Goal: Task Accomplishment & Management: Use online tool/utility

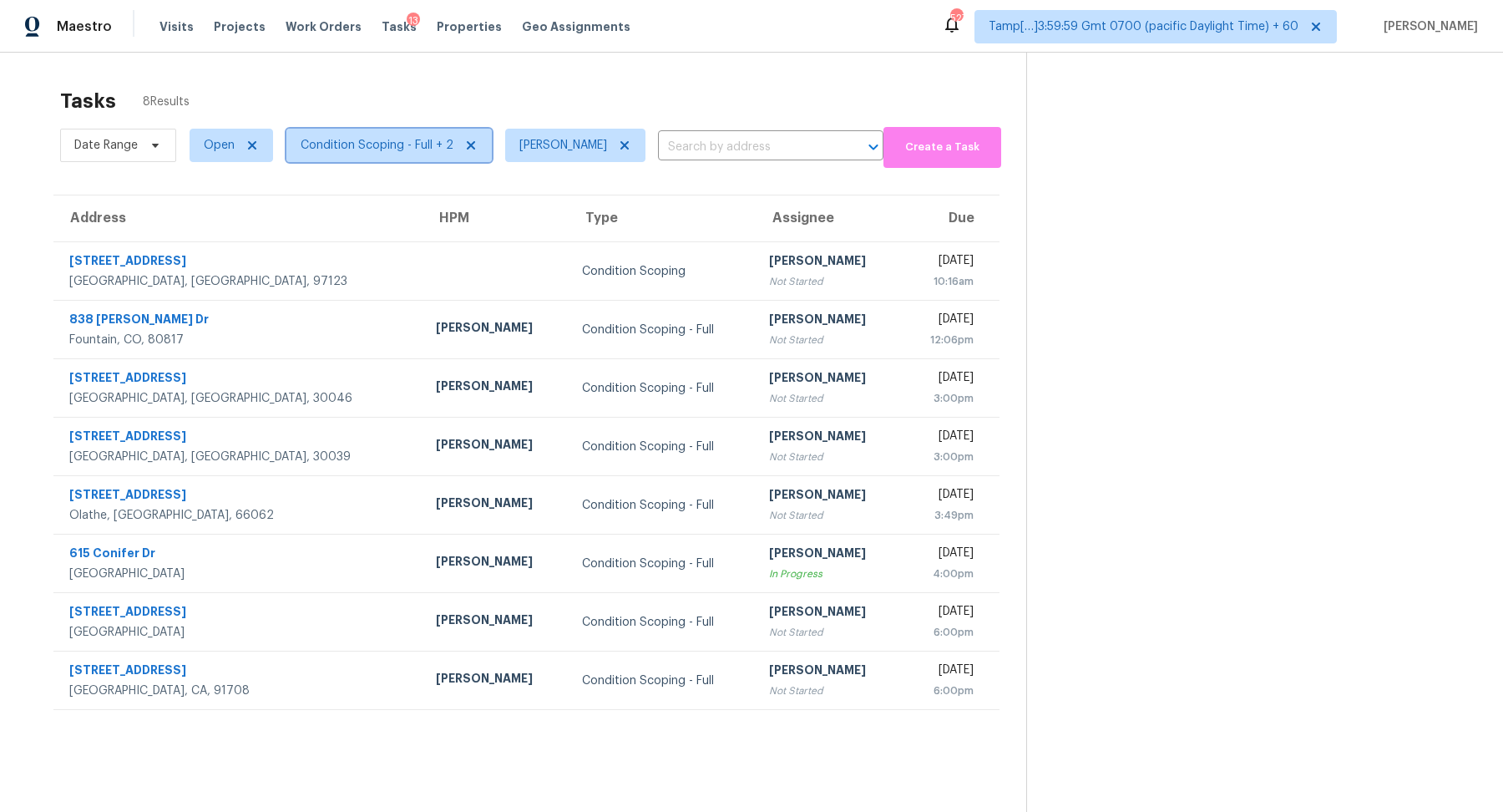
click at [368, 153] on span "Condition Scoping - Full + 2" at bounding box center [389, 145] width 205 height 33
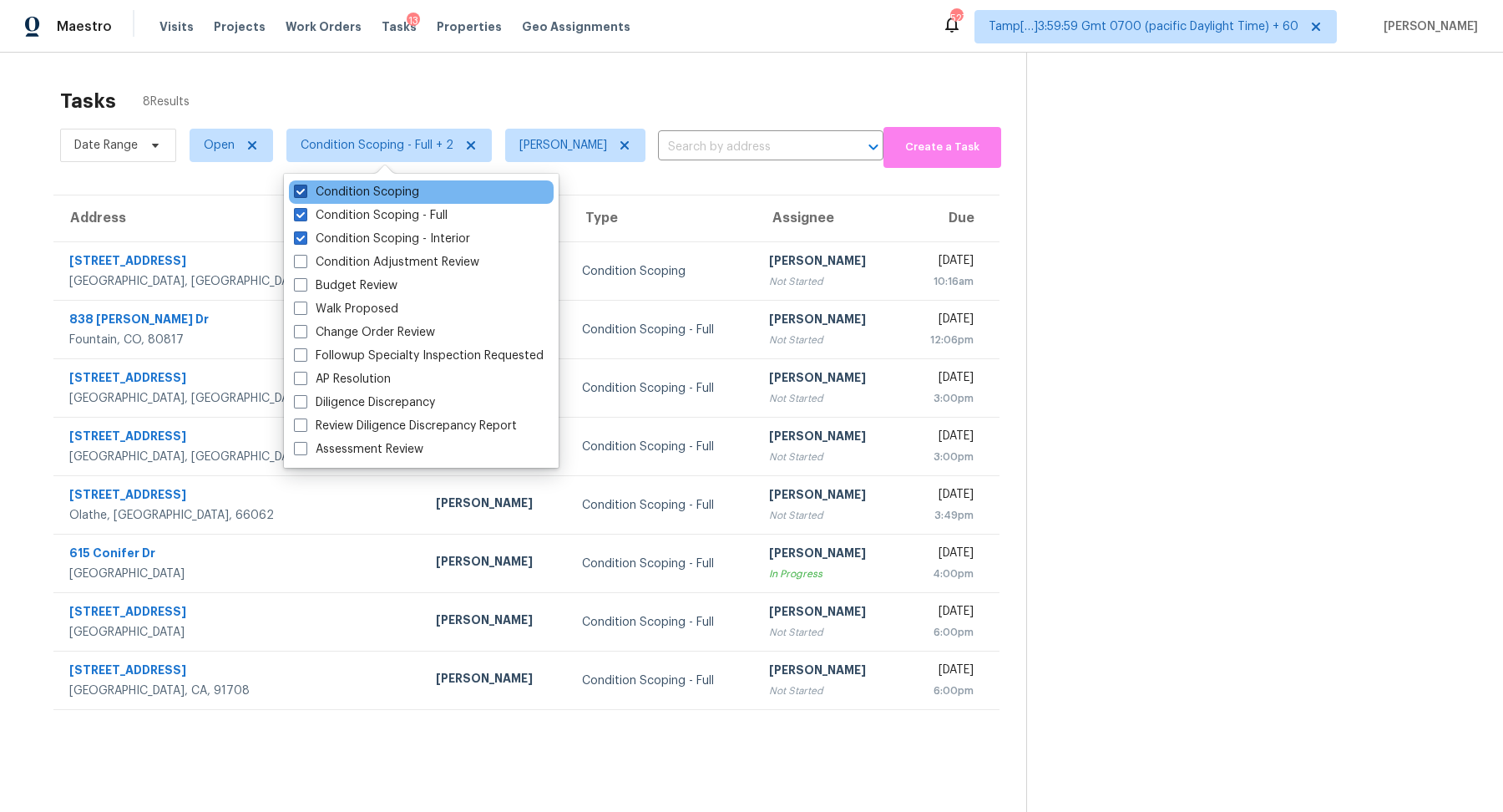
click at [398, 200] on label "Condition Scoping" at bounding box center [356, 192] width 126 height 16
click at [305, 194] on input "Condition Scoping" at bounding box center [299, 189] width 11 height 11
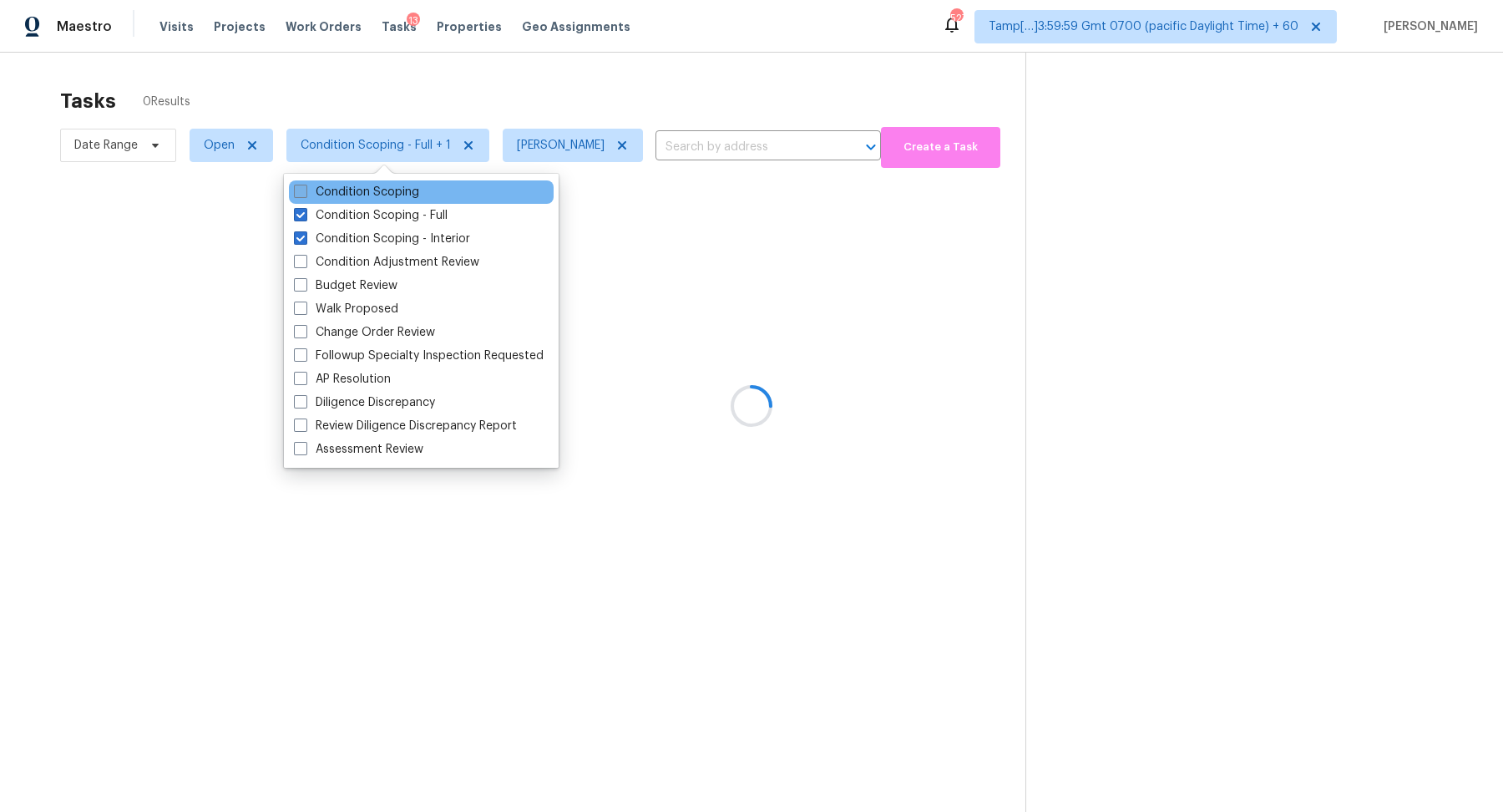
click at [398, 200] on label "Condition Scoping" at bounding box center [356, 192] width 126 height 16
click at [305, 194] on input "Condition Scoping" at bounding box center [299, 189] width 11 height 11
checkbox input "true"
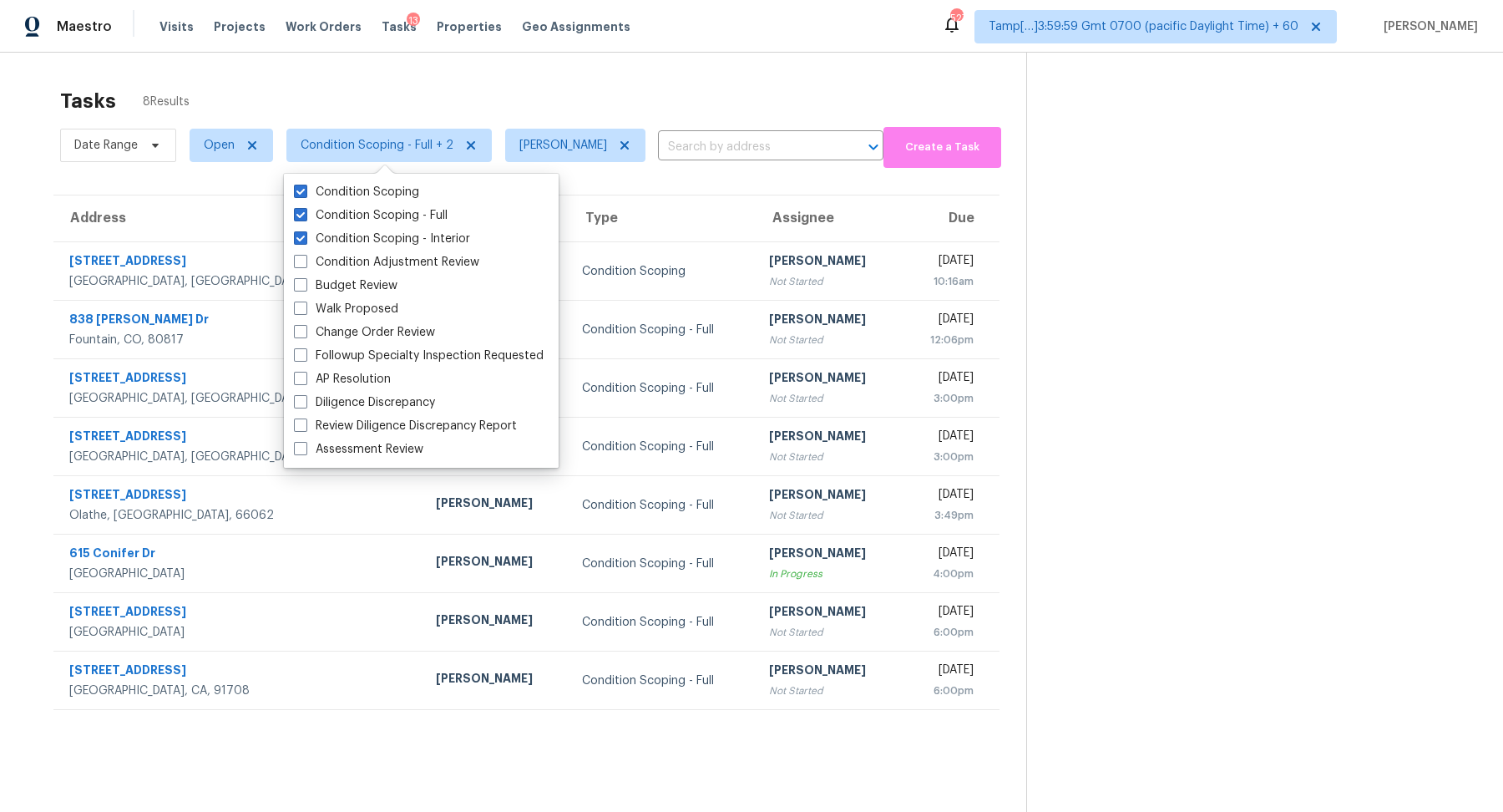
click at [658, 95] on div "Tasks 8 Results" at bounding box center [543, 101] width 966 height 43
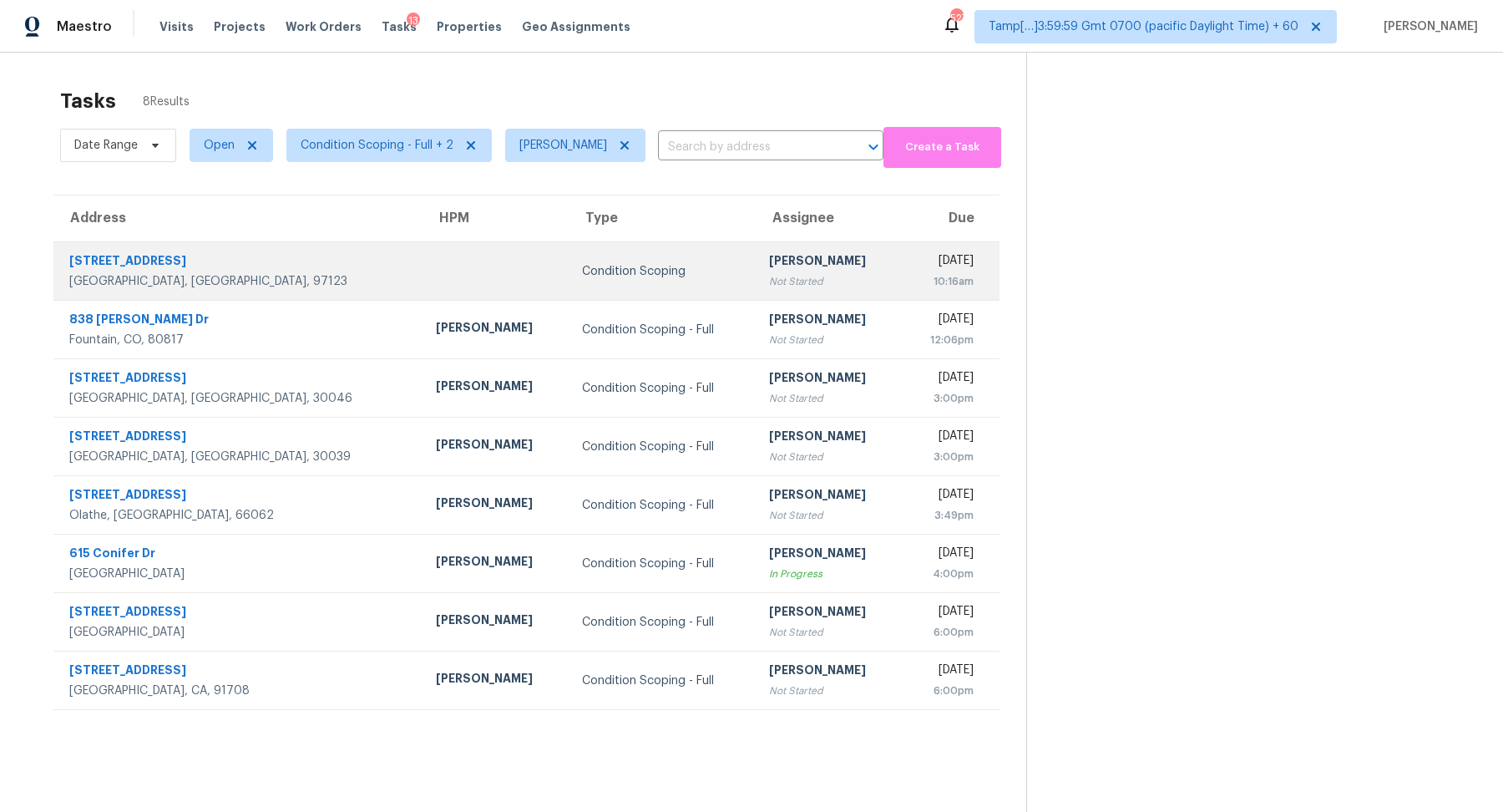
click at [770, 253] on div "[PERSON_NAME]" at bounding box center [829, 262] width 119 height 21
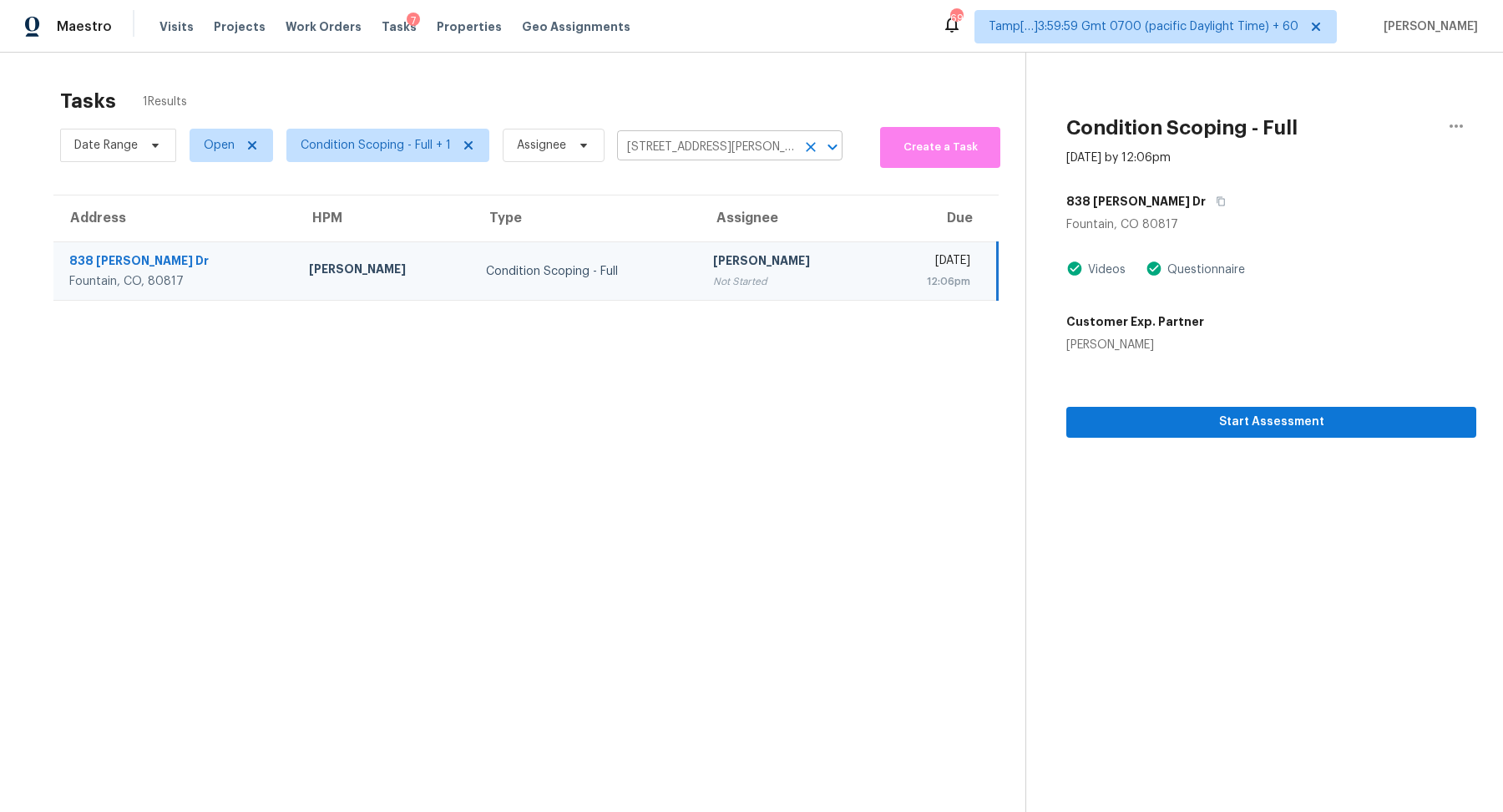
click at [671, 143] on input "838 Marshall Dr, Fountain, CO 80817" at bounding box center [706, 147] width 179 height 26
paste input "14690 W 151st Ter Olathe, KS, 66062"
type input "14690 W 151st Ter Olathe, KS, 66062"
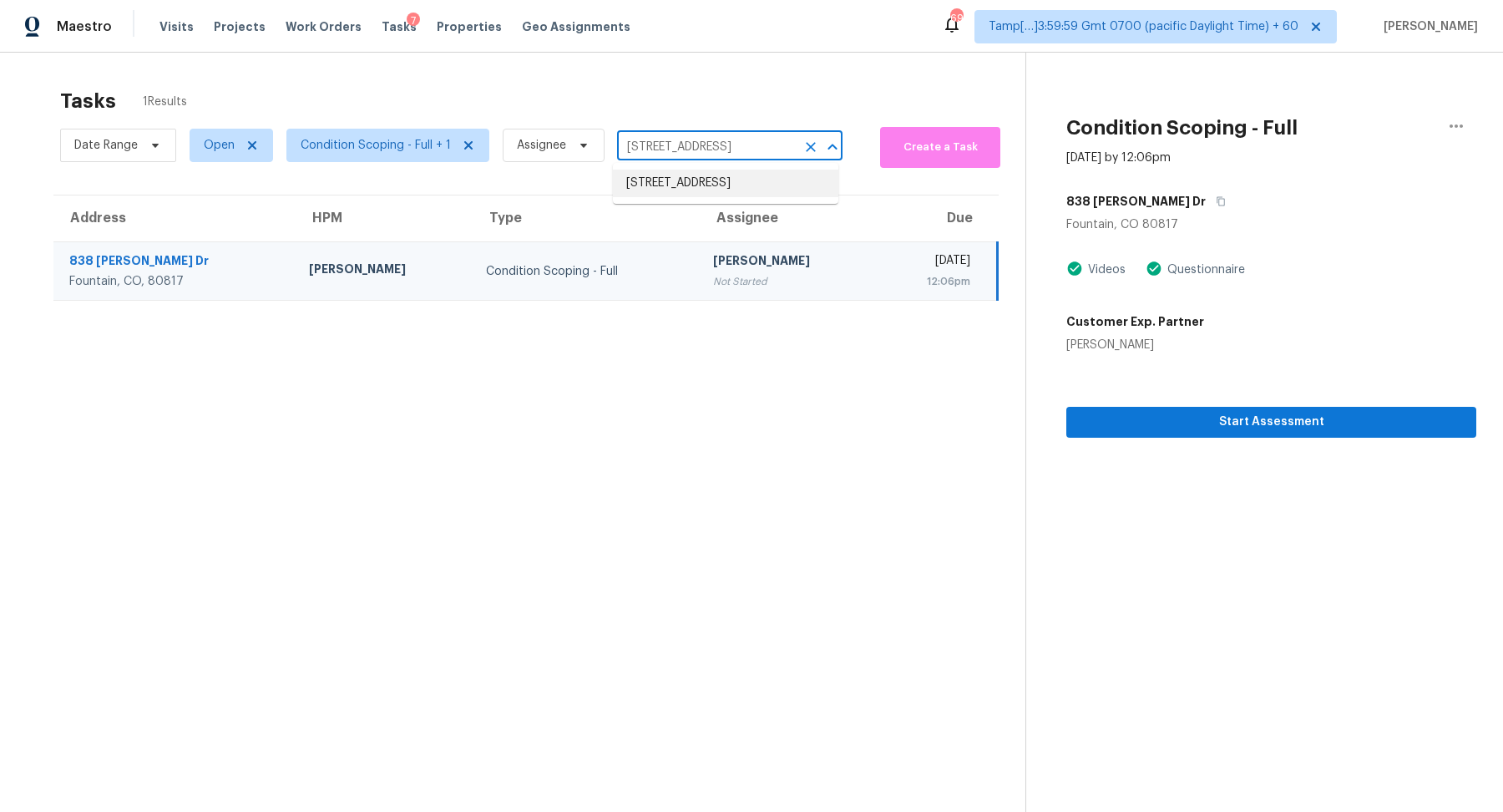
click at [711, 180] on li "14690 W 151st Ter, Olathe, KS 66062" at bounding box center [725, 183] width 225 height 27
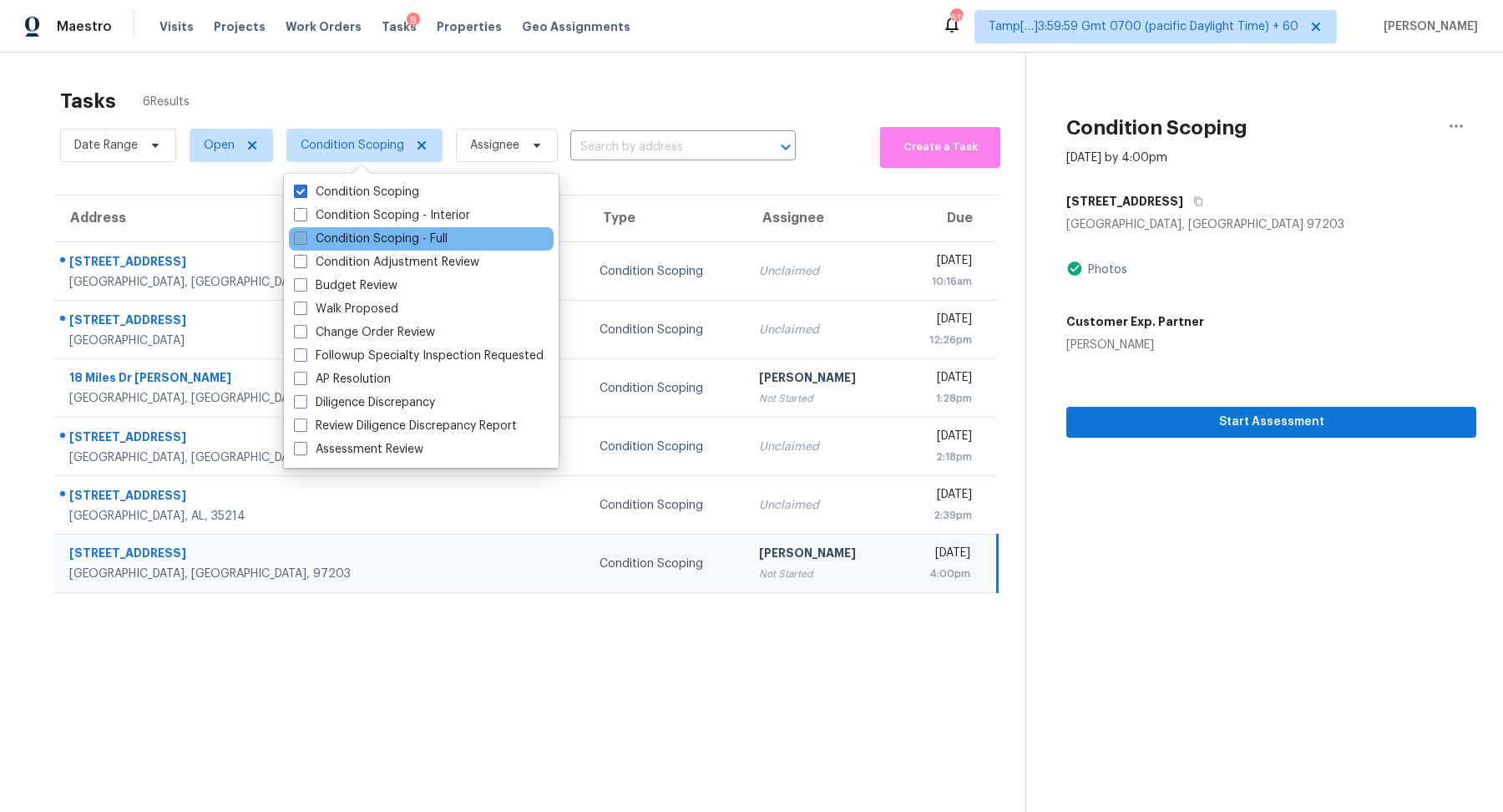
click at [438, 232] on label "Condition Scoping - Full" at bounding box center [371, 239] width 154 height 16
click at [305, 232] on input "Condition Scoping - Full" at bounding box center [299, 236] width 11 height 11
checkbox input "true"
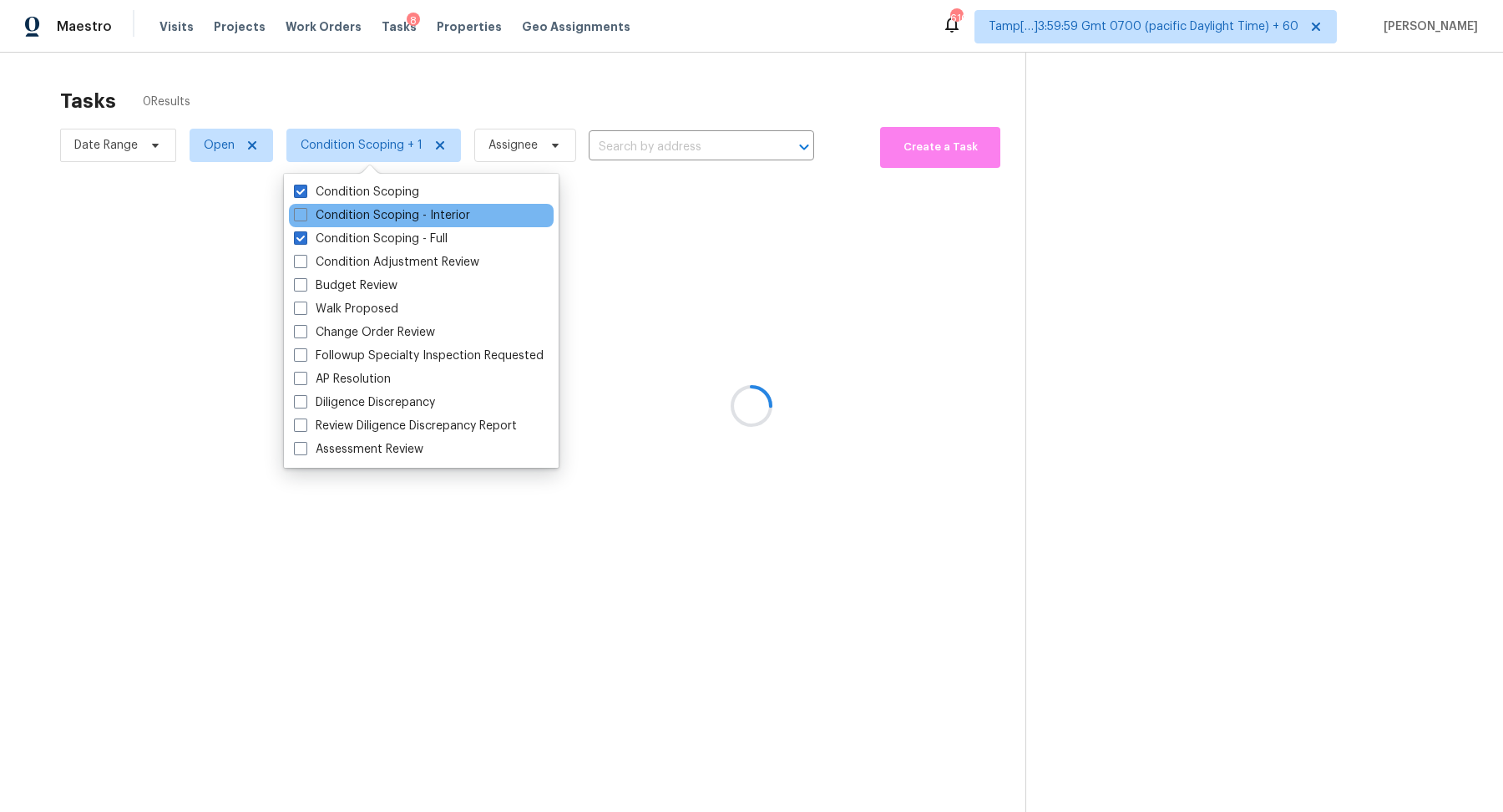
click at [472, 214] on div "Condition Scoping - Interior" at bounding box center [421, 215] width 265 height 24
click at [461, 217] on label "Condition Scoping - Interior" at bounding box center [382, 215] width 176 height 16
click at [305, 217] on input "Condition Scoping - Interior" at bounding box center [299, 212] width 11 height 11
checkbox input "true"
click at [644, 84] on div at bounding box center [752, 406] width 1503 height 812
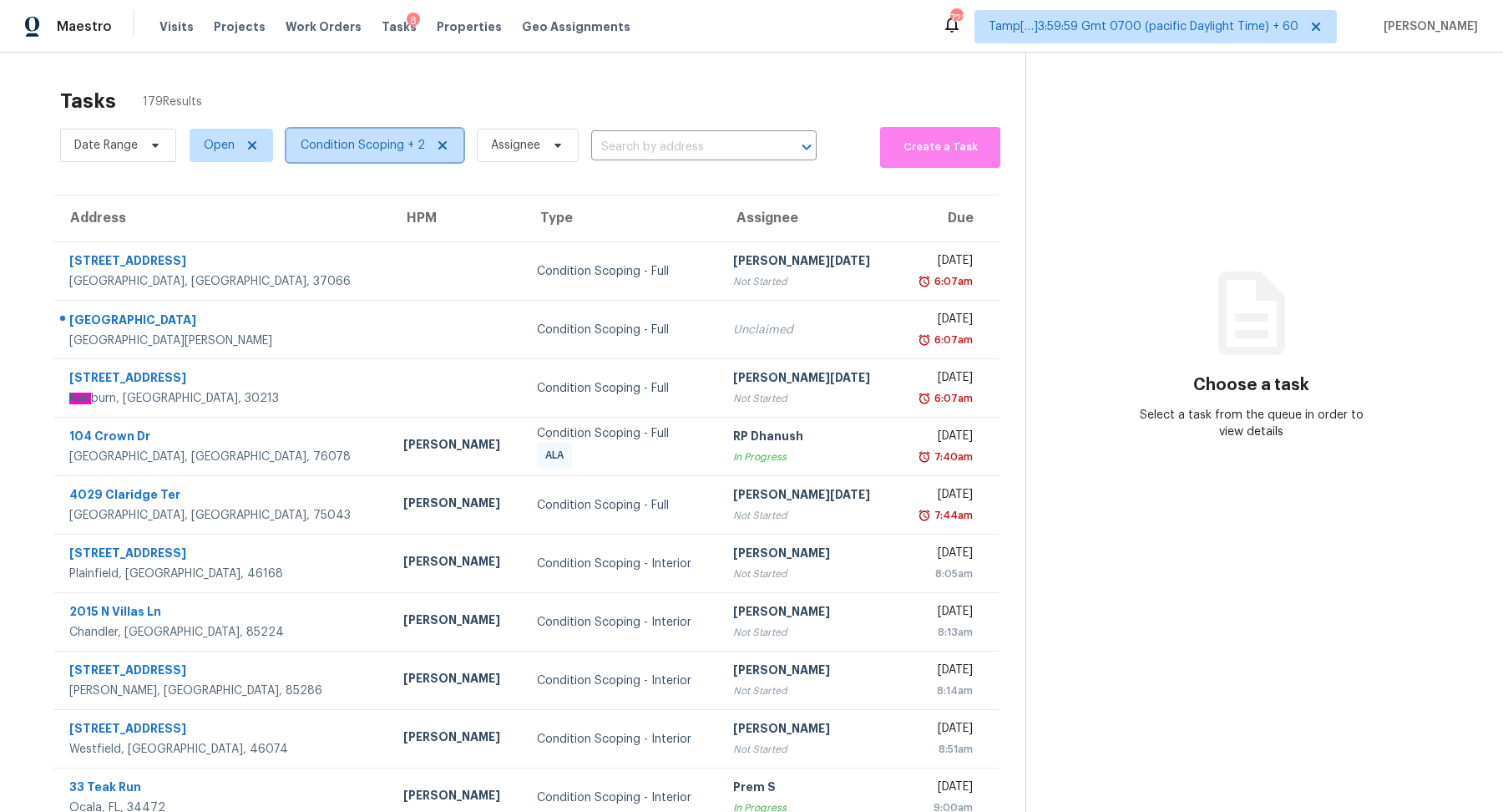
click at [322, 151] on span "Condition Scoping + 2" at bounding box center [363, 145] width 125 height 16
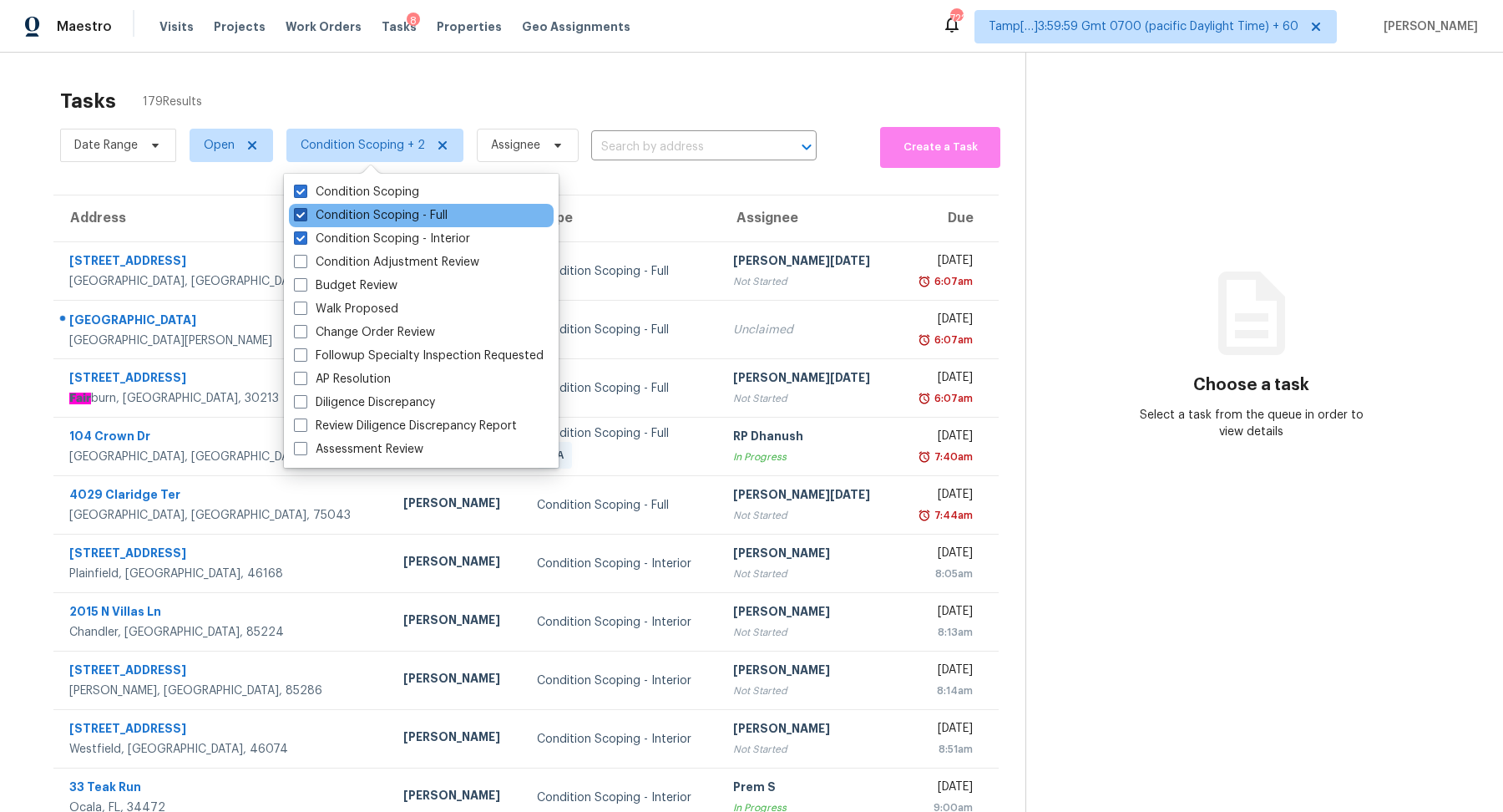
click at [336, 216] on label "Condition Scoping - Full" at bounding box center [371, 215] width 154 height 16
click at [305, 216] on input "Condition Scoping - Full" at bounding box center [299, 212] width 11 height 11
checkbox input "false"
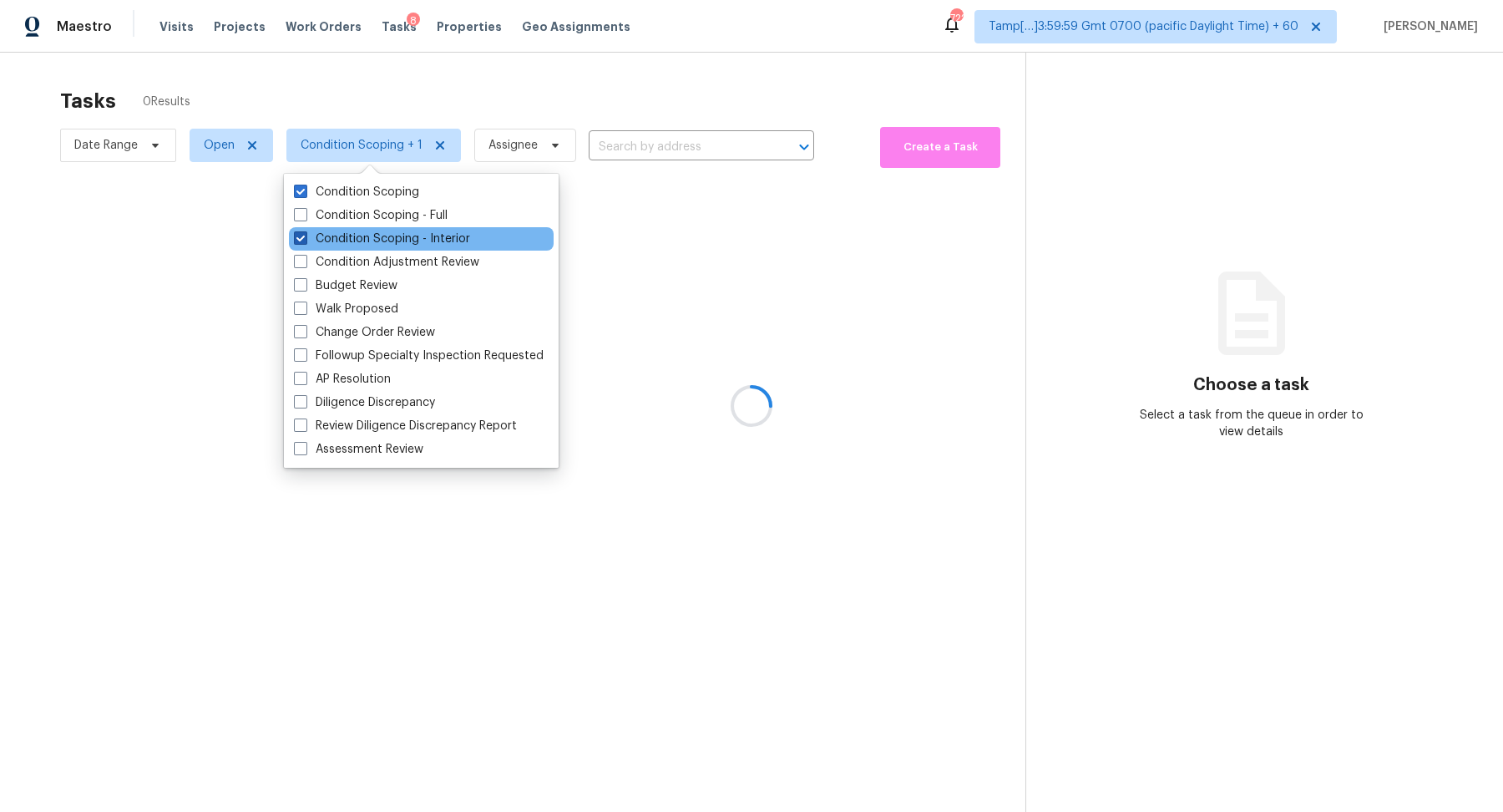
click at [342, 241] on label "Condition Scoping - Interior" at bounding box center [382, 239] width 176 height 16
click at [305, 241] on input "Condition Scoping - Interior" at bounding box center [299, 236] width 11 height 11
checkbox input "false"
click at [602, 102] on div at bounding box center [752, 406] width 1503 height 812
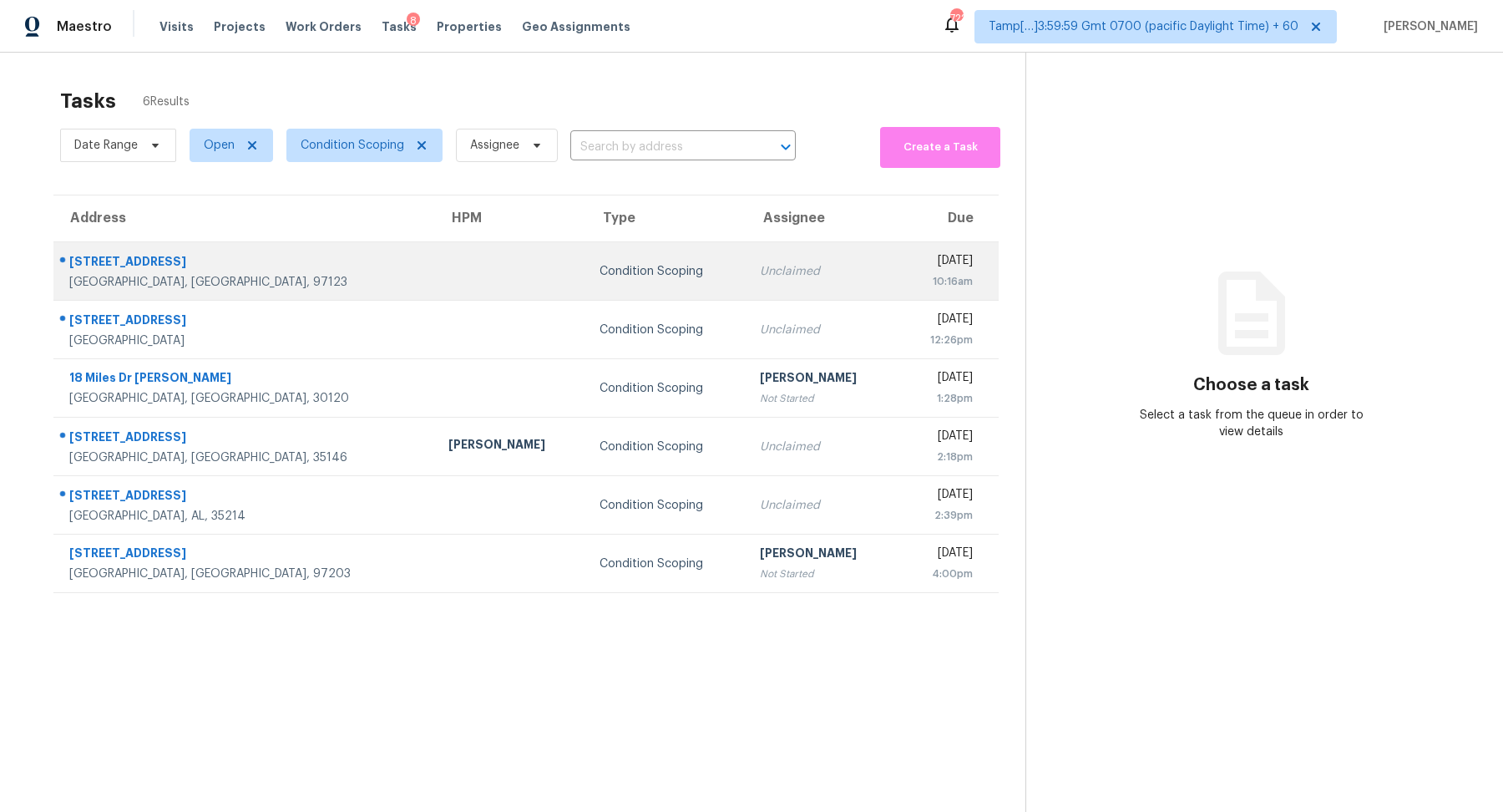
click at [747, 259] on td "Unclaimed" at bounding box center [823, 271] width 152 height 59
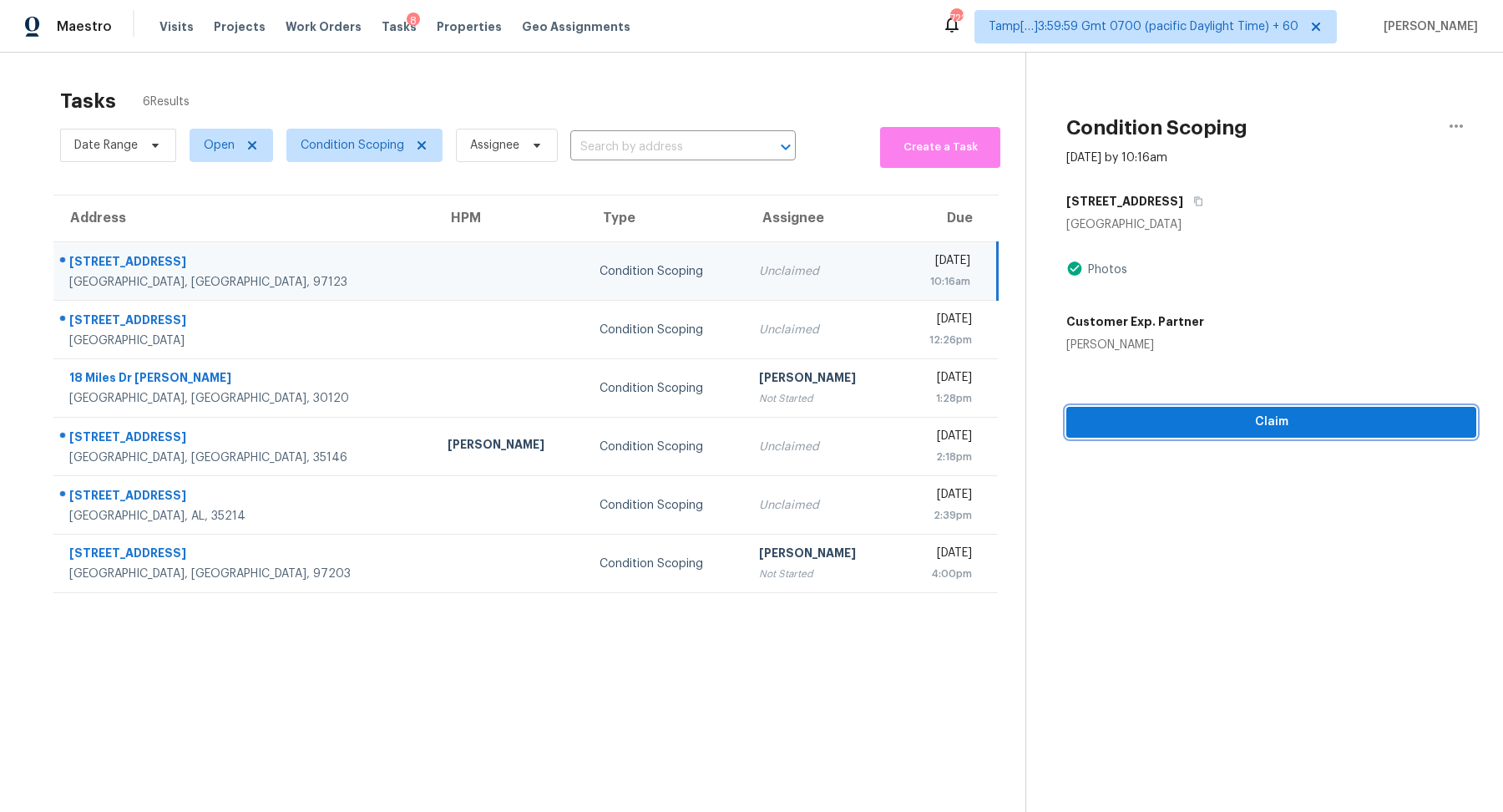
click at [1173, 420] on span "Claim" at bounding box center [1271, 421] width 383 height 21
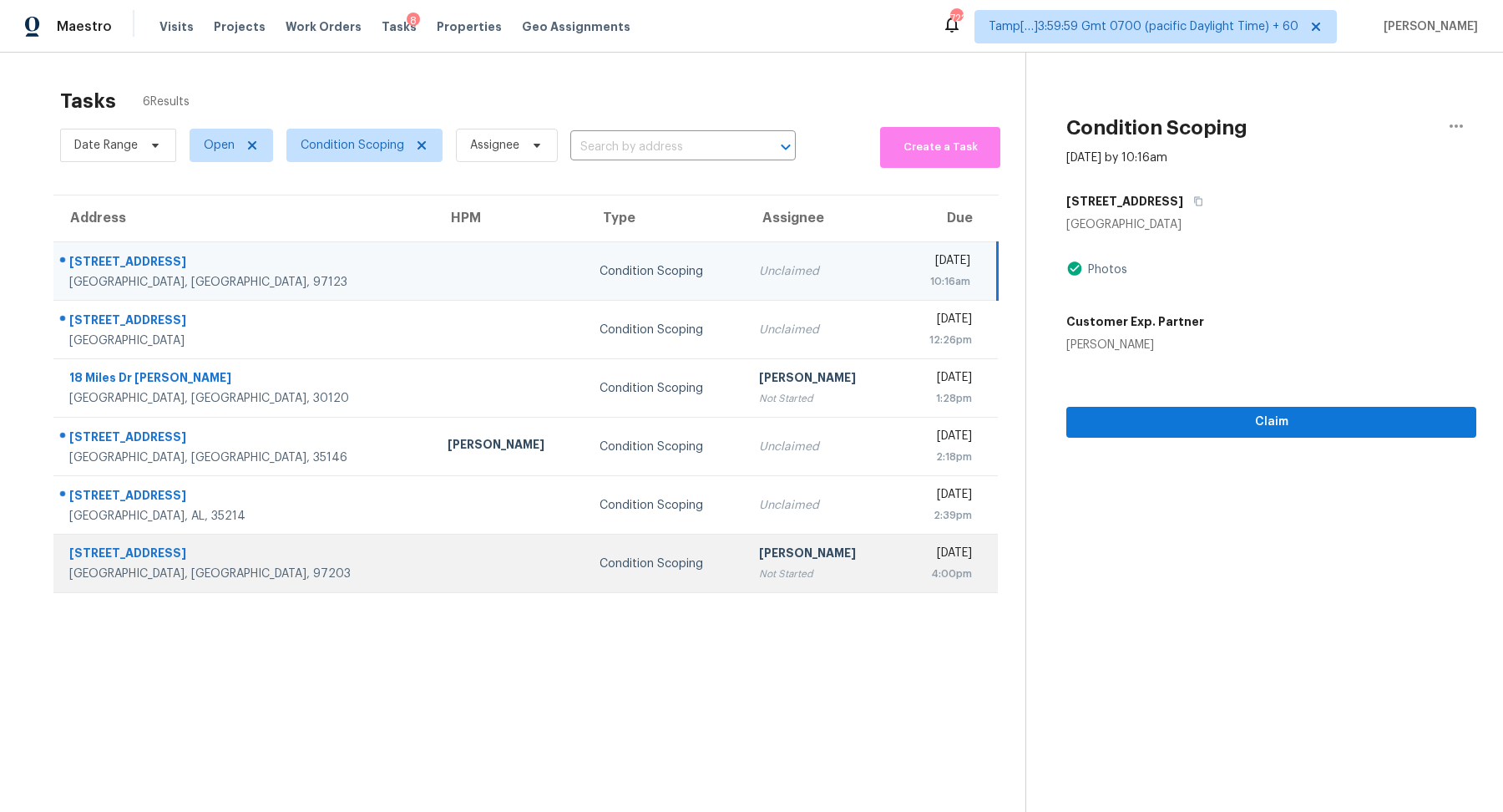
click at [911, 550] on div "[DATE]" at bounding box center [941, 554] width 61 height 21
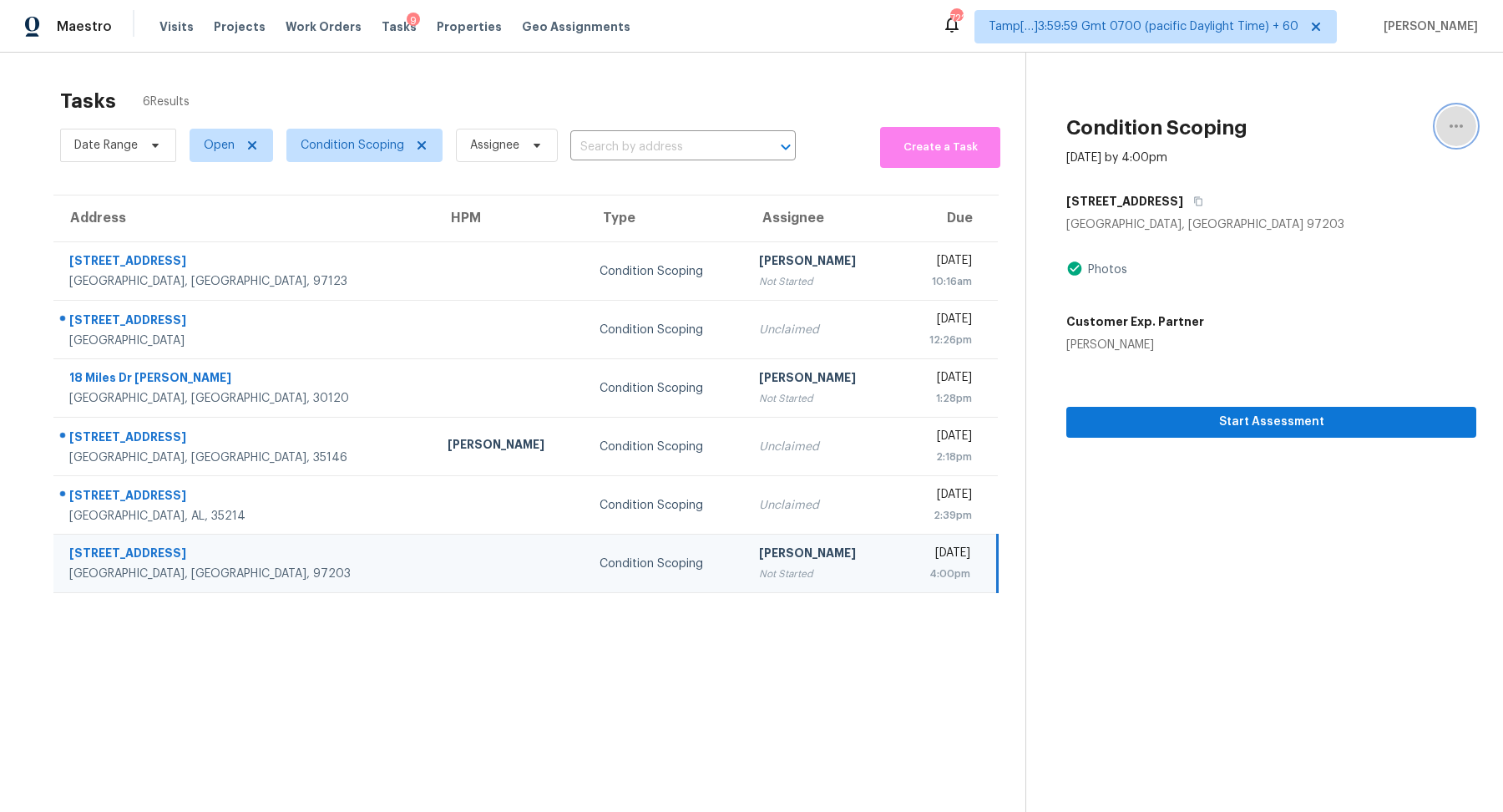
click at [1450, 128] on icon "button" at bounding box center [1457, 126] width 20 height 20
click at [1367, 127] on div "Unclaim this task" at bounding box center [1361, 129] width 130 height 16
click at [1194, 197] on icon "button" at bounding box center [1198, 201] width 10 height 10
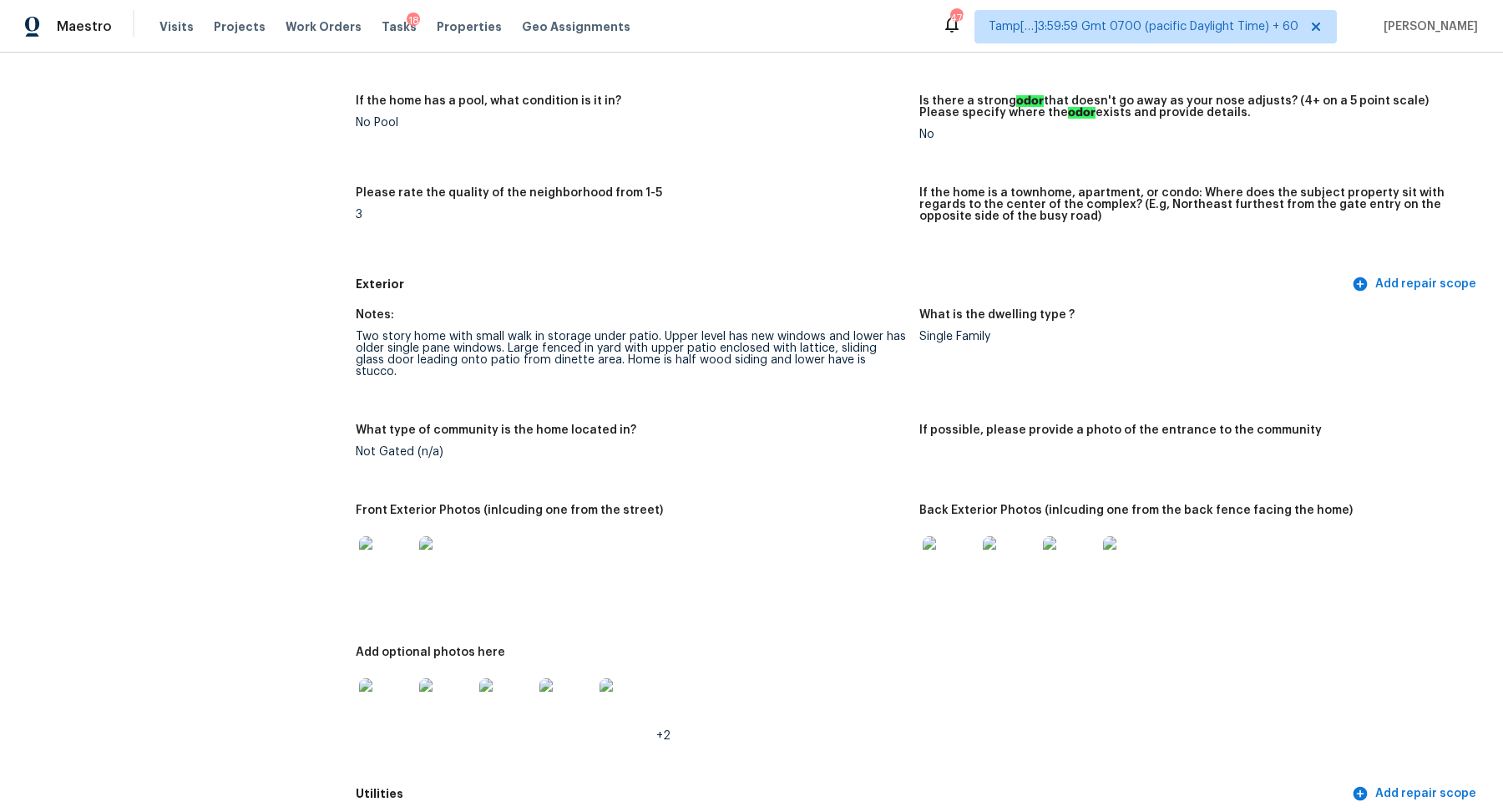
scroll to position [265, 0]
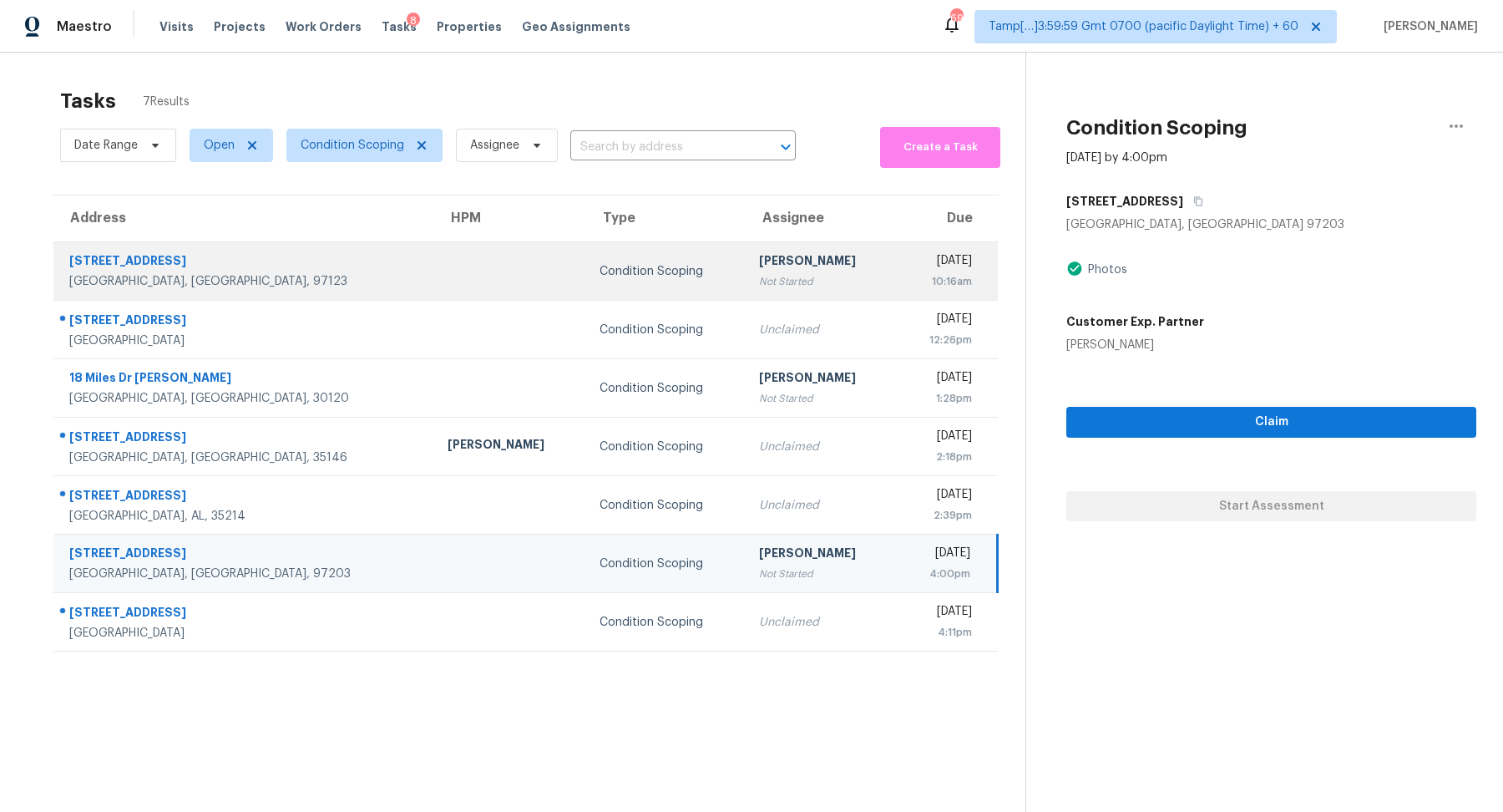
click at [768, 266] on div "[PERSON_NAME]" at bounding box center [821, 262] width 125 height 21
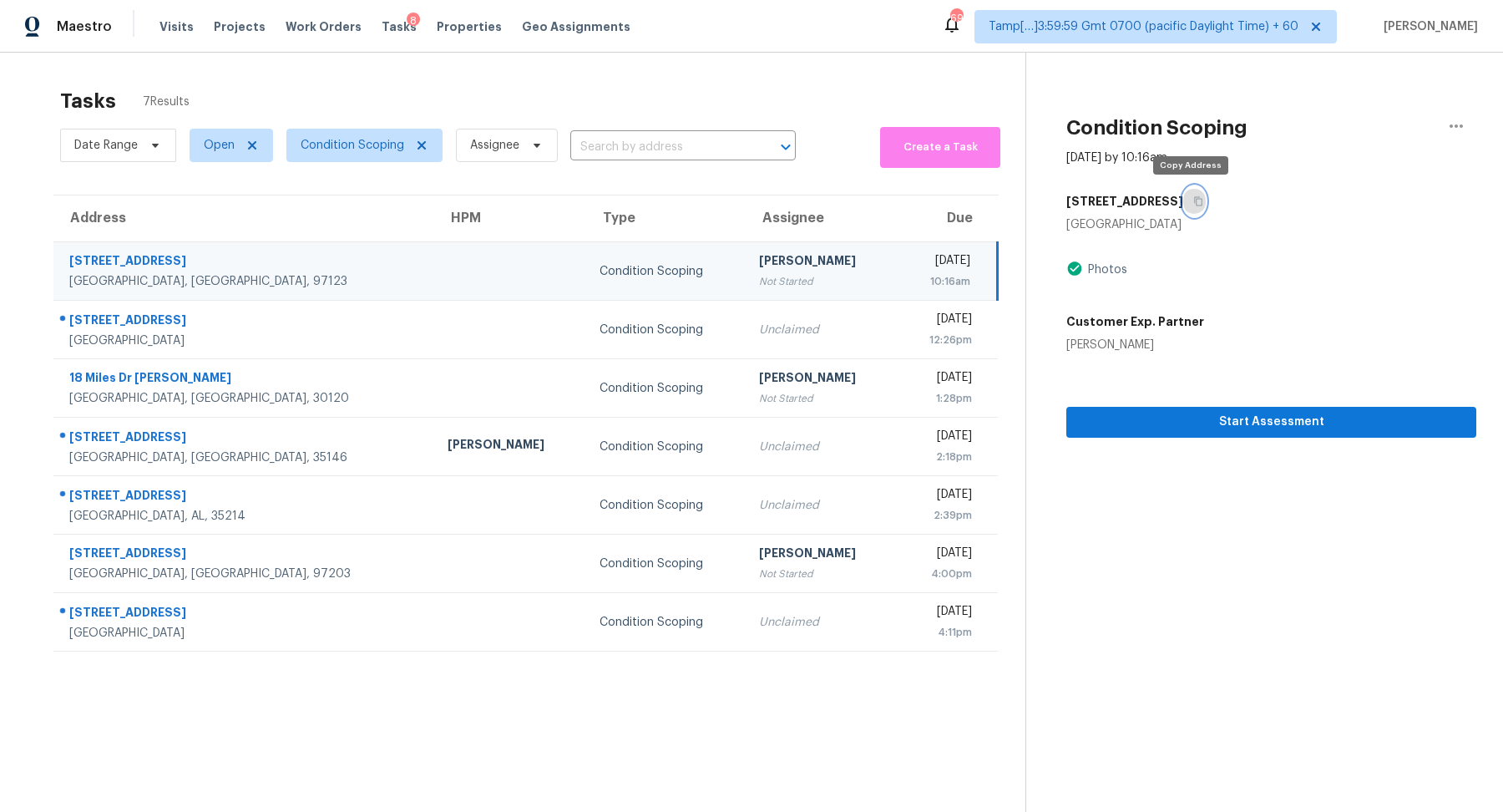
click at [1186, 191] on button "button" at bounding box center [1195, 201] width 23 height 30
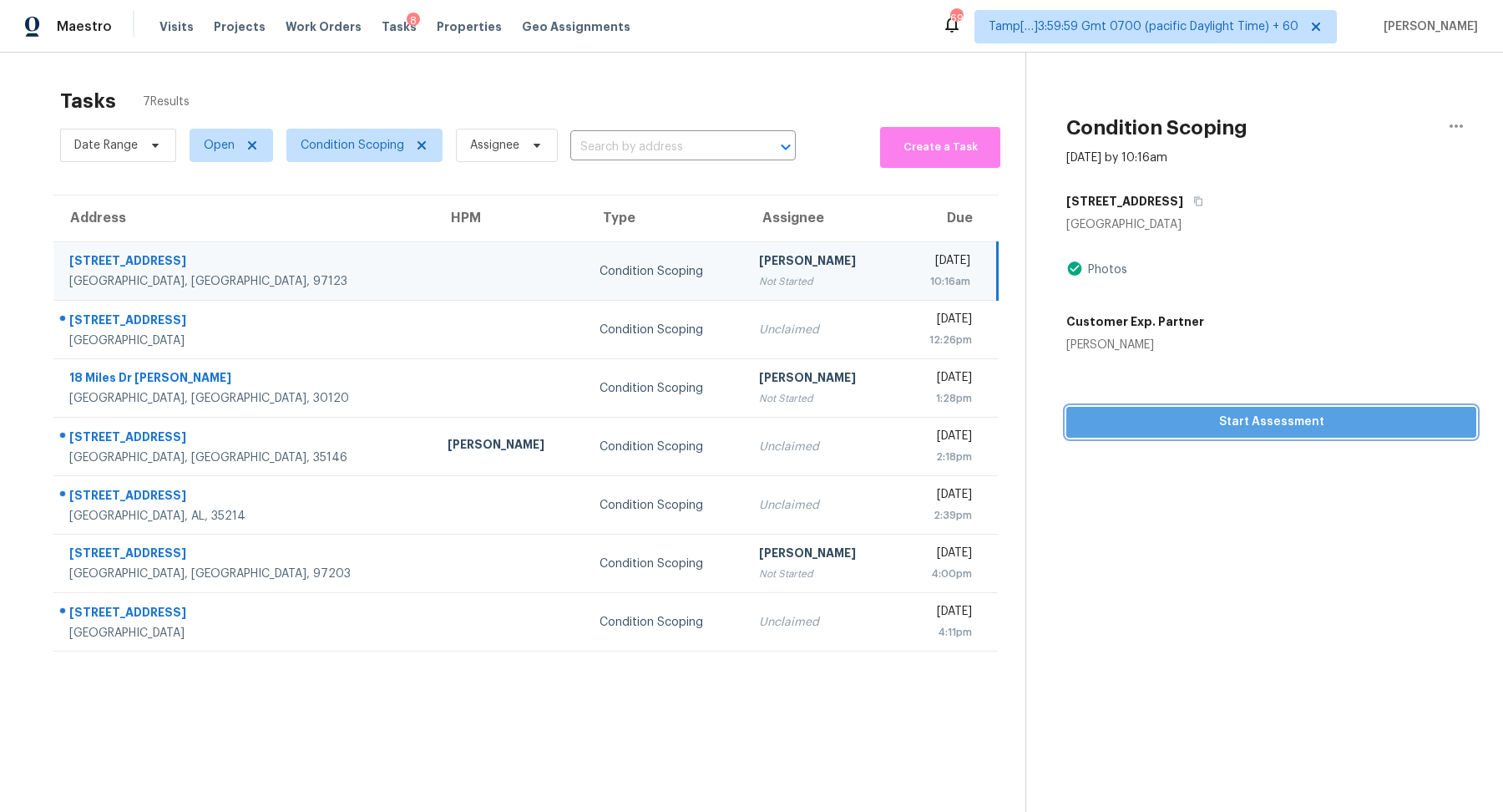
click at [1183, 425] on span "Start Assessment" at bounding box center [1271, 421] width 383 height 21
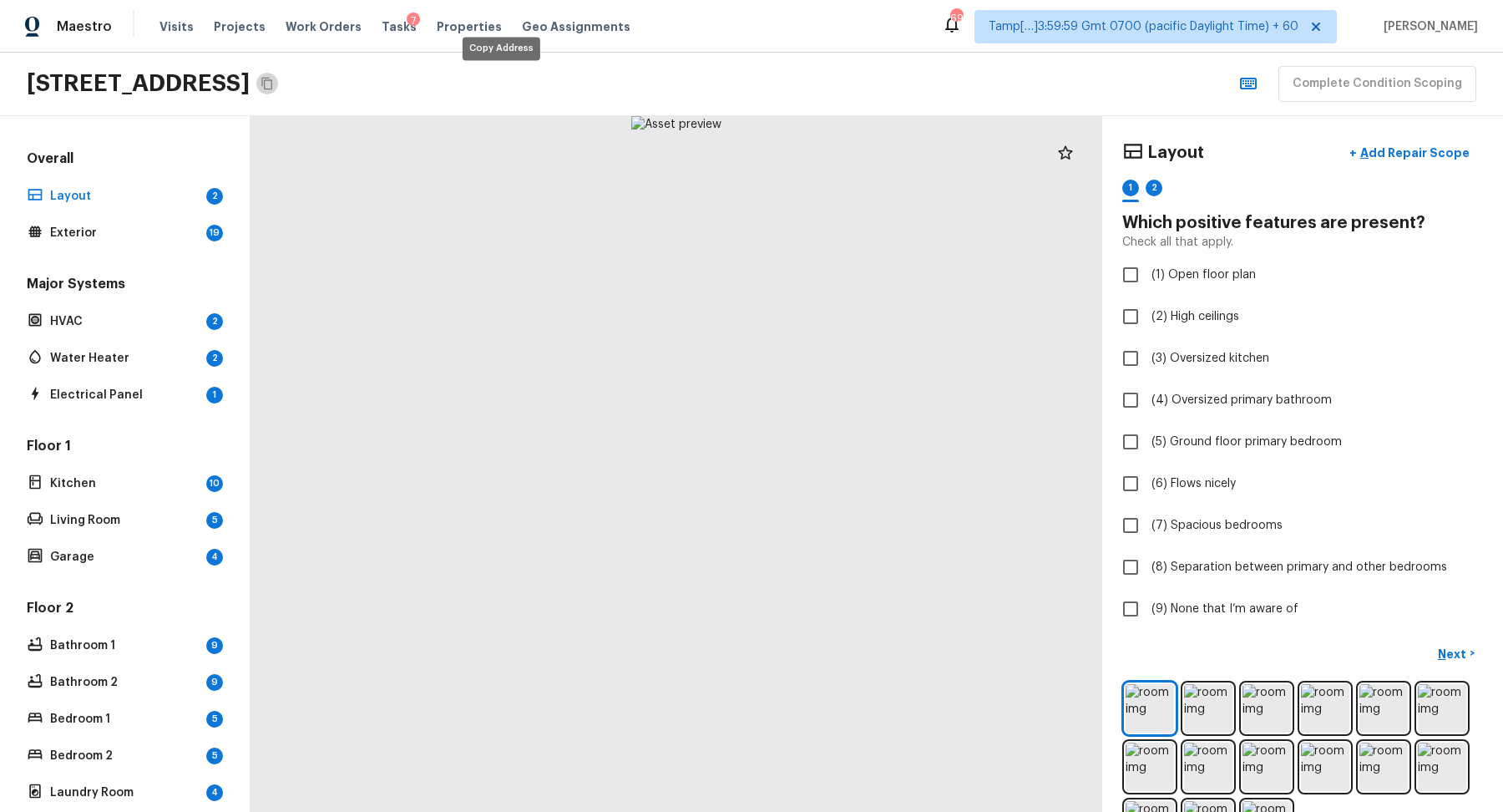
click at [272, 86] on icon "Copy Address" at bounding box center [267, 84] width 11 height 13
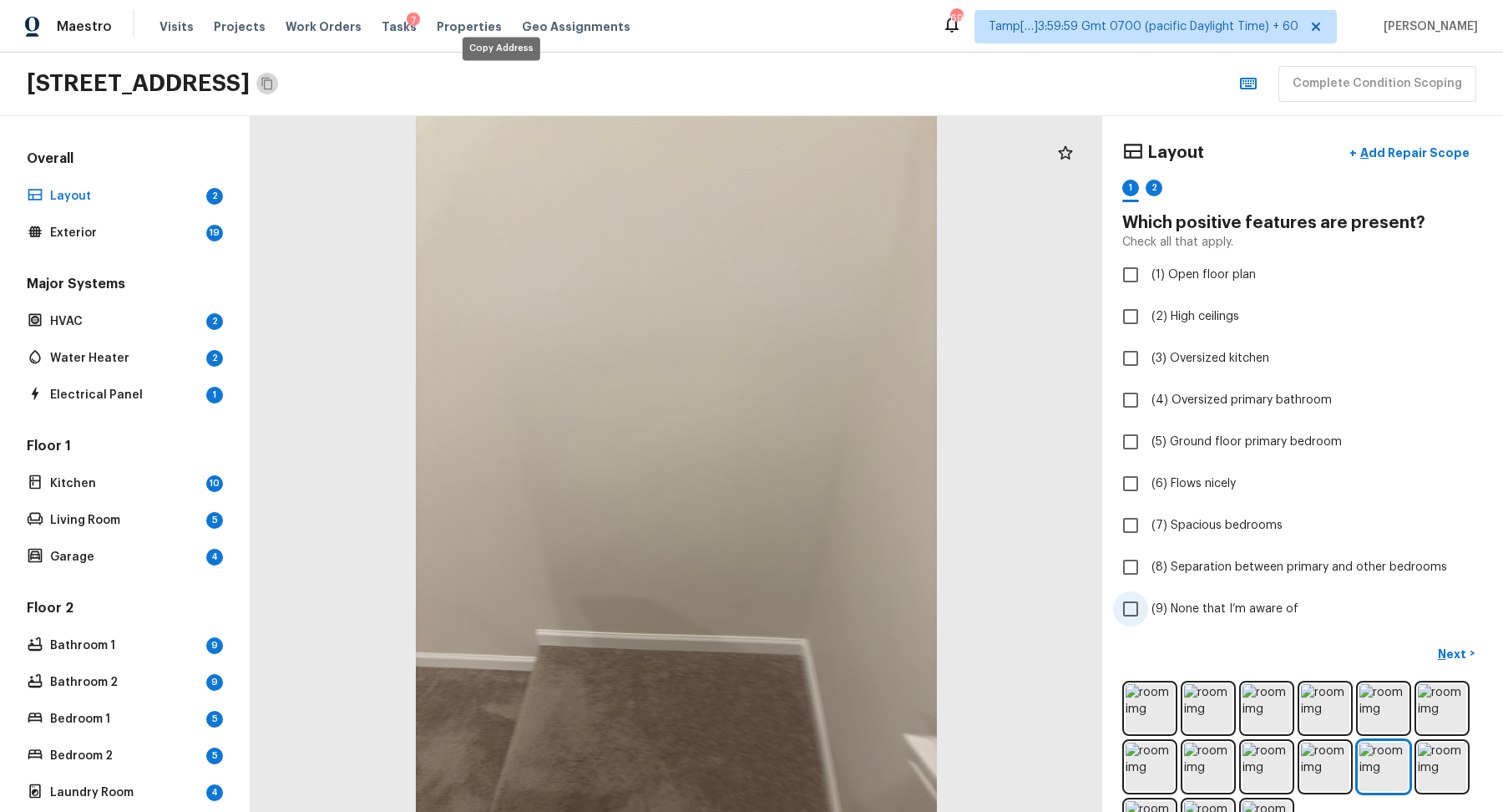
click at [1208, 600] on span "(9) None that I’m aware of" at bounding box center [1225, 609] width 147 height 16
click at [1149, 600] on input "(9) None that I’m aware of" at bounding box center [1130, 609] width 35 height 35
checkbox input "true"
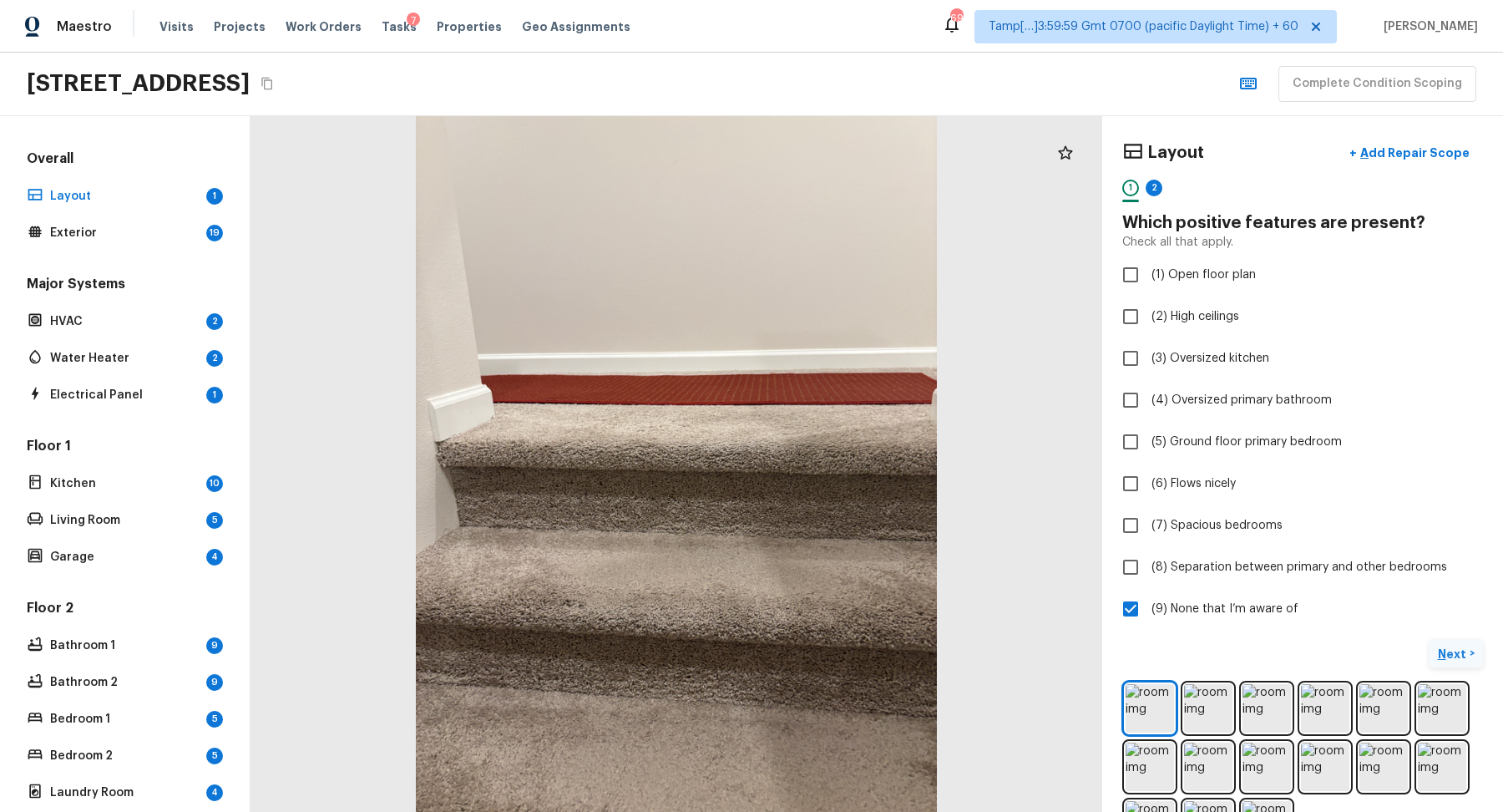
click at [1469, 652] on button "Next >" at bounding box center [1456, 653] width 53 height 27
click at [1296, 614] on label "(9) None that I’m aware of" at bounding box center [1291, 609] width 356 height 35
click at [1149, 614] on input "(9) None that I’m aware of" at bounding box center [1130, 609] width 35 height 35
checkbox input "true"
click at [1442, 649] on span "( Exterior )" at bounding box center [1442, 654] width 50 height 12
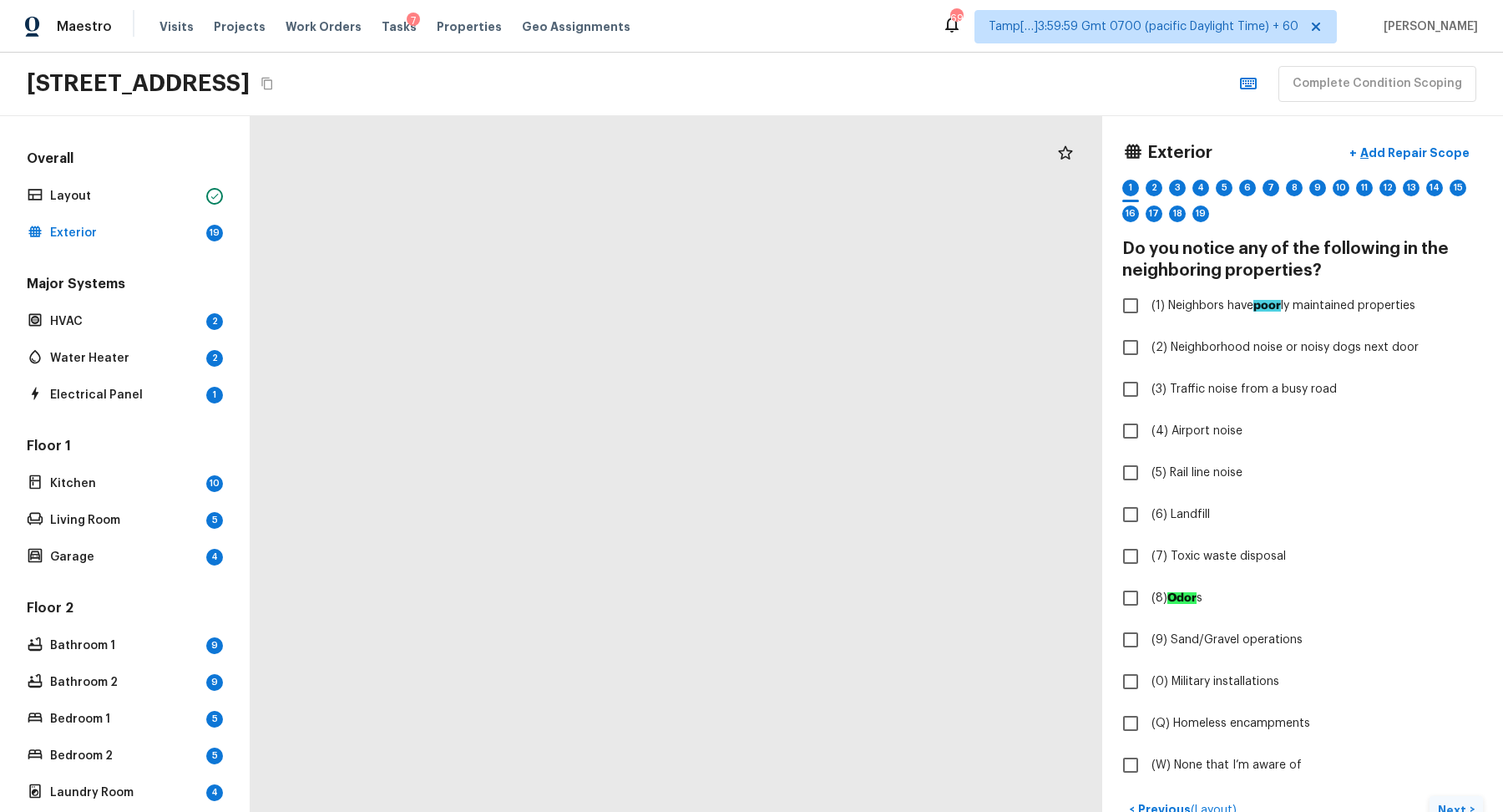
drag, startPoint x: 780, startPoint y: 549, endPoint x: 588, endPoint y: 545, distance: 192.0
click at [588, 545] on div at bounding box center [463, 424] width 1395 height 1139
drag, startPoint x: 721, startPoint y: 562, endPoint x: 523, endPoint y: 557, distance: 198.1
click at [522, 557] on div at bounding box center [105, 303] width 2627 height 2145
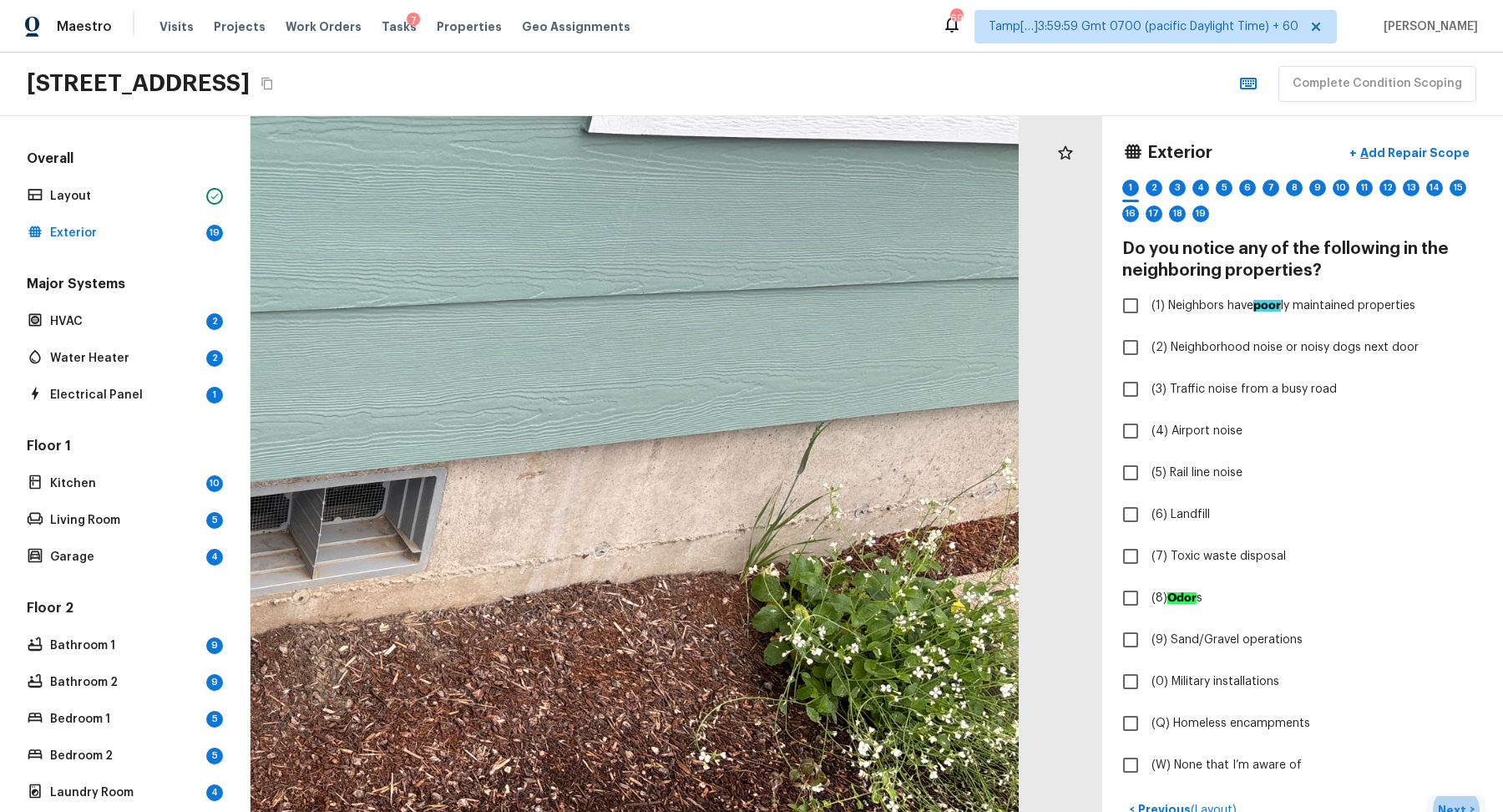
drag, startPoint x: 869, startPoint y: 505, endPoint x: 618, endPoint y: 529, distance: 252.1
click at [618, 529] on div at bounding box center [332, 459] width 1375 height 1122
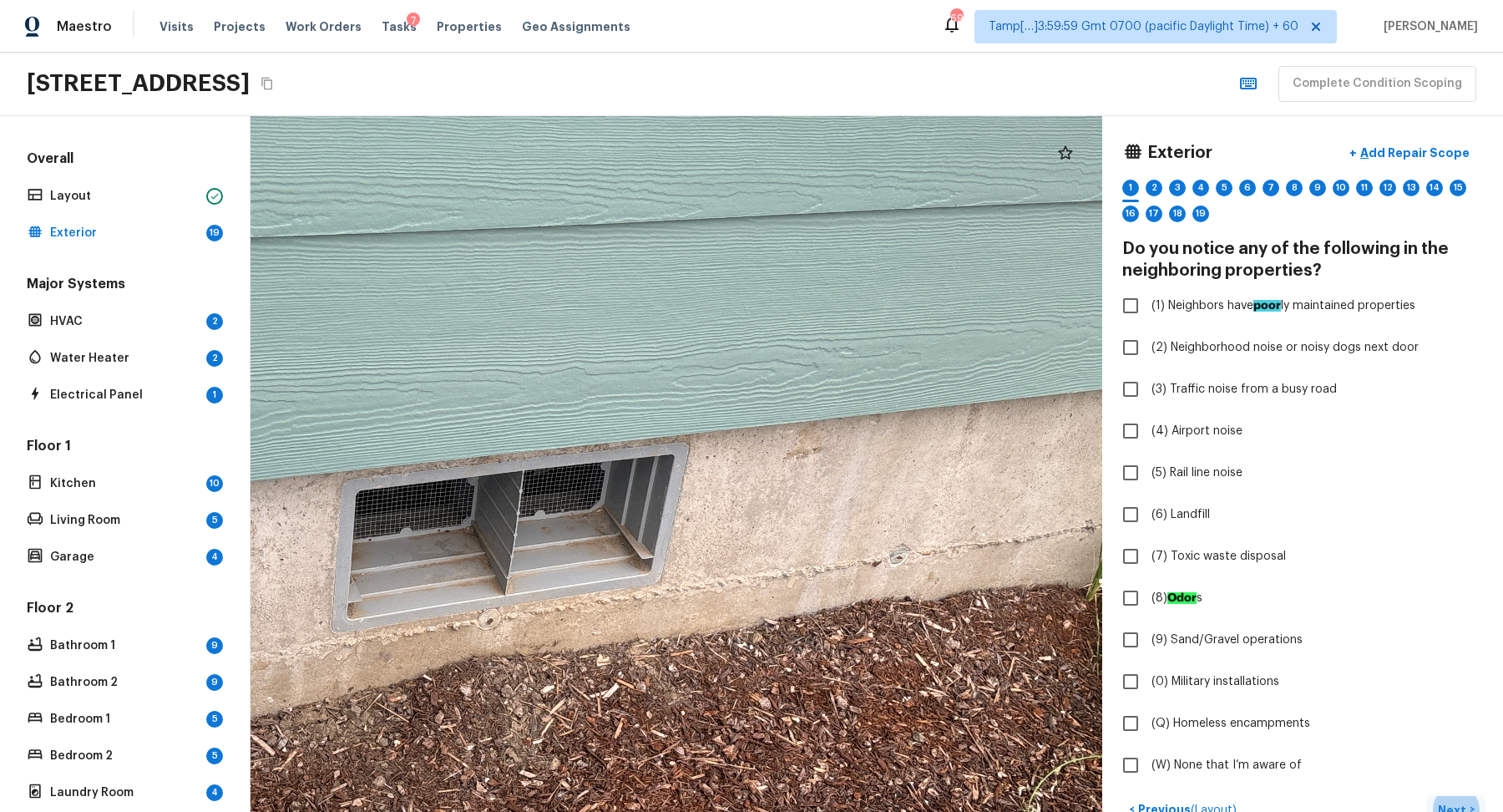
drag, startPoint x: 711, startPoint y: 533, endPoint x: 959, endPoint y: 538, distance: 248.1
click at [956, 537] on div at bounding box center [531, 433] width 1871 height 1527
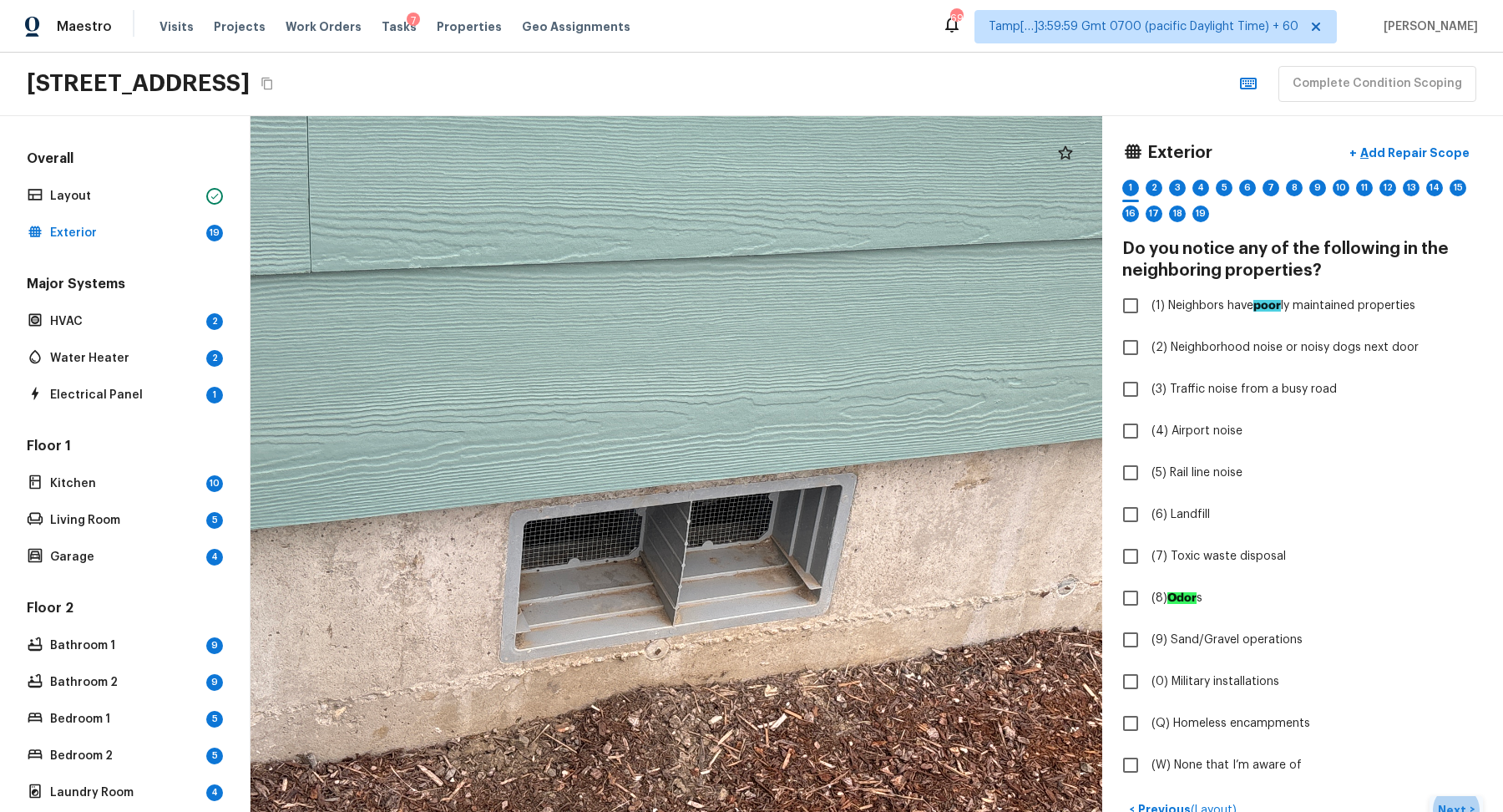
click at [950, 455] on div at bounding box center [699, 463] width 1871 height 1527
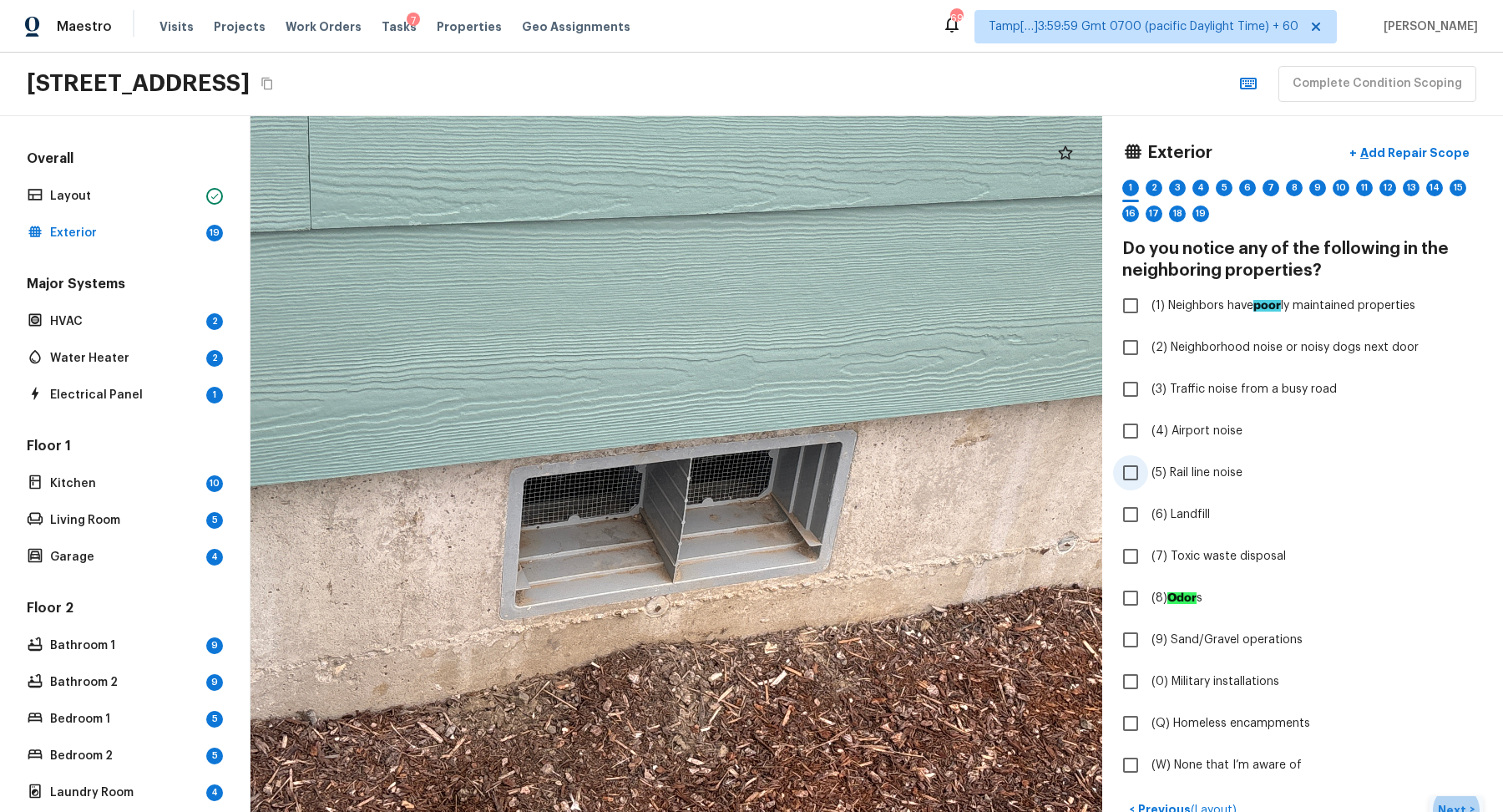
drag, startPoint x: 896, startPoint y: 482, endPoint x: 1141, endPoint y: 482, distance: 245.0
click at [1141, 482] on div "Exterior + Add Repair Scope 1 2 3 4 5 6 7 8 9 10 11 12 13 14 15 16 17 18 19 Do …" at bounding box center [876, 463] width 1252 height 695
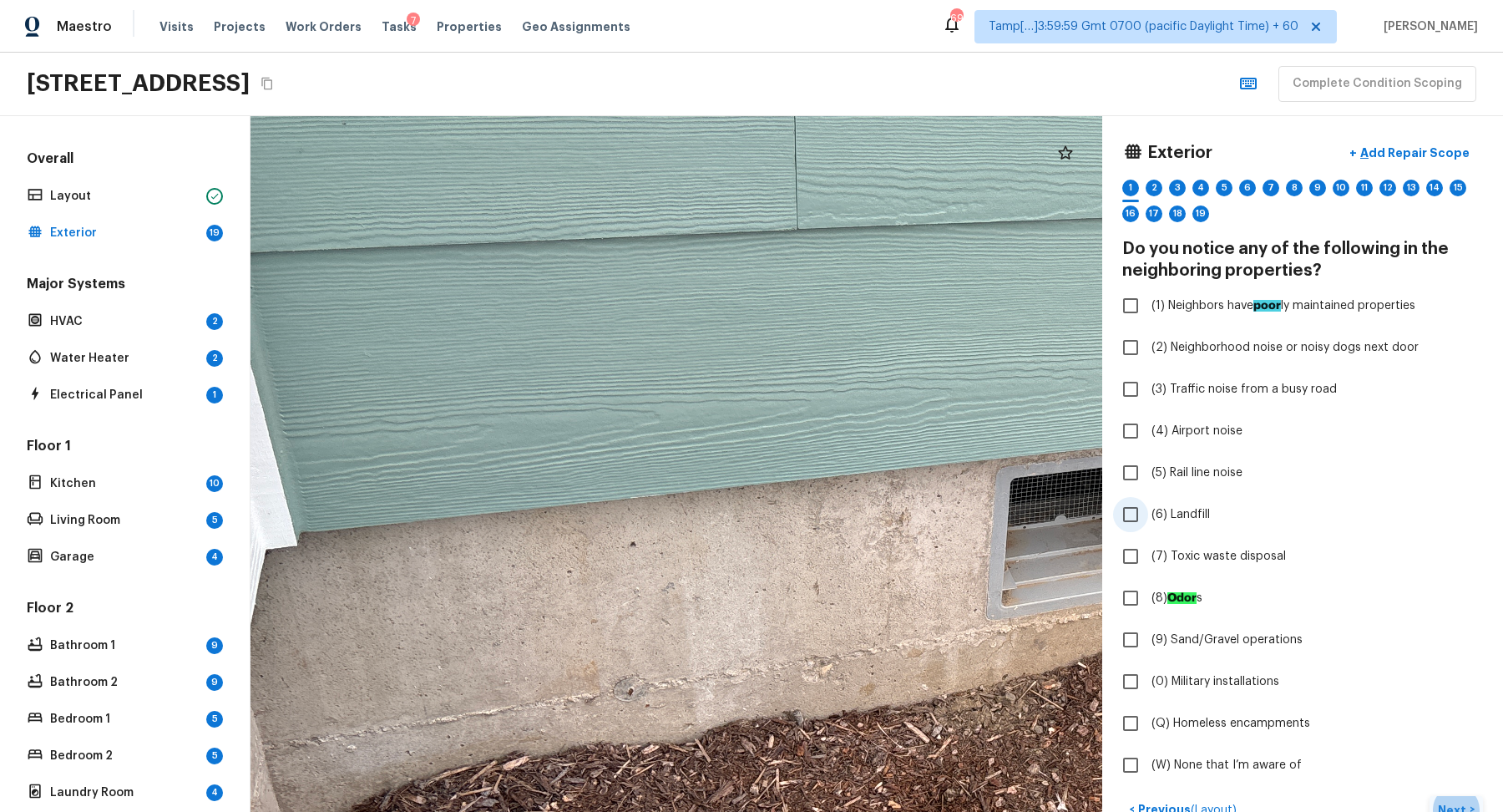
drag, startPoint x: 978, startPoint y: 515, endPoint x: 1135, endPoint y: 512, distance: 157.0
click at [1135, 512] on div "Exterior + Add Repair Scope 1 2 3 4 5 6 7 8 9 10 11 12 13 14 15 16 17 18 19 Do …" at bounding box center [876, 463] width 1252 height 695
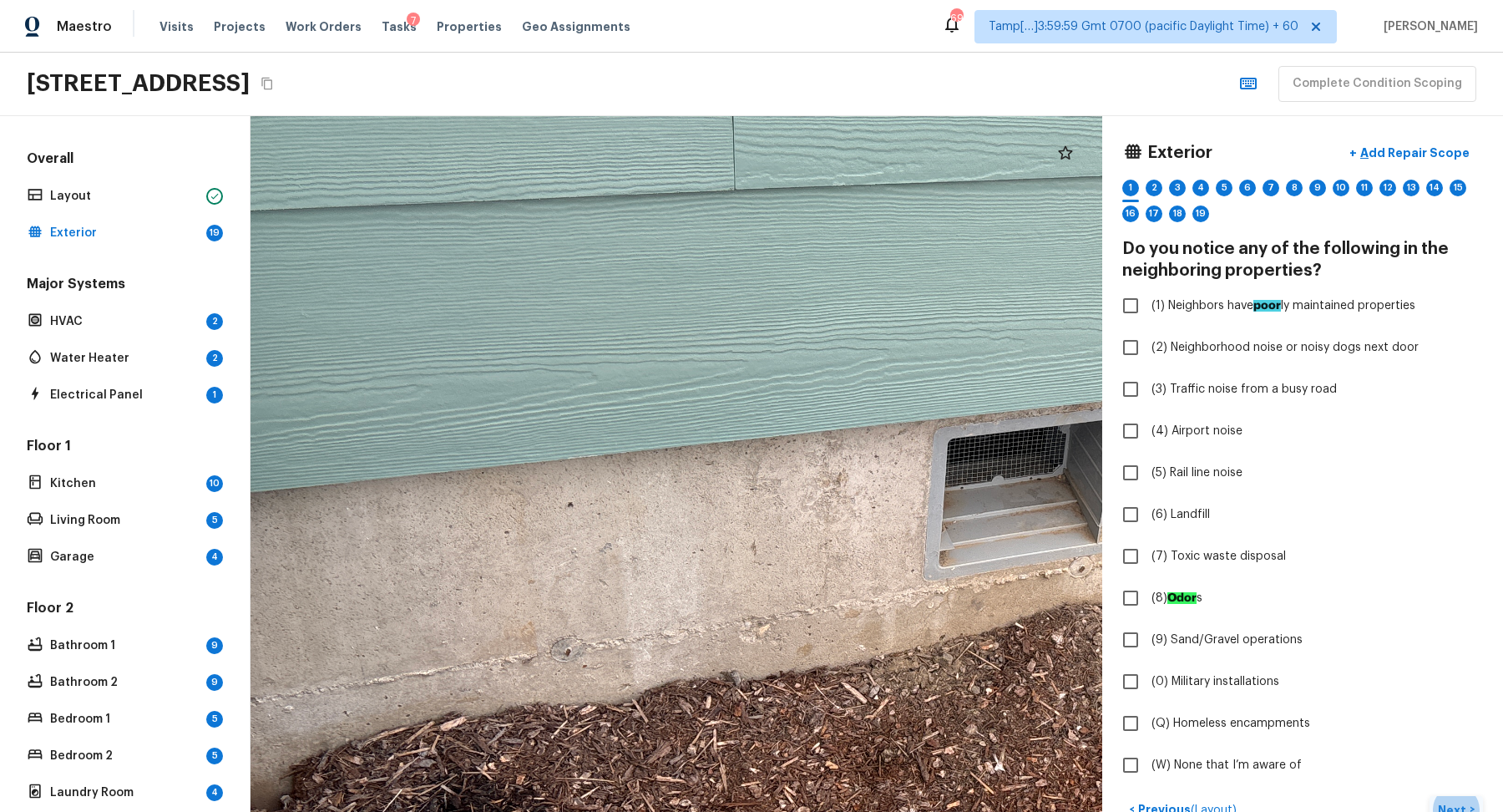
drag, startPoint x: 937, startPoint y: 552, endPoint x: 793, endPoint y: 552, distance: 144.0
click at [799, 552] on div at bounding box center [1123, 381] width 1871 height 1527
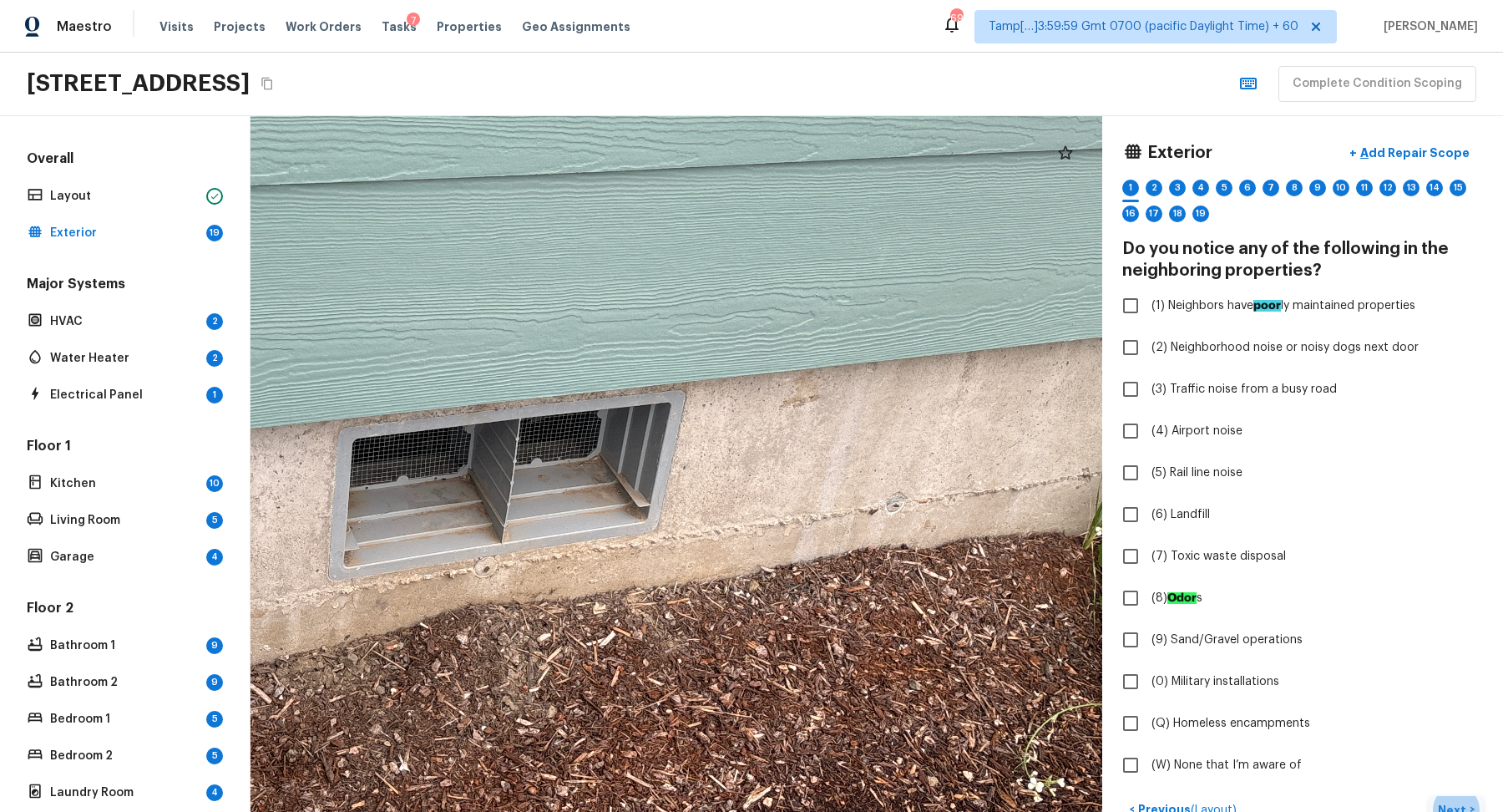
drag, startPoint x: 934, startPoint y: 545, endPoint x: 644, endPoint y: 545, distance: 290.0
click at [652, 545] on div at bounding box center [527, 381] width 1871 height 1527
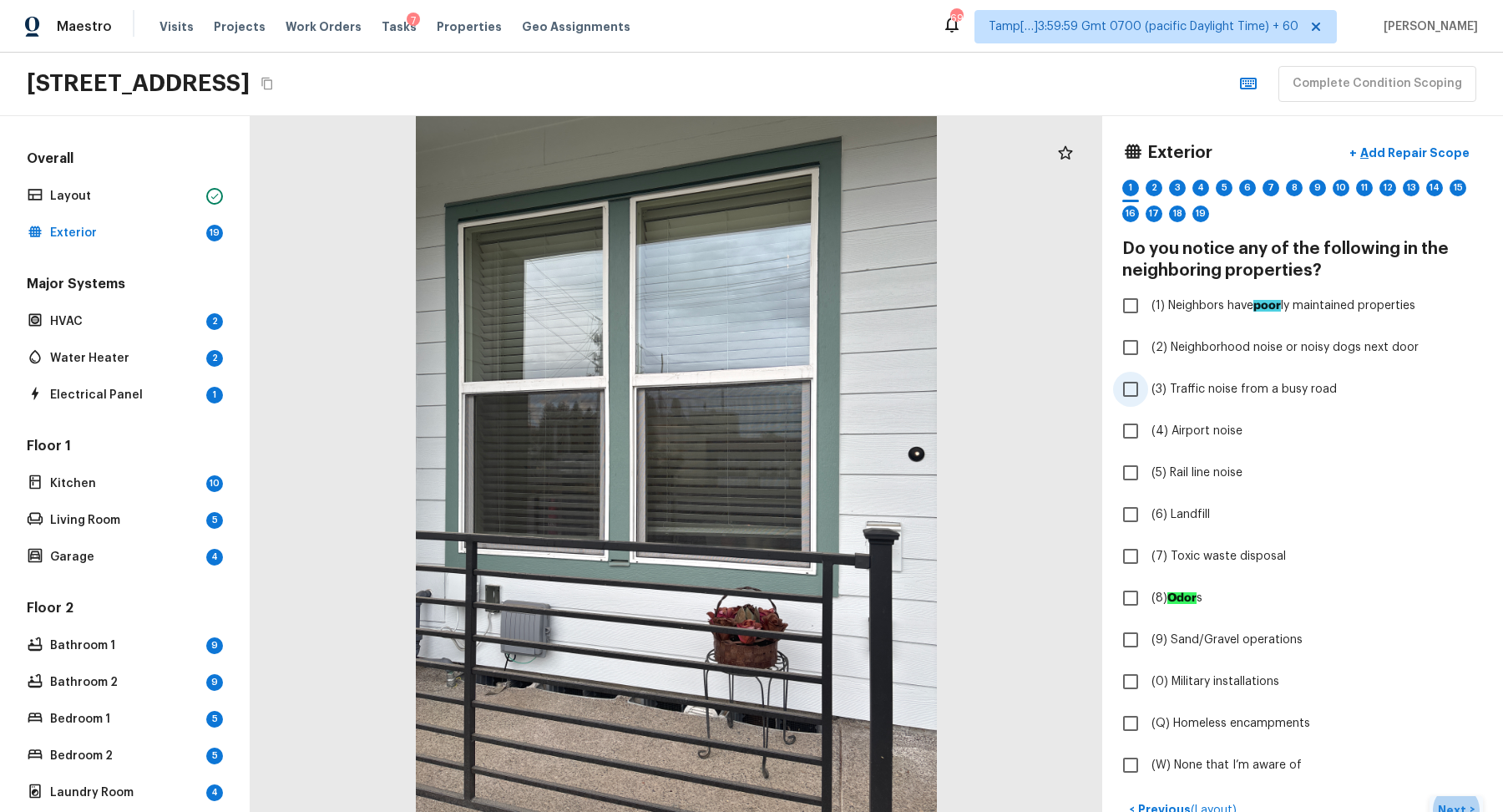
scroll to position [216, 0]
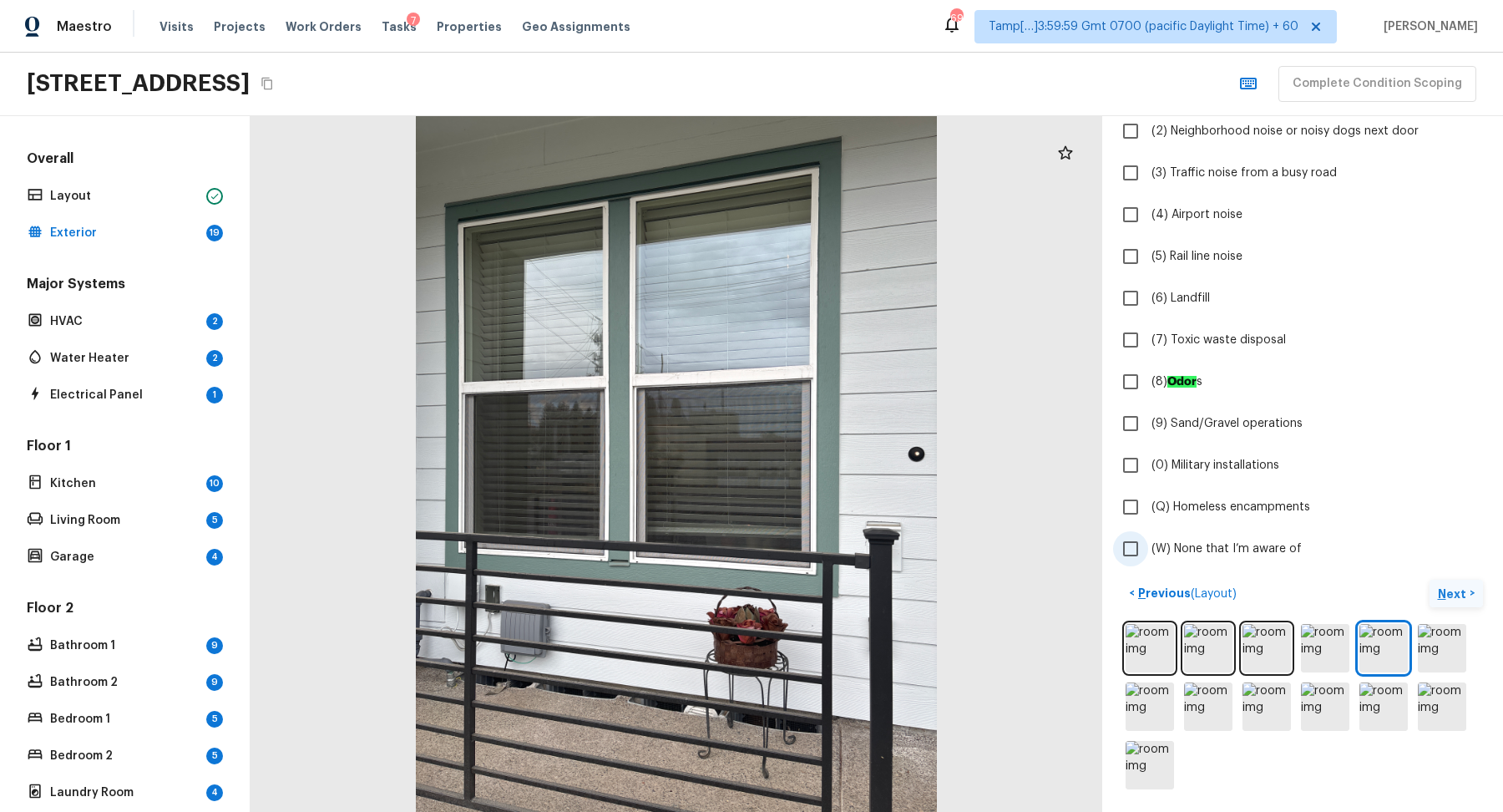
click at [1201, 546] on span "(W) None that I’m aware of" at bounding box center [1227, 549] width 150 height 16
click at [1149, 546] on input "(W) None that I’m aware of" at bounding box center [1130, 548] width 35 height 35
checkbox input "true"
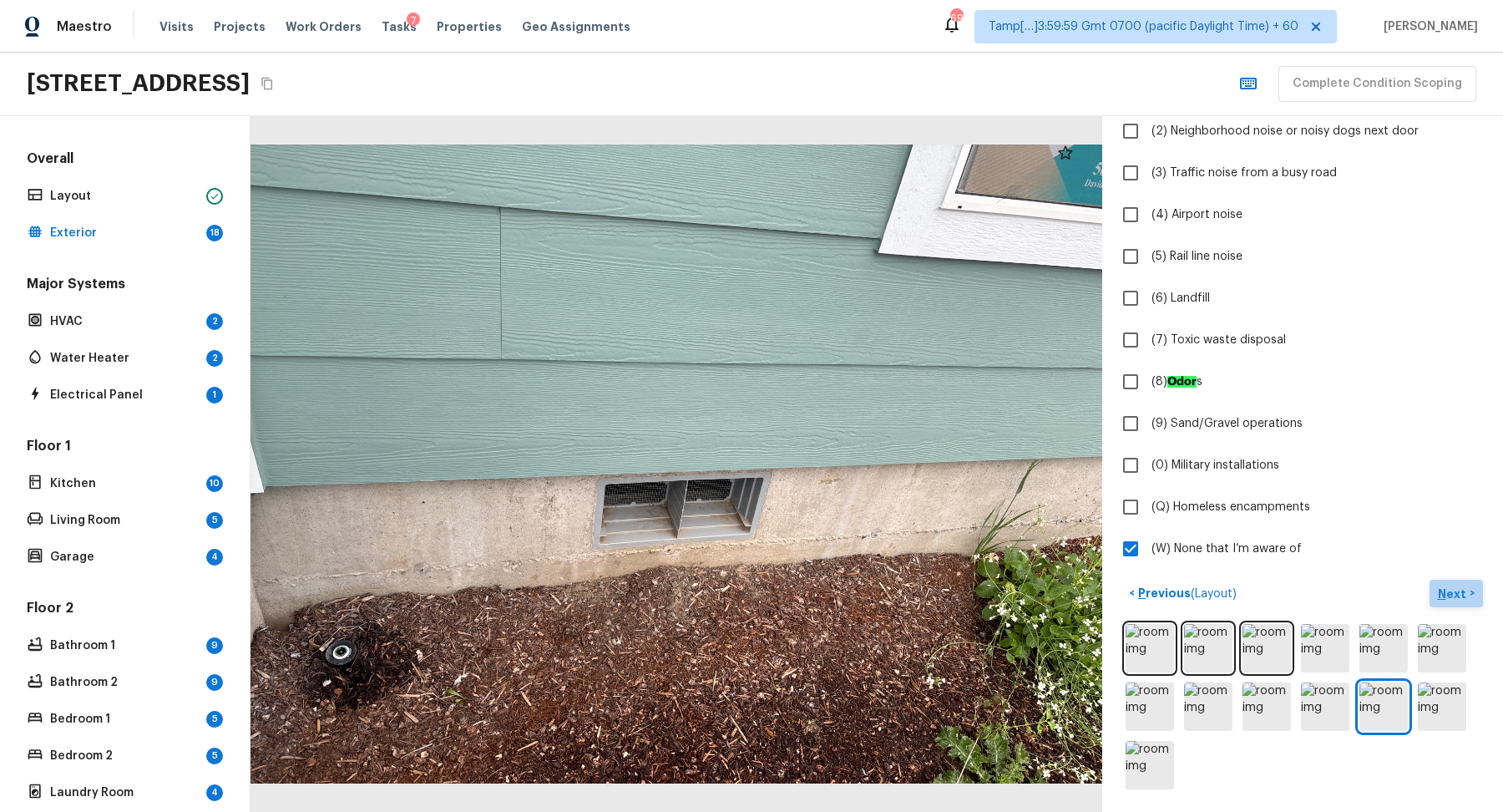
click at [1464, 590] on p "Next" at bounding box center [1453, 593] width 32 height 16
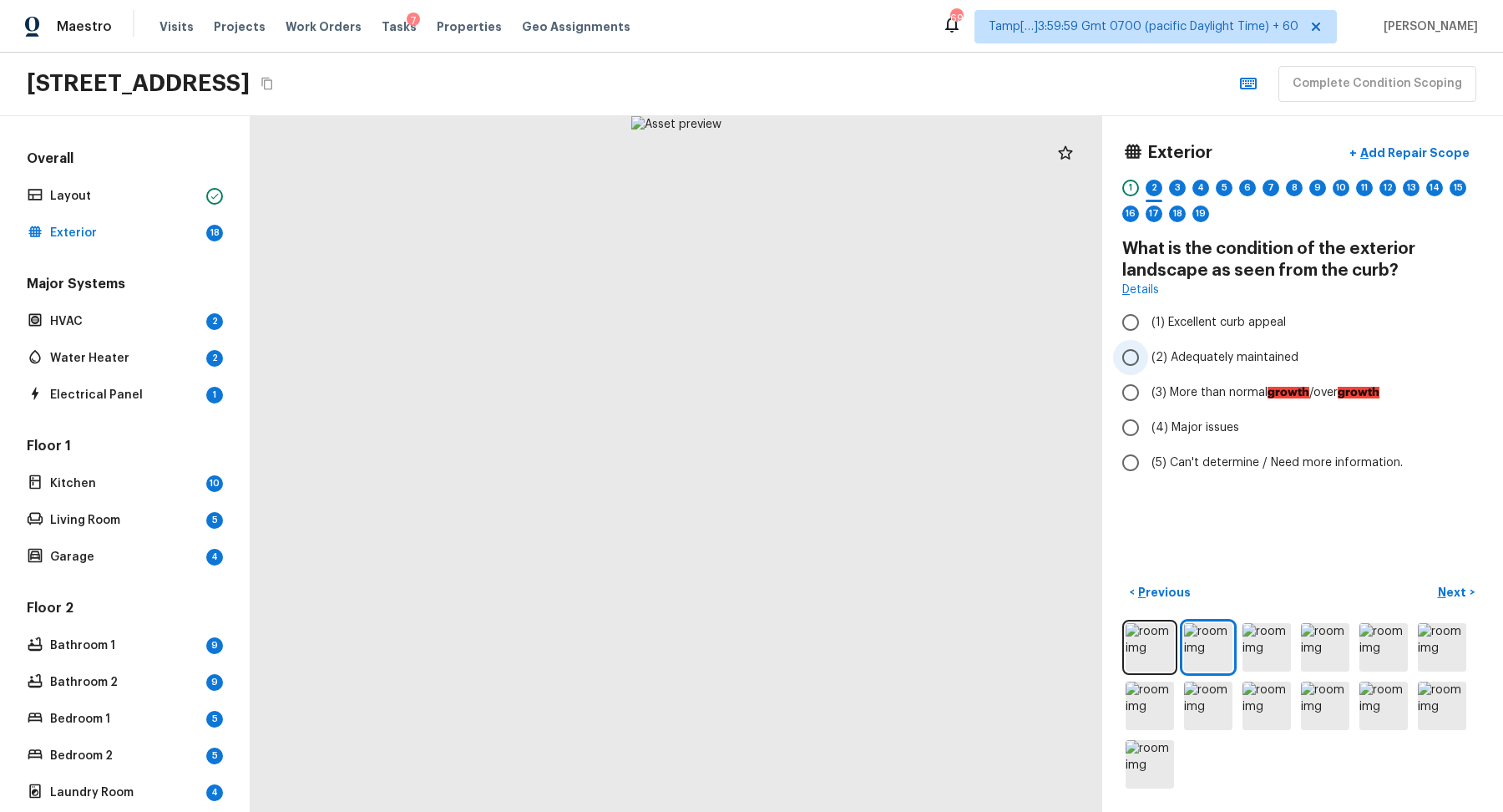
click at [1218, 349] on span "(2) Adequately maintained" at bounding box center [1225, 357] width 147 height 16
click at [1149, 349] on input "(2) Adequately maintained" at bounding box center [1130, 357] width 35 height 35
radio input "true"
click at [1465, 597] on p "Next" at bounding box center [1453, 592] width 32 height 16
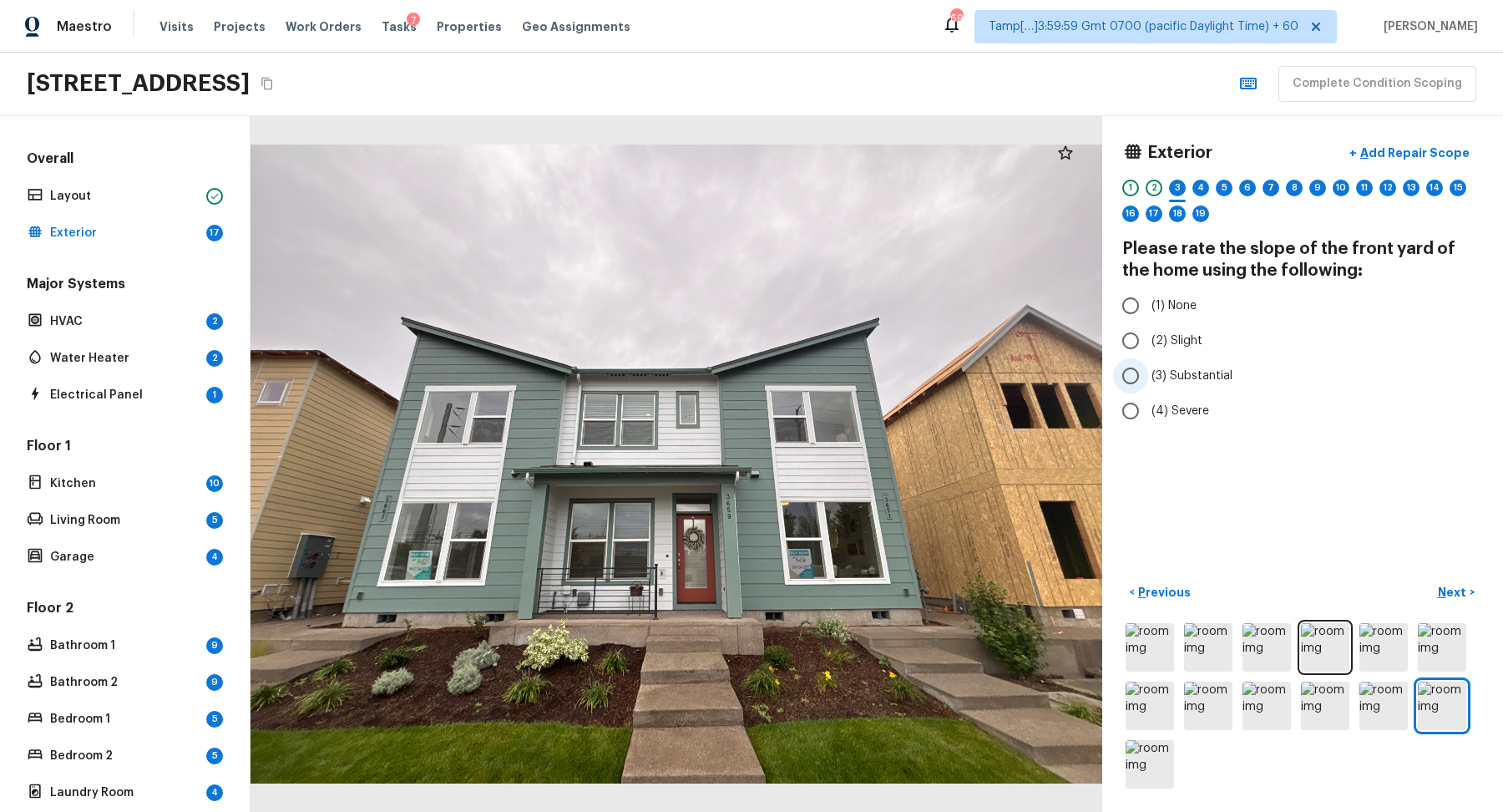
click at [1170, 377] on span "(3) Substantial" at bounding box center [1193, 375] width 81 height 16
click at [1149, 377] on input "(3) Substantial" at bounding box center [1130, 375] width 35 height 35
radio input "true"
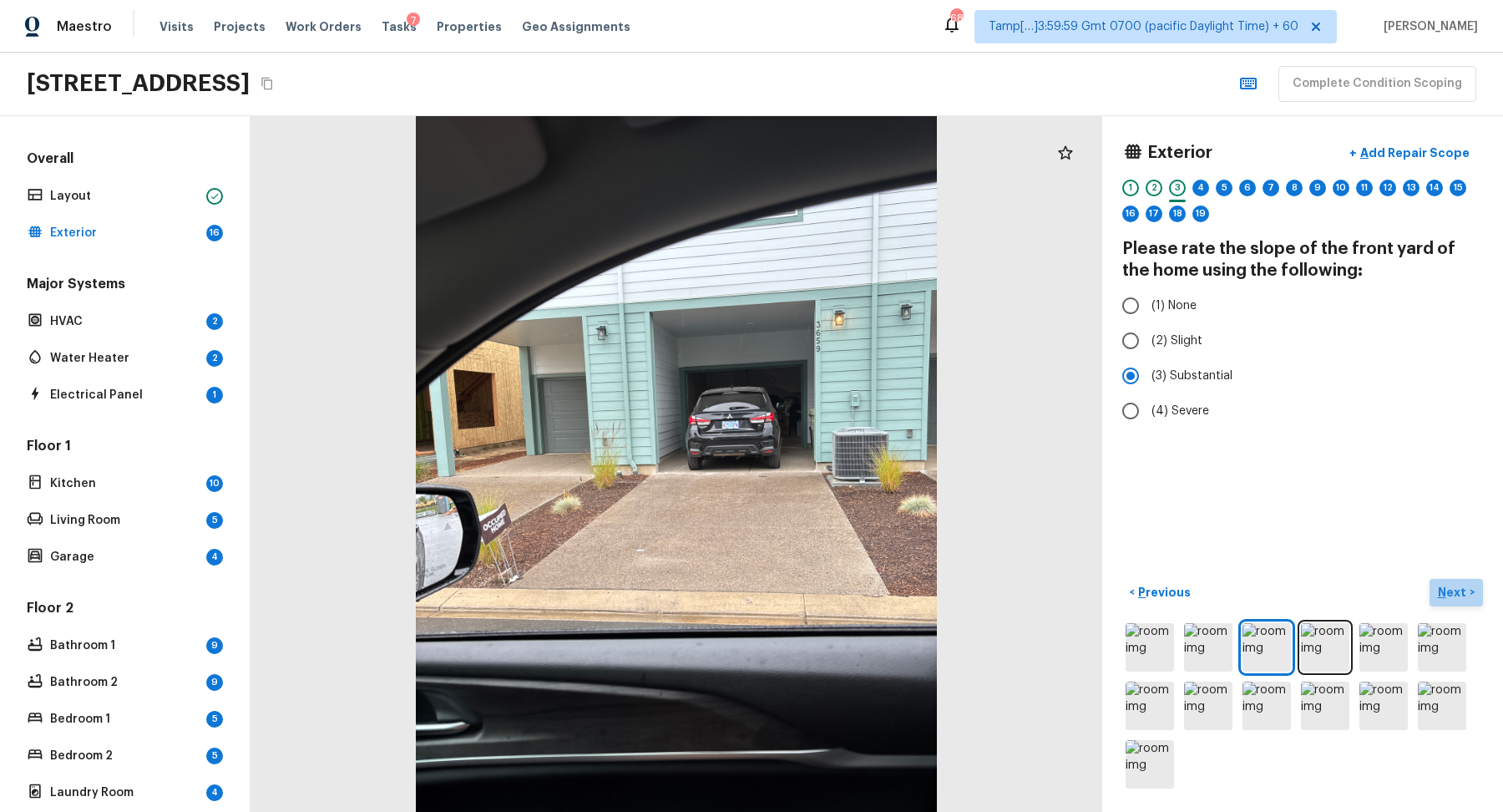
click at [1458, 591] on p "Next" at bounding box center [1453, 592] width 32 height 16
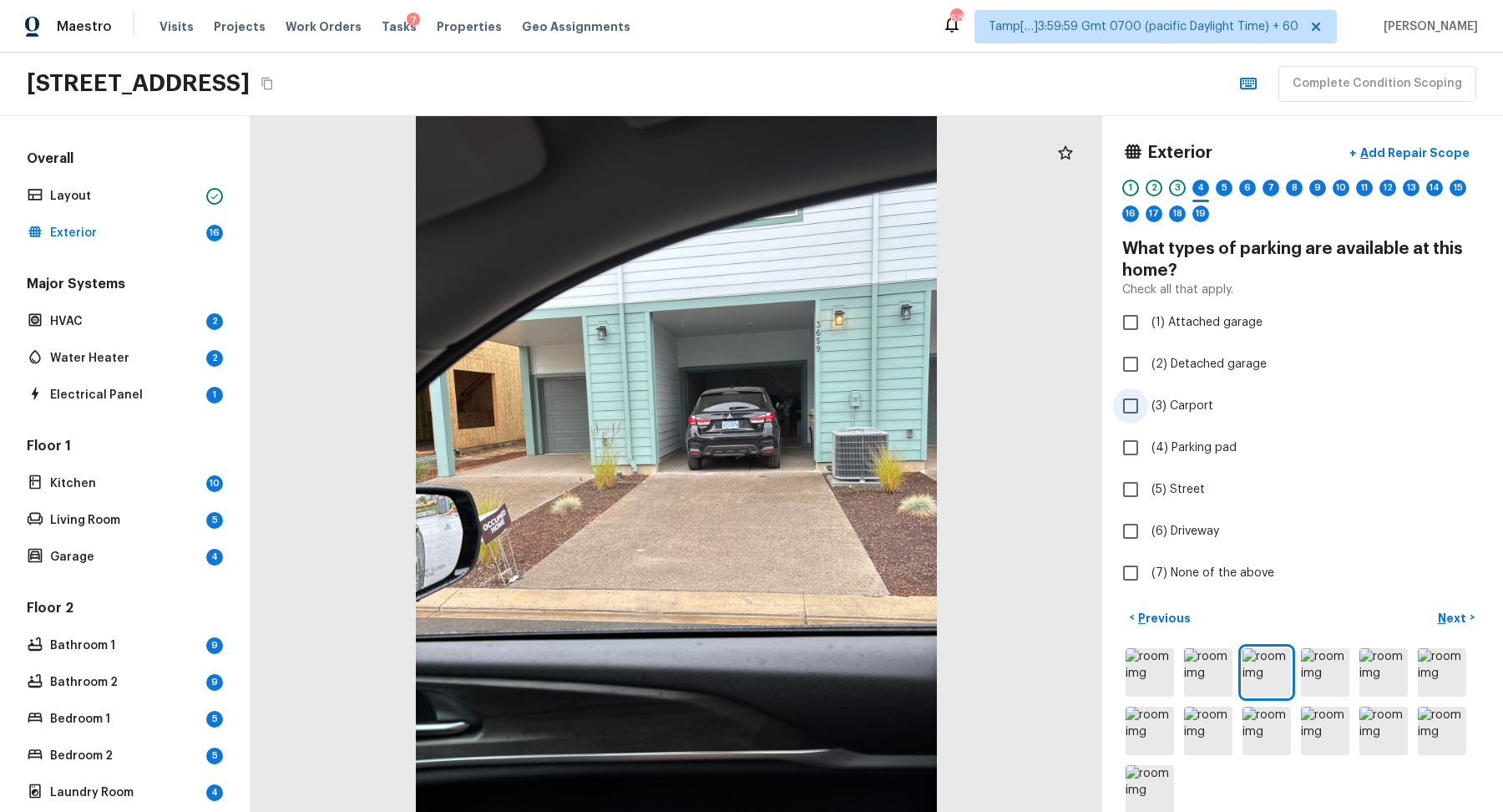
click at [1164, 412] on label "(3) Carport" at bounding box center [1291, 405] width 356 height 35
click at [1149, 412] on input "(3) Carport" at bounding box center [1130, 405] width 35 height 35
checkbox input "true"
click at [1456, 623] on p "Next" at bounding box center [1453, 618] width 32 height 16
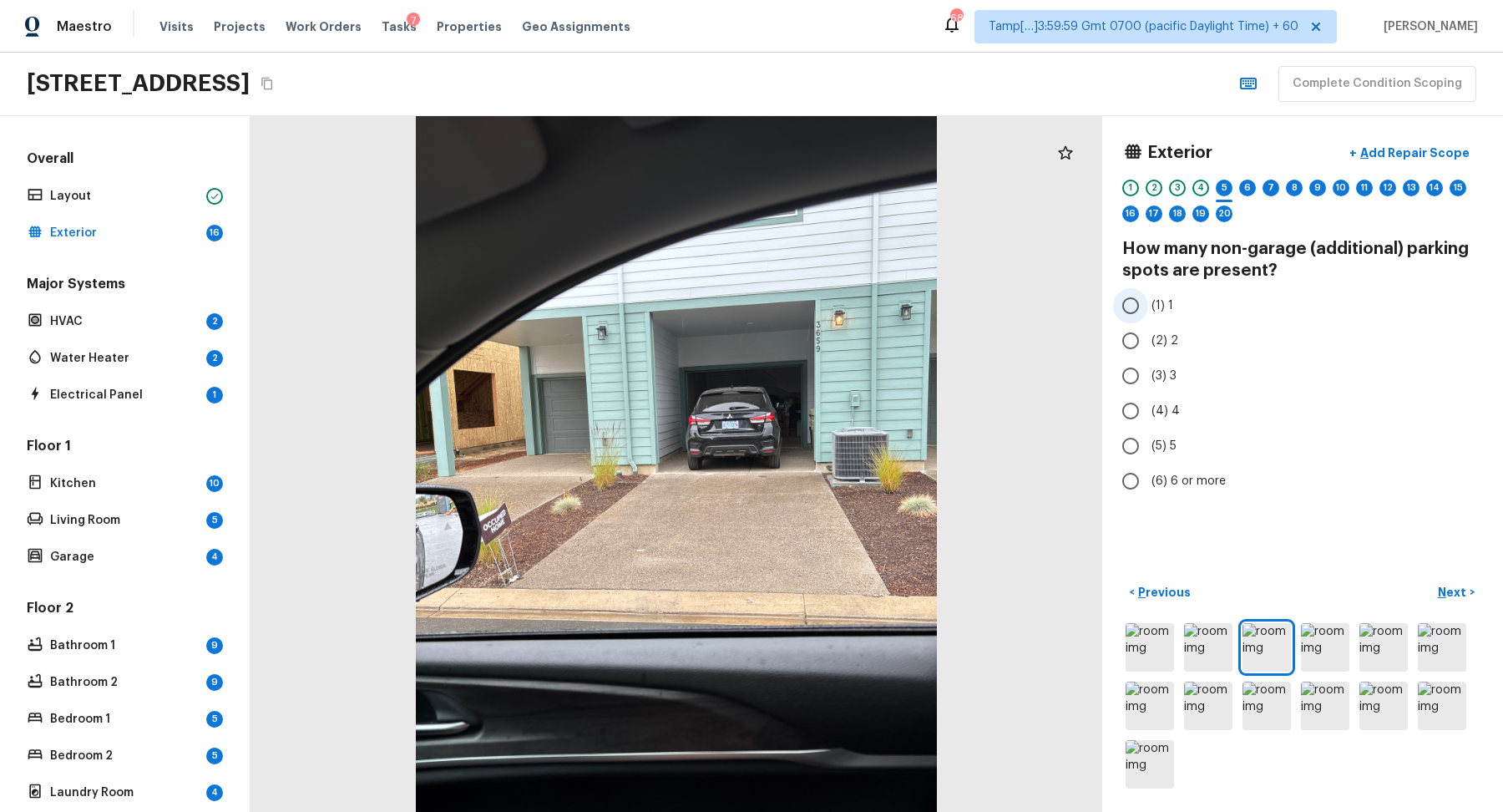
click at [1127, 311] on input "(1) 1" at bounding box center [1130, 306] width 35 height 35
radio input "true"
click at [1451, 593] on p "Next" at bounding box center [1453, 592] width 32 height 16
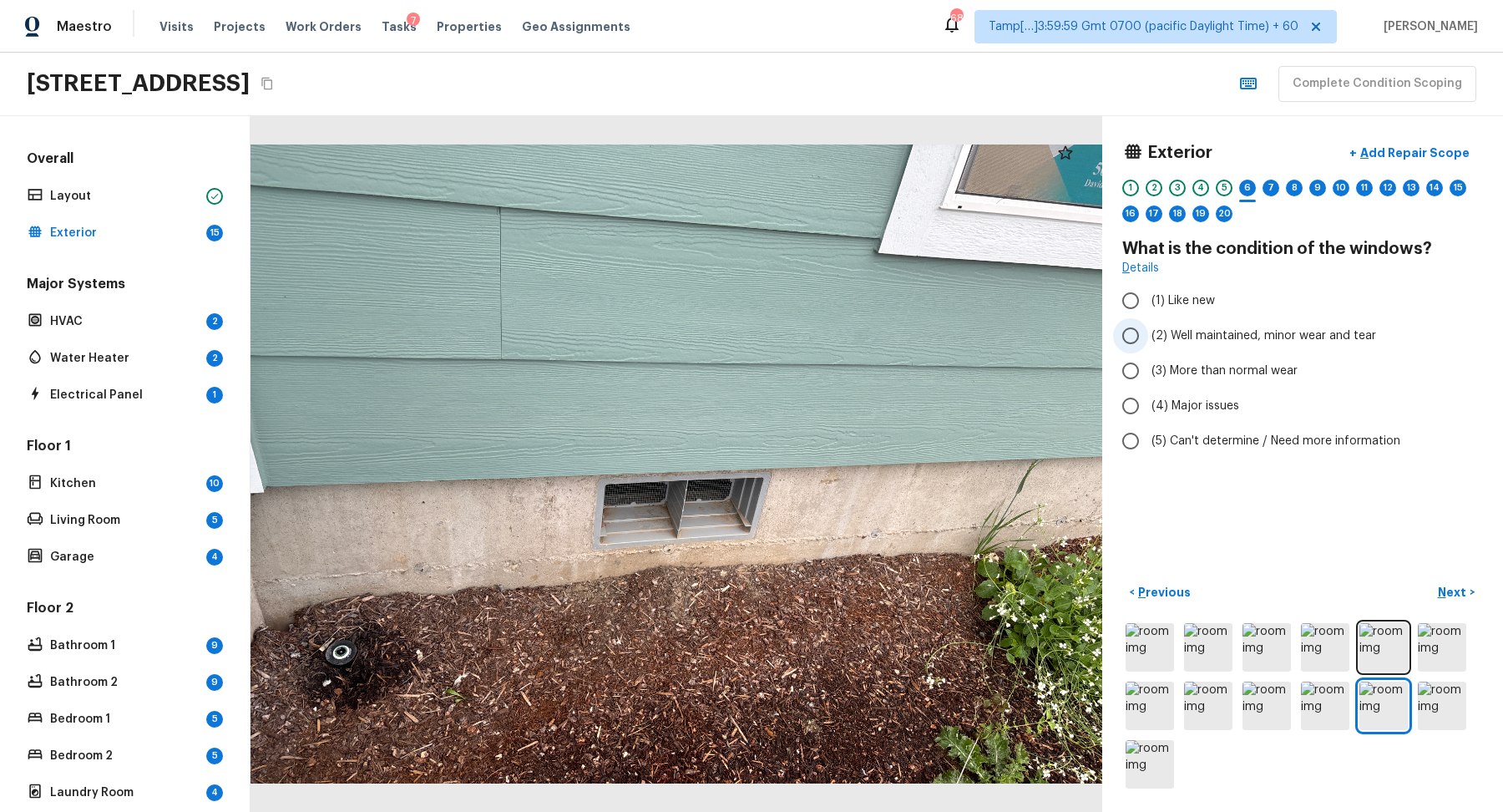
click at [1179, 334] on span "(2) Well maintained, minor wear and tear" at bounding box center [1264, 335] width 224 height 16
click at [1149, 334] on input "(2) Well maintained, minor wear and tear" at bounding box center [1130, 335] width 35 height 35
radio input "true"
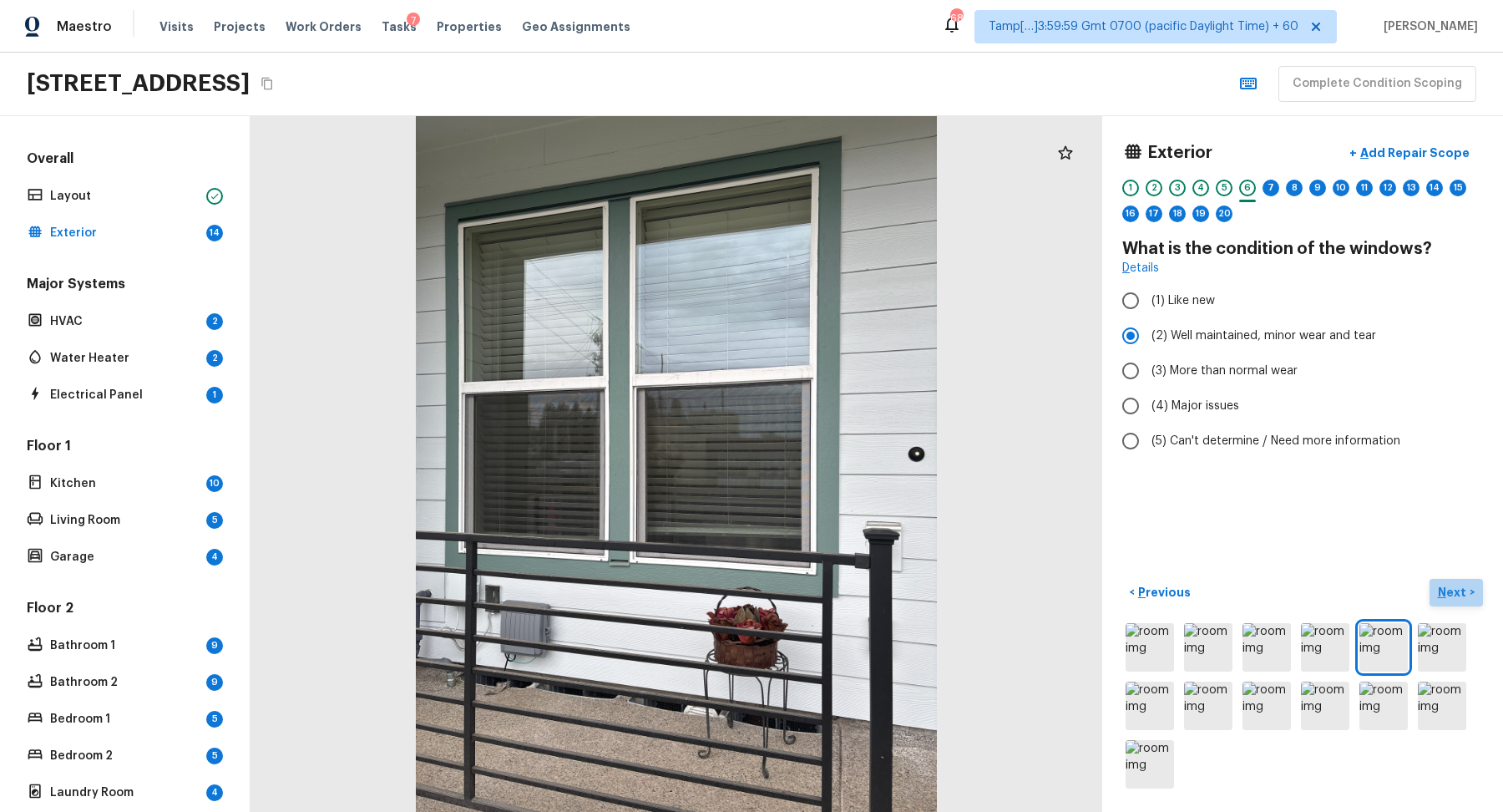
click at [1461, 589] on p "Next" at bounding box center [1453, 592] width 32 height 16
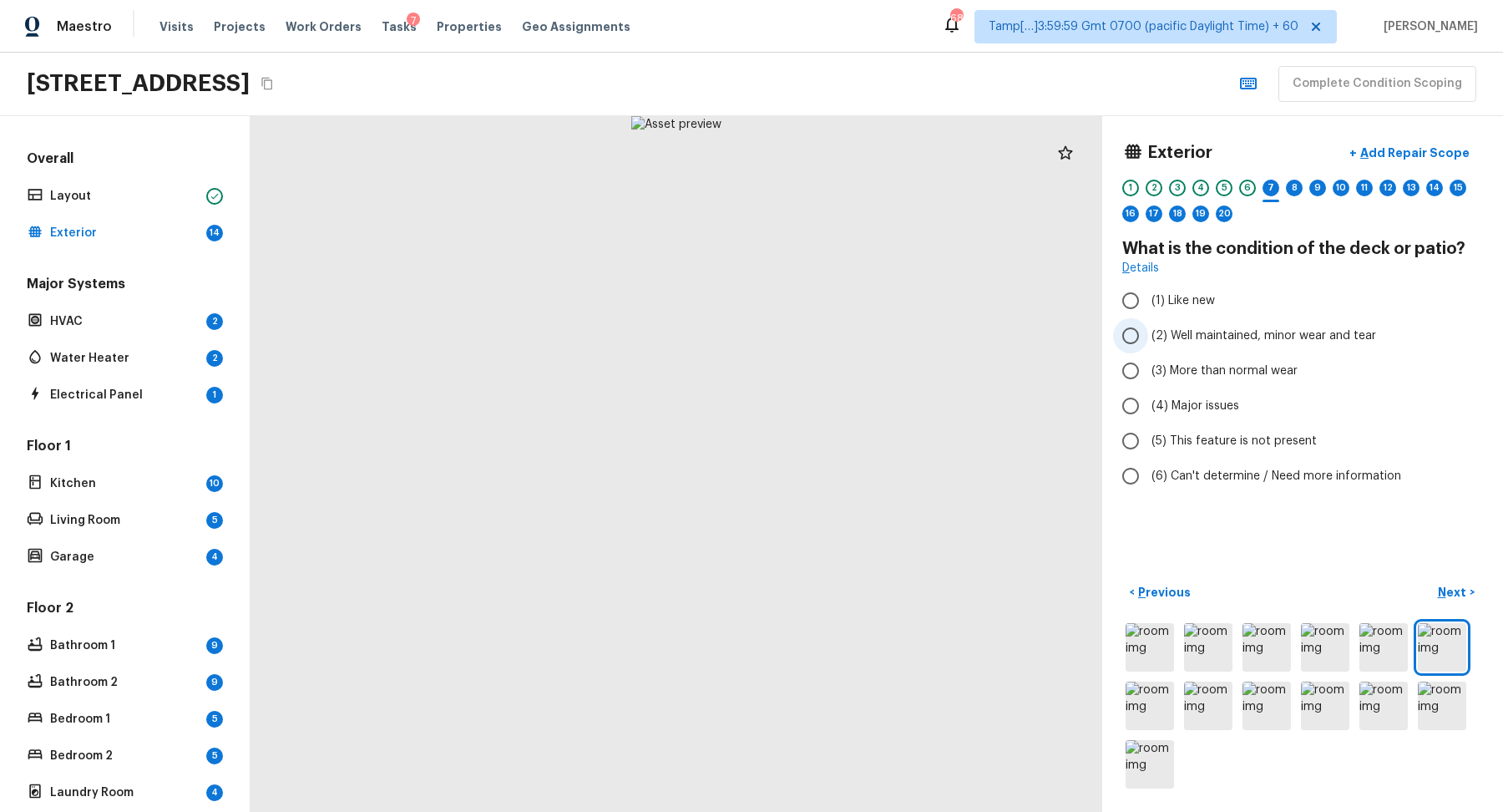
click at [1209, 335] on span "(2) Well maintained, minor wear and tear" at bounding box center [1264, 335] width 224 height 16
click at [1149, 335] on input "(2) Well maintained, minor wear and tear" at bounding box center [1130, 335] width 35 height 35
radio input "true"
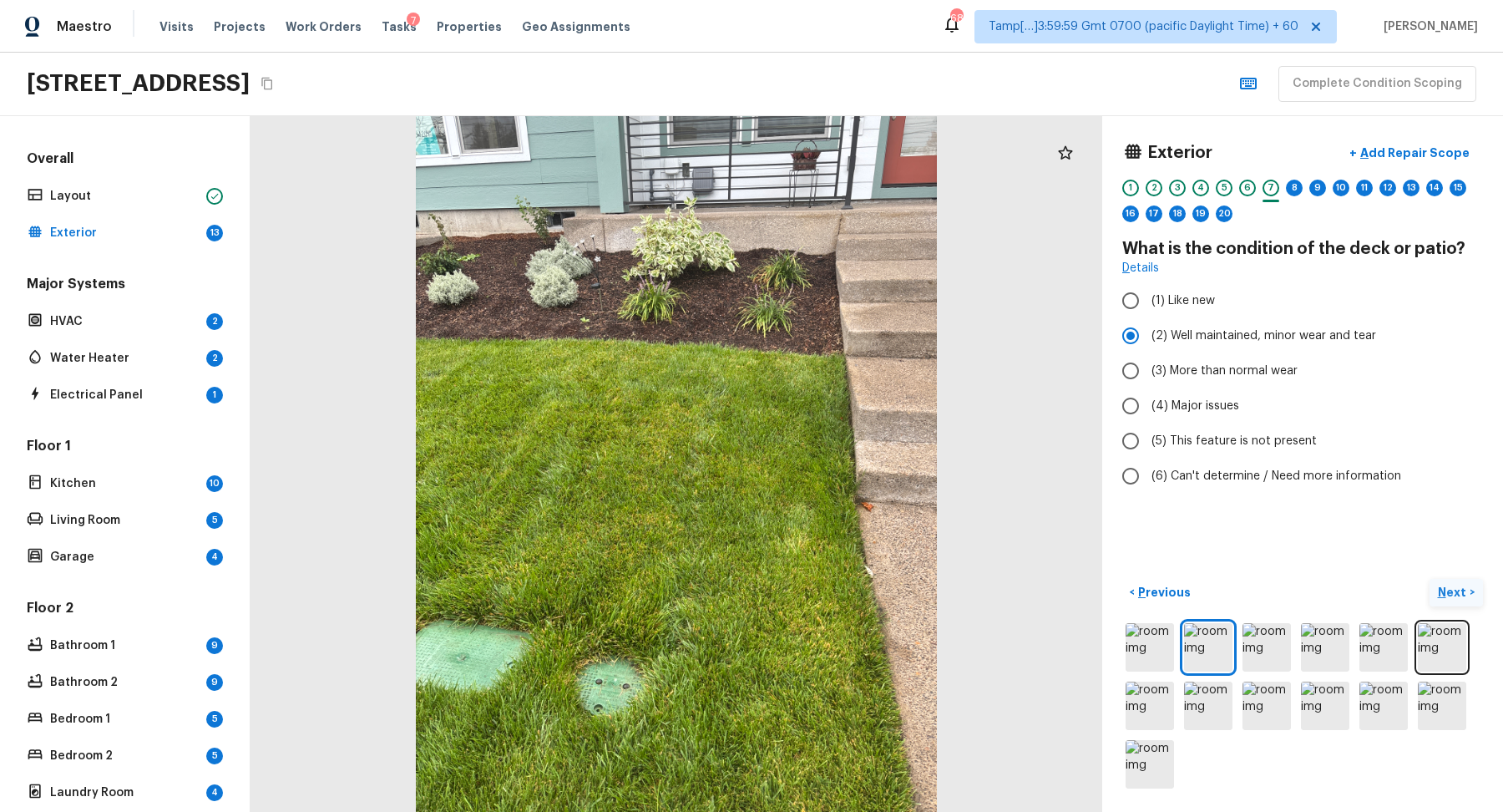
click at [1453, 600] on button "Next >" at bounding box center [1456, 592] width 53 height 27
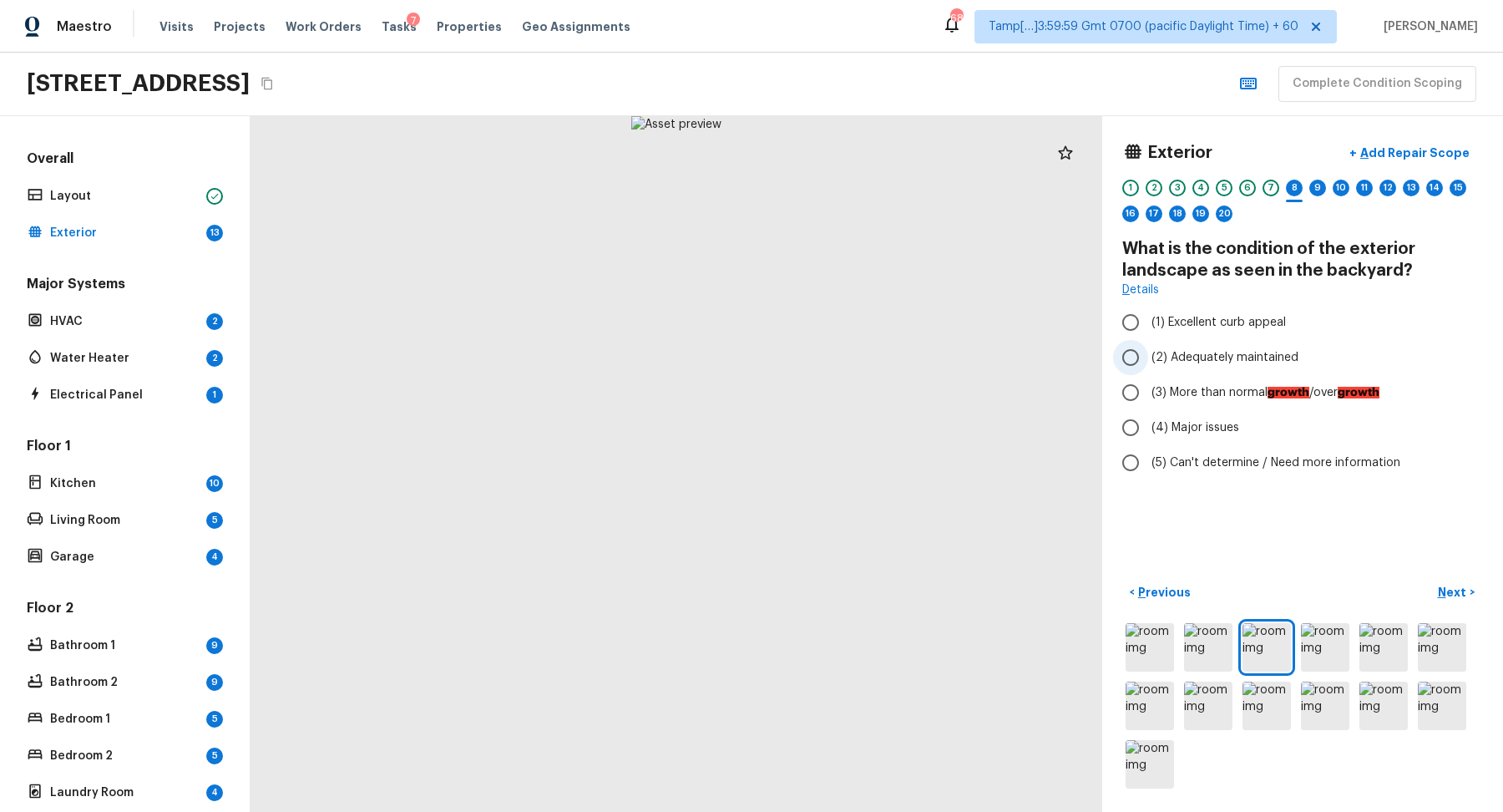
click at [1209, 362] on span "(2) Adequately maintained" at bounding box center [1225, 357] width 147 height 16
click at [1149, 362] on input "(2) Adequately maintained" at bounding box center [1130, 357] width 35 height 35
radio input "true"
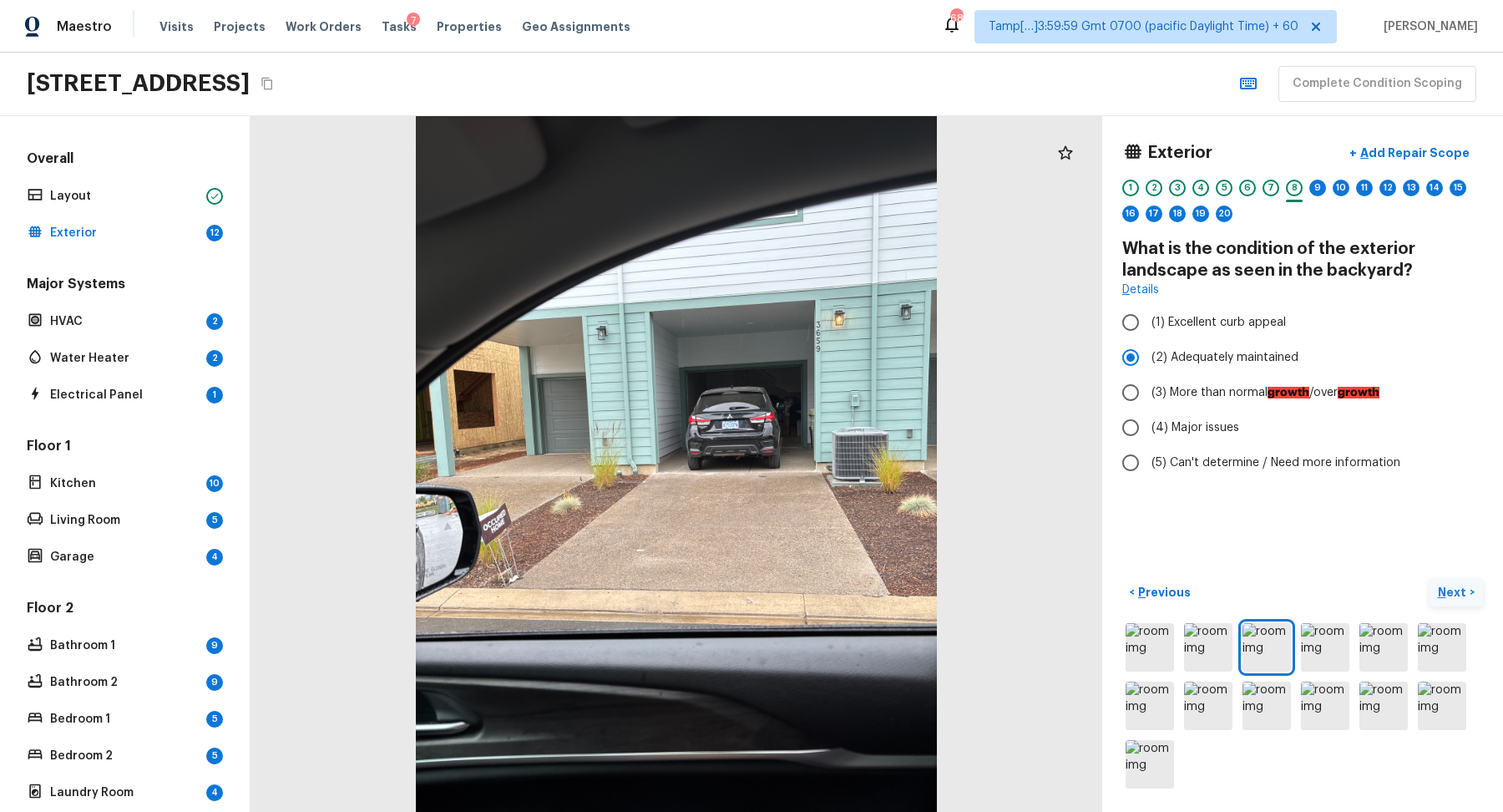
click at [1454, 588] on p "Next" at bounding box center [1453, 592] width 32 height 16
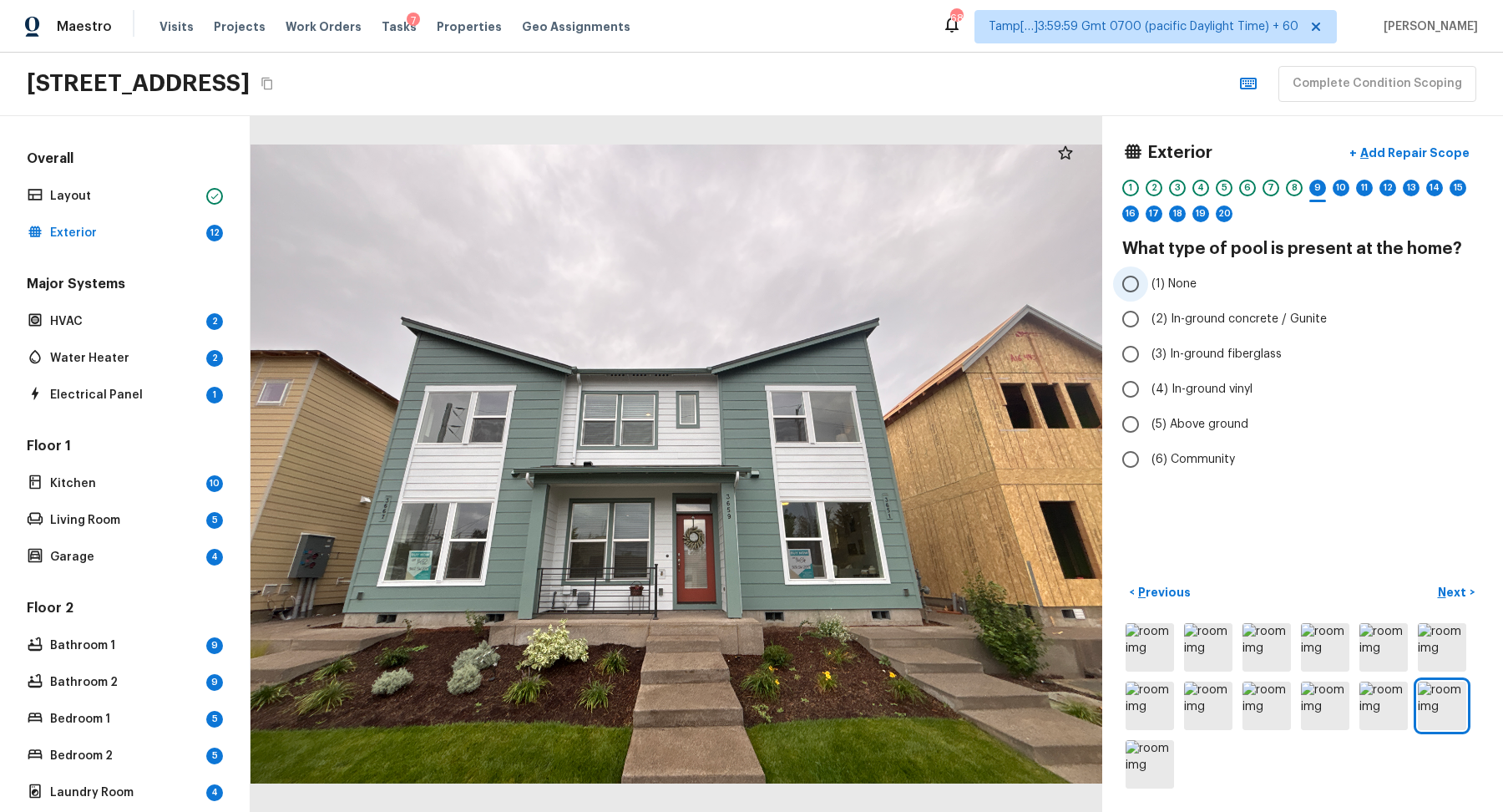
click at [1189, 272] on label "(1) None" at bounding box center [1291, 284] width 356 height 35
click at [1149, 272] on input "(1) None" at bounding box center [1130, 284] width 35 height 35
radio input "true"
click at [1448, 587] on p "Next" at bounding box center [1453, 592] width 32 height 16
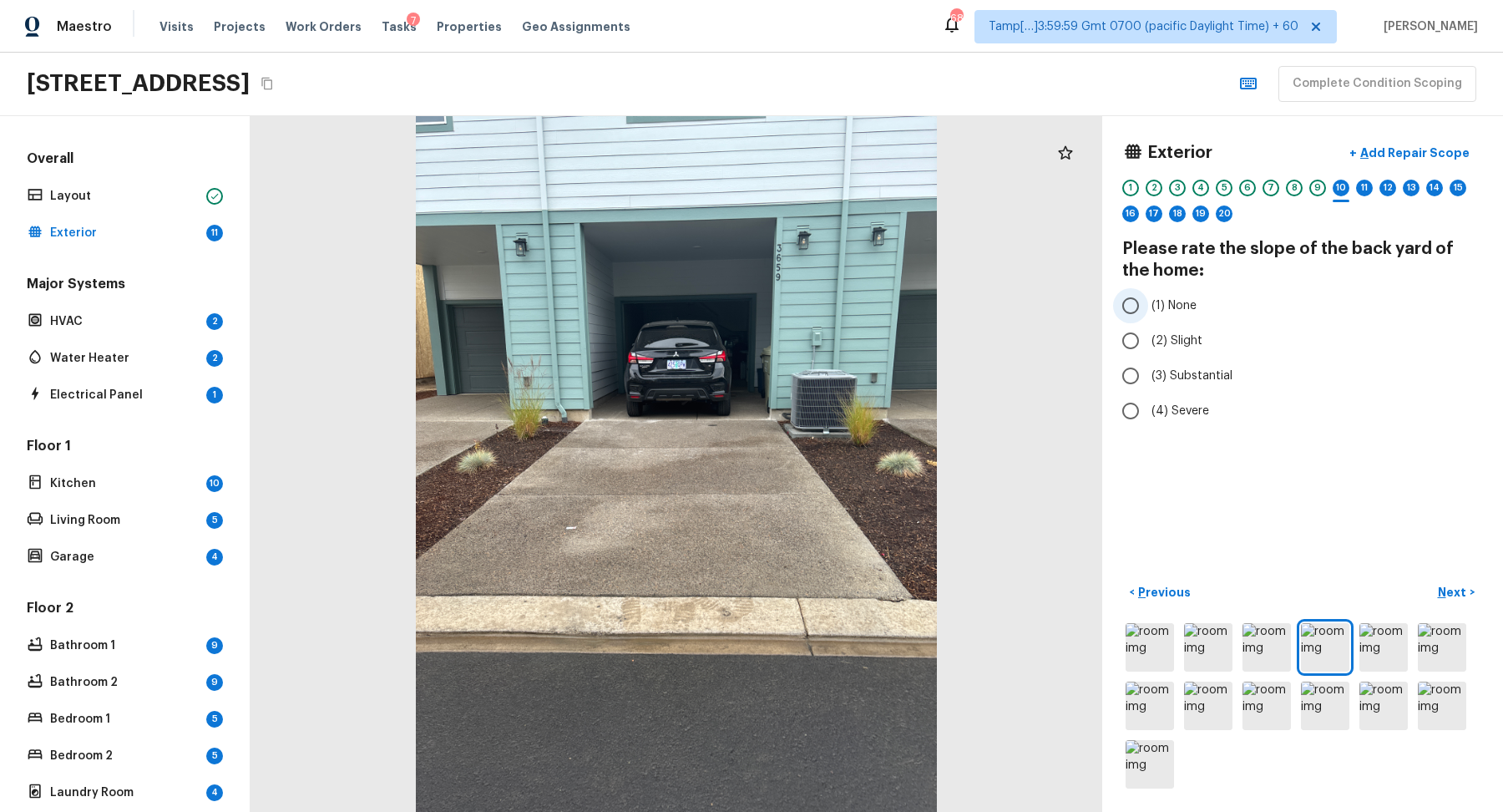
click at [1162, 310] on span "(1) None" at bounding box center [1175, 306] width 45 height 16
click at [1149, 310] on input "(1) None" at bounding box center [1130, 306] width 35 height 35
radio input "true"
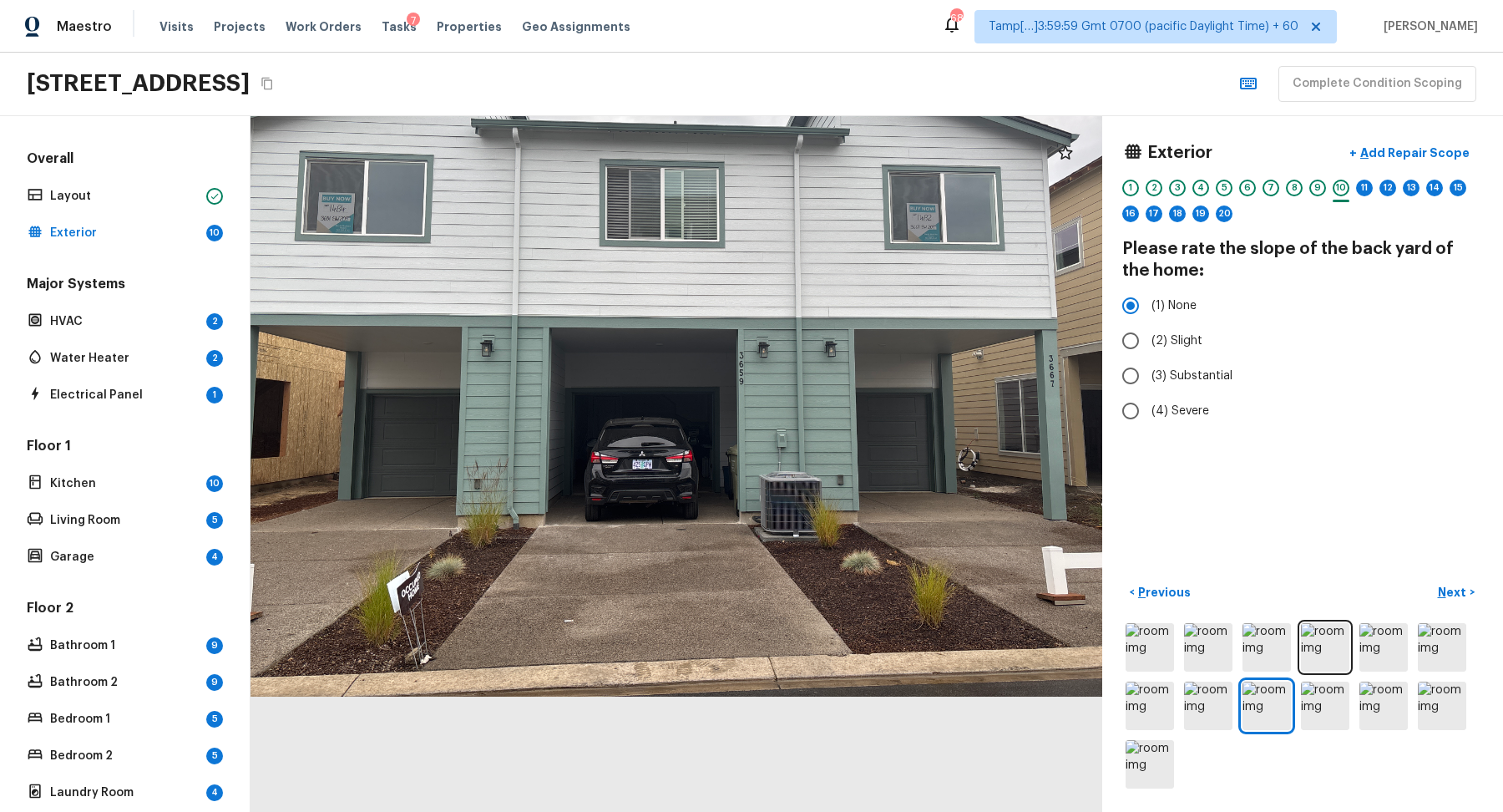
drag, startPoint x: 814, startPoint y: 551, endPoint x: 851, endPoint y: 371, distance: 183.8
click at [851, 371] on div at bounding box center [699, 339] width 951 height 777
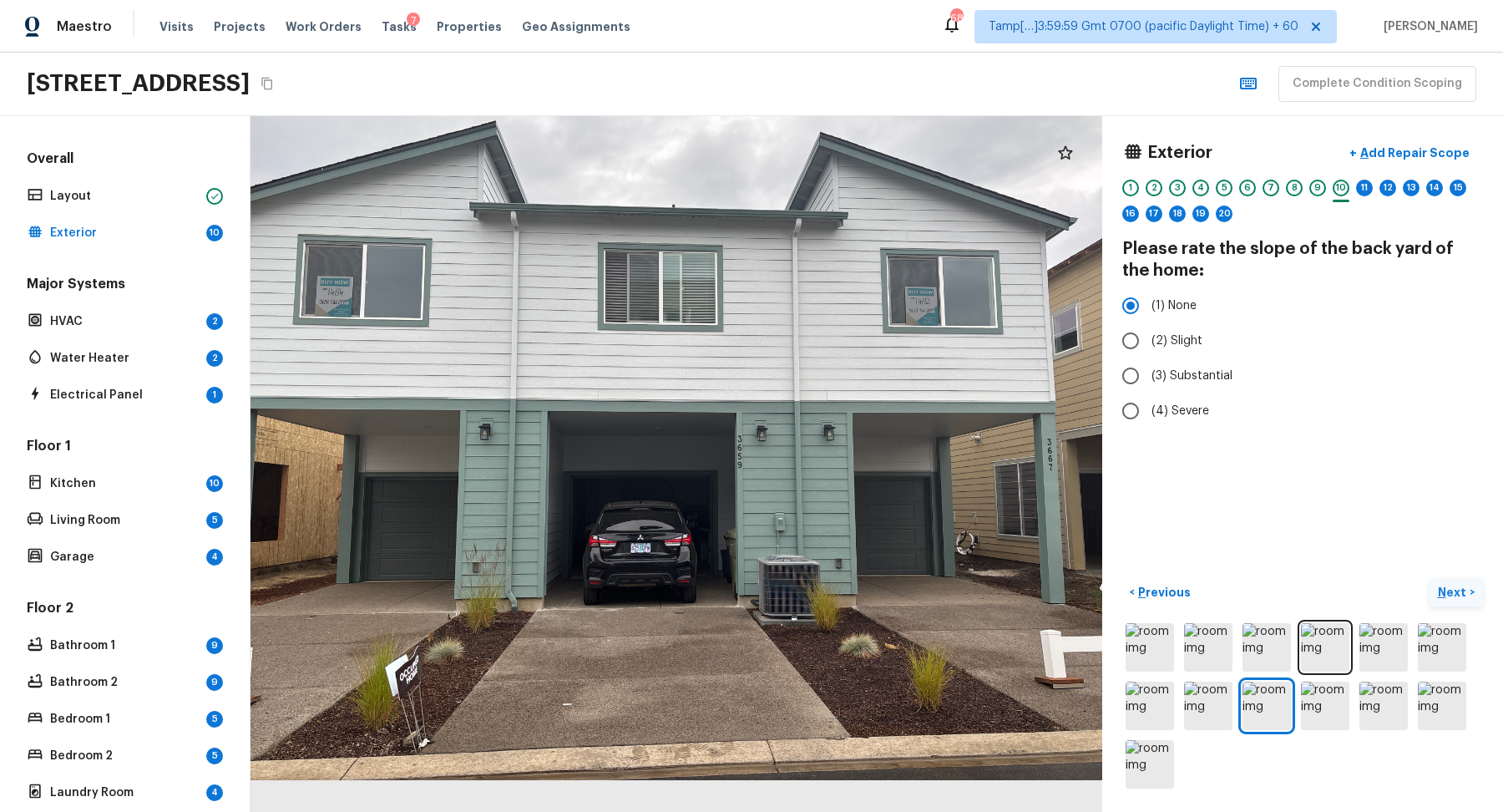
click at [1466, 595] on p "Next" at bounding box center [1453, 592] width 32 height 16
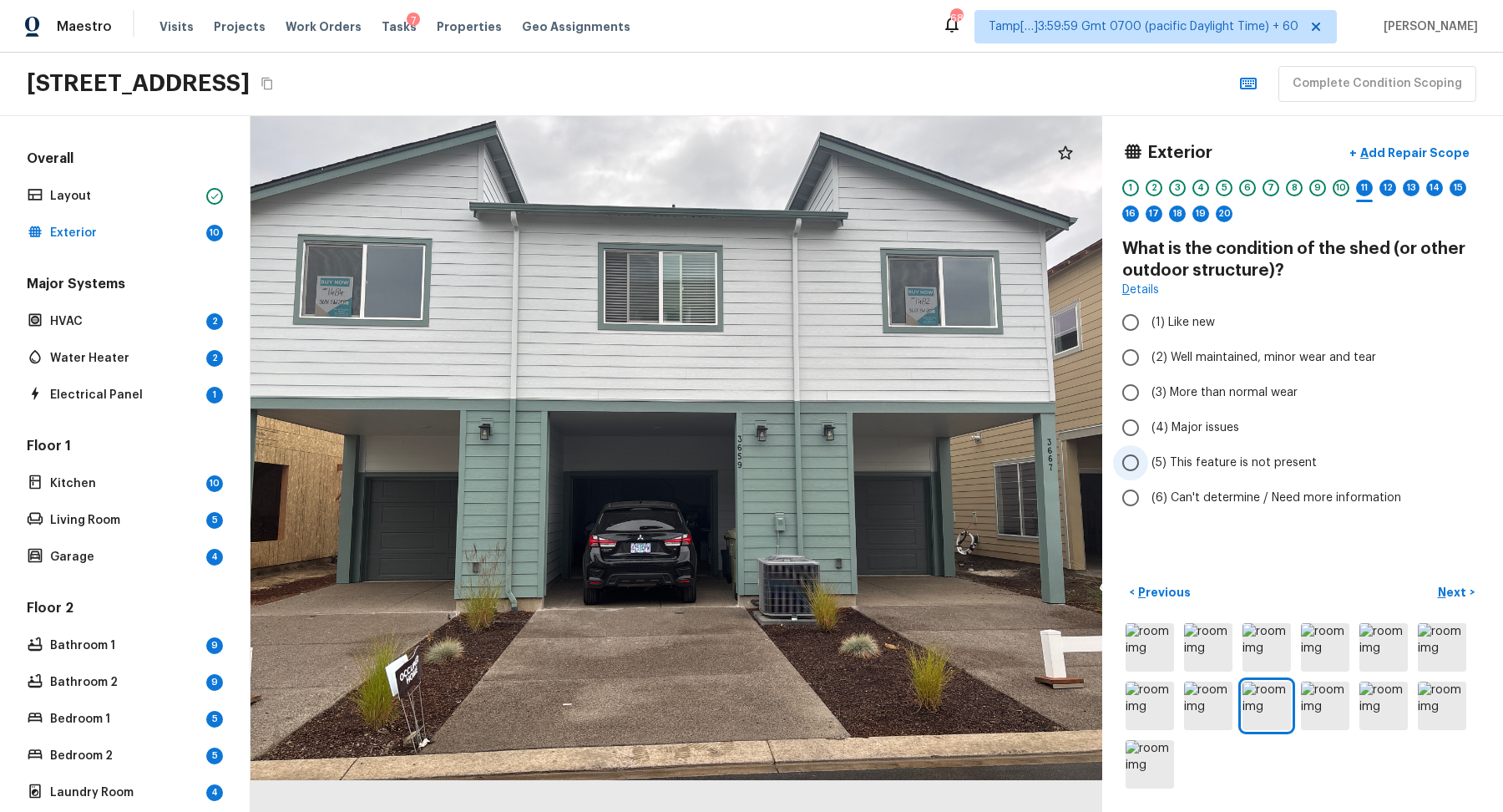
click at [1217, 466] on span "(5) This feature is not present" at bounding box center [1234, 462] width 165 height 16
click at [1149, 466] on input "(5) This feature is not present" at bounding box center [1130, 462] width 35 height 35
radio input "true"
click at [1440, 588] on p "Next" at bounding box center [1453, 592] width 32 height 16
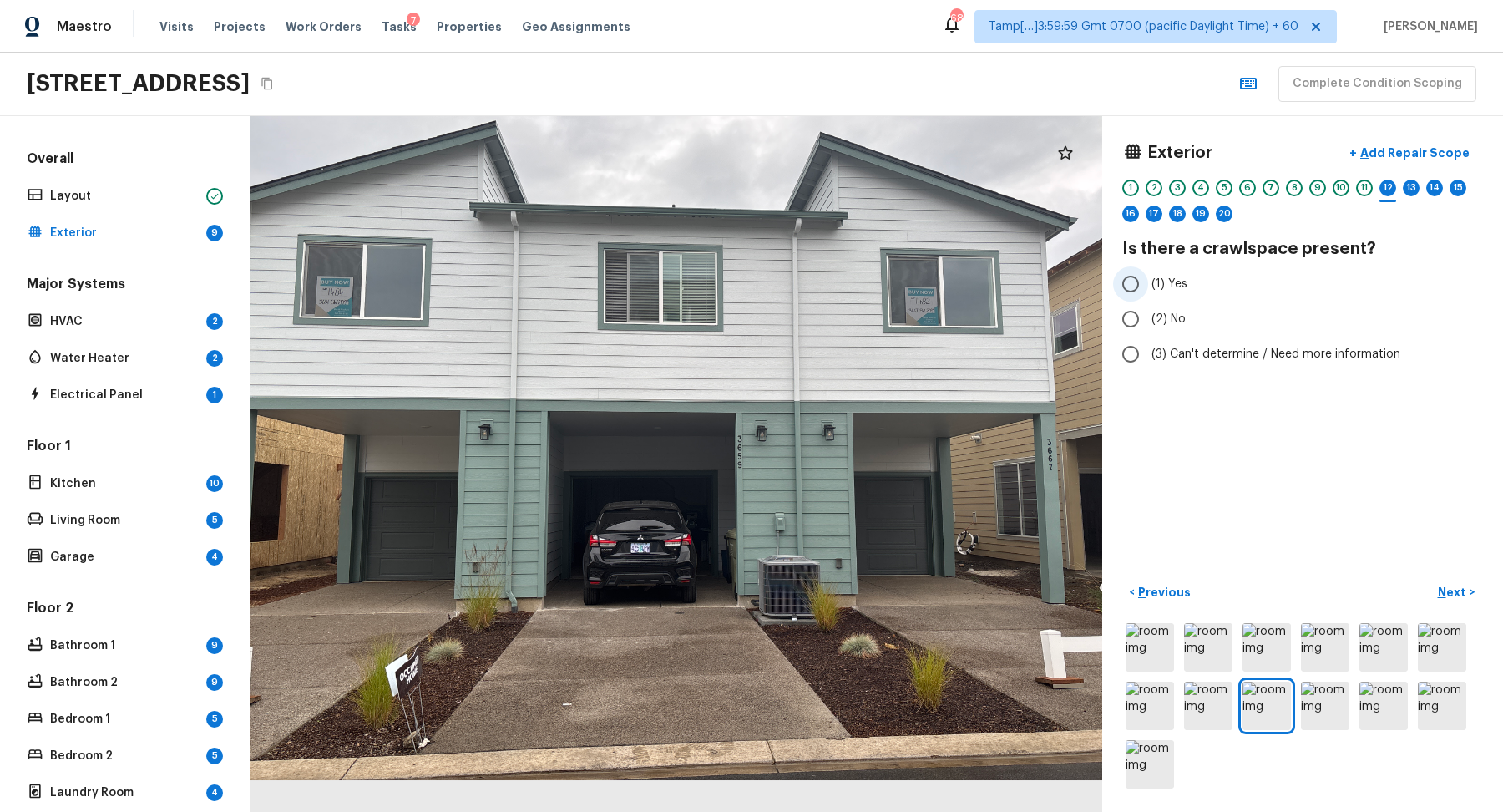
click at [1167, 284] on span "(1) Yes" at bounding box center [1170, 284] width 36 height 16
click at [1149, 284] on input "(1) Yes" at bounding box center [1130, 284] width 35 height 35
radio input "true"
click at [1468, 588] on p "Next" at bounding box center [1453, 592] width 32 height 16
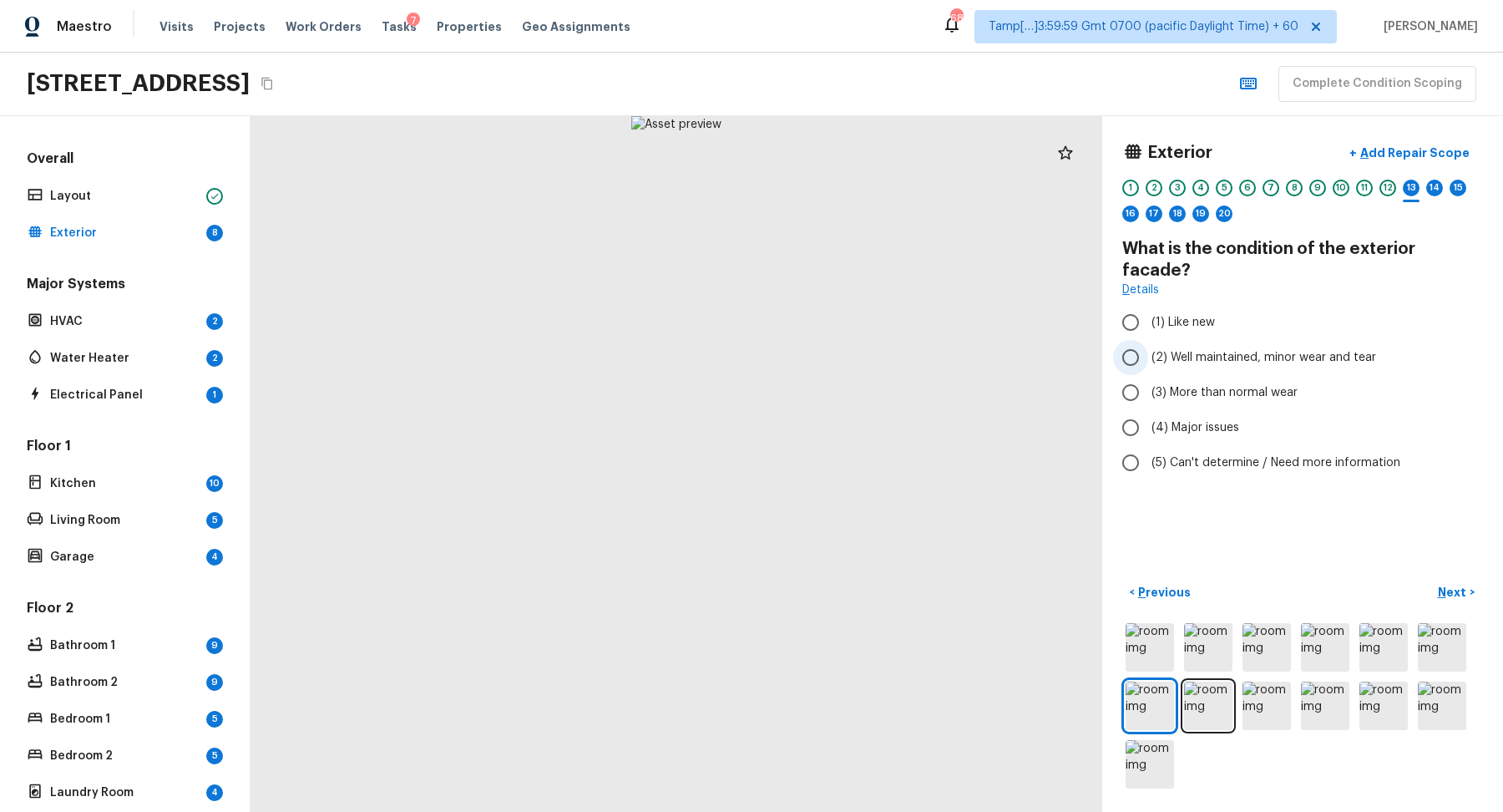
click at [1200, 349] on span "(2) Well maintained, minor wear and tear" at bounding box center [1264, 357] width 224 height 16
click at [1149, 340] on input "(2) Well maintained, minor wear and tear" at bounding box center [1130, 357] width 35 height 35
radio input "true"
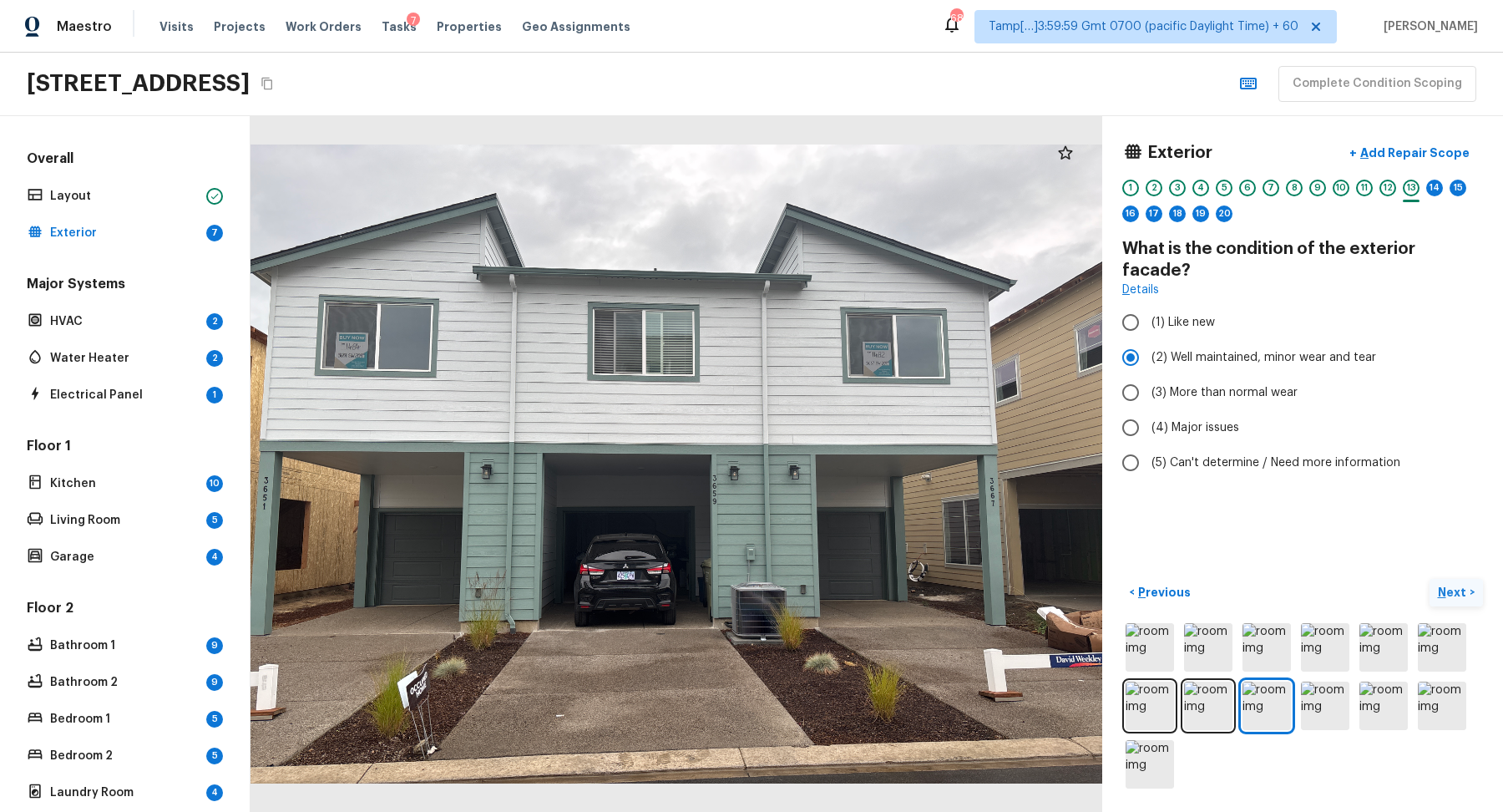
click at [1442, 586] on p "Next" at bounding box center [1453, 592] width 32 height 16
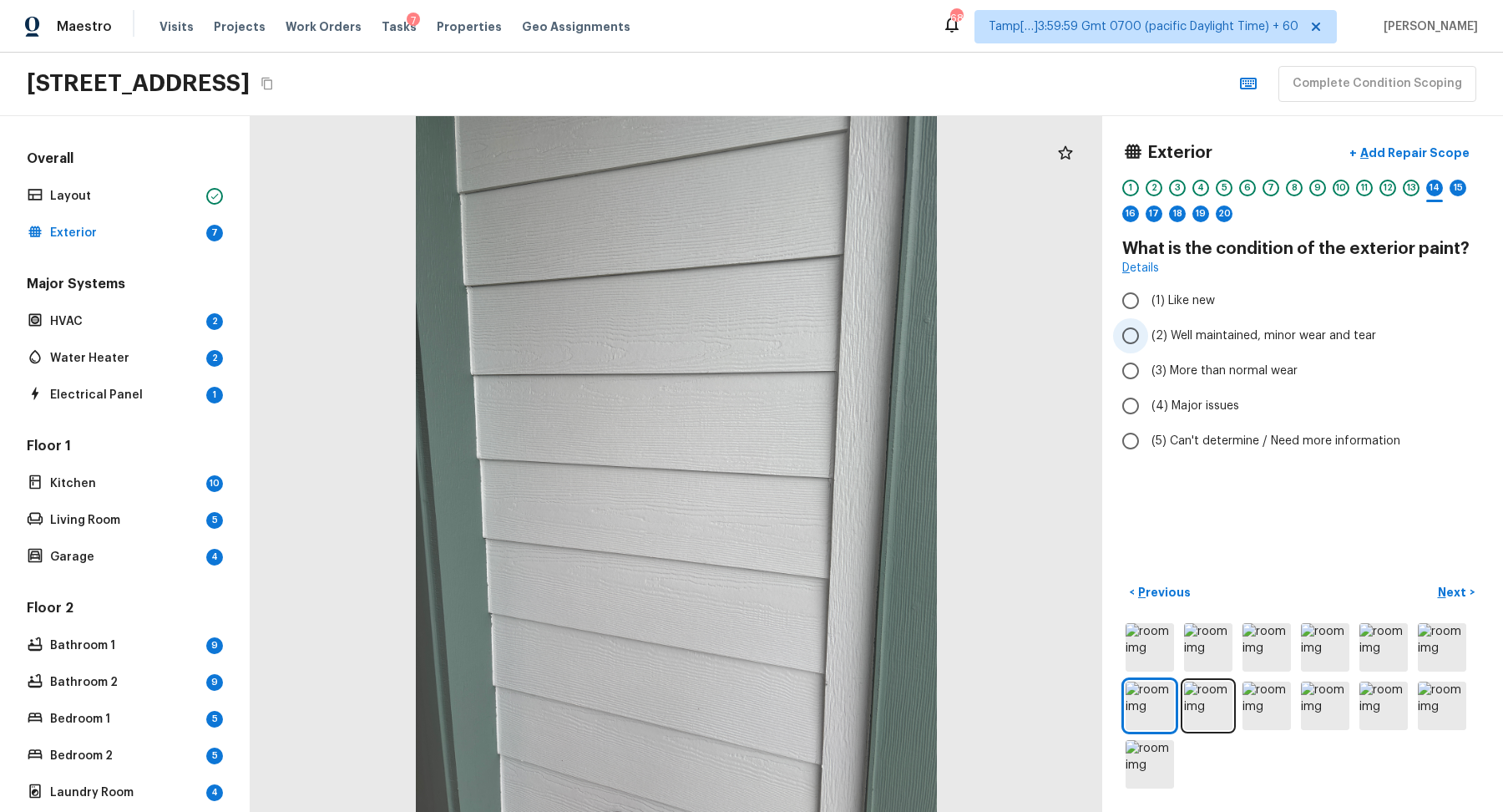
click at [1236, 347] on label "(2) Well maintained, minor wear and tear" at bounding box center [1291, 335] width 356 height 35
click at [1149, 347] on input "(2) Well maintained, minor wear and tear" at bounding box center [1130, 335] width 35 height 35
radio input "true"
click at [1446, 588] on p "Next" at bounding box center [1453, 592] width 32 height 16
click at [1167, 344] on label "(2) Well maintained, minor wear and tear" at bounding box center [1291, 335] width 356 height 35
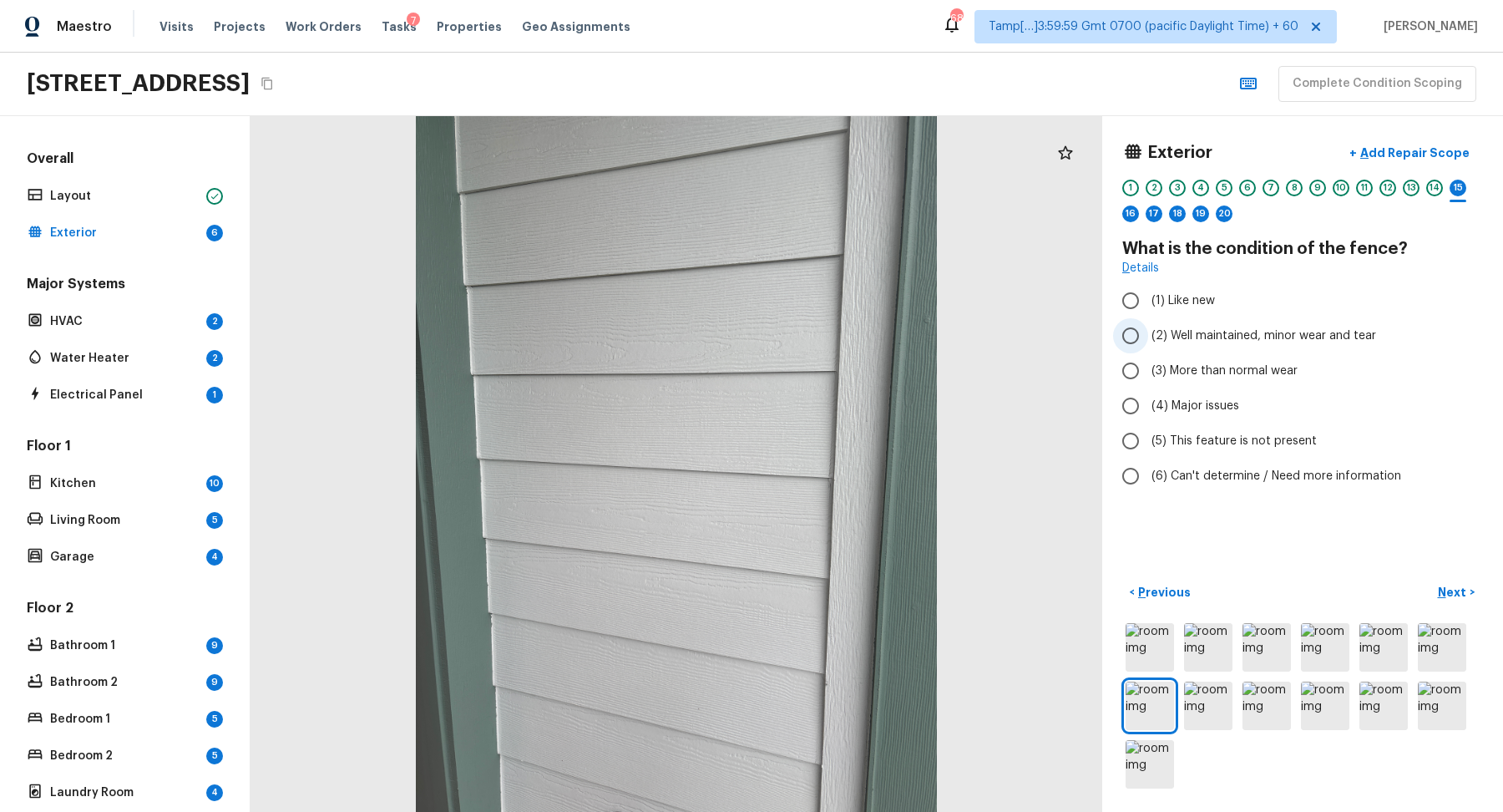
click at [1149, 344] on input "(2) Well maintained, minor wear and tear" at bounding box center [1130, 335] width 35 height 35
radio input "true"
click at [1167, 344] on label "(2) Well maintained, minor wear and tear" at bounding box center [1291, 335] width 356 height 35
click at [1149, 344] on input "(2) Well maintained, minor wear and tear" at bounding box center [1130, 335] width 35 height 35
click at [1186, 427] on label "(5) This feature is not present" at bounding box center [1291, 440] width 356 height 35
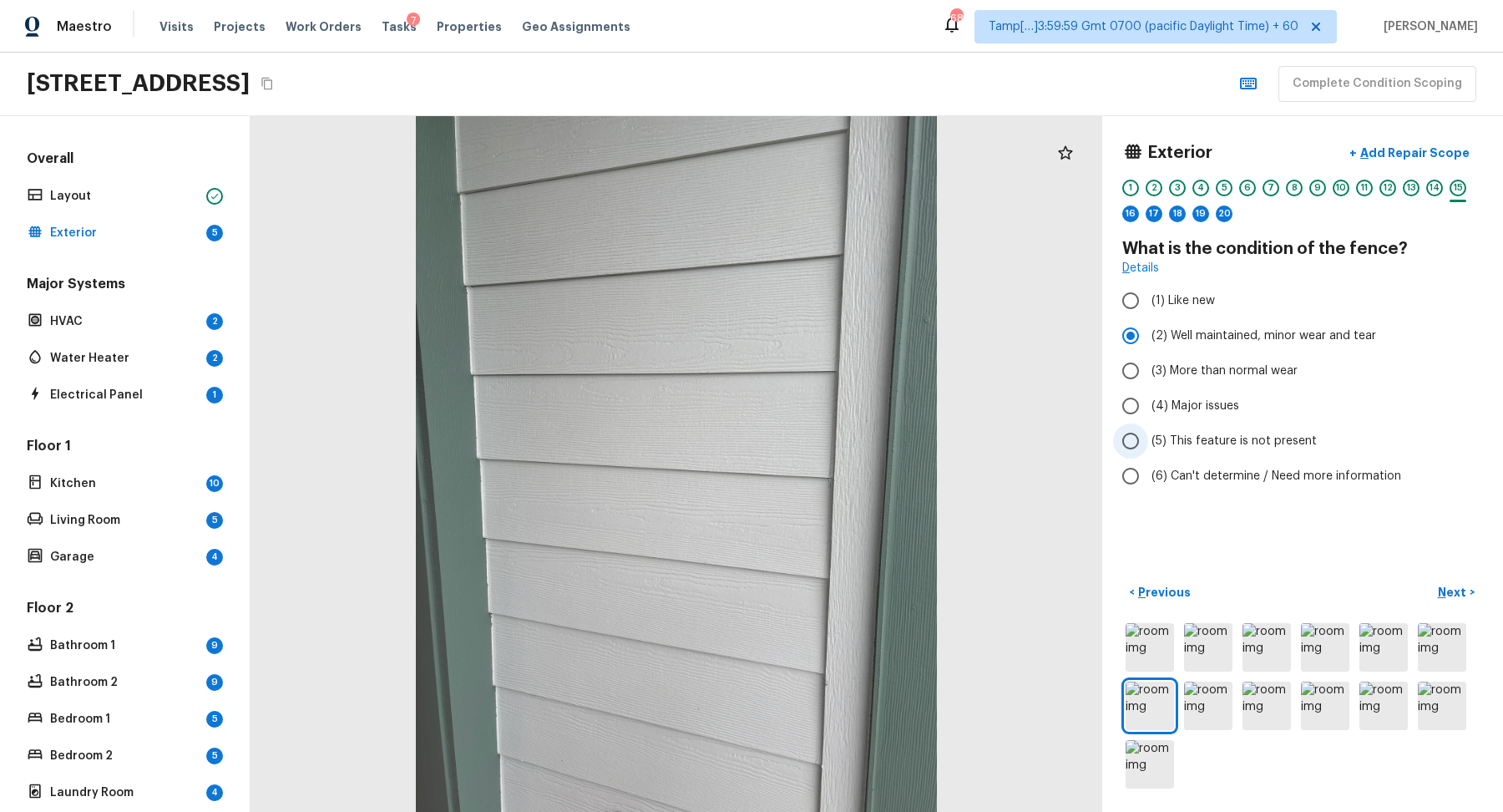
click at [1149, 427] on input "(5) This feature is not present" at bounding box center [1130, 440] width 35 height 35
radio input "true"
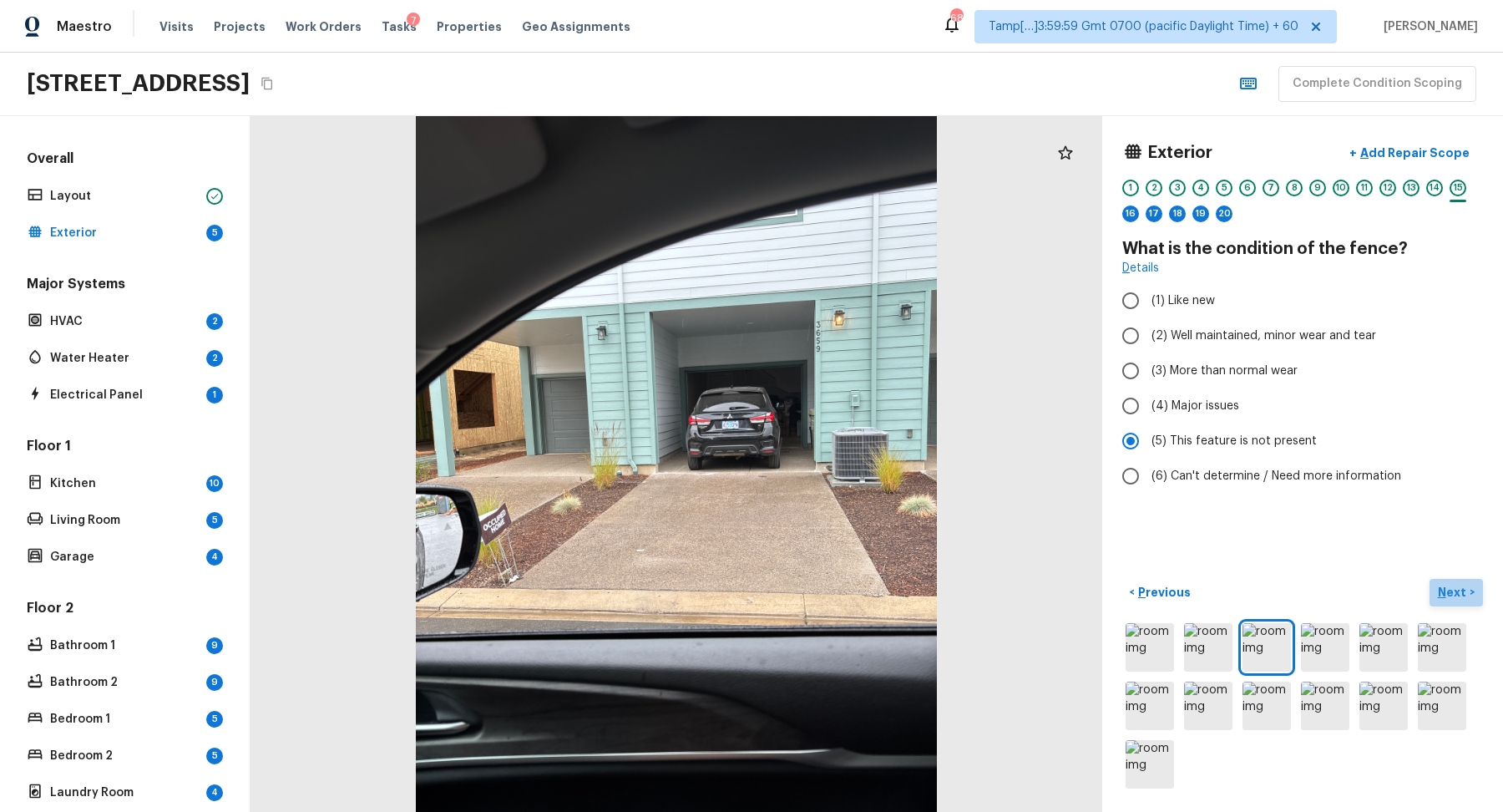
click at [1458, 600] on button "Next >" at bounding box center [1456, 592] width 53 height 27
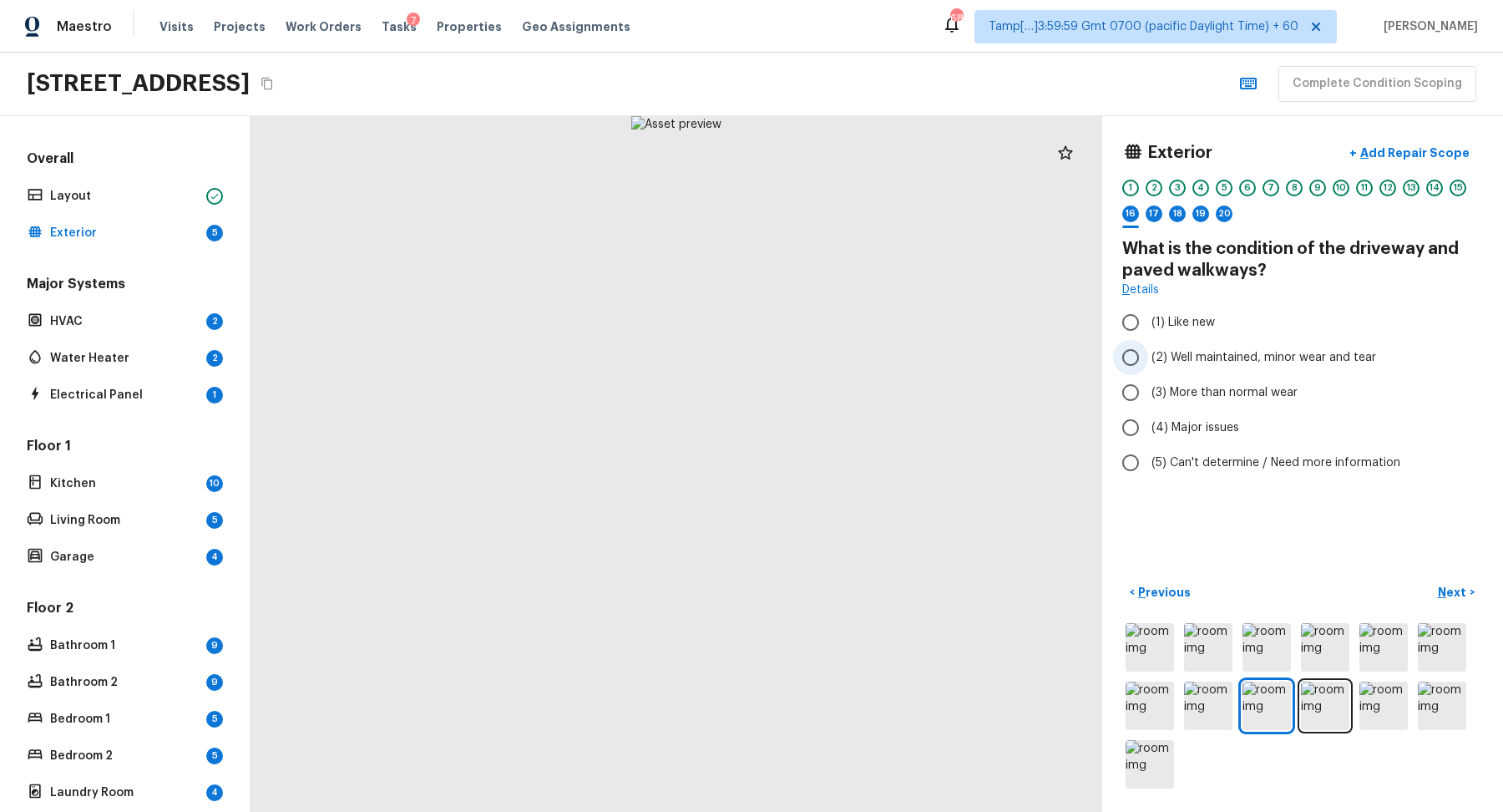
click at [1212, 369] on label "(2) Well maintained, minor wear and tear" at bounding box center [1291, 357] width 356 height 35
click at [1149, 369] on input "(2) Well maintained, minor wear and tear" at bounding box center [1130, 357] width 35 height 35
radio input "true"
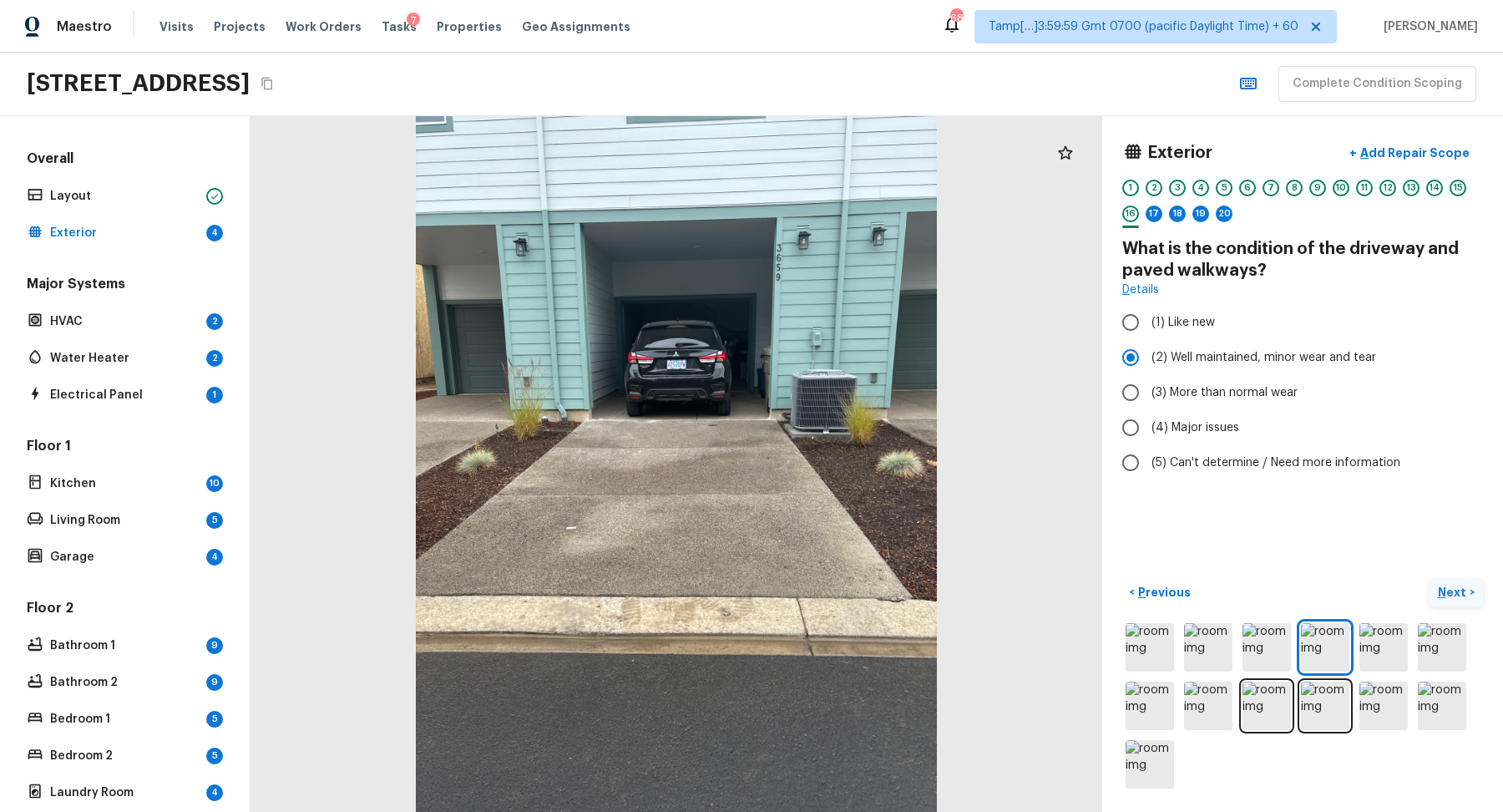
click at [1448, 597] on p "Next" at bounding box center [1453, 592] width 32 height 16
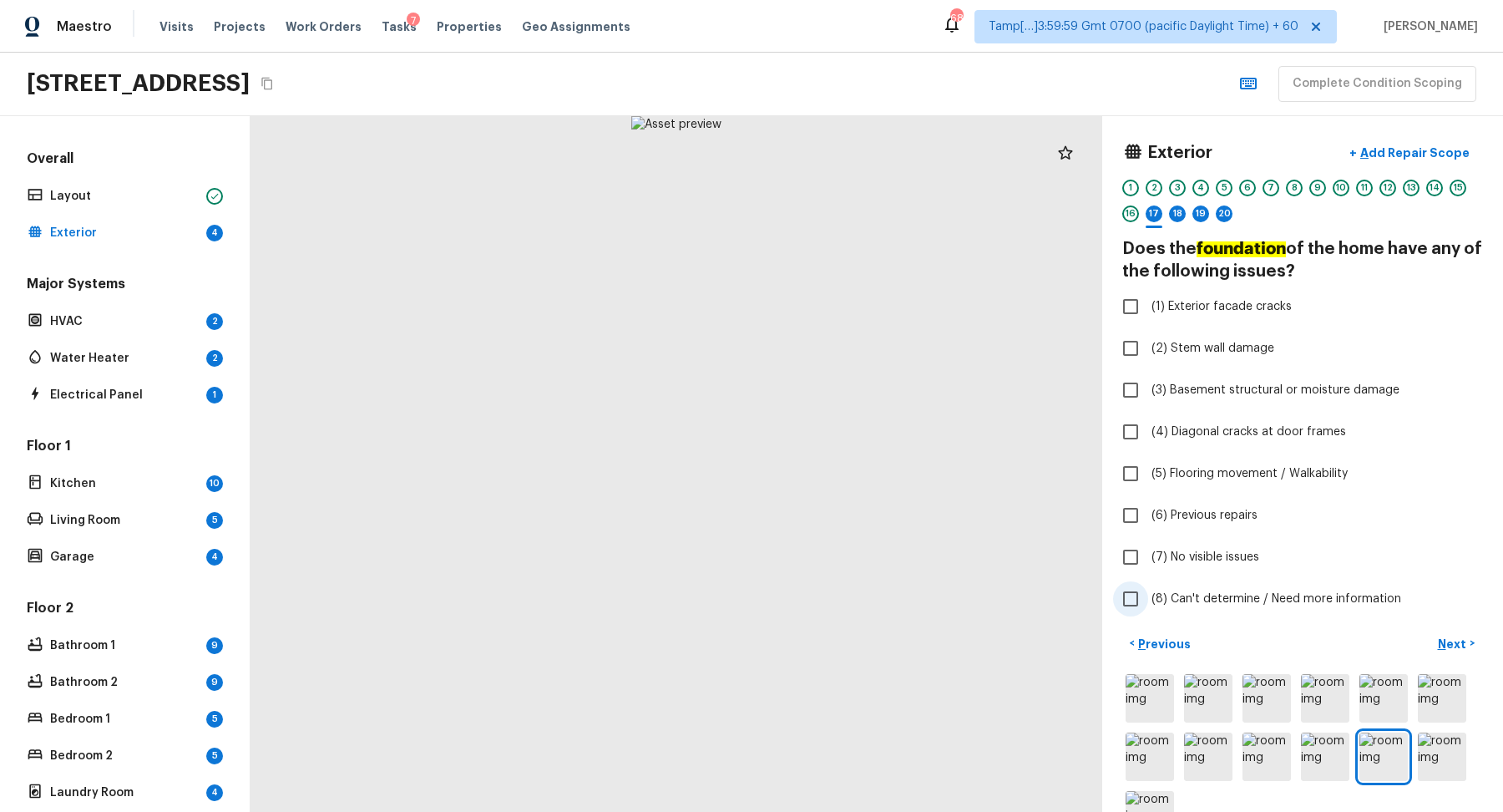
click at [1214, 586] on label "(8) Can't determine / Need more information" at bounding box center [1291, 599] width 356 height 35
click at [1149, 586] on input "(8) Can't determine / Need more information" at bounding box center [1130, 599] width 35 height 35
checkbox input "true"
click at [1224, 579] on div "Exterior + Add Repair Scope 1 2 3 4 5 6 7 8 9 10 11 12 13 14 15 16 17 18 19 20 …" at bounding box center [1302, 377] width 361 height 481
click at [1237, 562] on span "(7) No visible issues" at bounding box center [1205, 557] width 108 height 16
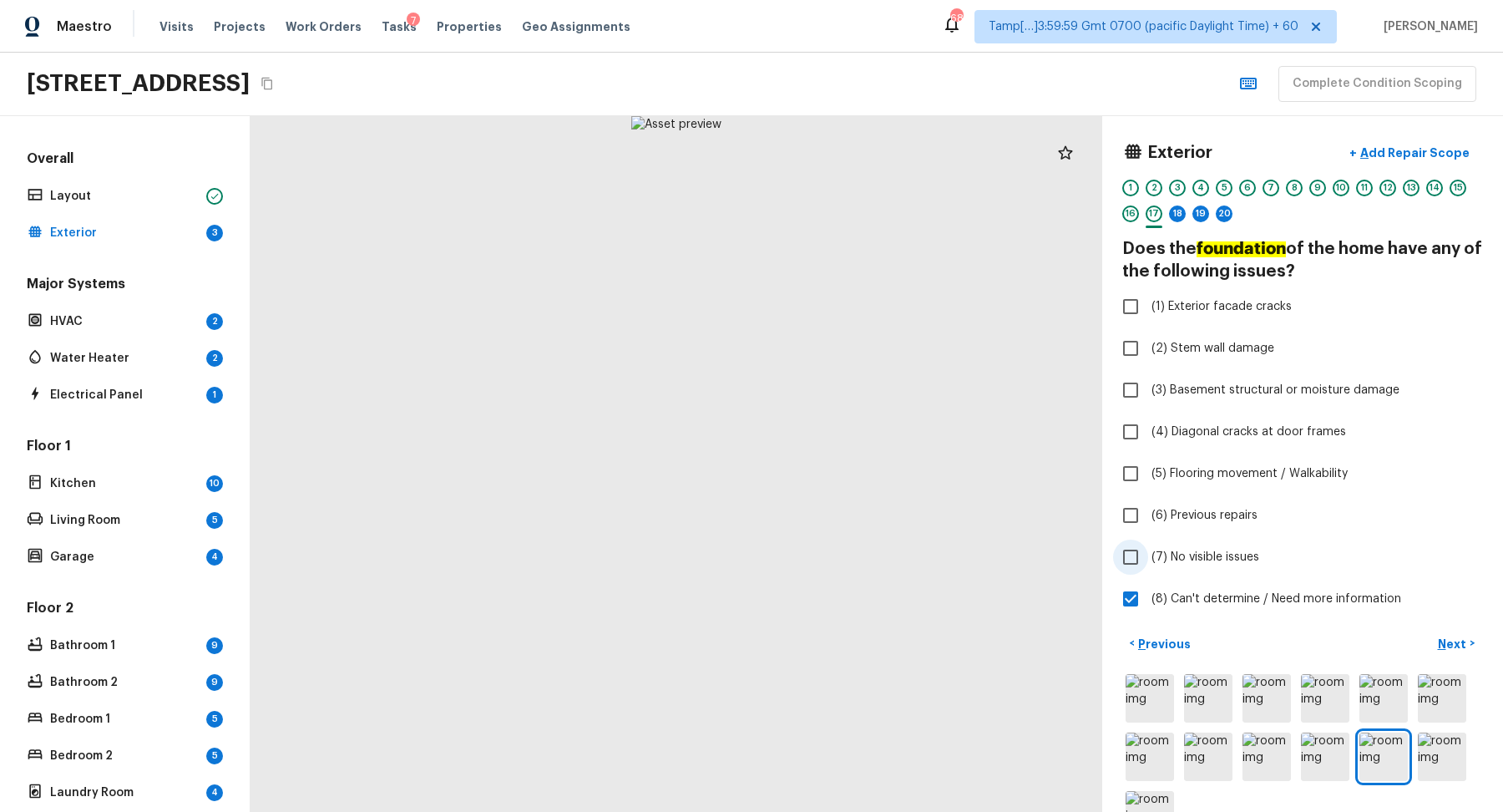
click at [1149, 562] on input "(7) No visible issues" at bounding box center [1130, 557] width 35 height 35
checkbox input "true"
click at [1238, 598] on span "(8) Can't determine / Need more information" at bounding box center [1277, 599] width 250 height 16
click at [1149, 598] on input "(8) Can't determine / Need more information" at bounding box center [1130, 599] width 35 height 35
checkbox input "false"
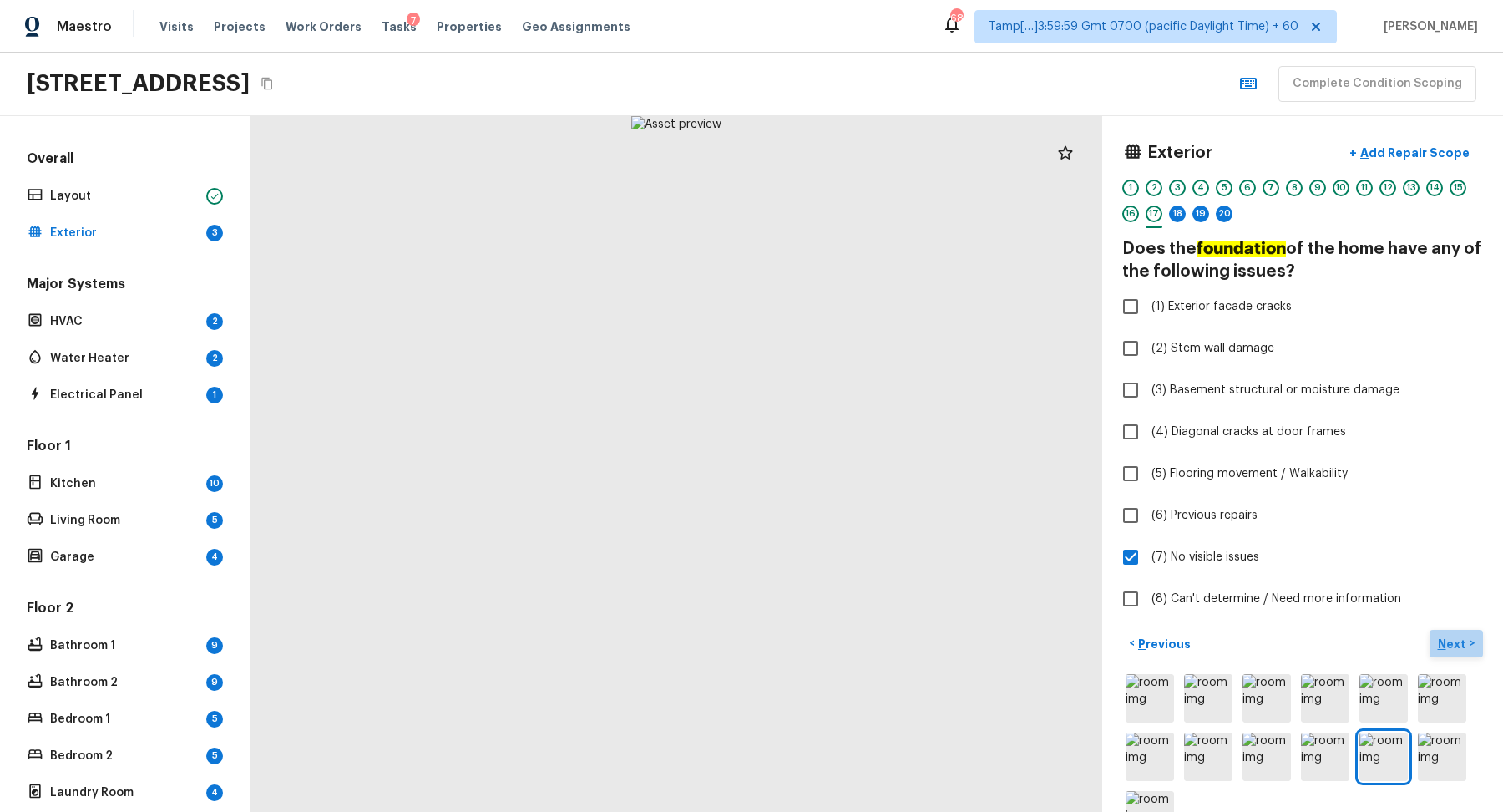
click at [1456, 645] on p "Next" at bounding box center [1453, 644] width 32 height 16
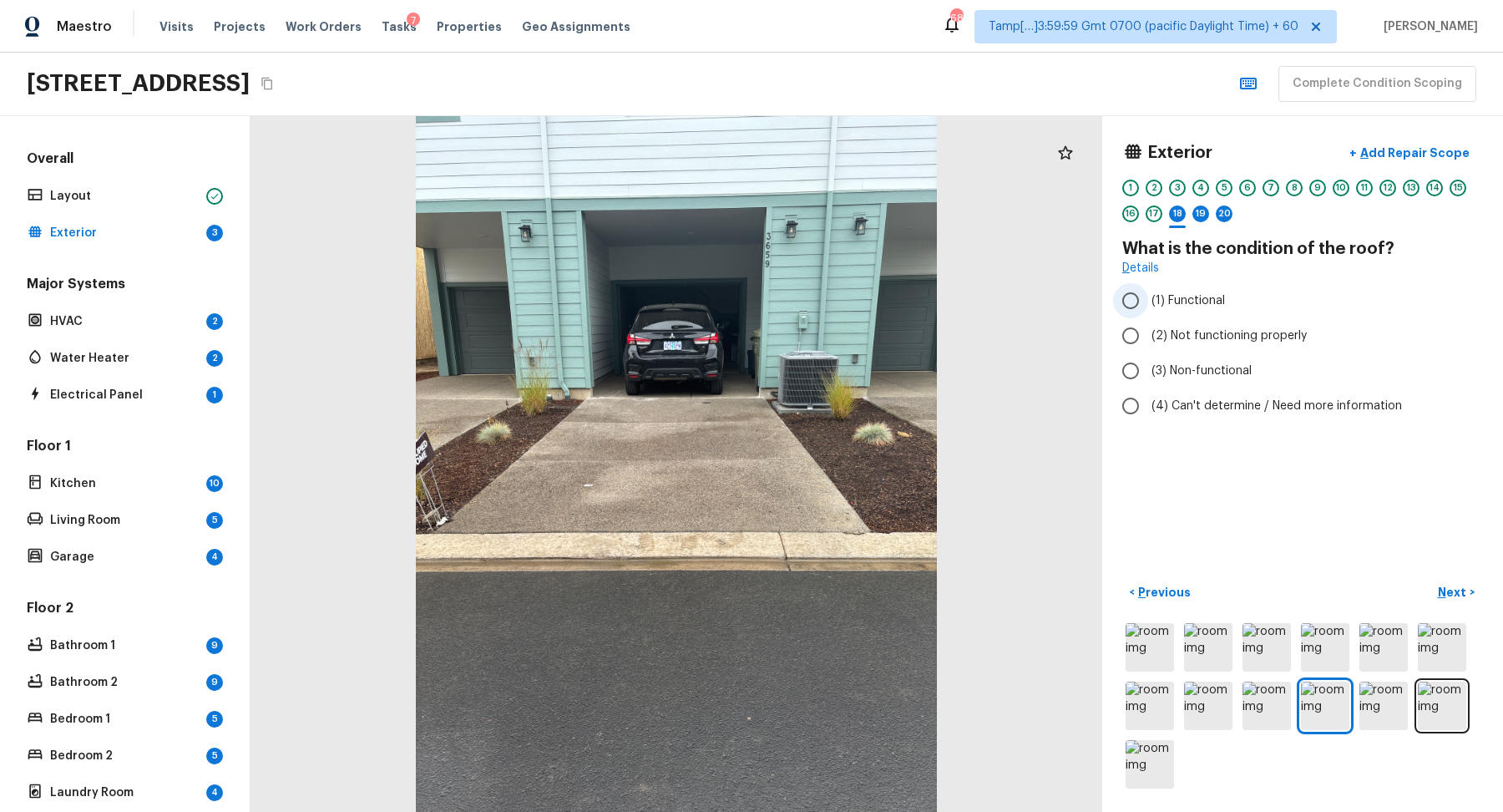
click at [1217, 300] on span "(1) Functional" at bounding box center [1188, 300] width 73 height 16
click at [1149, 300] on input "(1) Functional" at bounding box center [1130, 300] width 35 height 35
radio input "true"
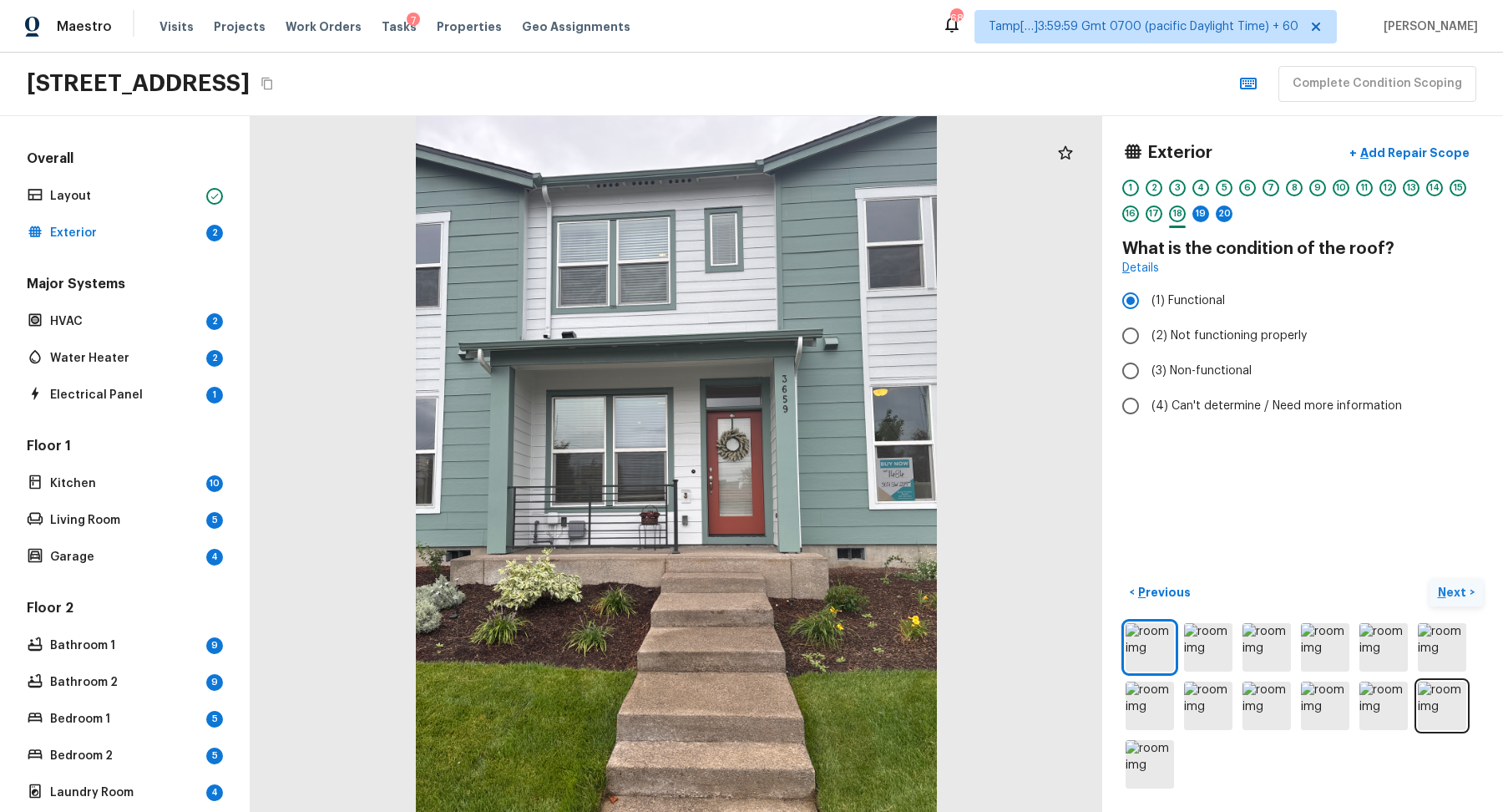
click at [1458, 584] on p "Next" at bounding box center [1453, 592] width 32 height 16
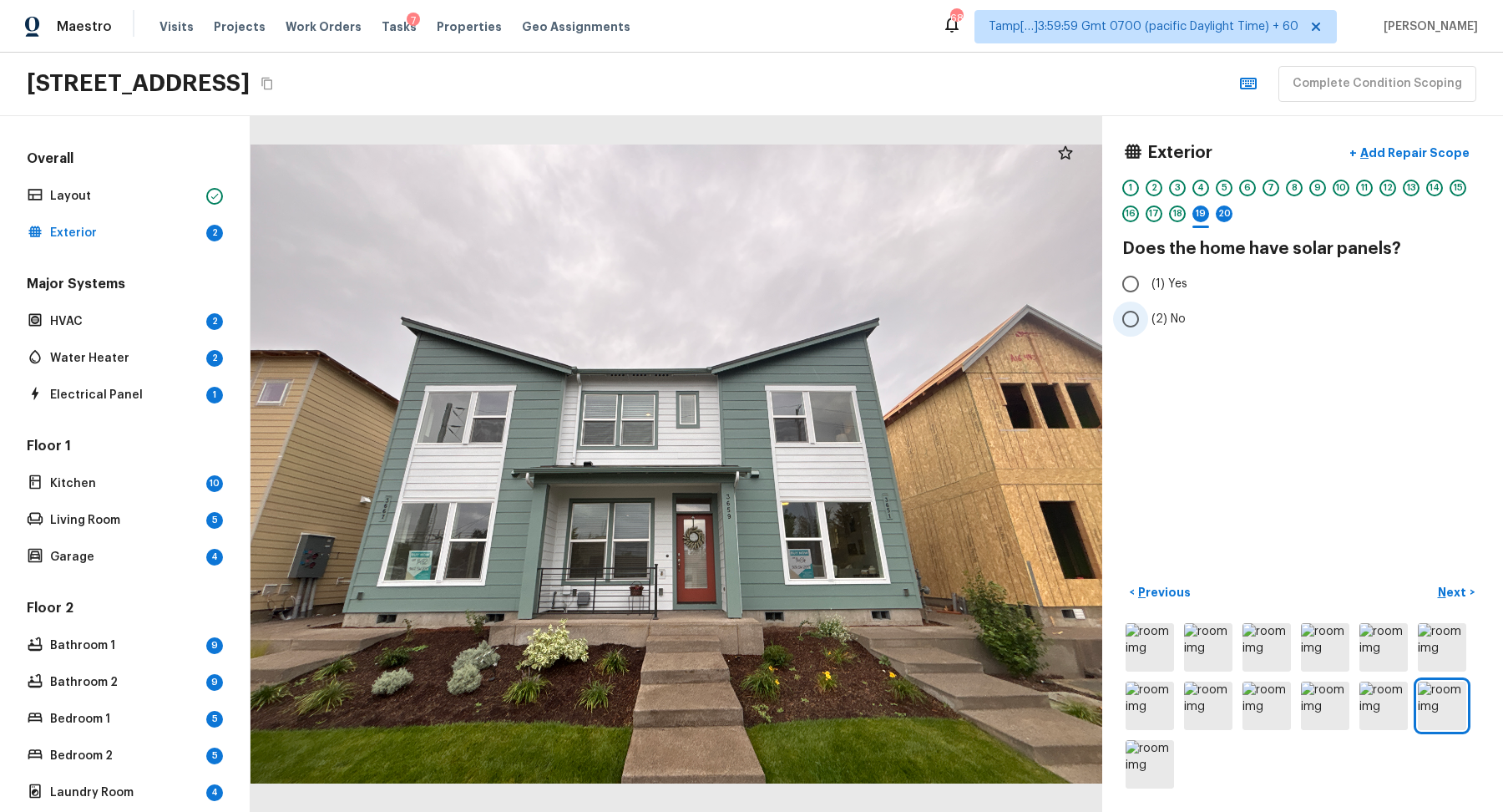
click at [1130, 321] on input "(2) No" at bounding box center [1130, 318] width 35 height 35
radio input "true"
click at [1455, 595] on p "Next" at bounding box center [1453, 592] width 32 height 16
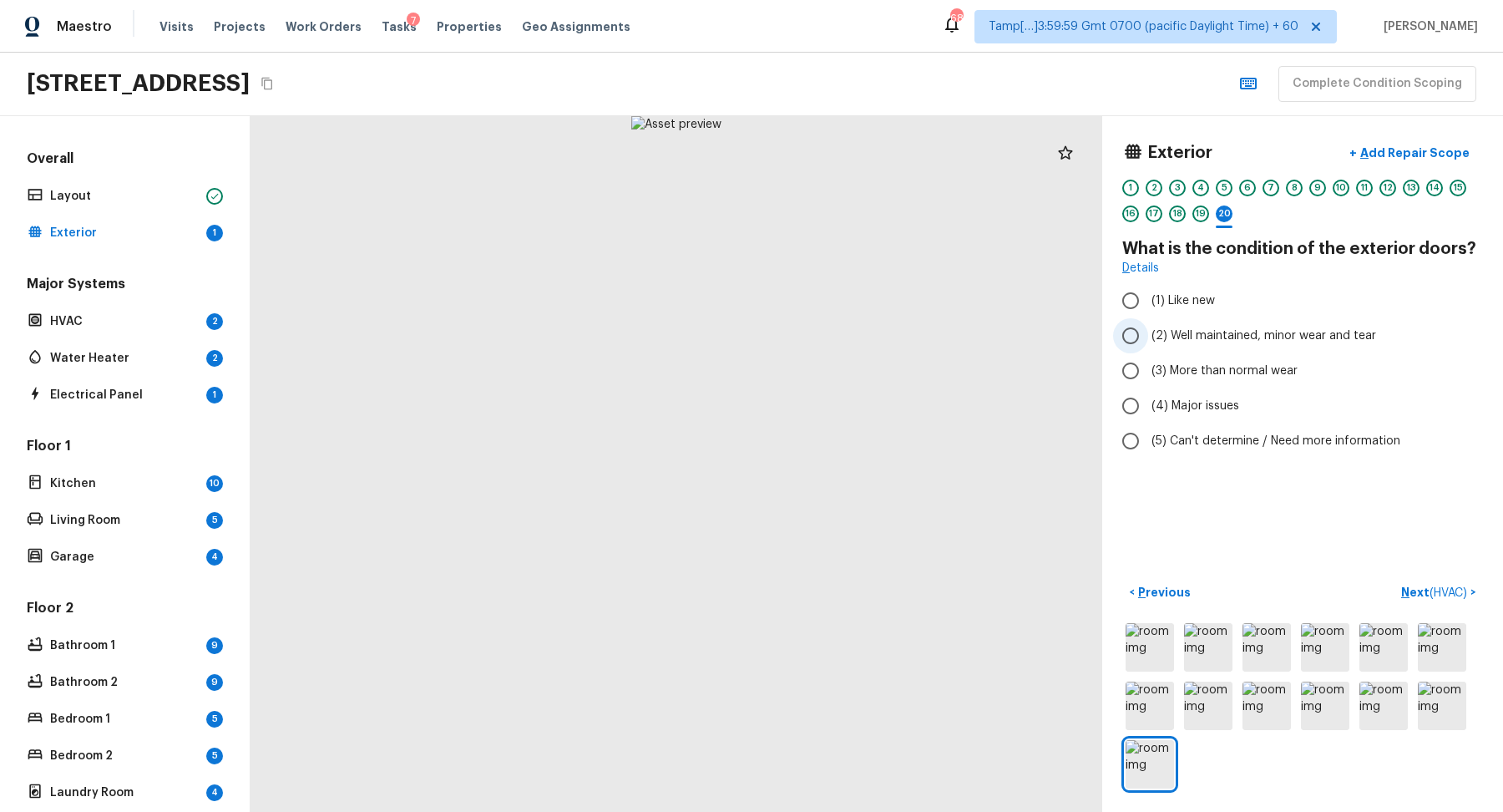
click at [1175, 343] on span "(2) Well maintained, minor wear and tear" at bounding box center [1264, 335] width 224 height 16
click at [1149, 343] on input "(2) Well maintained, minor wear and tear" at bounding box center [1130, 335] width 35 height 35
radio input "true"
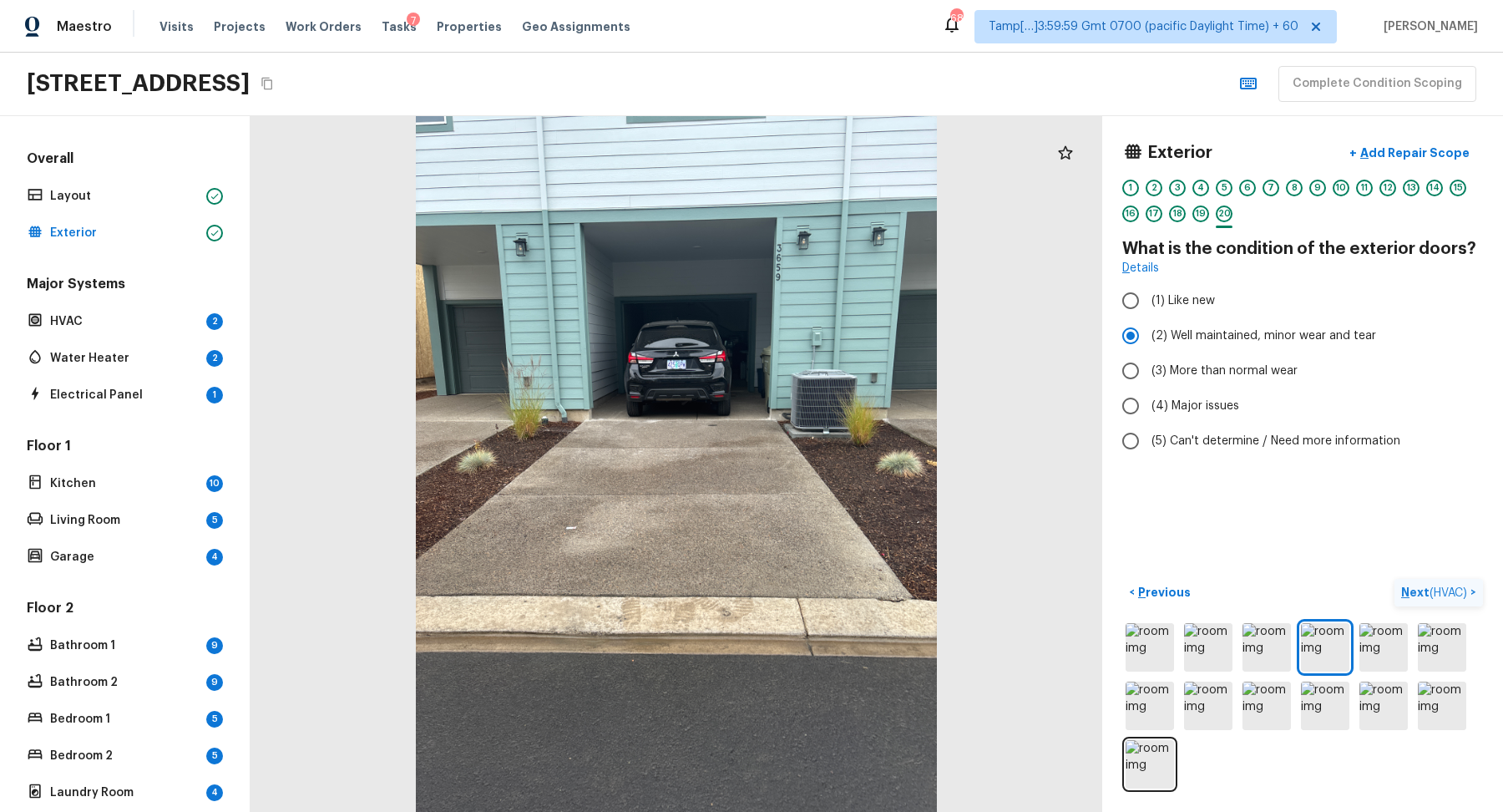
click at [1411, 590] on p "Next ( HVAC )" at bounding box center [1436, 592] width 70 height 17
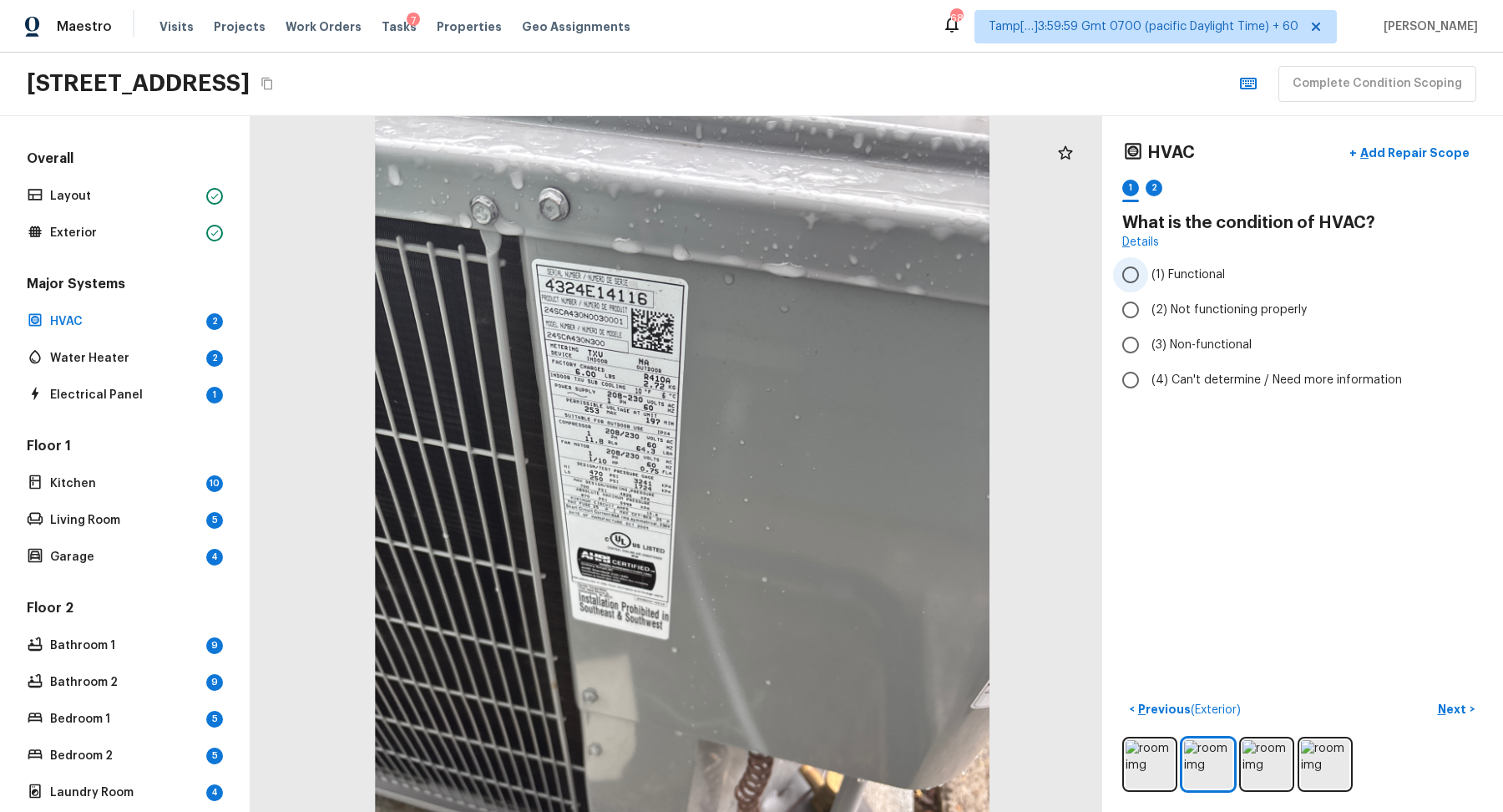
click at [1183, 279] on span "(1) Functional" at bounding box center [1188, 275] width 73 height 16
click at [1149, 279] on input "(1) Functional" at bounding box center [1130, 274] width 35 height 35
radio input "true"
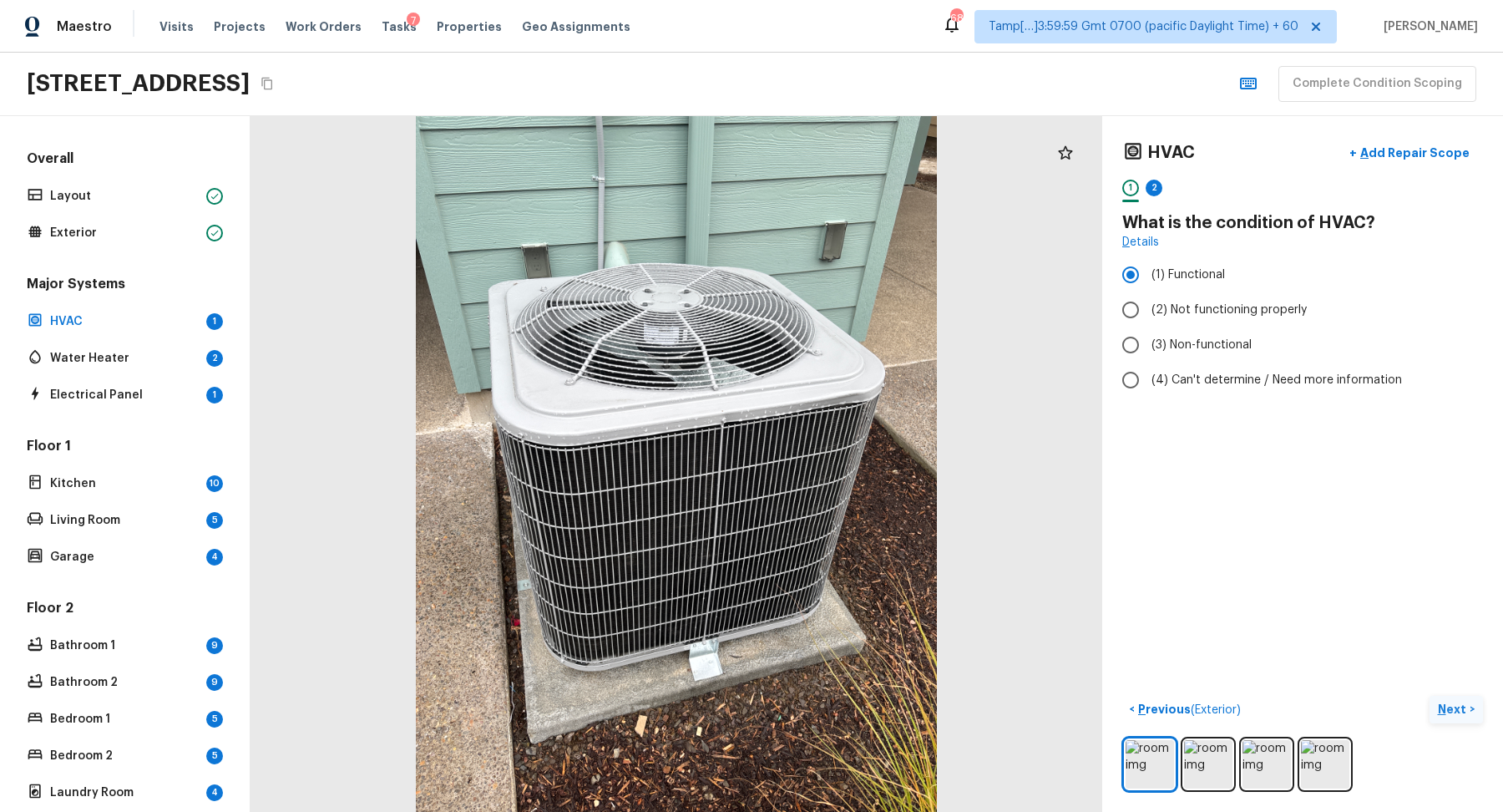
click at [1440, 707] on p "Next" at bounding box center [1453, 709] width 32 height 16
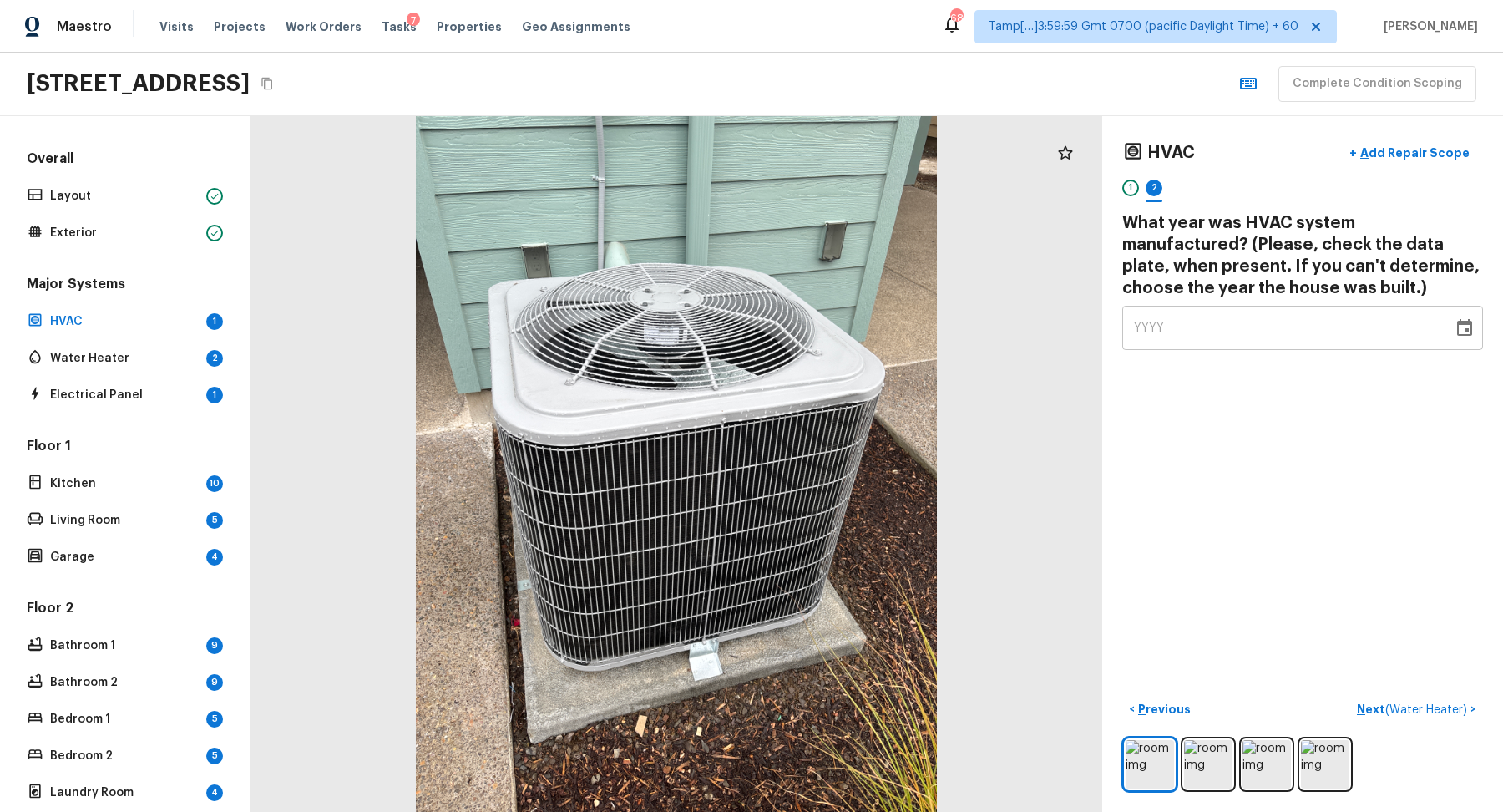
click at [1228, 318] on div "YYYY" at bounding box center [1288, 327] width 307 height 44
type input "2024"
click at [1392, 707] on span "( Water Heater )" at bounding box center [1426, 710] width 82 height 12
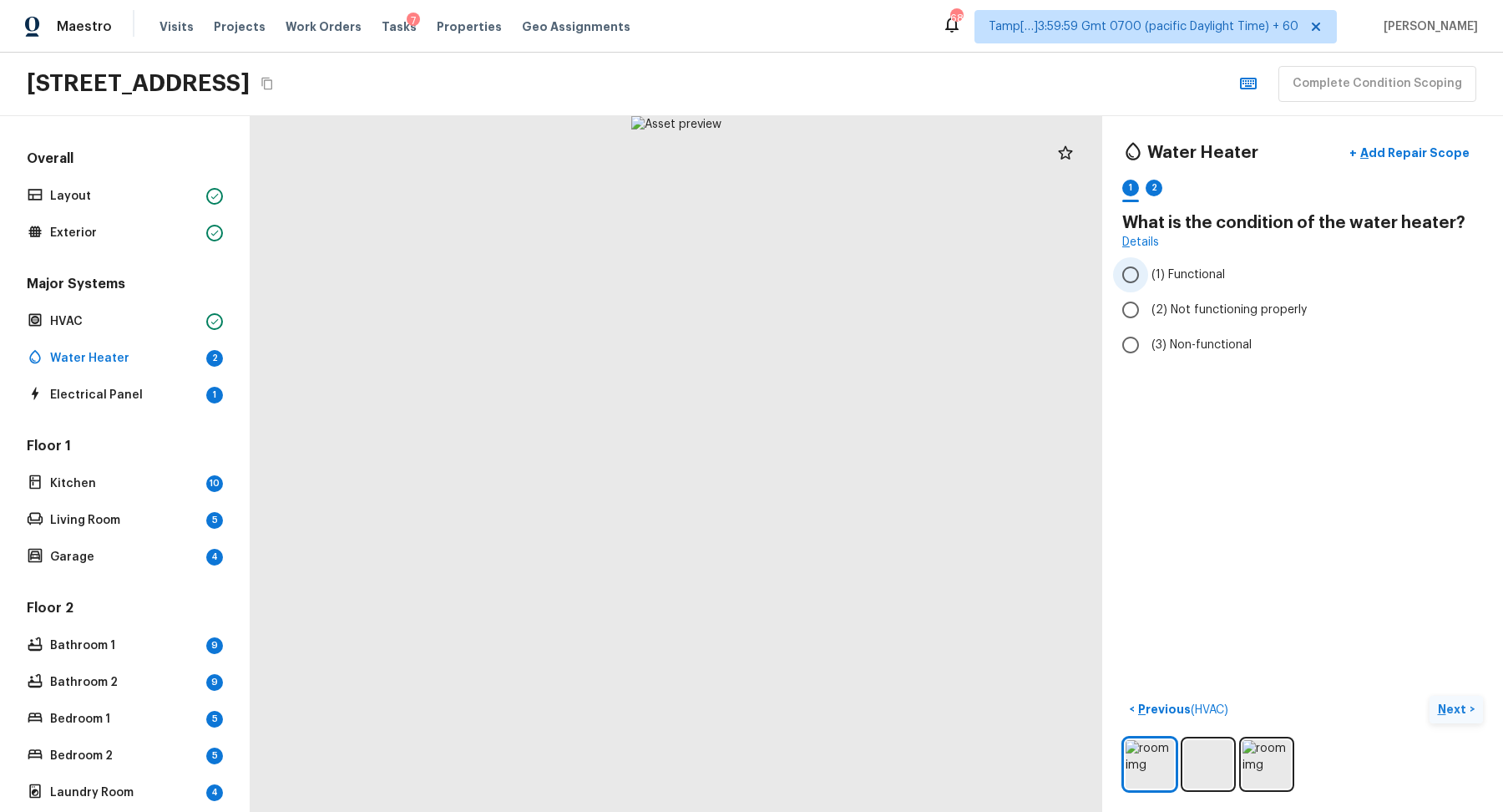
click at [1205, 270] on span "(1) Functional" at bounding box center [1188, 275] width 73 height 16
click at [1149, 270] on input "(1) Functional" at bounding box center [1130, 274] width 35 height 35
radio input "true"
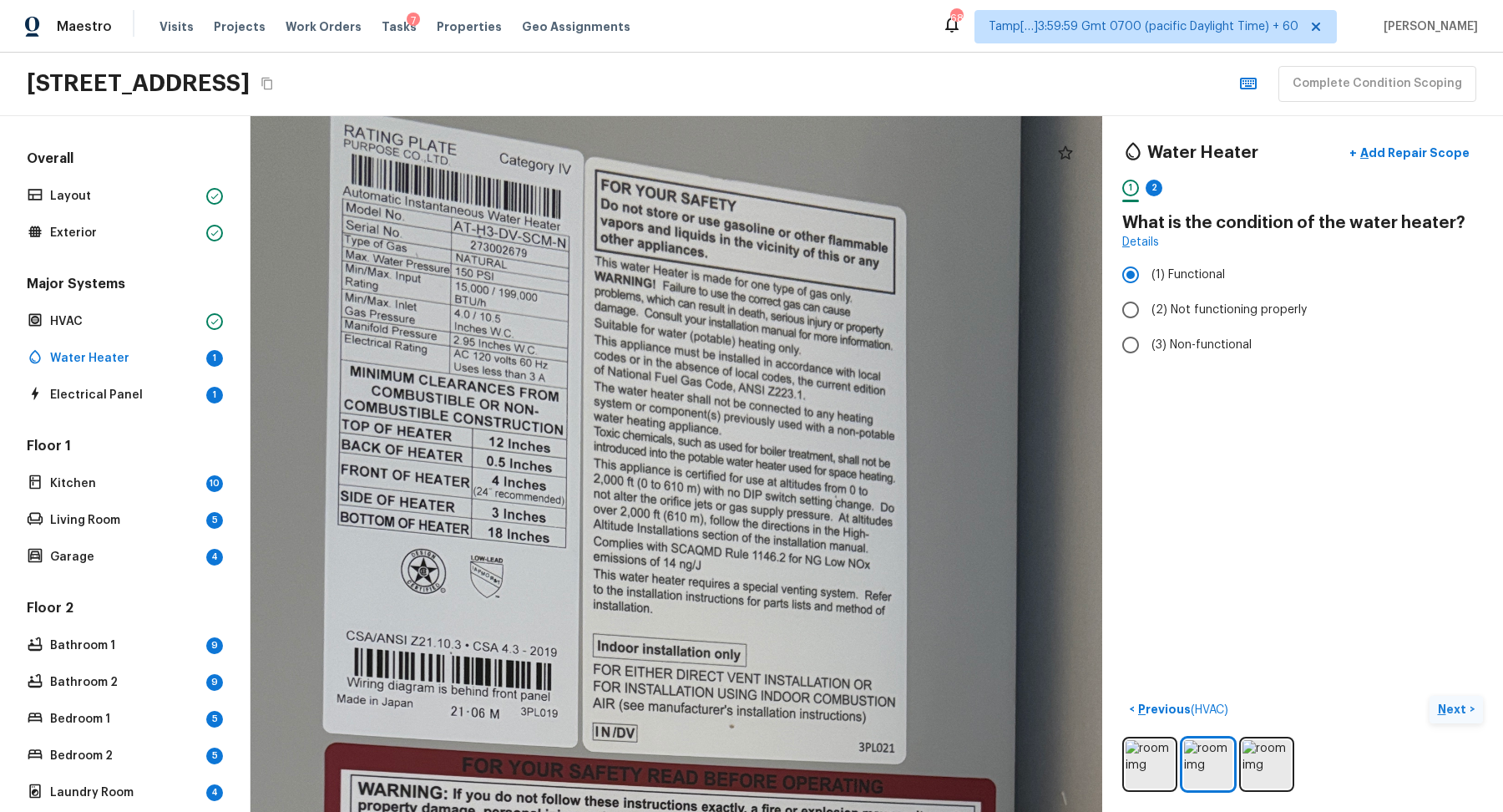
drag, startPoint x: 676, startPoint y: 283, endPoint x: 702, endPoint y: 541, distance: 259.3
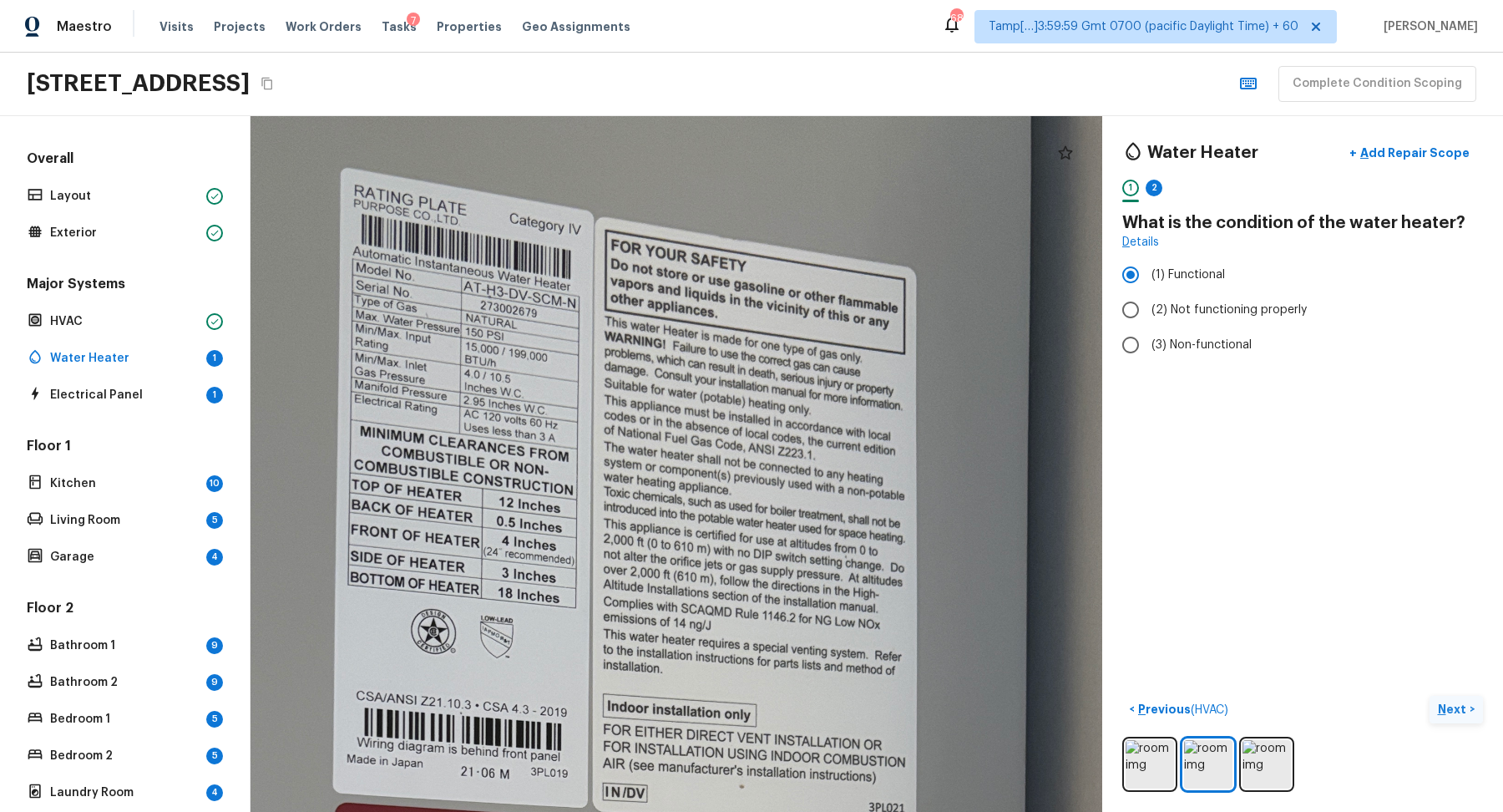
drag, startPoint x: 603, startPoint y: 497, endPoint x: 613, endPoint y: 558, distance: 61.8
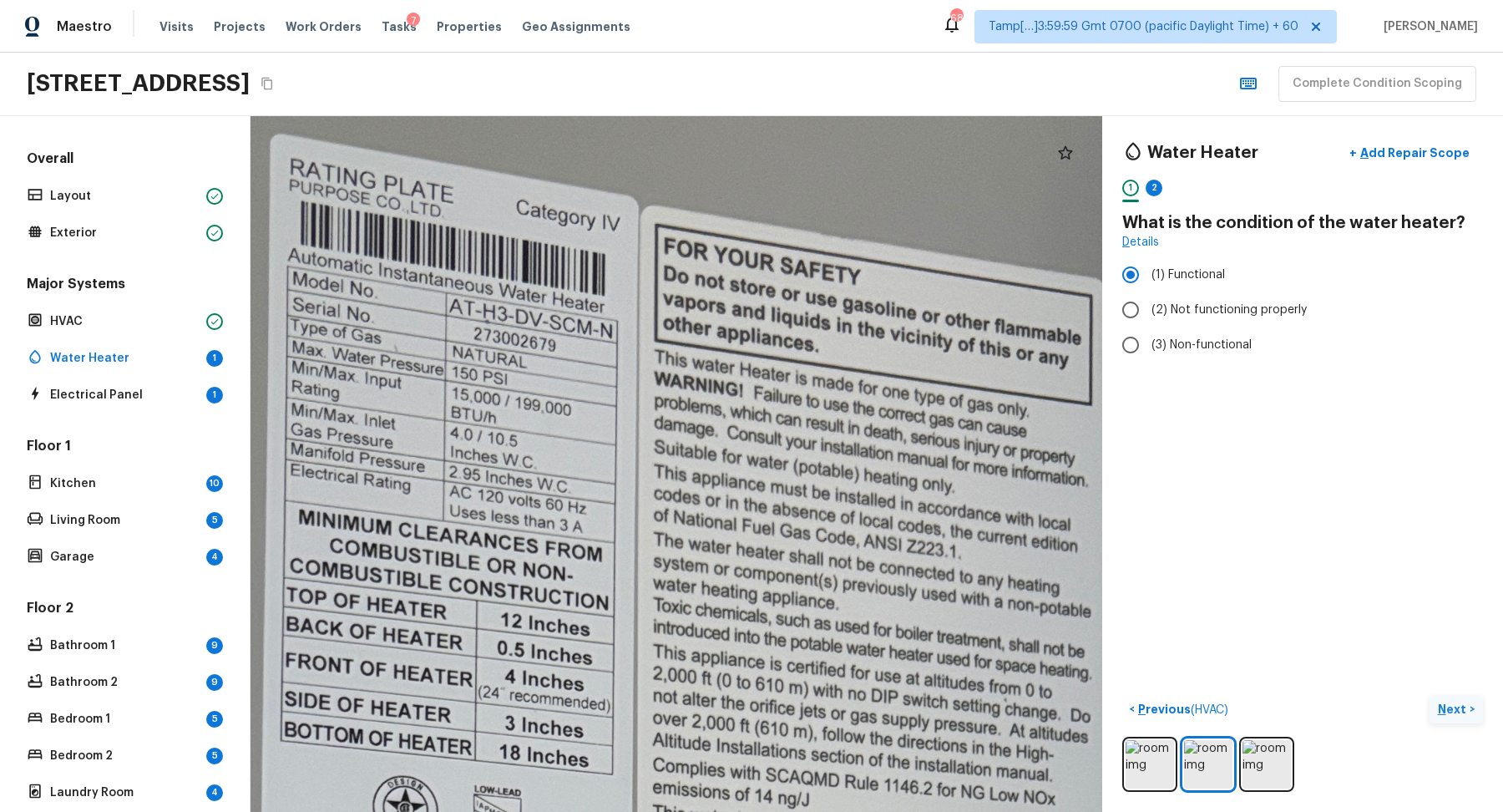
drag, startPoint x: 551, startPoint y: 422, endPoint x: 572, endPoint y: 527, distance: 107.1
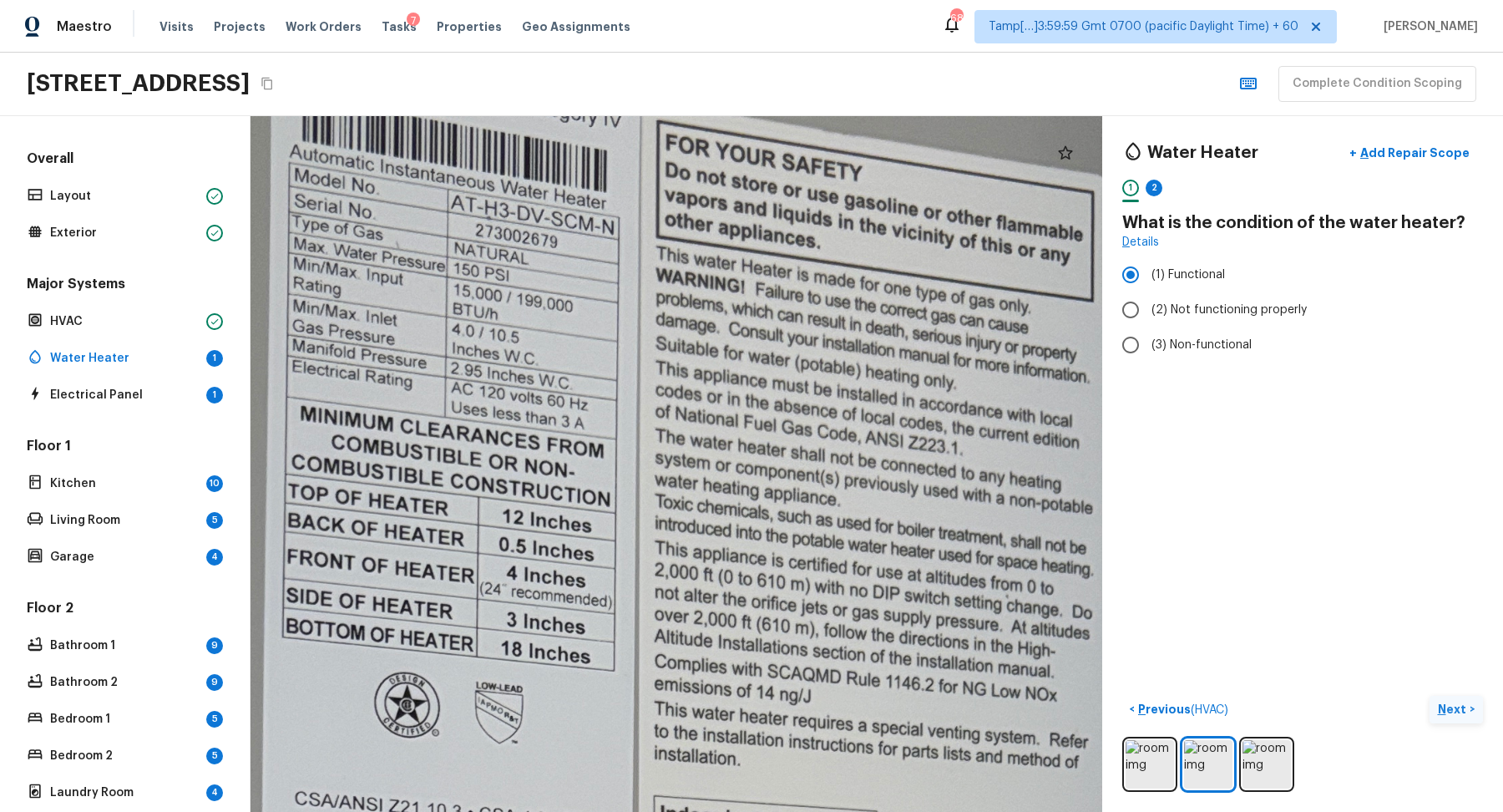
drag, startPoint x: 664, startPoint y: 442, endPoint x: 666, endPoint y: 338, distance: 104.0
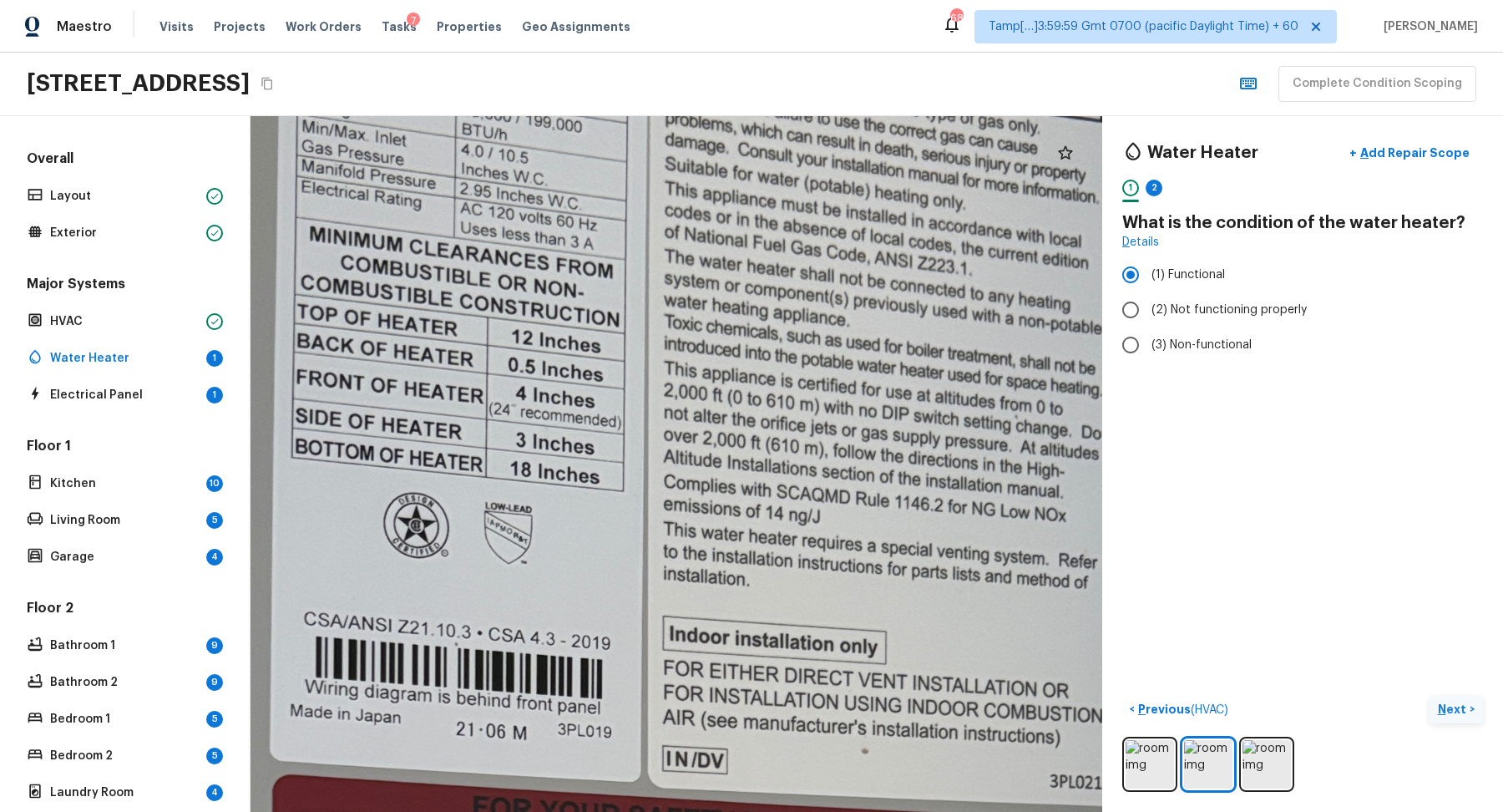
drag, startPoint x: 628, startPoint y: 408, endPoint x: 638, endPoint y: 228, distance: 180.3
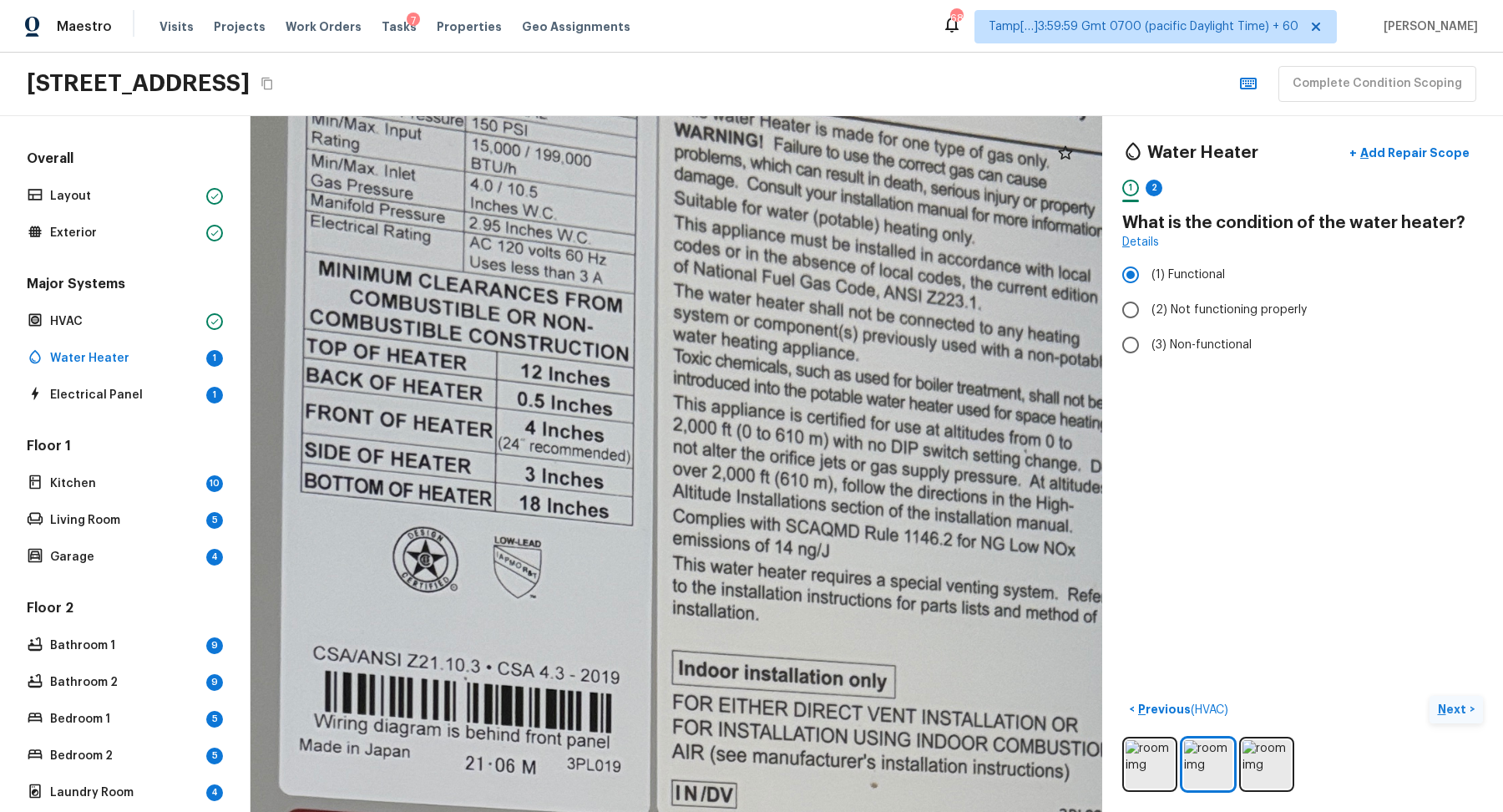
drag, startPoint x: 942, startPoint y: 496, endPoint x: 950, endPoint y: 526, distance: 31.0
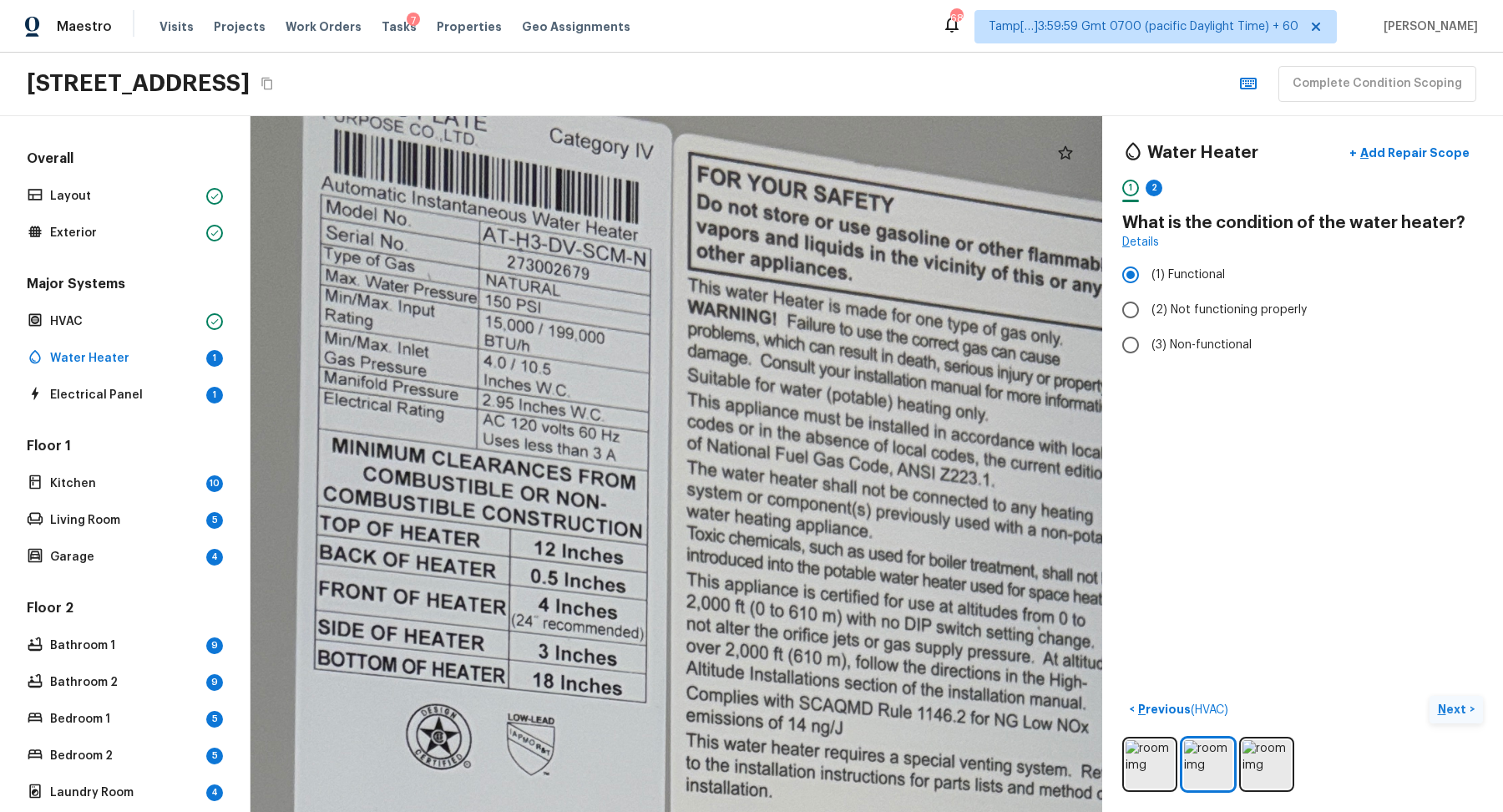
drag, startPoint x: 898, startPoint y: 471, endPoint x: 910, endPoint y: 644, distance: 173.4
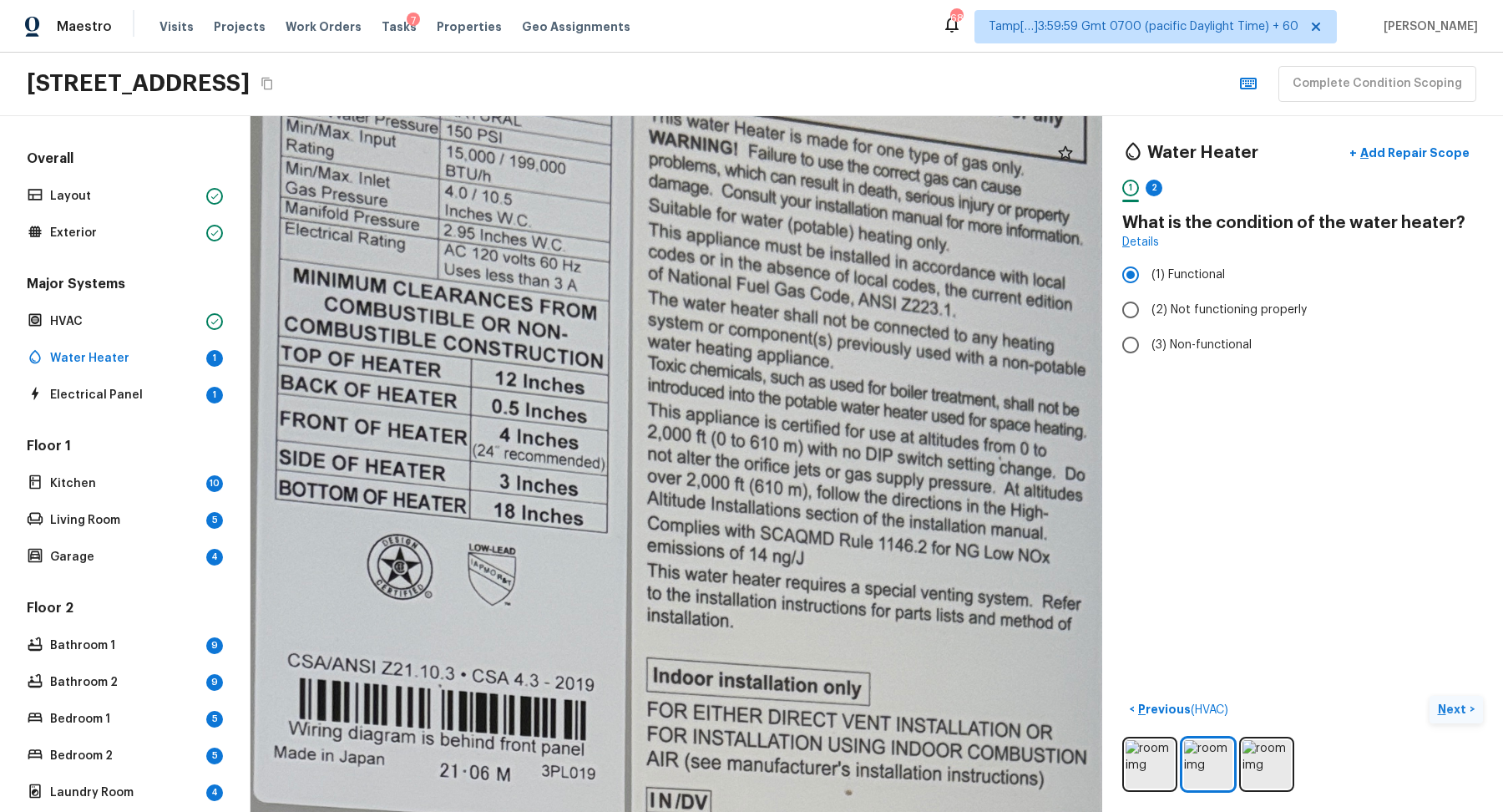
drag, startPoint x: 834, startPoint y: 600, endPoint x: 834, endPoint y: 493, distance: 107.0
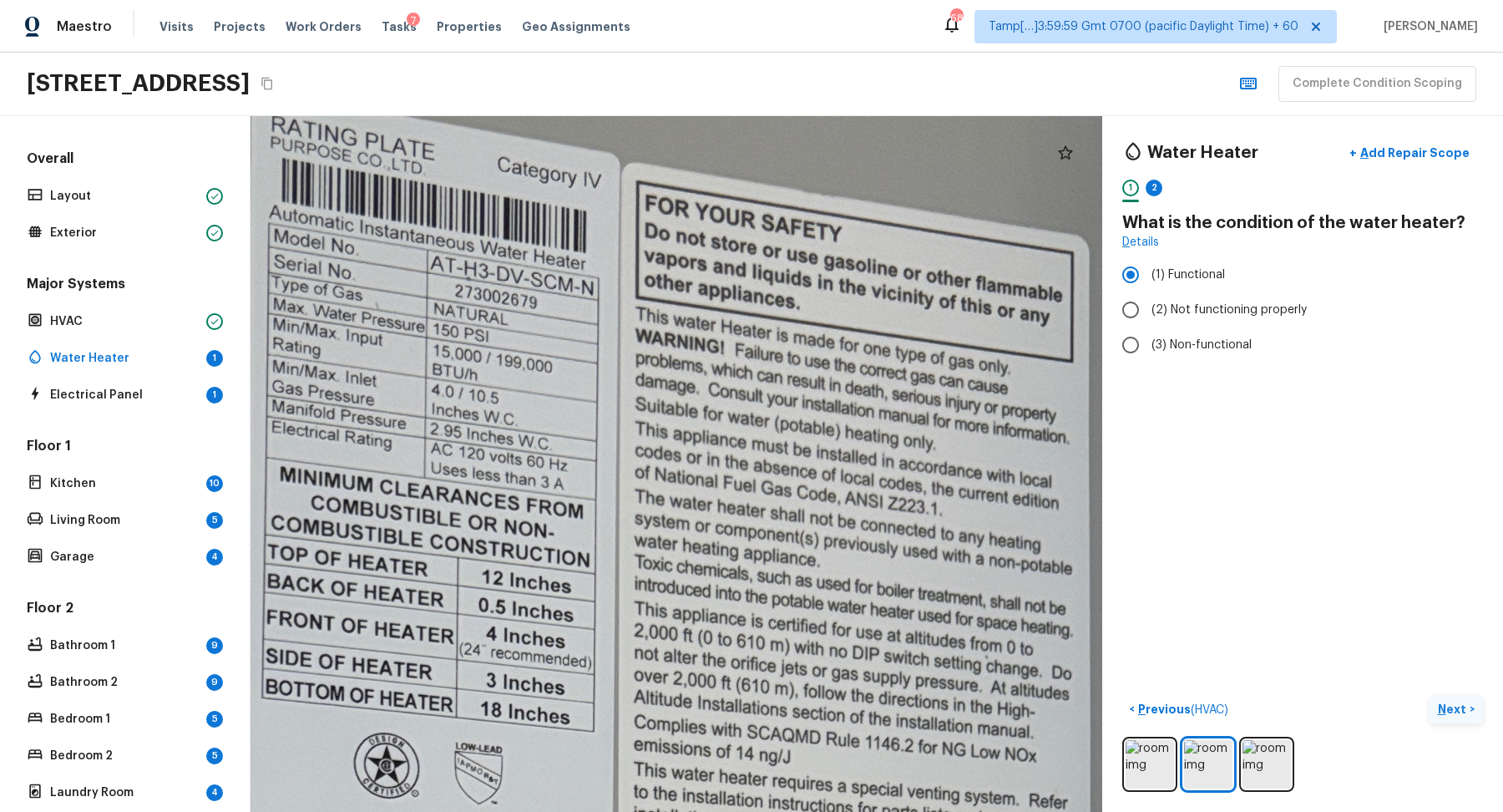
drag, startPoint x: 824, startPoint y: 486, endPoint x: 814, endPoint y: 729, distance: 243.2
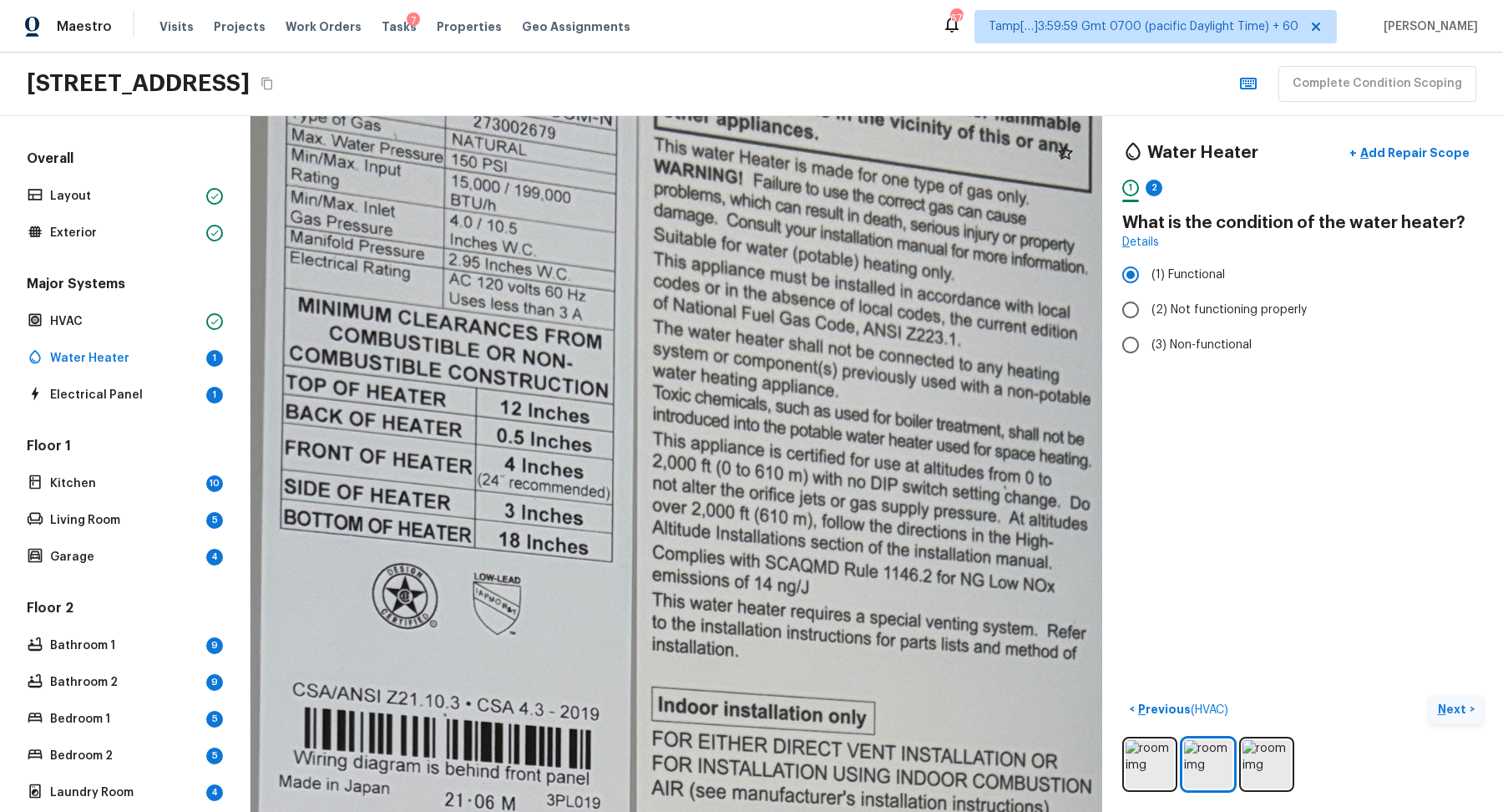
drag, startPoint x: 738, startPoint y: 519, endPoint x: 753, endPoint y: 344, distance: 175.6
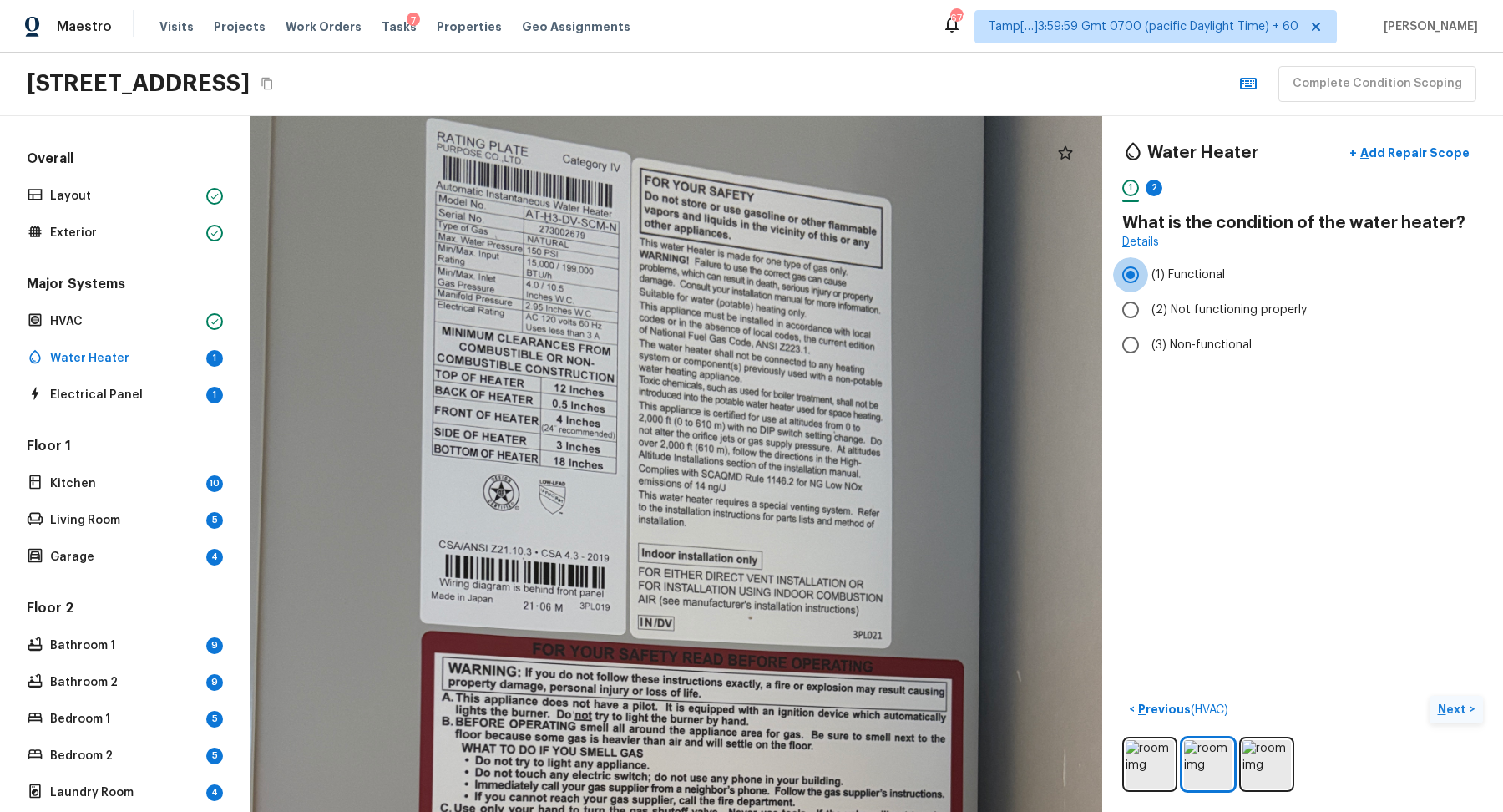
drag, startPoint x: 666, startPoint y: 379, endPoint x: 660, endPoint y: 543, distance: 164.1
click at [660, 543] on div at bounding box center [658, 776] width 1847 height 1508
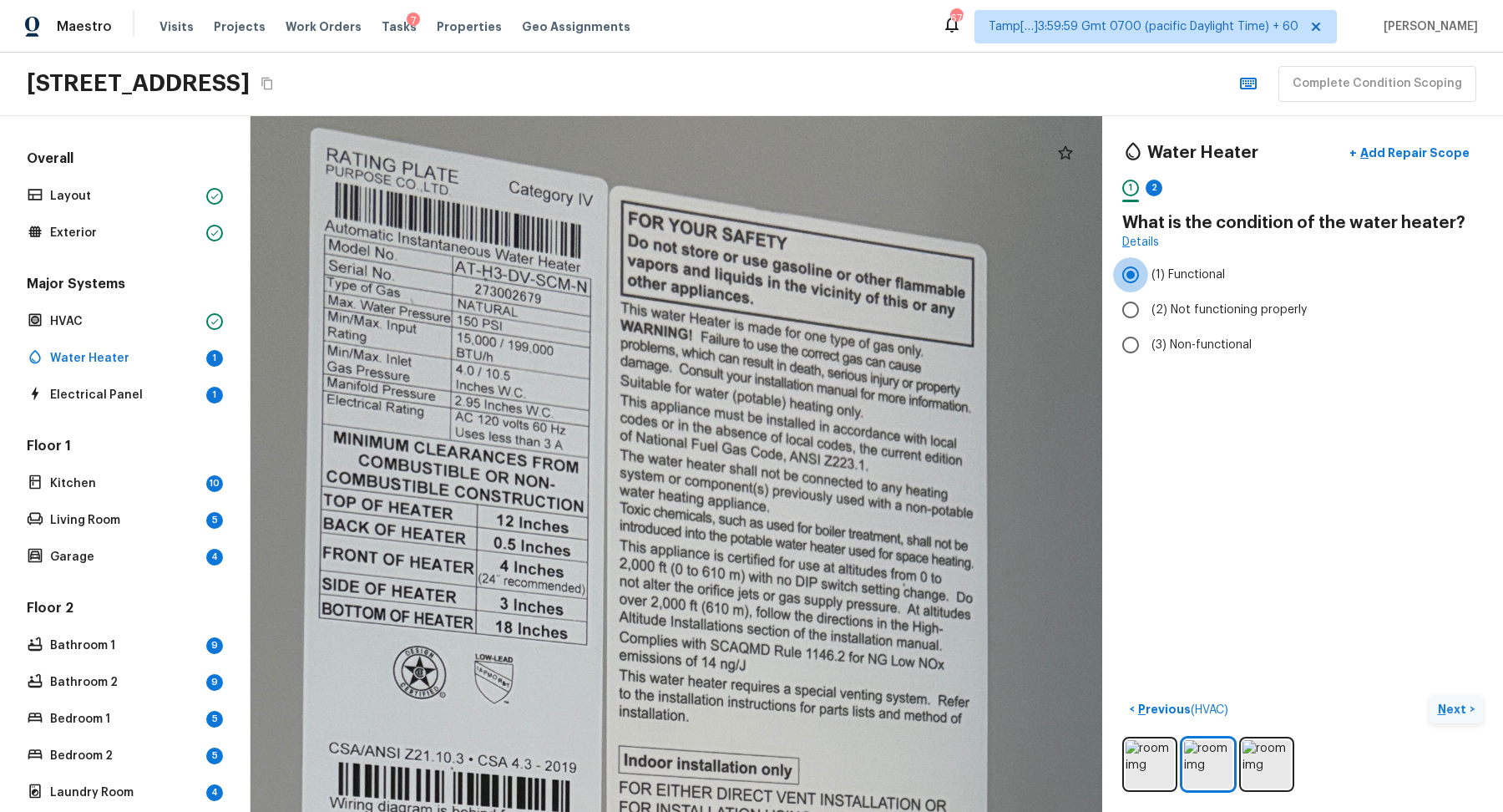
drag, startPoint x: 664, startPoint y: 417, endPoint x: 657, endPoint y: 584, distance: 167.1
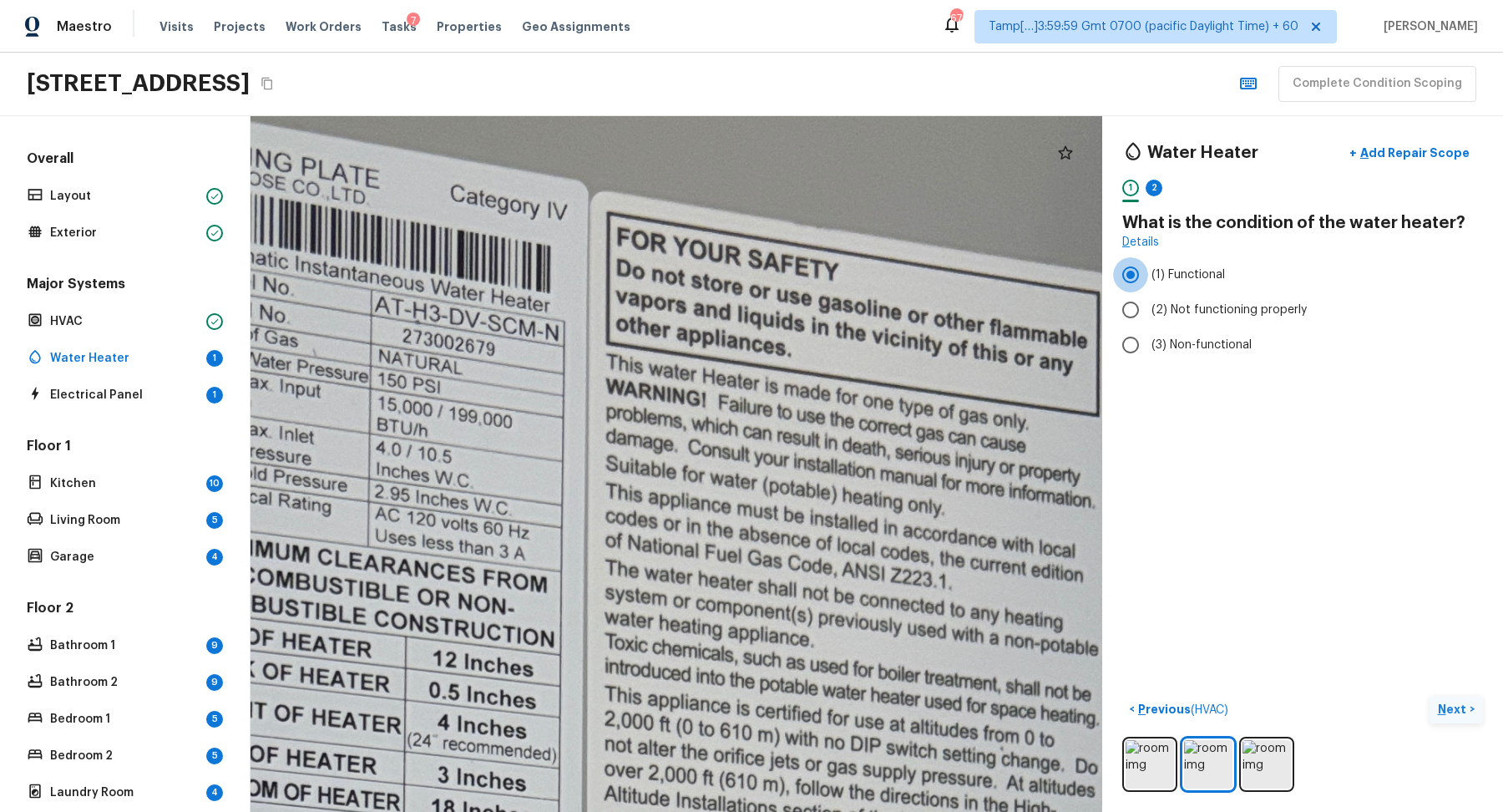
drag, startPoint x: 713, startPoint y: 517, endPoint x: 713, endPoint y: 683, distance: 166.0
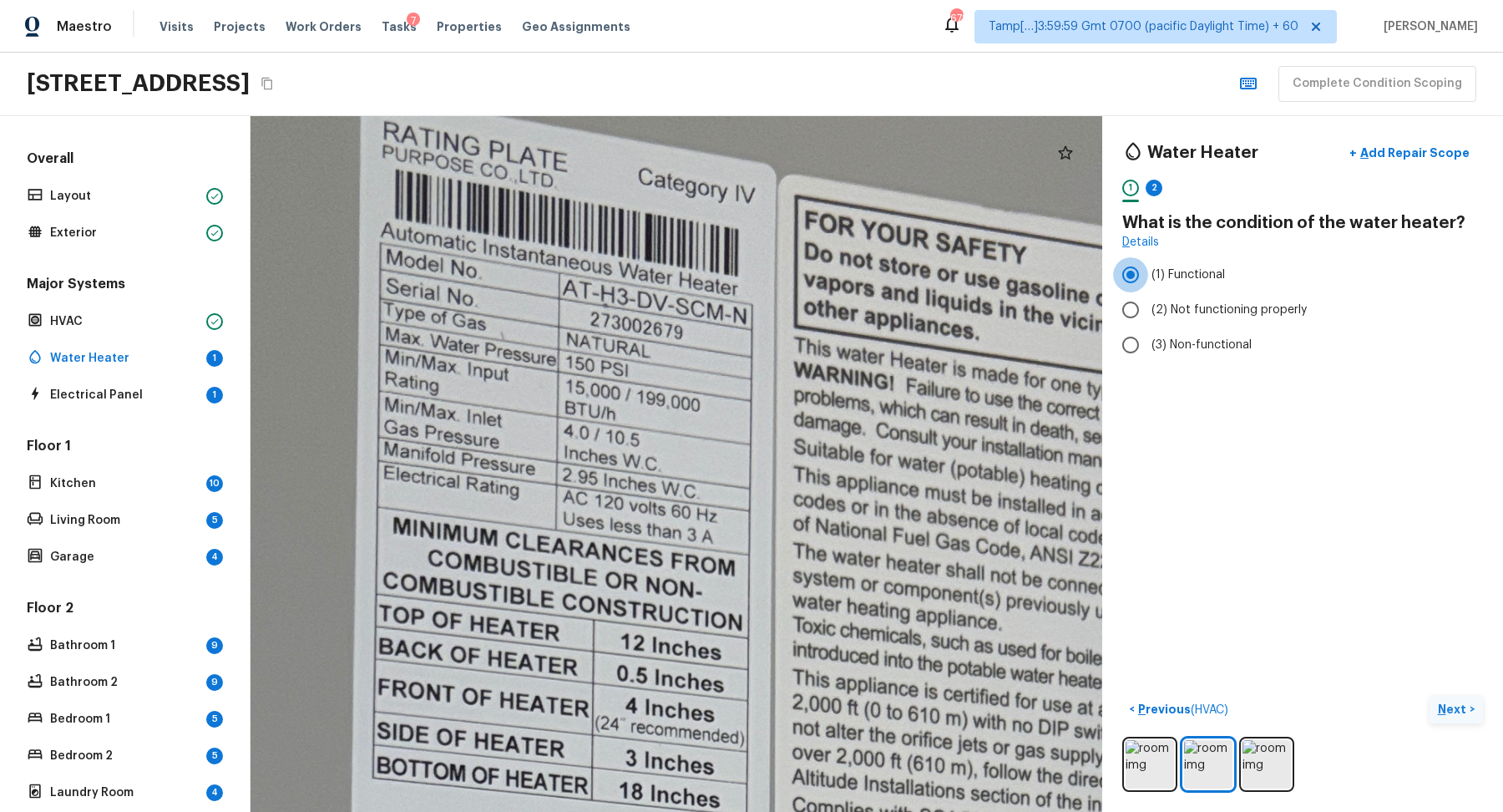
drag, startPoint x: 688, startPoint y: 345, endPoint x: 876, endPoint y: 329, distance: 188.7
click at [1435, 706] on button "Next >" at bounding box center [1456, 709] width 53 height 27
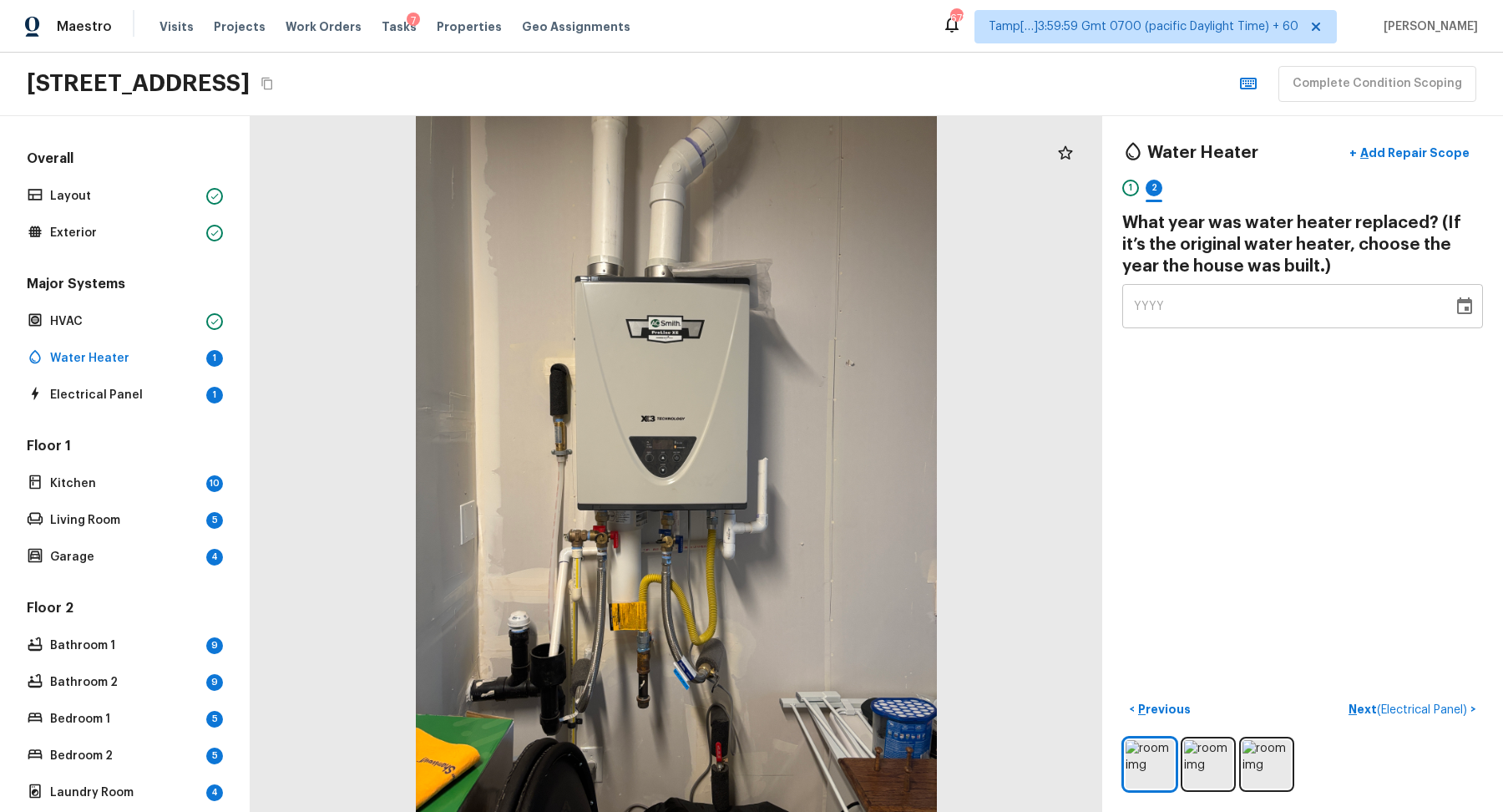
click at [1185, 298] on div "YYYY" at bounding box center [1288, 306] width 307 height 44
type input "2025"
click at [1442, 417] on div "Water Heater + Add Repair Scope 1 2 What year was water heater replaced? (If it…" at bounding box center [1302, 463] width 401 height 695
click at [1453, 701] on p "Next ( Electrical Panel )" at bounding box center [1409, 709] width 122 height 17
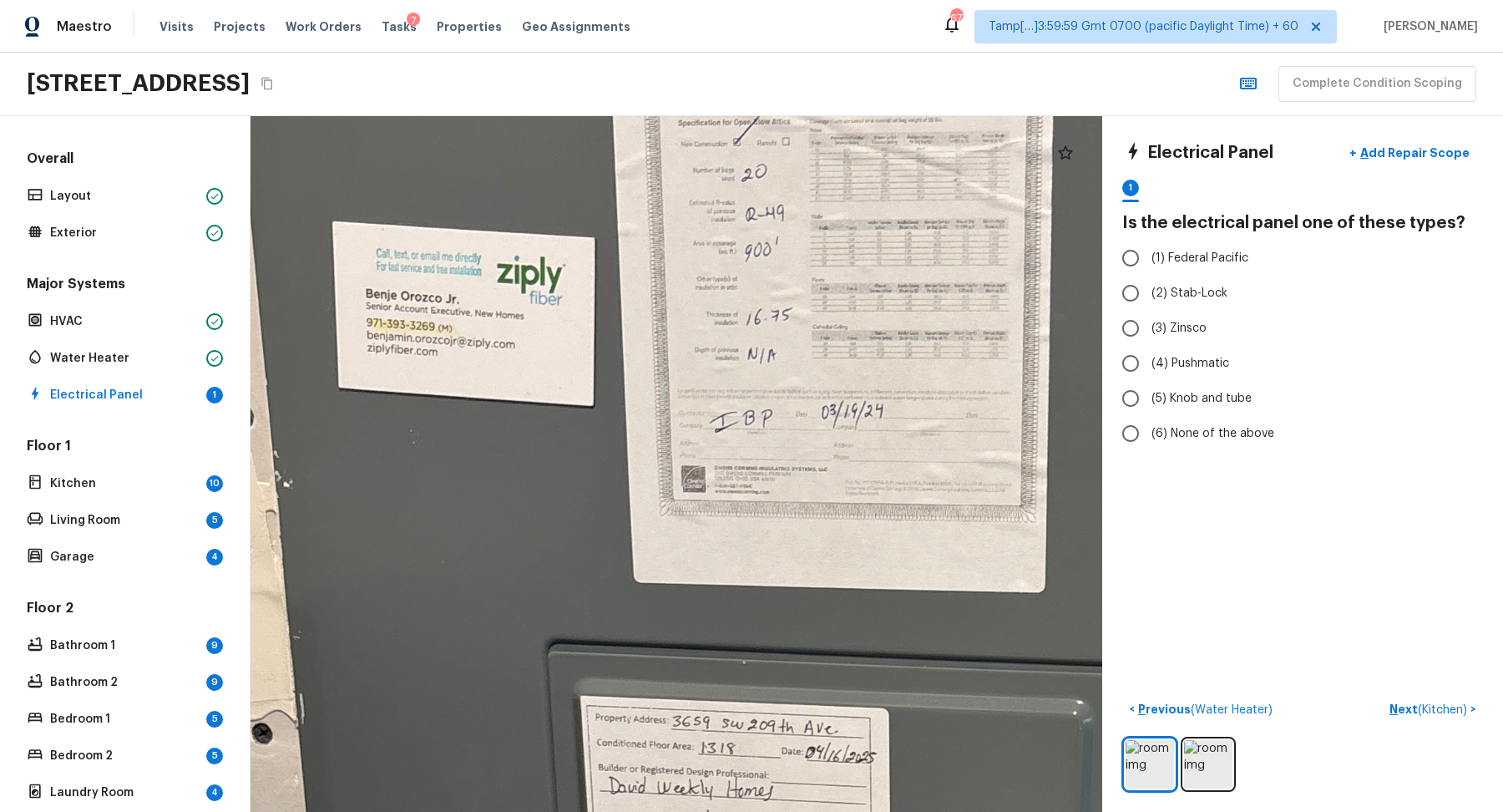
drag, startPoint x: 660, startPoint y: 252, endPoint x: 918, endPoint y: 250, distance: 258.0
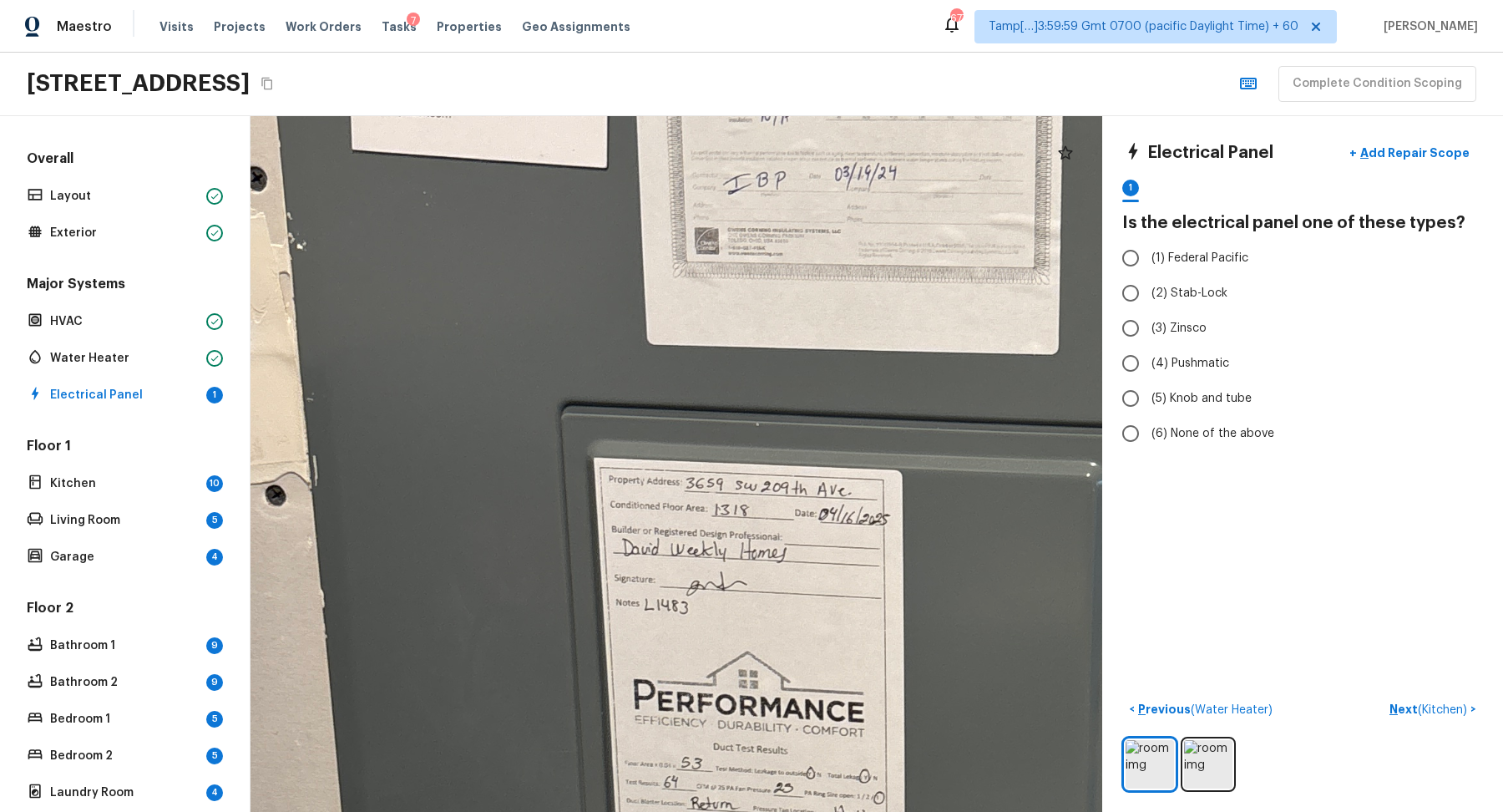
drag, startPoint x: 918, startPoint y: 250, endPoint x: 927, endPoint y: -65, distance: 315.1
click at [927, 0] on html "Maestro Visits Projects Work Orders Tasks 7 Properties Geo Assignments 677 Tamp…" at bounding box center [752, 406] width 1503 height 812
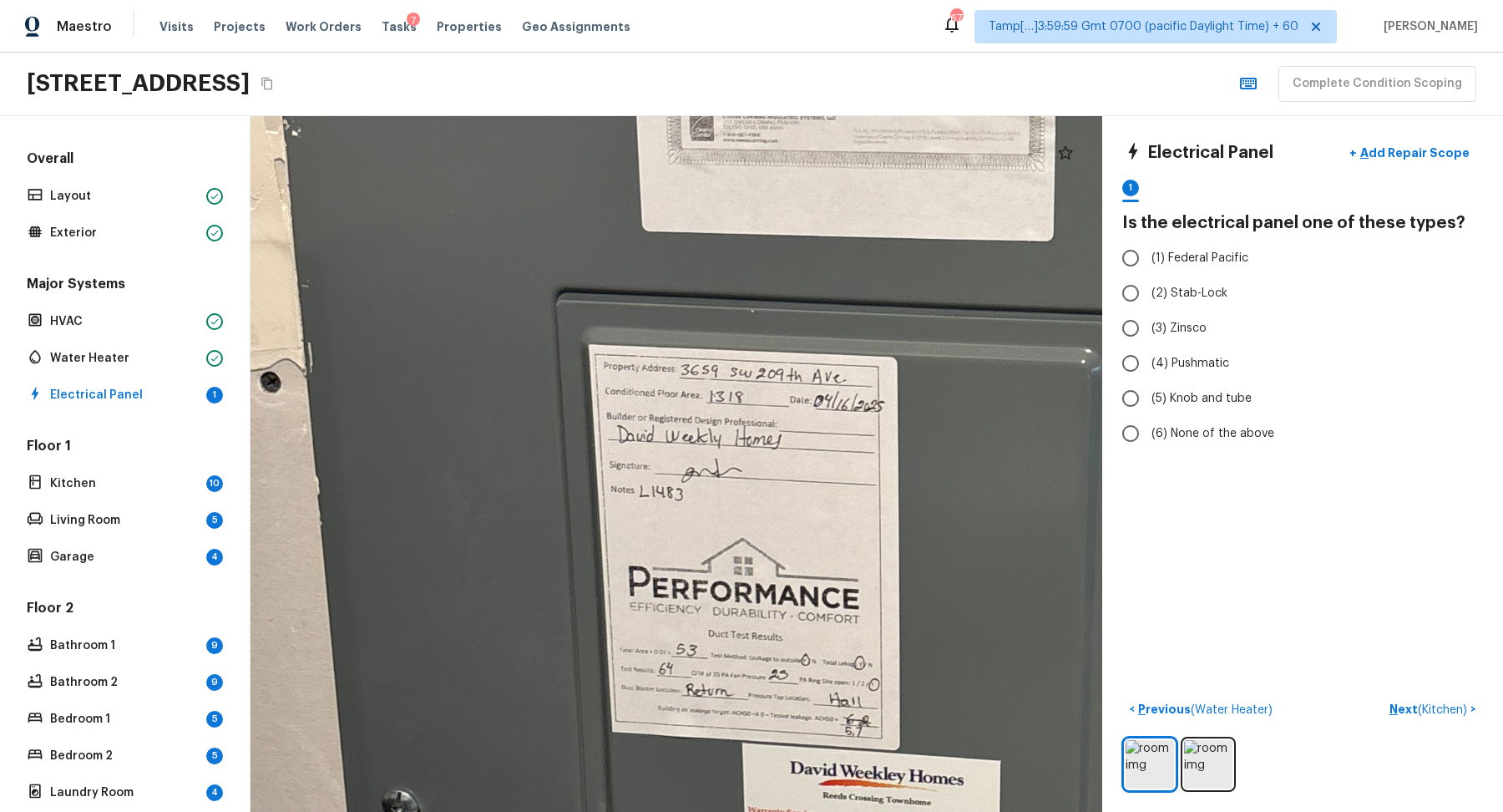
drag, startPoint x: 962, startPoint y: 41, endPoint x: 963, endPoint y: -20, distance: 61.0
click at [963, 0] on html "Maestro Visits Projects Work Orders Tasks 7 Properties Geo Assignments 677 Tamp…" at bounding box center [752, 406] width 1503 height 812
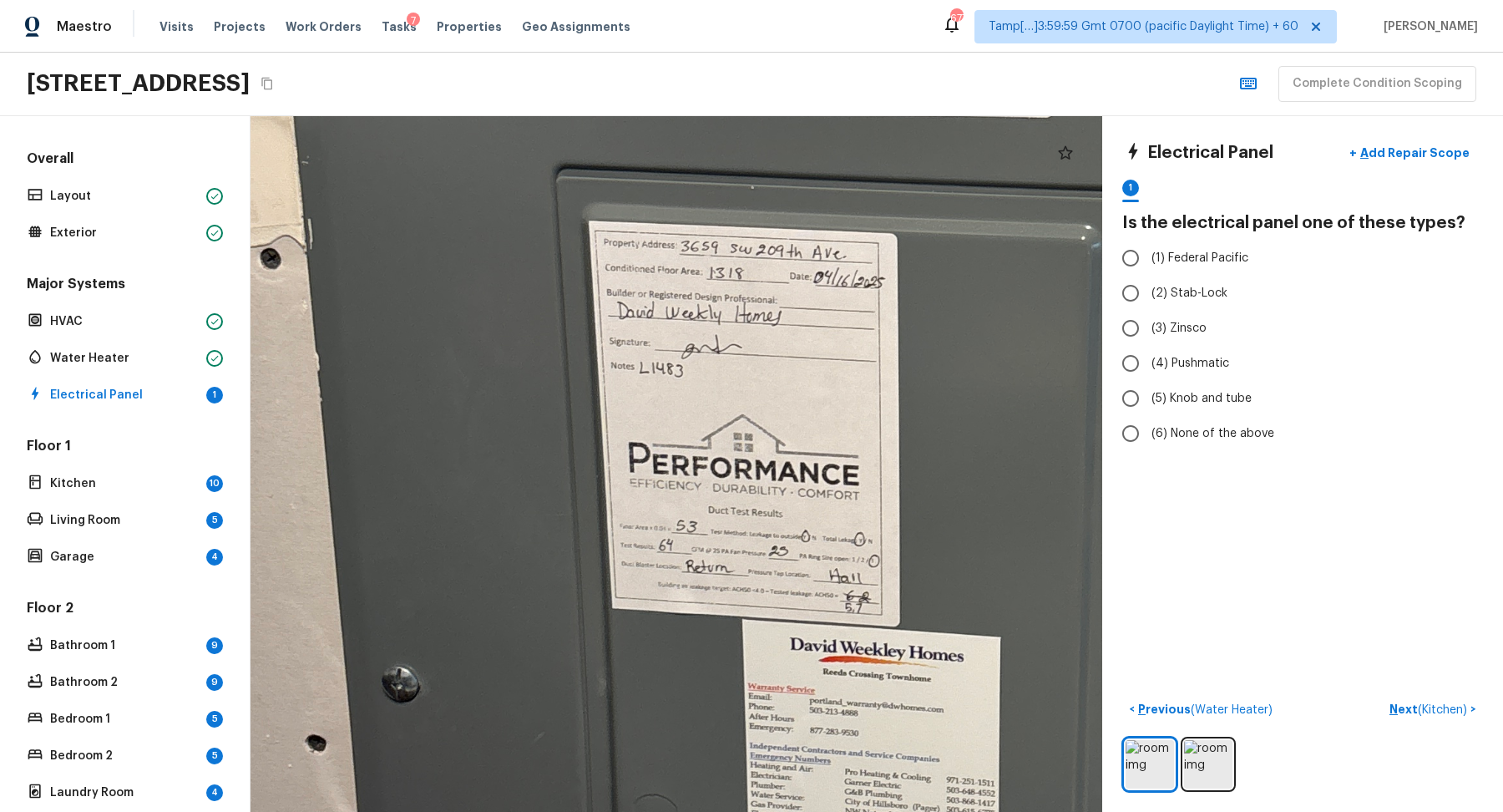
drag, startPoint x: 887, startPoint y: 288, endPoint x: 887, endPoint y: 165, distance: 123.0
click at [887, 165] on div at bounding box center [988, 562] width 3190 height 2604
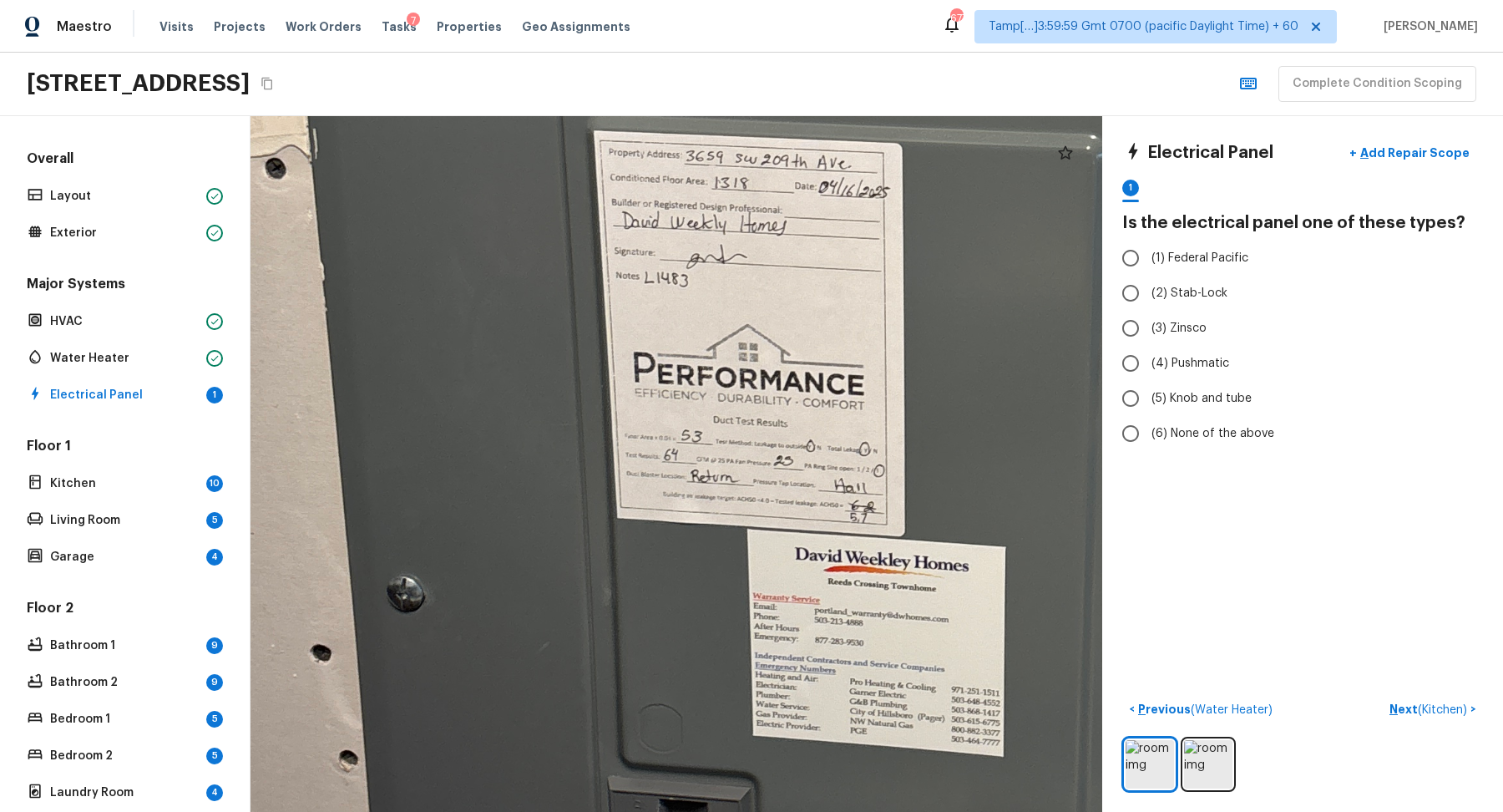
drag, startPoint x: 899, startPoint y: 293, endPoint x: 903, endPoint y: 202, distance: 91.1
click at [903, 202] on div at bounding box center [994, 472] width 3190 height 2604
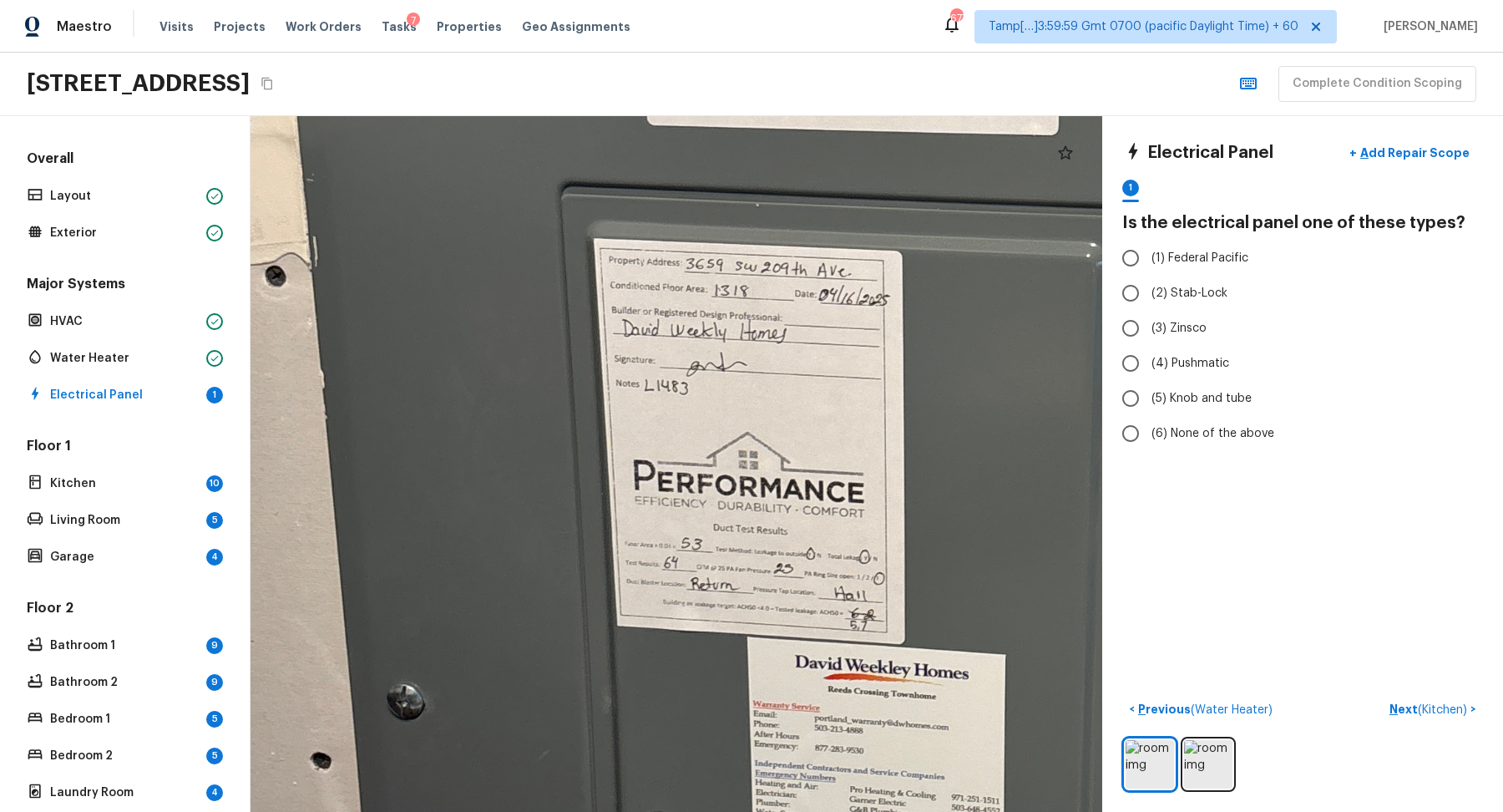
drag, startPoint x: 903, startPoint y: 202, endPoint x: 893, endPoint y: 643, distance: 441.1
click at [893, 643] on div at bounding box center [994, 580] width 3190 height 2604
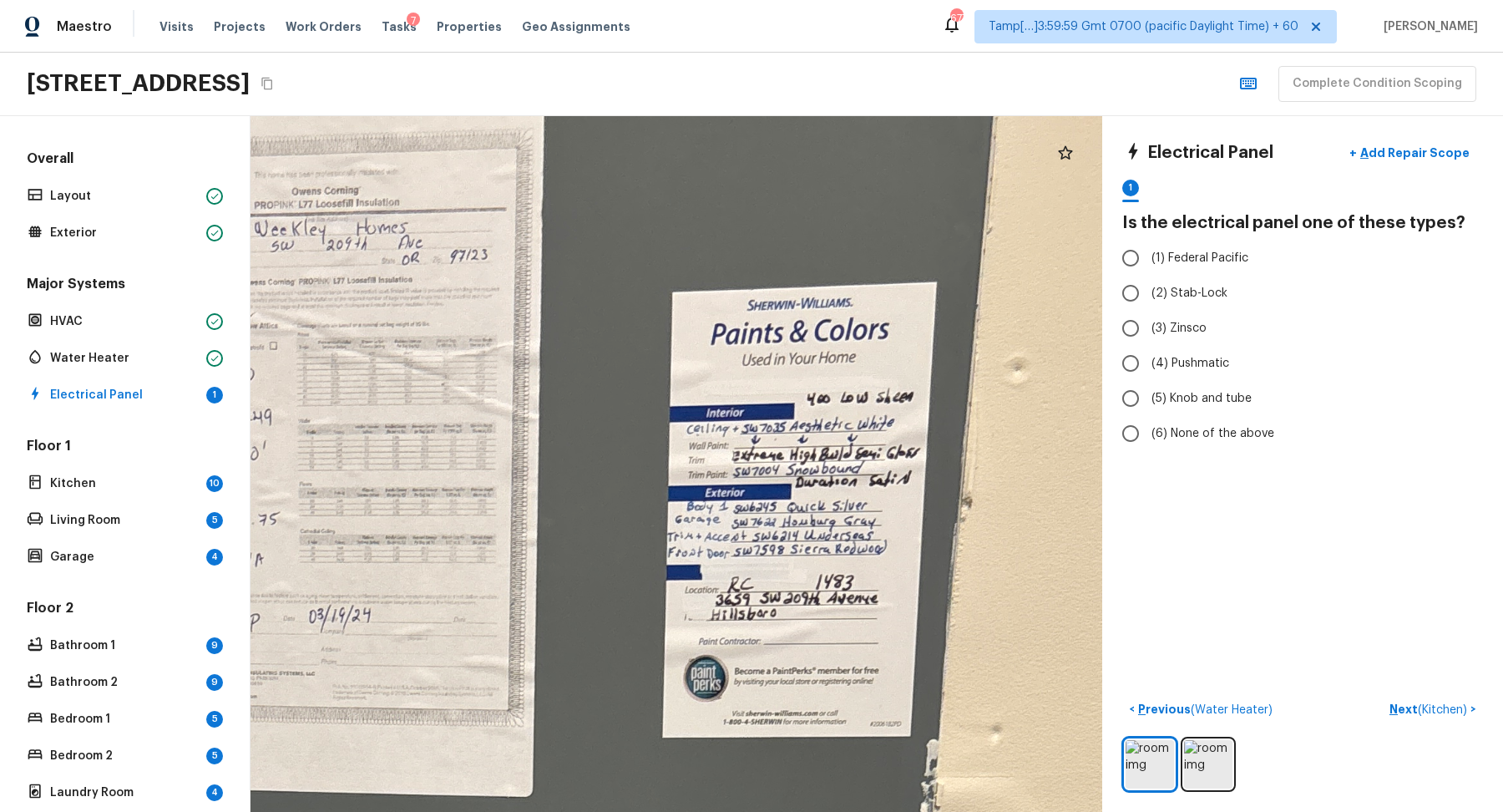
drag, startPoint x: 893, startPoint y: 643, endPoint x: 506, endPoint y: 771, distance: 407.6
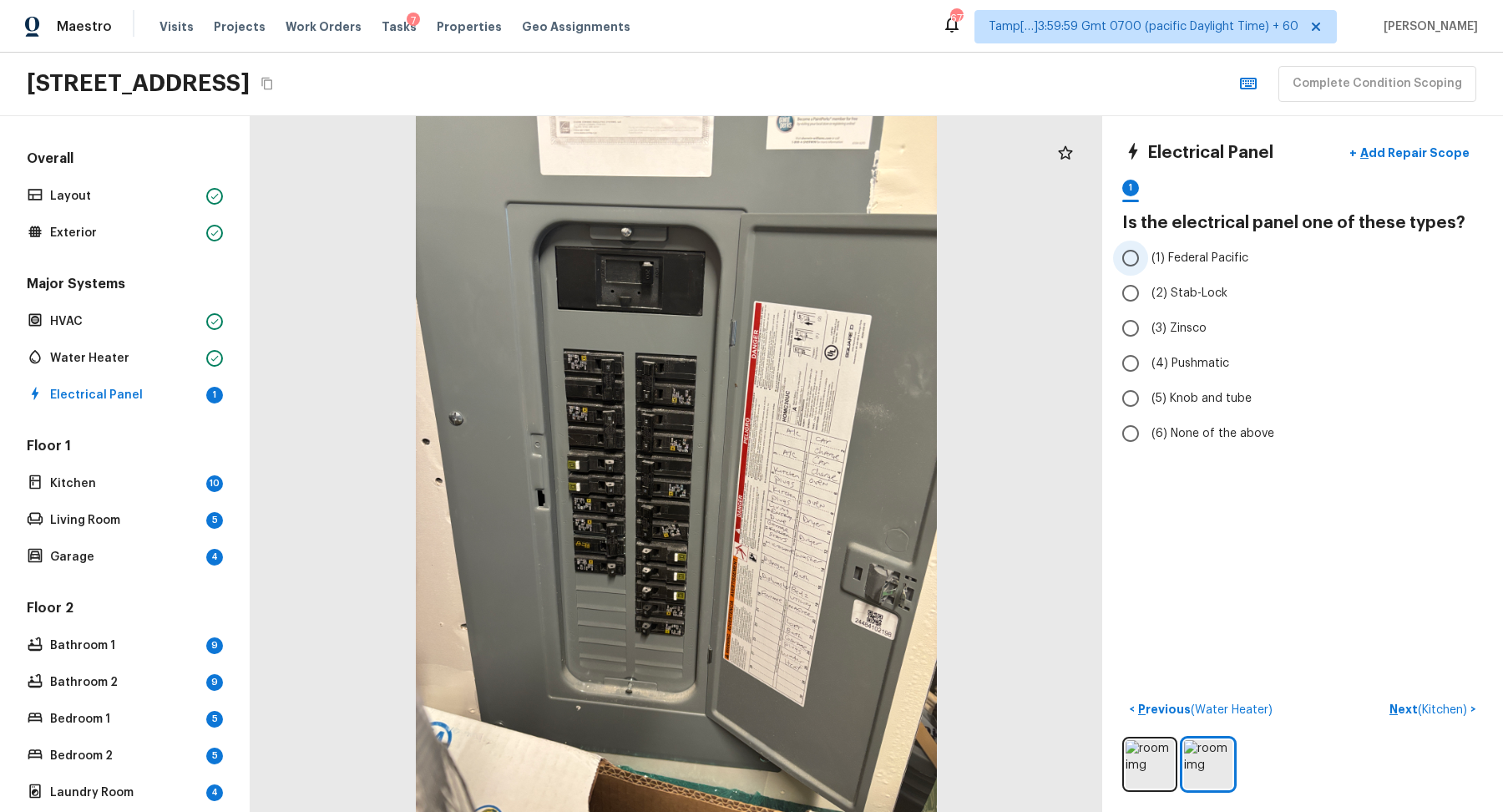
click at [1149, 265] on label "(1) Federal Pacific" at bounding box center [1291, 258] width 356 height 35
click at [1149, 265] on input "(1) Federal Pacific" at bounding box center [1130, 258] width 35 height 35
radio input "true"
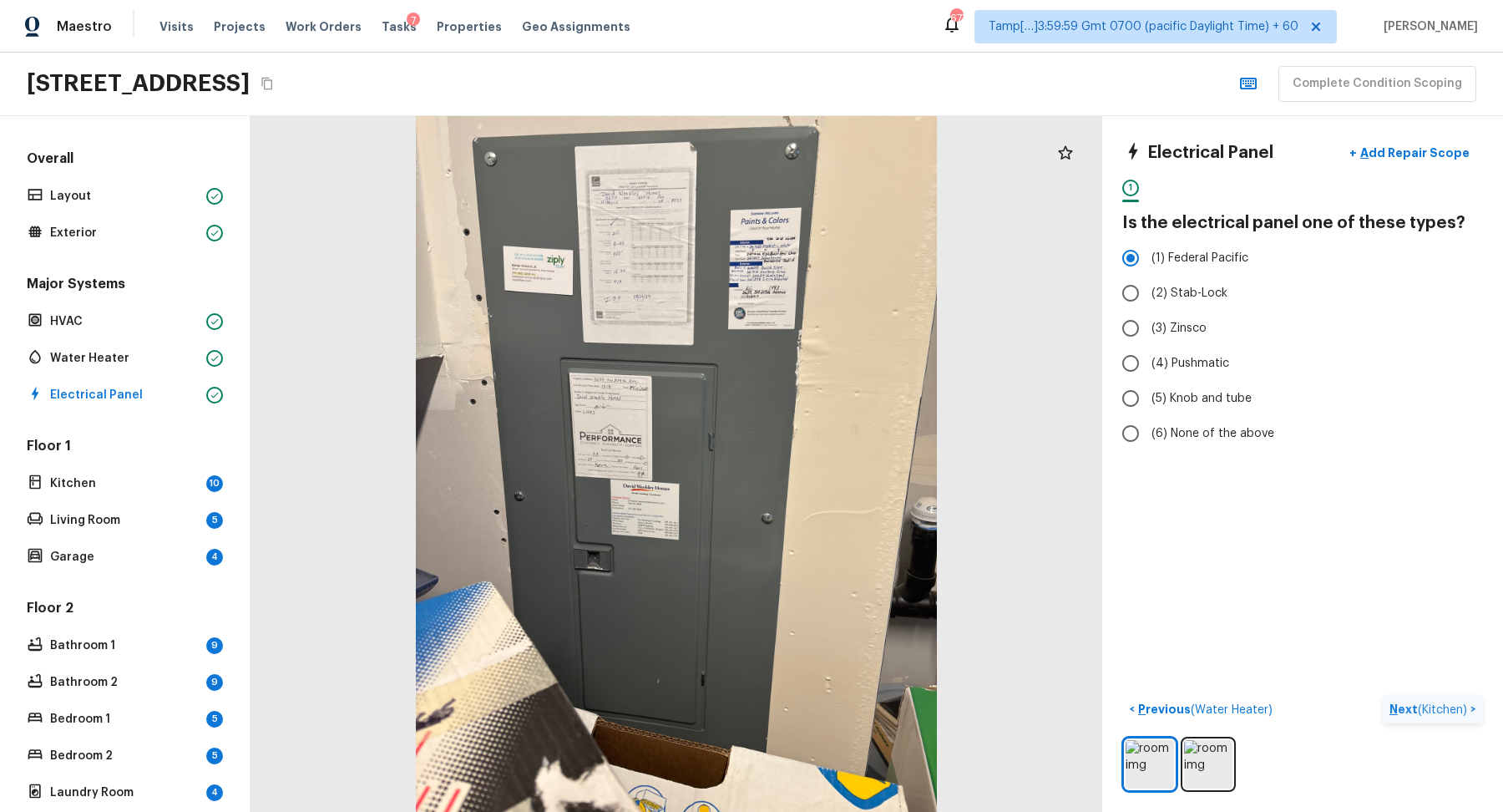
click at [1406, 711] on p "Next ( Kitchen )" at bounding box center [1431, 709] width 81 height 17
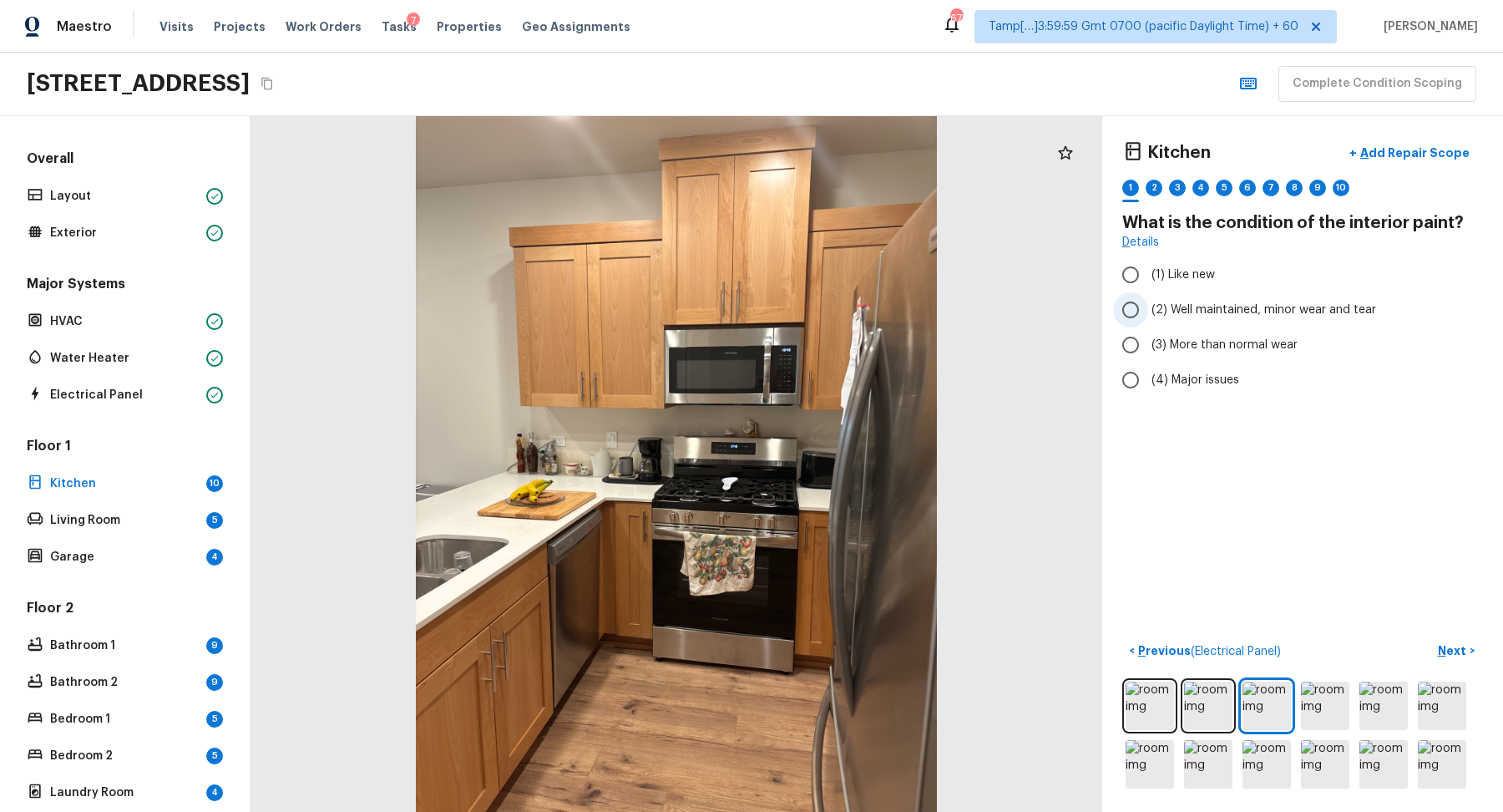
click at [1196, 311] on span "(2) Well maintained, minor wear and tear" at bounding box center [1264, 309] width 224 height 16
click at [1149, 311] on input "(2) Well maintained, minor wear and tear" at bounding box center [1130, 309] width 35 height 35
radio input "true"
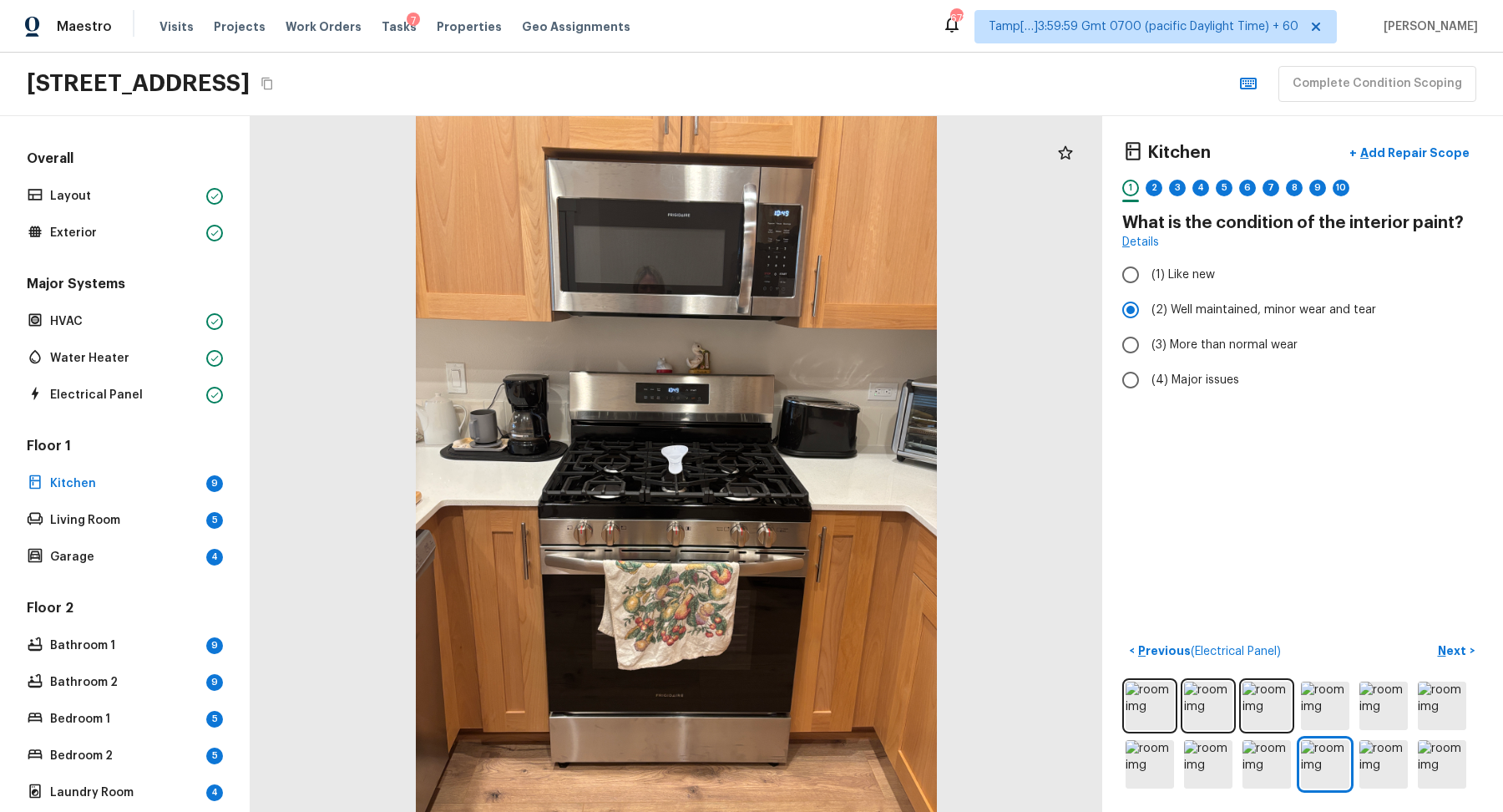
click at [1468, 665] on div "< Previous ( Electrical Panel ) Next >" at bounding box center [1302, 714] width 361 height 155
click at [1462, 659] on button "Next >" at bounding box center [1456, 651] width 53 height 27
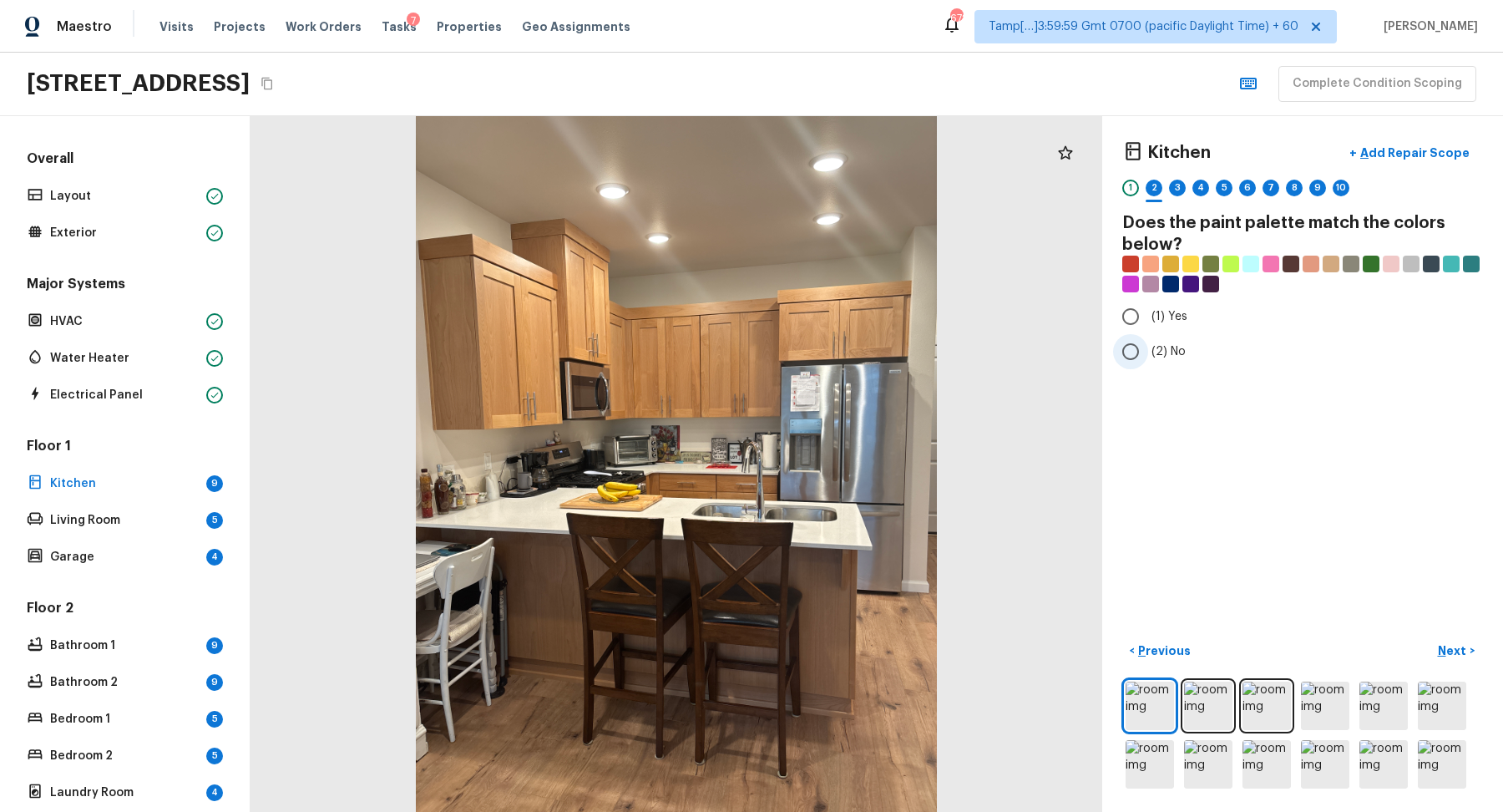
click at [1167, 349] on span "(2) No" at bounding box center [1169, 352] width 34 height 16
click at [1149, 349] on input "(2) No" at bounding box center [1130, 351] width 35 height 35
radio input "true"
click at [1460, 643] on p "Next" at bounding box center [1453, 650] width 32 height 16
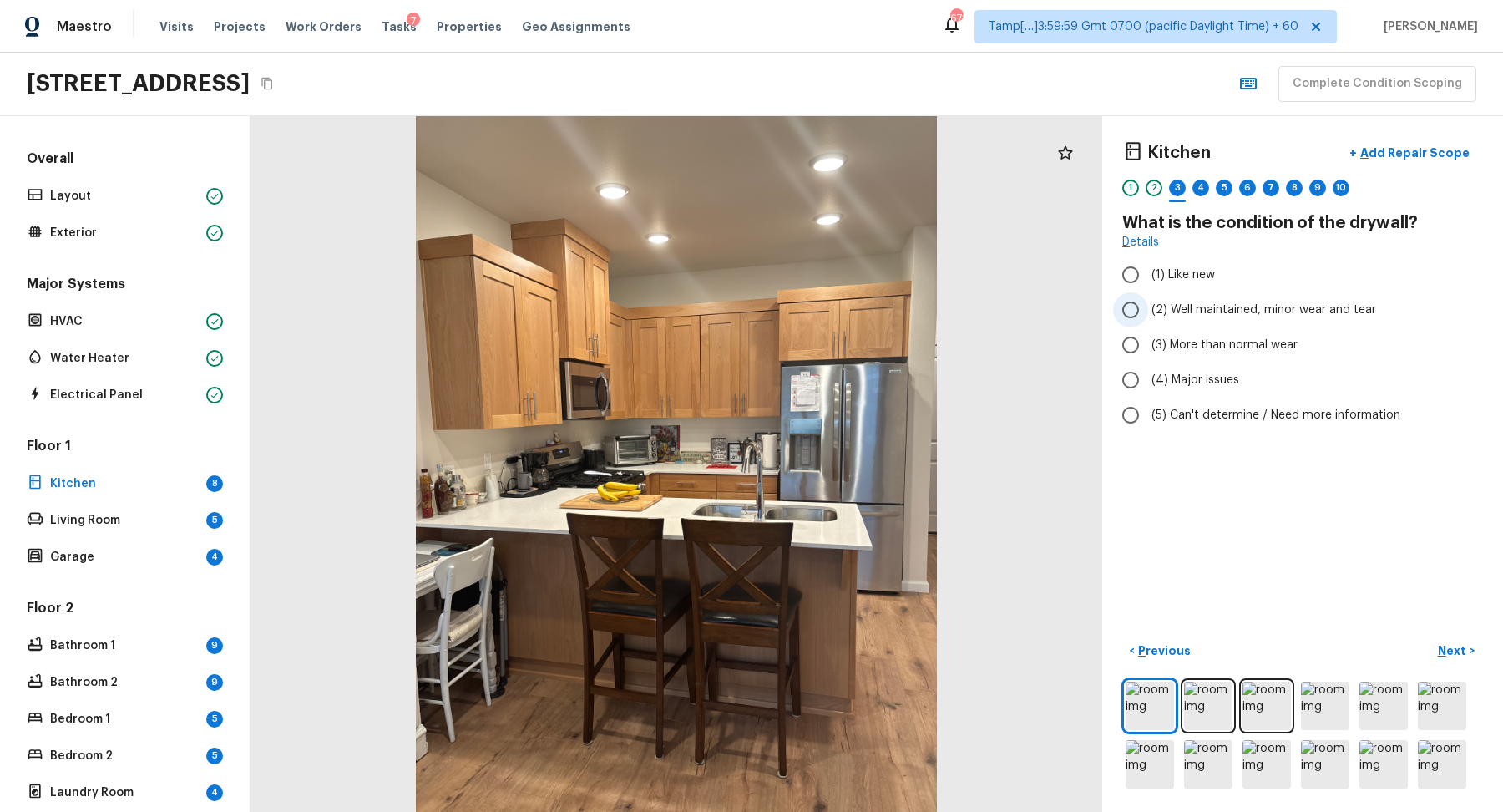
click at [1294, 322] on label "(2) Well maintained, minor wear and tear" at bounding box center [1291, 309] width 356 height 35
click at [1149, 322] on input "(2) Well maintained, minor wear and tear" at bounding box center [1130, 309] width 35 height 35
radio input "true"
click at [1451, 657] on p "Next" at bounding box center [1453, 650] width 32 height 16
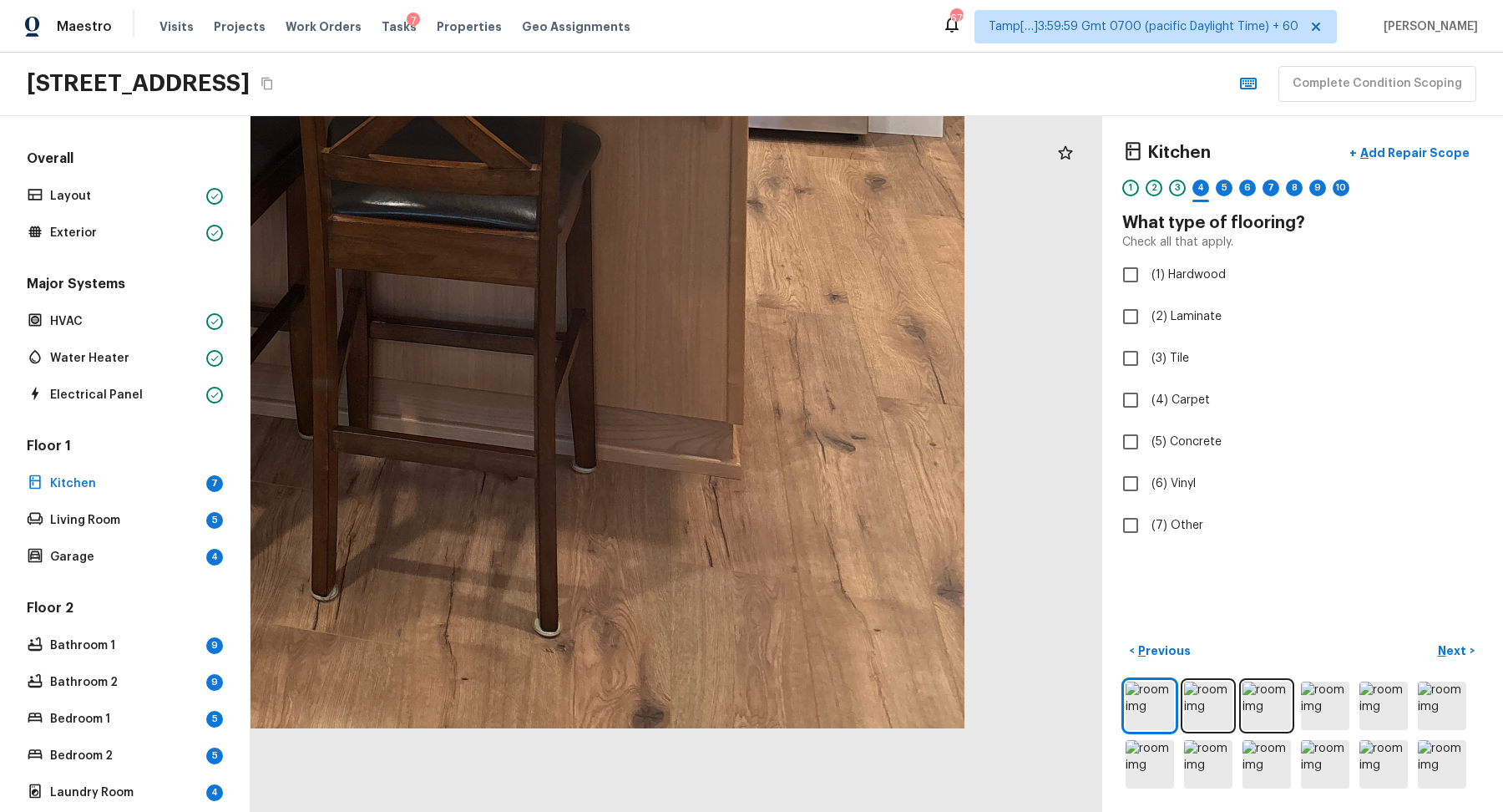
drag, startPoint x: 900, startPoint y: 629, endPoint x: 855, endPoint y: 68, distance: 562.8
click at [855, 68] on div "Maestro Visits Projects Work Orders Tasks 7 Properties Geo Assignments 672 Tamp…" at bounding box center [752, 406] width 1503 height 812
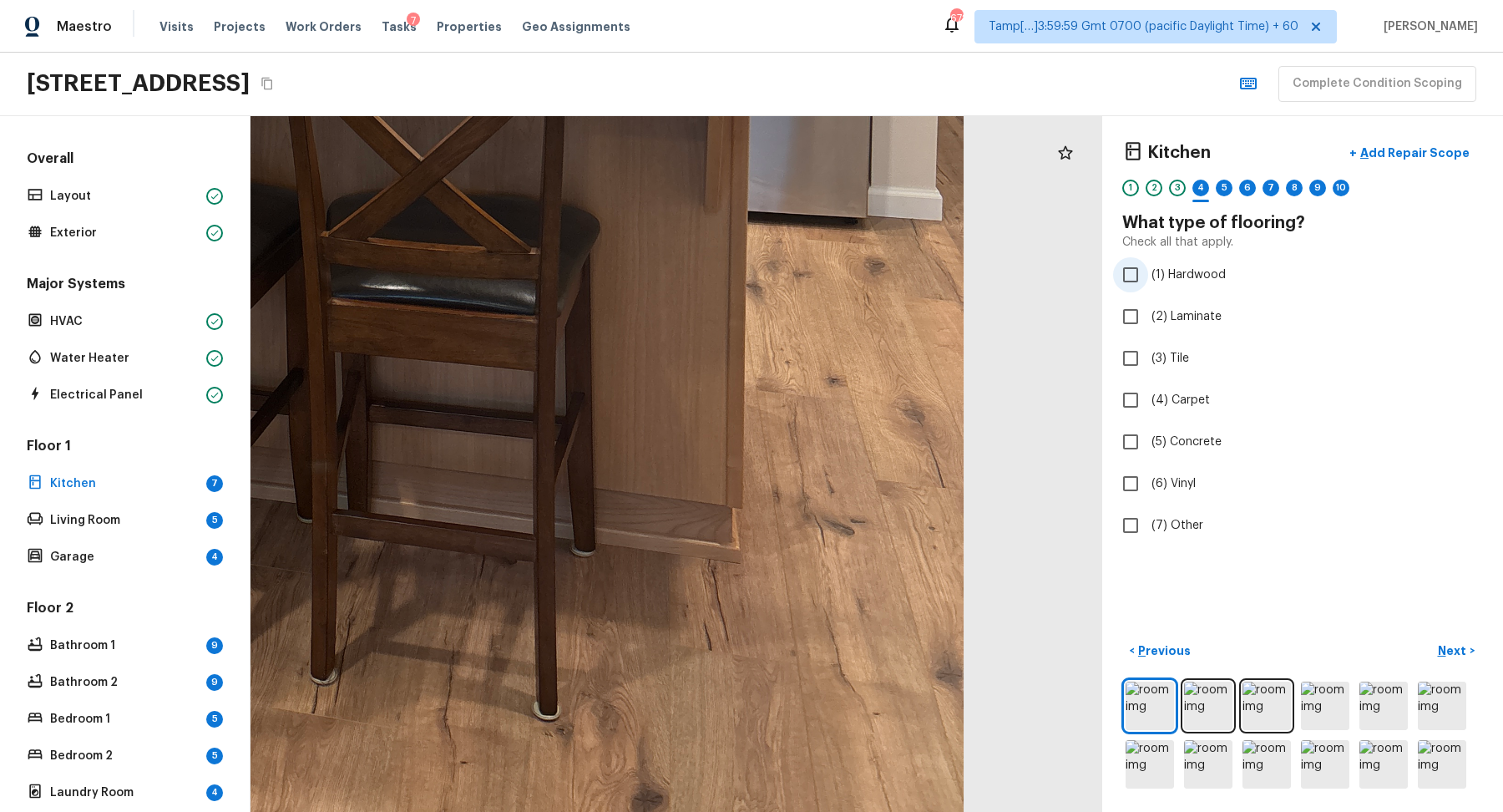
click at [1188, 267] on span "(1) Hardwood" at bounding box center [1189, 275] width 74 height 16
click at [1149, 267] on input "(1) Hardwood" at bounding box center [1130, 274] width 35 height 35
checkbox input "true"
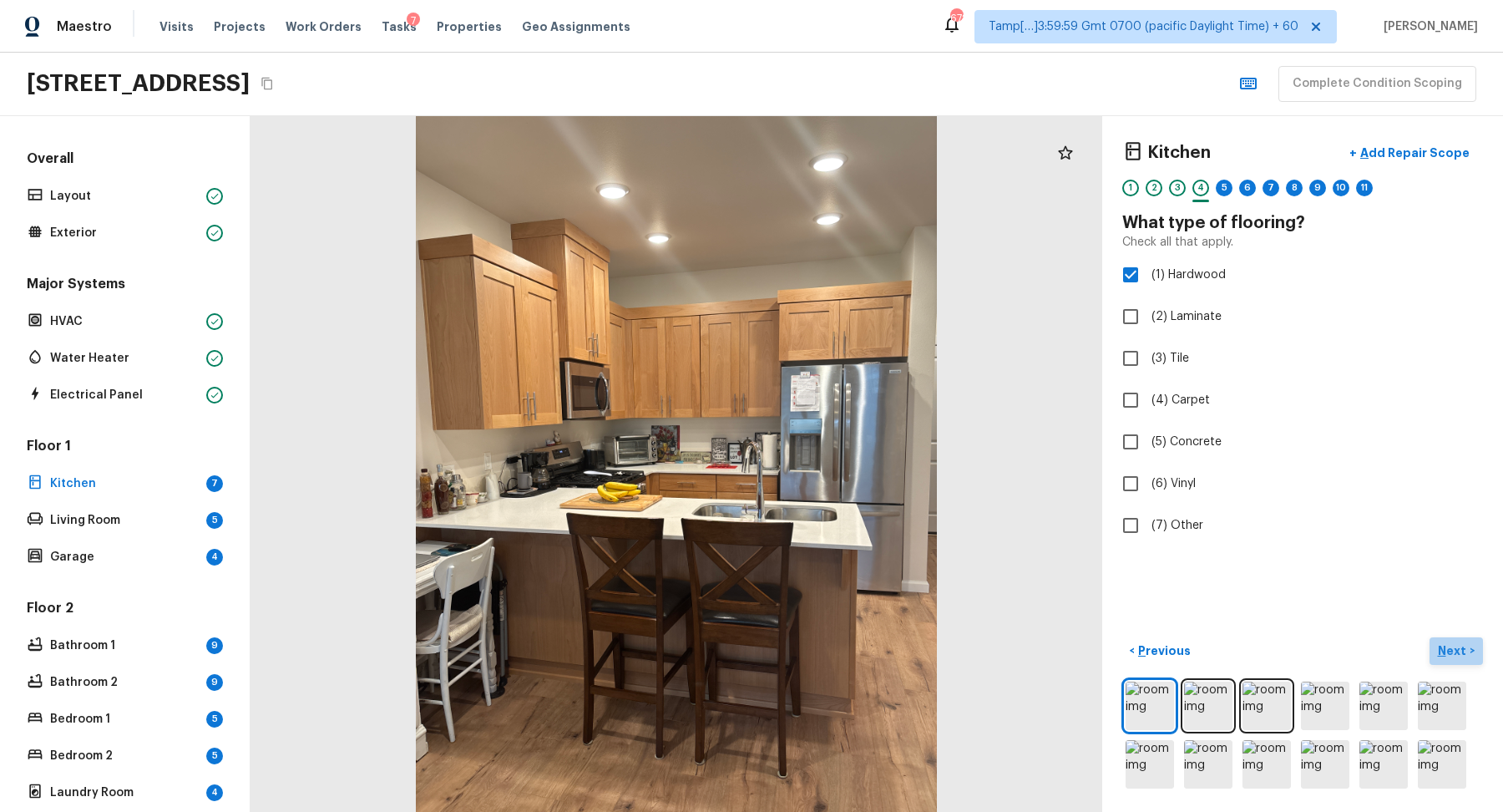
click at [1457, 648] on p "Next" at bounding box center [1453, 650] width 32 height 16
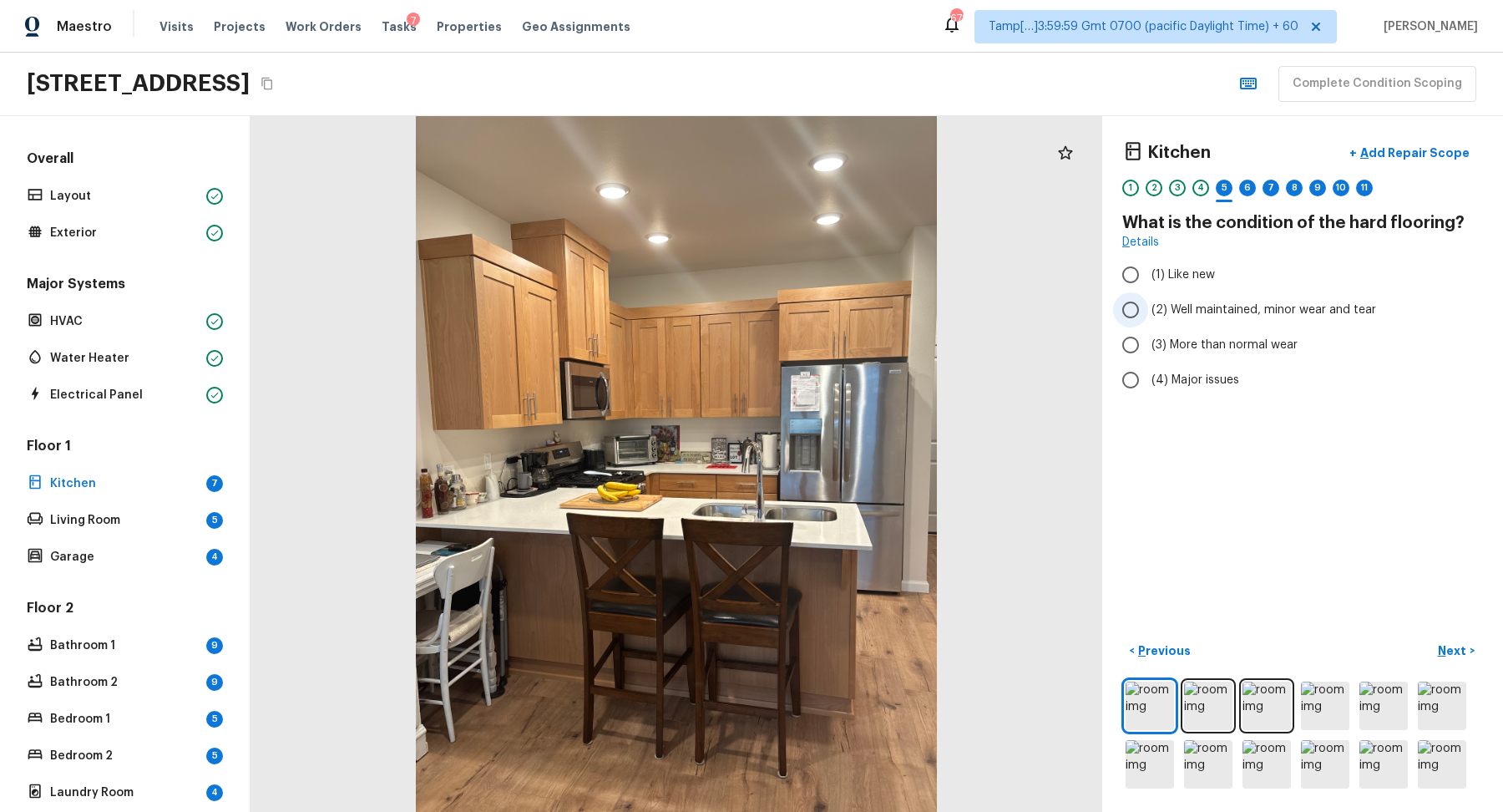
click at [1201, 308] on span "(2) Well maintained, minor wear and tear" at bounding box center [1264, 309] width 224 height 16
click at [1149, 308] on input "(2) Well maintained, minor wear and tear" at bounding box center [1130, 309] width 35 height 35
radio input "true"
click at [1451, 647] on p "Next" at bounding box center [1453, 650] width 32 height 16
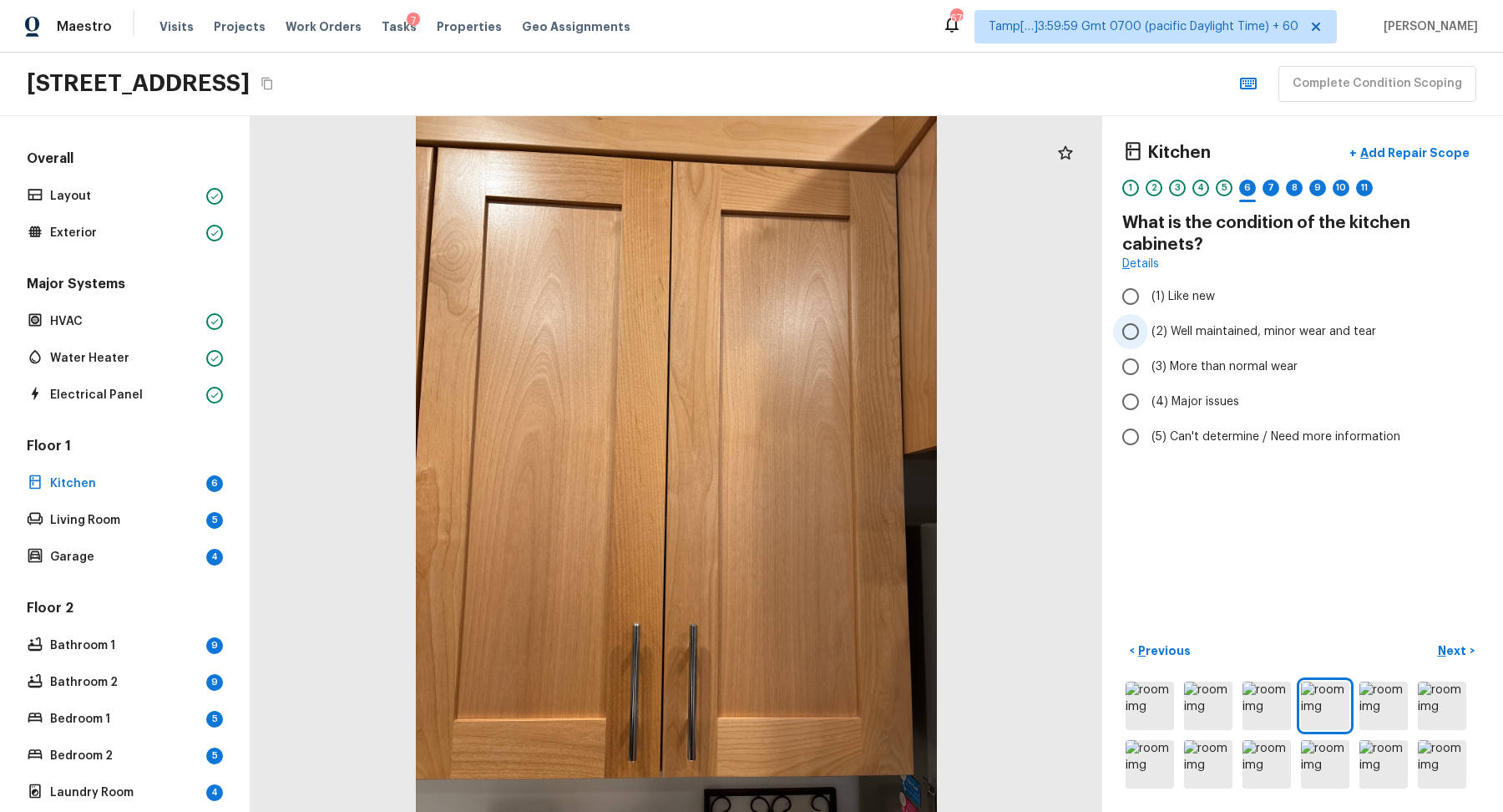
click at [1200, 333] on span "(2) Well maintained, minor wear and tear" at bounding box center [1264, 331] width 224 height 16
click at [1149, 333] on input "(2) Well maintained, minor wear and tear" at bounding box center [1130, 331] width 35 height 35
radio input "true"
click at [1464, 642] on p "Next" at bounding box center [1453, 650] width 32 height 16
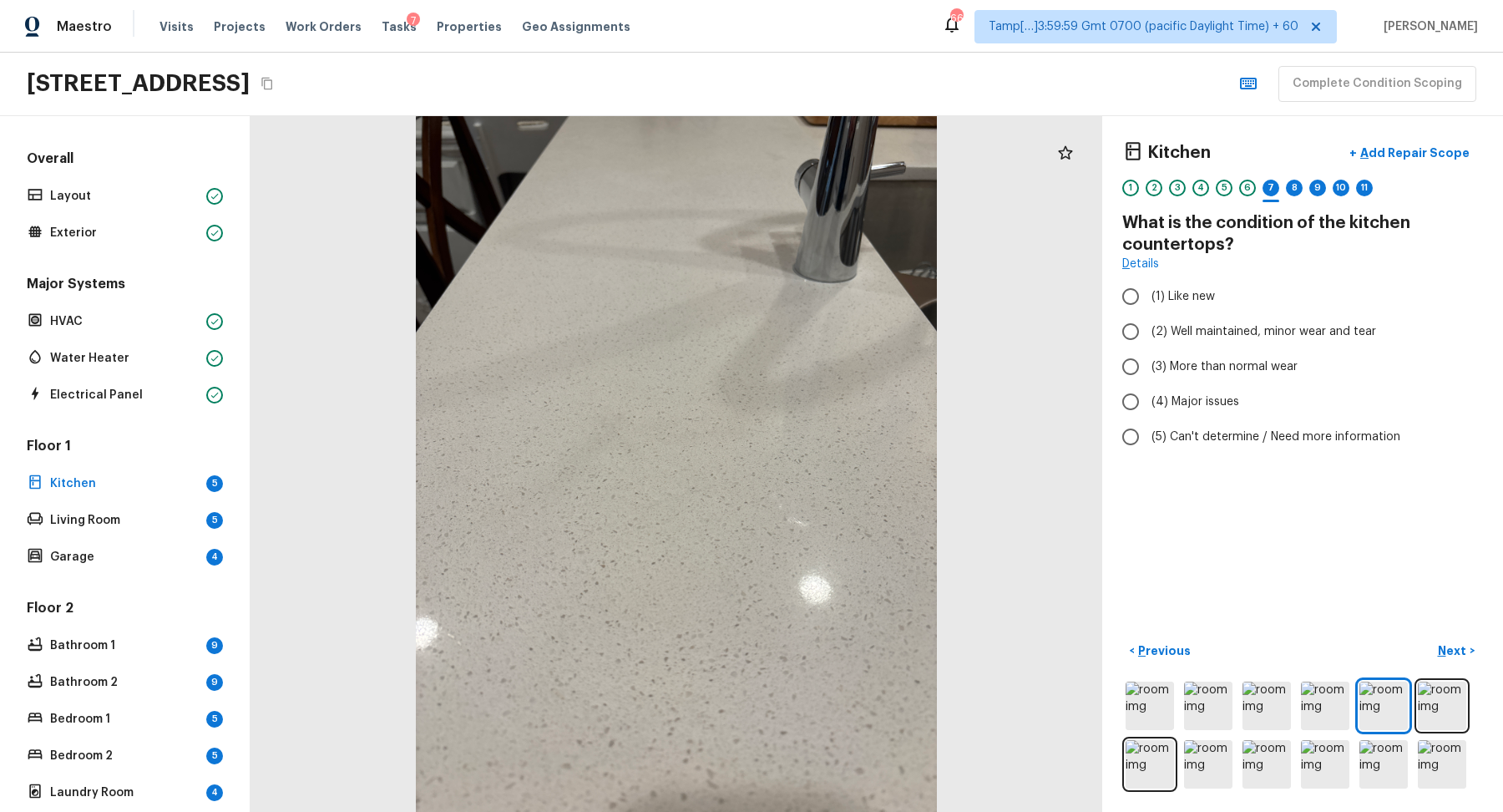
click at [1124, 177] on div "Kitchen + Add Repair Scope 1 2 3 4 5 6 7 8 9 10 11" at bounding box center [1302, 172] width 361 height 71
click at [1136, 189] on div "1" at bounding box center [1130, 188] width 16 height 16
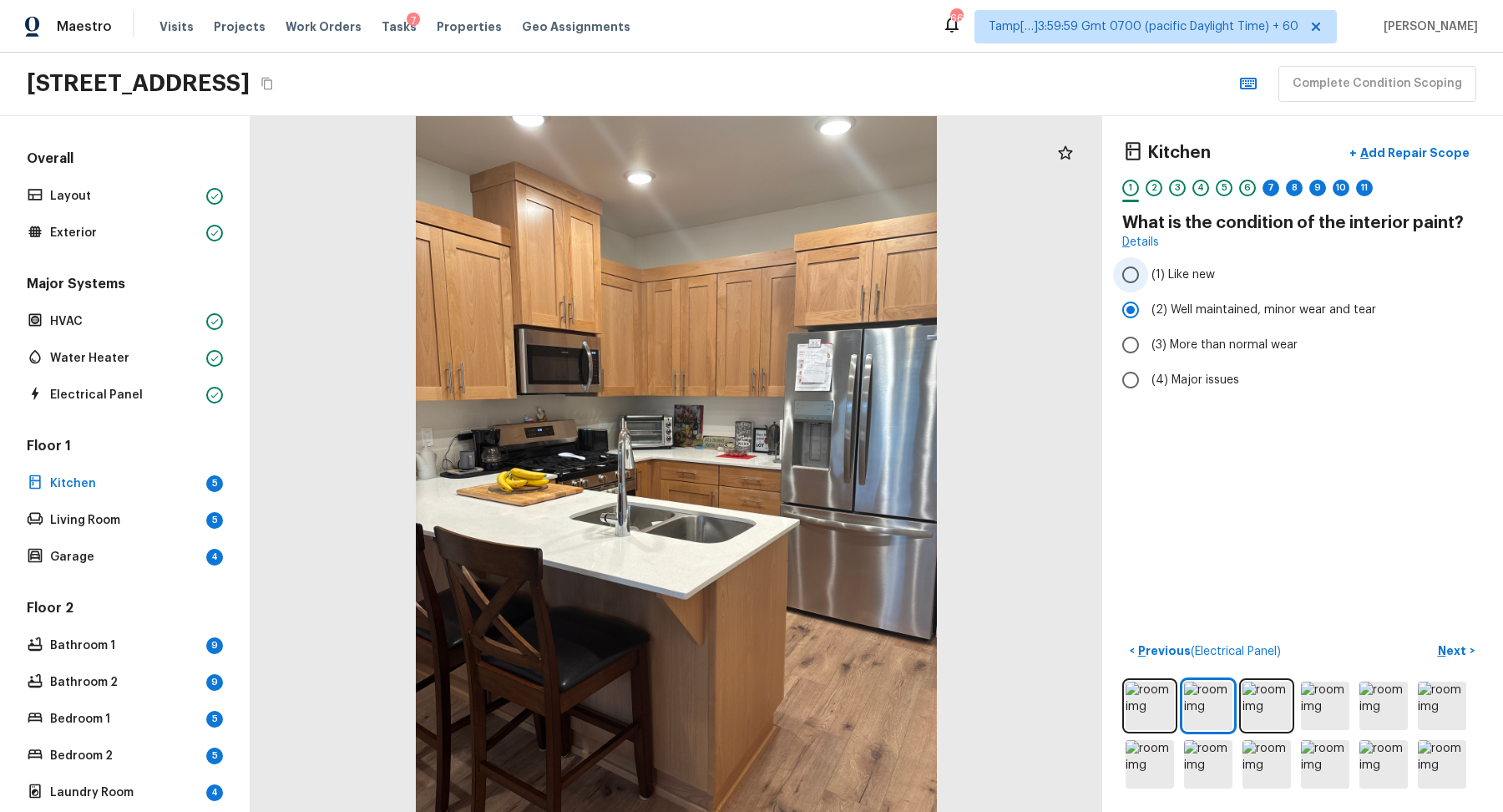
click at [1172, 276] on span "(1) Like new" at bounding box center [1184, 275] width 63 height 16
click at [1149, 276] on input "(1) Like new" at bounding box center [1130, 274] width 35 height 35
radio input "true"
click at [1164, 299] on label "(2) Well maintained, minor wear and tear" at bounding box center [1291, 309] width 356 height 35
click at [1149, 299] on input "(2) Well maintained, minor wear and tear" at bounding box center [1130, 309] width 35 height 35
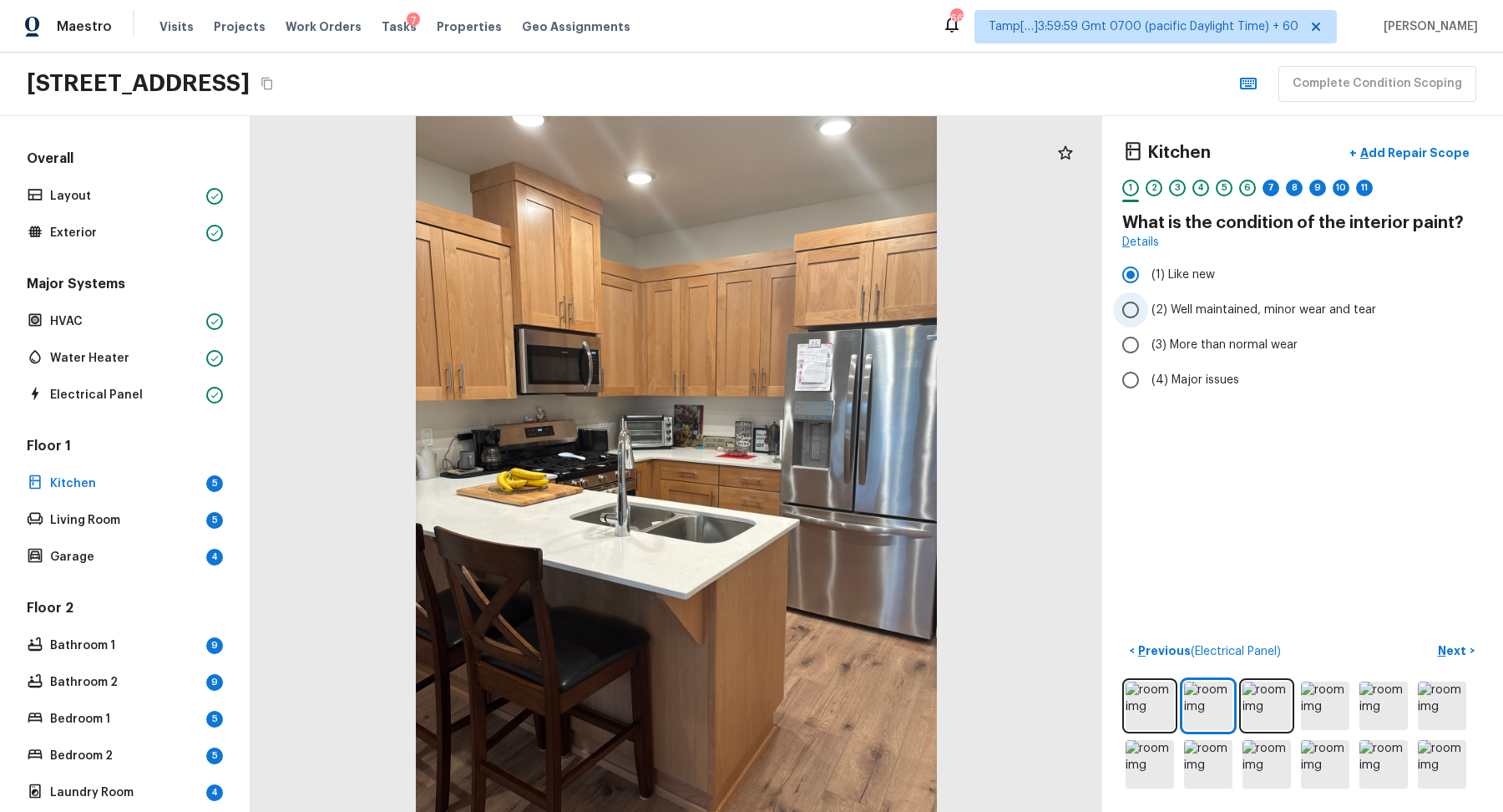
radio input "true"
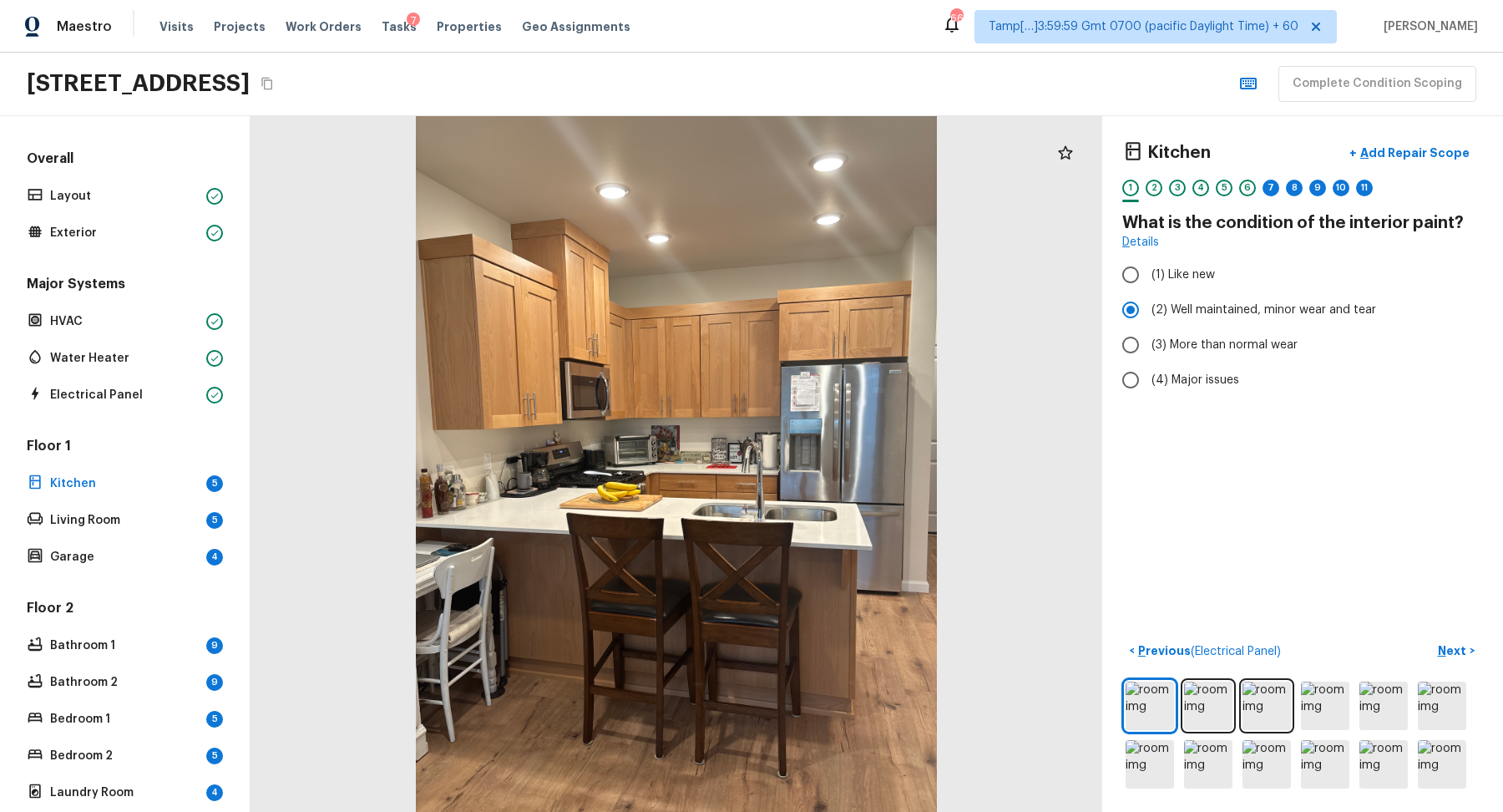
click at [1149, 200] on div at bounding box center [1154, 201] width 16 height 3
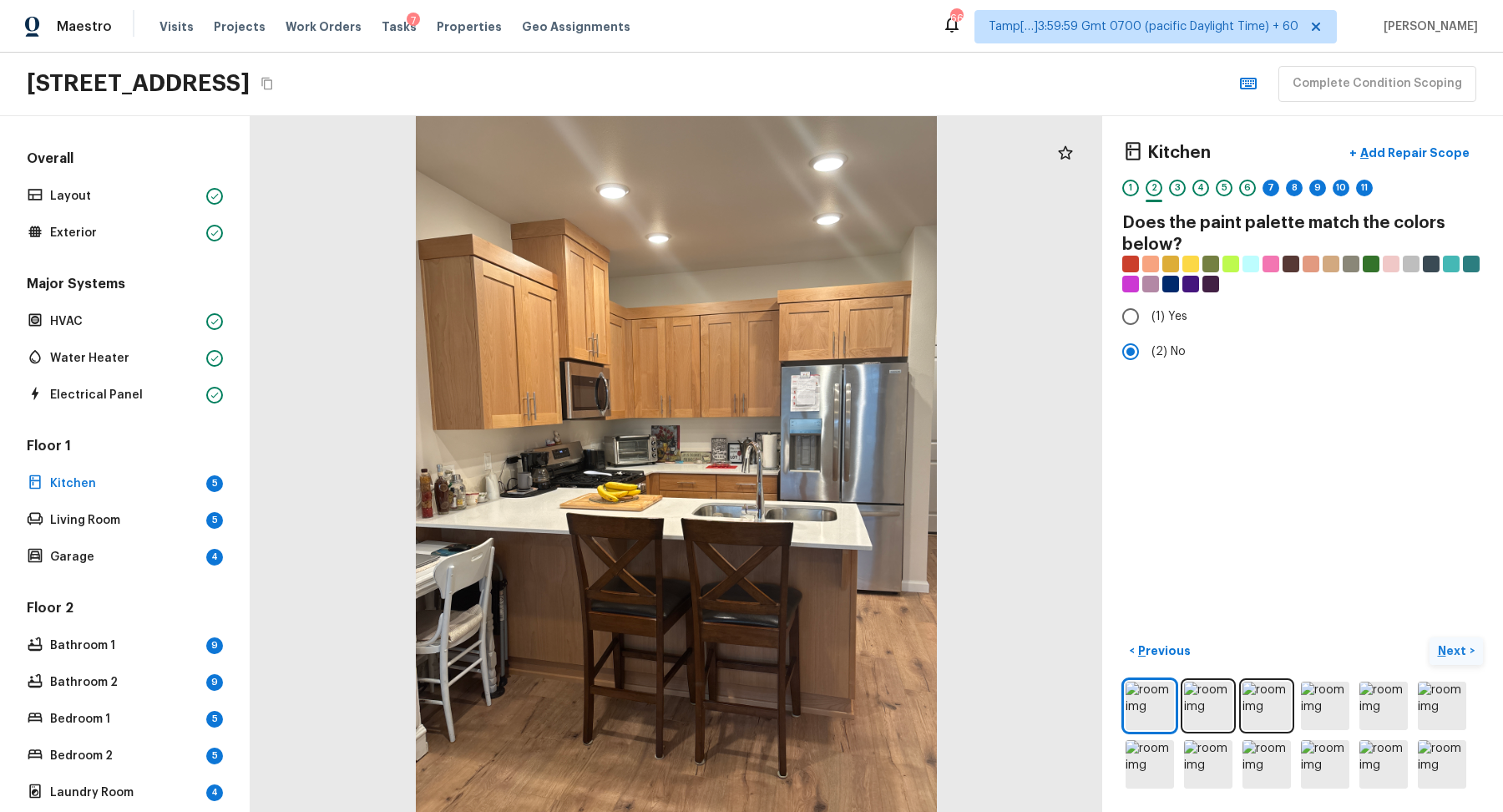
click at [1467, 651] on p "Next" at bounding box center [1453, 650] width 32 height 16
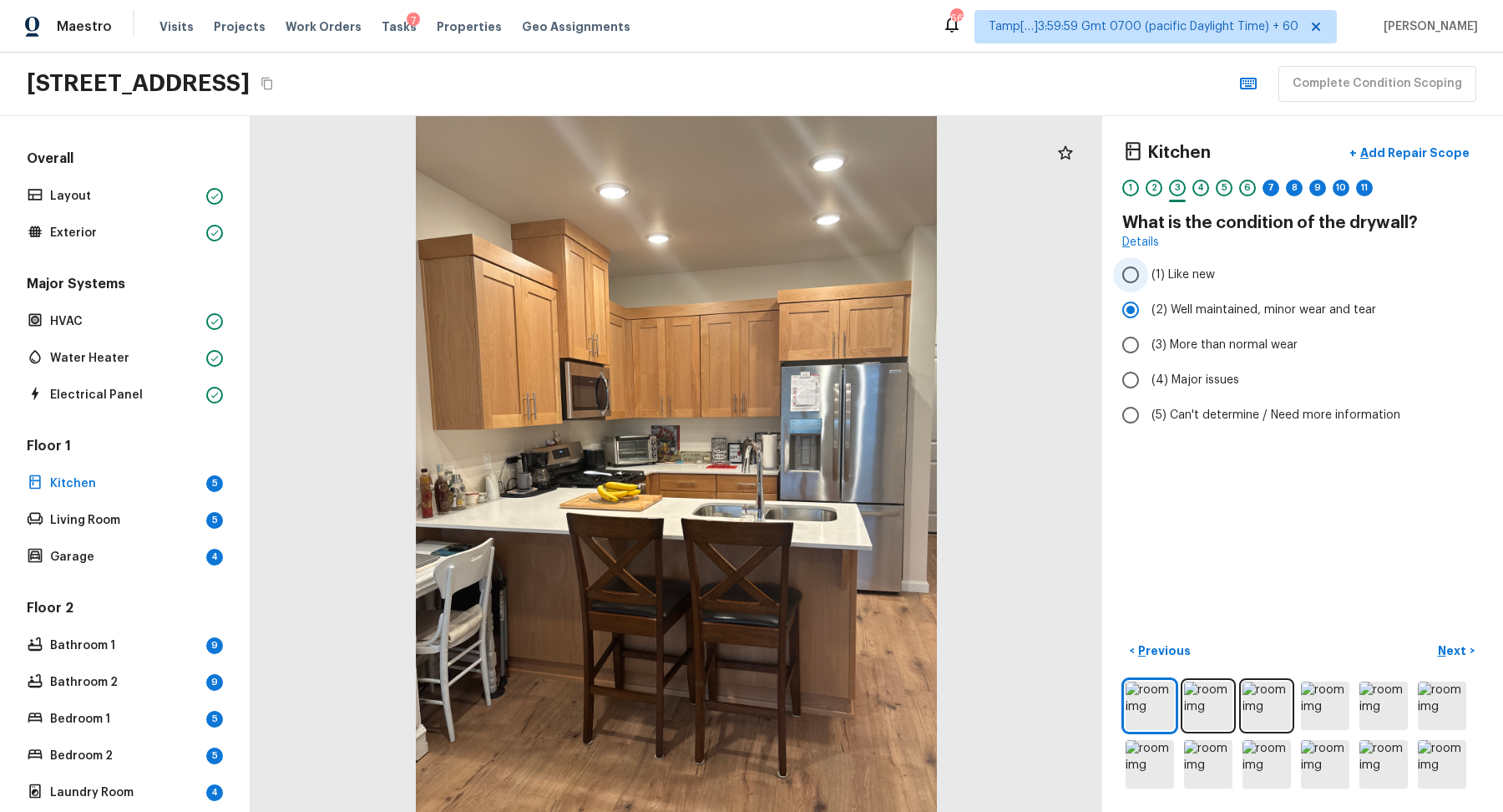
click at [1157, 278] on span "(1) Like new" at bounding box center [1184, 275] width 63 height 16
click at [1149, 278] on input "(1) Like new" at bounding box center [1130, 274] width 35 height 35
radio input "true"
click at [1447, 645] on p "Next" at bounding box center [1453, 650] width 32 height 16
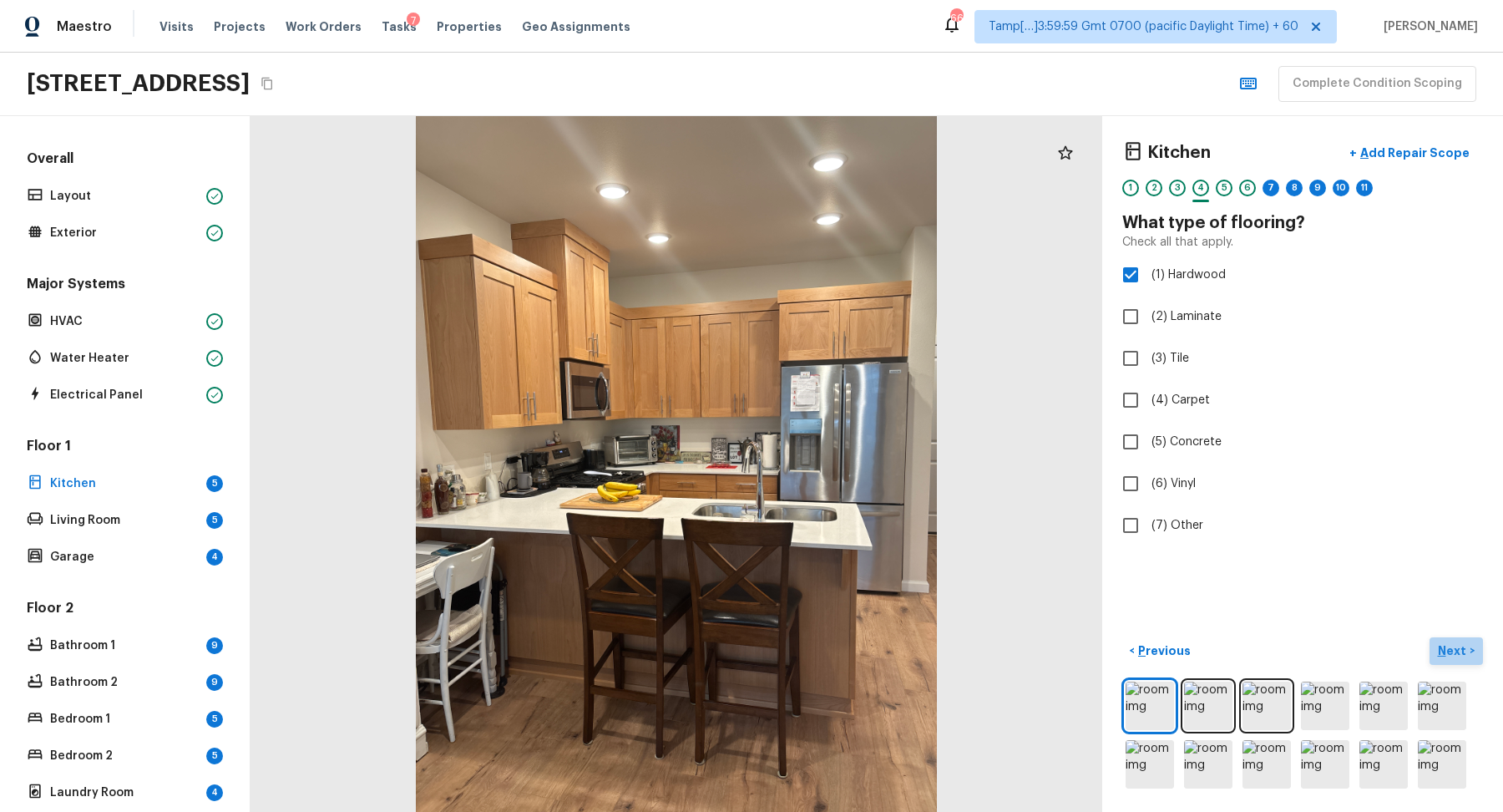
click at [1444, 646] on p "Next" at bounding box center [1453, 650] width 32 height 16
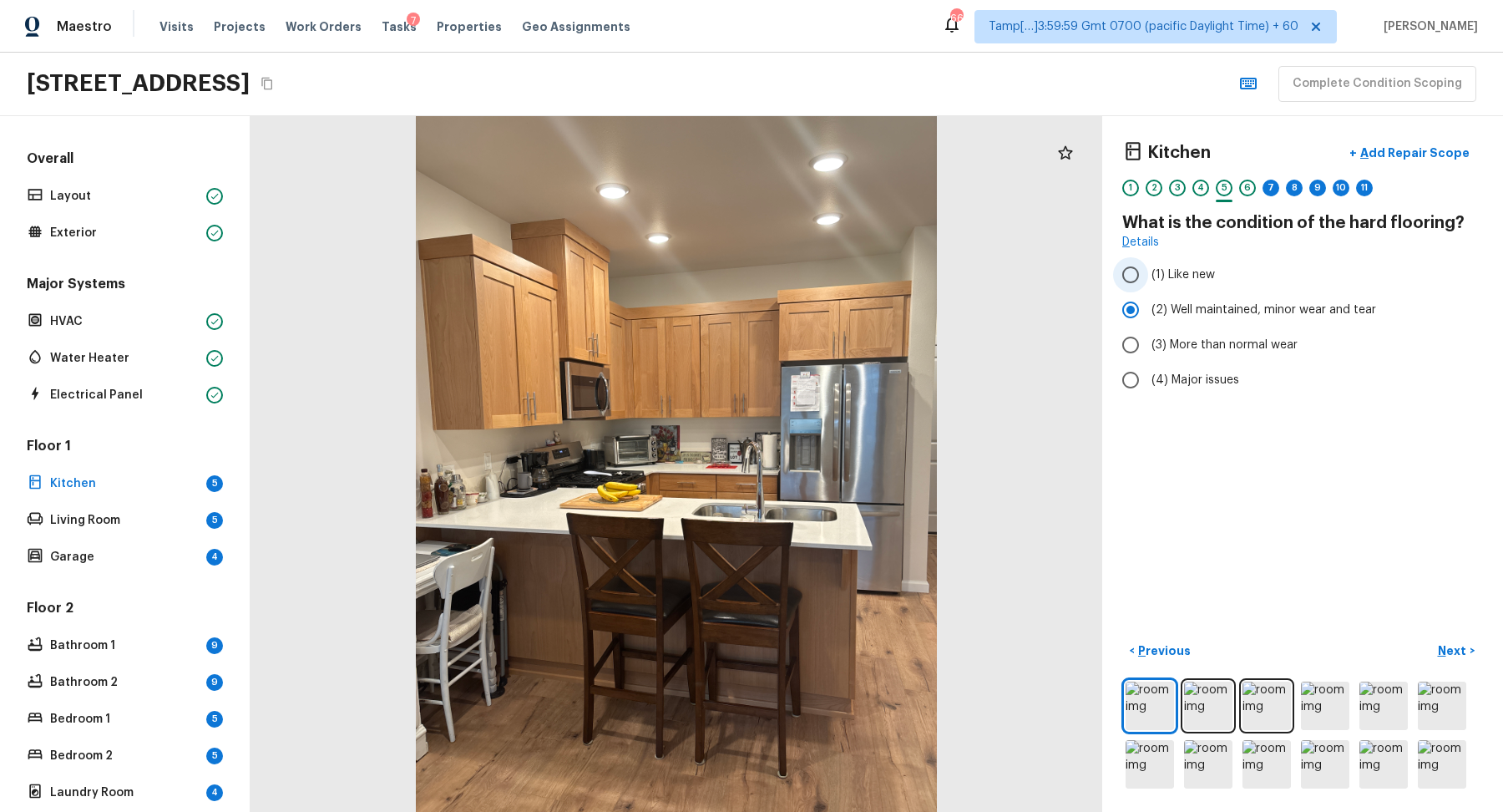
click at [1206, 274] on span "(1) Like new" at bounding box center [1184, 275] width 63 height 16
click at [1149, 274] on input "(1) Like new" at bounding box center [1130, 274] width 35 height 35
radio input "true"
click at [1219, 311] on span "(2) Well maintained, minor wear and tear" at bounding box center [1264, 309] width 224 height 16
click at [1149, 311] on input "(2) Well maintained, minor wear and tear" at bounding box center [1130, 309] width 35 height 35
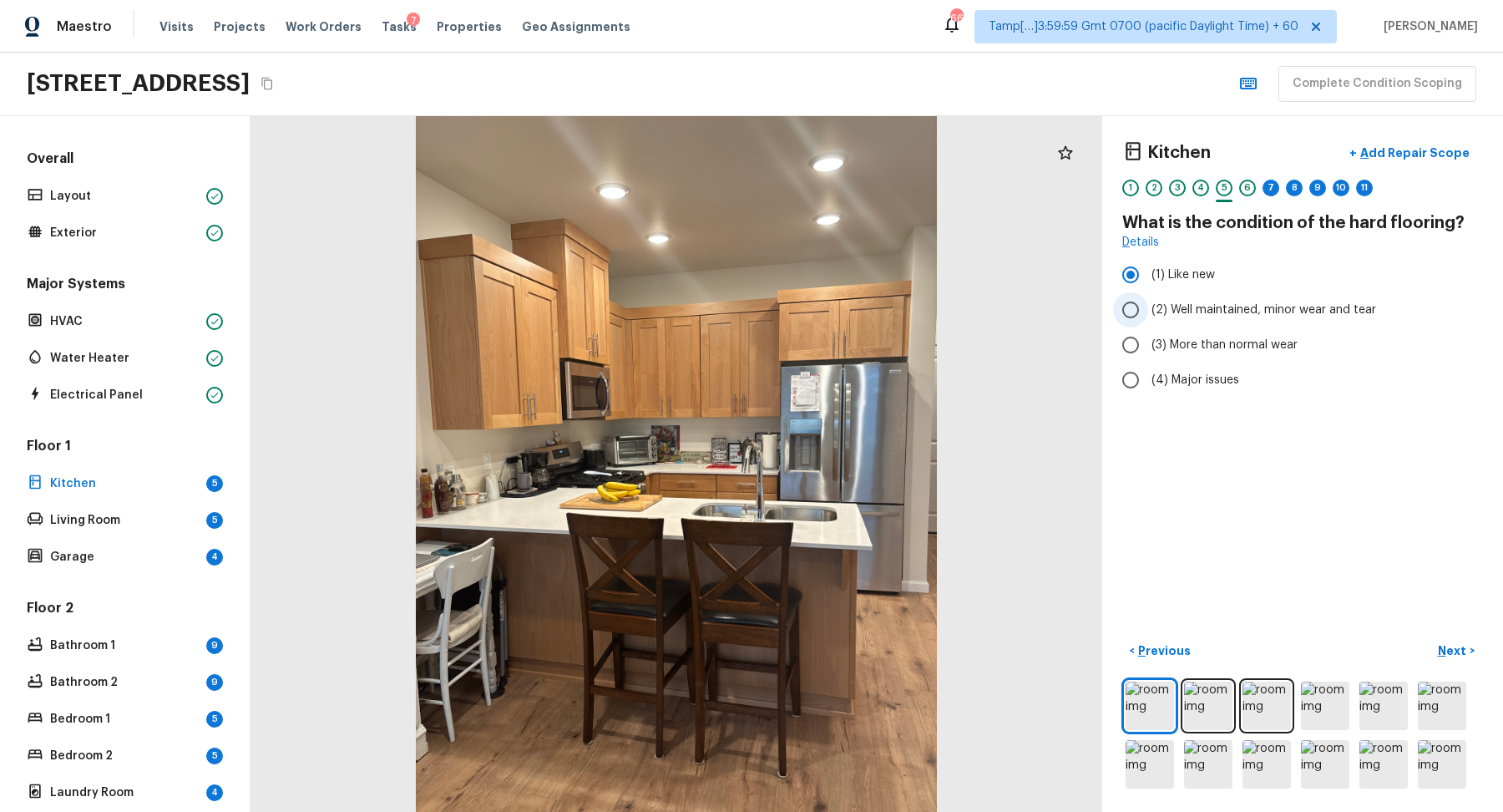
radio input "true"
click at [1439, 650] on p "Next" at bounding box center [1453, 650] width 32 height 16
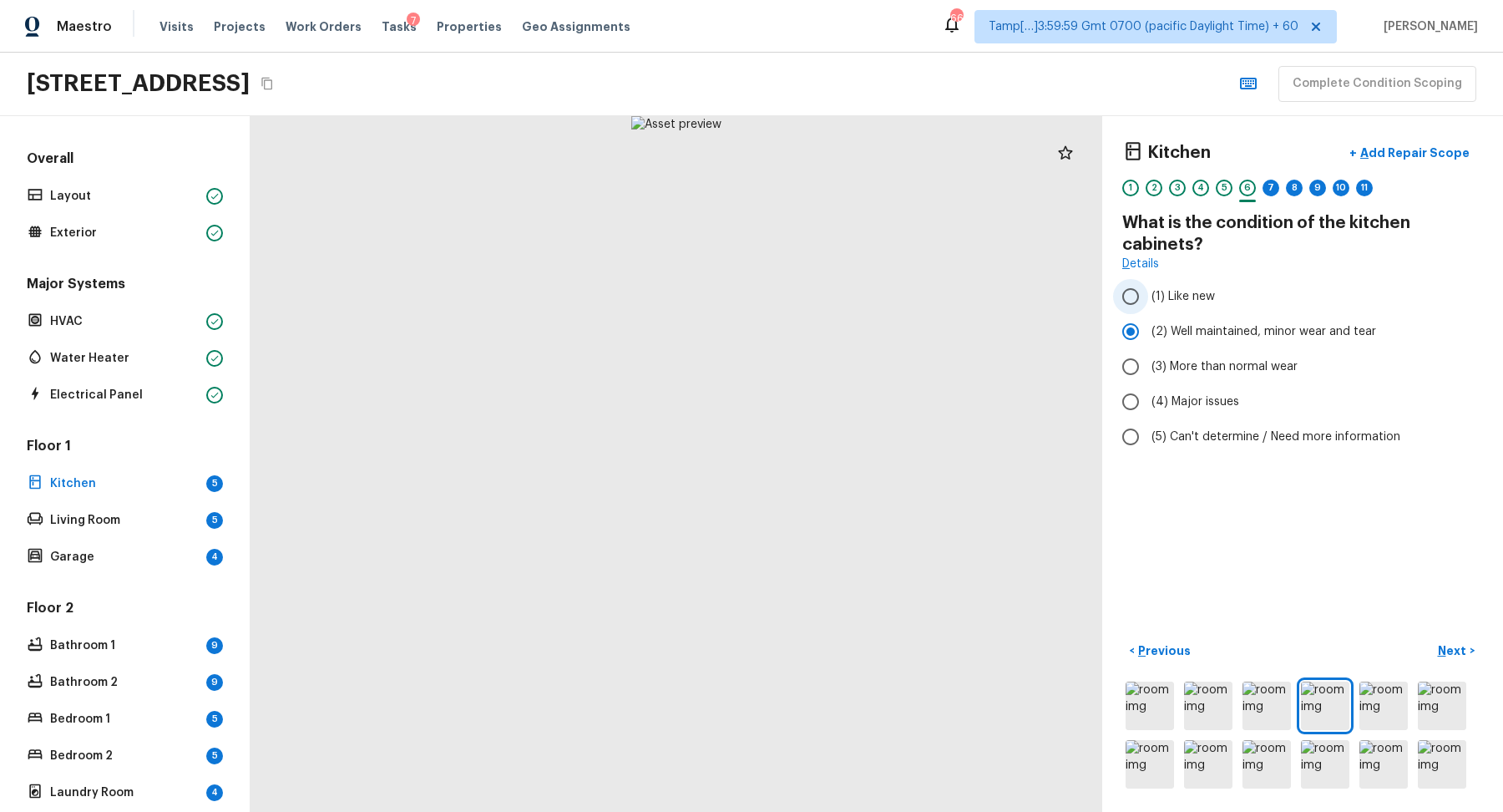
click at [1193, 300] on span "(1) Like new" at bounding box center [1184, 297] width 63 height 16
click at [1149, 300] on input "(1) Like new" at bounding box center [1130, 296] width 35 height 35
radio input "true"
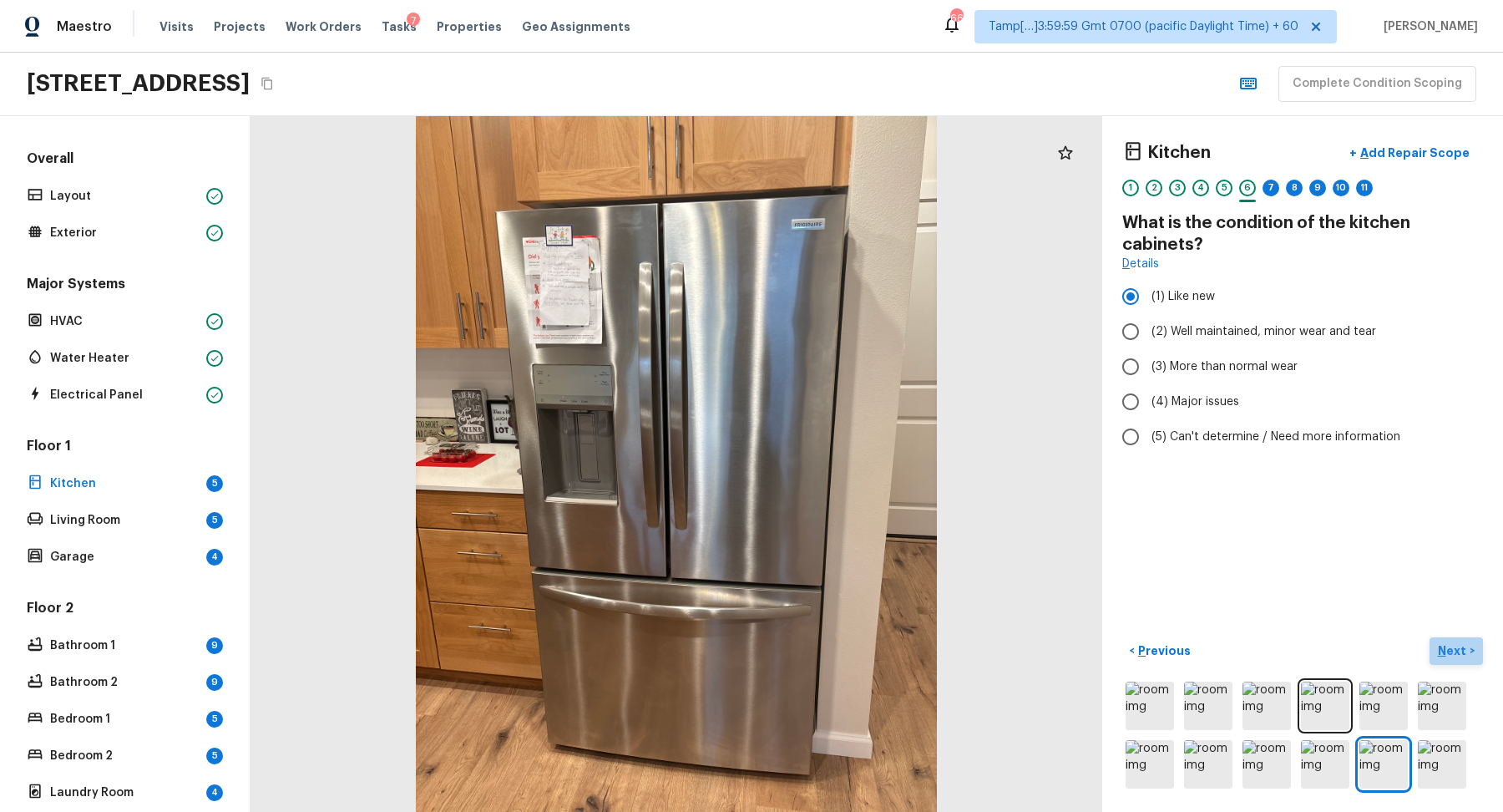
click at [1455, 647] on p "Next" at bounding box center [1453, 650] width 32 height 16
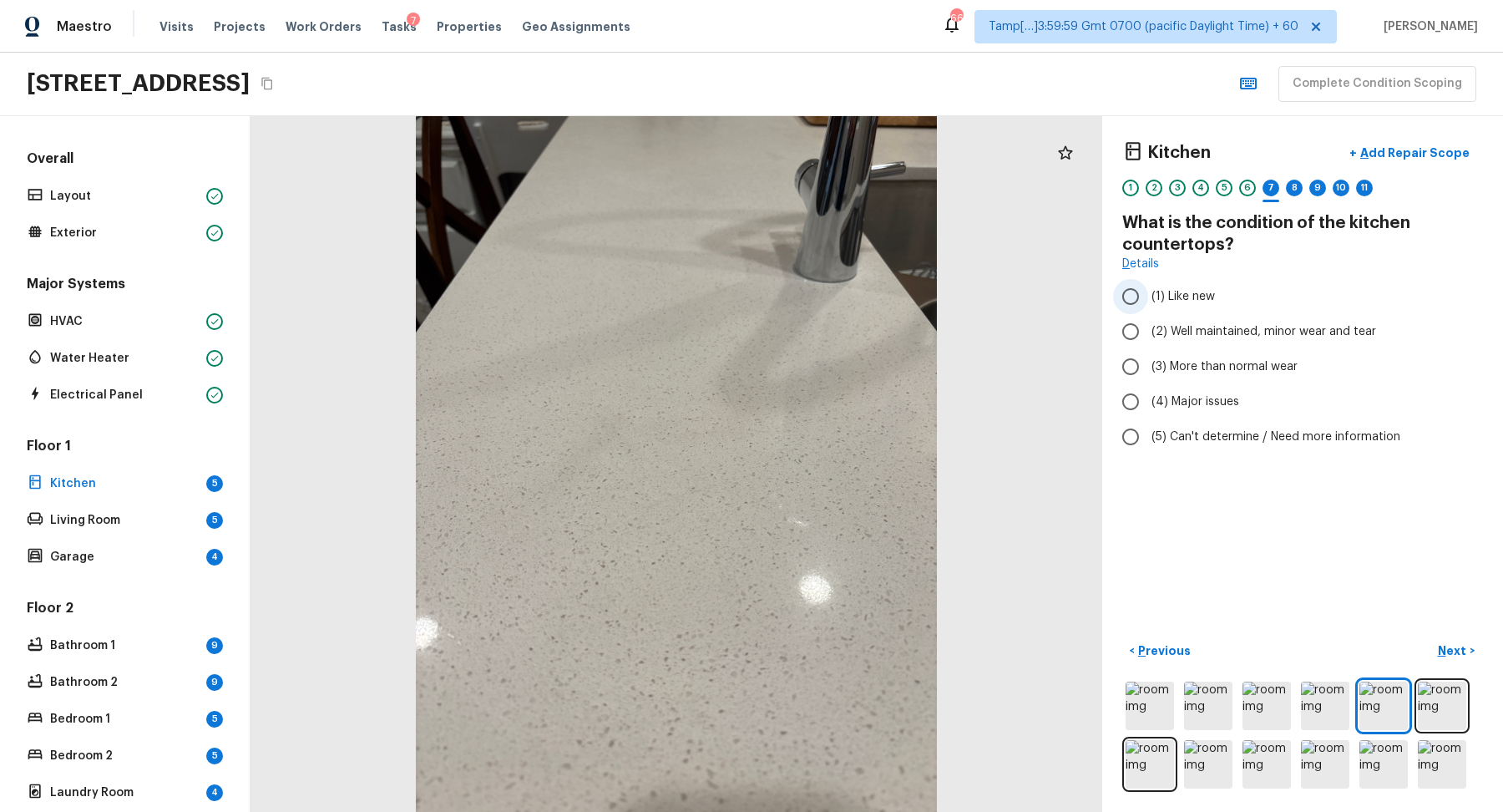
click at [1139, 285] on input "(1) Like new" at bounding box center [1130, 296] width 35 height 35
radio input "true"
click at [1451, 646] on p "Next" at bounding box center [1453, 650] width 32 height 16
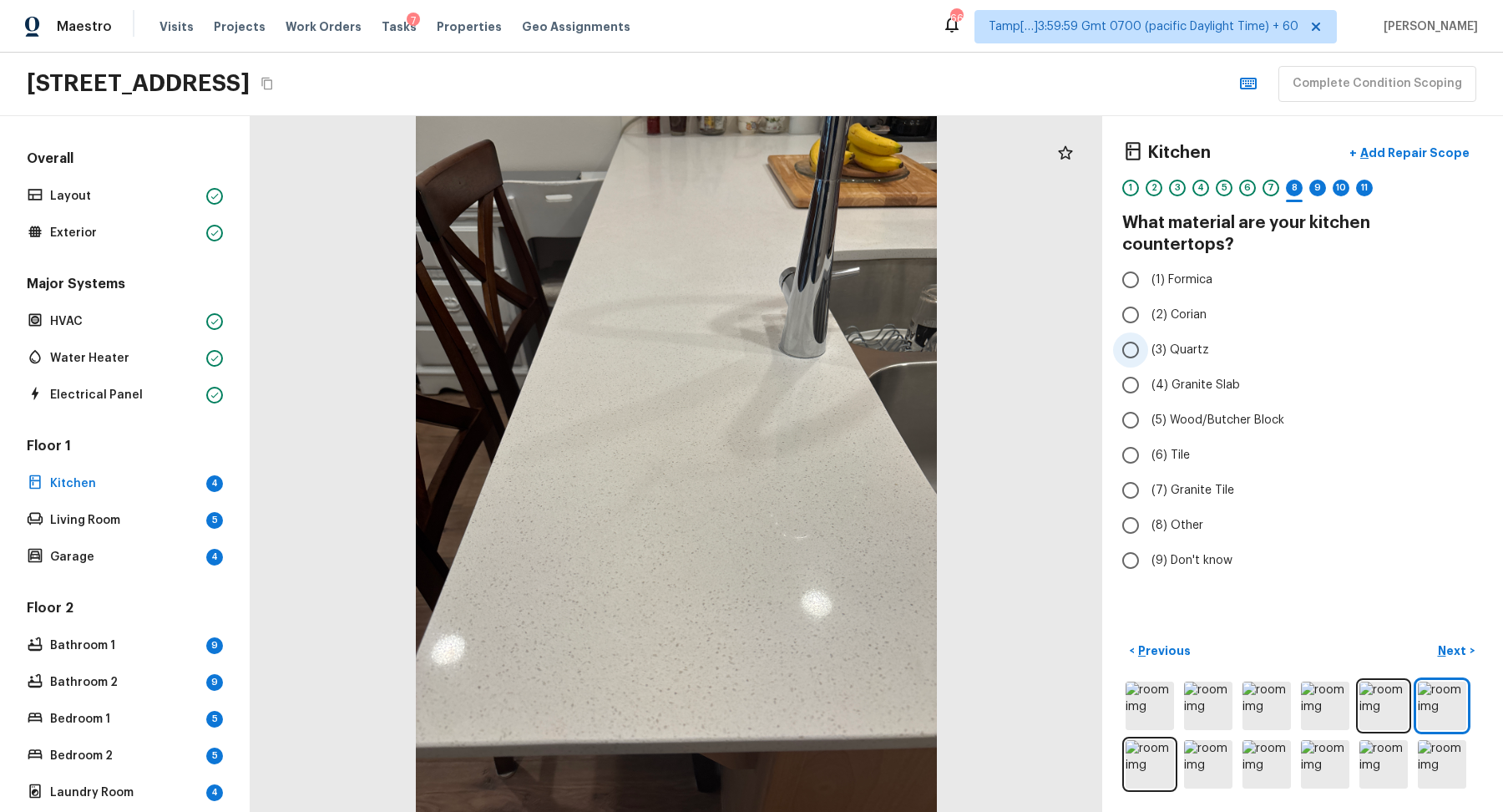
click at [1177, 342] on span "(3) Quartz" at bounding box center [1181, 350] width 58 height 16
click at [1149, 333] on input "(3) Quartz" at bounding box center [1130, 350] width 35 height 35
radio input "true"
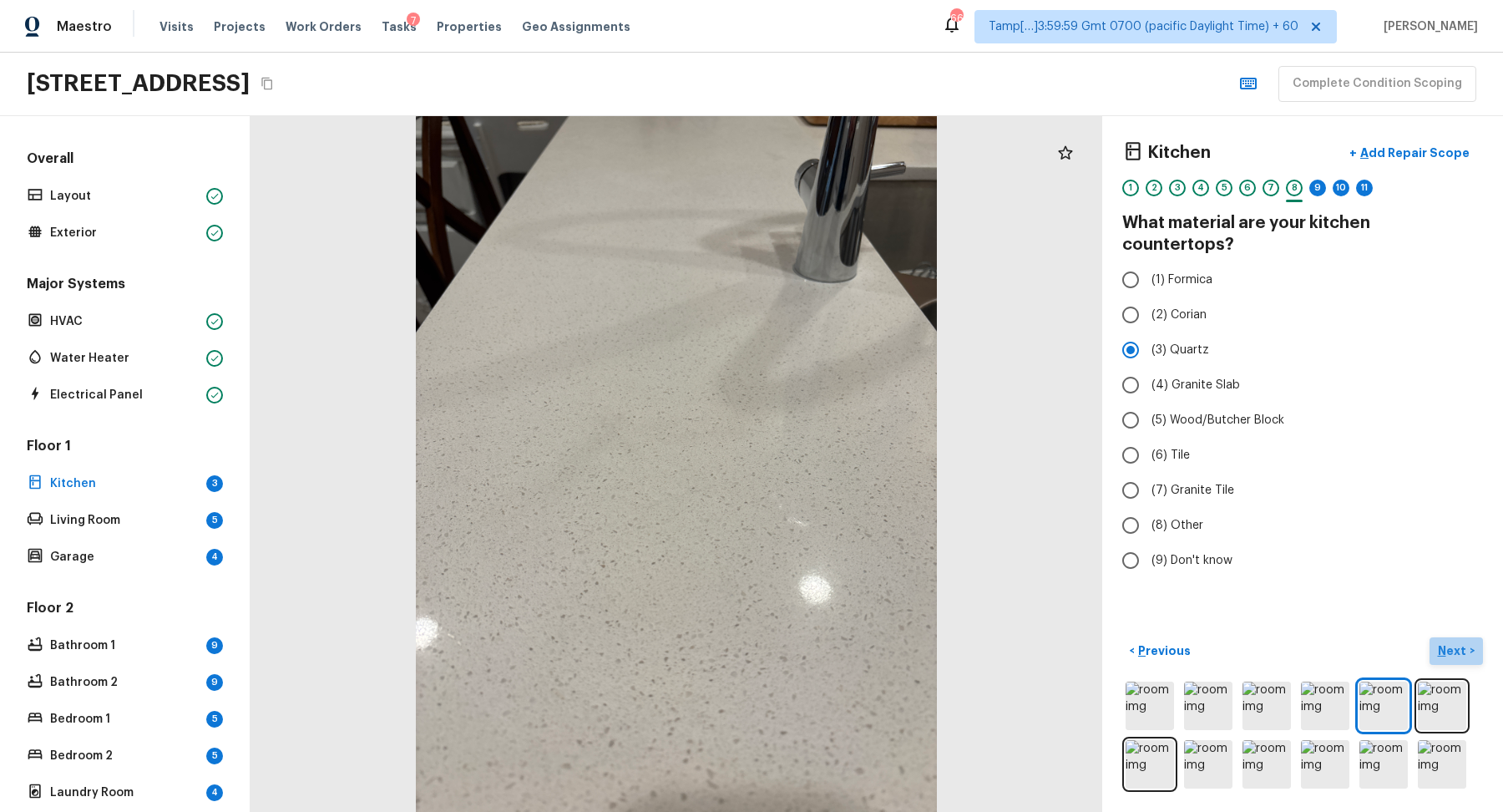
click at [1438, 660] on button "Next >" at bounding box center [1456, 651] width 53 height 27
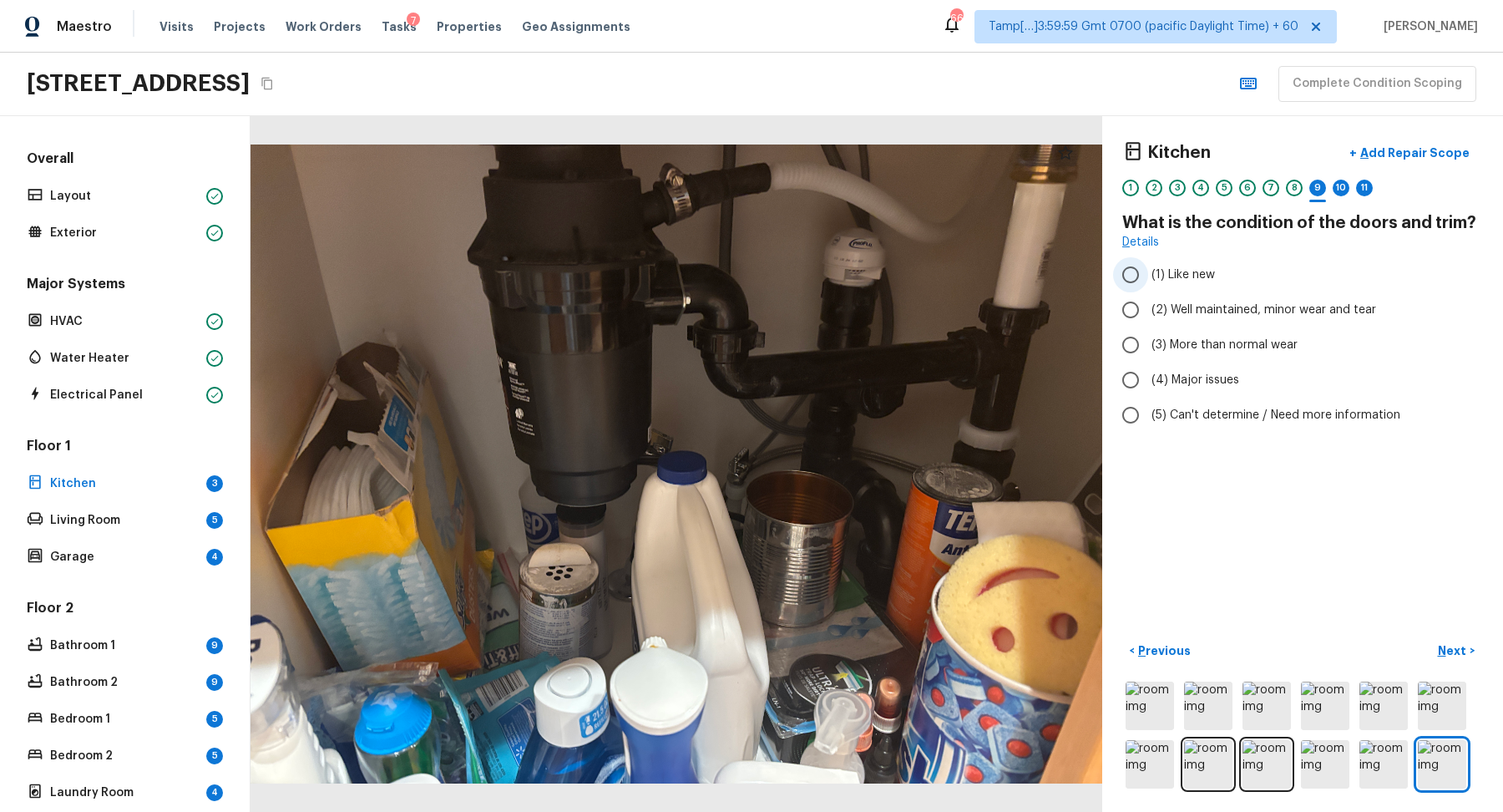
click at [1186, 279] on span "(1) Like new" at bounding box center [1184, 275] width 63 height 16
click at [1149, 279] on input "(1) Like new" at bounding box center [1130, 274] width 35 height 35
radio input "true"
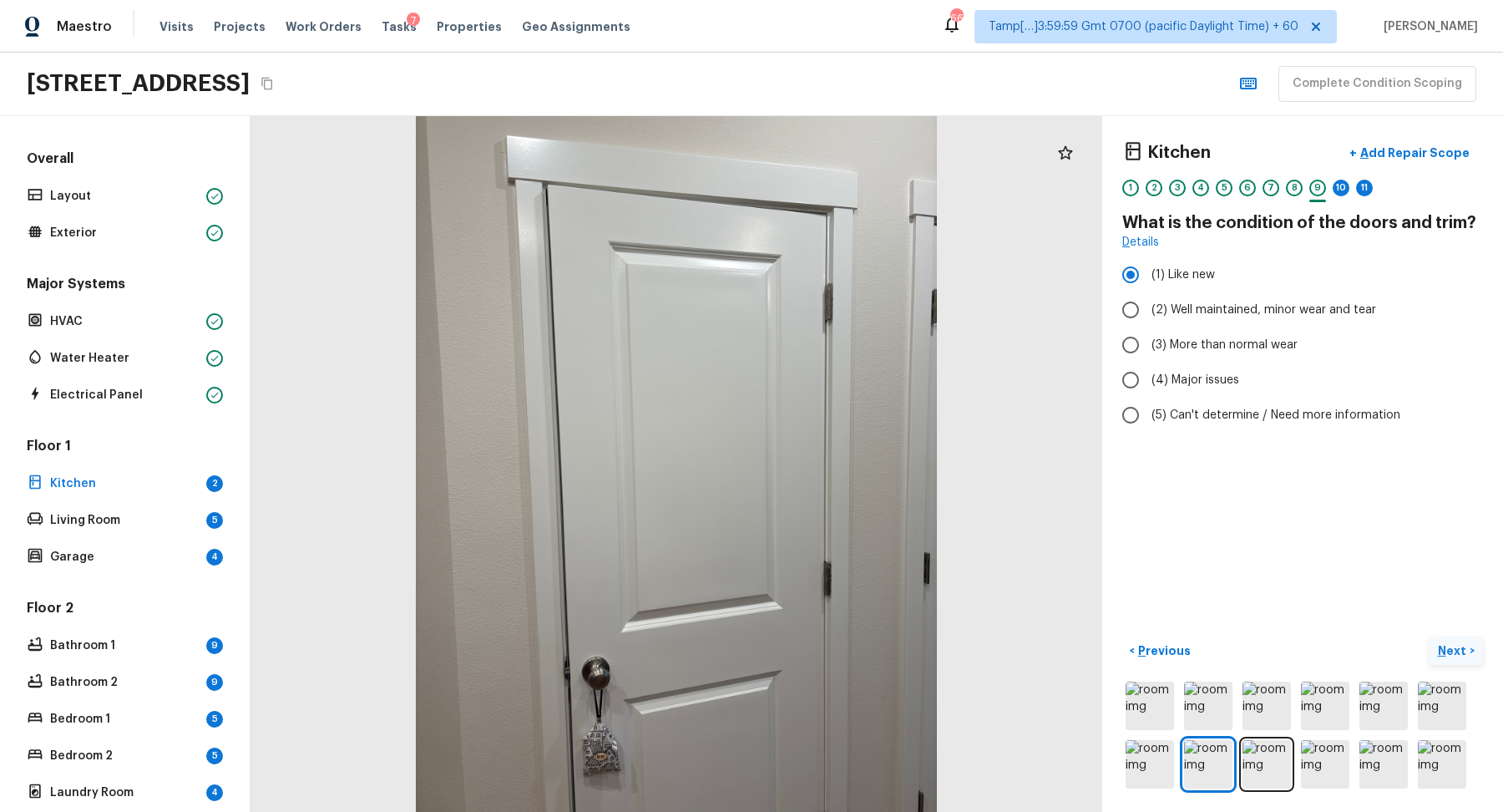
click at [1455, 644] on p "Next" at bounding box center [1453, 650] width 32 height 16
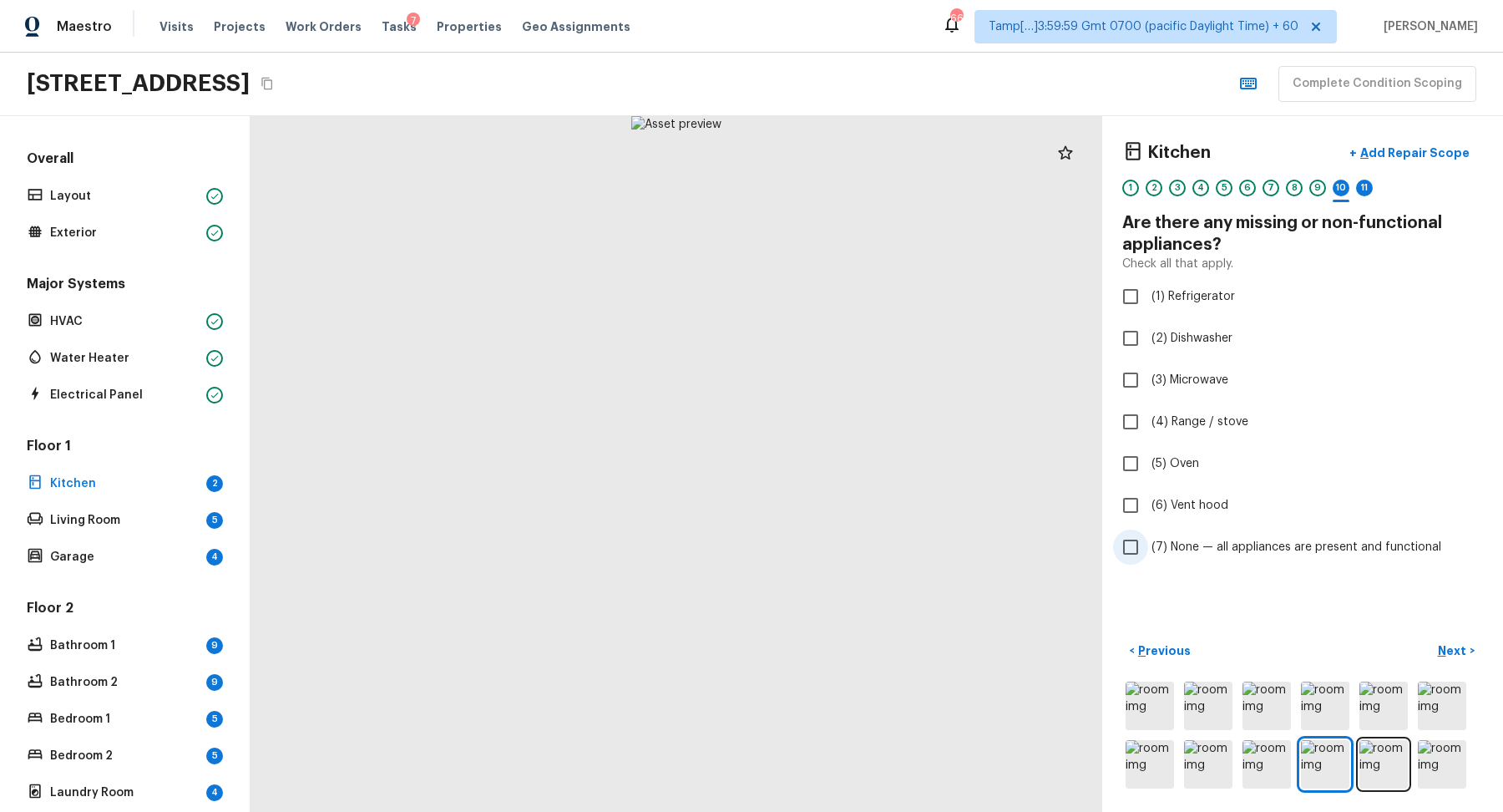
click at [1227, 530] on label "(7) None — all appliances are present and functional" at bounding box center [1291, 547] width 356 height 35
click at [1149, 530] on input "(7) None — all appliances are present and functional" at bounding box center [1130, 547] width 35 height 35
checkbox input "true"
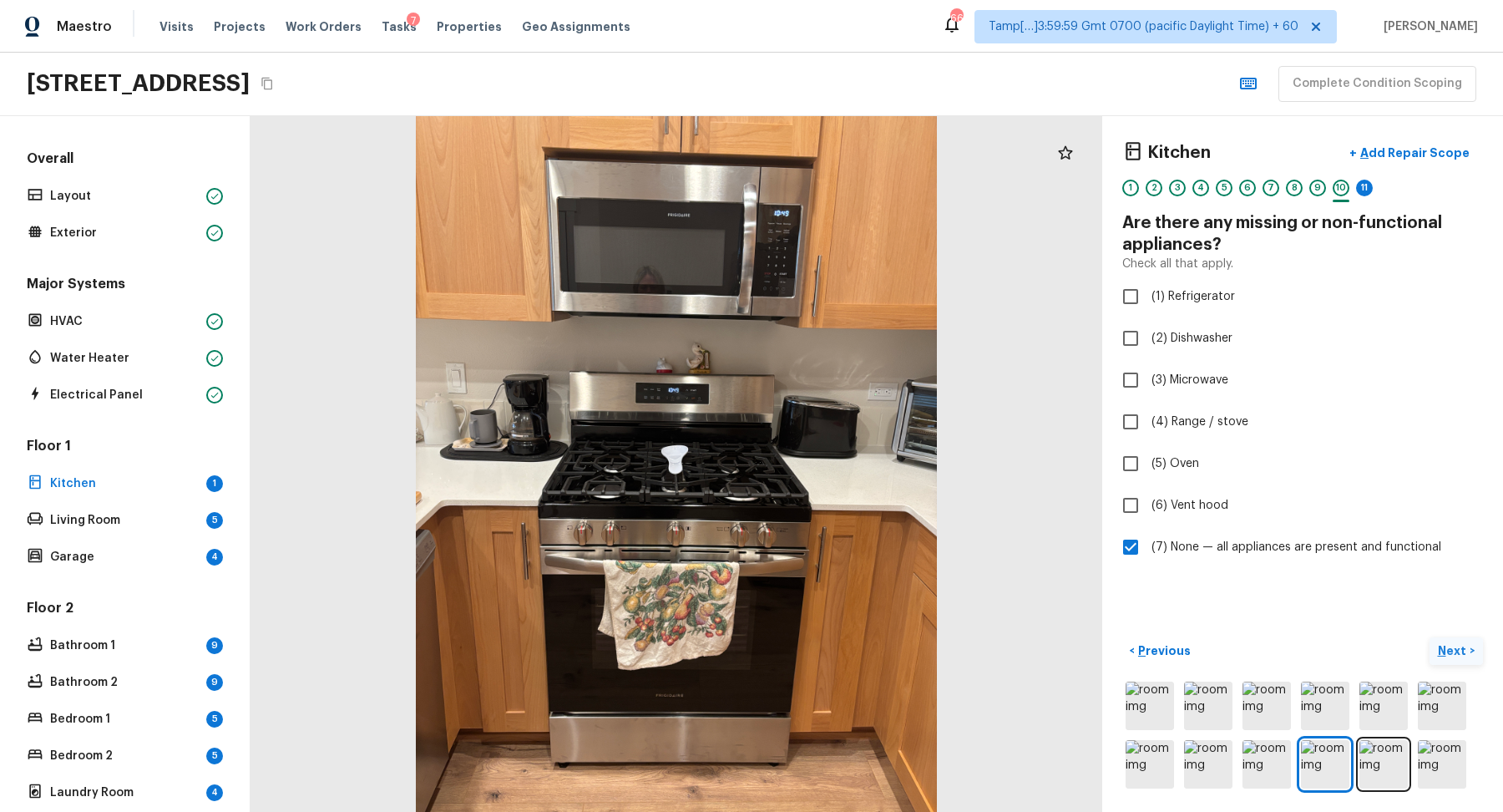
click at [1458, 646] on p "Next" at bounding box center [1453, 650] width 32 height 16
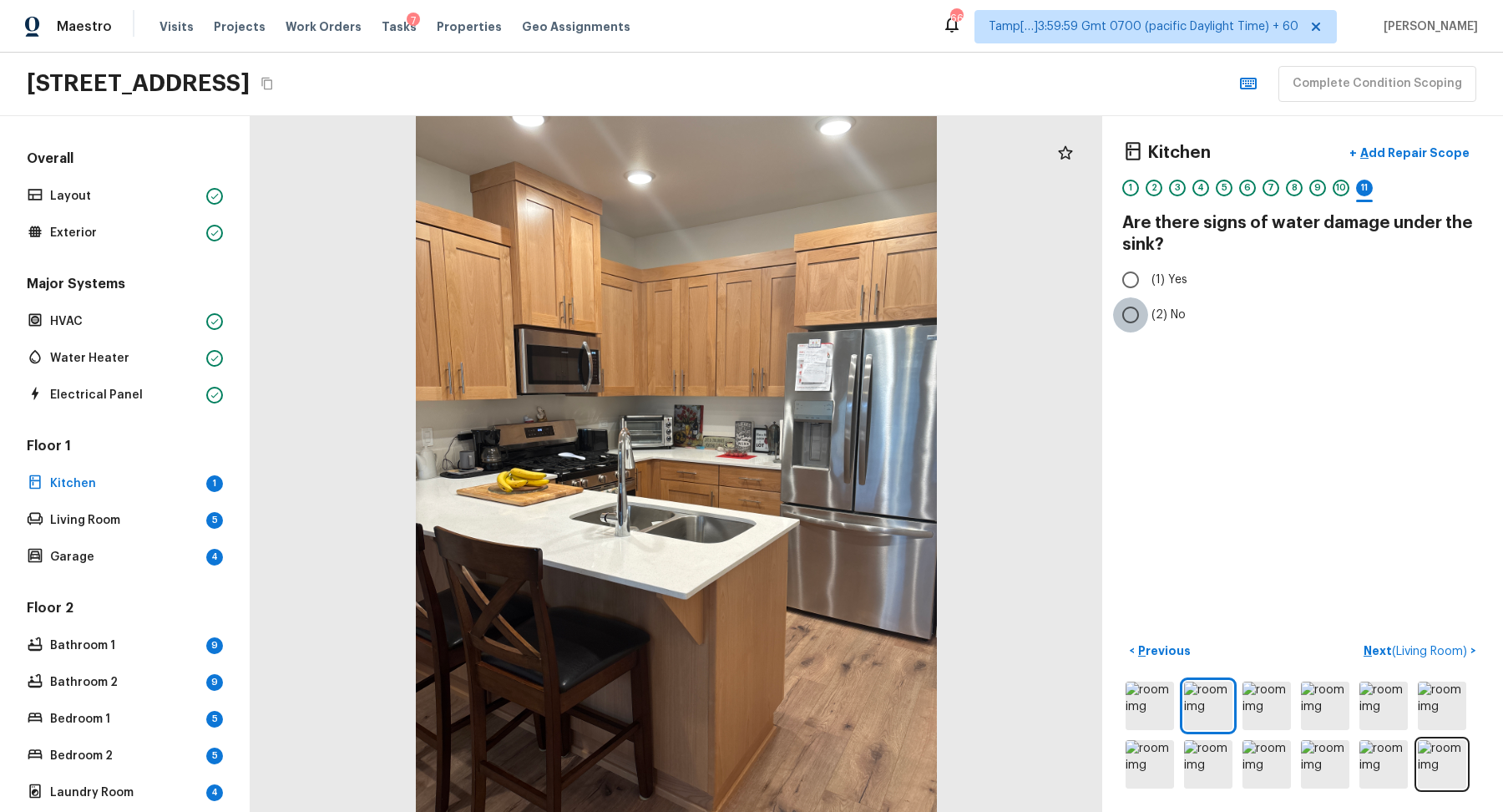
click at [1129, 301] on input "(2) No" at bounding box center [1130, 315] width 35 height 35
radio input "true"
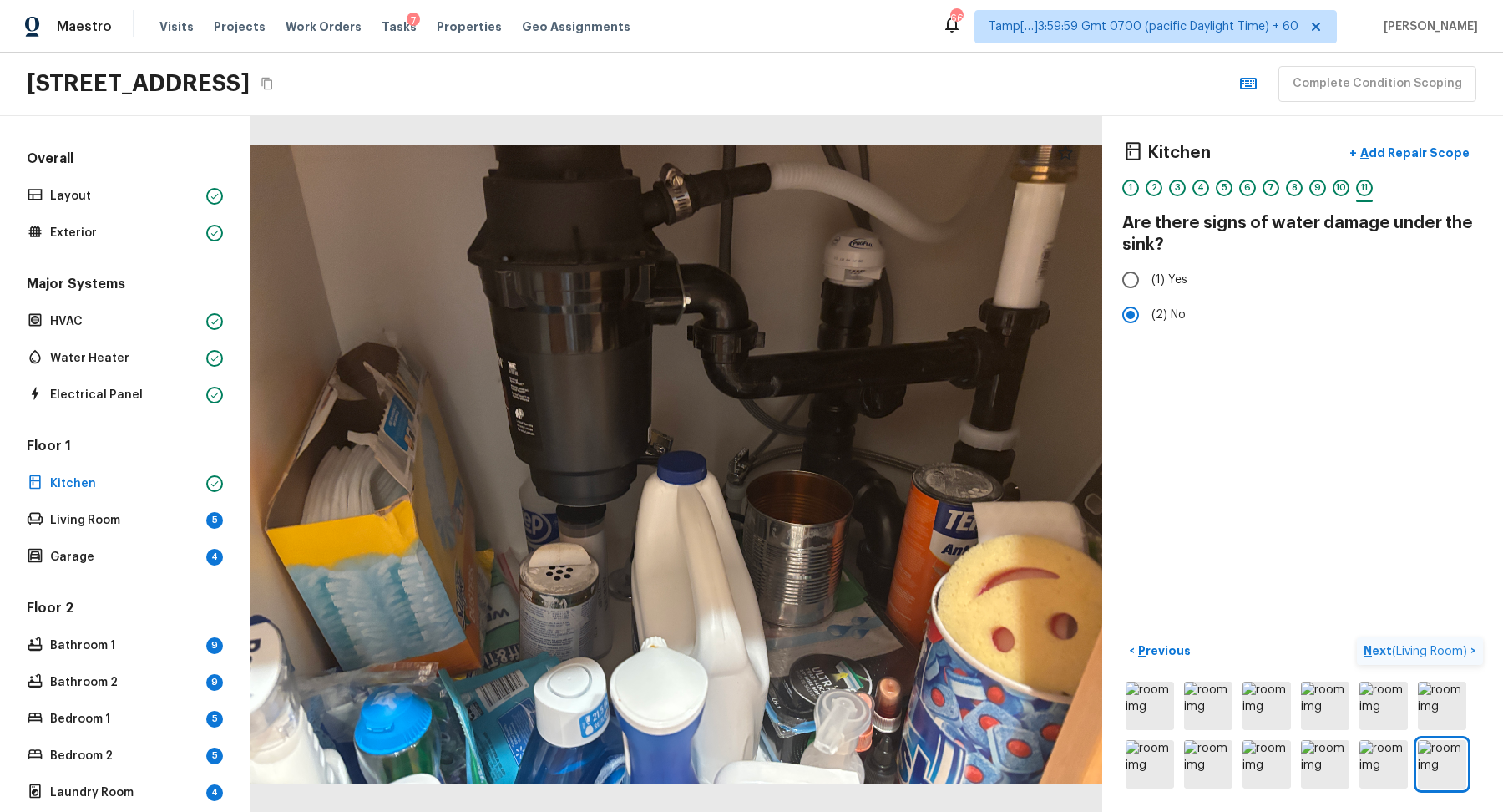
click at [1435, 642] on p "Next ( Living Room )" at bounding box center [1417, 650] width 107 height 17
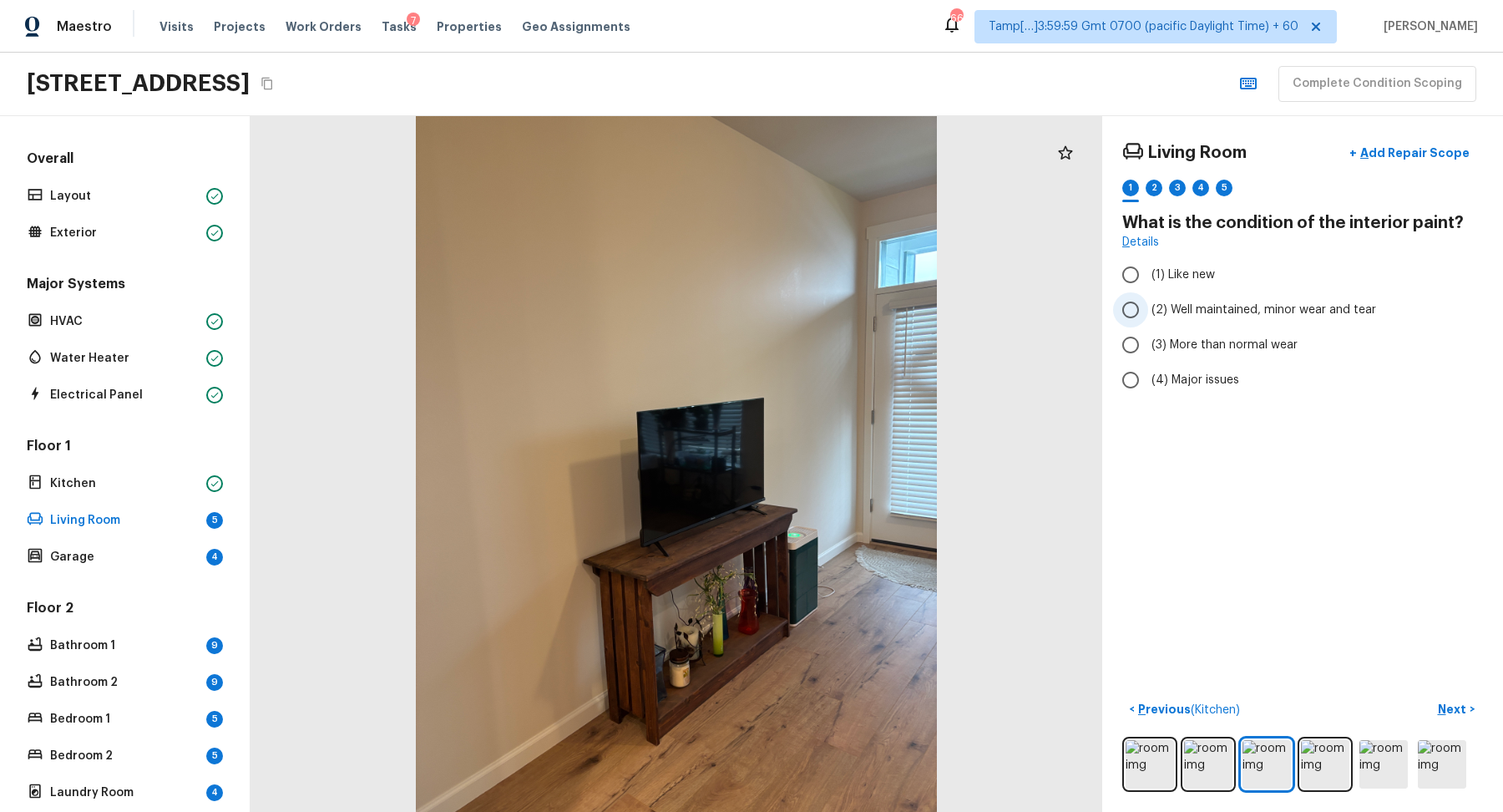
click at [1220, 321] on label "(2) Well maintained, minor wear and tear" at bounding box center [1291, 309] width 356 height 35
click at [1149, 321] on input "(2) Well maintained, minor wear and tear" at bounding box center [1130, 309] width 35 height 35
radio input "true"
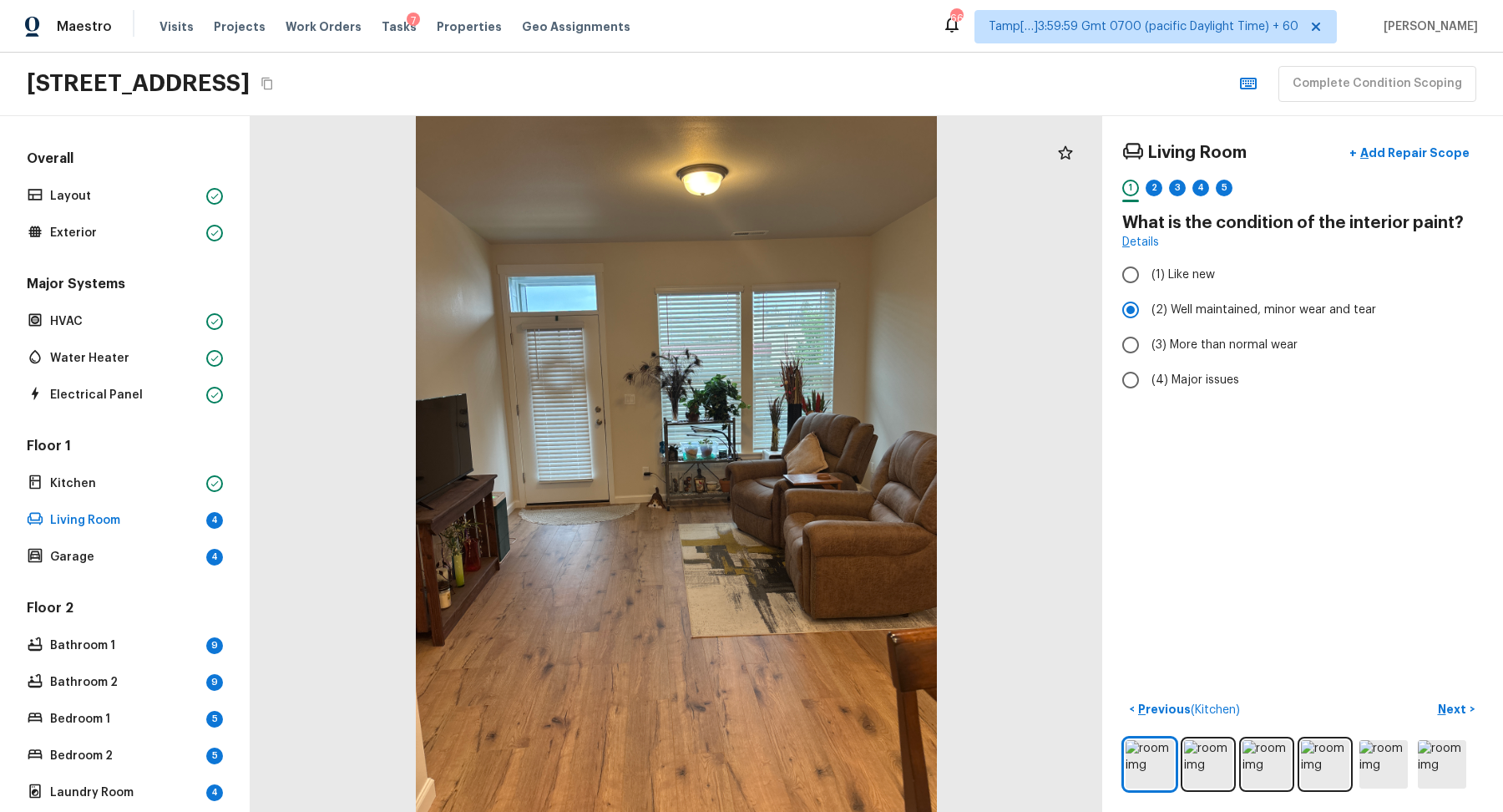
click at [1438, 694] on div "Living Room + Add Repair Scope 1 2 3 4 5 What is the condition of the interior …" at bounding box center [1302, 463] width 401 height 695
click at [1444, 710] on p "Next" at bounding box center [1453, 709] width 32 height 16
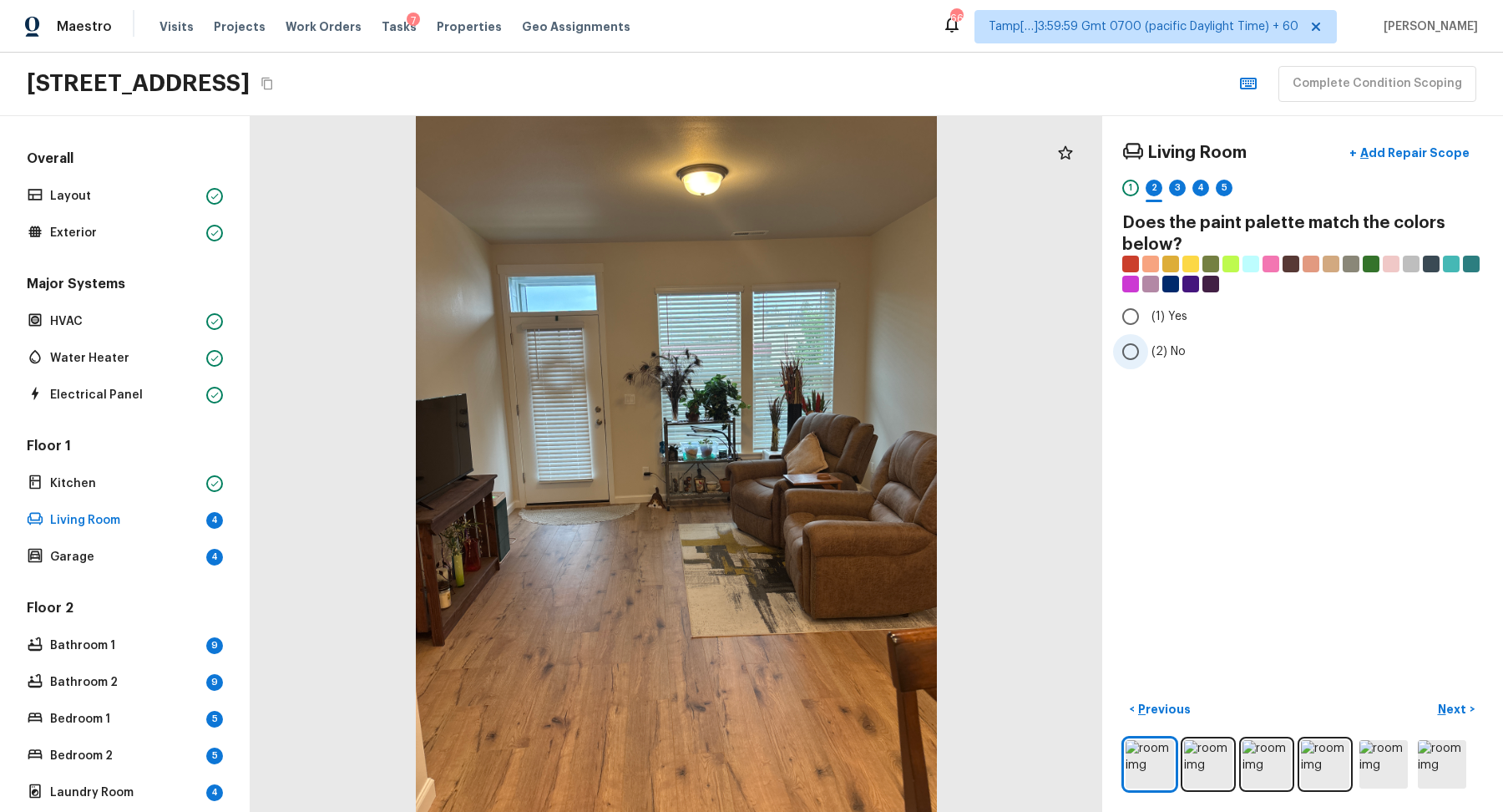
click at [1165, 354] on span "(2) No" at bounding box center [1169, 352] width 34 height 16
click at [1149, 354] on input "(2) No" at bounding box center [1130, 351] width 35 height 35
radio input "true"
click at [1456, 702] on p "Next" at bounding box center [1453, 709] width 32 height 16
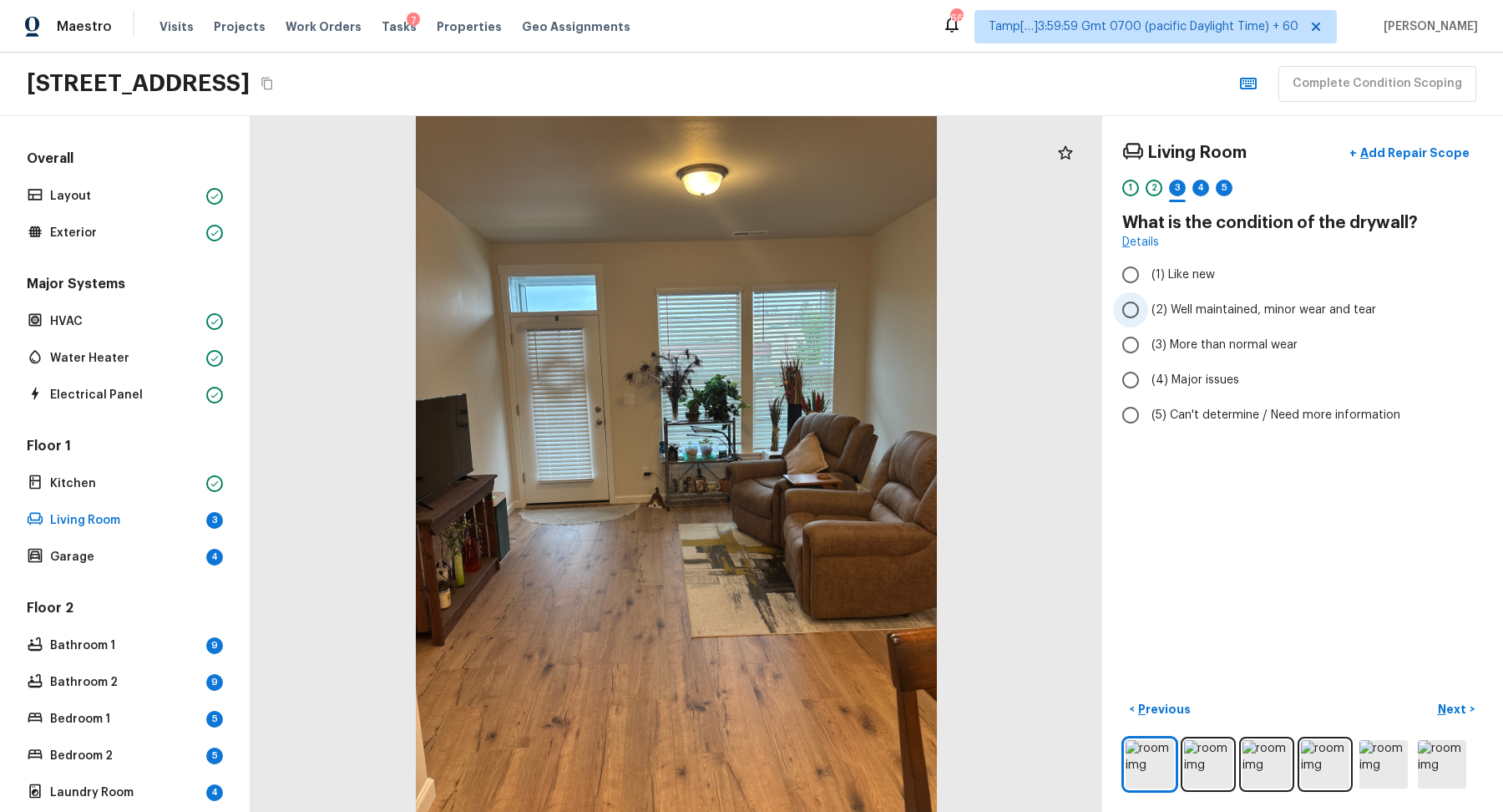
click at [1168, 301] on span "(2) Well maintained, minor wear and tear" at bounding box center [1264, 309] width 224 height 16
click at [1149, 300] on input "(2) Well maintained, minor wear and tear" at bounding box center [1130, 309] width 35 height 35
radio input "true"
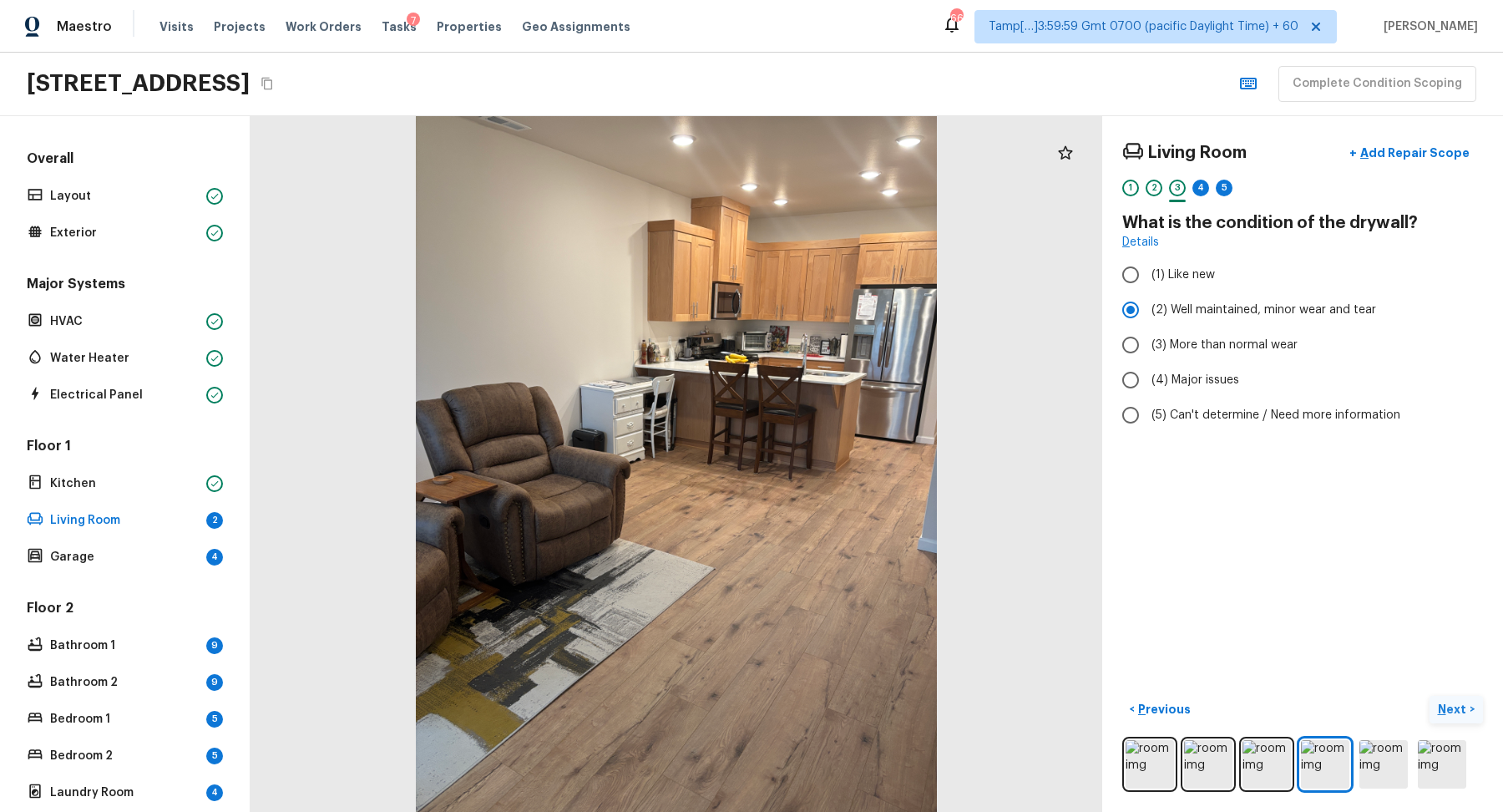
click at [1451, 701] on p "Next" at bounding box center [1453, 709] width 32 height 16
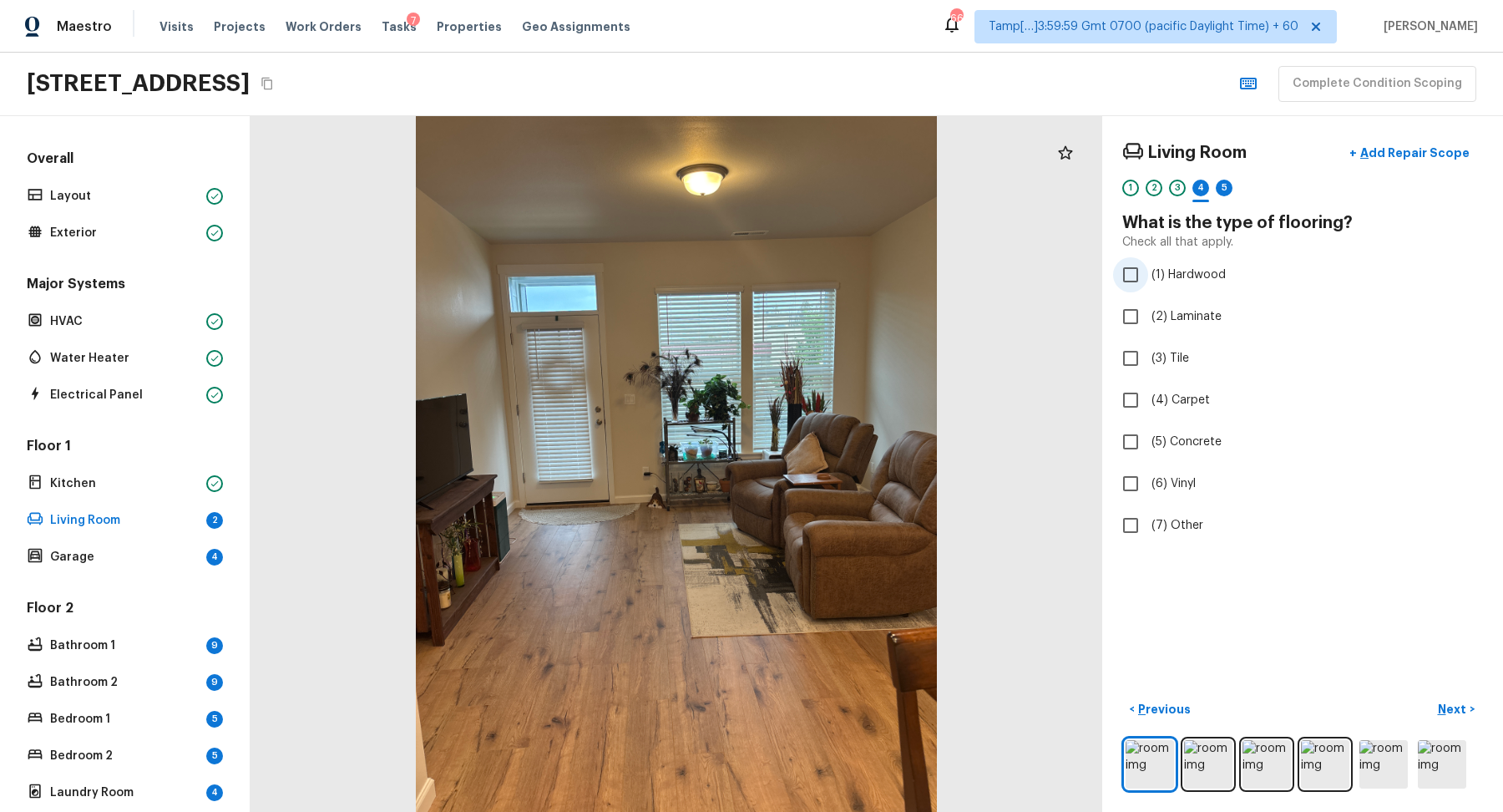
click at [1184, 286] on label "(1) Hardwood" at bounding box center [1291, 274] width 356 height 35
click at [1149, 286] on input "(1) Hardwood" at bounding box center [1130, 274] width 35 height 35
checkbox input "true"
click at [1444, 698] on button "Next >" at bounding box center [1456, 709] width 53 height 27
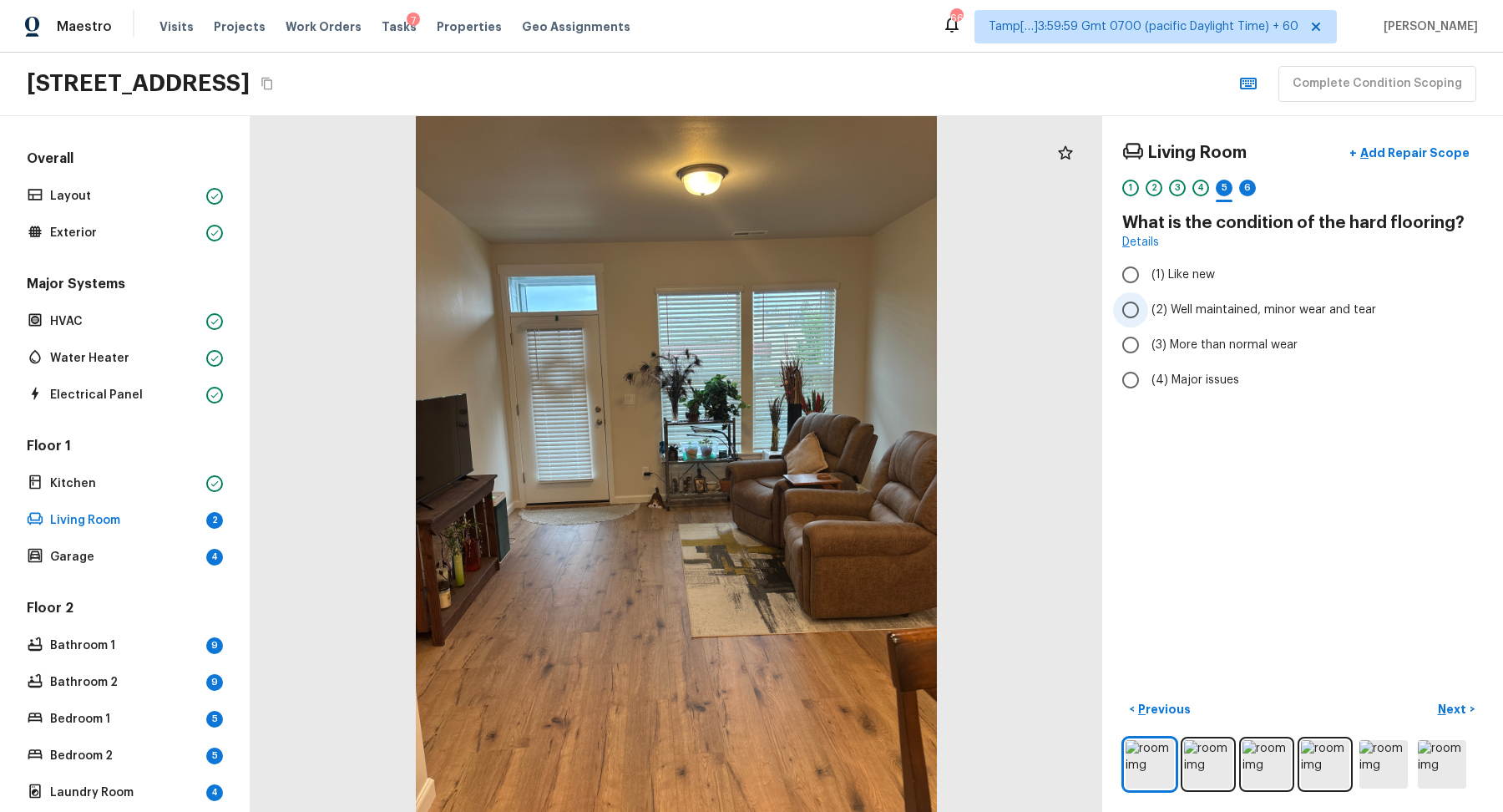
click at [1196, 304] on span "(2) Well maintained, minor wear and tear" at bounding box center [1264, 309] width 224 height 16
click at [1149, 304] on input "(2) Well maintained, minor wear and tear" at bounding box center [1130, 309] width 35 height 35
radio input "true"
click at [1462, 717] on button "Next >" at bounding box center [1456, 709] width 53 height 27
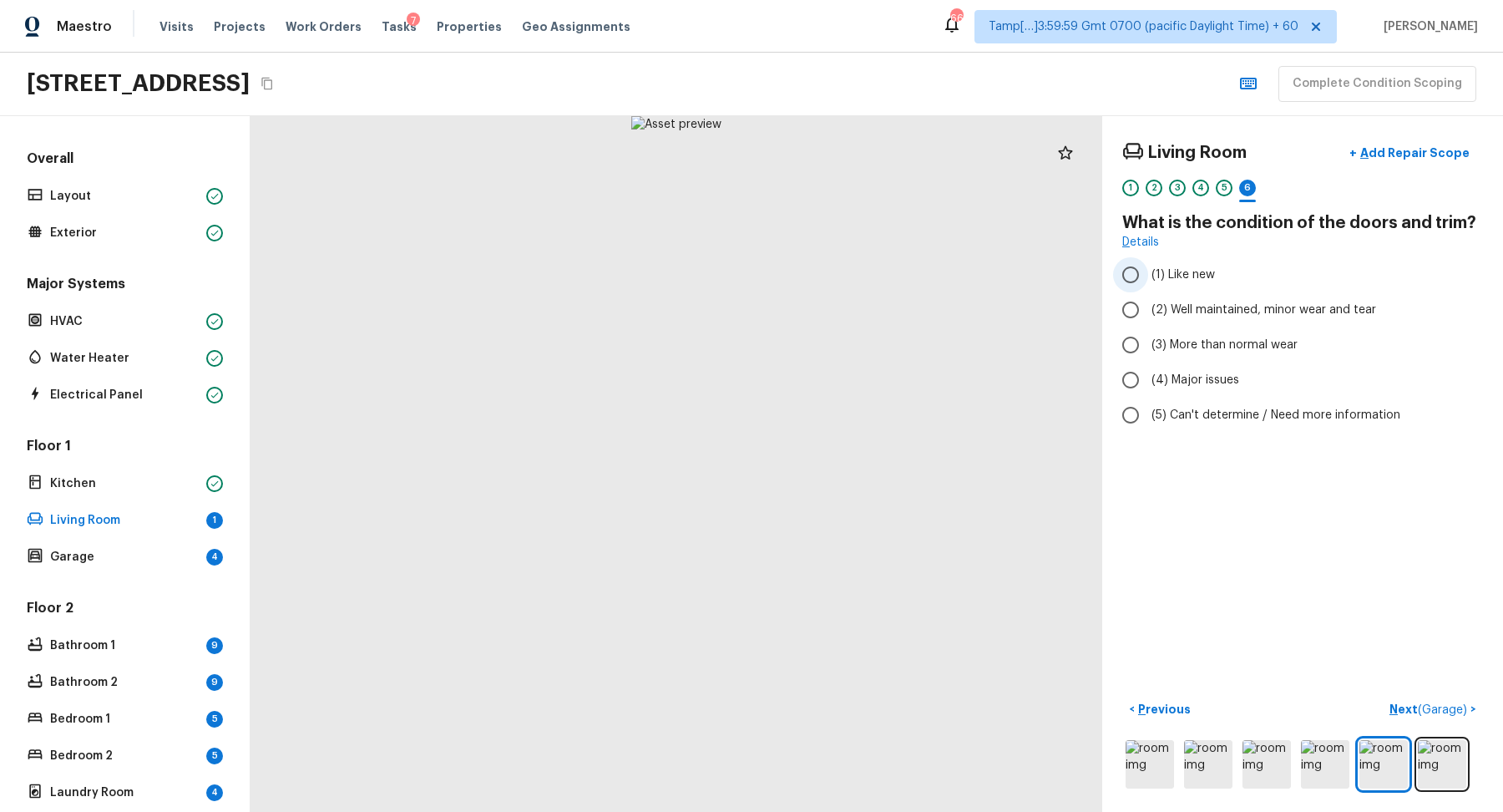
click at [1176, 273] on span "(1) Like new" at bounding box center [1184, 275] width 63 height 16
click at [1149, 273] on input "(1) Like new" at bounding box center [1130, 274] width 35 height 35
radio input "true"
click at [1418, 703] on p "Next ( Garage )" at bounding box center [1431, 709] width 81 height 17
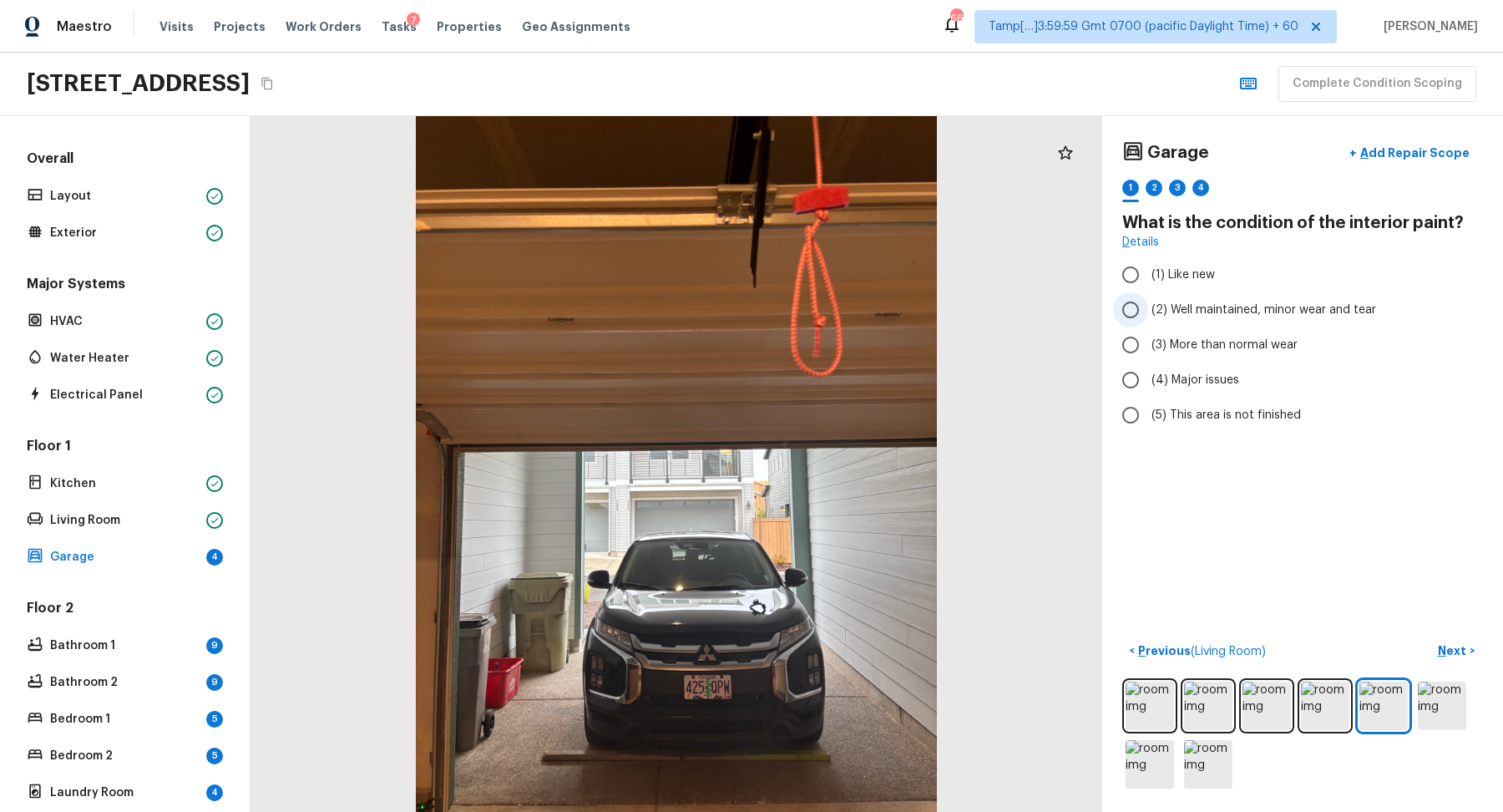
click at [1271, 313] on span "(2) Well maintained, minor wear and tear" at bounding box center [1264, 309] width 224 height 16
click at [1149, 313] on input "(2) Well maintained, minor wear and tear" at bounding box center [1130, 309] width 35 height 35
radio input "true"
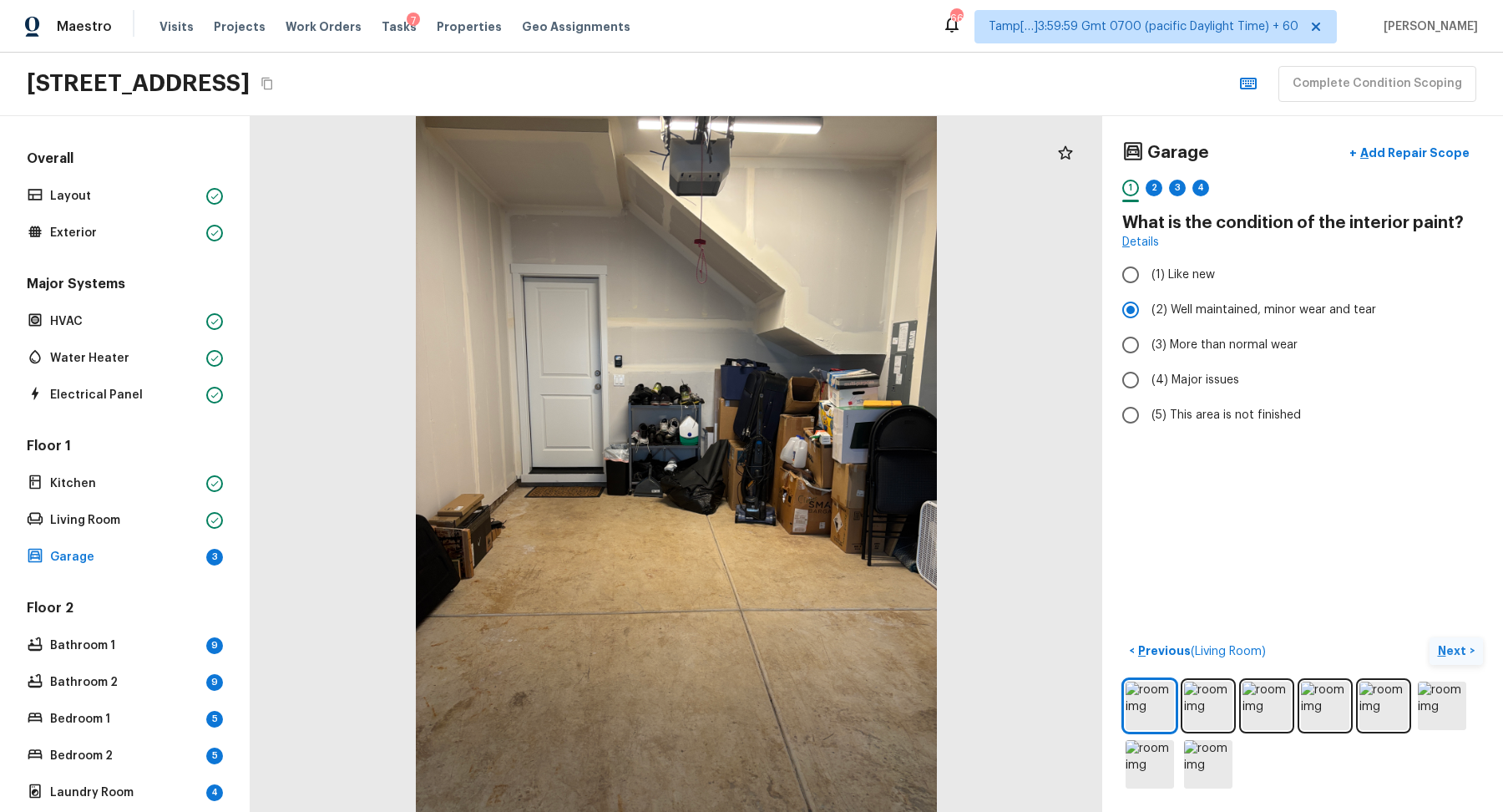
click at [1459, 646] on p "Next" at bounding box center [1453, 650] width 32 height 16
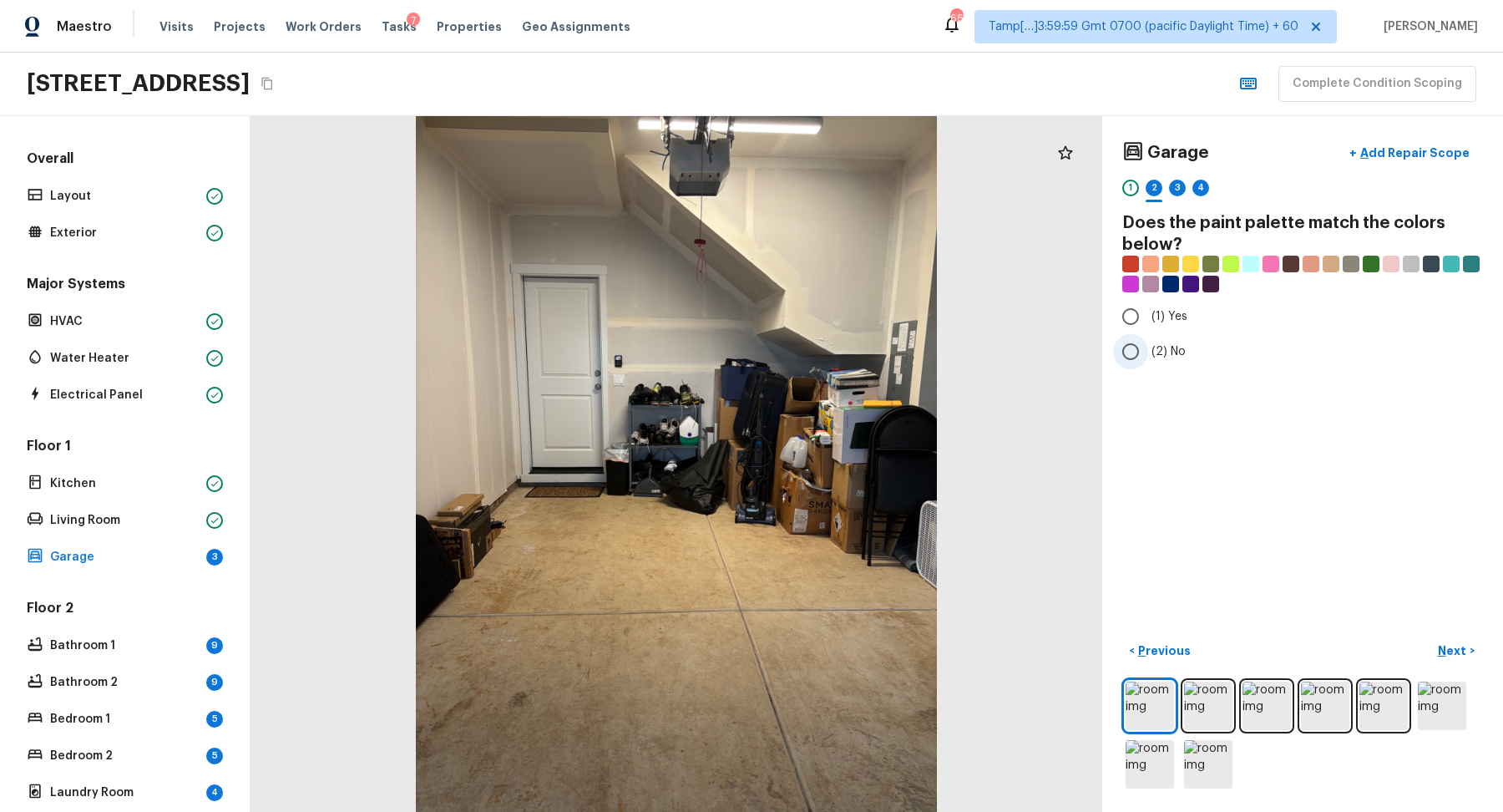
click at [1152, 354] on span "(2) No" at bounding box center [1169, 352] width 34 height 16
click at [1149, 354] on input "(2) No" at bounding box center [1130, 351] width 35 height 35
radio input "true"
click at [1442, 642] on p "Next" at bounding box center [1453, 650] width 32 height 16
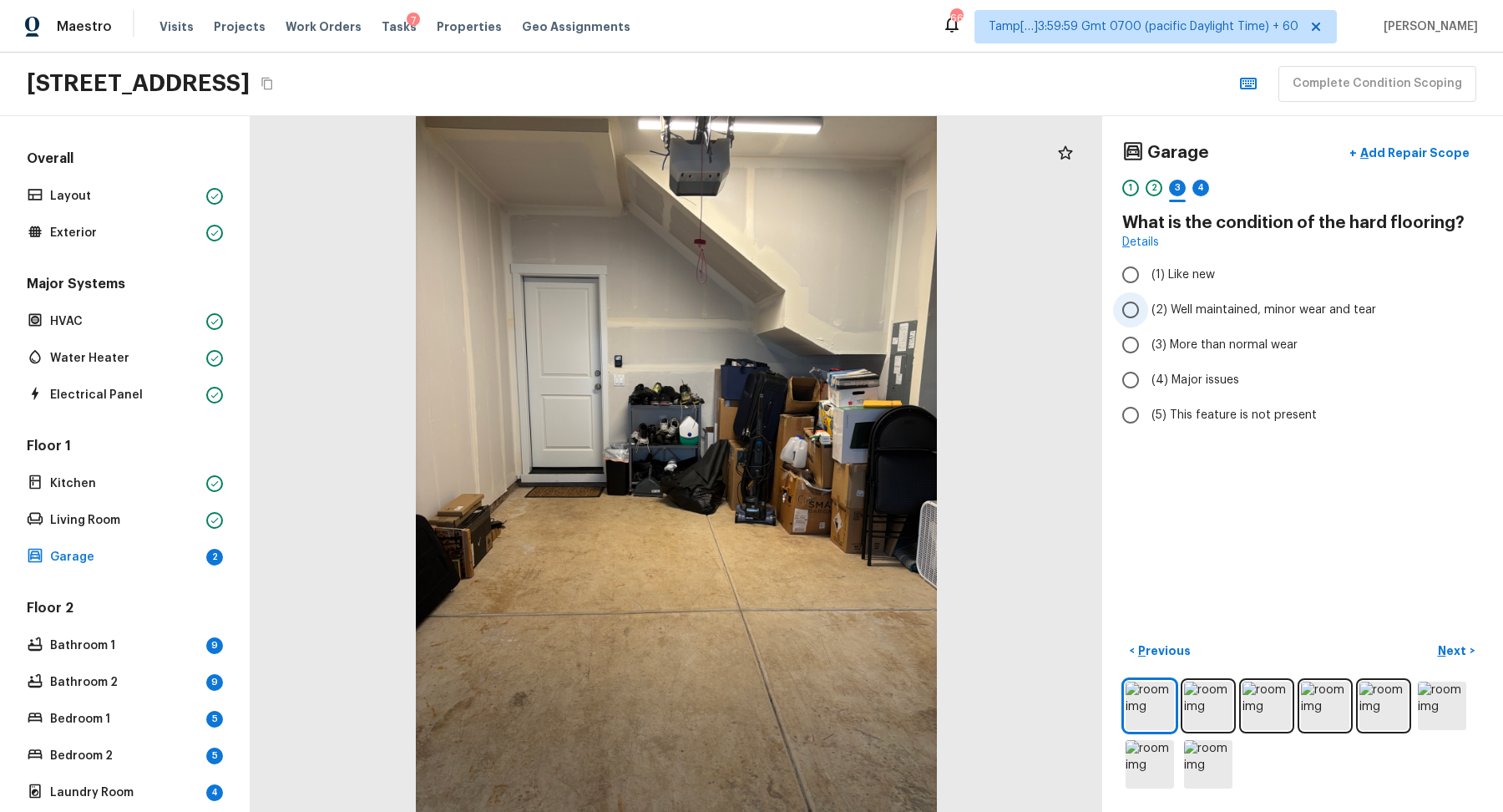
click at [1183, 310] on span "(2) Well maintained, minor wear and tear" at bounding box center [1264, 309] width 224 height 16
click at [1149, 310] on input "(2) Well maintained, minor wear and tear" at bounding box center [1130, 309] width 35 height 35
radio input "true"
click at [1458, 656] on p "Next" at bounding box center [1453, 650] width 32 height 16
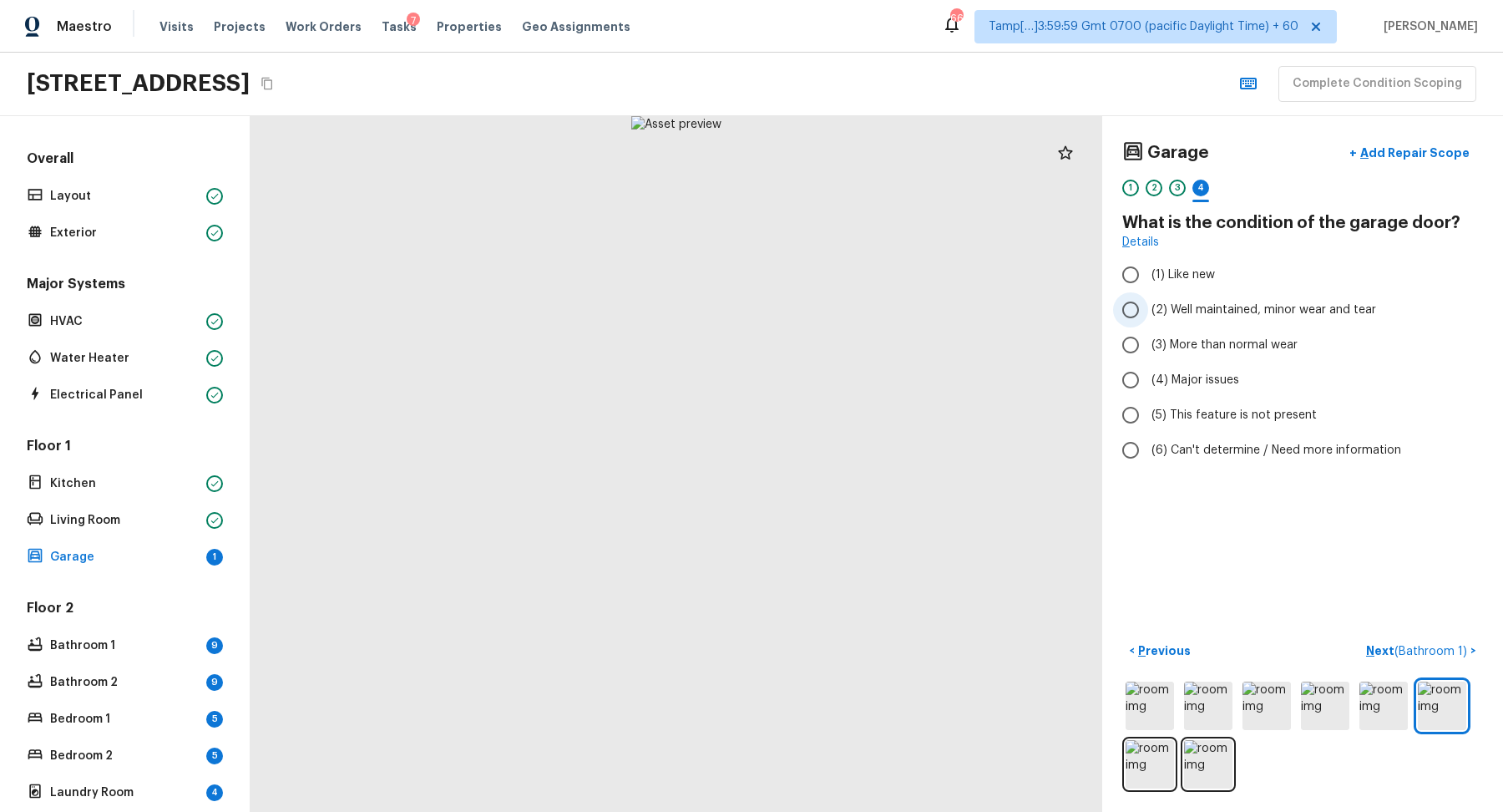
click at [1203, 314] on span "(2) Well maintained, minor wear and tear" at bounding box center [1264, 309] width 224 height 16
click at [1149, 314] on input "(2) Well maintained, minor wear and tear" at bounding box center [1130, 309] width 35 height 35
radio input "true"
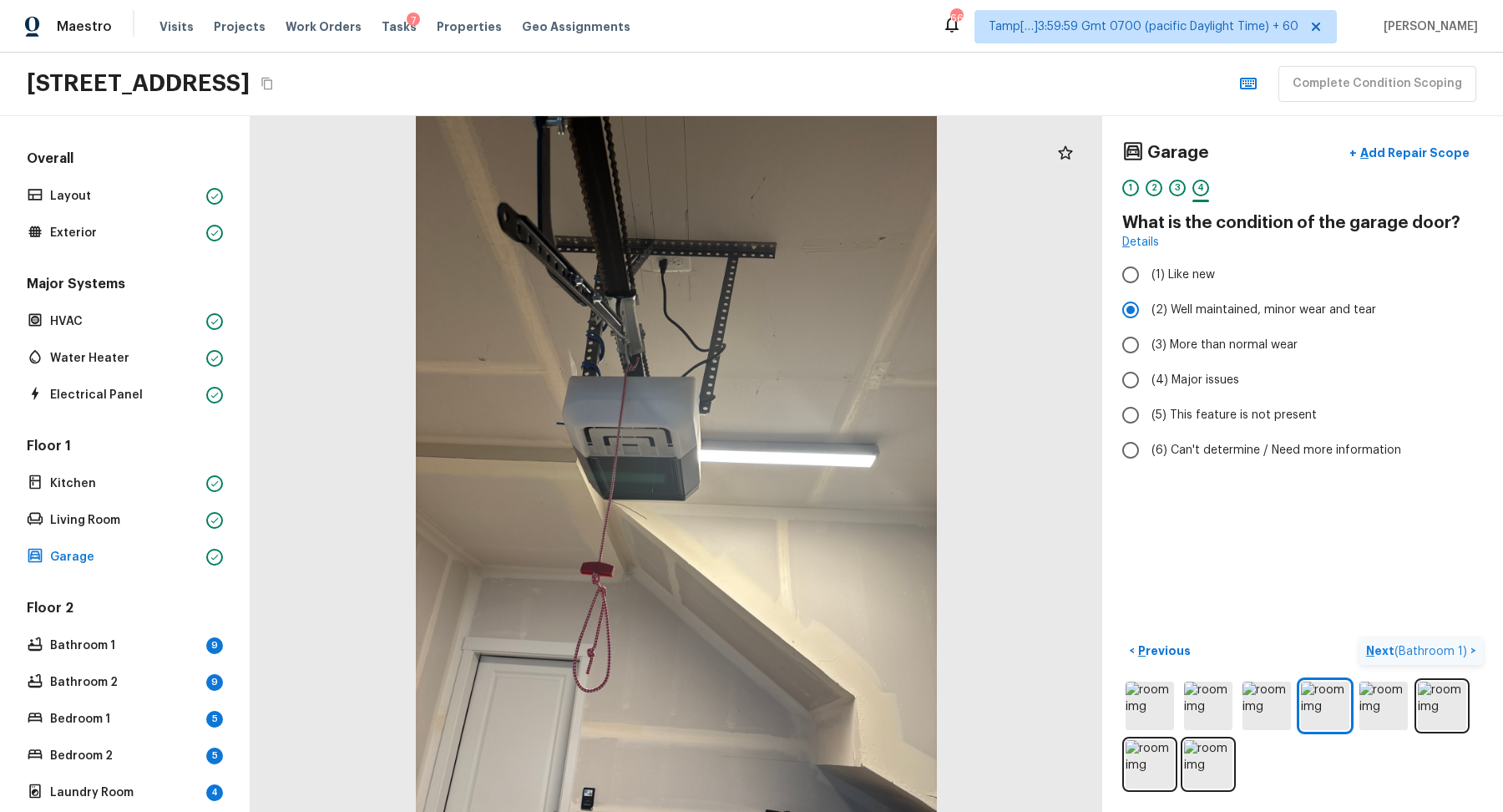
click at [1449, 639] on button "Next ( Bathroom 1 ) >" at bounding box center [1421, 651] width 124 height 27
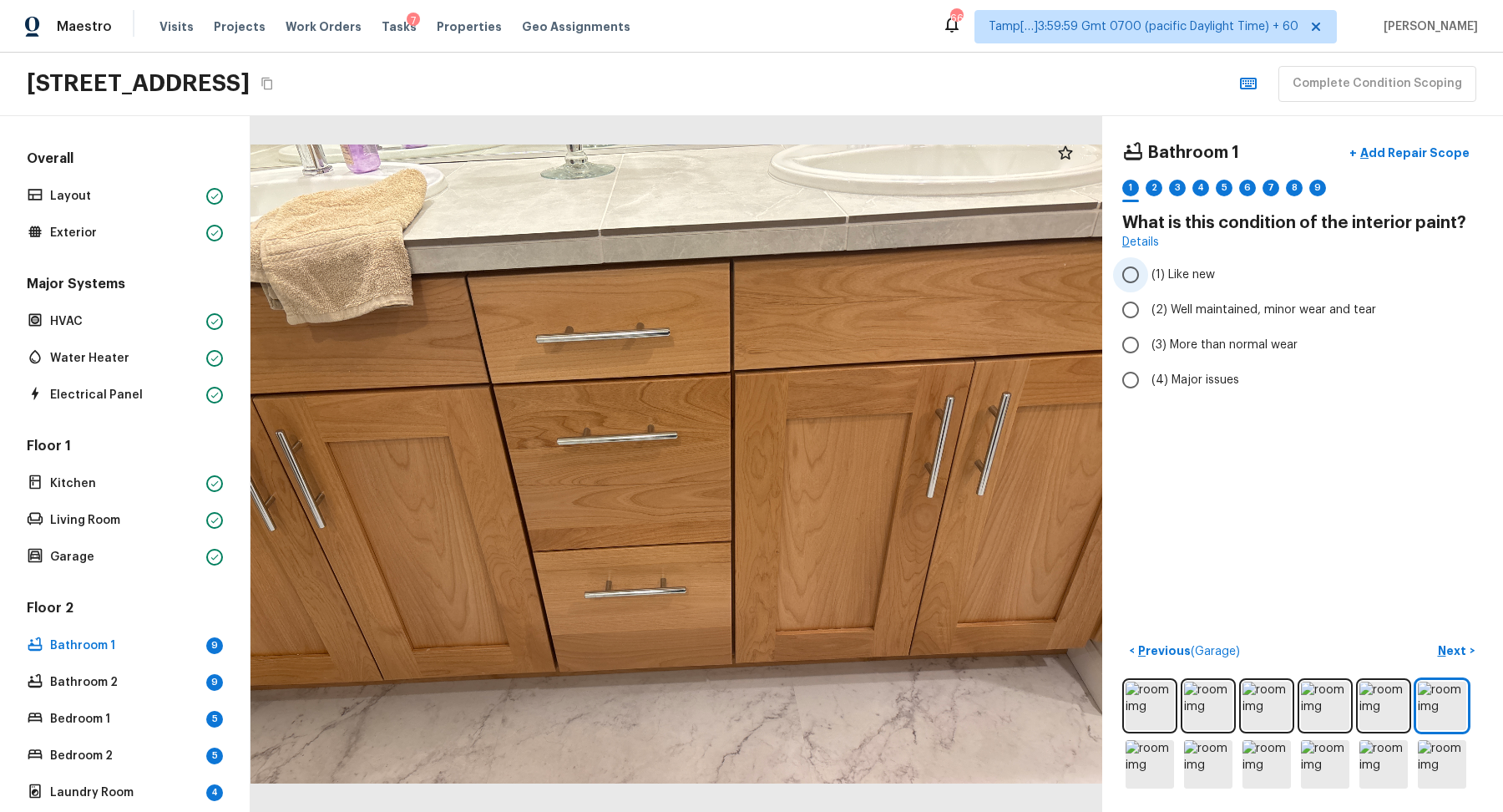
click at [1185, 283] on label "(1) Like new" at bounding box center [1291, 274] width 356 height 35
click at [1149, 283] on input "(1) Like new" at bounding box center [1130, 274] width 35 height 35
radio input "true"
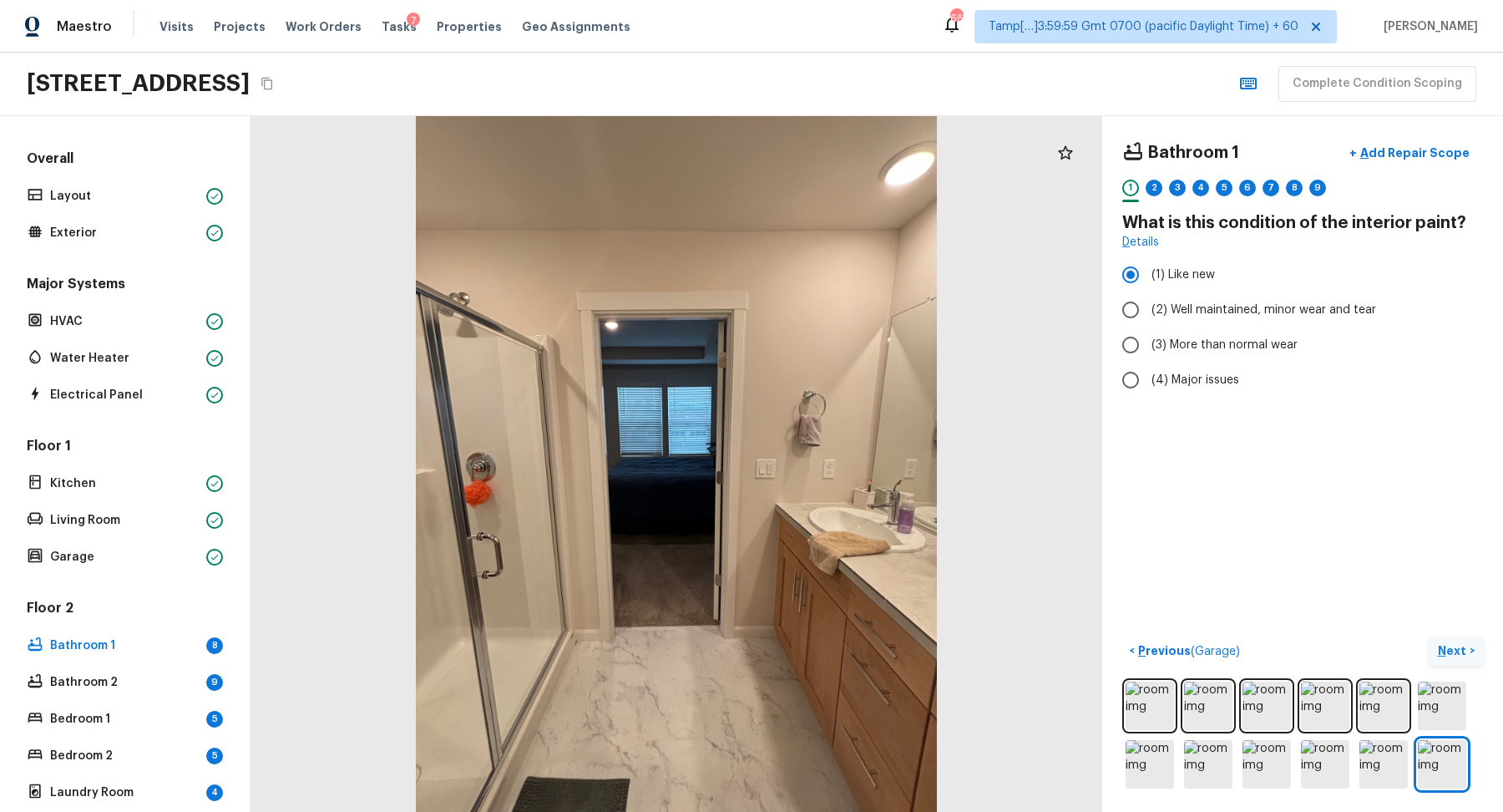
click at [1451, 657] on p "Next" at bounding box center [1453, 650] width 32 height 16
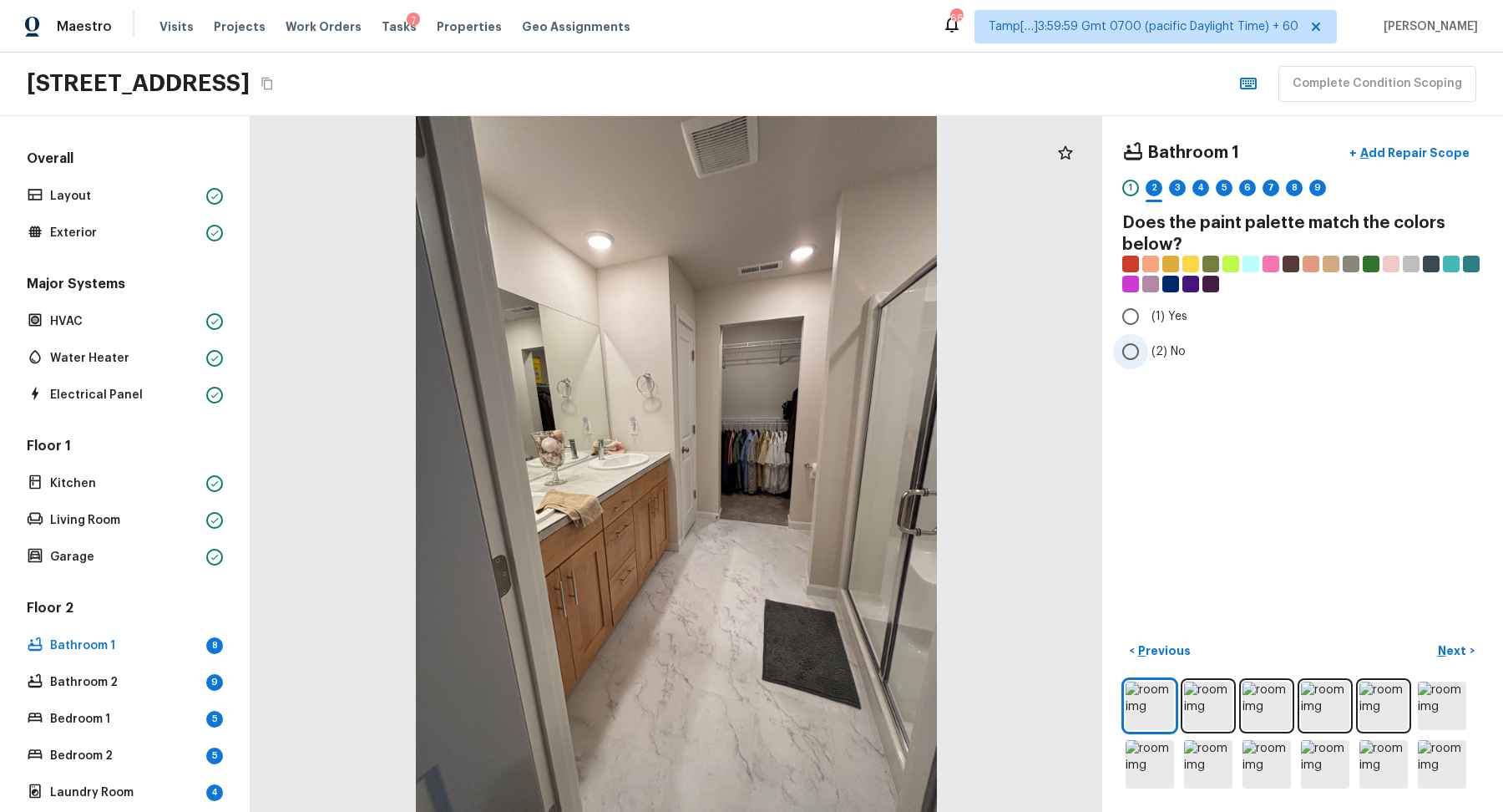
click at [1152, 354] on span "(2) No" at bounding box center [1169, 352] width 34 height 16
click at [1149, 354] on input "(2) No" at bounding box center [1130, 351] width 35 height 35
radio input "true"
click at [1442, 642] on p "Next" at bounding box center [1453, 650] width 32 height 16
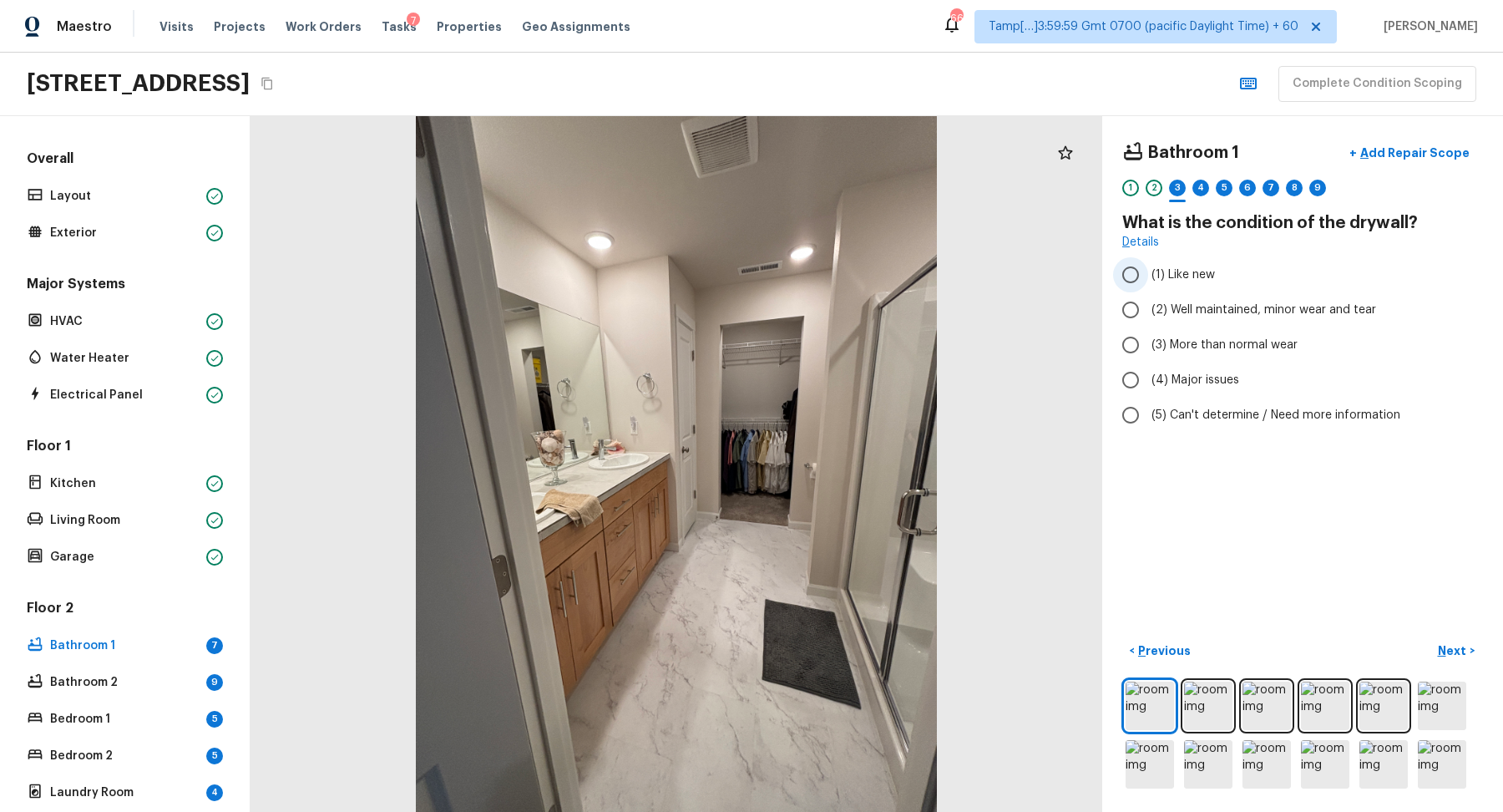
click at [1174, 284] on label "(1) Like new" at bounding box center [1291, 274] width 356 height 35
click at [1149, 284] on input "(1) Like new" at bounding box center [1130, 274] width 35 height 35
radio input "true"
click at [1456, 647] on p "Next" at bounding box center [1453, 650] width 32 height 16
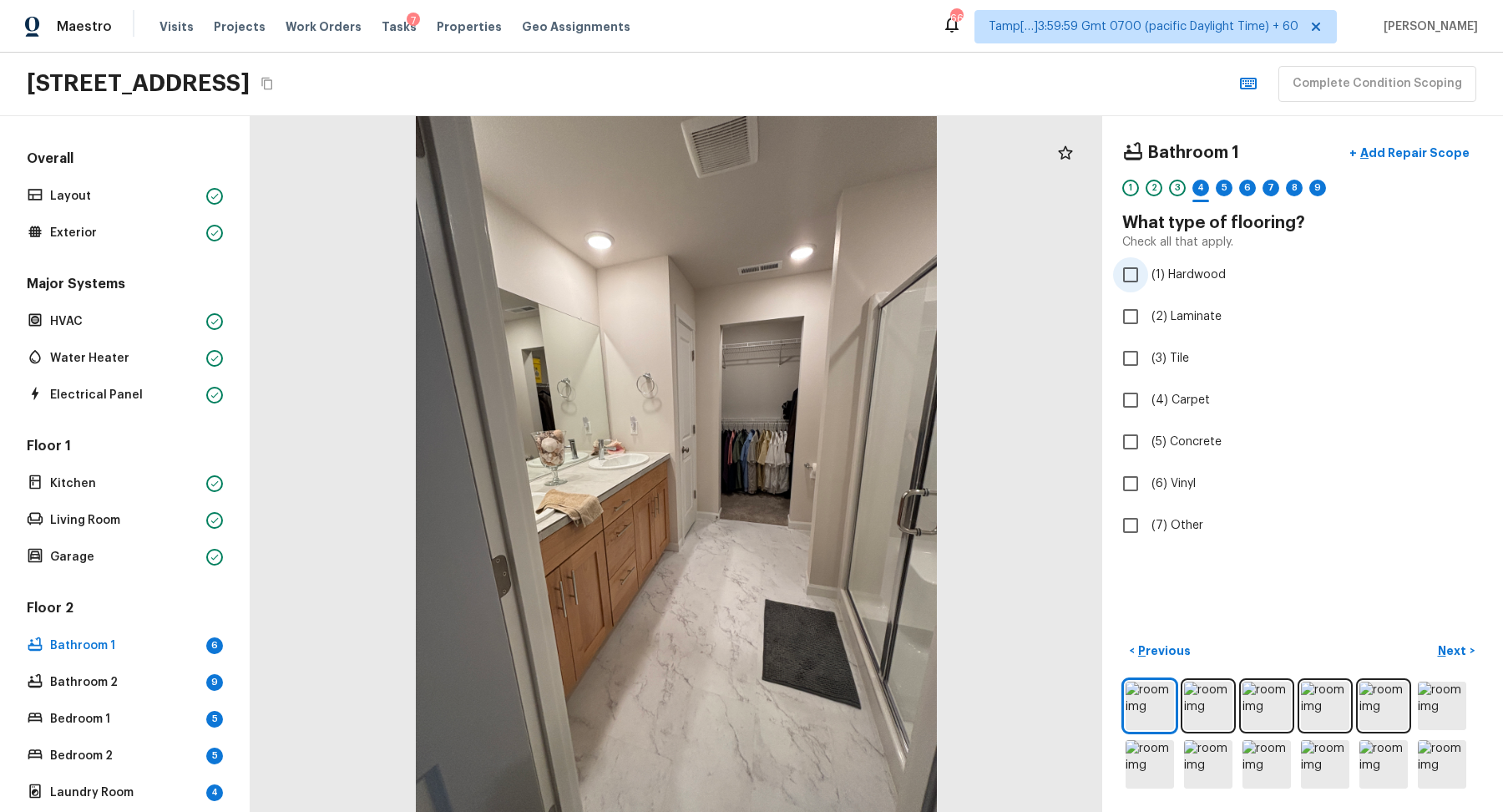
click at [1188, 282] on label "(1) Hardwood" at bounding box center [1291, 274] width 356 height 35
click at [1149, 282] on input "(1) Hardwood" at bounding box center [1130, 274] width 35 height 35
checkbox input "true"
click at [1172, 368] on label "(3) Tile" at bounding box center [1291, 358] width 356 height 35
click at [1149, 368] on input "(3) Tile" at bounding box center [1130, 358] width 35 height 35
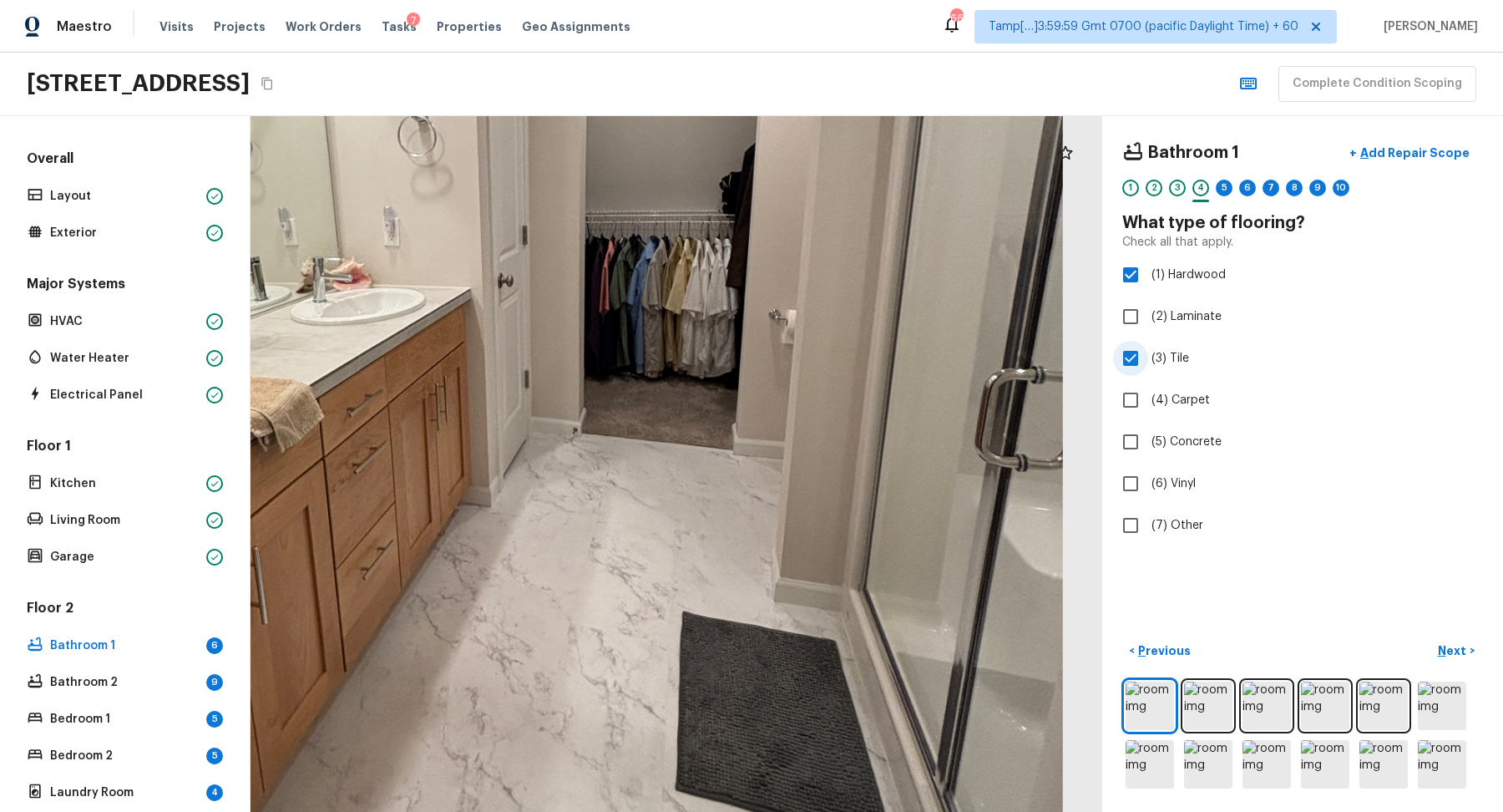
click at [1181, 362] on span "(3) Tile" at bounding box center [1171, 358] width 38 height 16
click at [1149, 362] on input "(3) Tile" at bounding box center [1130, 358] width 35 height 35
checkbox input "false"
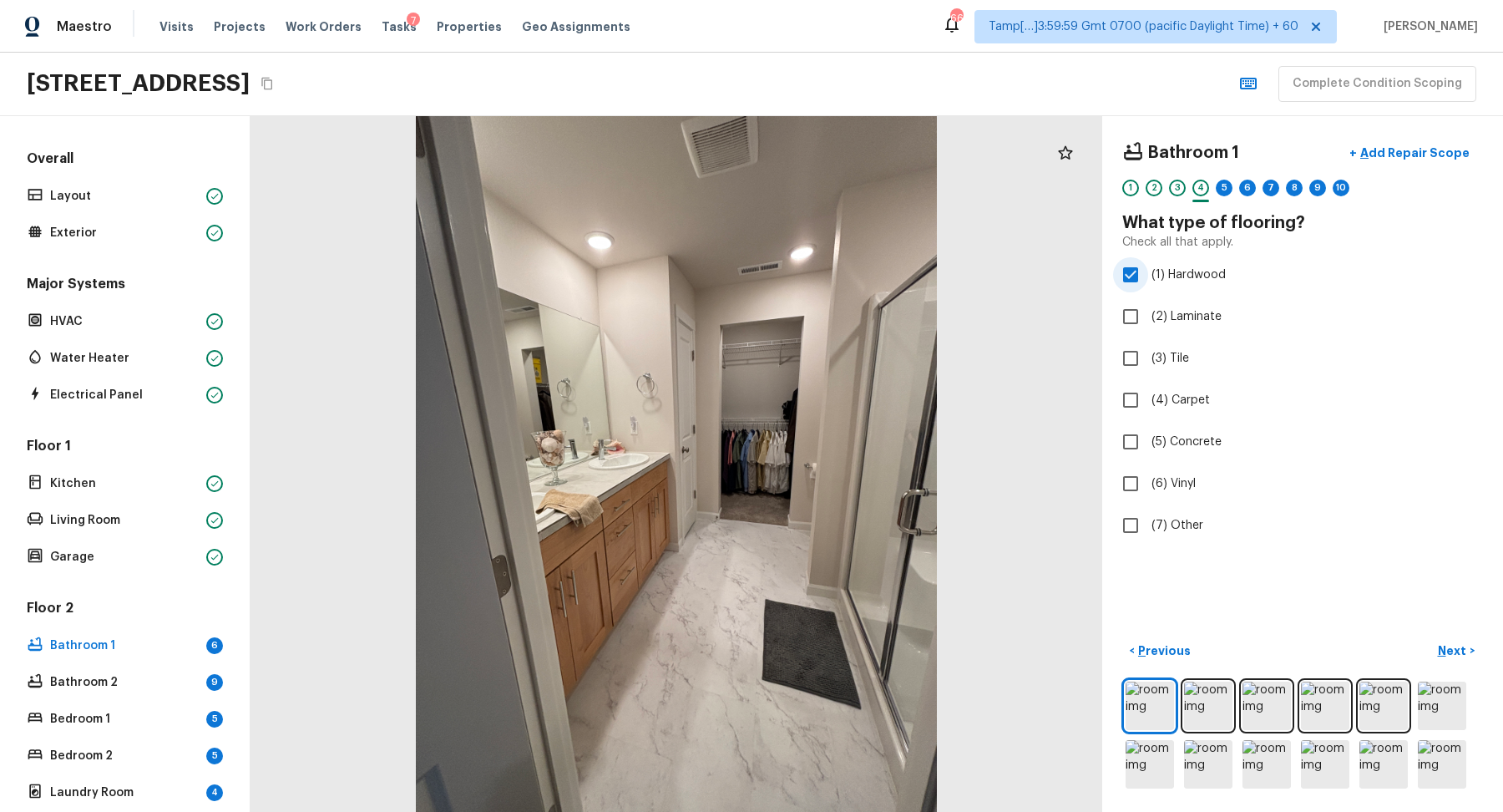
click at [1182, 267] on span "(1) Hardwood" at bounding box center [1189, 275] width 74 height 16
click at [1149, 266] on input "(1) Hardwood" at bounding box center [1130, 274] width 35 height 35
checkbox input "false"
click at [1174, 345] on label "(3) Tile" at bounding box center [1291, 358] width 356 height 35
click at [1149, 345] on input "(3) Tile" at bounding box center [1130, 358] width 35 height 35
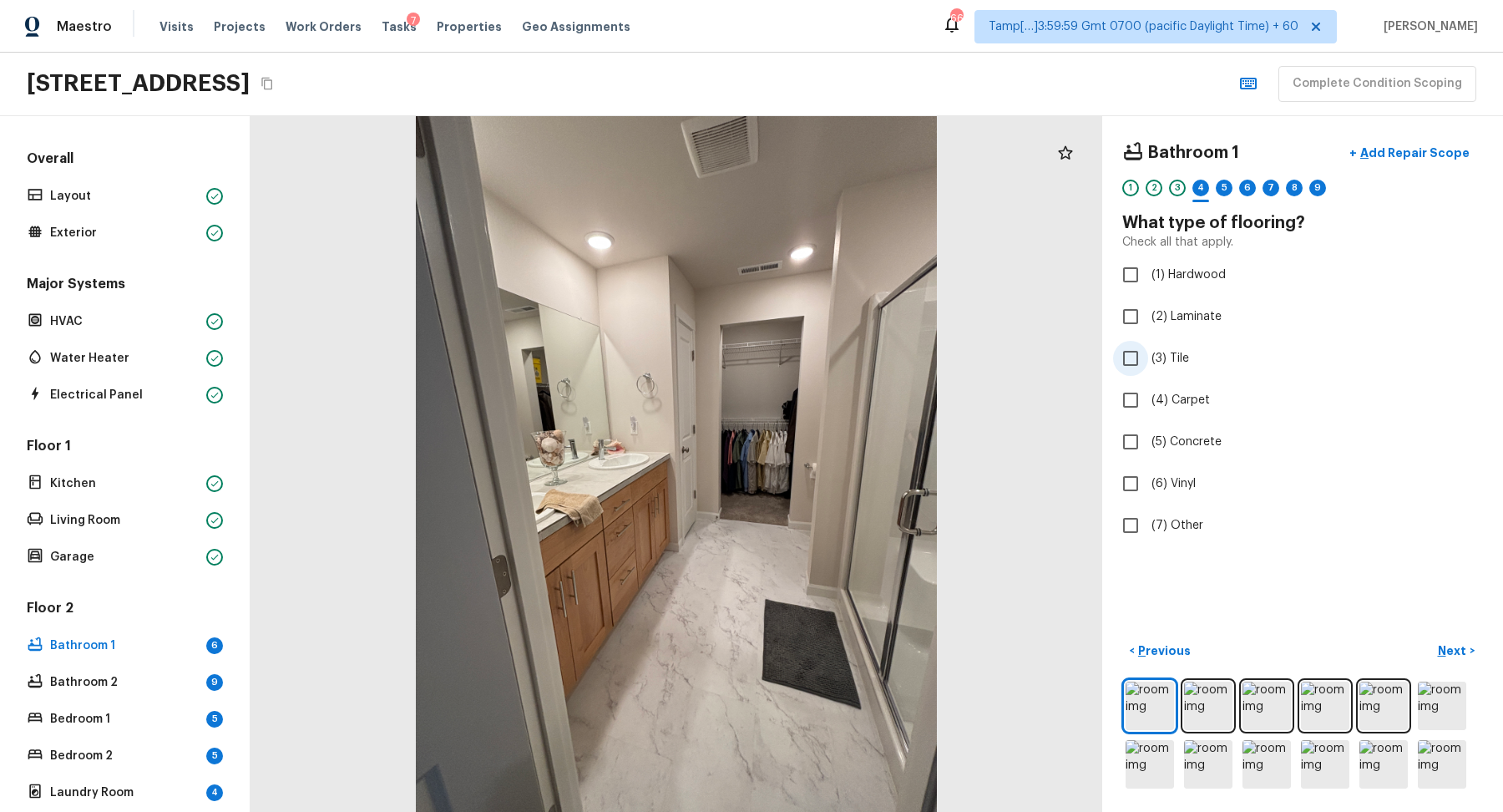
checkbox input "true"
click at [1463, 654] on p "Next" at bounding box center [1453, 650] width 32 height 16
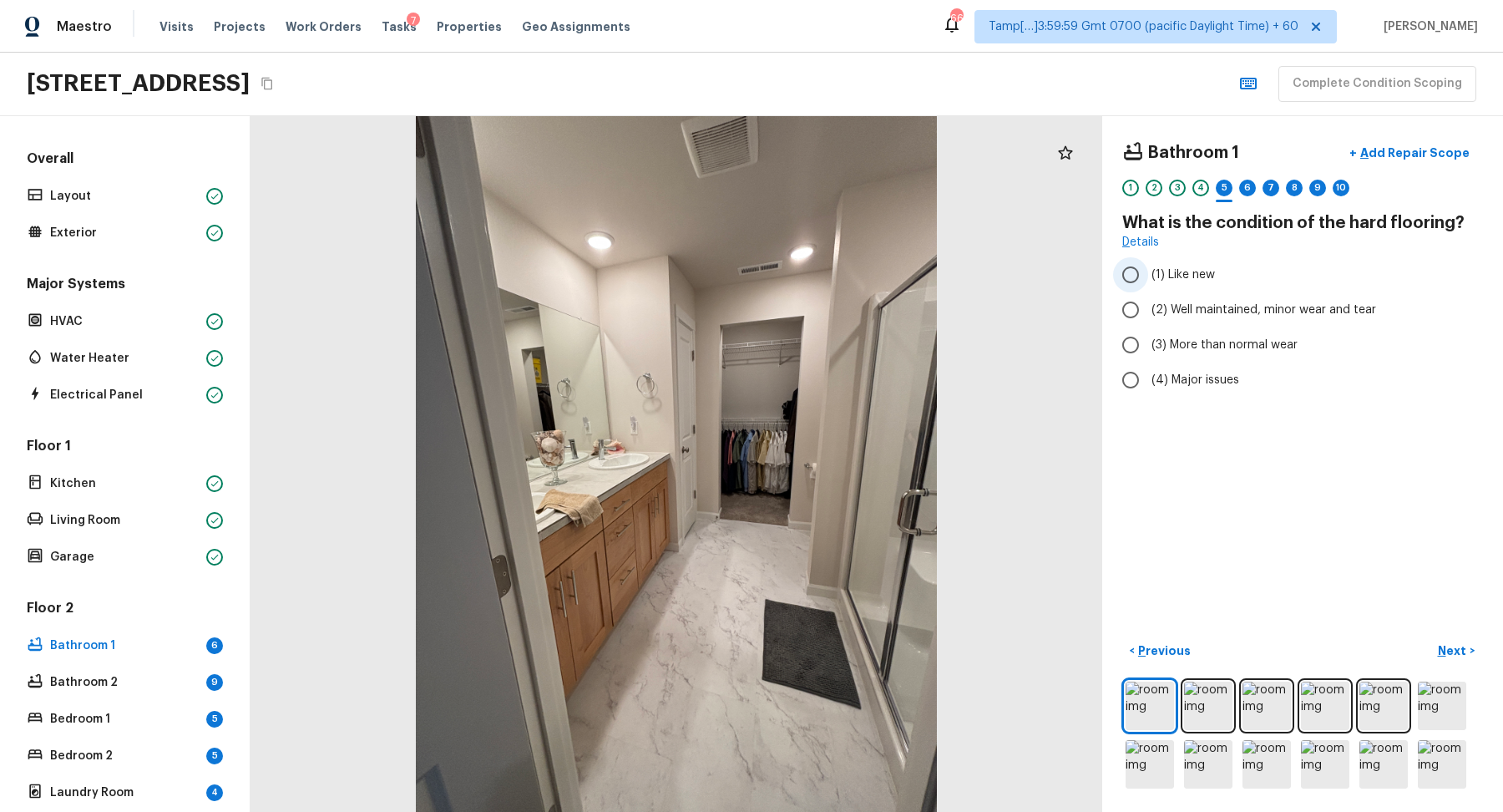
click at [1203, 269] on span "(1) Like new" at bounding box center [1184, 275] width 63 height 16
click at [1149, 269] on input "(1) Like new" at bounding box center [1130, 274] width 35 height 35
radio input "true"
click at [1471, 658] on button "Next >" at bounding box center [1456, 651] width 53 height 27
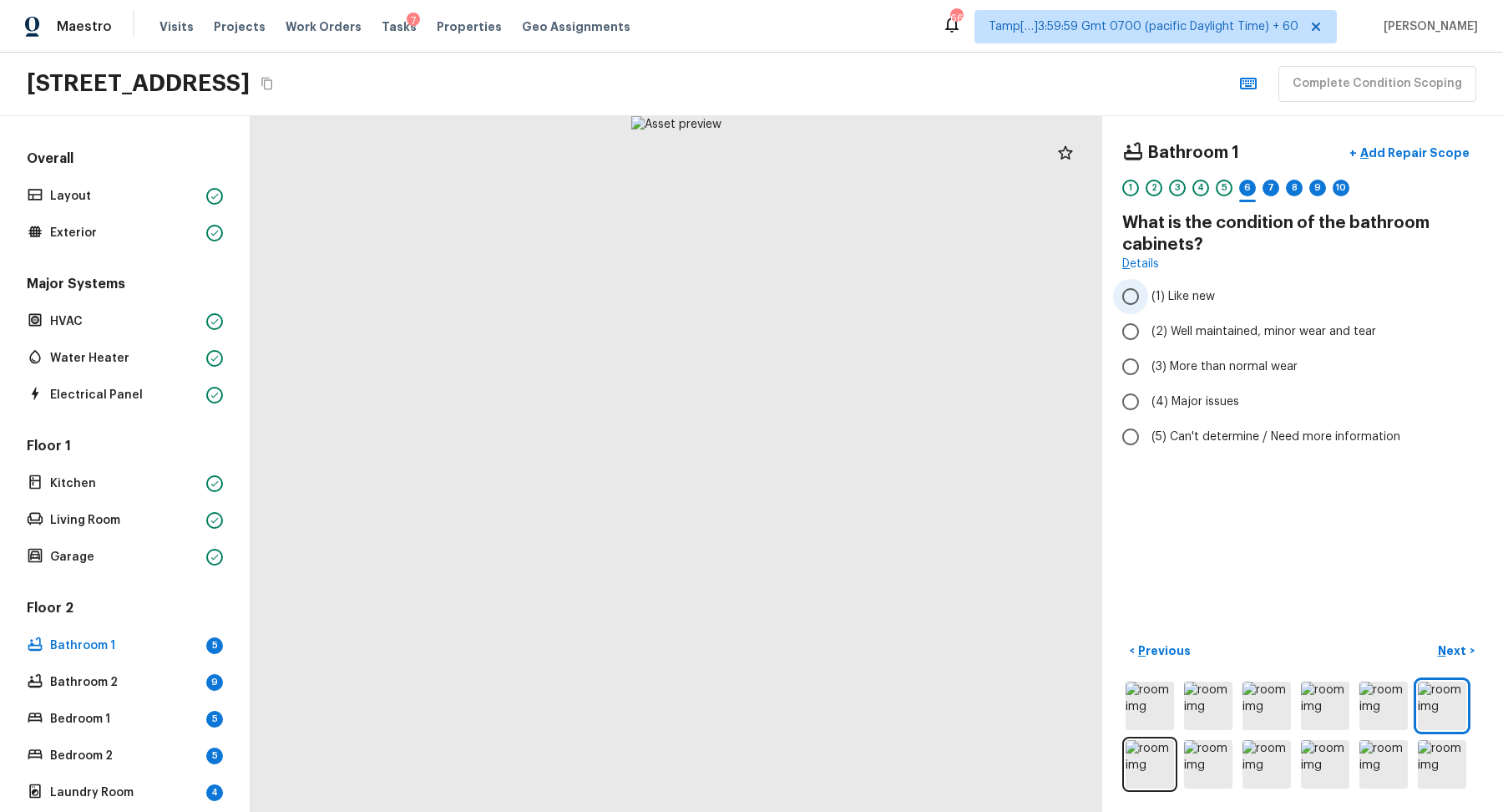
click at [1193, 291] on span "(1) Like new" at bounding box center [1184, 297] width 63 height 16
click at [1149, 291] on input "(1) Like new" at bounding box center [1130, 296] width 35 height 35
radio input "true"
click at [1446, 646] on p "Next" at bounding box center [1453, 650] width 32 height 16
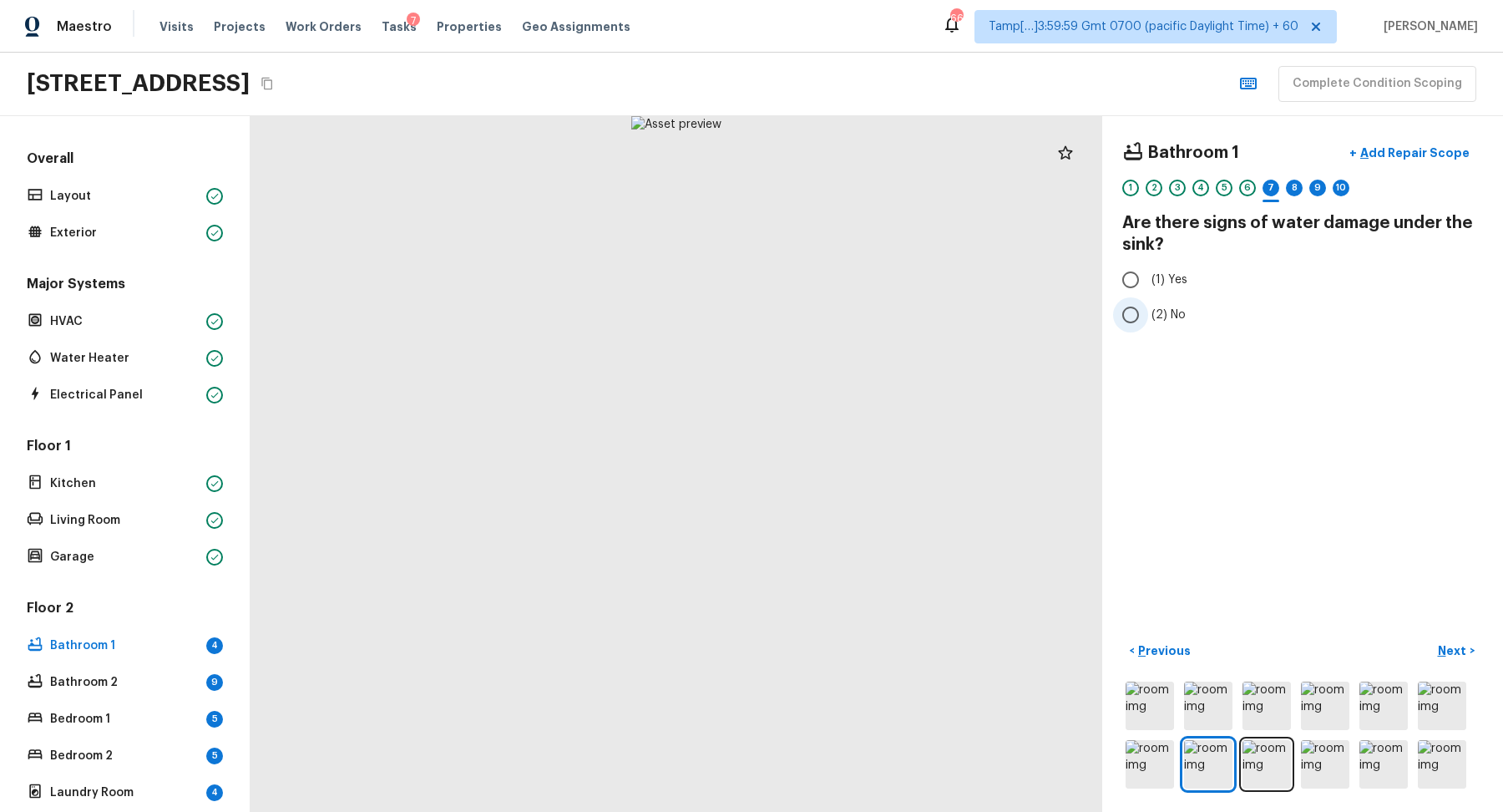
click at [1152, 302] on label "(2) No" at bounding box center [1291, 315] width 356 height 35
click at [1149, 302] on input "(2) No" at bounding box center [1130, 315] width 35 height 35
radio input "true"
click at [1452, 657] on p "Next" at bounding box center [1453, 650] width 32 height 16
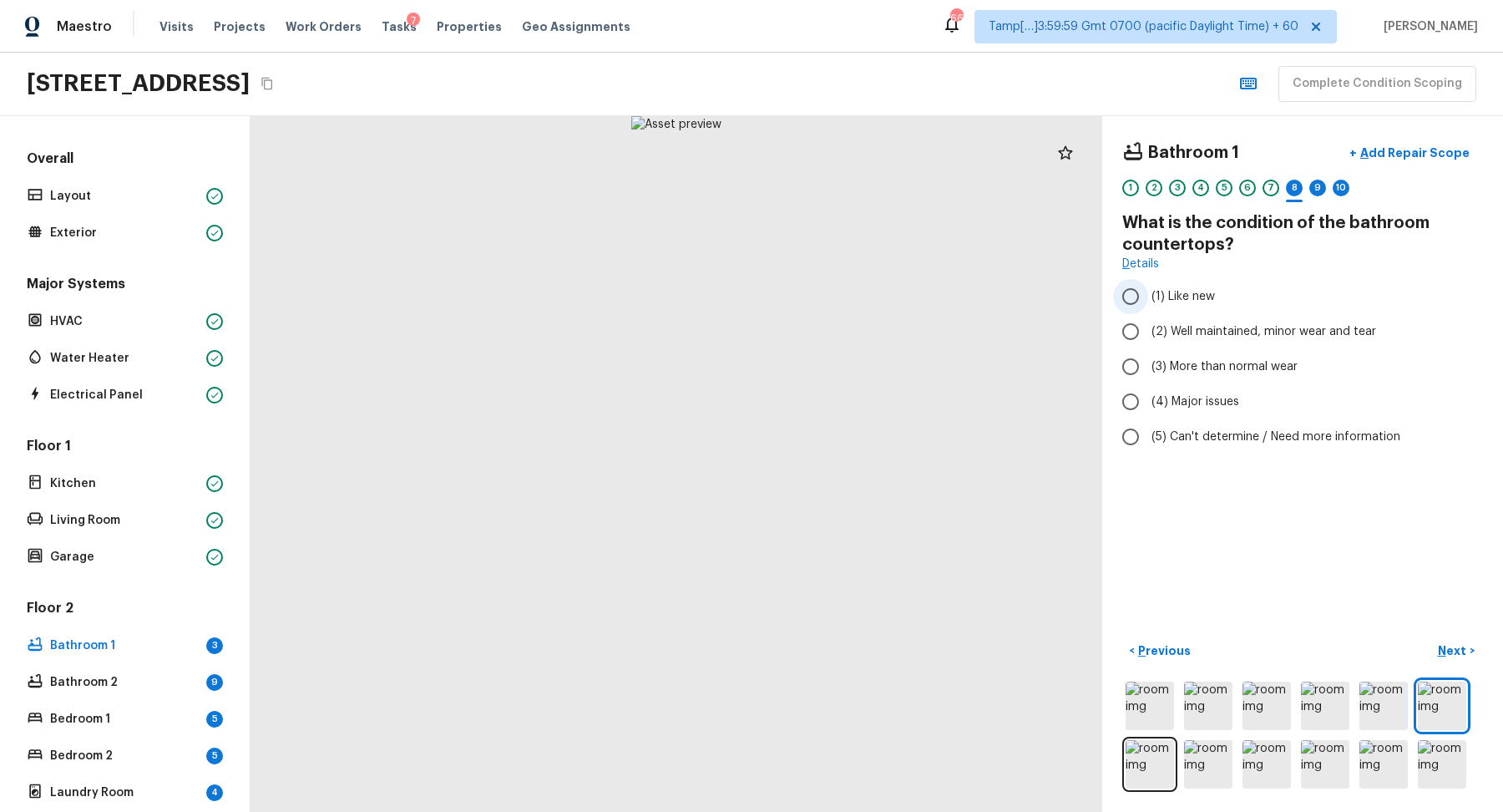
click at [1191, 304] on label "(1) Like new" at bounding box center [1291, 296] width 356 height 35
click at [1149, 304] on input "(1) Like new" at bounding box center [1130, 296] width 35 height 35
radio input "true"
click at [1456, 647] on p "Next" at bounding box center [1453, 650] width 32 height 16
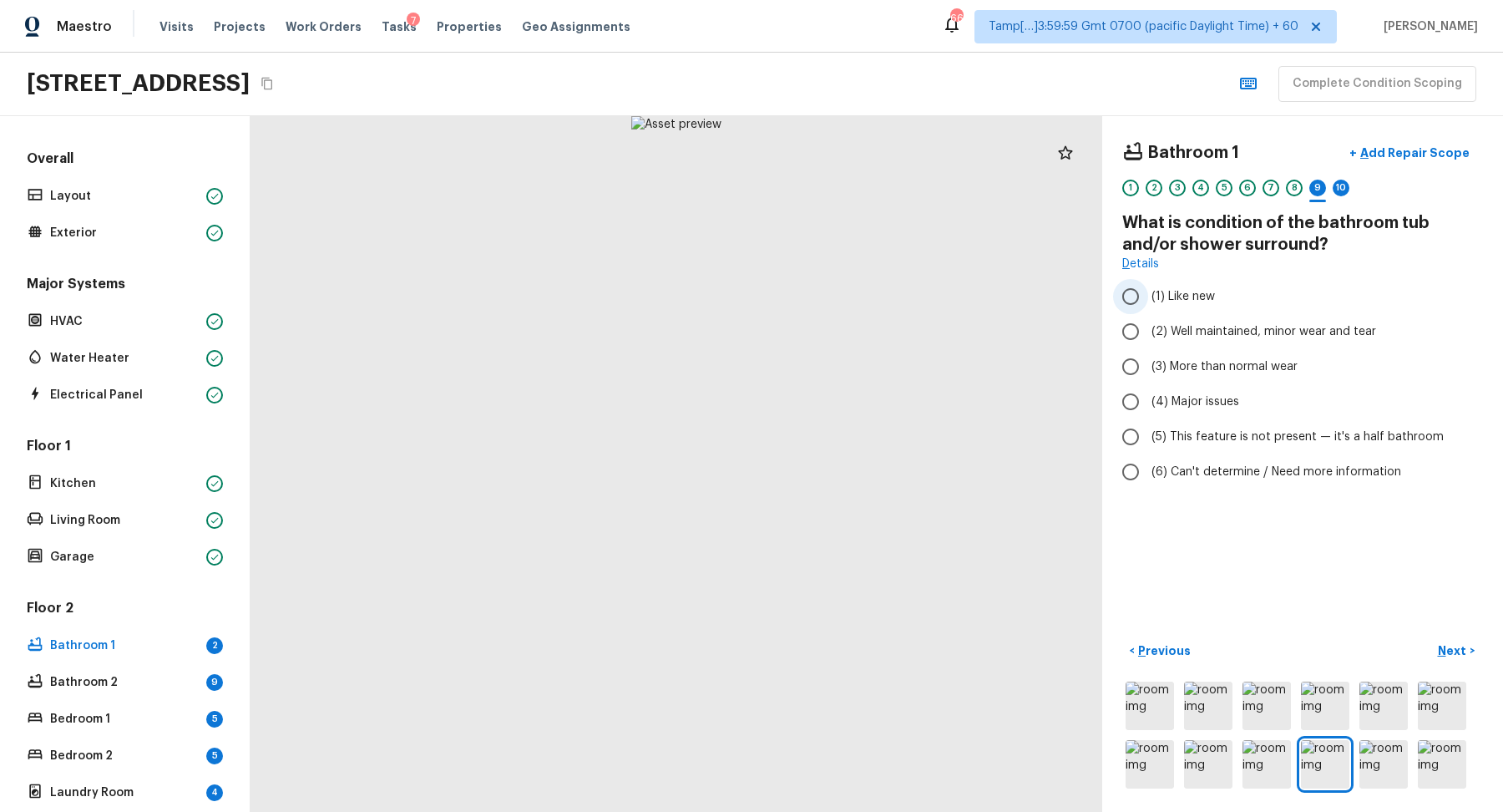
click at [1198, 306] on label "(1) Like new" at bounding box center [1291, 296] width 356 height 35
click at [1149, 306] on input "(1) Like new" at bounding box center [1130, 296] width 35 height 35
radio input "true"
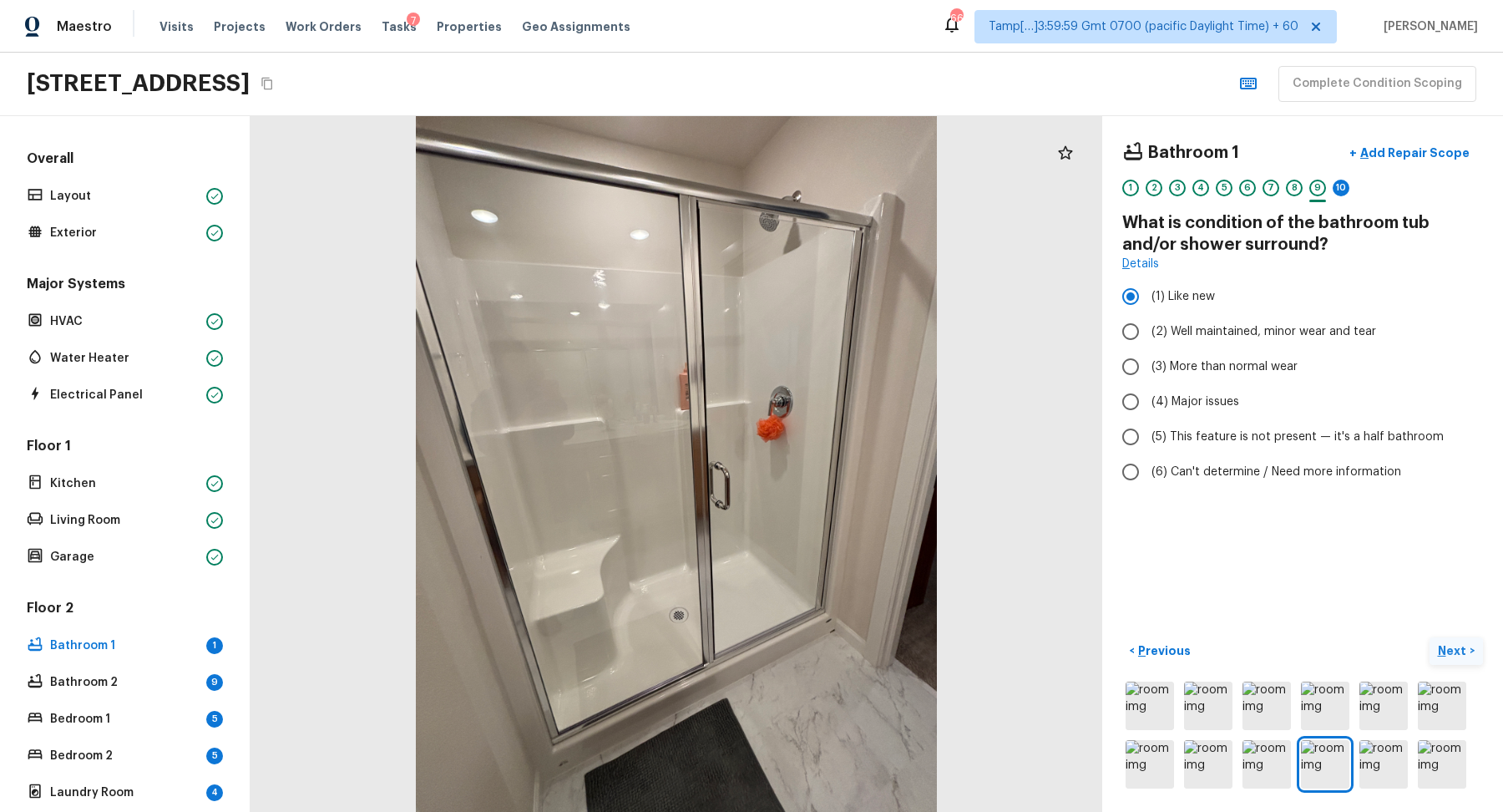
click at [1447, 642] on p "Next" at bounding box center [1453, 650] width 32 height 16
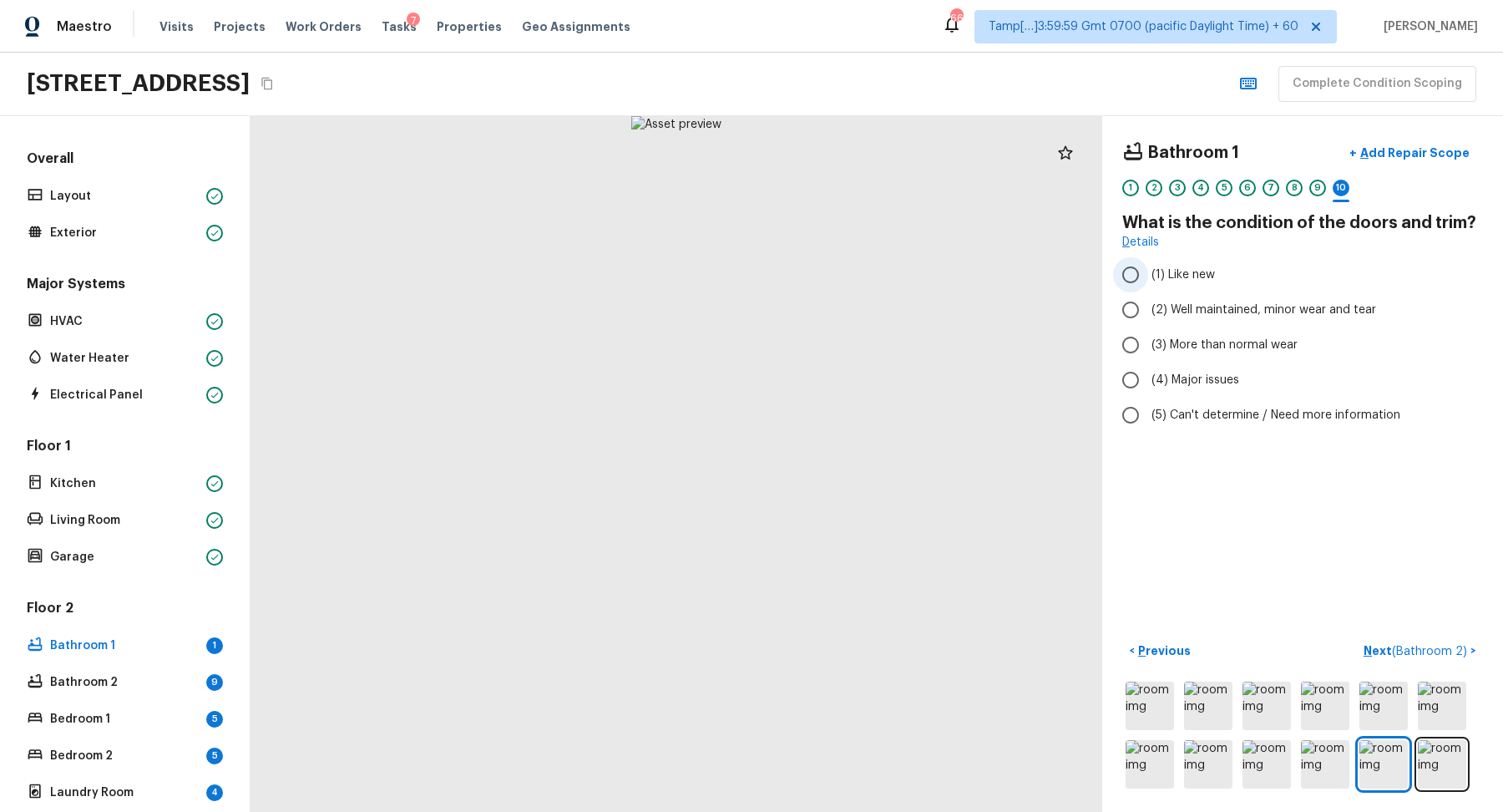
click at [1210, 283] on label "(1) Like new" at bounding box center [1291, 274] width 356 height 35
click at [1149, 283] on input "(1) Like new" at bounding box center [1130, 274] width 35 height 35
radio input "true"
click at [1427, 649] on span "( Bathroom 2 )" at bounding box center [1429, 651] width 75 height 12
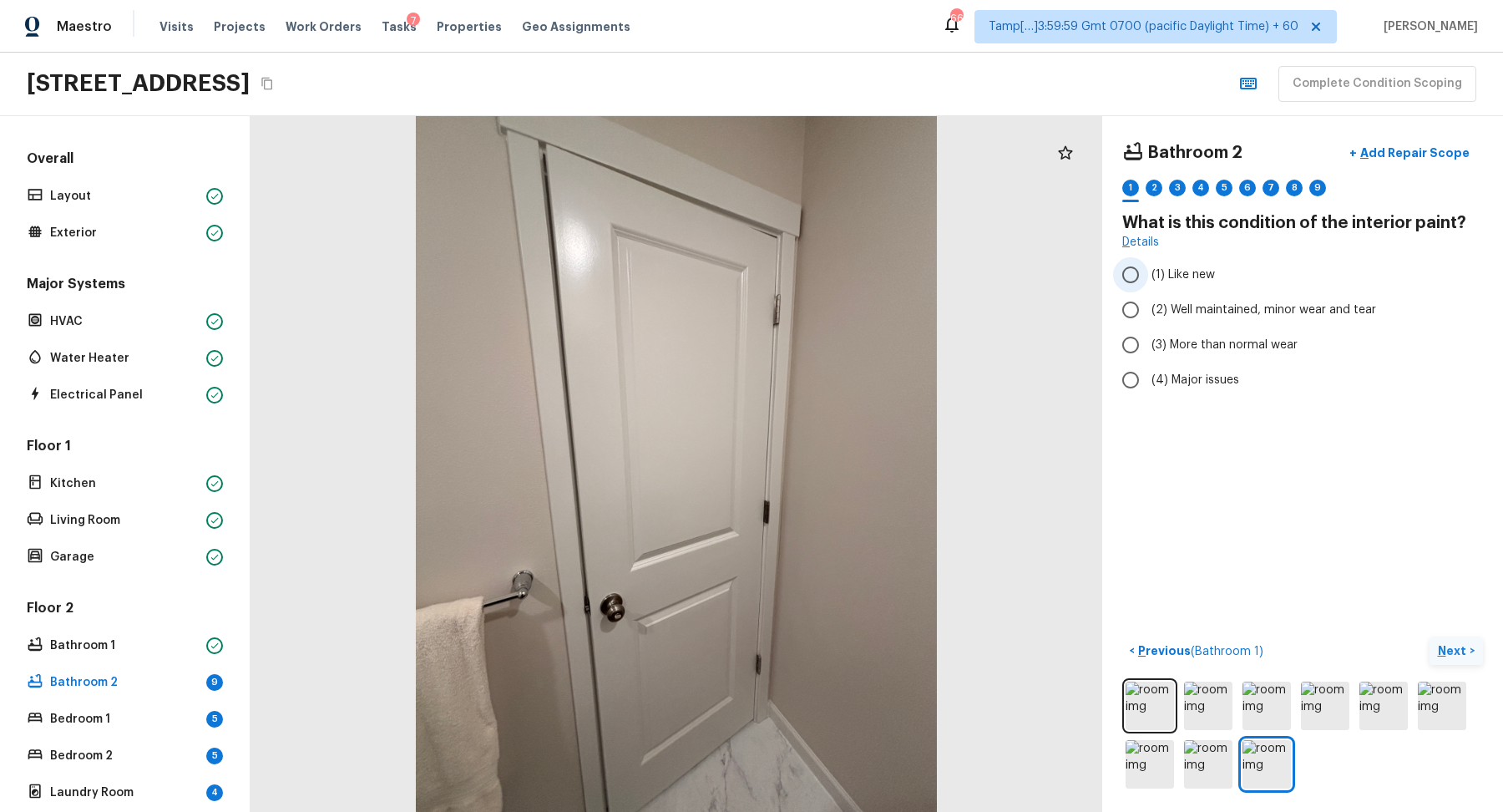
click at [1131, 280] on input "(1) Like new" at bounding box center [1130, 274] width 35 height 35
radio input "true"
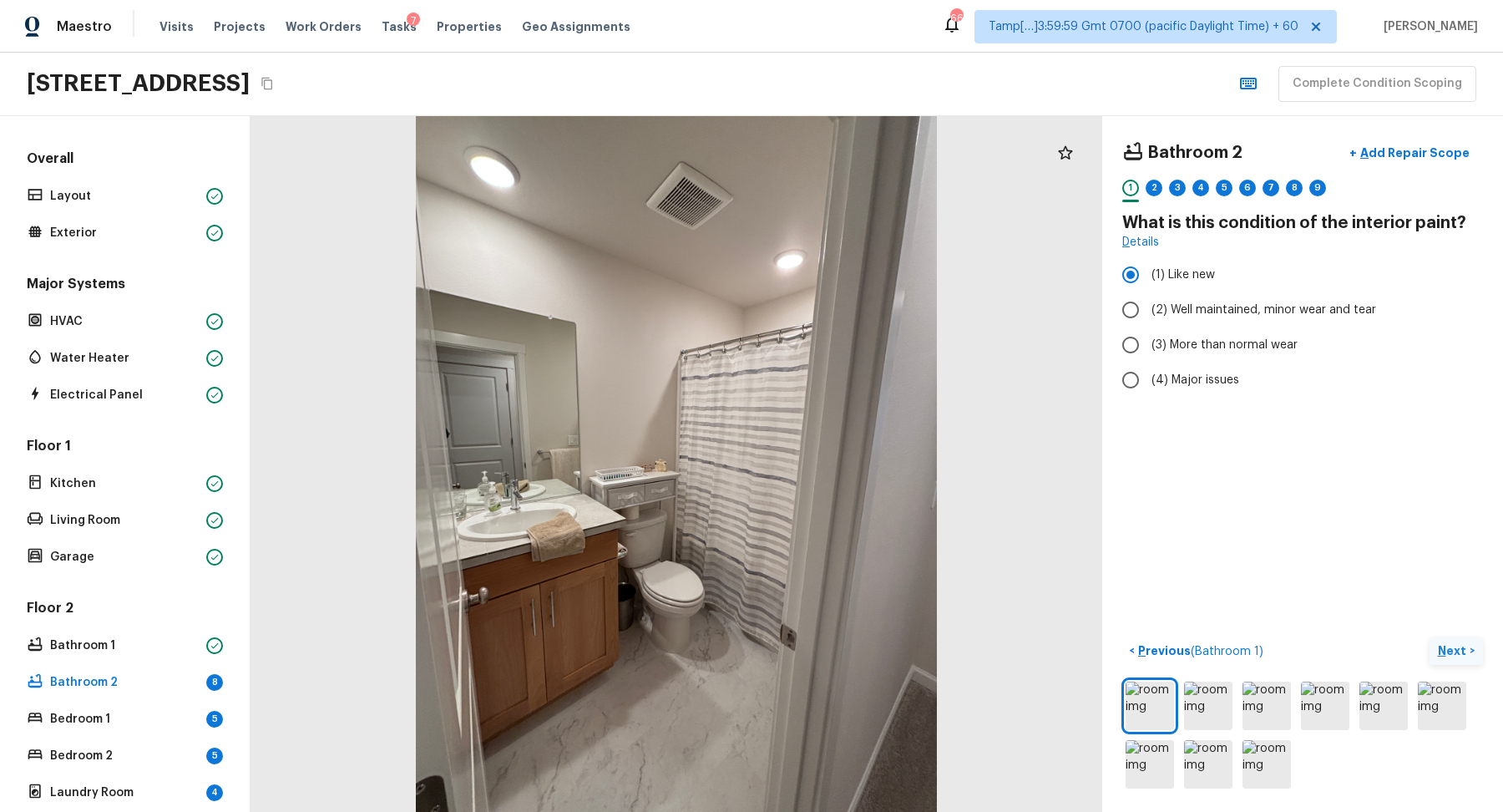
click at [1426, 650] on div "< Previous ( Bathroom 1 ) Next >" at bounding box center [1302, 651] width 361 height 27
click at [1439, 650] on p "Next" at bounding box center [1453, 650] width 32 height 16
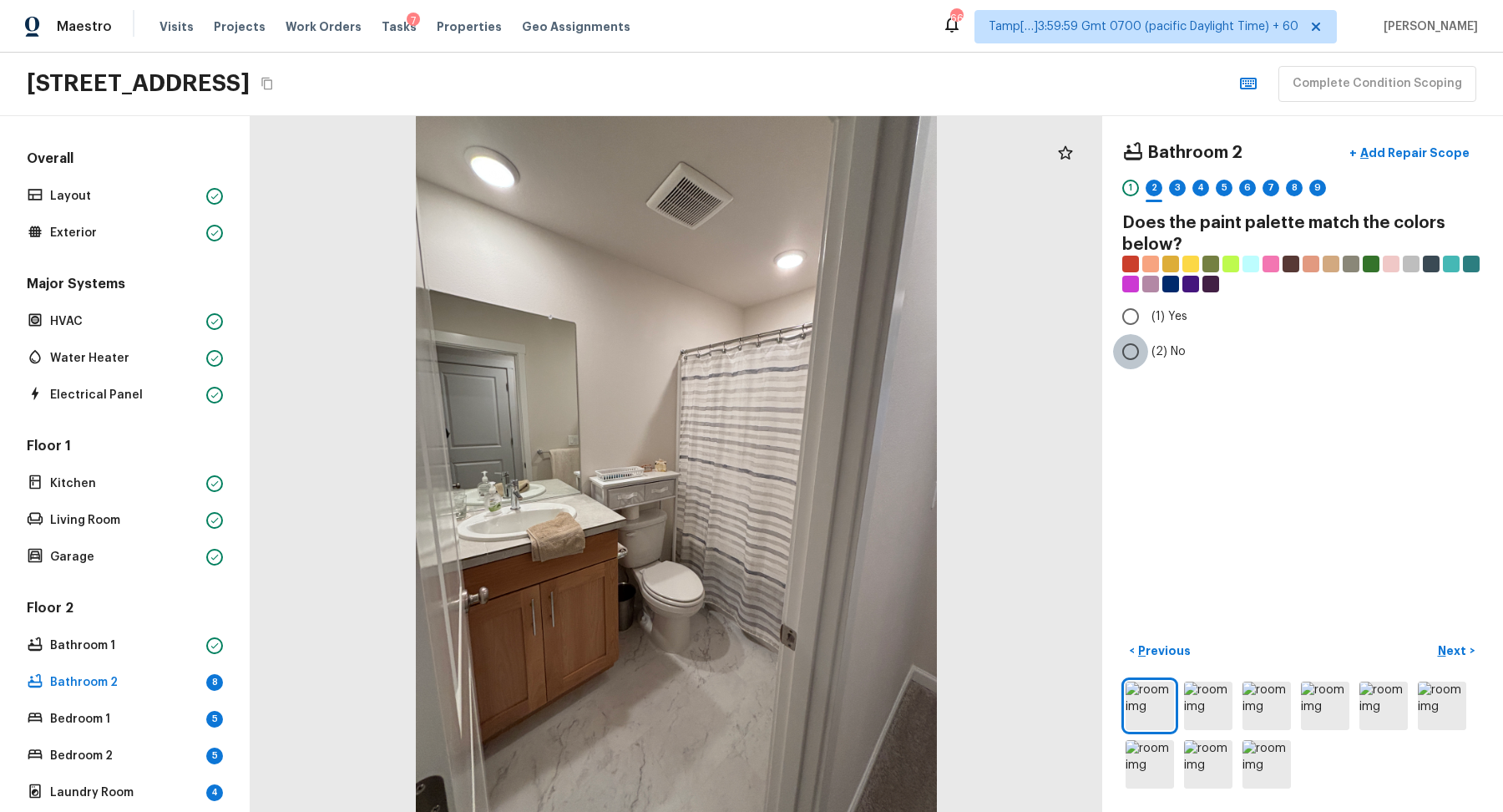
click at [1131, 355] on input "(2) No" at bounding box center [1130, 351] width 35 height 35
radio input "true"
click at [1439, 642] on p "Next" at bounding box center [1453, 650] width 32 height 16
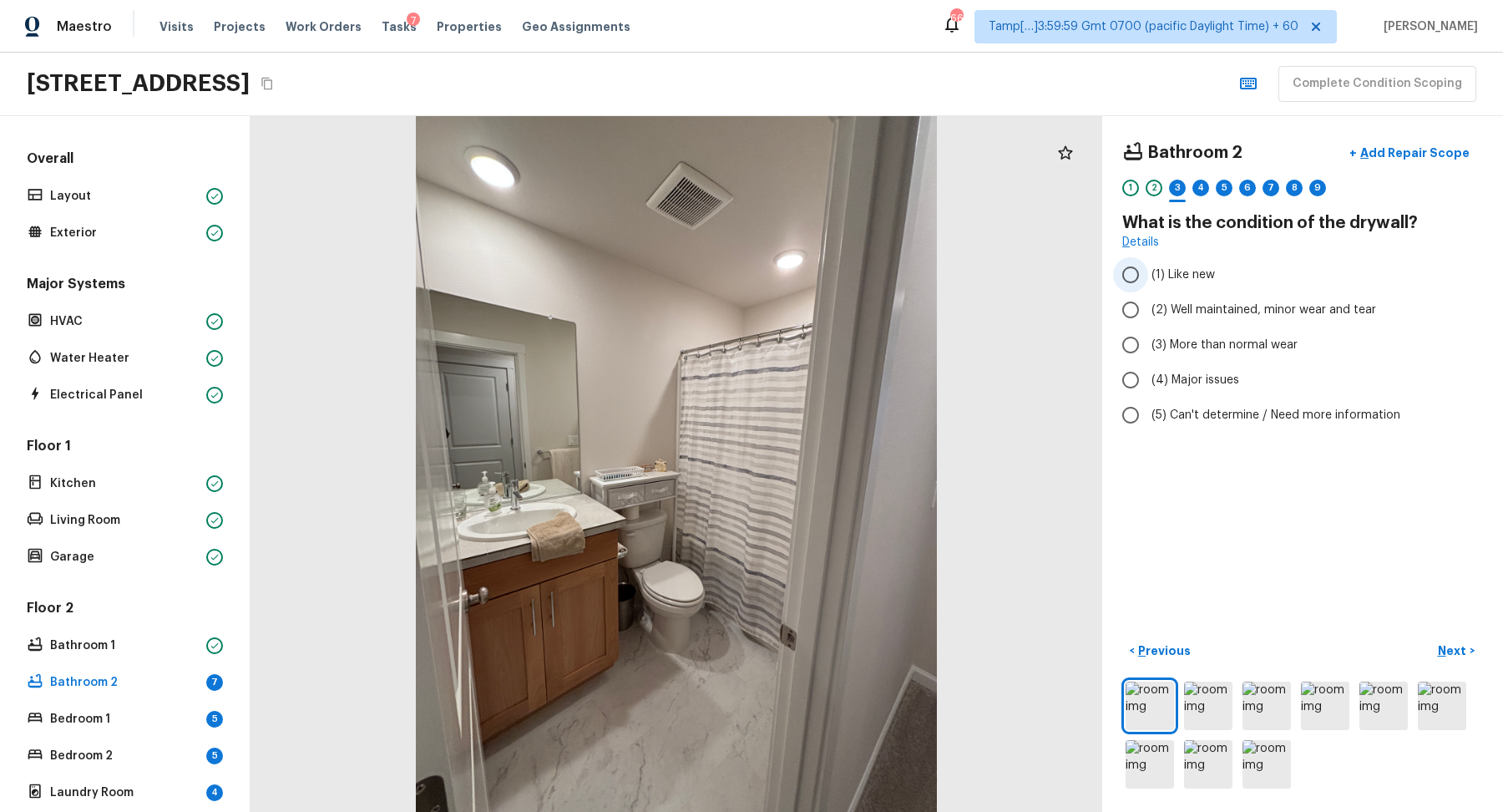
click at [1141, 267] on input "(1) Like new" at bounding box center [1130, 274] width 35 height 35
radio input "true"
click at [1448, 654] on p "Next" at bounding box center [1453, 650] width 32 height 16
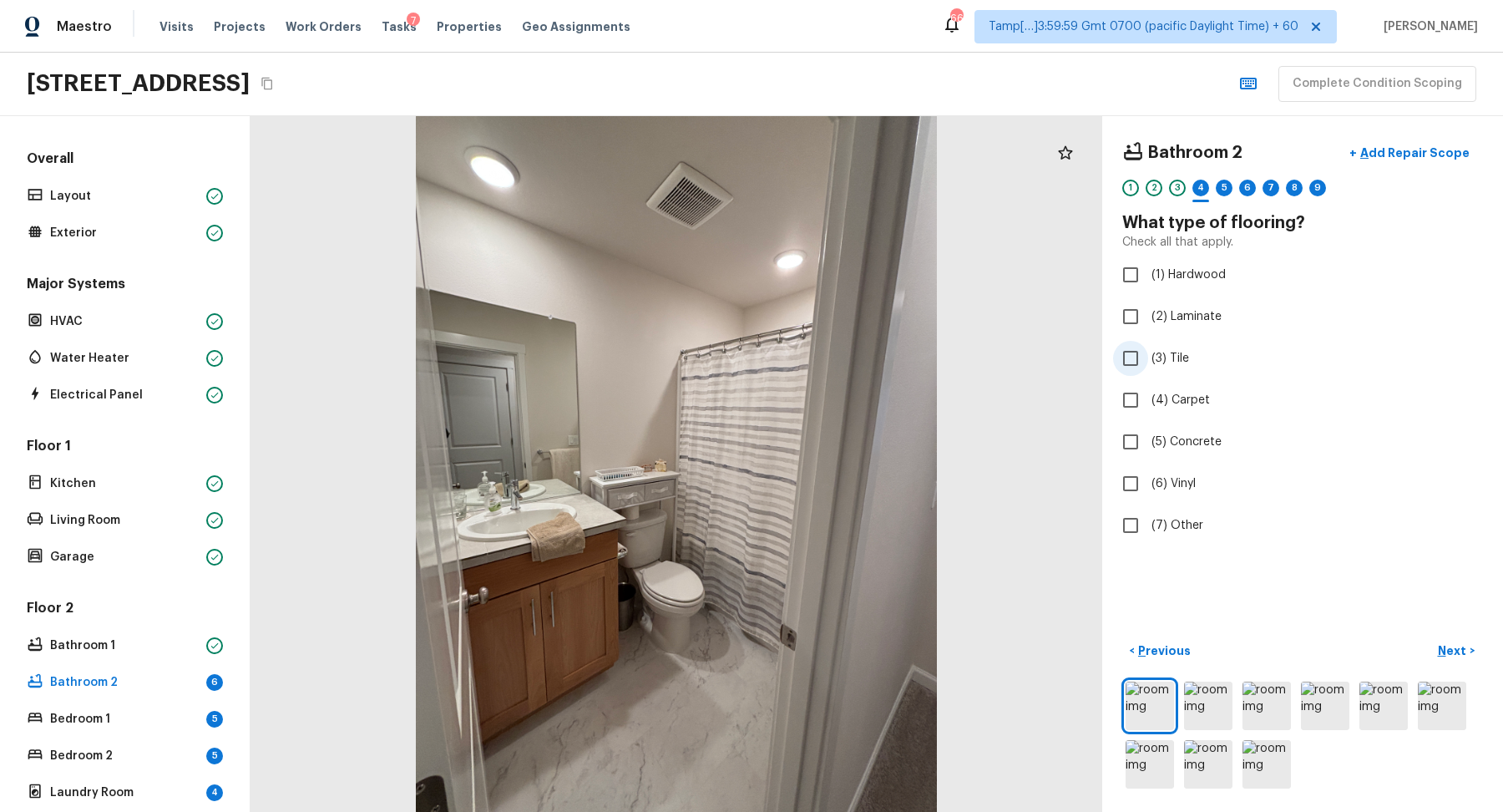
click at [1165, 360] on span "(3) Tile" at bounding box center [1171, 358] width 38 height 16
click at [1149, 360] on input "(3) Tile" at bounding box center [1130, 358] width 35 height 35
checkbox input "true"
click at [1441, 642] on p "Next" at bounding box center [1453, 650] width 32 height 16
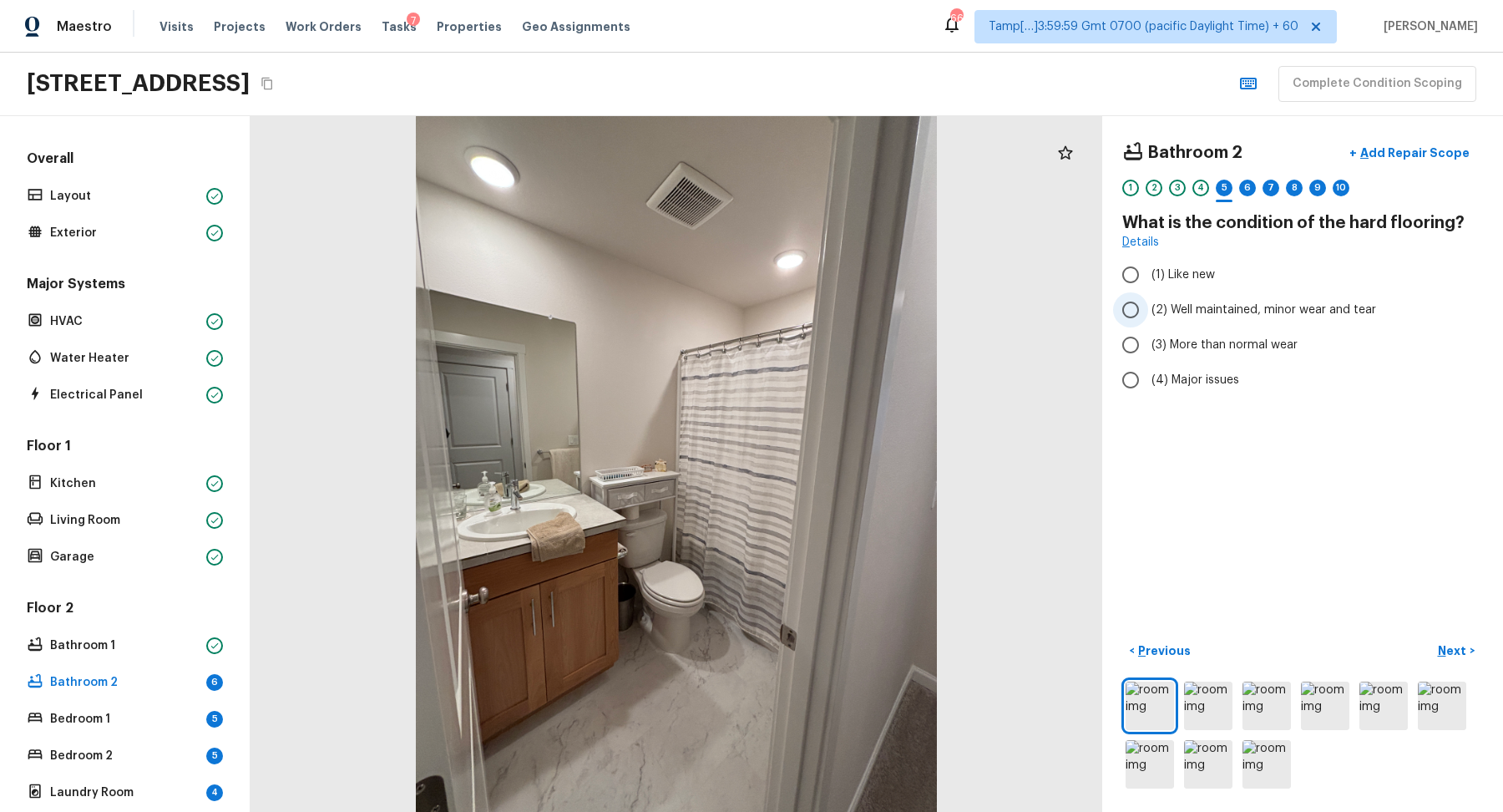
click at [1206, 313] on span "(2) Well maintained, minor wear and tear" at bounding box center [1264, 309] width 224 height 16
click at [1149, 313] on input "(2) Well maintained, minor wear and tear" at bounding box center [1130, 309] width 35 height 35
radio input "true"
click at [1195, 282] on label "(1) Like new" at bounding box center [1291, 274] width 356 height 35
click at [1149, 282] on input "(1) Like new" at bounding box center [1130, 274] width 35 height 35
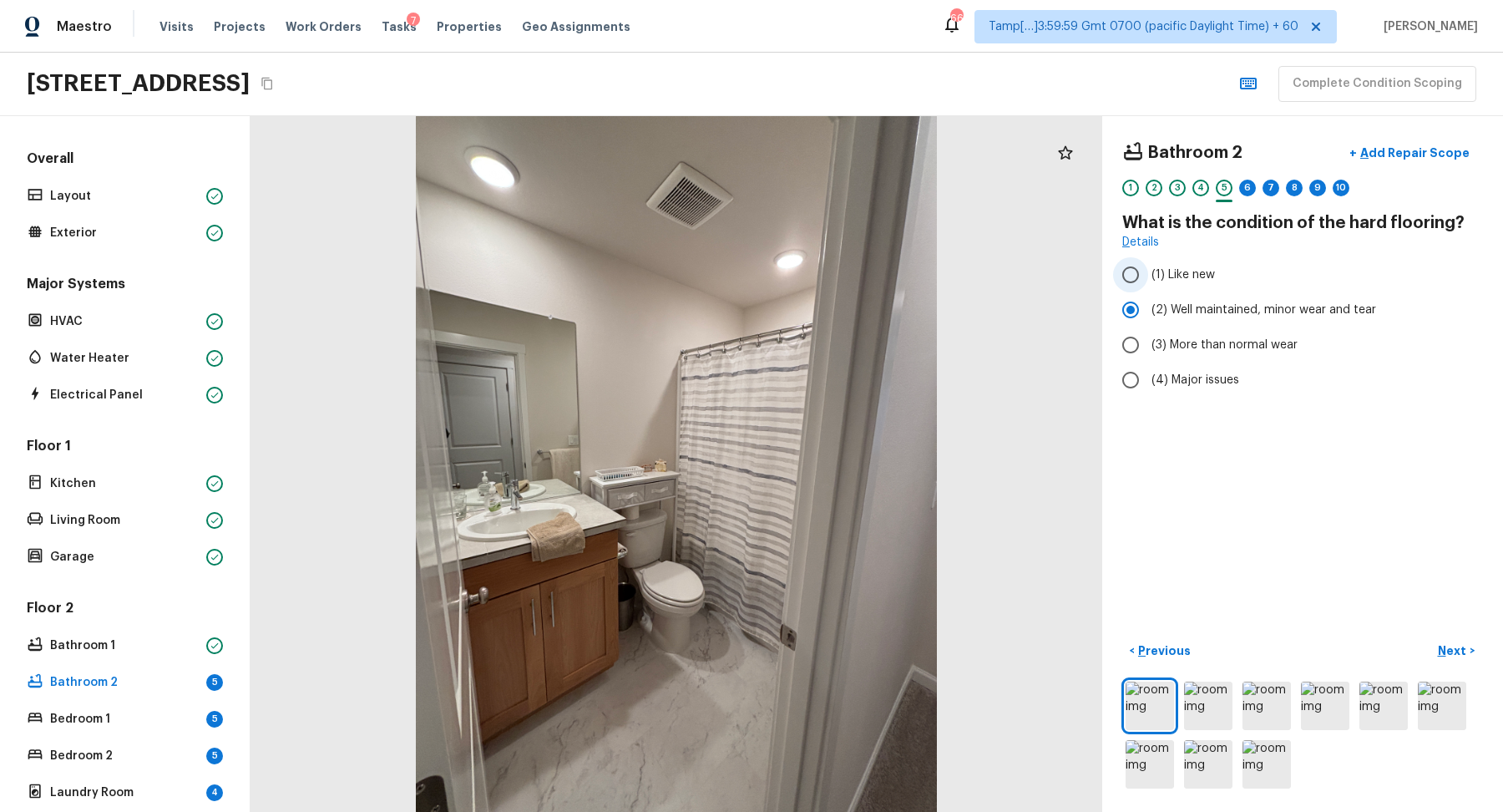
radio input "true"
click at [1205, 184] on div "4" at bounding box center [1201, 188] width 16 height 16
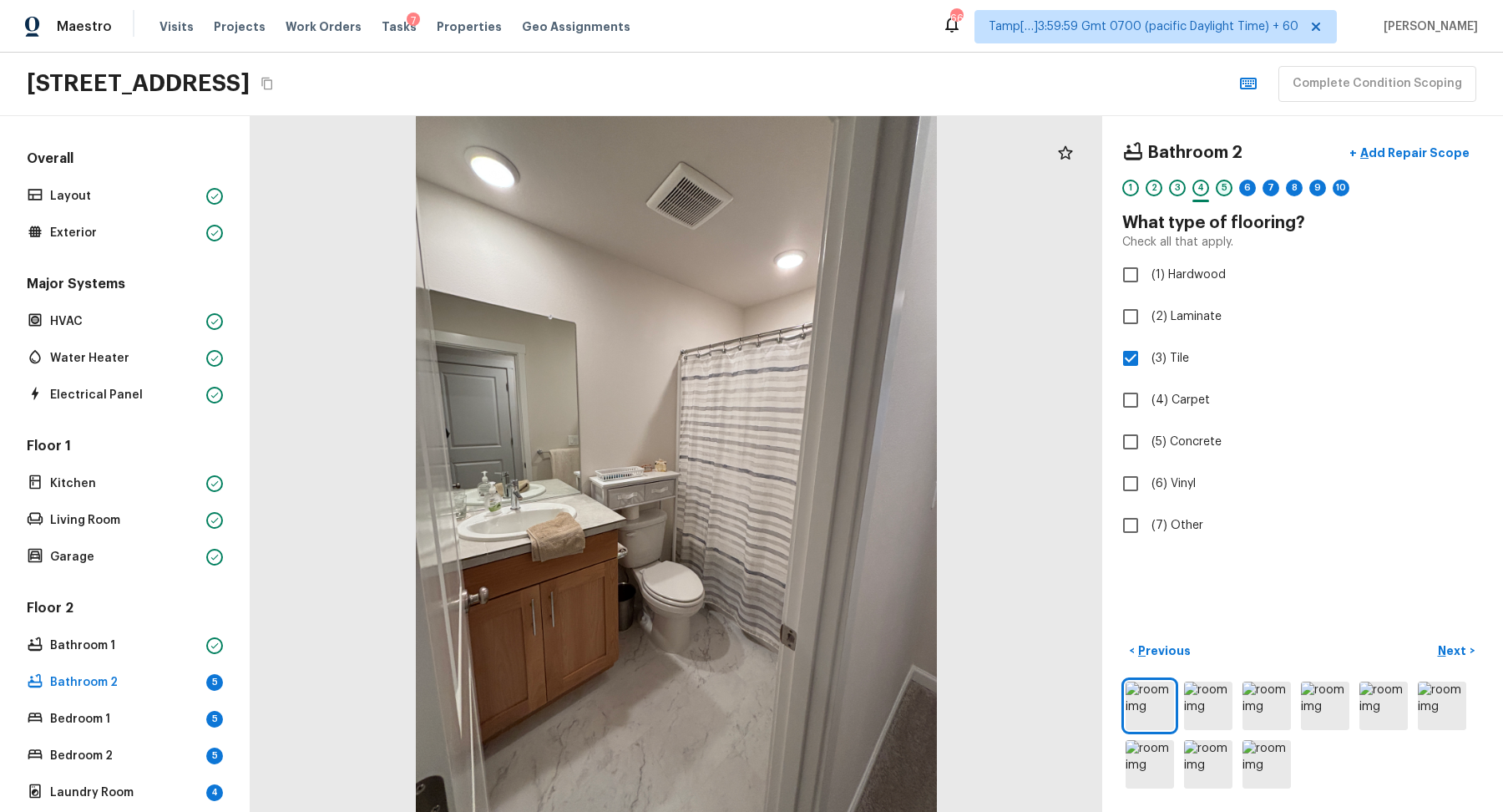
click at [1220, 190] on div "5" at bounding box center [1224, 188] width 16 height 16
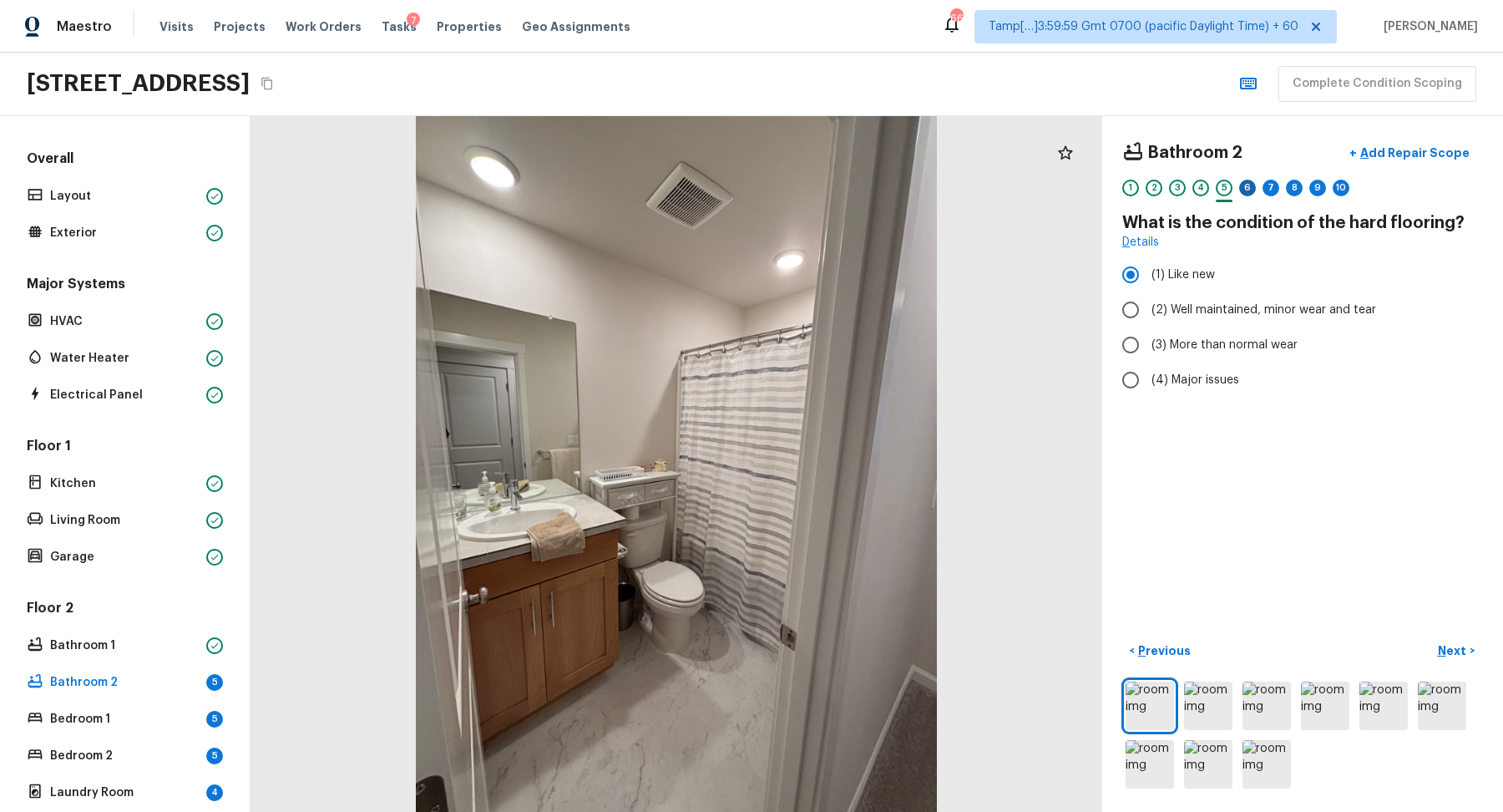
click at [1252, 190] on div "6" at bounding box center [1247, 188] width 16 height 16
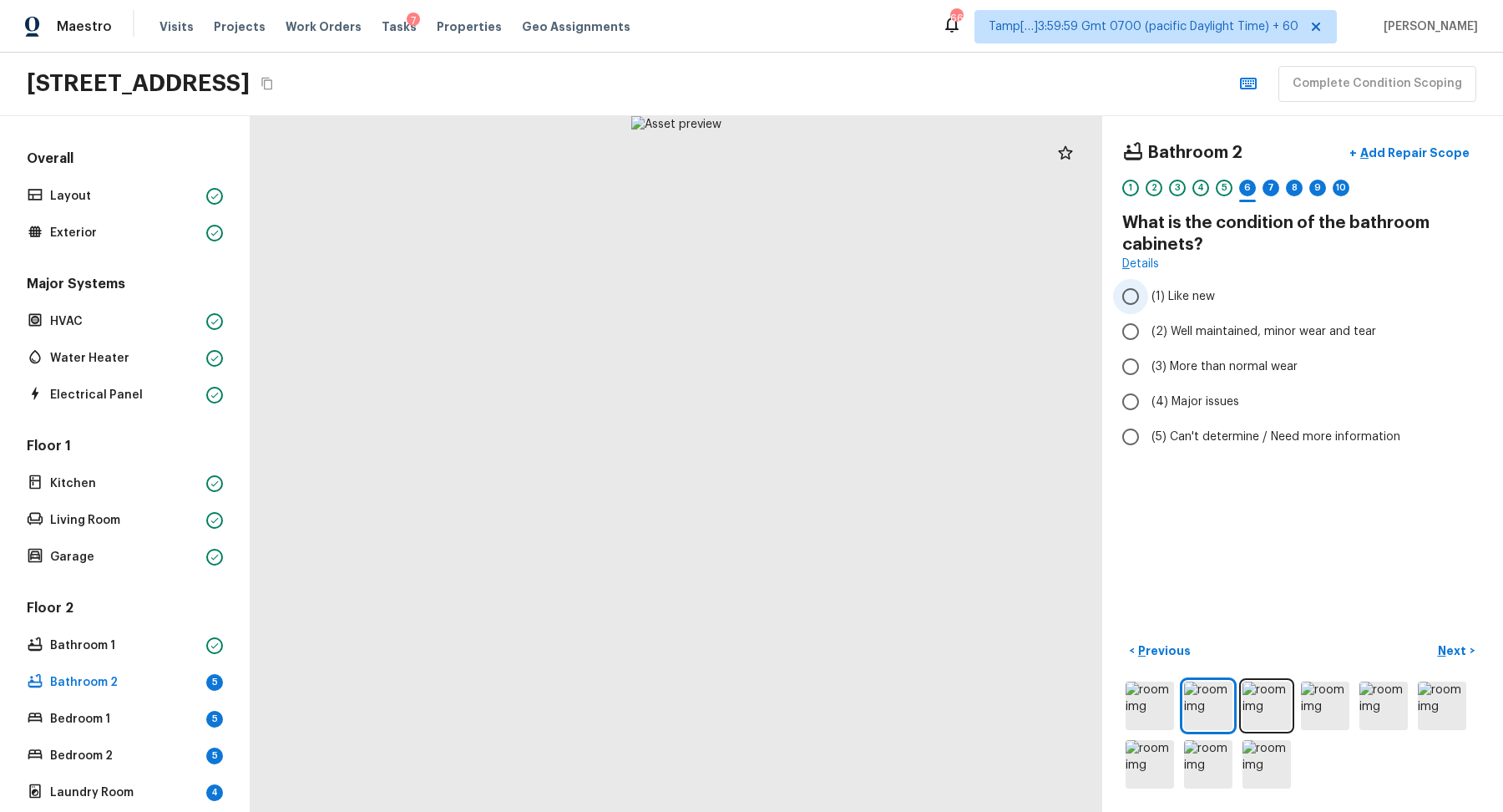
click at [1195, 292] on span "(1) Like new" at bounding box center [1184, 297] width 63 height 16
click at [1149, 292] on input "(1) Like new" at bounding box center [1130, 296] width 35 height 35
radio input "true"
click at [1455, 649] on p "Next" at bounding box center [1453, 650] width 32 height 16
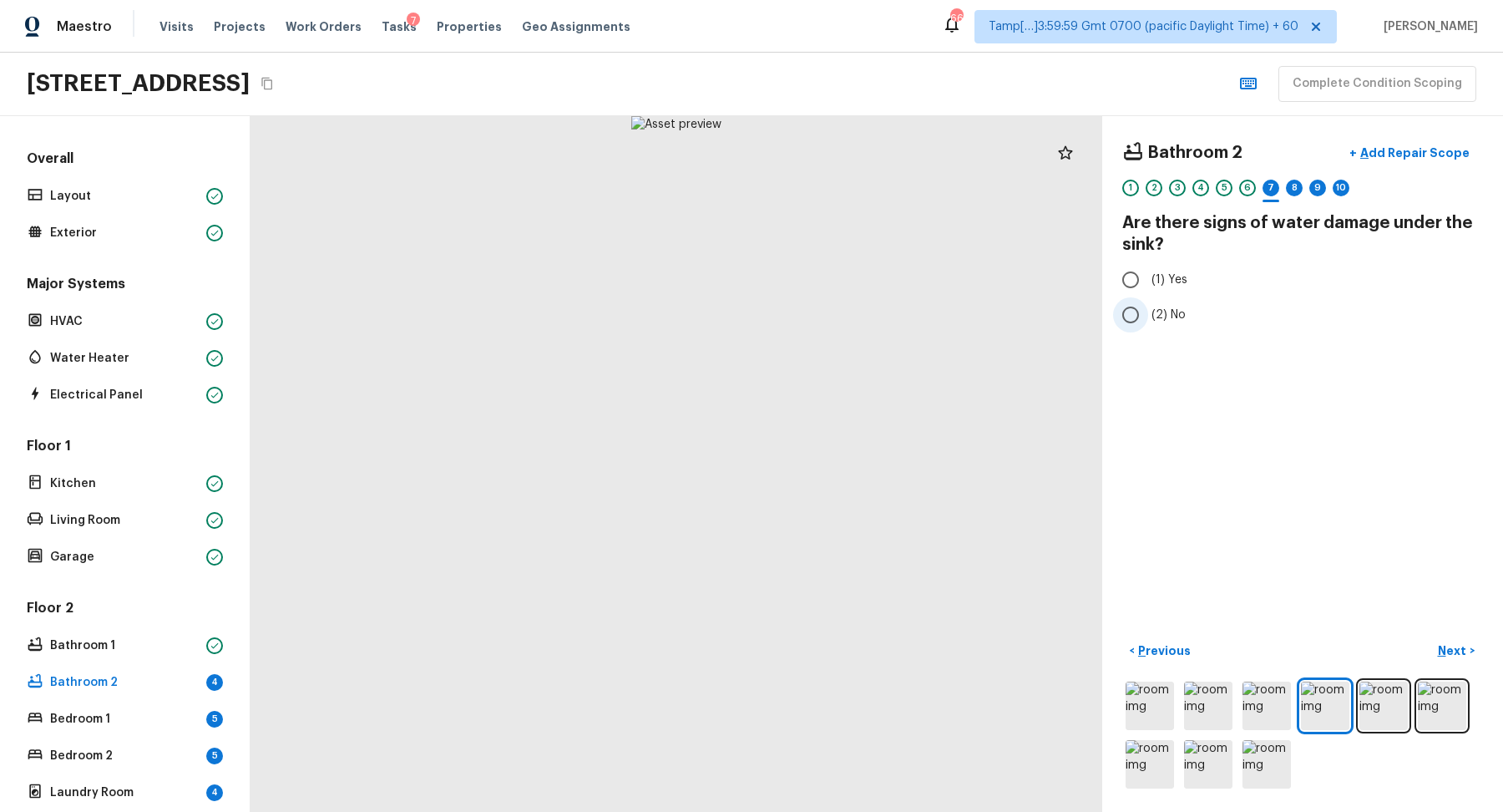
click at [1177, 318] on span "(2) No" at bounding box center [1169, 315] width 34 height 16
click at [1149, 318] on input "(2) No" at bounding box center [1130, 315] width 35 height 35
radio input "true"
click at [1454, 647] on p "Next" at bounding box center [1453, 650] width 32 height 16
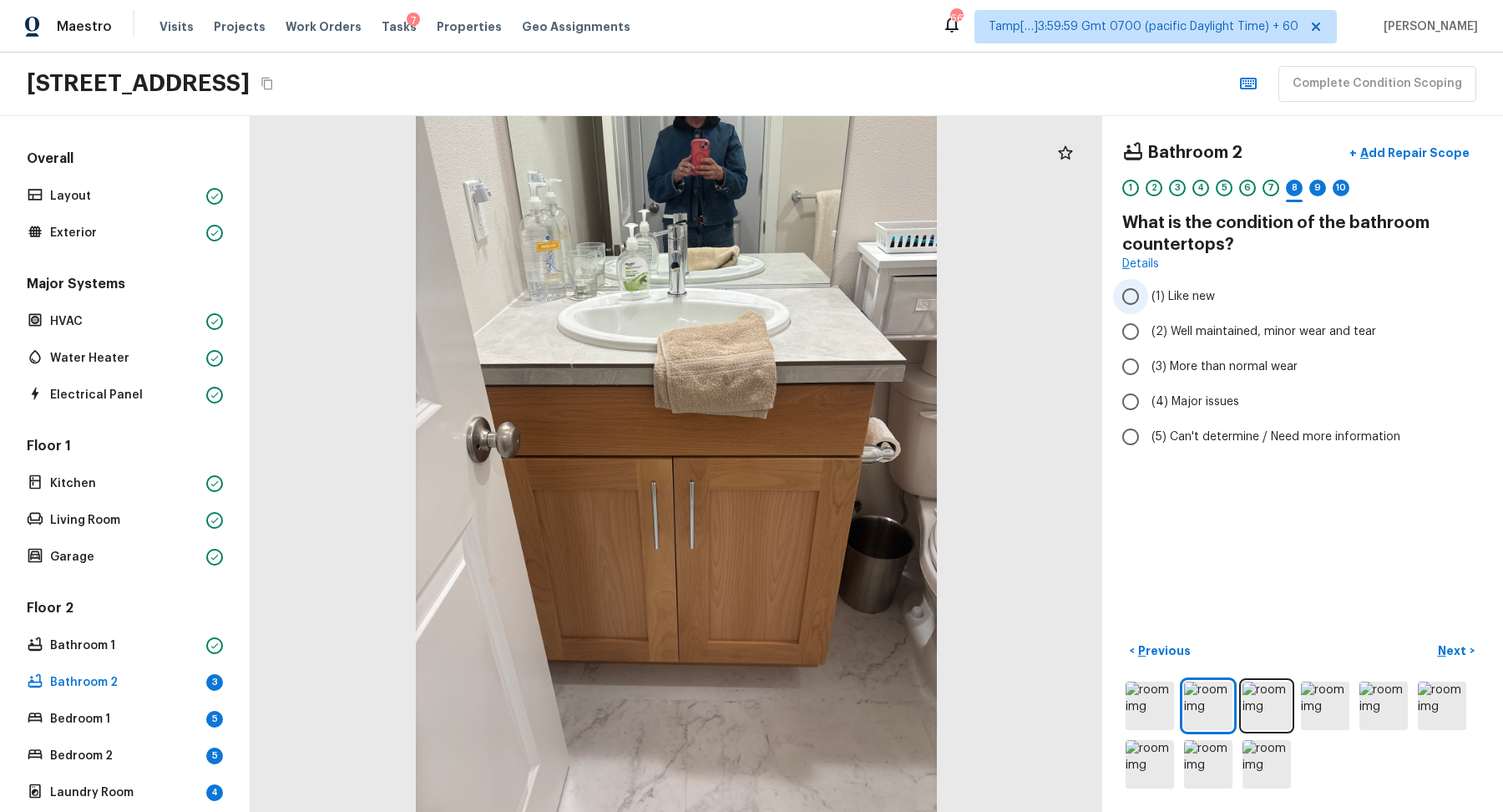
click at [1187, 298] on span "(1) Like new" at bounding box center [1184, 297] width 63 height 16
click at [1149, 298] on input "(1) Like new" at bounding box center [1130, 296] width 35 height 35
radio input "true"
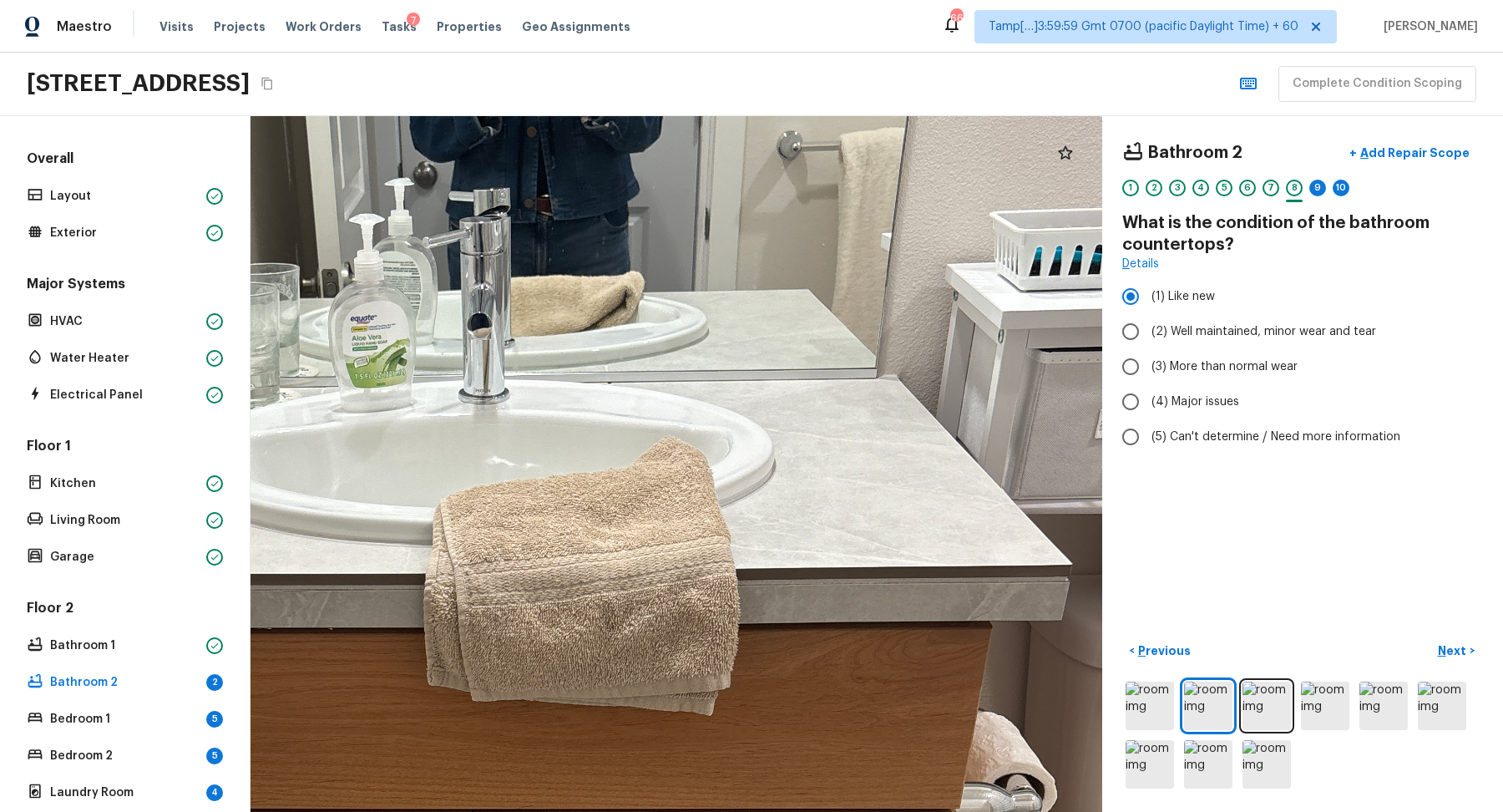
drag, startPoint x: 837, startPoint y: 355, endPoint x: 878, endPoint y: 605, distance: 253.3
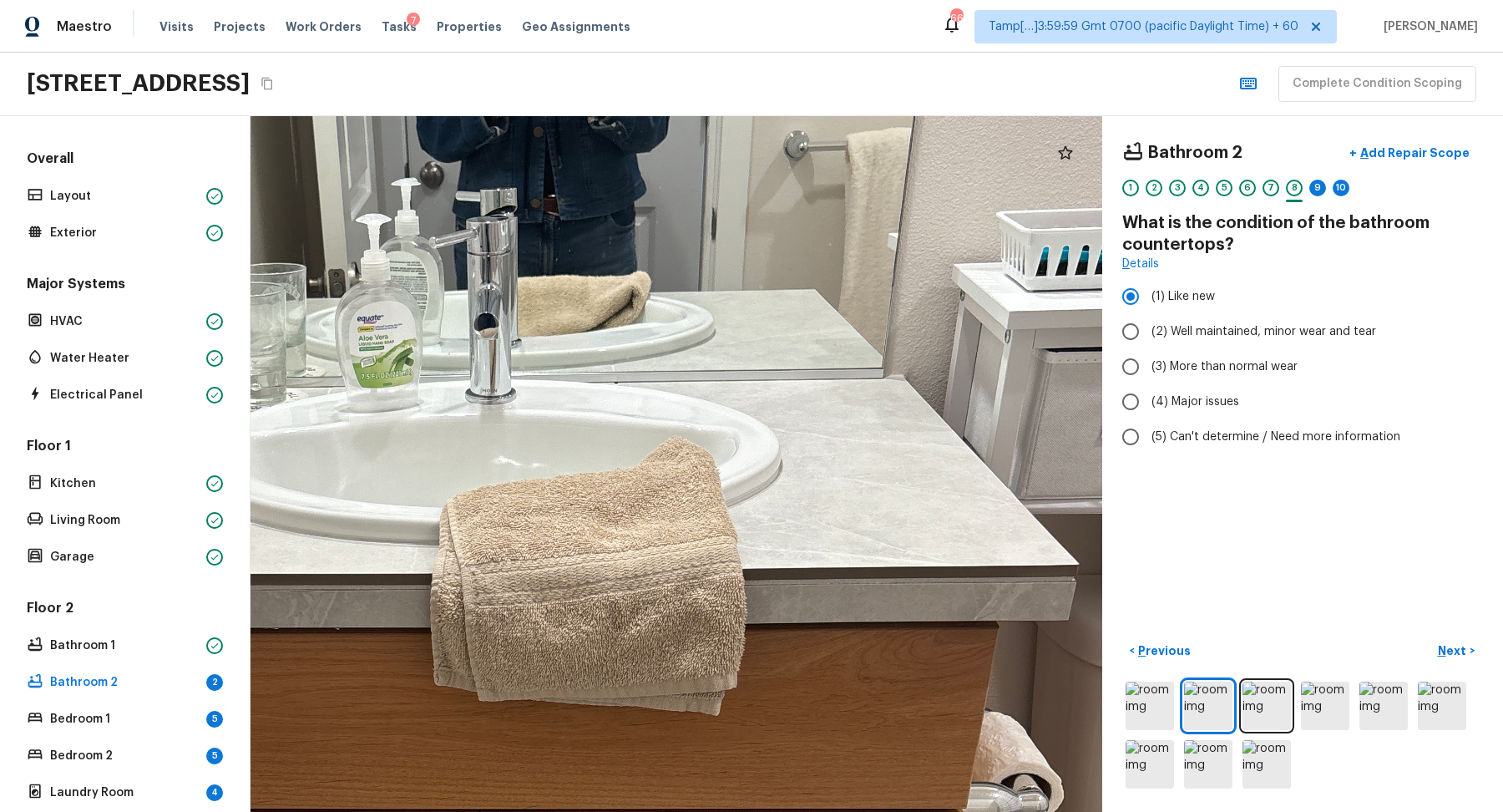
drag, startPoint x: 904, startPoint y: 518, endPoint x: 1128, endPoint y: 522, distance: 224.0
click at [1128, 522] on div "Bathroom 2 + Add Repair Scope 1 2 3 4 5 6 7 8 9 10 What is the condition of the…" at bounding box center [876, 463] width 1252 height 695
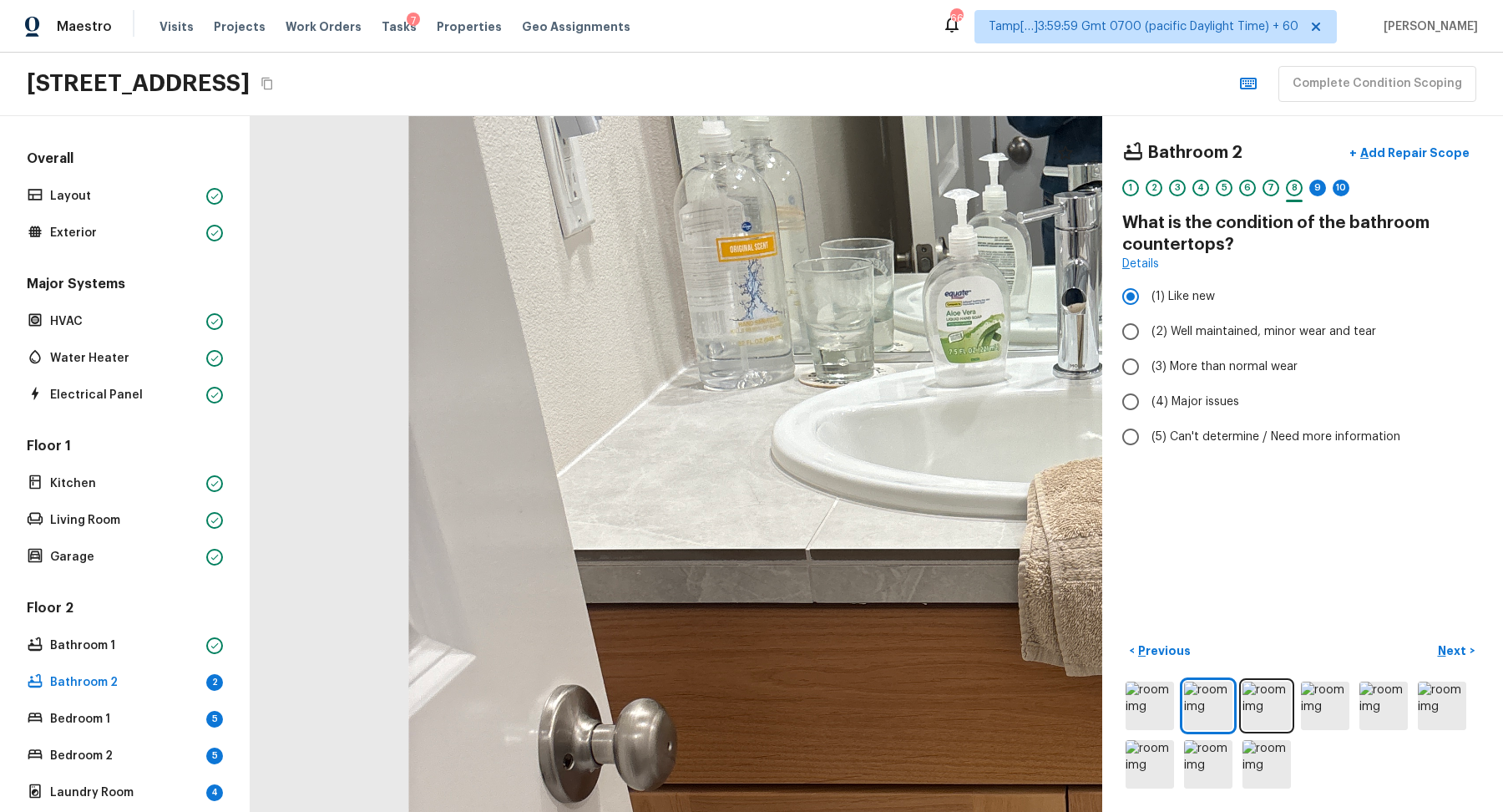
drag, startPoint x: 1062, startPoint y: 512, endPoint x: 791, endPoint y: 427, distance: 284.0
click at [791, 428] on div at bounding box center [1076, 806] width 2183 height 1783
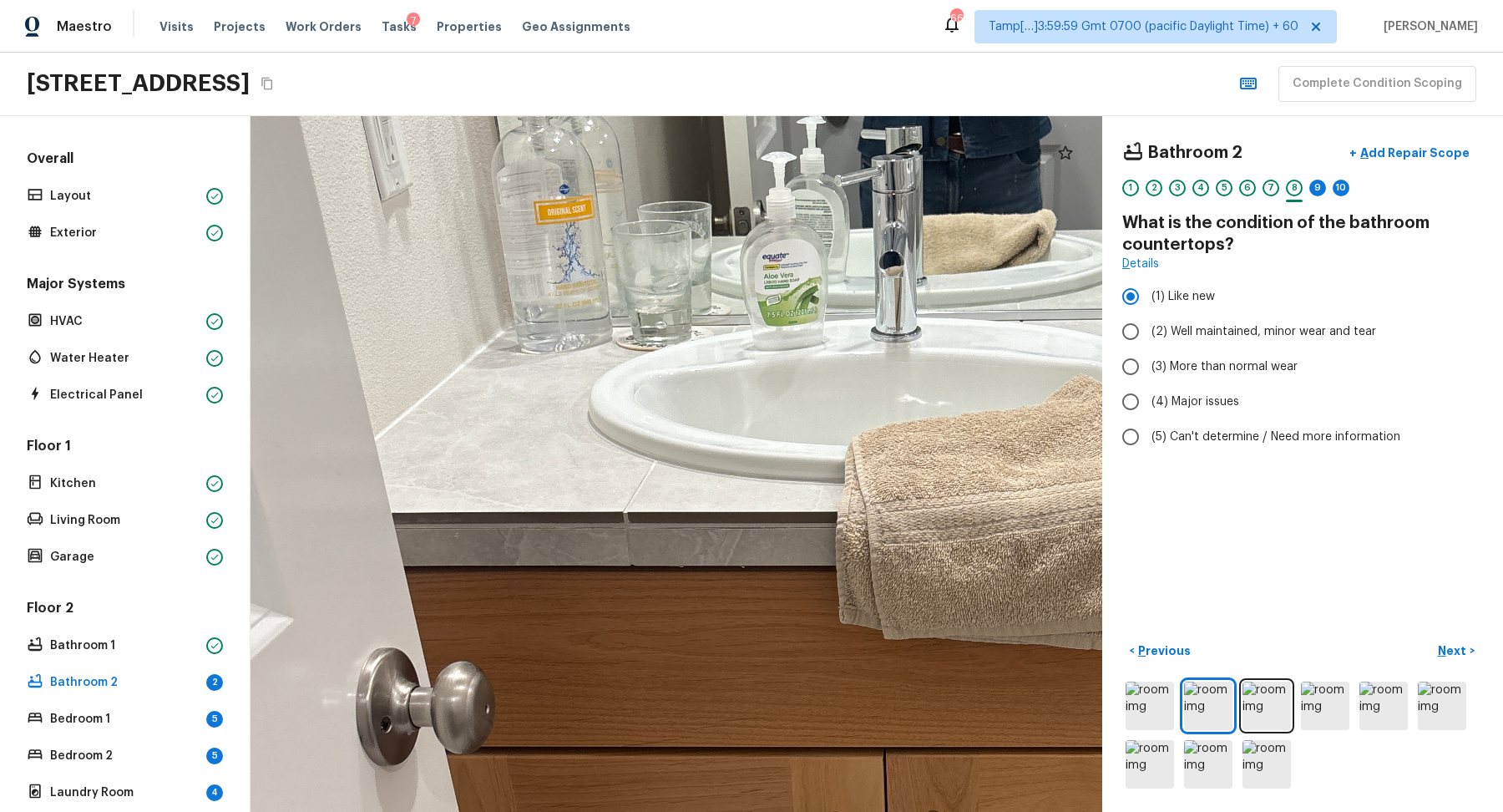
drag, startPoint x: 906, startPoint y: 446, endPoint x: 818, endPoint y: 447, distance: 88.0
click at [818, 447] on div at bounding box center [894, 769] width 2183 height 1783
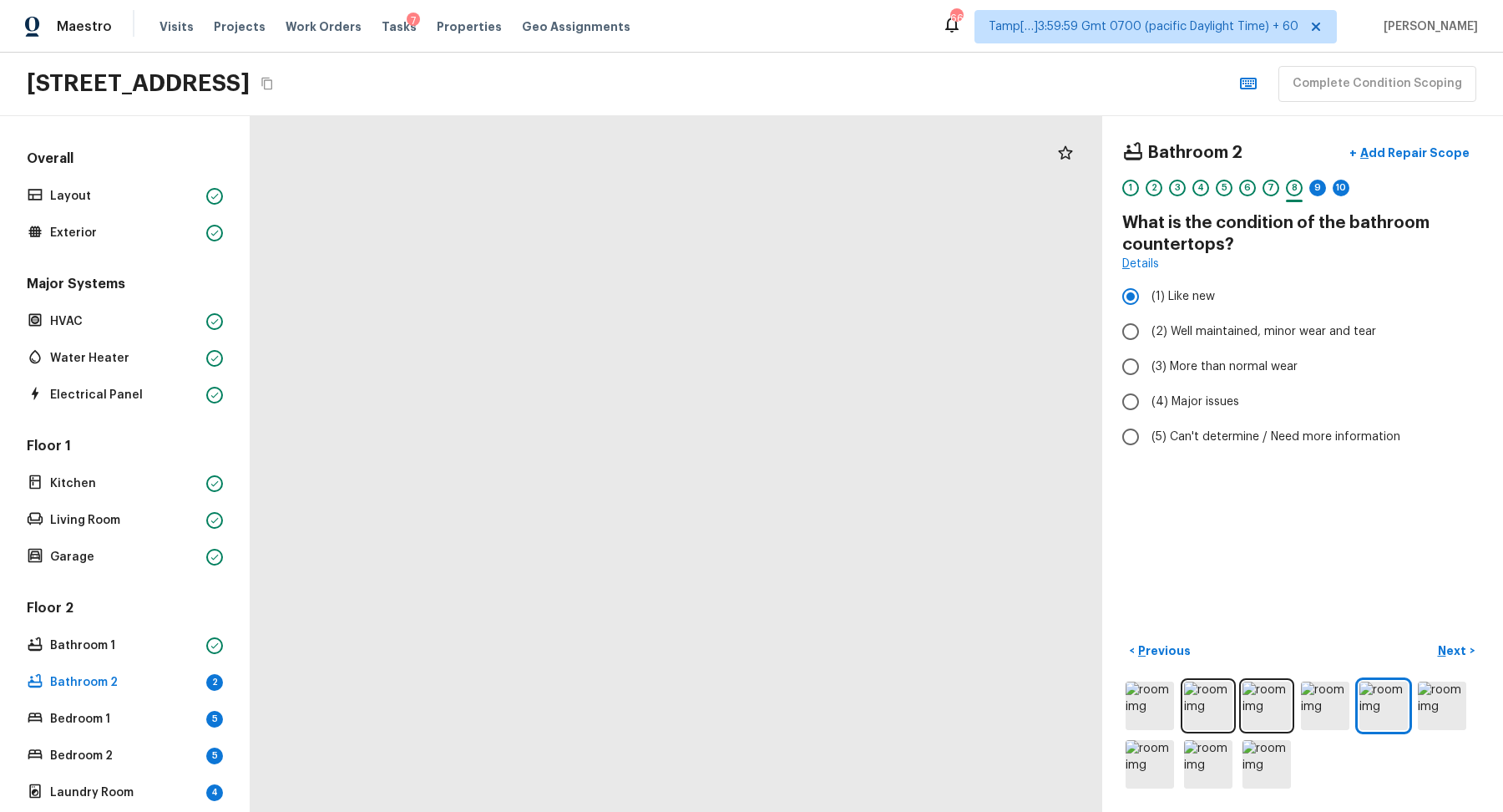
drag, startPoint x: 762, startPoint y: 604, endPoint x: 894, endPoint y: 399, distance: 243.8
click at [894, 399] on div at bounding box center [580, 24] width 1843 height 1506
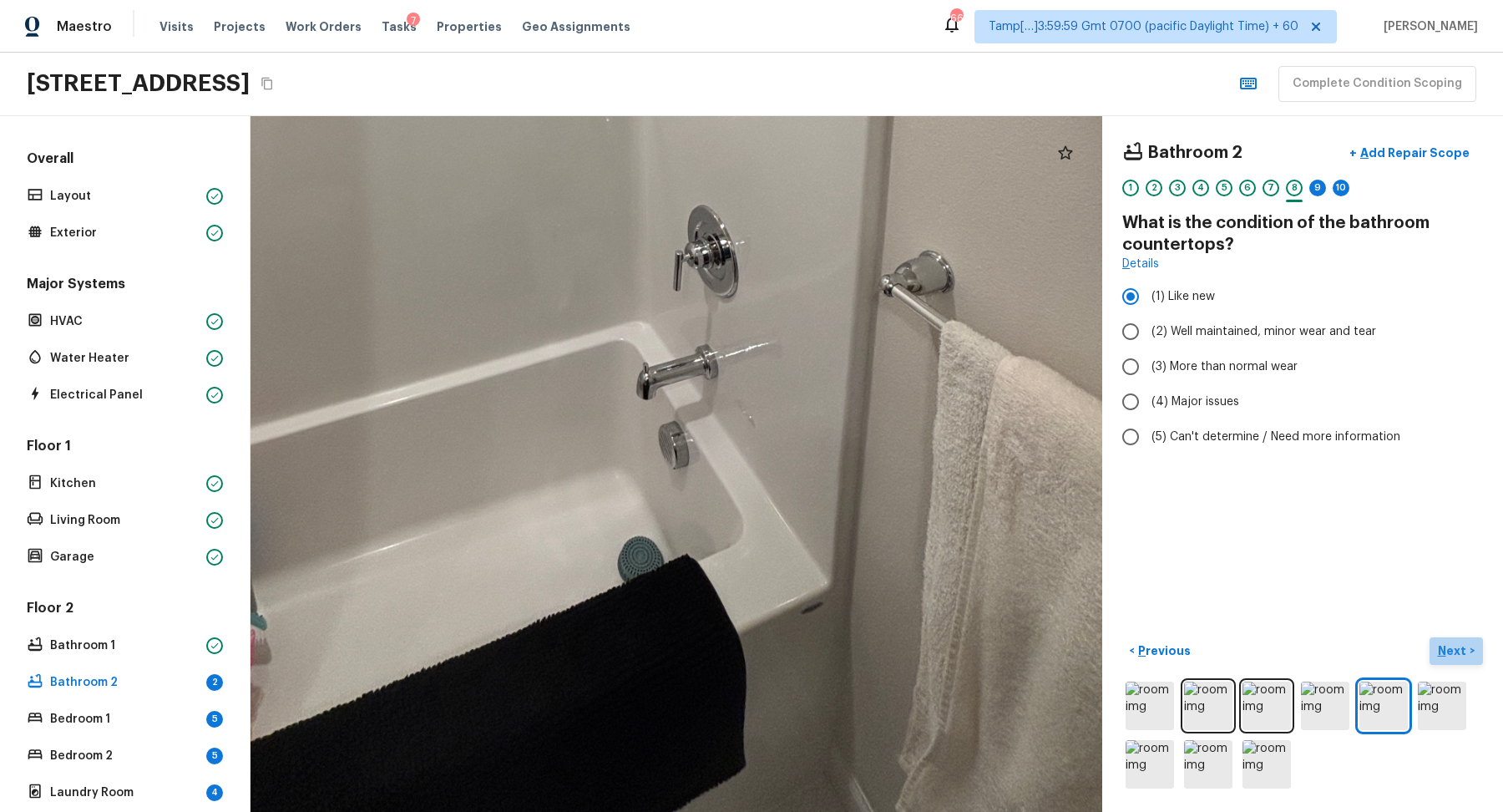
click at [1451, 656] on p "Next" at bounding box center [1453, 650] width 32 height 16
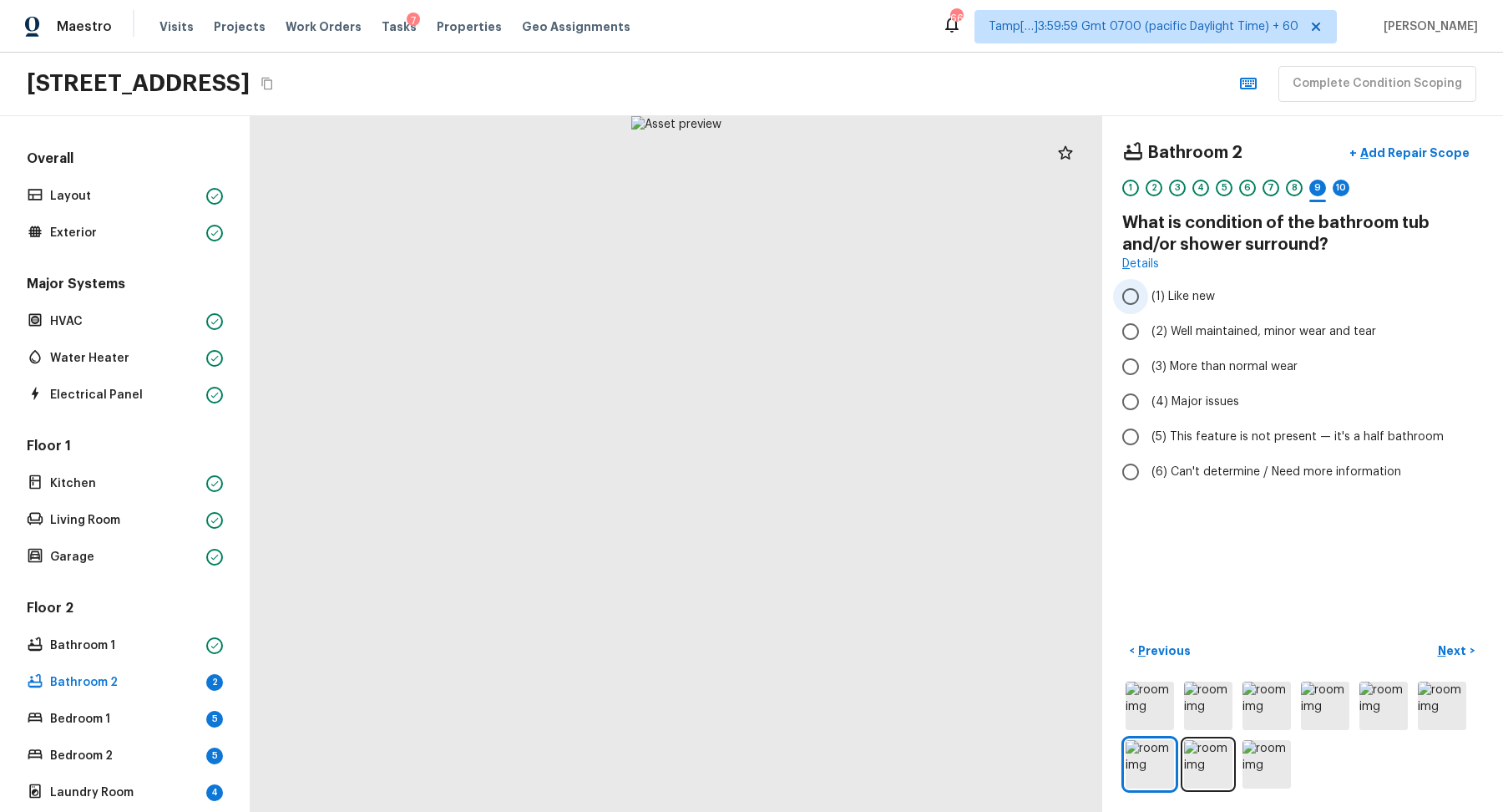
click at [1225, 295] on label "(1) Like new" at bounding box center [1291, 296] width 356 height 35
click at [1149, 295] on input "(1) Like new" at bounding box center [1130, 296] width 35 height 35
radio input "true"
click at [1466, 653] on p "Next" at bounding box center [1453, 650] width 32 height 16
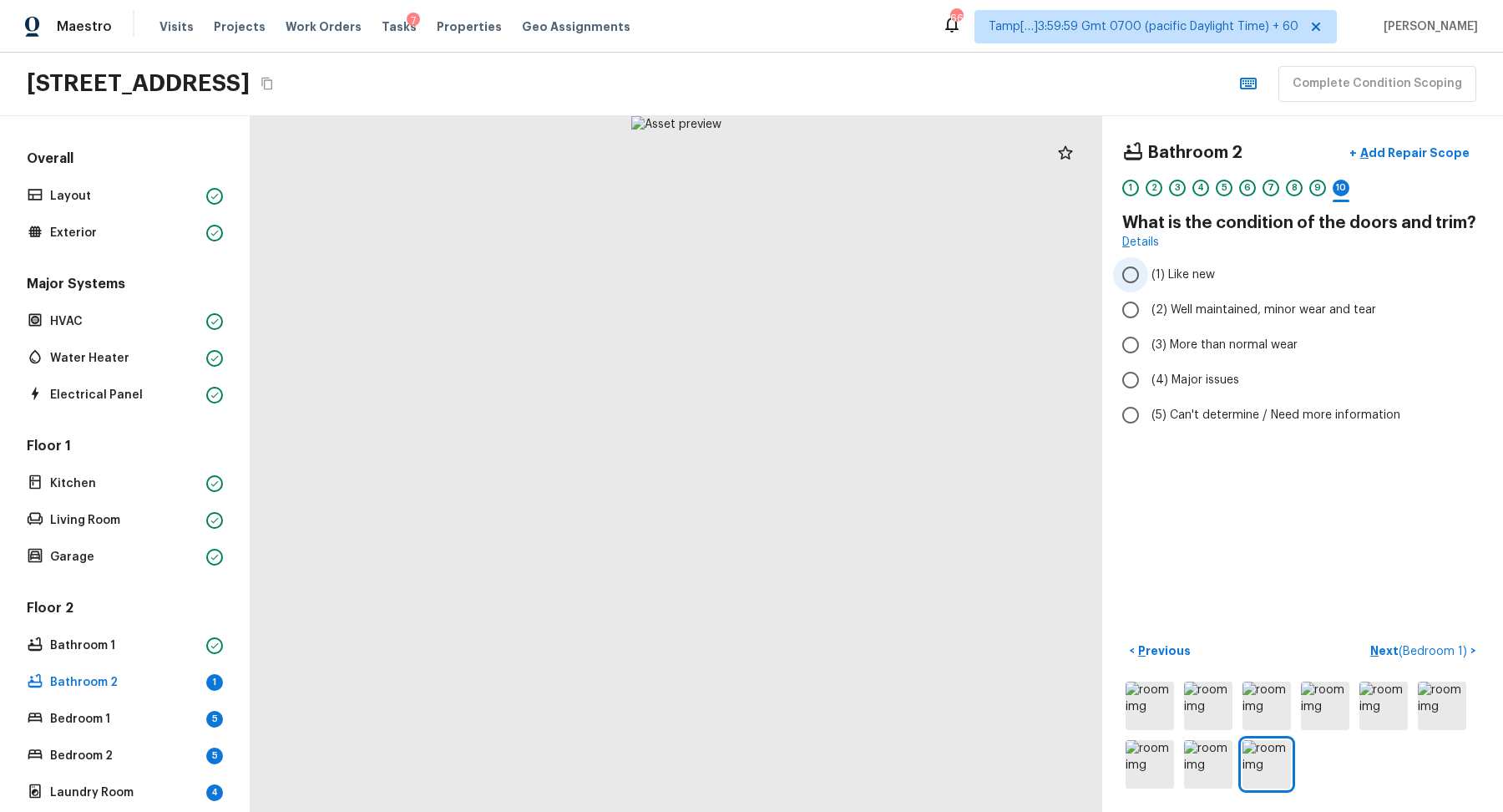
click at [1209, 282] on label "(1) Like new" at bounding box center [1291, 274] width 356 height 35
click at [1149, 282] on input "(1) Like new" at bounding box center [1130, 274] width 35 height 35
radio input "true"
click at [1455, 646] on span "( Bedroom 1 )" at bounding box center [1433, 651] width 69 height 12
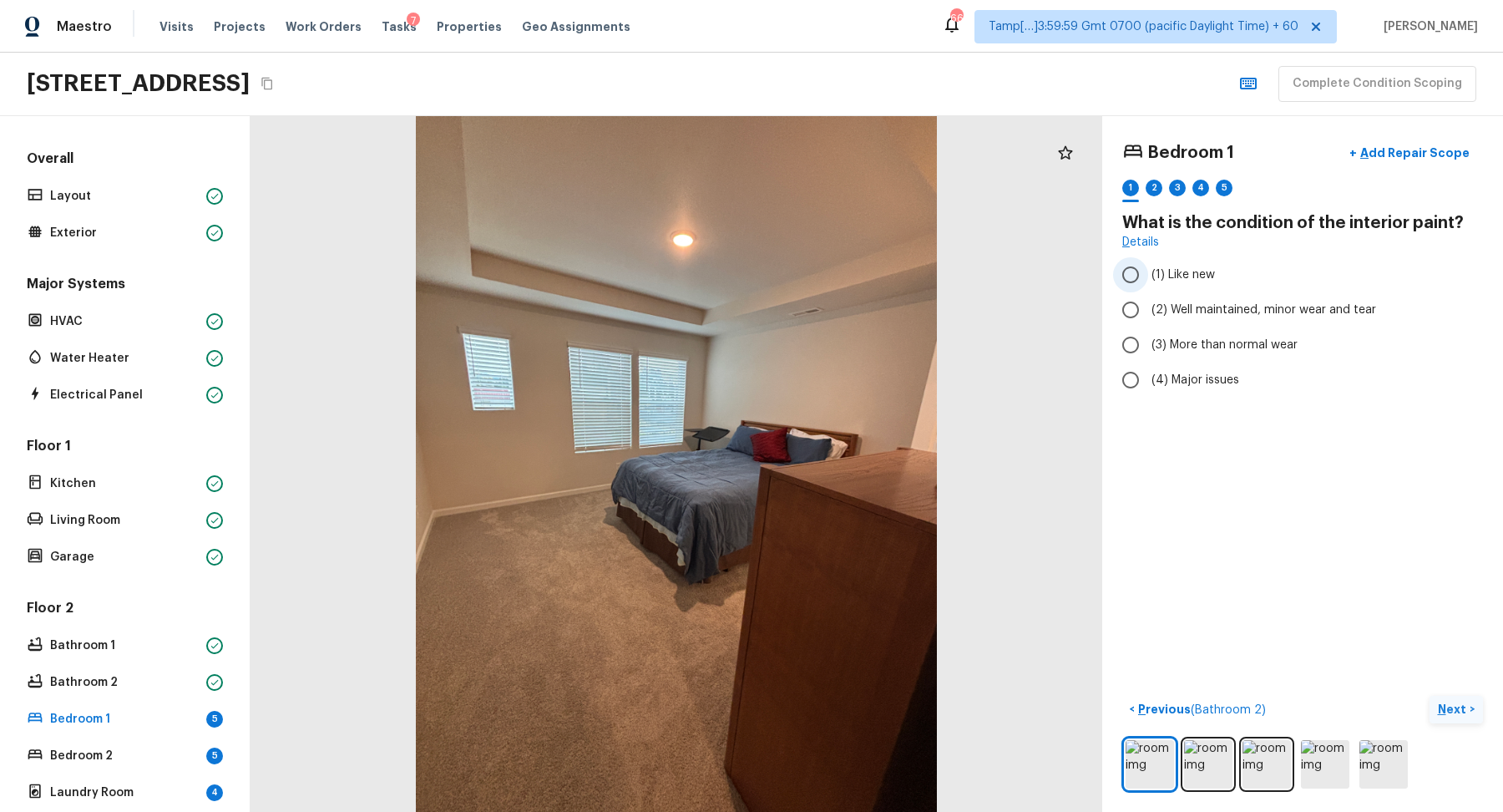
click at [1195, 277] on span "(1) Like new" at bounding box center [1184, 275] width 63 height 16
click at [1149, 277] on input "(1) Like new" at bounding box center [1130, 274] width 35 height 35
radio input "true"
click at [1219, 304] on span "(2) Well maintained, minor wear and tear" at bounding box center [1264, 309] width 224 height 16
click at [1149, 304] on input "(2) Well maintained, minor wear and tear" at bounding box center [1130, 309] width 35 height 35
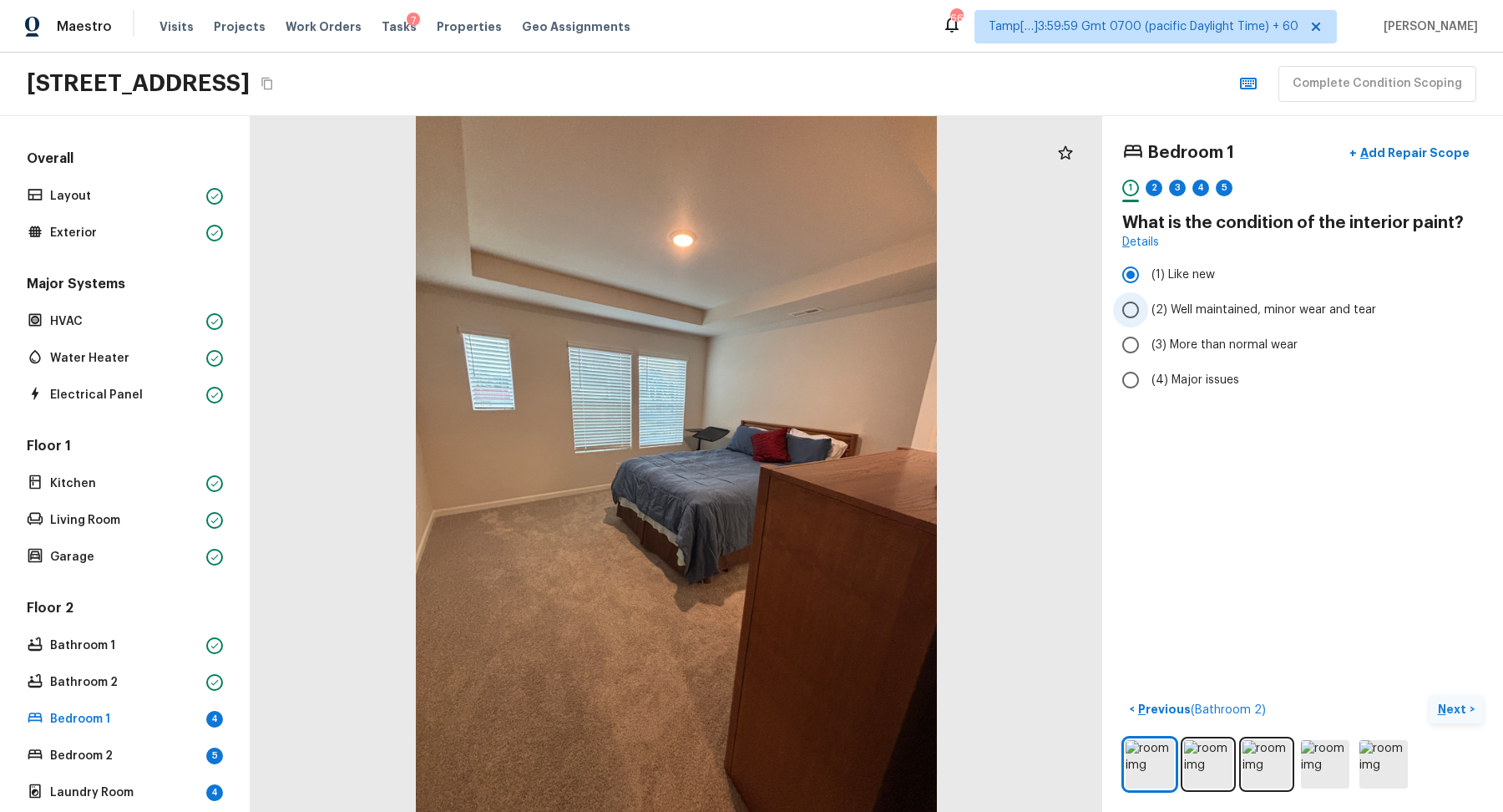
radio input "true"
click at [1443, 703] on p "Next" at bounding box center [1453, 709] width 32 height 16
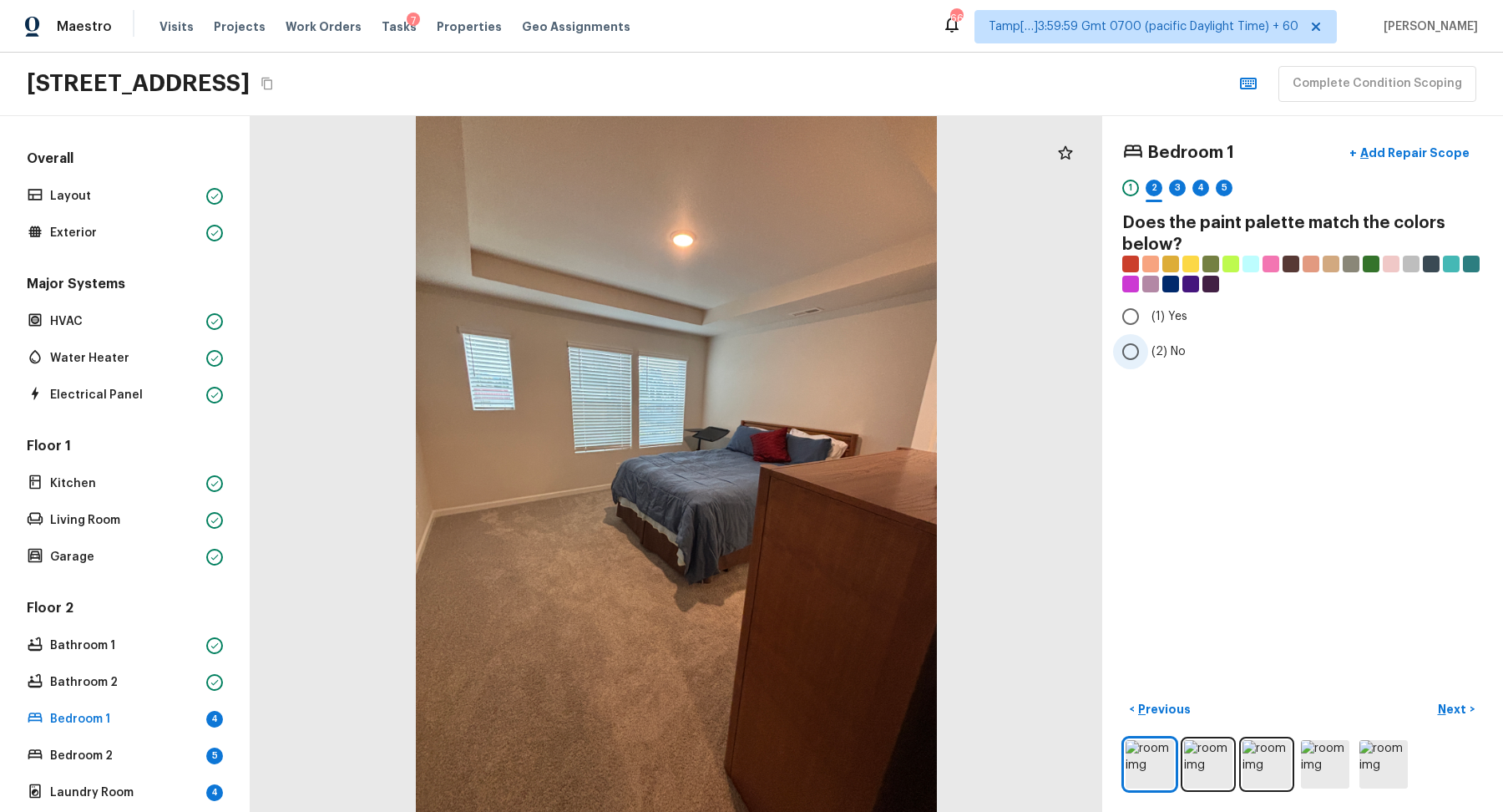
click at [1181, 349] on span "(2) No" at bounding box center [1169, 352] width 34 height 16
click at [1149, 349] on input "(2) No" at bounding box center [1130, 351] width 35 height 35
radio input "true"
click at [1445, 702] on p "Next" at bounding box center [1453, 709] width 32 height 16
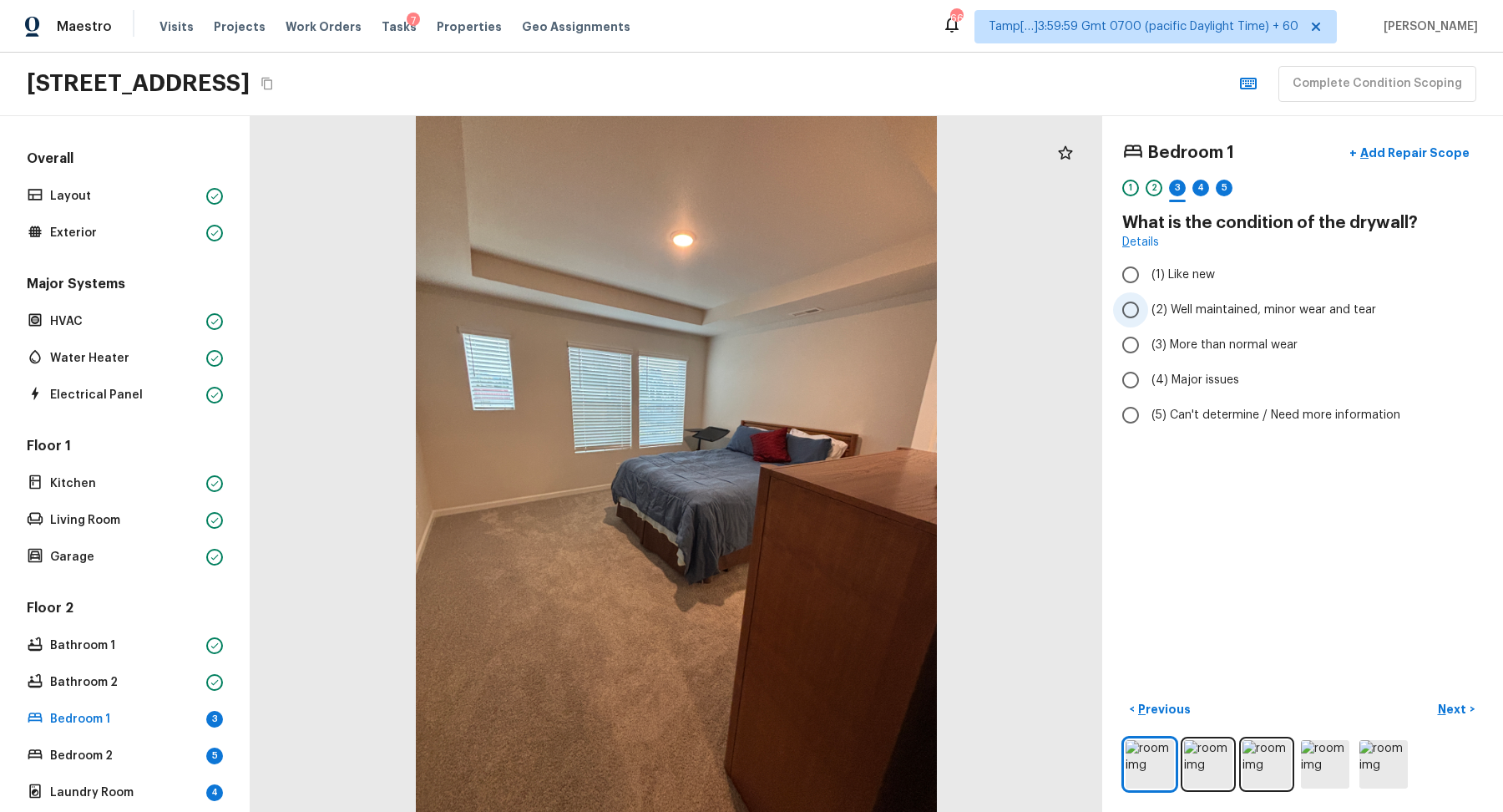
click at [1177, 302] on span "(2) Well maintained, minor wear and tear" at bounding box center [1264, 309] width 224 height 16
click at [1149, 302] on input "(2) Well maintained, minor wear and tear" at bounding box center [1130, 309] width 35 height 35
radio input "true"
click at [1196, 267] on span "(1) Like new" at bounding box center [1184, 275] width 63 height 16
click at [1149, 264] on input "(1) Like new" at bounding box center [1130, 274] width 35 height 35
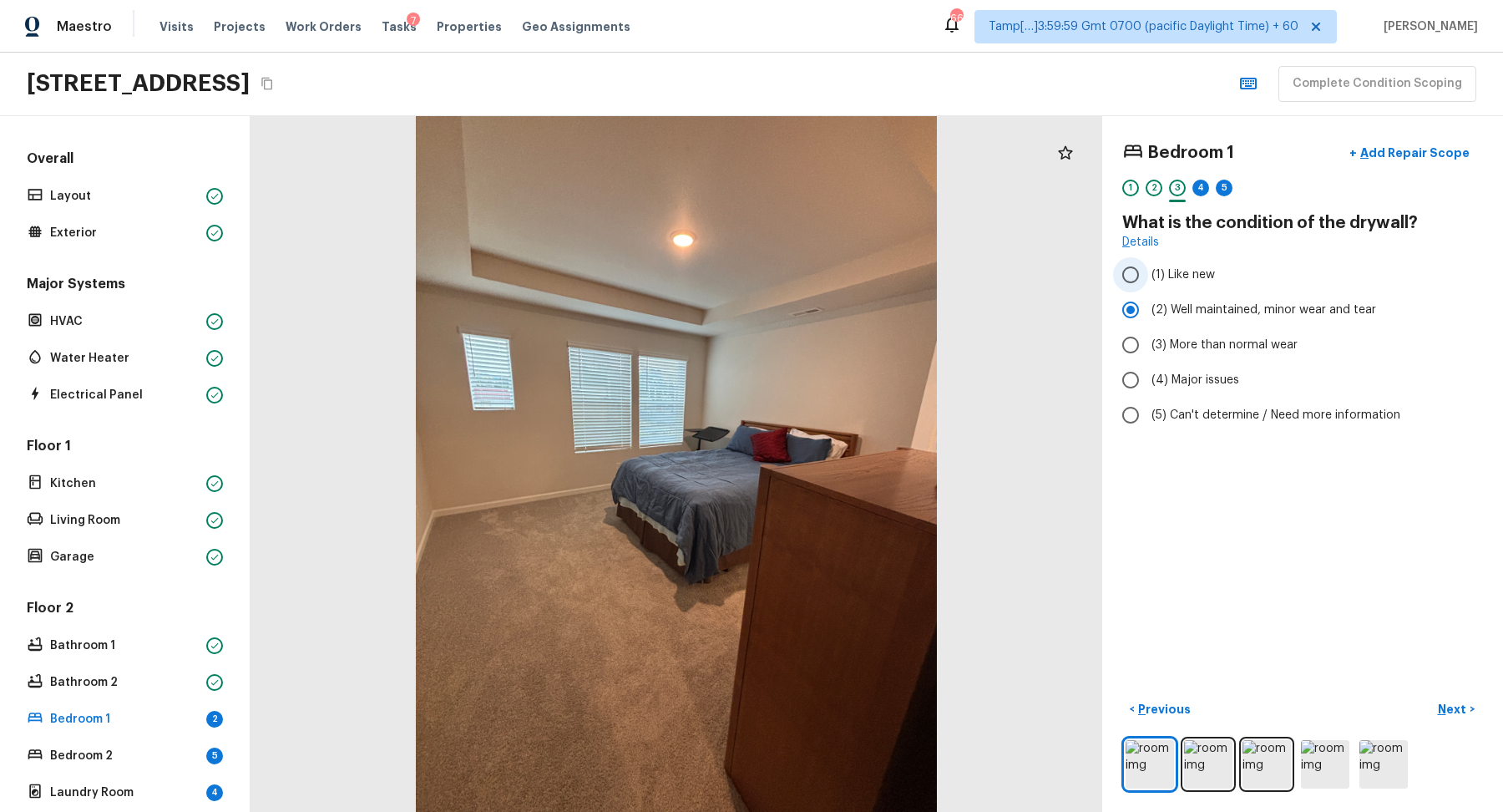
radio input "true"
click at [1467, 714] on p "Next" at bounding box center [1453, 709] width 32 height 16
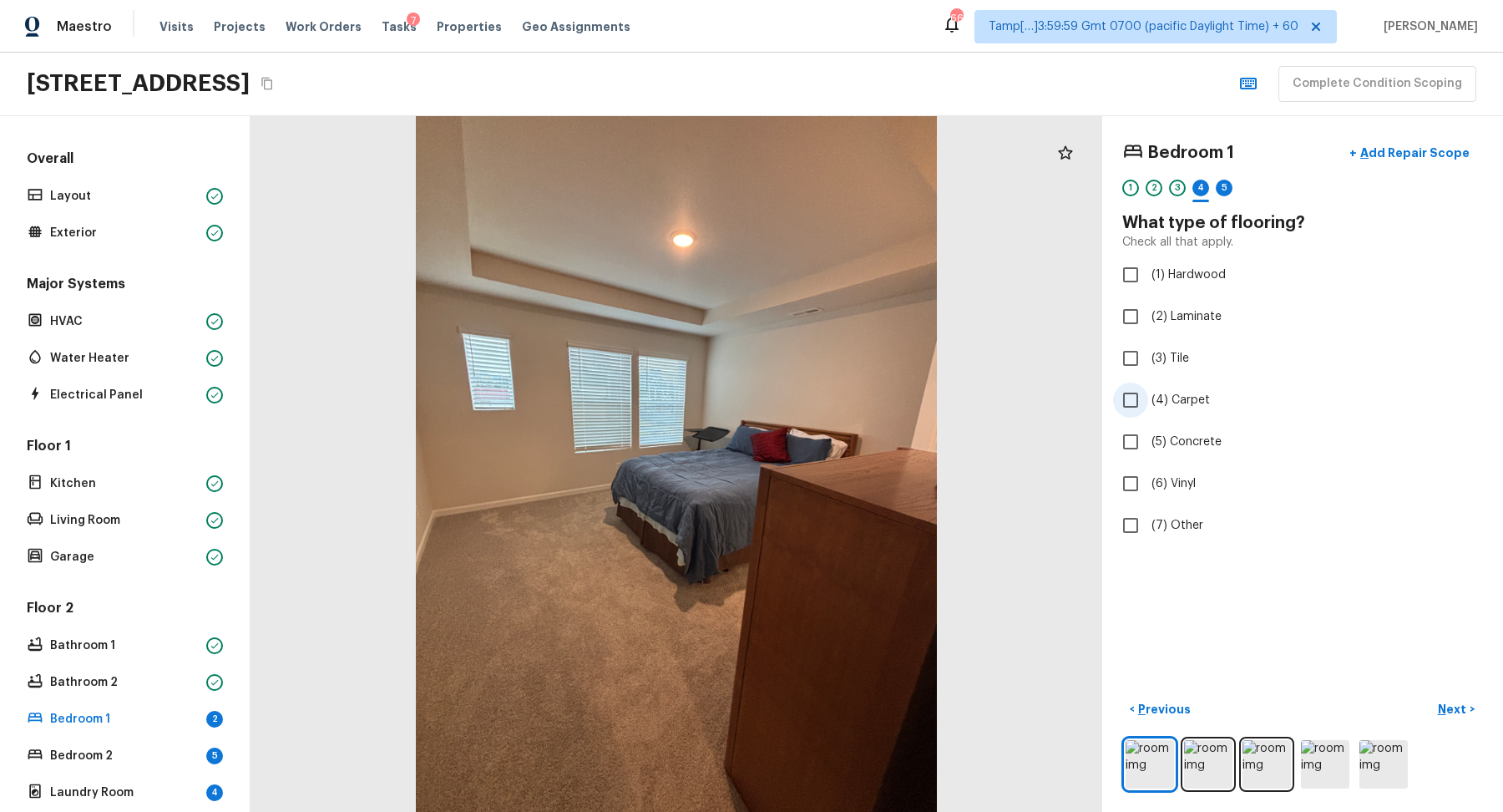
click at [1182, 393] on span "(4) Carpet" at bounding box center [1181, 400] width 59 height 16
click at [1149, 393] on input "(4) Carpet" at bounding box center [1130, 400] width 35 height 35
checkbox input "true"
click at [1443, 704] on p "Next" at bounding box center [1453, 709] width 32 height 16
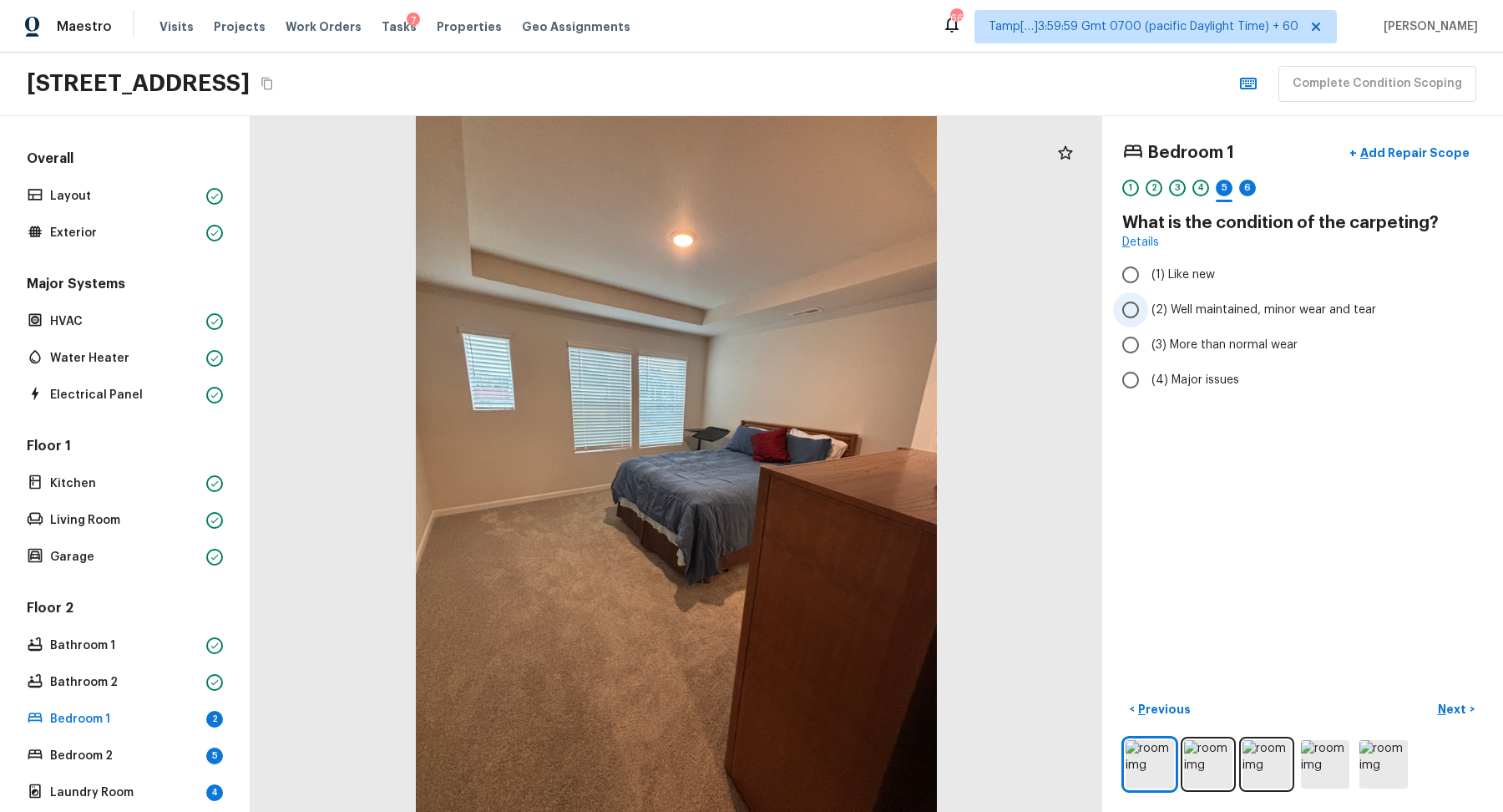
click at [1206, 308] on span "(2) Well maintained, minor wear and tear" at bounding box center [1264, 309] width 224 height 16
click at [1149, 308] on input "(2) Well maintained, minor wear and tear" at bounding box center [1130, 309] width 35 height 35
radio input "true"
click at [1442, 707] on p "Next" at bounding box center [1453, 709] width 32 height 16
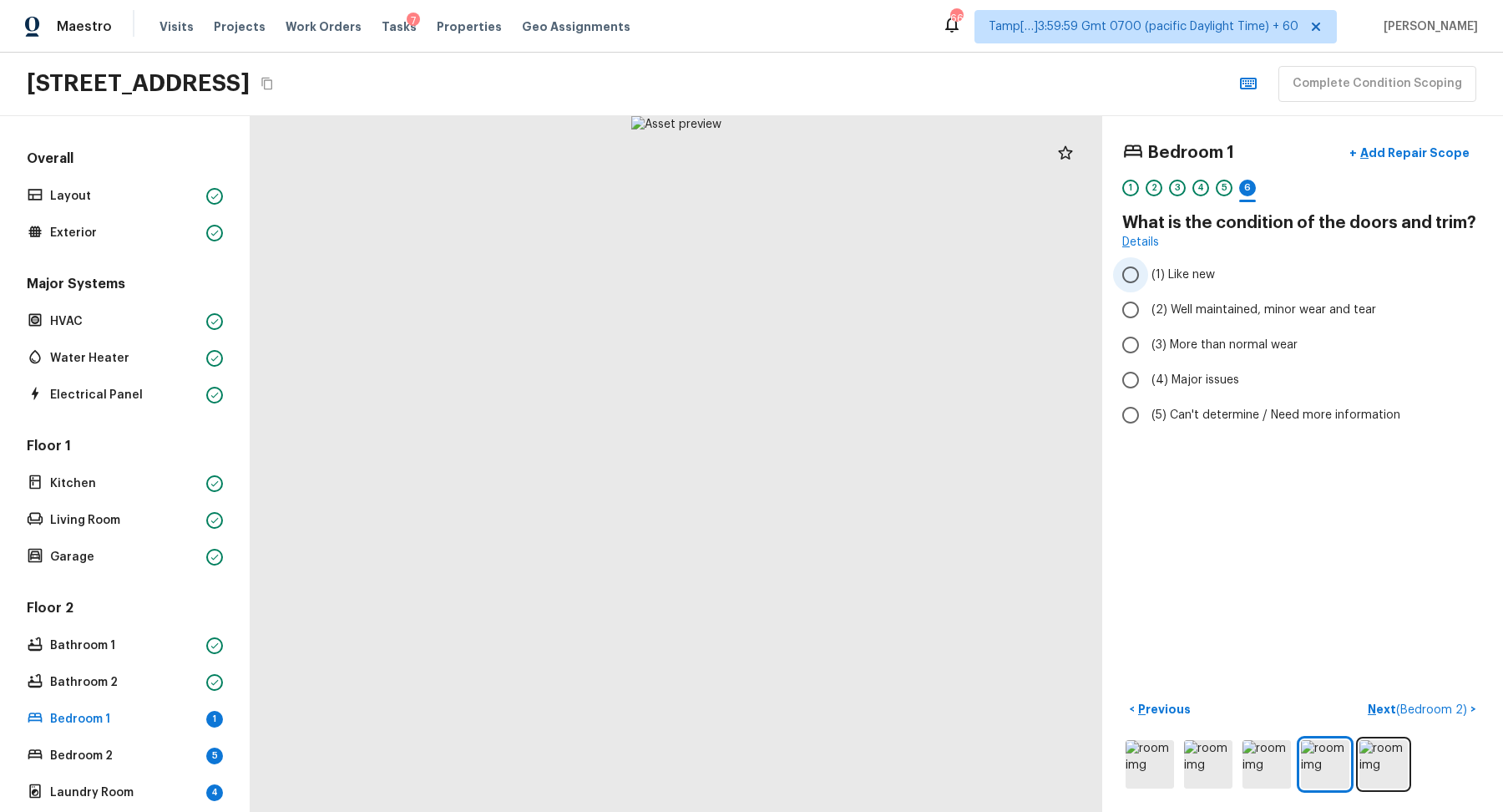
click at [1174, 263] on label "(1) Like new" at bounding box center [1291, 274] width 356 height 35
click at [1149, 263] on input "(1) Like new" at bounding box center [1130, 274] width 35 height 35
radio input "true"
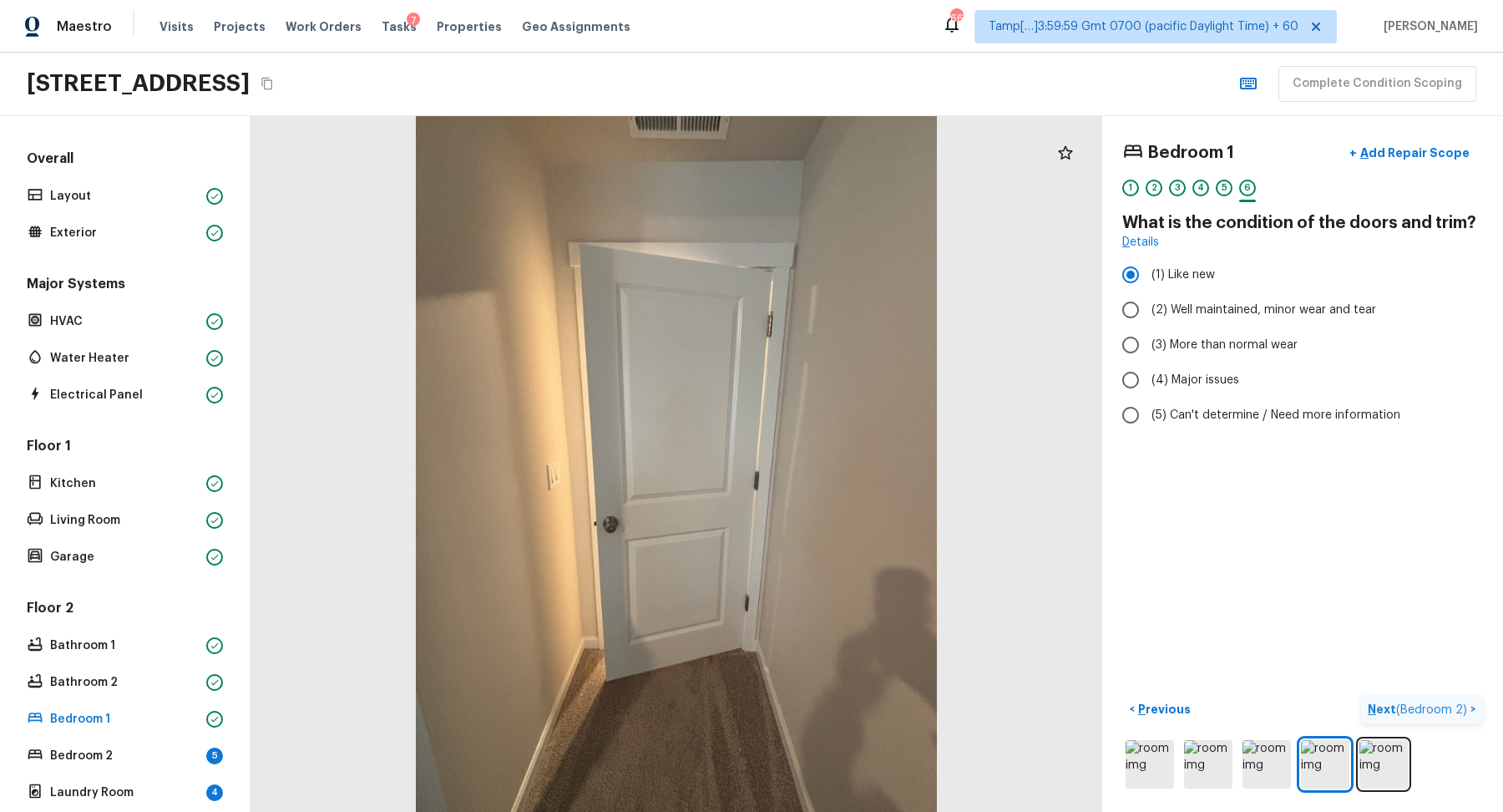
click at [1384, 713] on p "Next ( Bedroom 2 )" at bounding box center [1420, 709] width 103 height 17
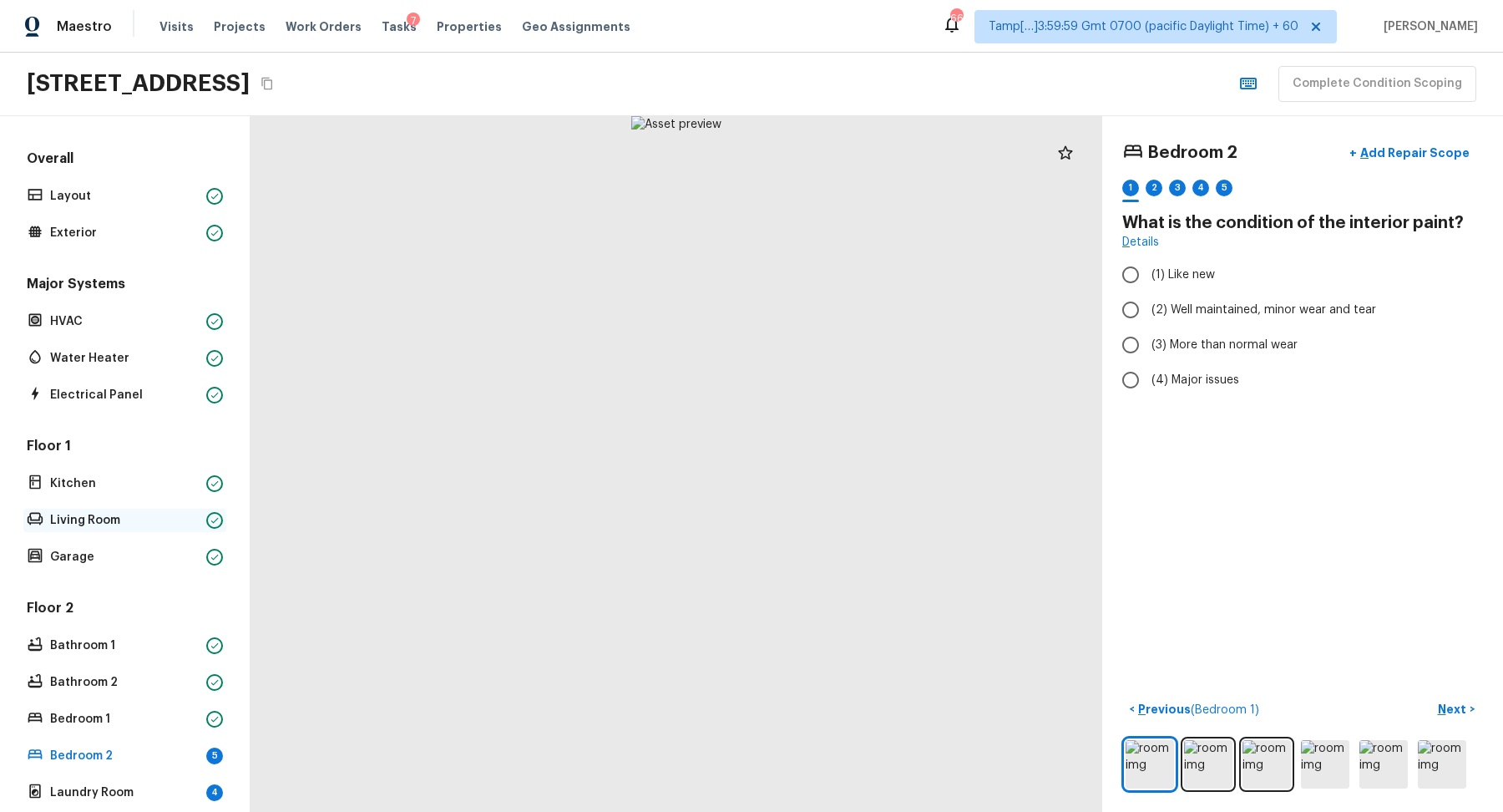
scroll to position [161, 0]
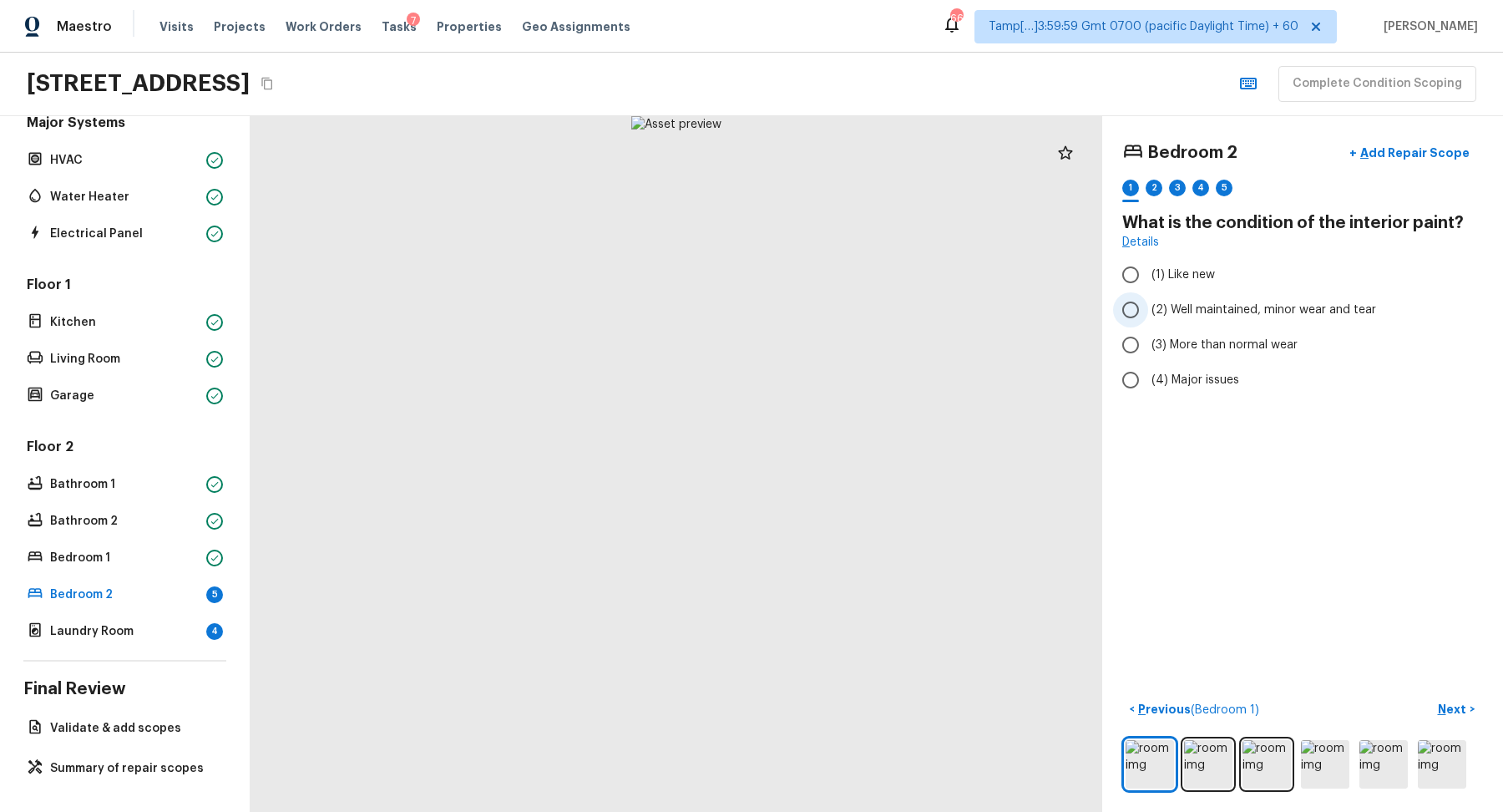
click at [1202, 304] on span "(2) Well maintained, minor wear and tear" at bounding box center [1264, 309] width 224 height 16
click at [1149, 304] on input "(2) Well maintained, minor wear and tear" at bounding box center [1130, 309] width 35 height 35
radio input "true"
click at [1460, 706] on p "Next" at bounding box center [1453, 709] width 32 height 16
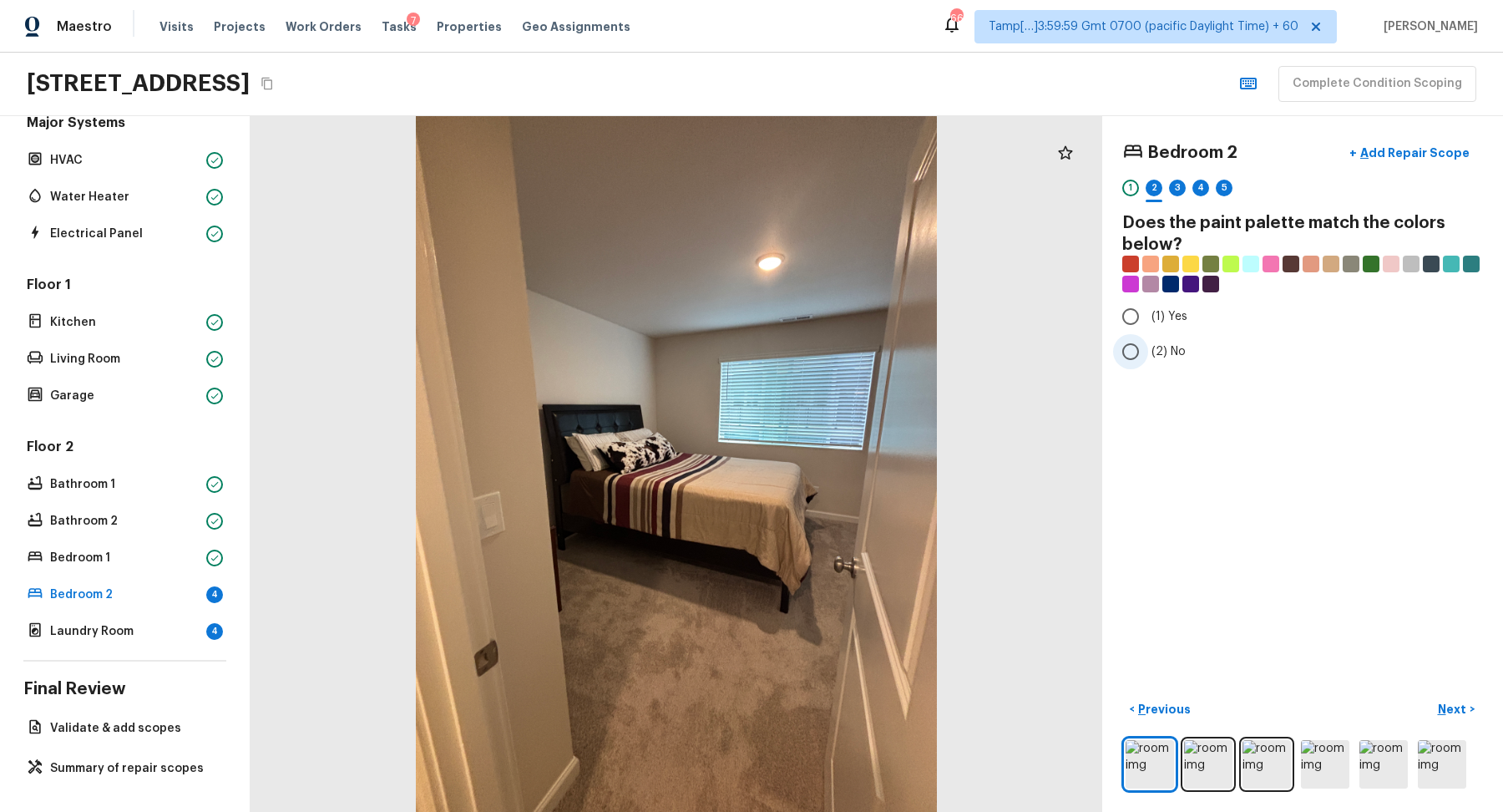
click at [1147, 364] on input "(2) No" at bounding box center [1130, 351] width 35 height 35
radio input "true"
click at [1451, 703] on p "Next" at bounding box center [1453, 709] width 32 height 16
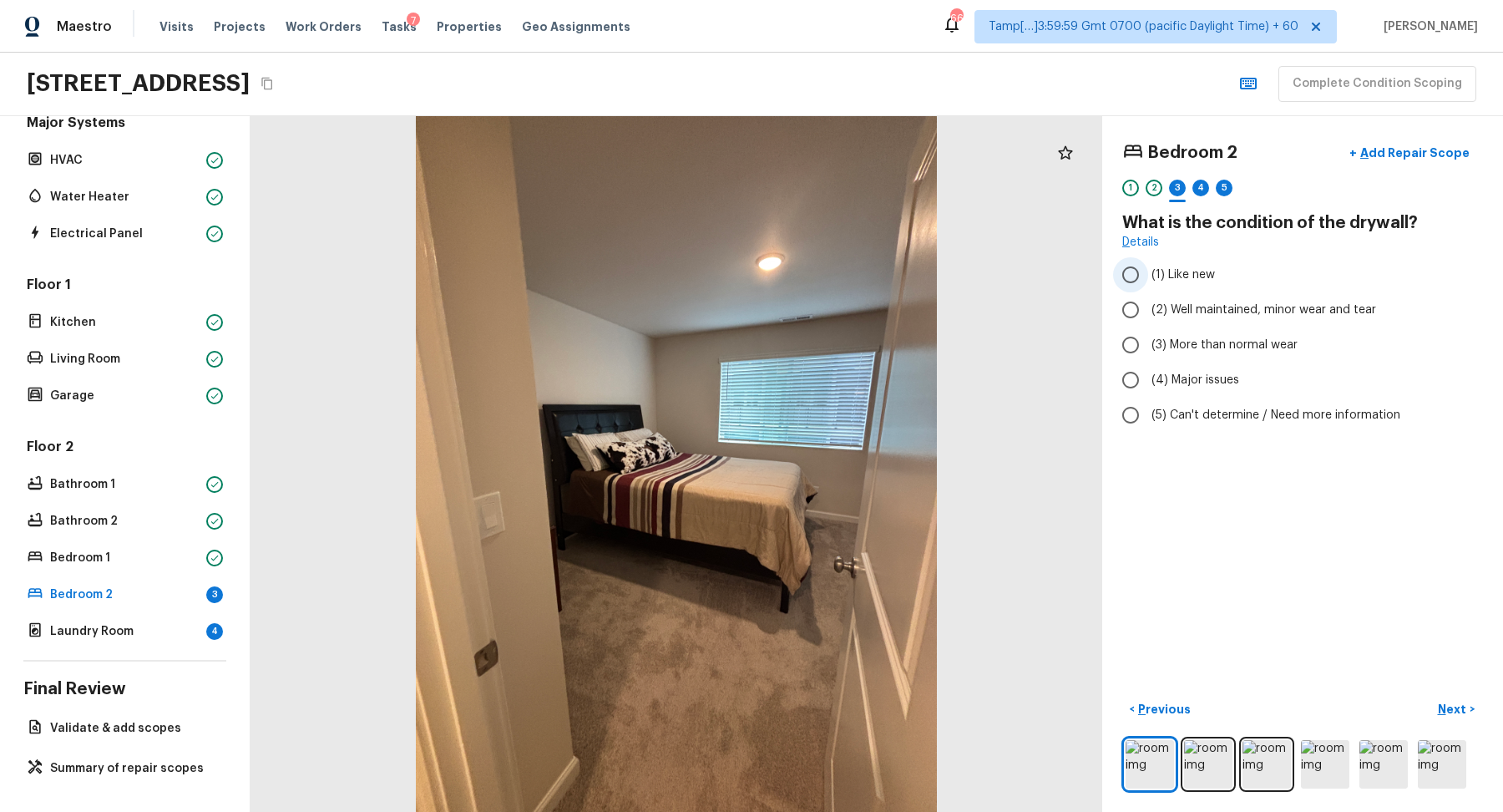
click at [1176, 267] on span "(1) Like new" at bounding box center [1184, 275] width 63 height 16
click at [1149, 266] on input "(1) Like new" at bounding box center [1130, 274] width 35 height 35
radio input "true"
click at [1447, 713] on p "Next" at bounding box center [1453, 709] width 32 height 16
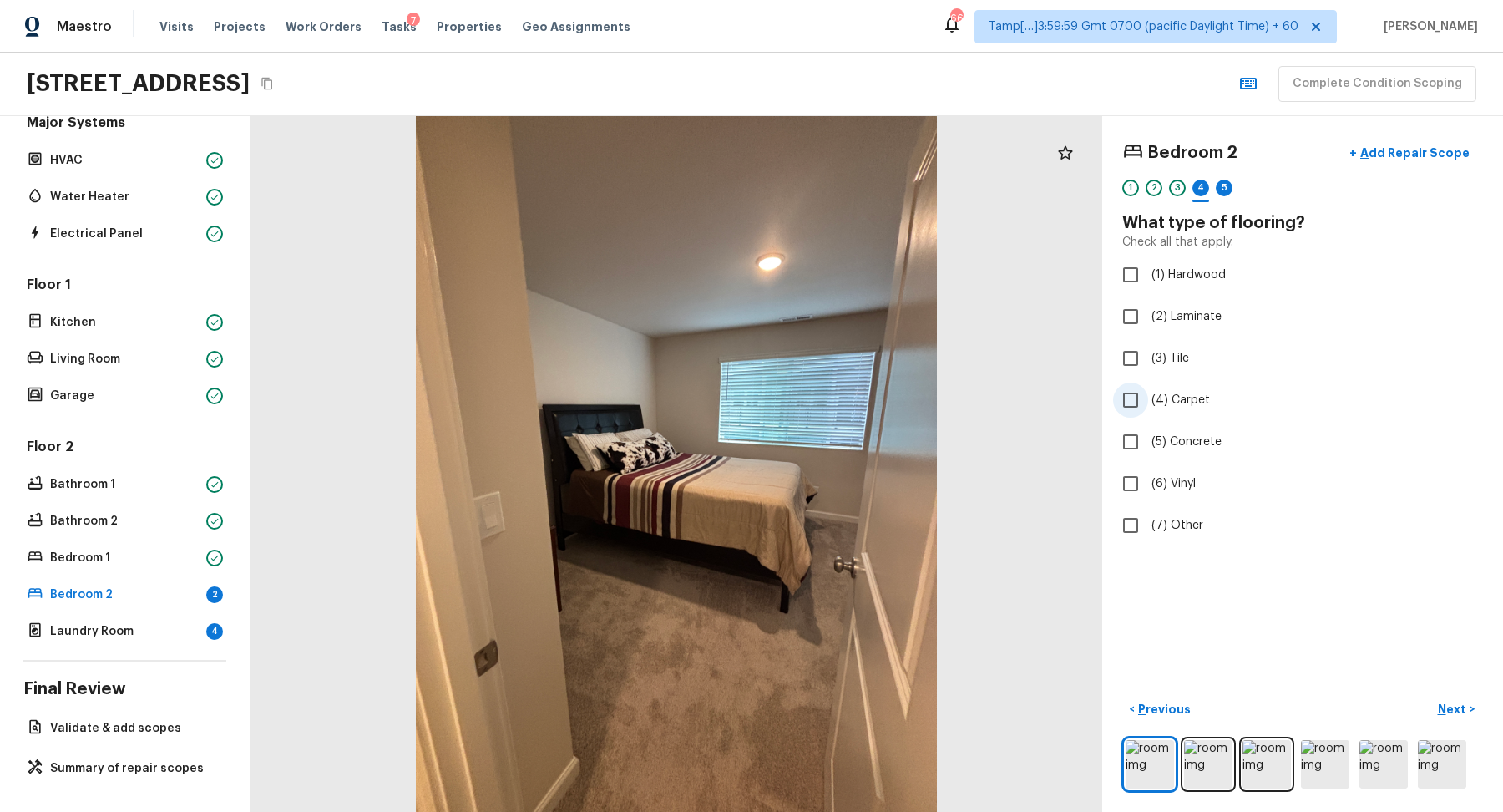
click at [1207, 394] on label "(4) Carpet" at bounding box center [1291, 400] width 356 height 35
click at [1149, 394] on input "(4) Carpet" at bounding box center [1130, 400] width 35 height 35
checkbox input "true"
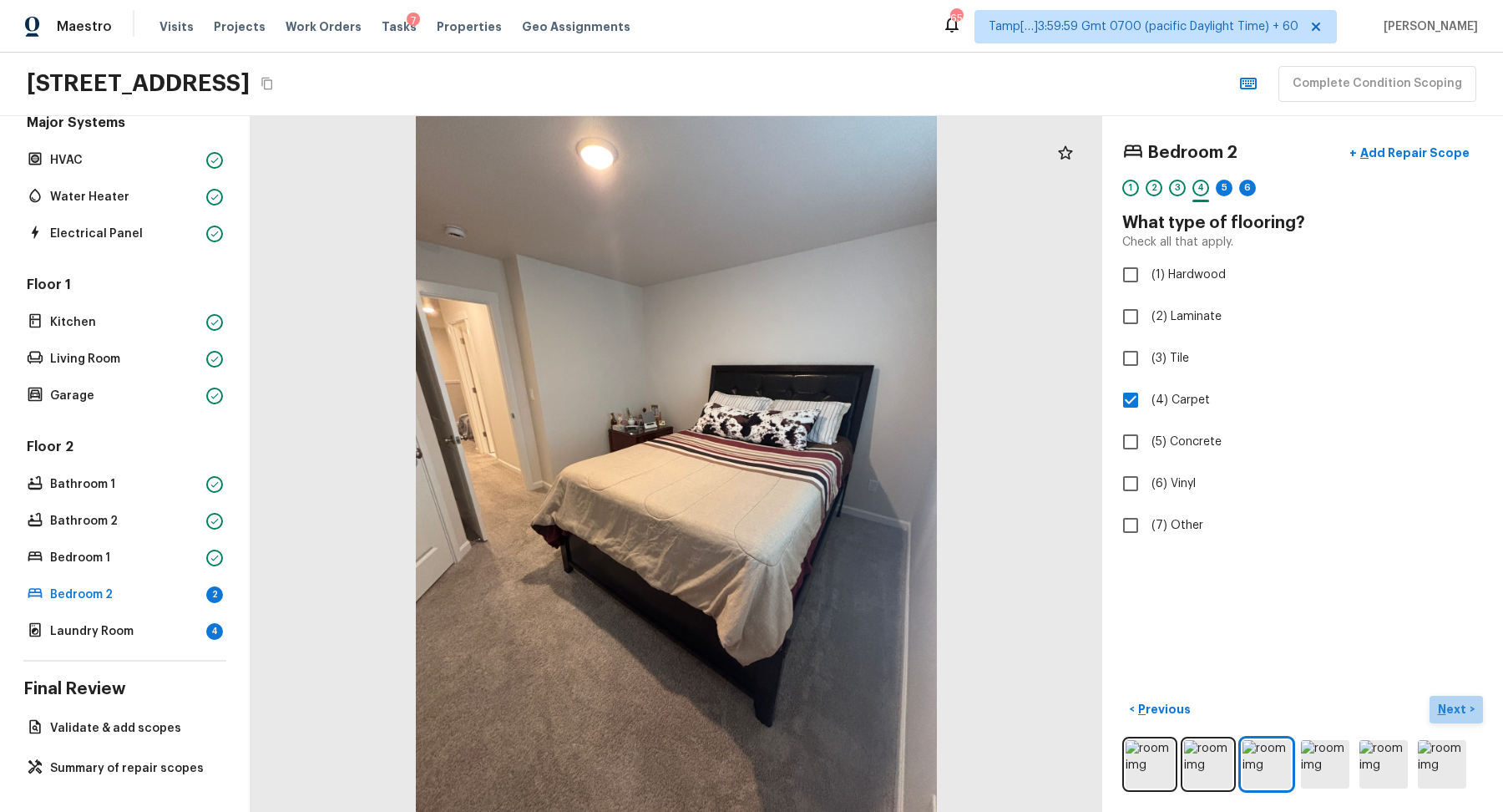
click at [1475, 713] on button "Next >" at bounding box center [1456, 709] width 53 height 27
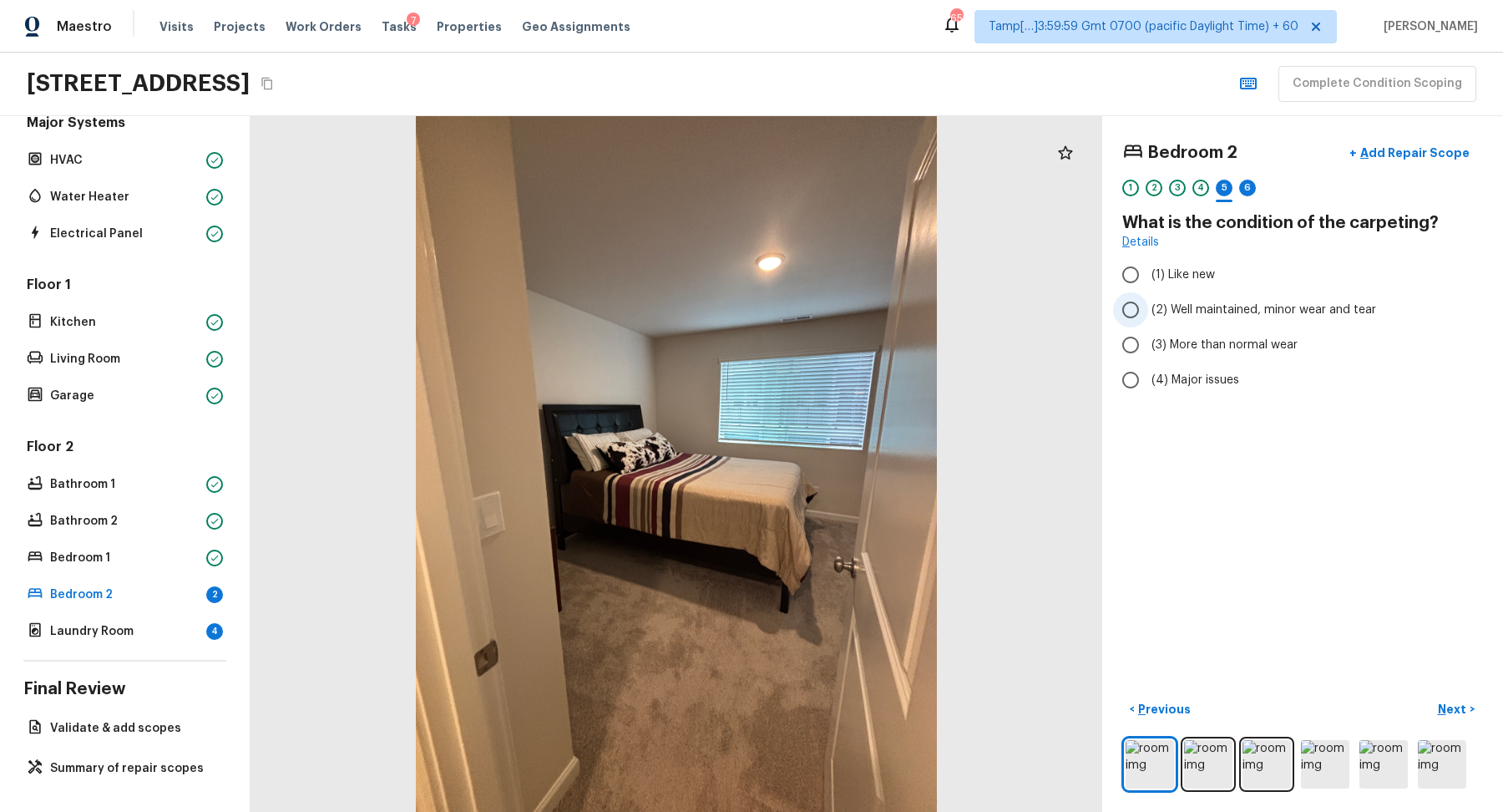
click at [1250, 322] on label "(2) Well maintained, minor wear and tear" at bounding box center [1291, 309] width 356 height 35
click at [1149, 322] on input "(2) Well maintained, minor wear and tear" at bounding box center [1130, 309] width 35 height 35
radio input "true"
click at [1459, 712] on p "Next" at bounding box center [1453, 709] width 32 height 16
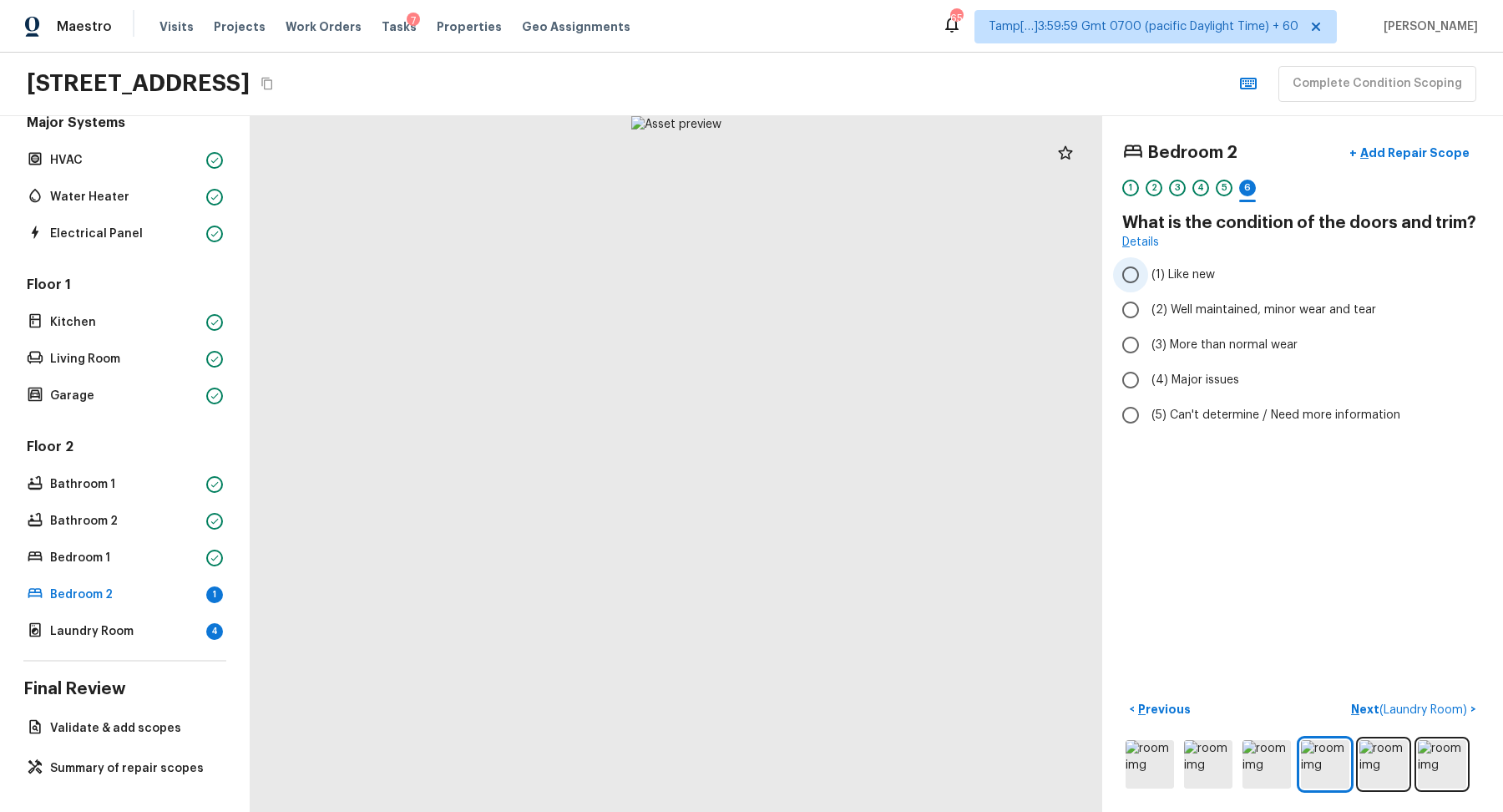
click at [1177, 271] on span "(1) Like new" at bounding box center [1184, 275] width 63 height 16
click at [1149, 271] on input "(1) Like new" at bounding box center [1130, 274] width 35 height 35
radio input "true"
click at [1424, 702] on p "Next ( Laundry Room )" at bounding box center [1411, 709] width 119 height 17
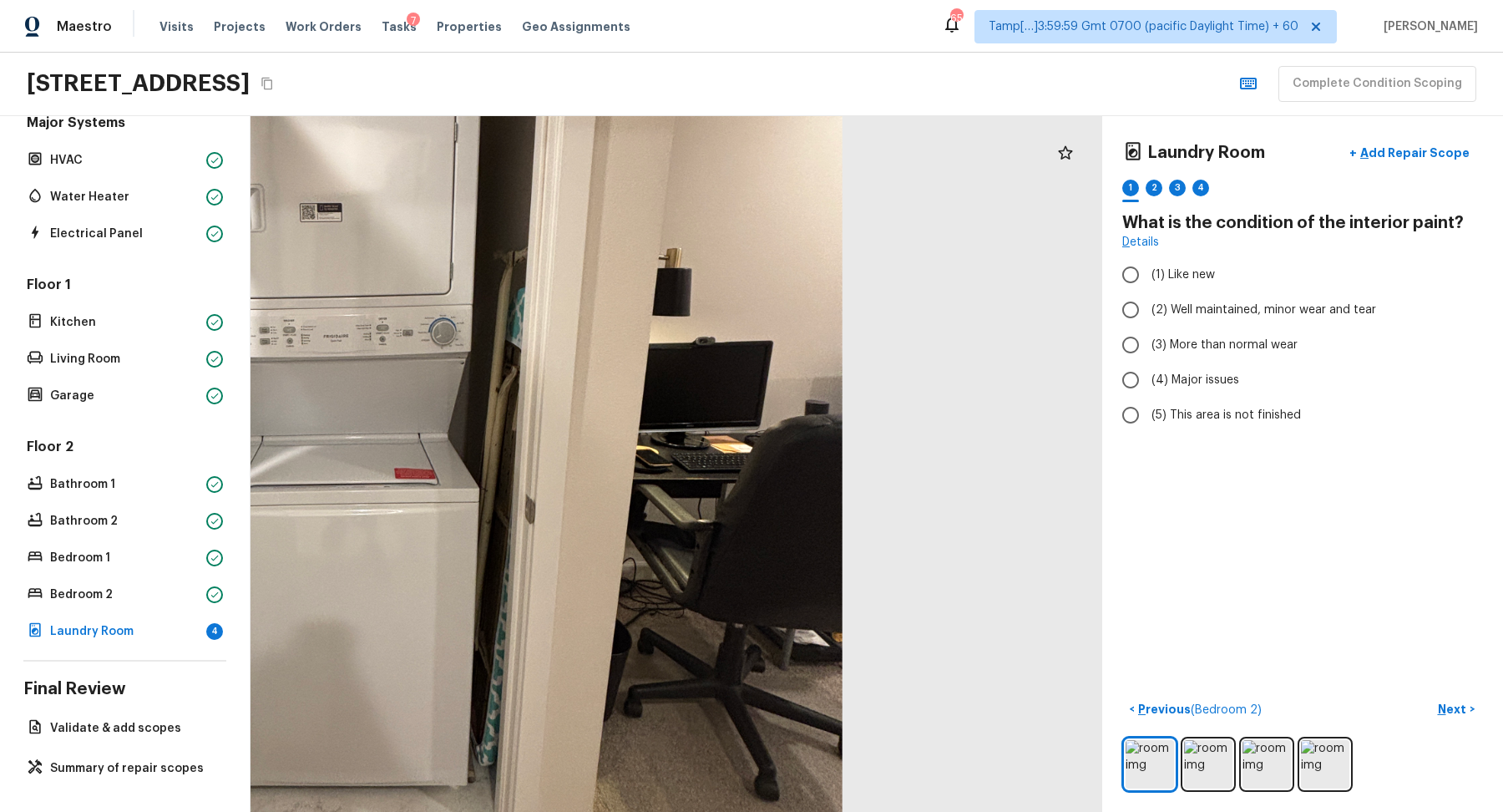
drag, startPoint x: 784, startPoint y: 409, endPoint x: 530, endPoint y: 279, distance: 285.3
click at [530, 279] on div at bounding box center [342, 409] width 1637 height 1337
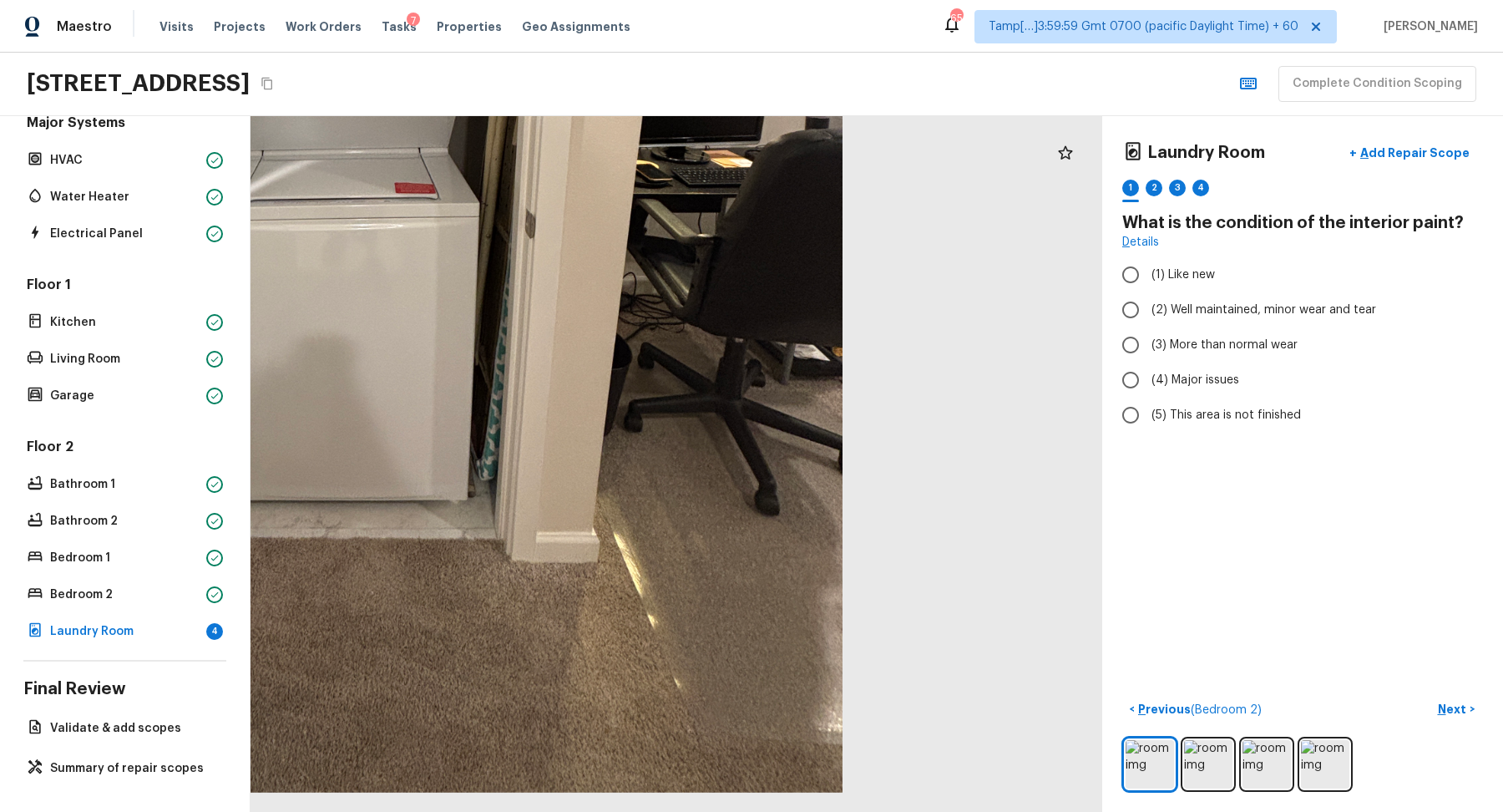
drag, startPoint x: 533, startPoint y: 376, endPoint x: 573, endPoint y: 133, distance: 246.3
click at [573, 133] on div at bounding box center [342, 123] width 1637 height 1337
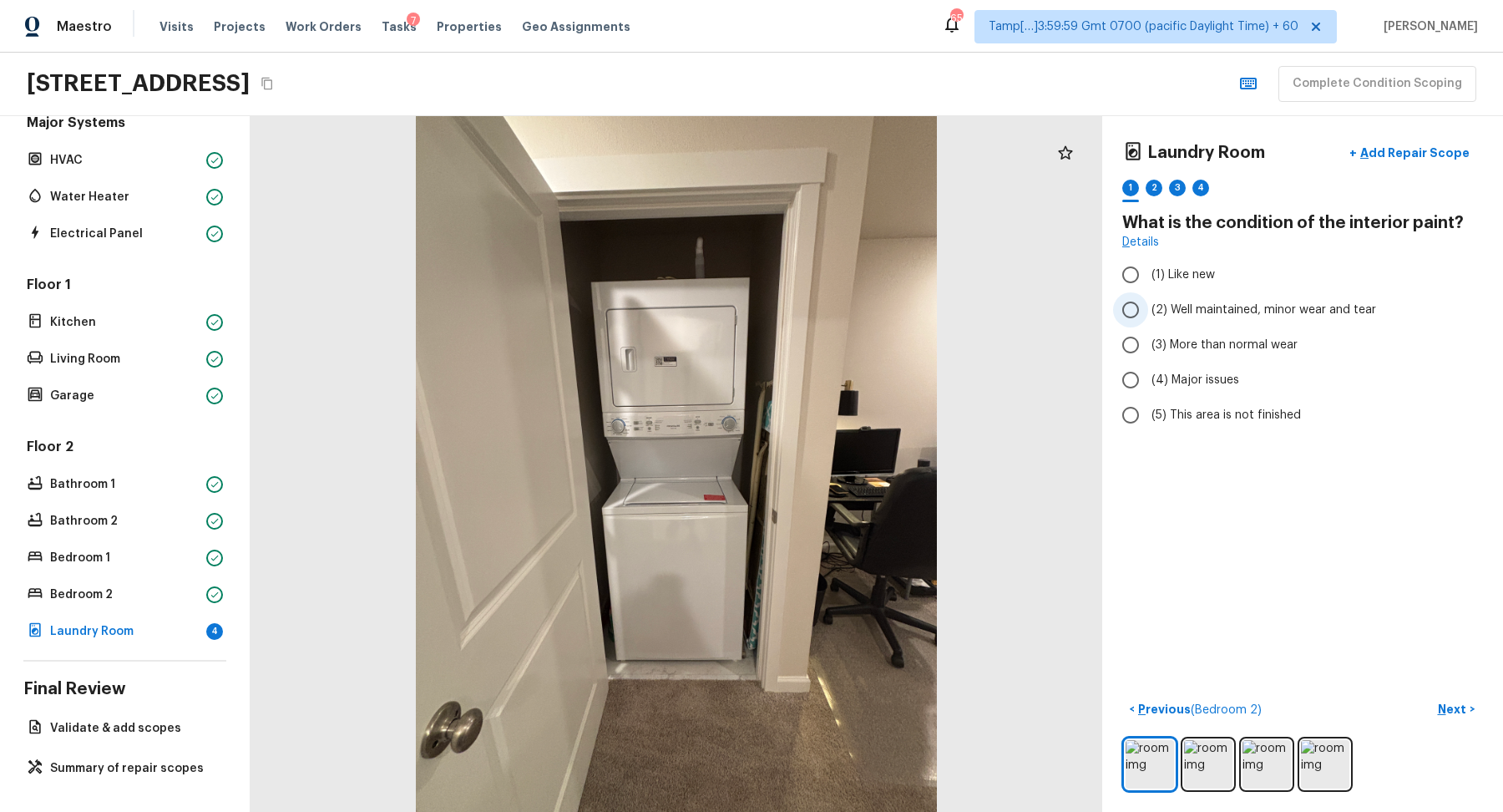
click at [1164, 301] on span "(2) Well maintained, minor wear and tear" at bounding box center [1264, 309] width 224 height 16
click at [1149, 300] on input "(2) Well maintained, minor wear and tear" at bounding box center [1130, 309] width 35 height 35
radio input "true"
click at [1455, 713] on p "Next" at bounding box center [1453, 709] width 32 height 16
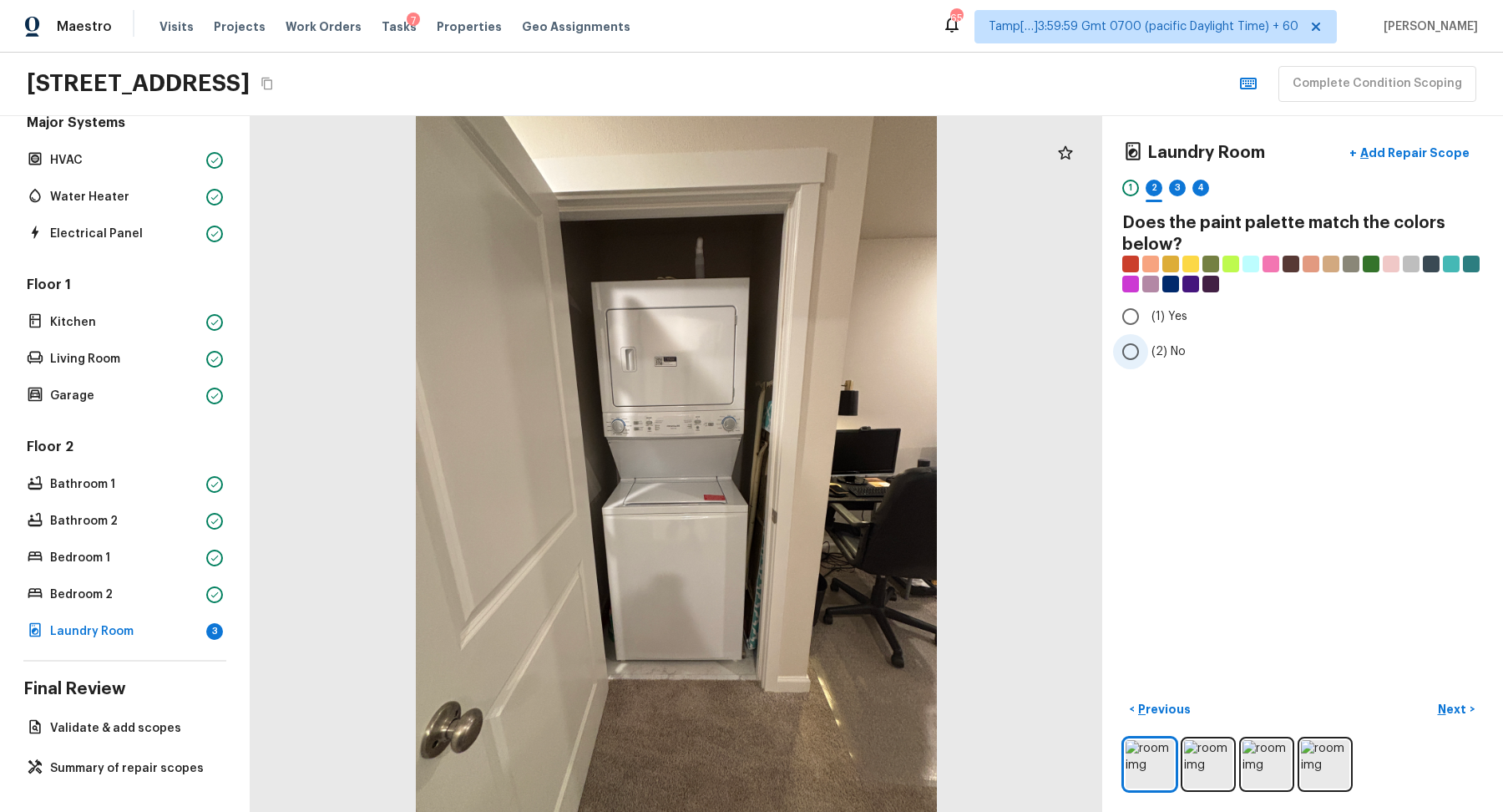
click at [1147, 354] on input "(2) No" at bounding box center [1130, 351] width 35 height 35
radio input "true"
click at [1460, 722] on div "< Previous Next >" at bounding box center [1302, 743] width 361 height 96
click at [1456, 718] on button "Next >" at bounding box center [1456, 709] width 53 height 27
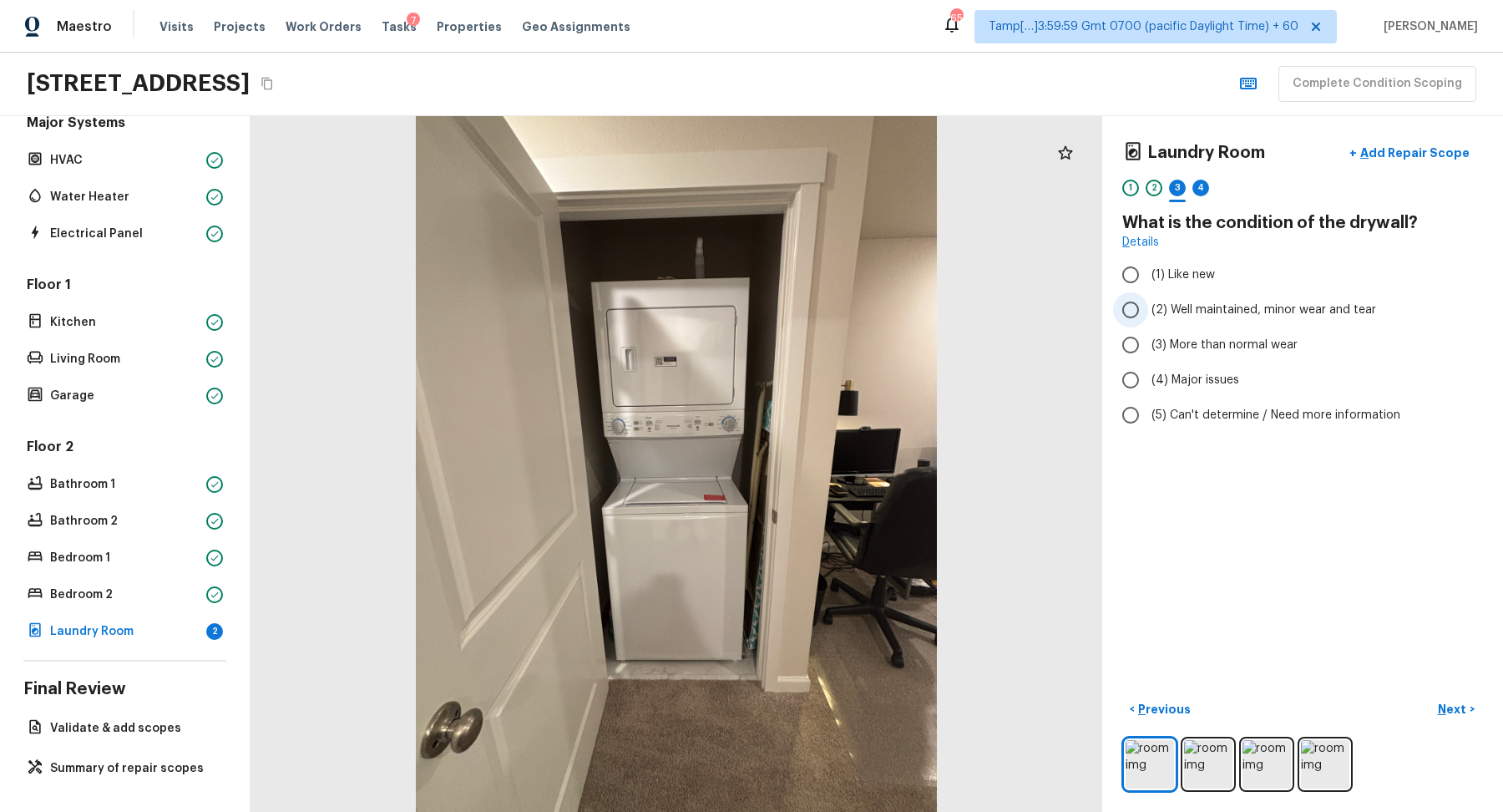
click at [1206, 319] on label "(2) Well maintained, minor wear and tear" at bounding box center [1291, 309] width 356 height 35
click at [1149, 319] on input "(2) Well maintained, minor wear and tear" at bounding box center [1130, 309] width 35 height 35
radio input "true"
click at [1193, 274] on span "(1) Like new" at bounding box center [1184, 275] width 63 height 16
click at [1149, 274] on input "(1) Like new" at bounding box center [1130, 274] width 35 height 35
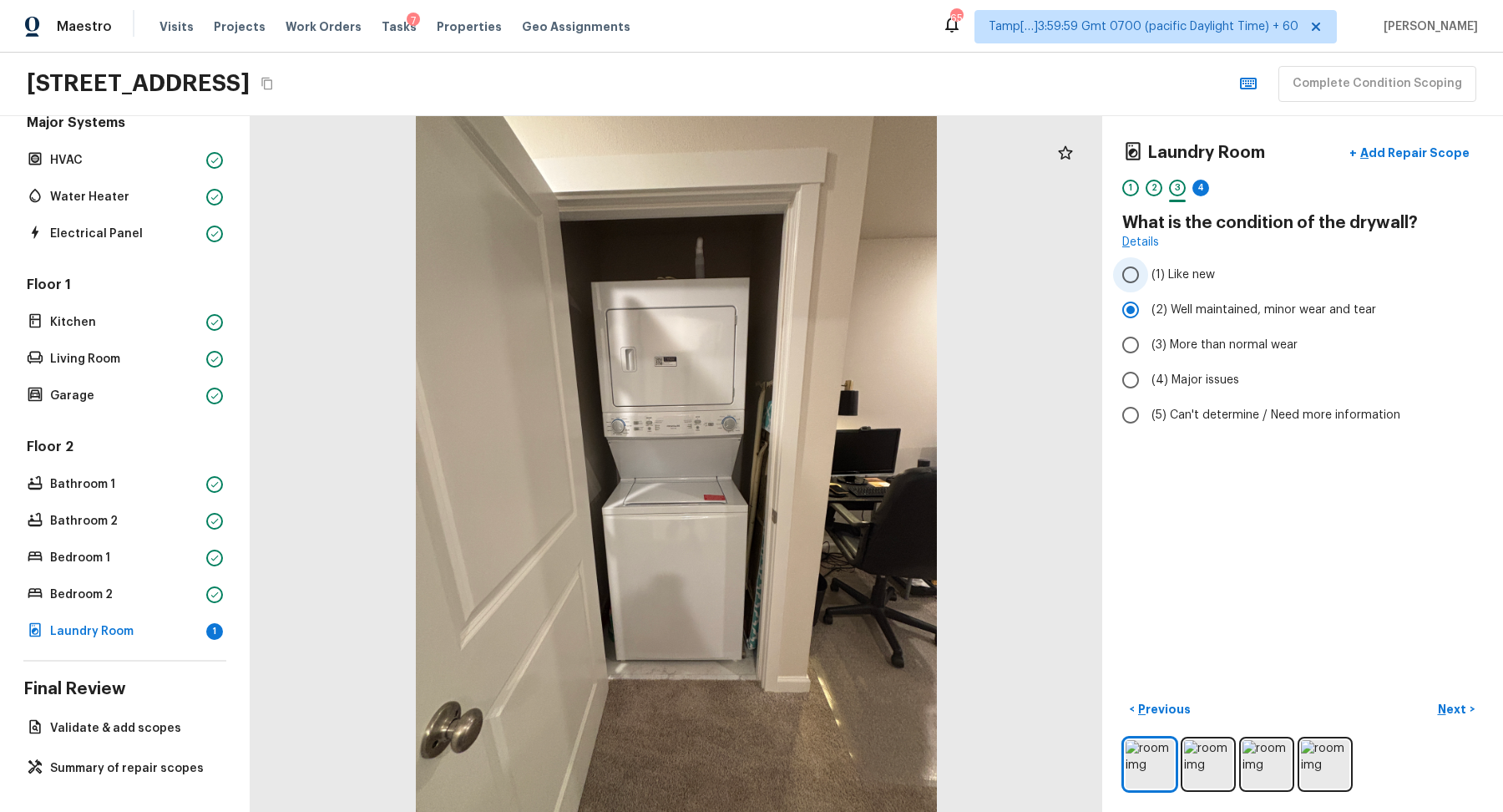
radio input "true"
click at [1460, 699] on button "Next >" at bounding box center [1456, 709] width 53 height 27
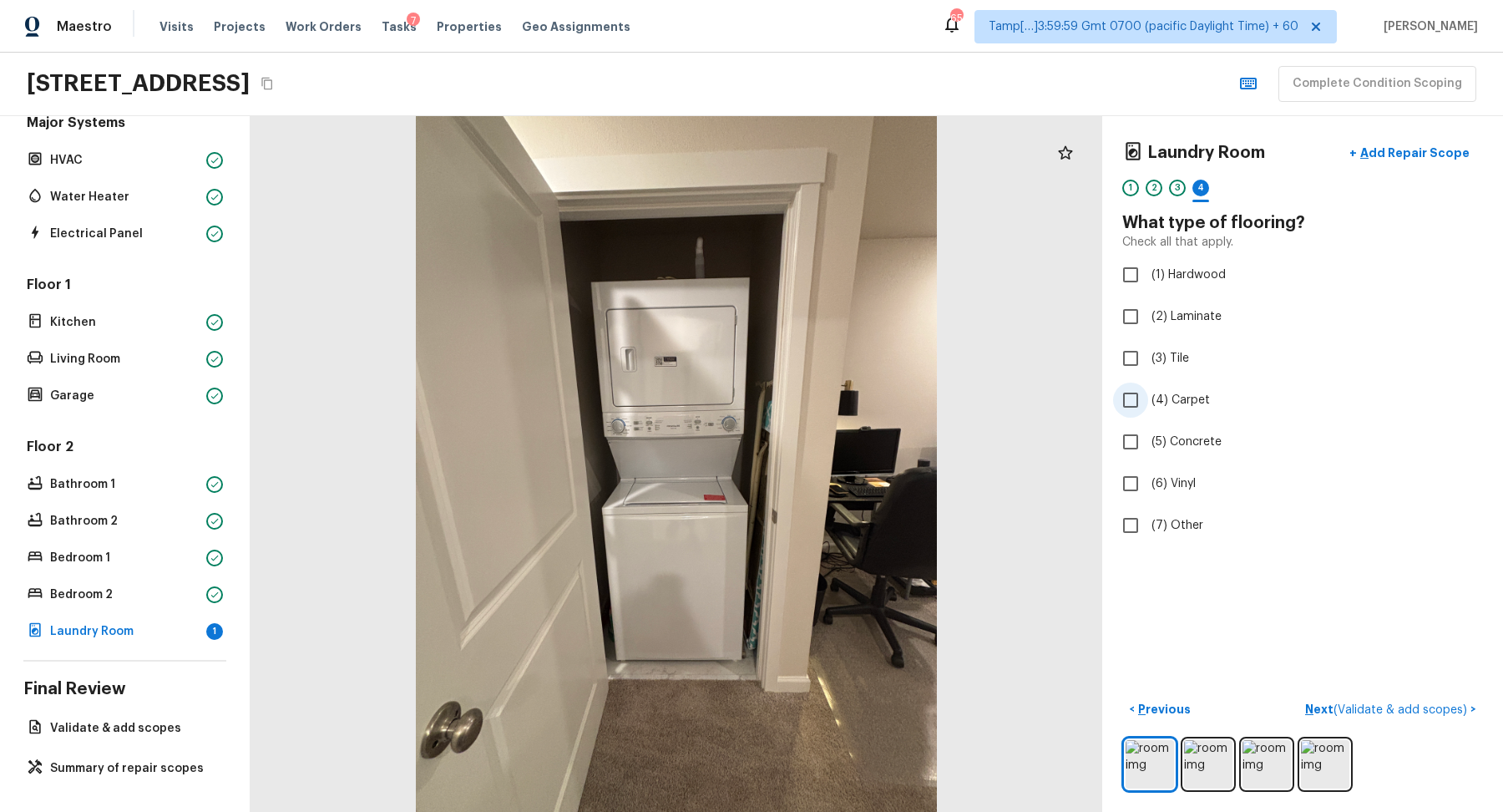
click at [1179, 392] on span "(4) Carpet" at bounding box center [1181, 400] width 59 height 16
click at [1149, 392] on input "(4) Carpet" at bounding box center [1130, 400] width 35 height 35
checkbox input "true"
click at [1442, 702] on p "Next" at bounding box center [1453, 709] width 32 height 16
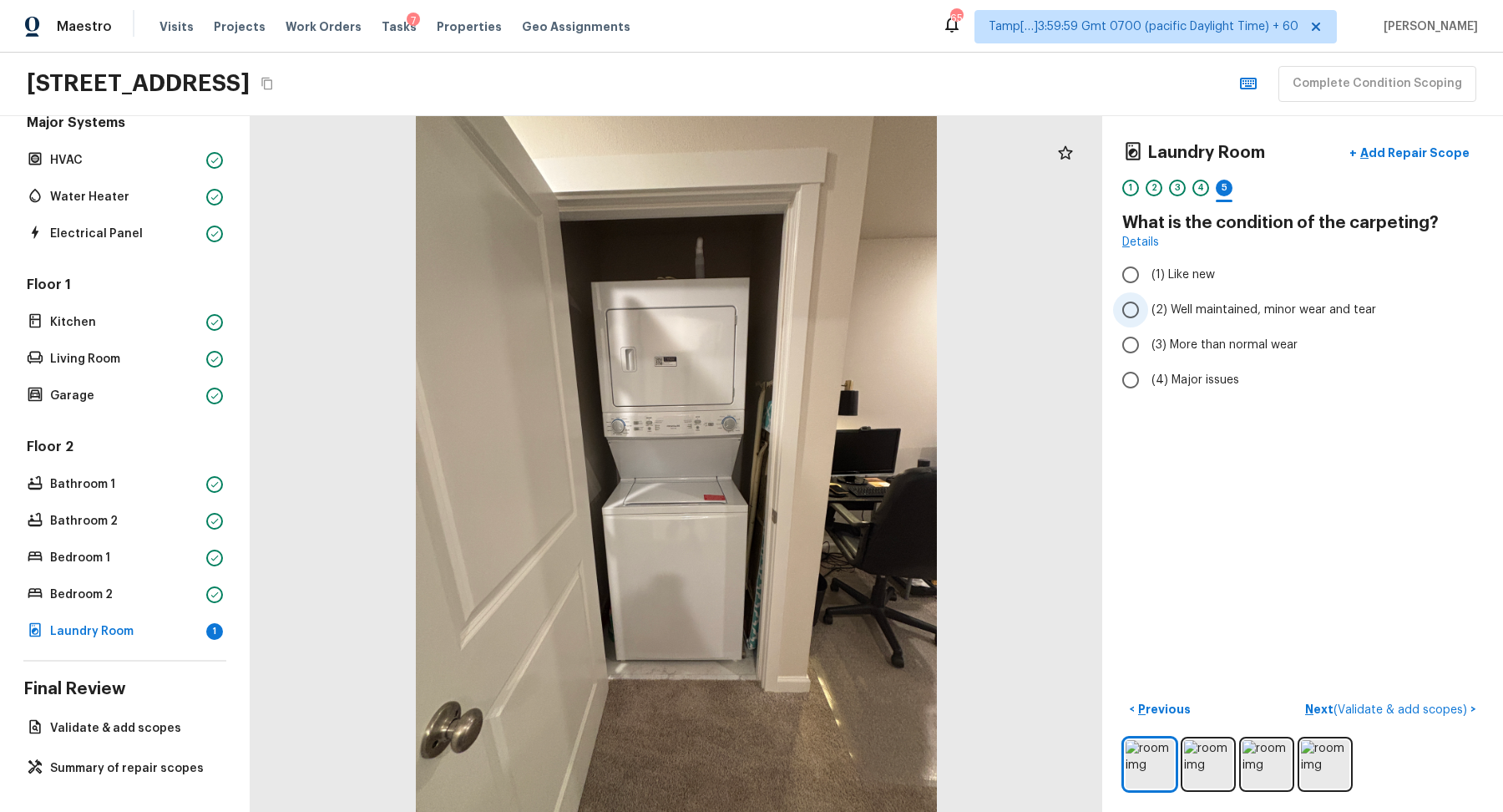
click at [1226, 316] on span "(2) Well maintained, minor wear and tear" at bounding box center [1264, 309] width 224 height 16
click at [1149, 316] on input "(2) Well maintained, minor wear and tear" at bounding box center [1130, 309] width 35 height 35
radio input "true"
click at [1443, 711] on span "( Validate & add scopes )" at bounding box center [1401, 710] width 134 height 12
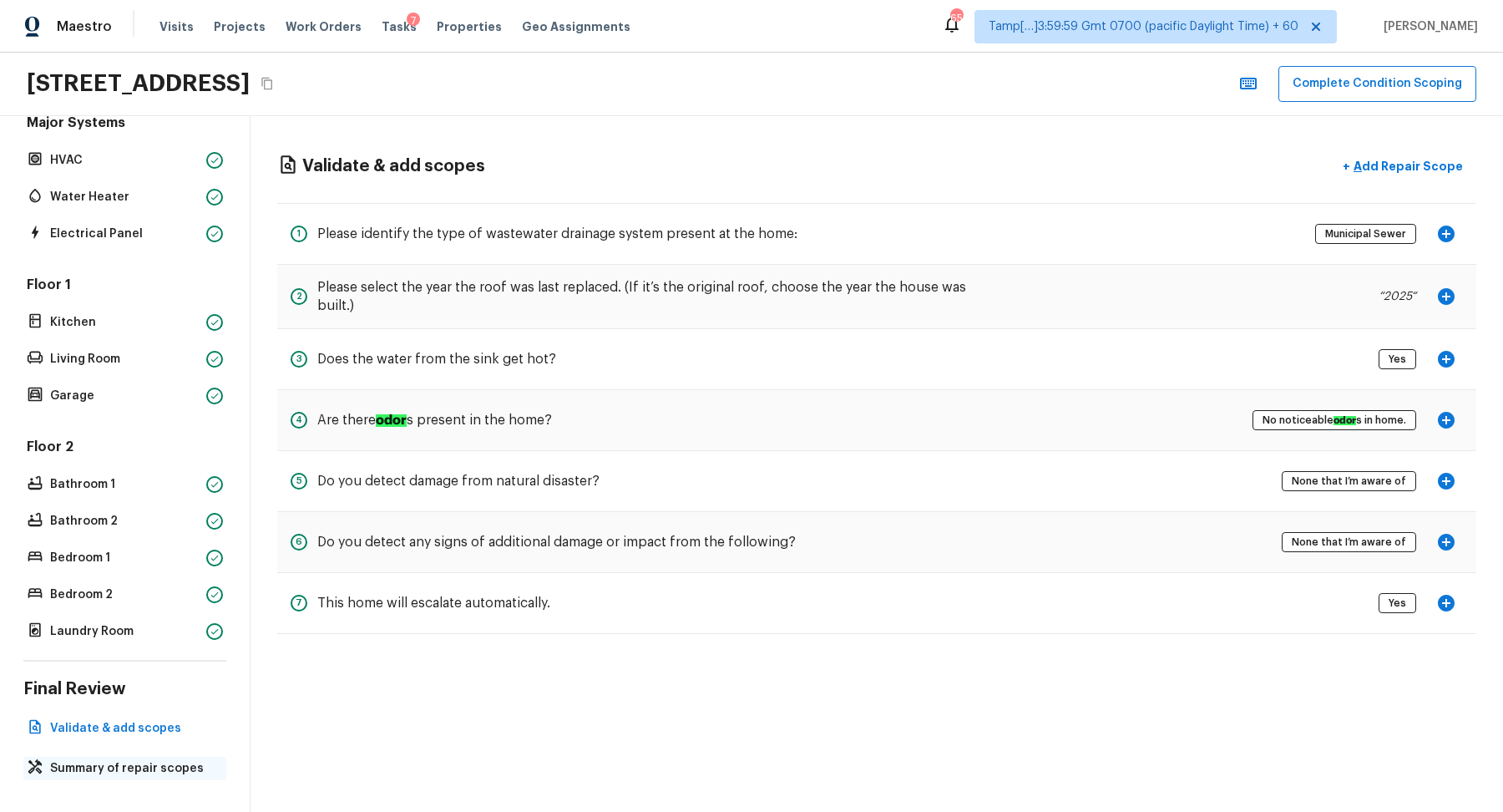
click at [142, 771] on p "Summary of repair scopes" at bounding box center [133, 768] width 166 height 16
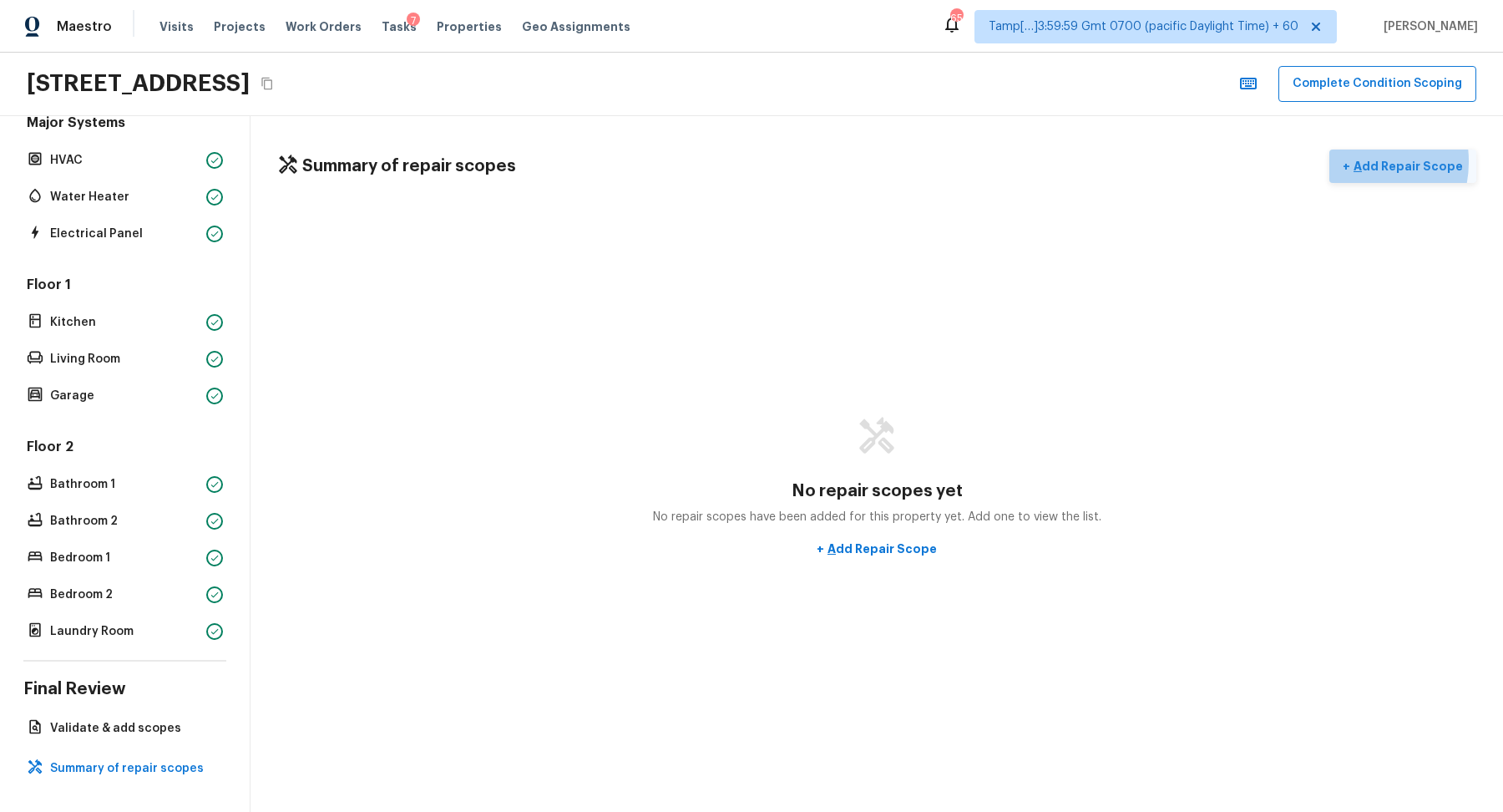
click at [1362, 160] on p "Add Repair Scope" at bounding box center [1406, 166] width 113 height 16
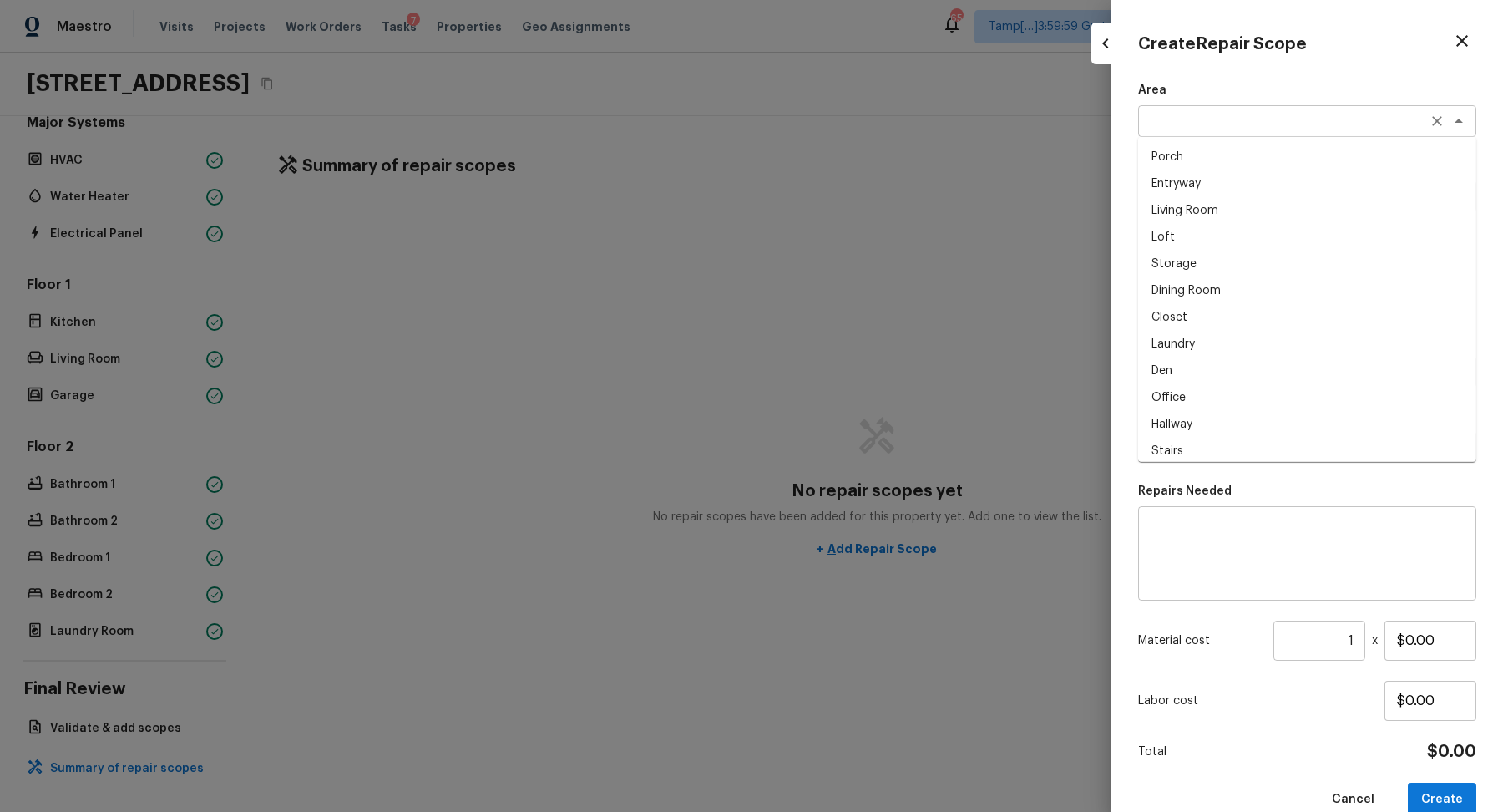
click at [1224, 131] on div "x ​" at bounding box center [1308, 120] width 338 height 32
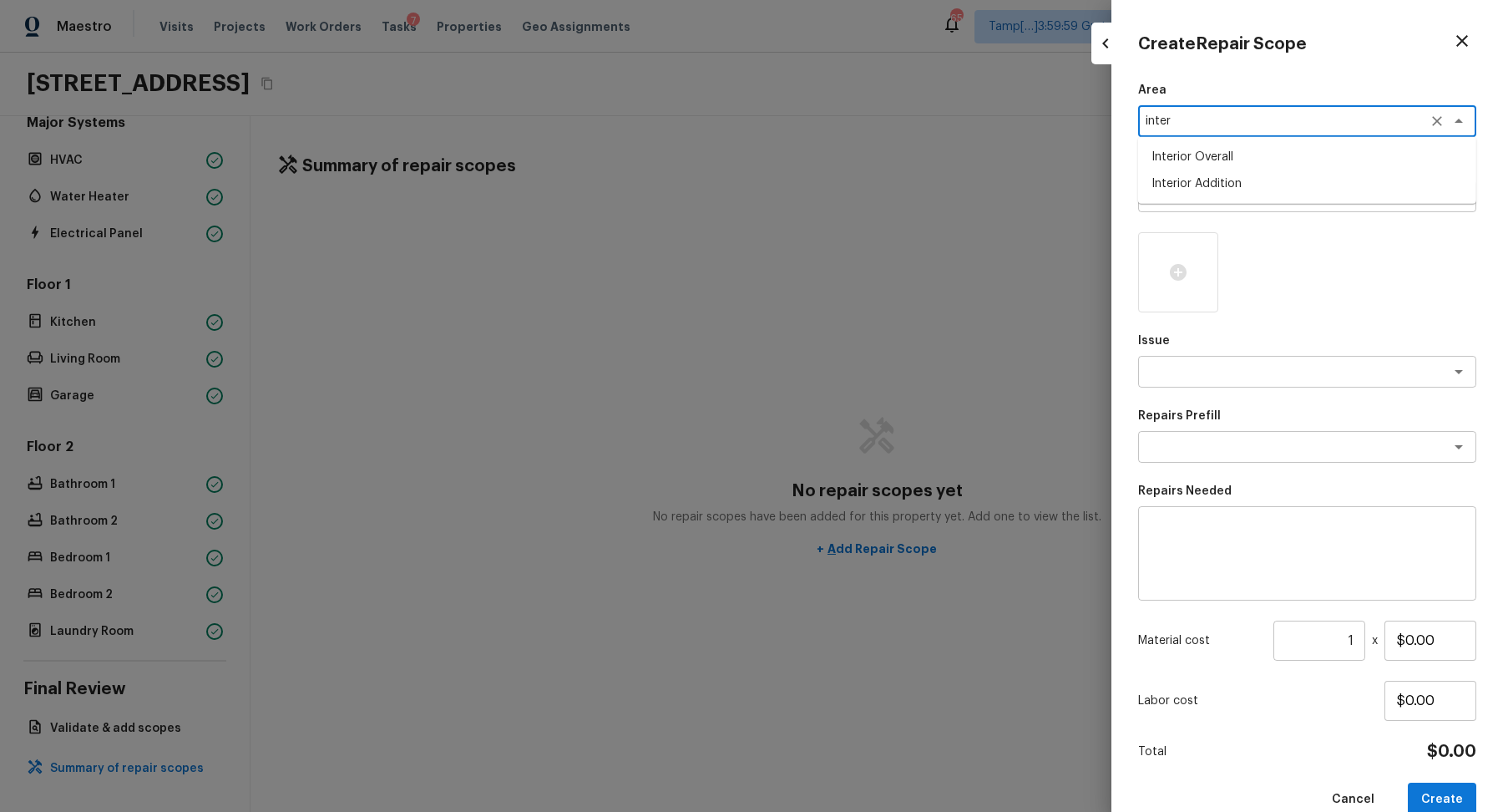
click at [1249, 156] on li "Interior Overall" at bounding box center [1308, 157] width 338 height 27
click at [1249, 187] on div "x ​" at bounding box center [1308, 195] width 338 height 32
type textarea "Interior Overall"
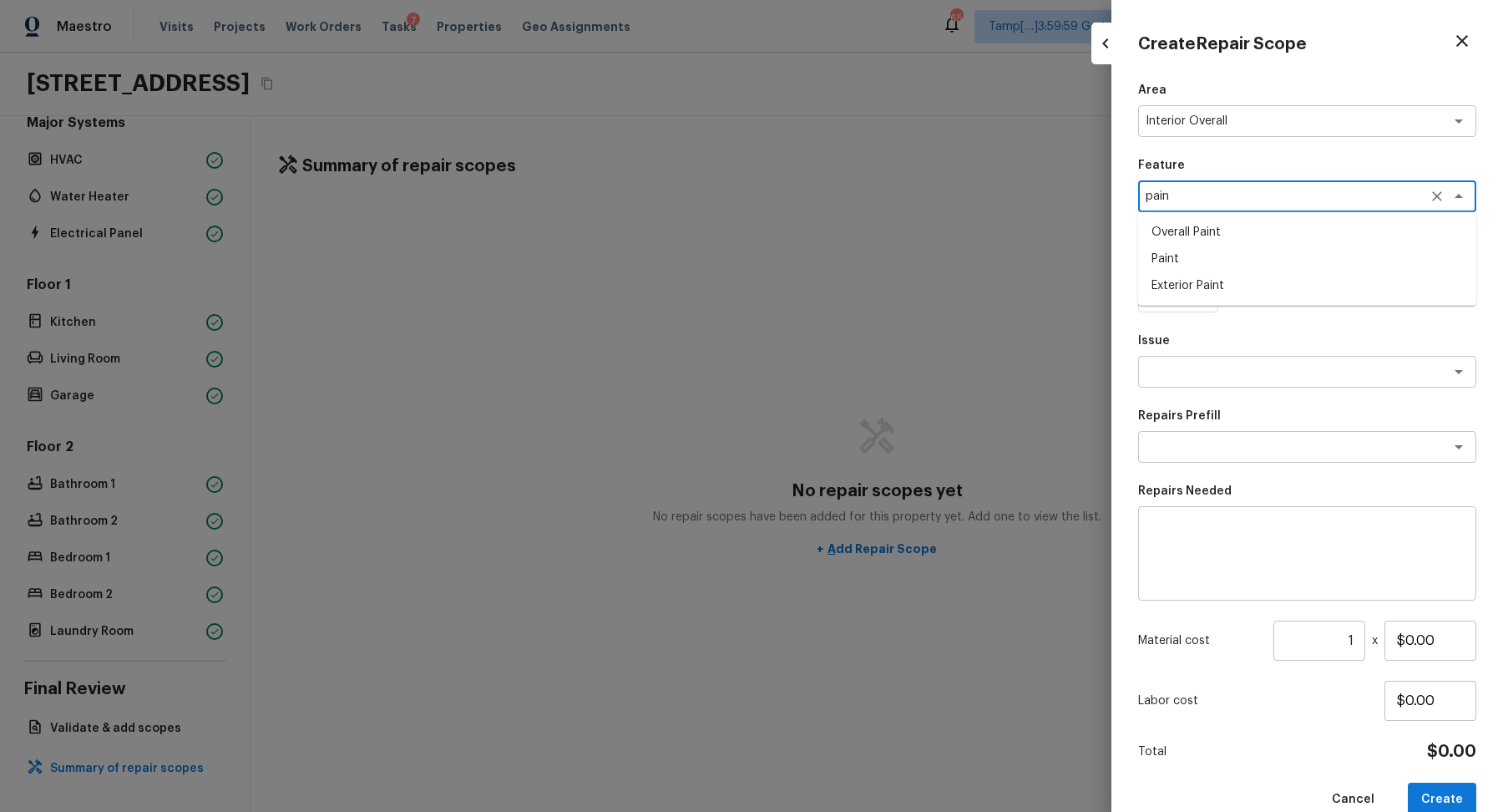
click at [1224, 241] on li "Overall Paint" at bounding box center [1308, 232] width 338 height 27
type textarea "Overall Paint"
click at [1221, 374] on textarea at bounding box center [1284, 372] width 277 height 16
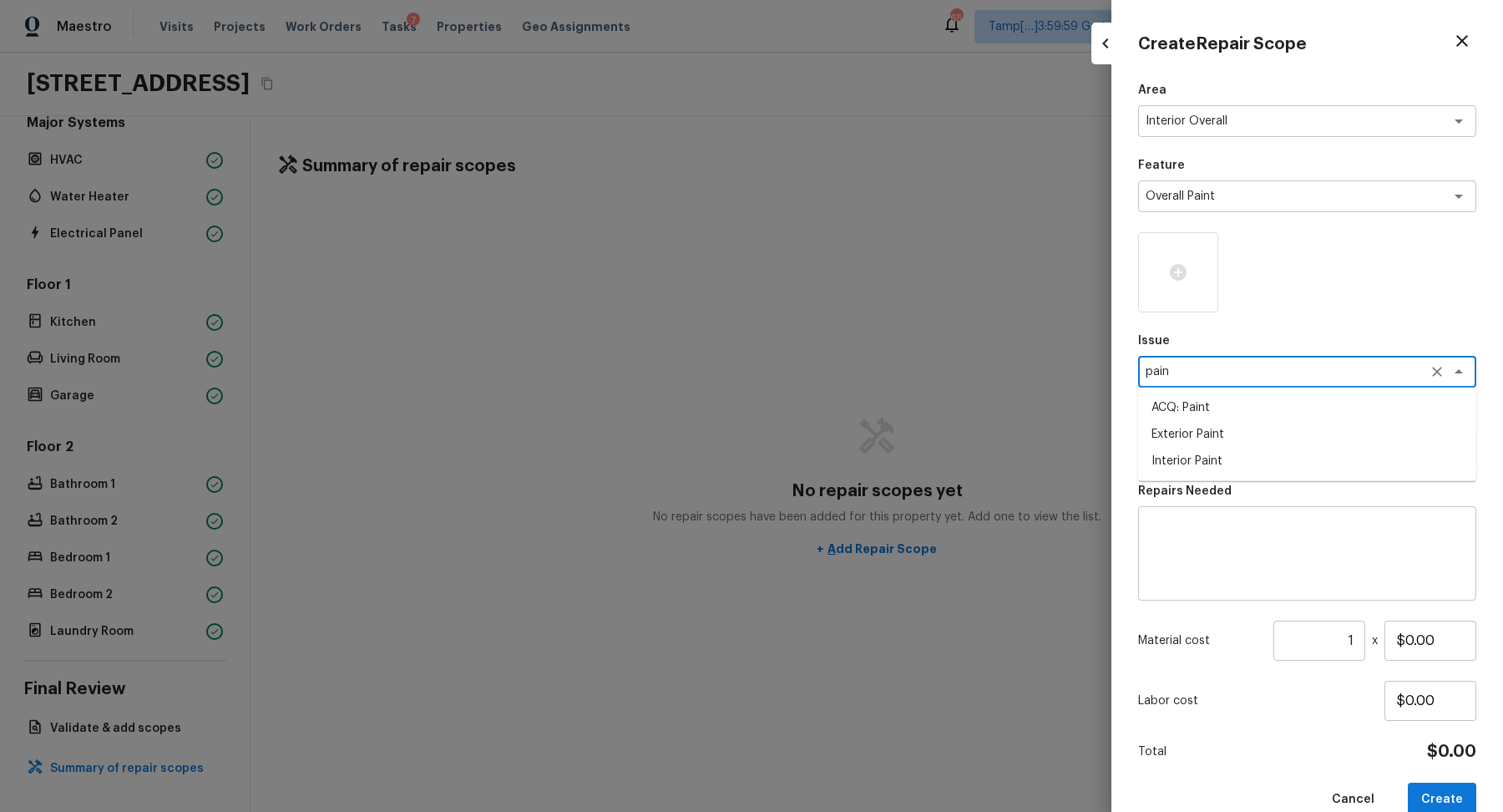
click at [1239, 411] on li "ACQ: Paint" at bounding box center [1308, 408] width 338 height 27
type textarea "ACQ: Paint"
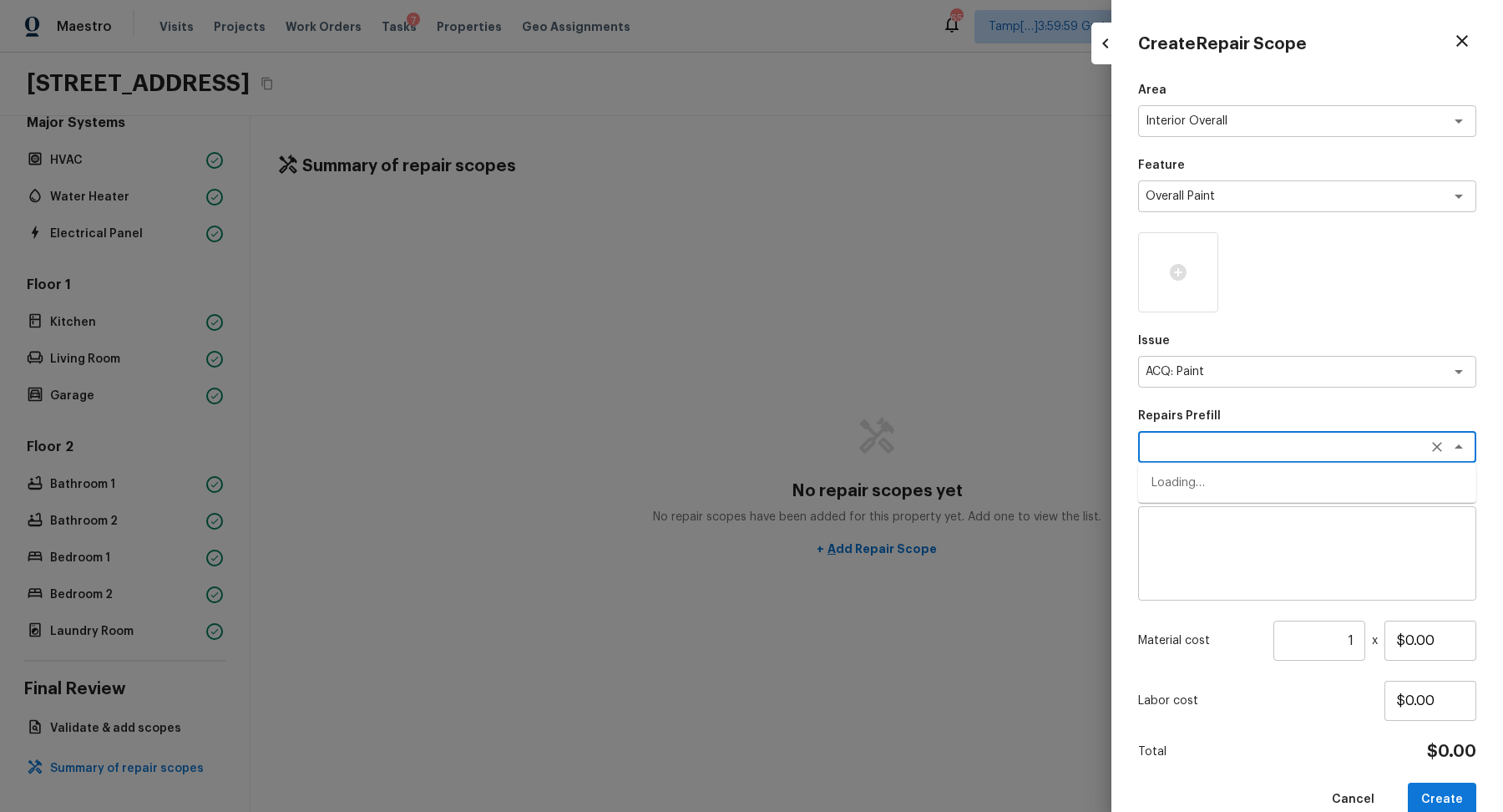
click at [1234, 445] on textarea at bounding box center [1284, 447] width 277 height 16
click at [1393, 473] on li "Paint ~25% of the home" at bounding box center [1308, 483] width 338 height 27
type textarea "Paint ~25% of the home"
type textarea "Acquisition Scope: ~25% of the home needs interior paint"
type input "$0.48"
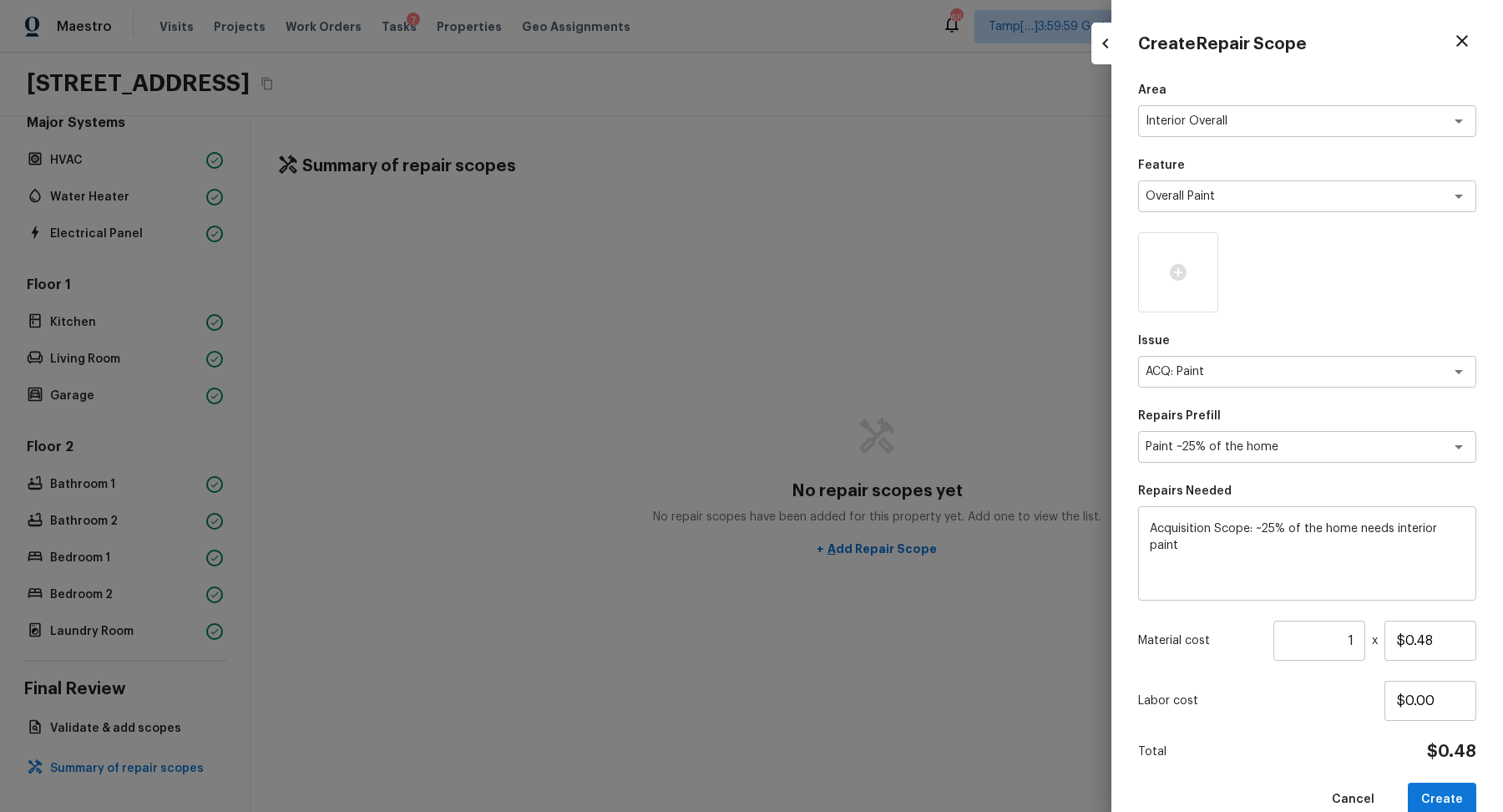
click at [1365, 634] on div "Material cost 1 ​ x $0.48" at bounding box center [1308, 640] width 338 height 40
click at [1354, 642] on input "1" at bounding box center [1319, 640] width 92 height 40
type input "1332"
click at [1462, 806] on button "Create" at bounding box center [1442, 799] width 69 height 34
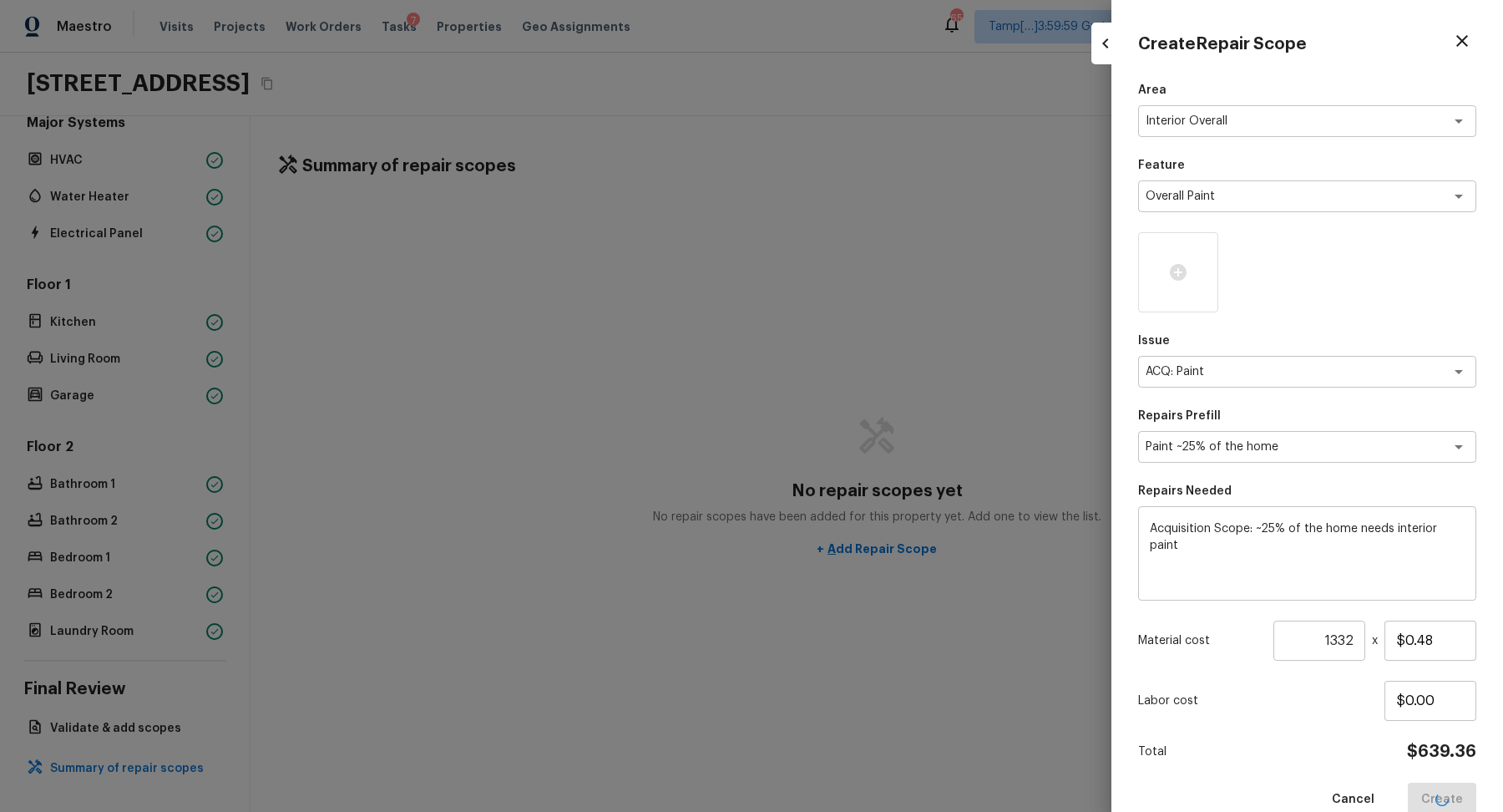
type input "1"
type input "$0.00"
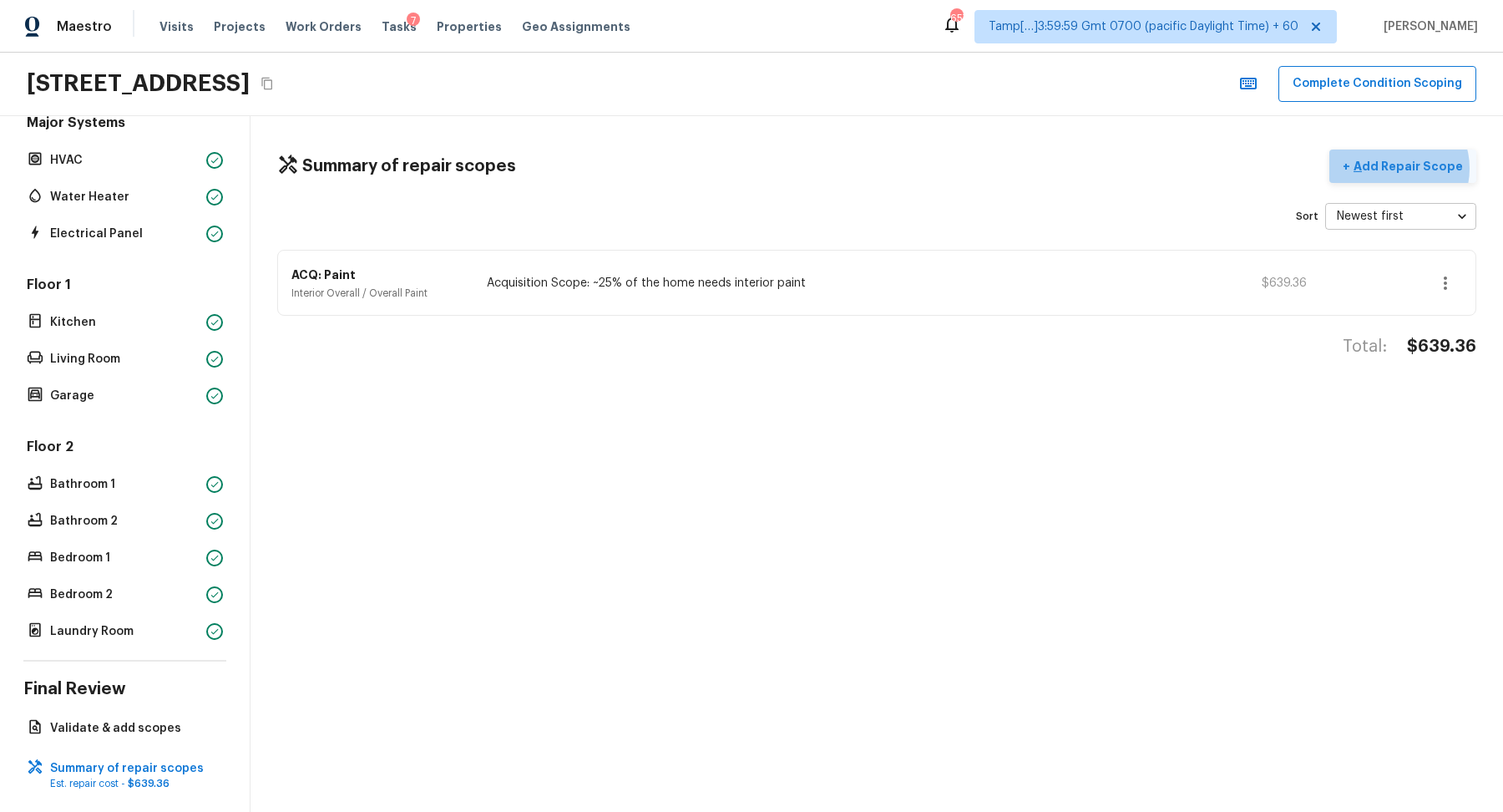
click at [1404, 167] on p "Add Repair Scope" at bounding box center [1406, 166] width 113 height 16
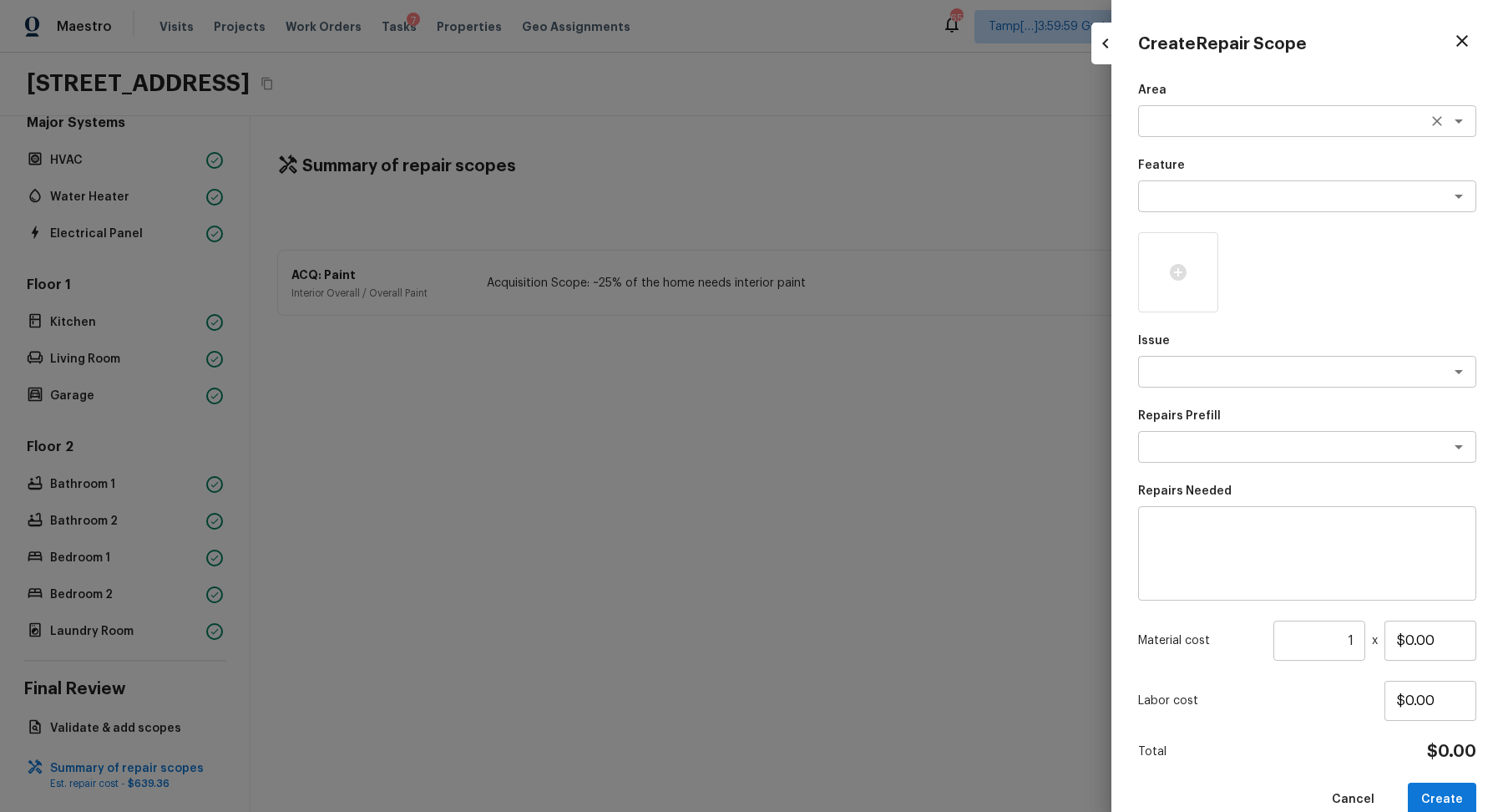
click at [1191, 118] on textarea at bounding box center [1284, 121] width 277 height 16
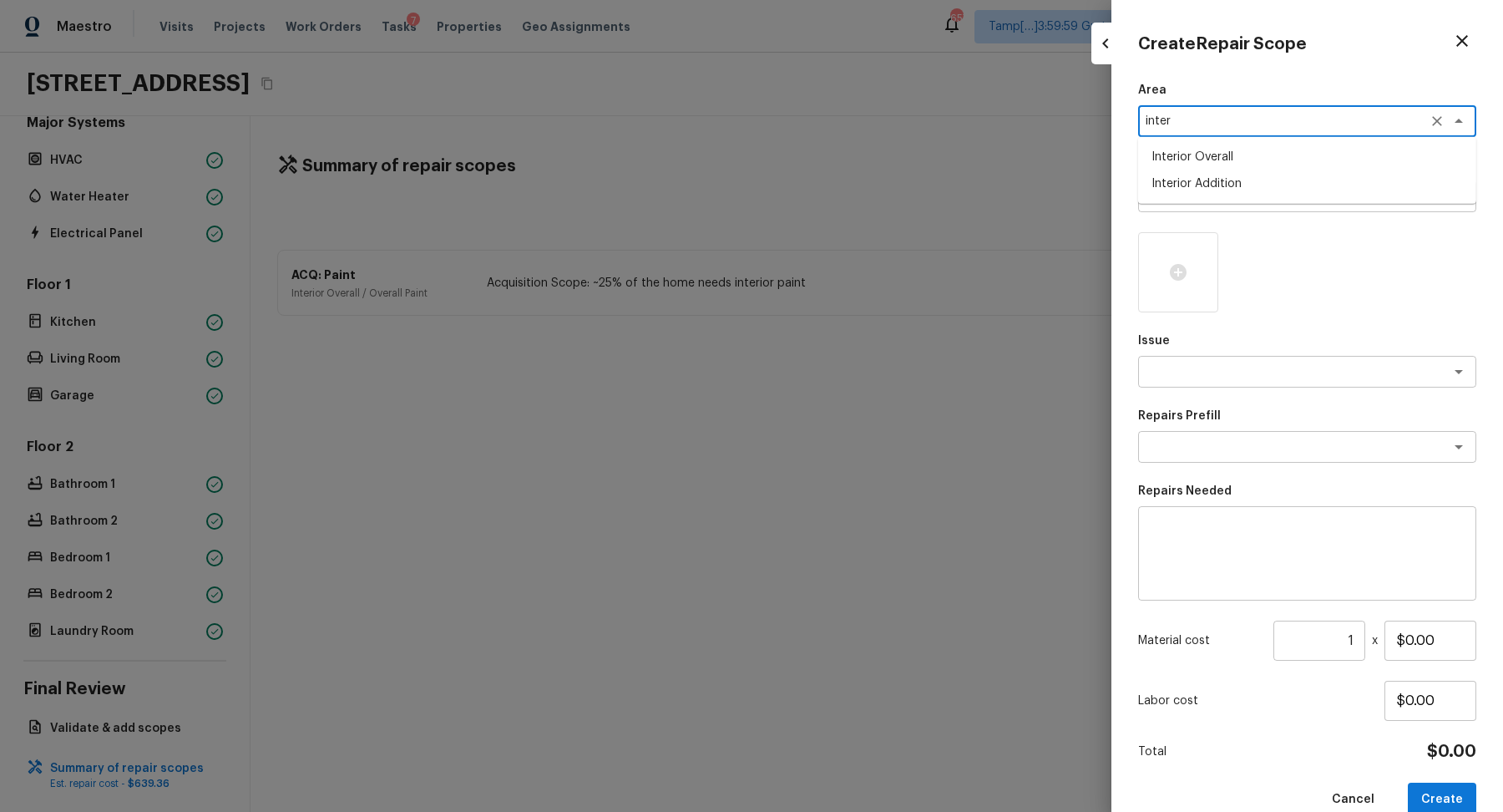
click at [1203, 165] on li "Interior Overall" at bounding box center [1308, 157] width 338 height 27
type textarea "Interior Overall"
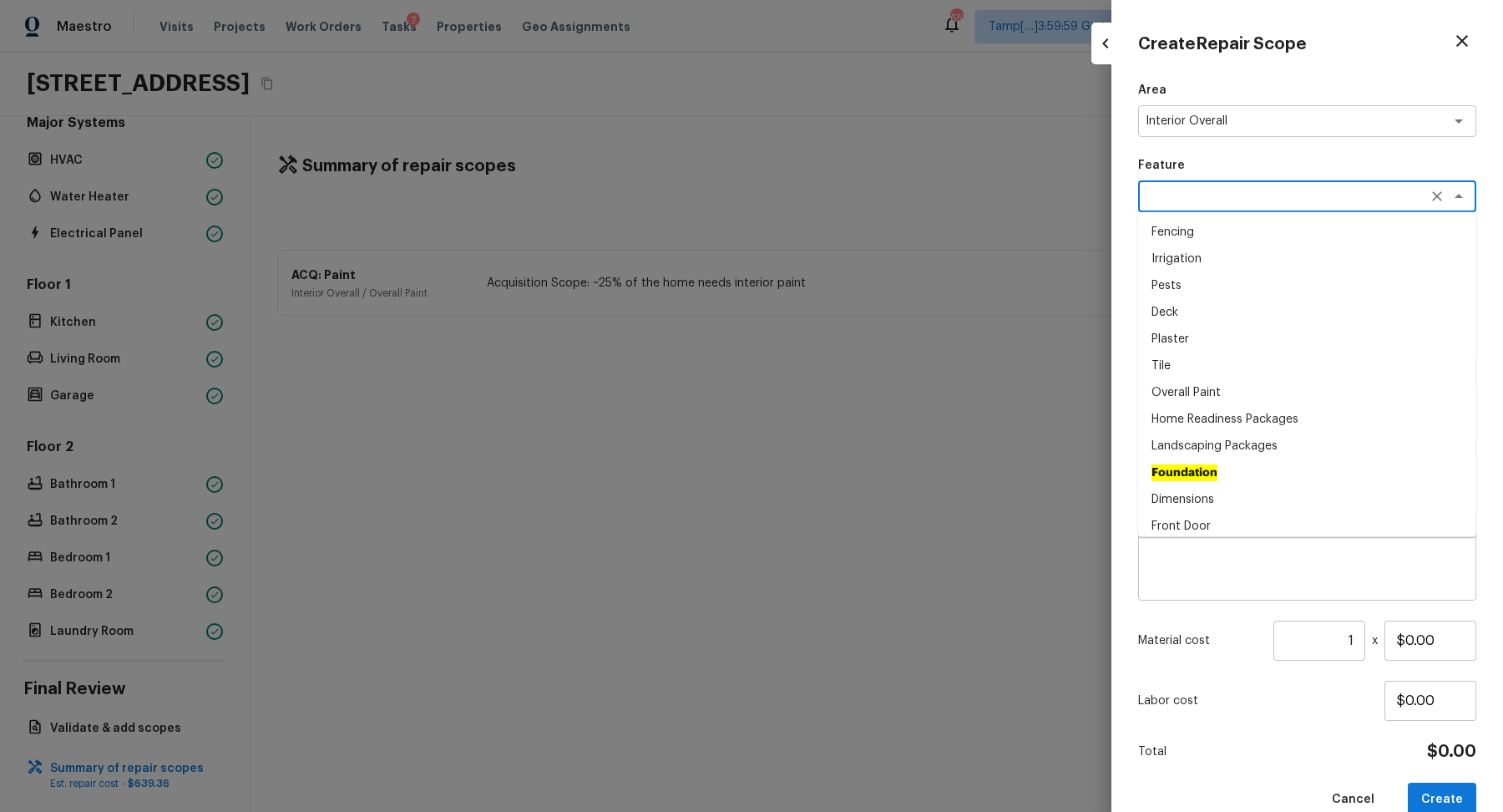
click at [1309, 201] on textarea at bounding box center [1284, 196] width 277 height 16
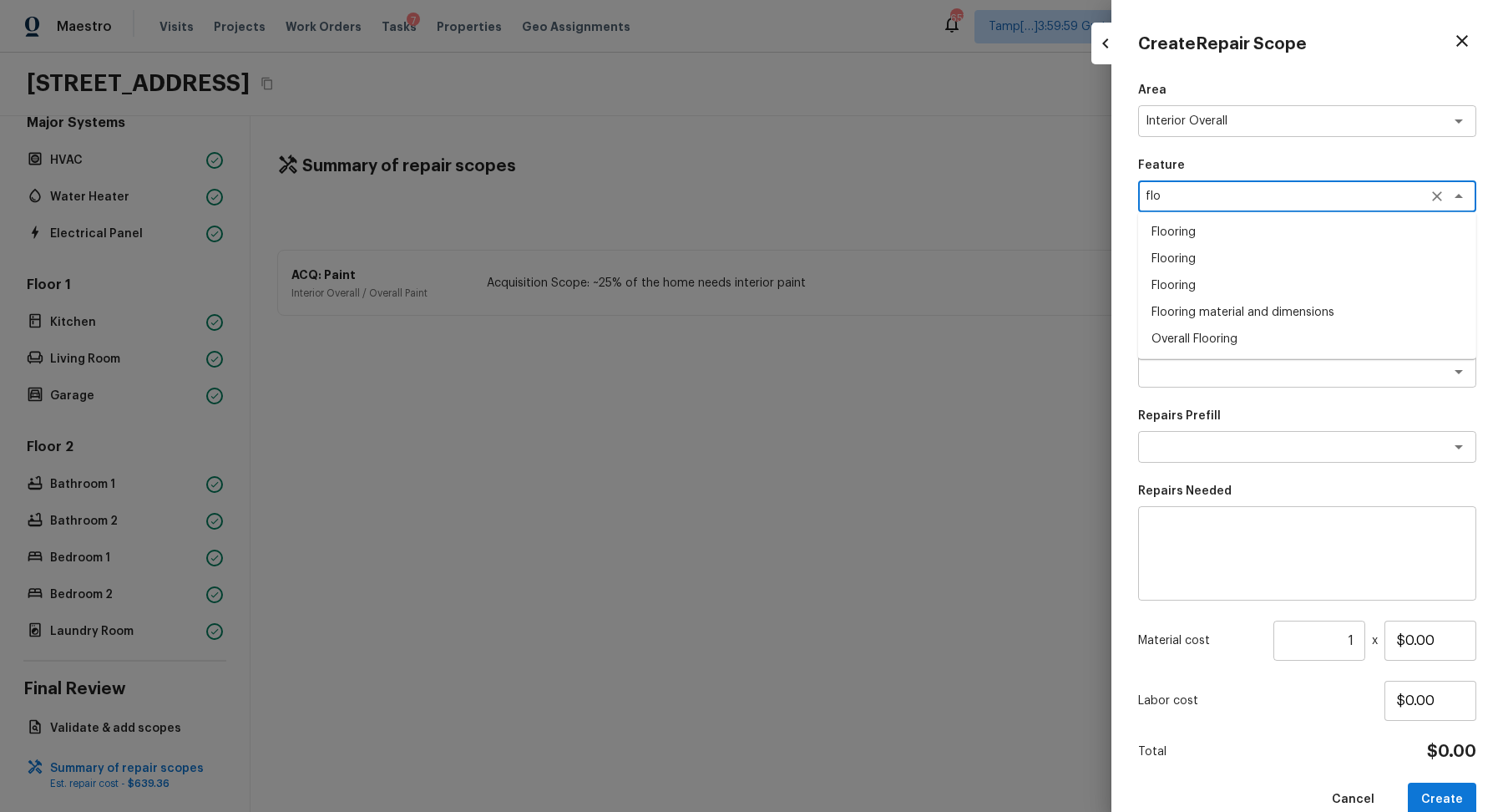
click at [1255, 335] on li "Overall Flooring" at bounding box center [1308, 339] width 338 height 27
type textarea "Overall Flooring"
click at [1206, 373] on textarea at bounding box center [1284, 372] width 277 height 16
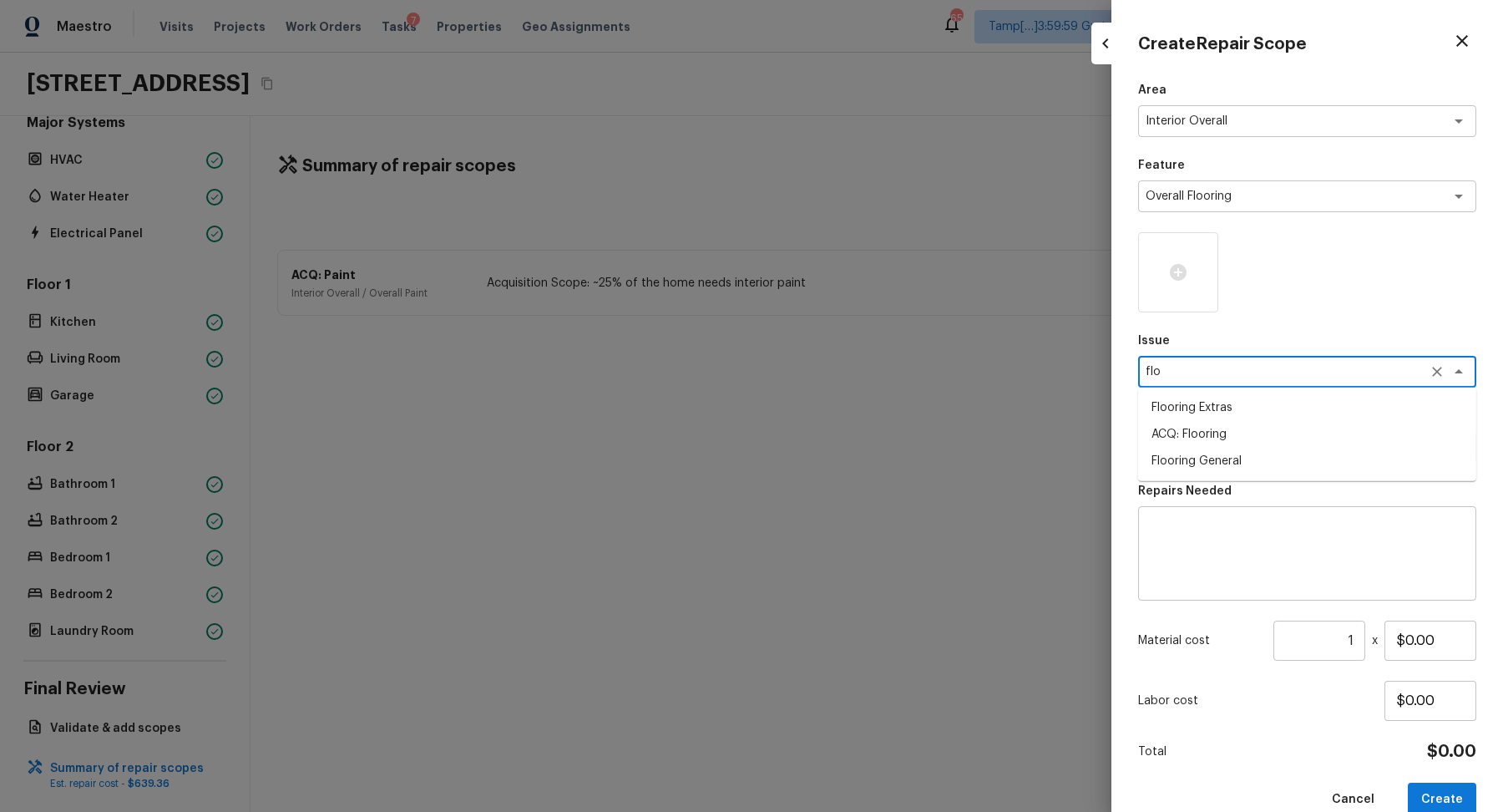
click at [1193, 428] on li "ACQ: Flooring" at bounding box center [1308, 434] width 338 height 27
type textarea "ACQ: Flooring"
click at [1217, 475] on div "Area Interior Overall x ​ Feature Overall Flooring x ​ Issue ACQ: Flooring x ​ …" at bounding box center [1308, 449] width 338 height 735
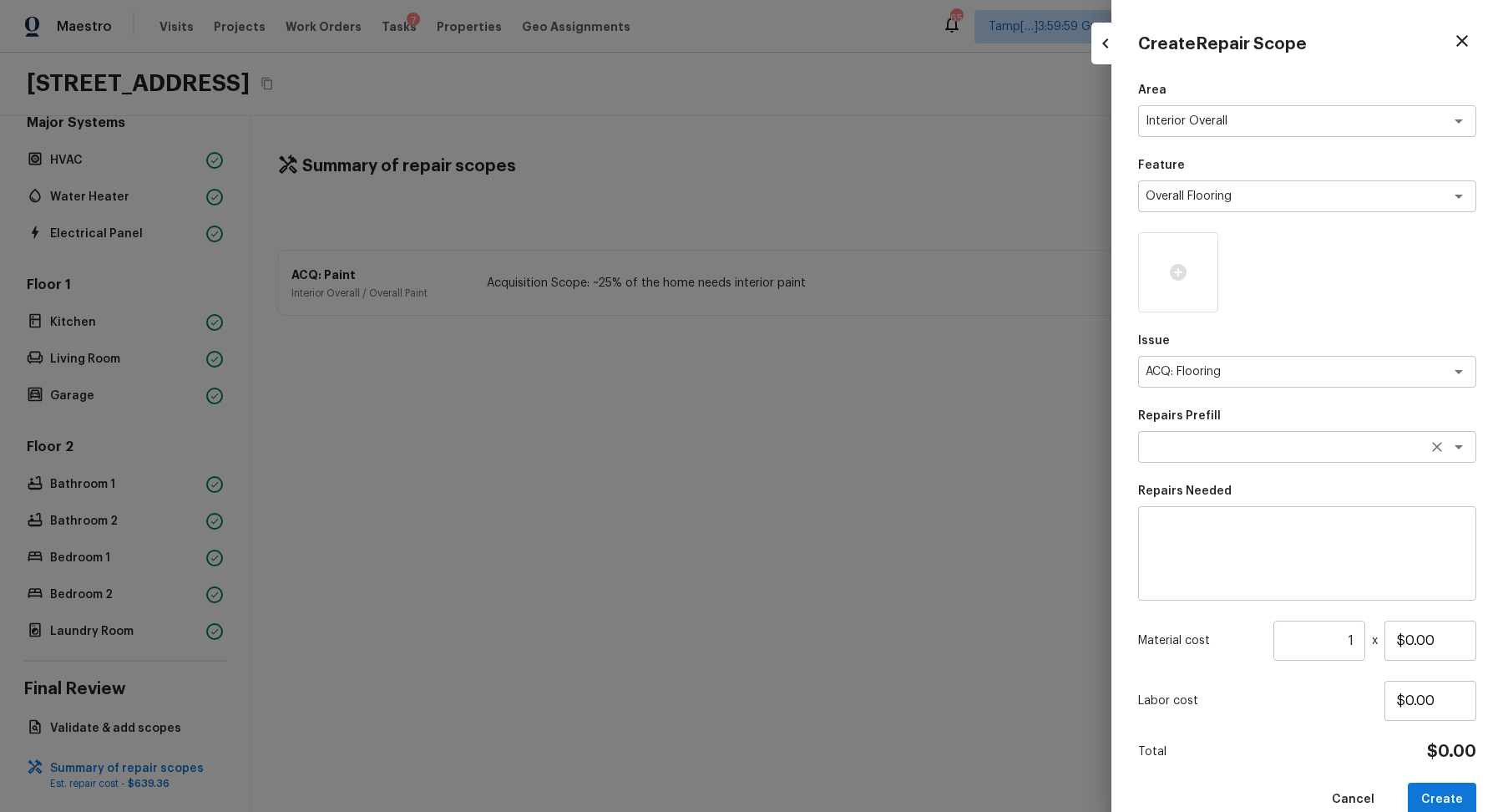
click at [1233, 461] on div "x ​" at bounding box center [1308, 447] width 338 height 32
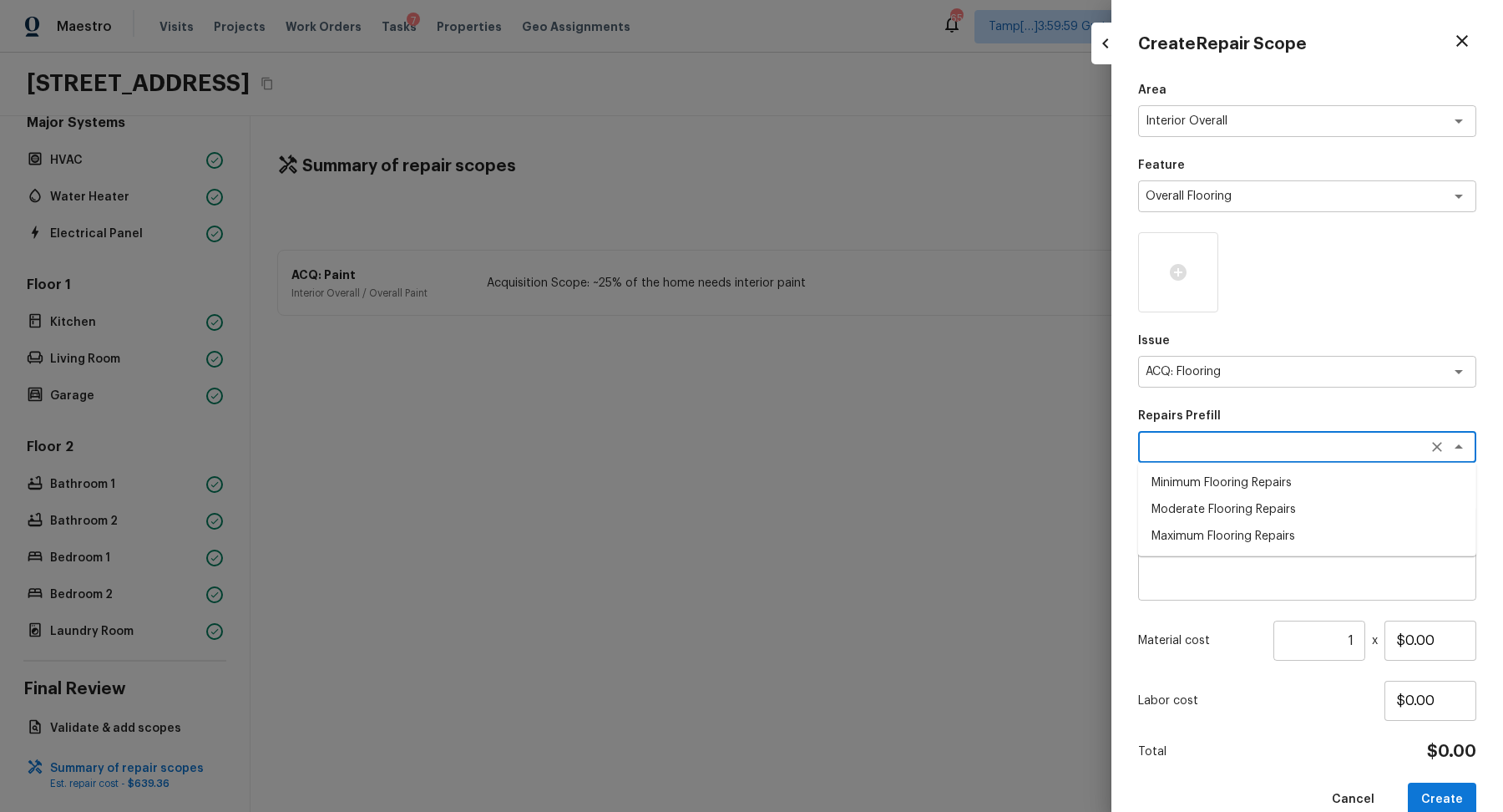
click at [1250, 486] on li "Minimum Flooring Repairs" at bounding box center [1308, 483] width 338 height 27
type textarea "Minimum Flooring Repairs"
type textarea "Acquisition Scope: Minimum flooring repairs"
type input "$0.20"
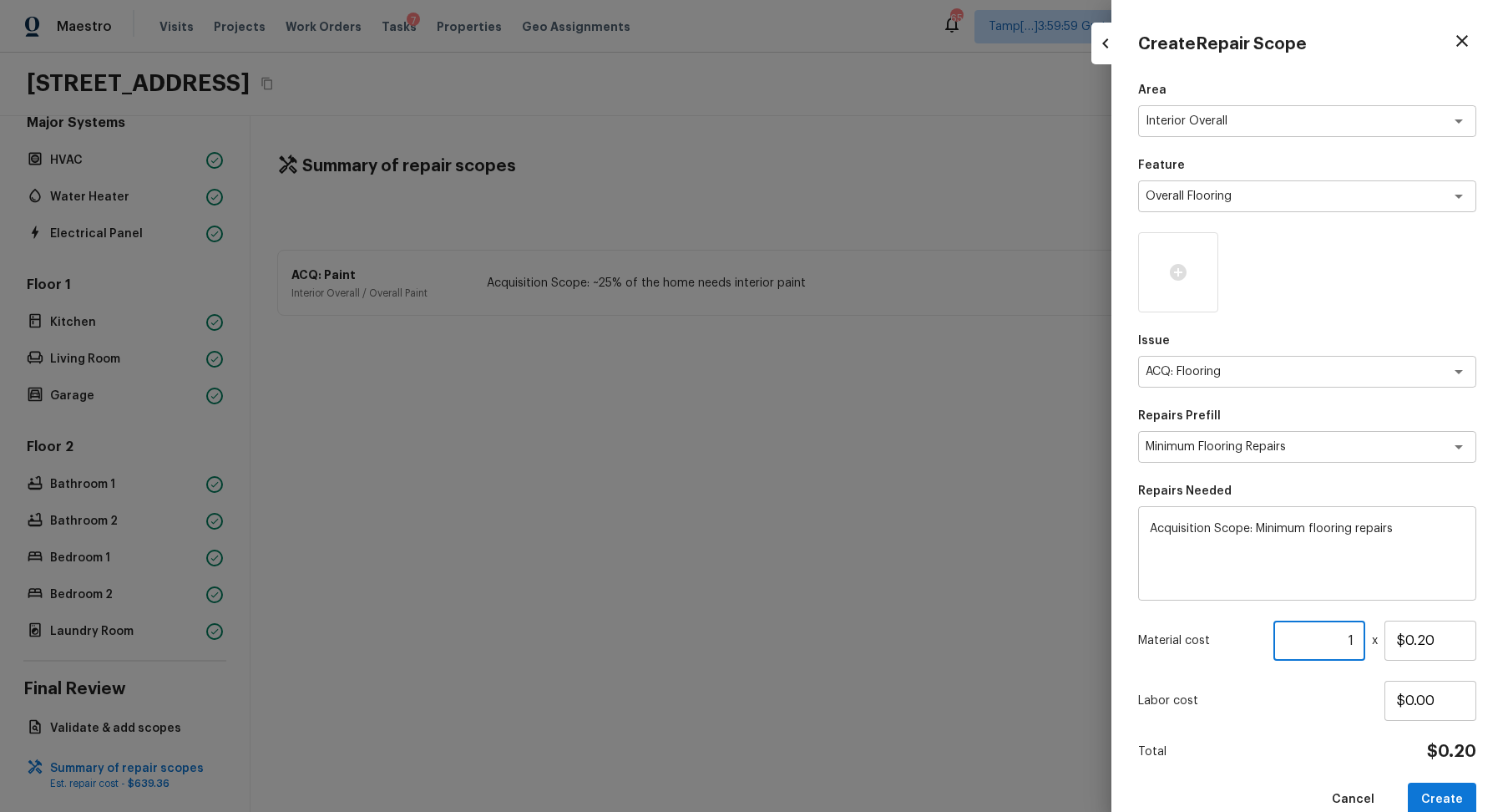
click at [1357, 632] on input "1" at bounding box center [1319, 640] width 92 height 40
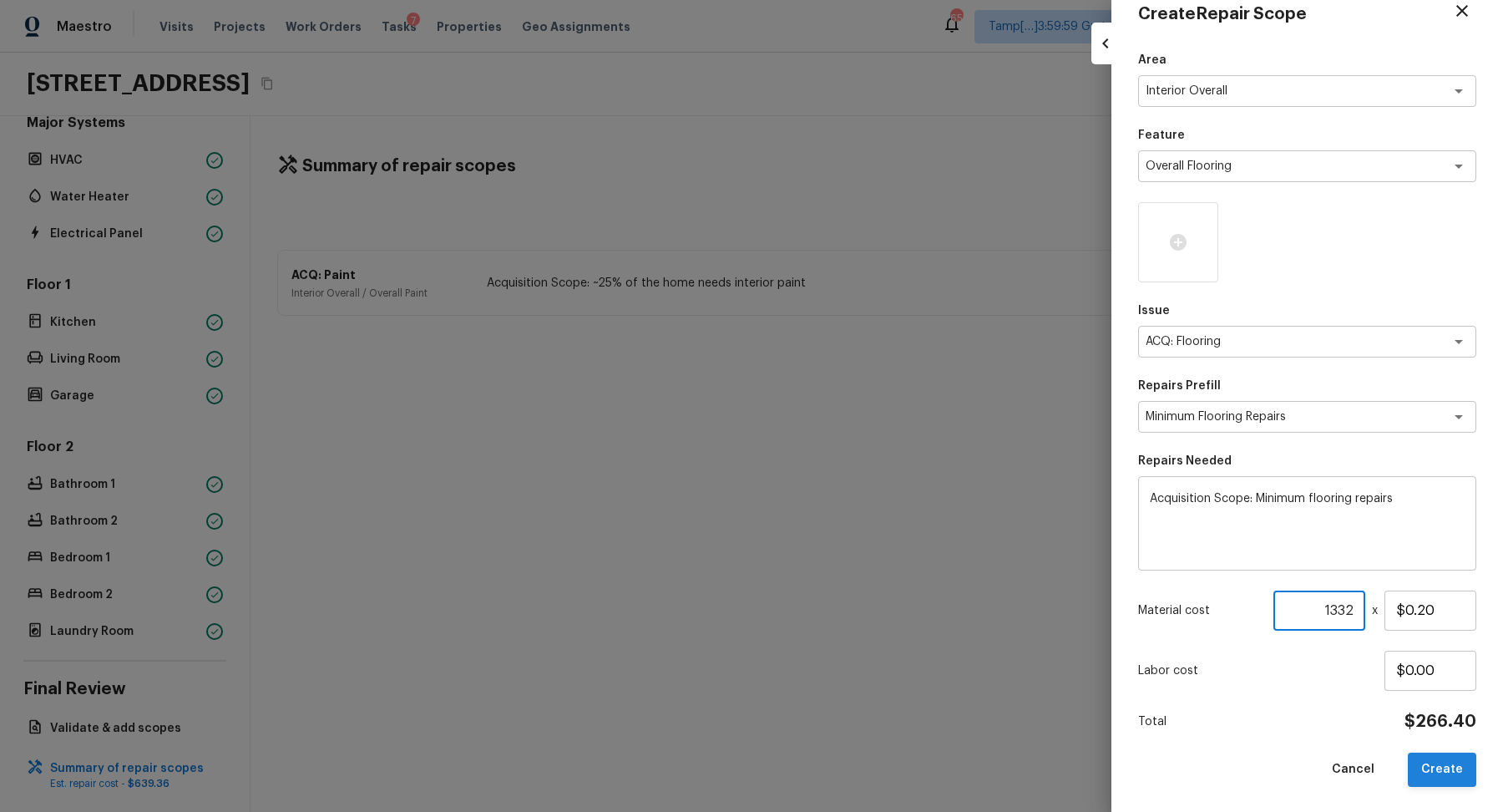
type input "1332"
click at [1433, 759] on button "Create" at bounding box center [1442, 770] width 69 height 34
type input "1"
type input "$0.00"
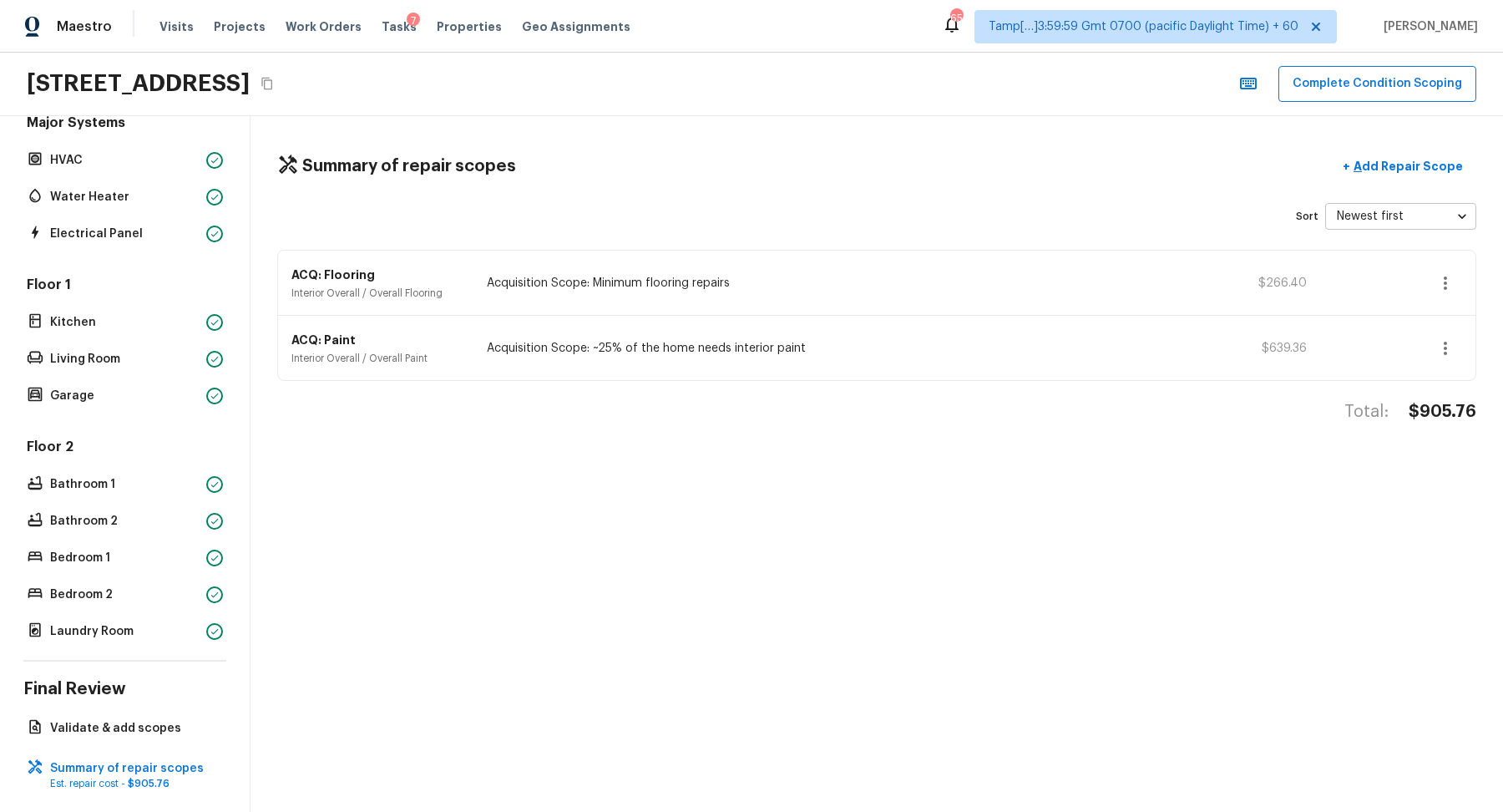
click at [1049, 476] on div "Summary of repair scopes + Add Repair Scope Sort Newest first newestFirst ​ ACQ…" at bounding box center [876, 463] width 1252 height 695
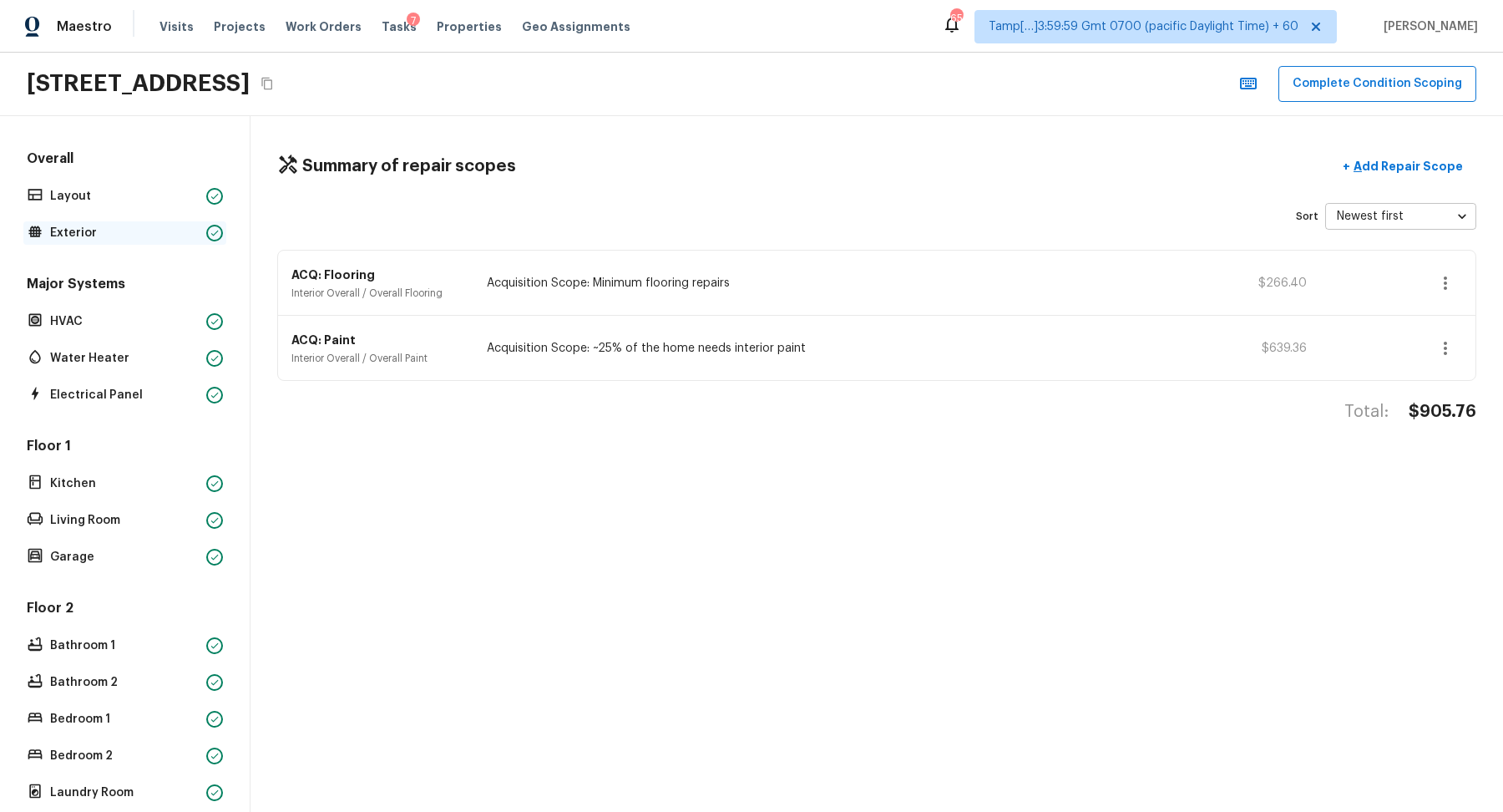
click at [89, 235] on p "Exterior" at bounding box center [124, 232] width 149 height 16
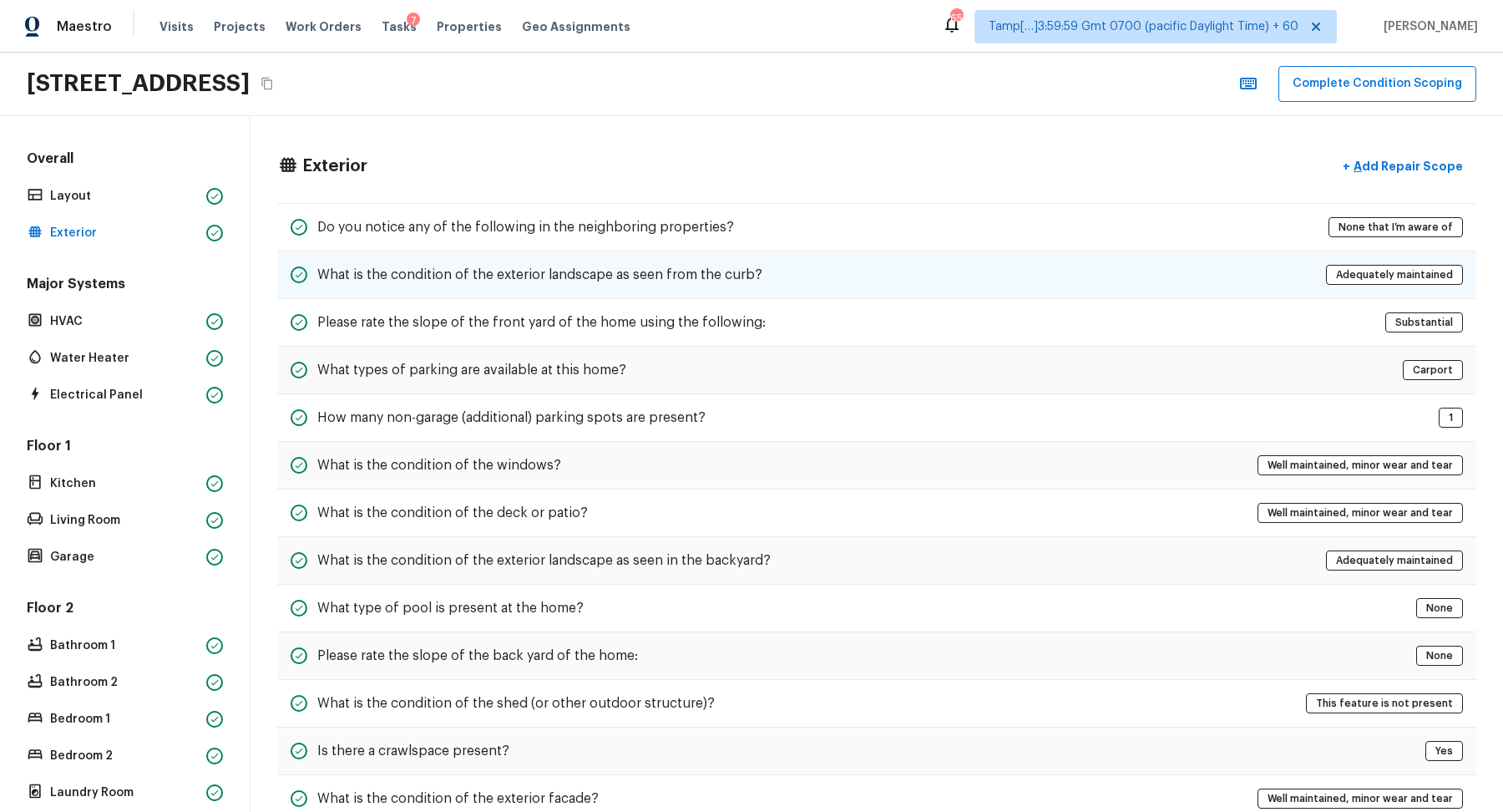
click at [700, 270] on h5 "What is the condition of the exterior landscape as seen from the curb?" at bounding box center [540, 275] width 445 height 18
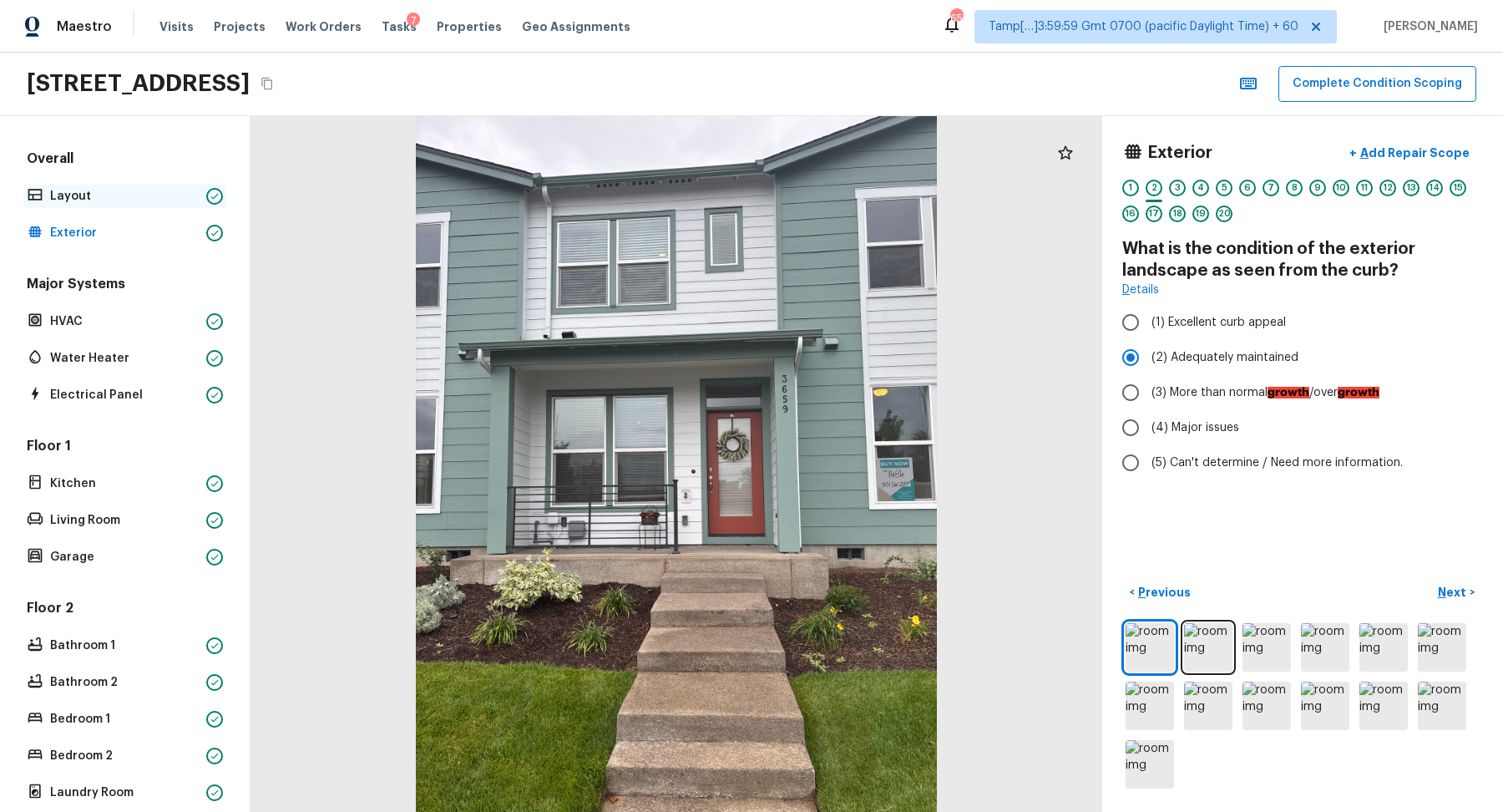
click at [53, 203] on div "Layout" at bounding box center [125, 196] width 203 height 24
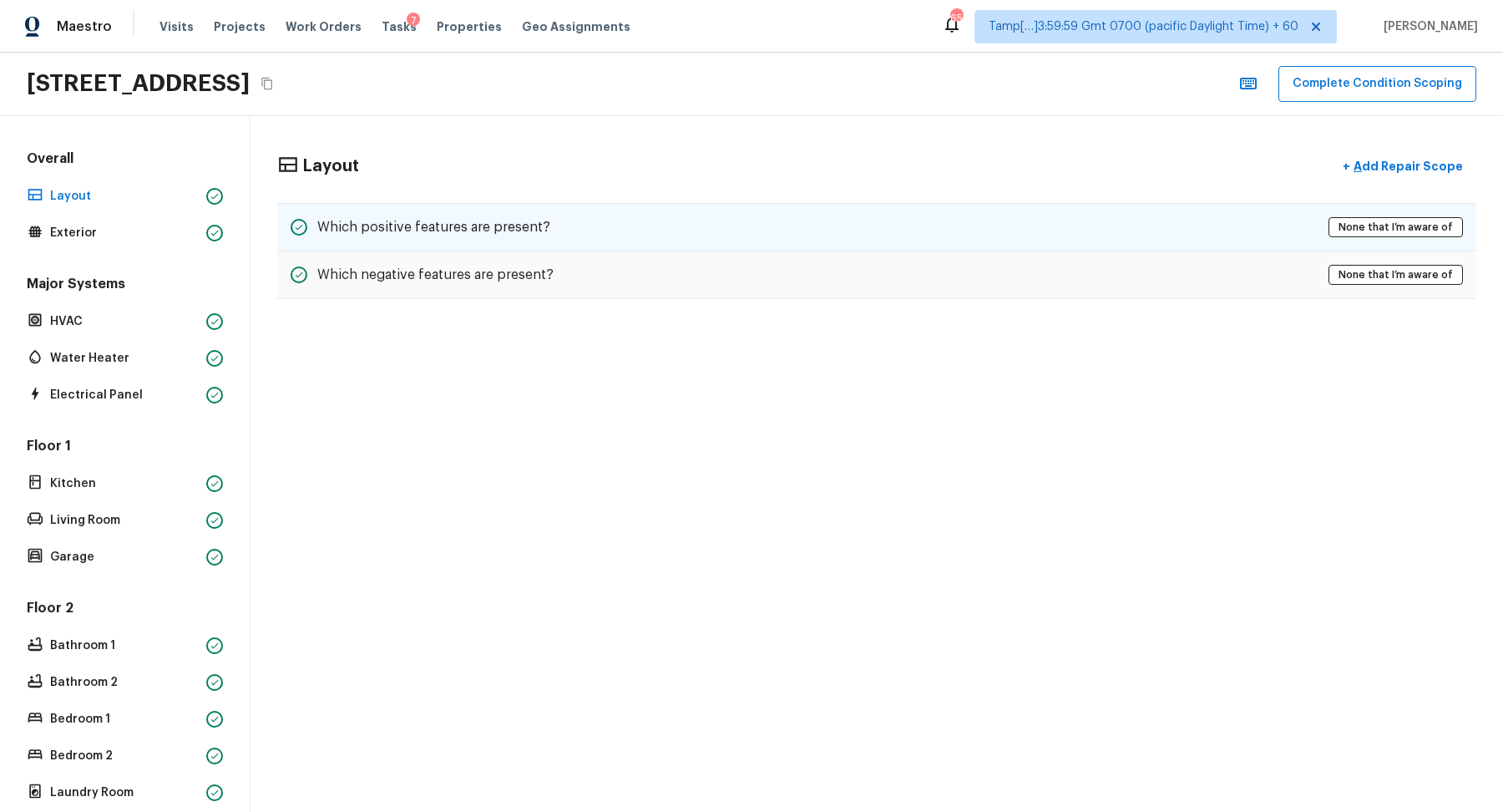
click at [409, 227] on h5 "Which positive features are present?" at bounding box center [434, 227] width 233 height 18
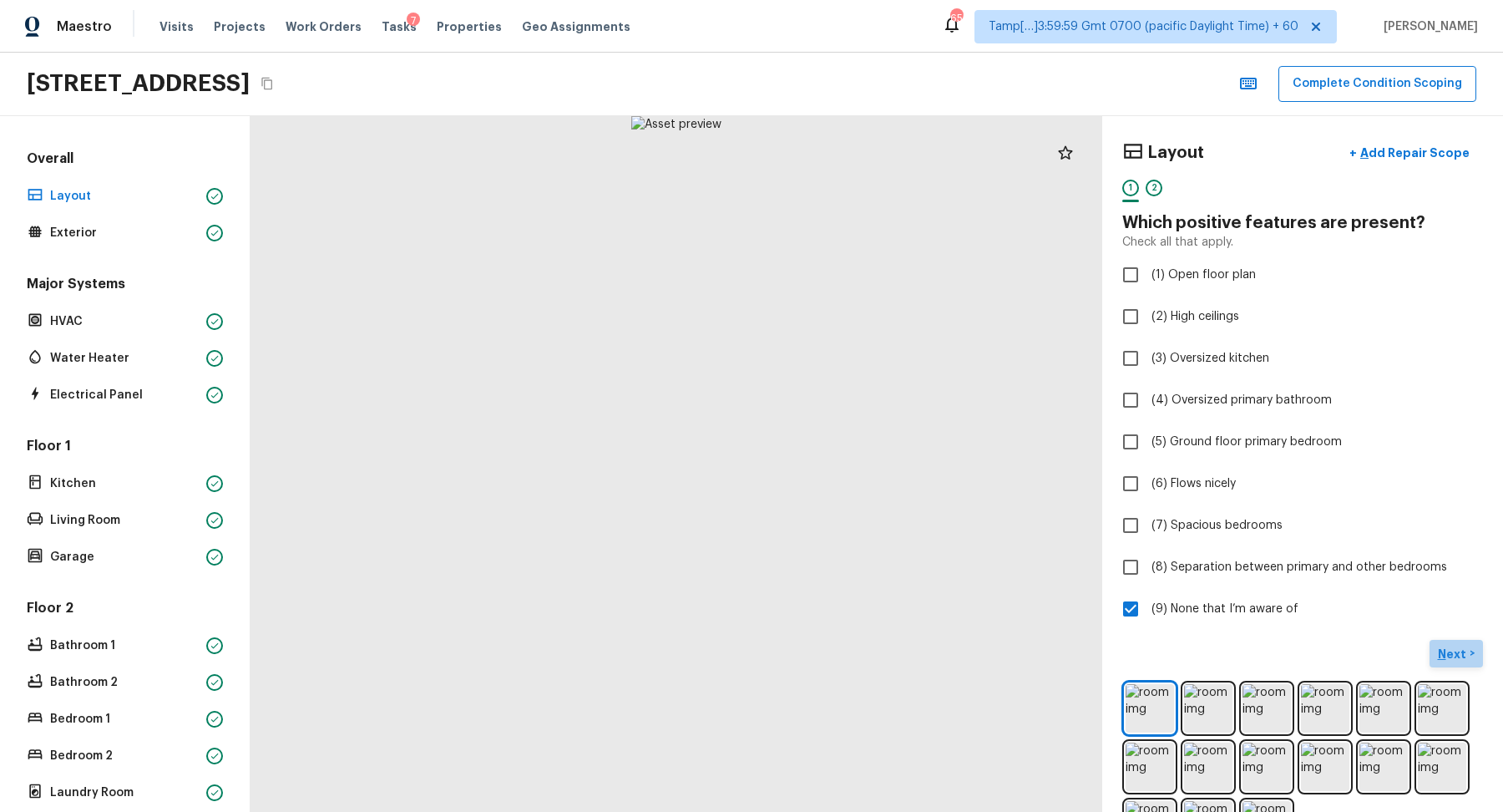
click at [1460, 655] on p "Next" at bounding box center [1453, 654] width 32 height 16
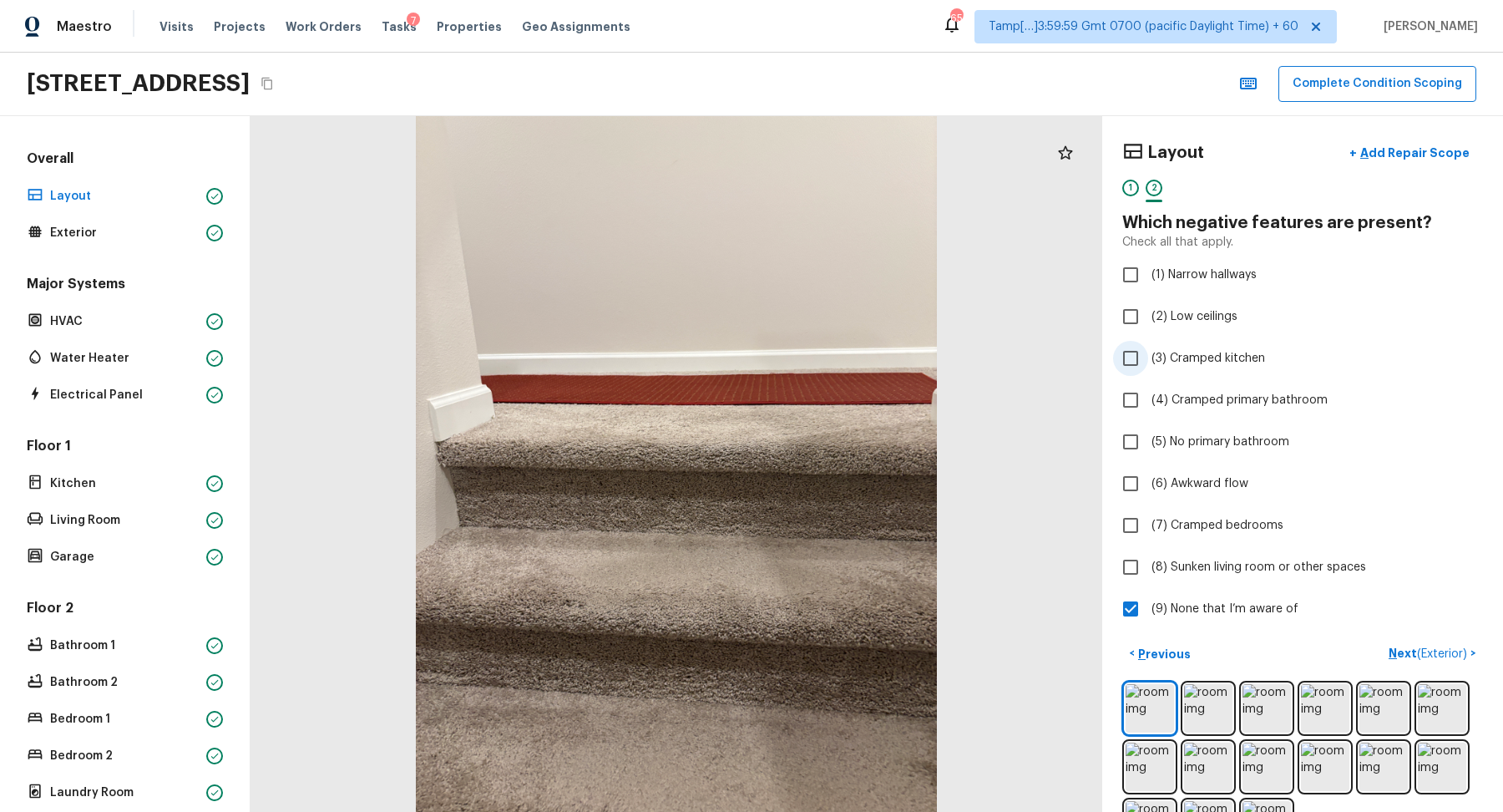
click at [1234, 365] on label "(3) Cramped kitchen" at bounding box center [1291, 358] width 356 height 35
click at [1149, 365] on input "(3) Cramped kitchen" at bounding box center [1130, 358] width 35 height 35
checkbox input "true"
click at [1238, 605] on span "(9) None that I’m aware of" at bounding box center [1225, 609] width 147 height 16
click at [1149, 605] on input "(9) None that I’m aware of" at bounding box center [1130, 609] width 35 height 35
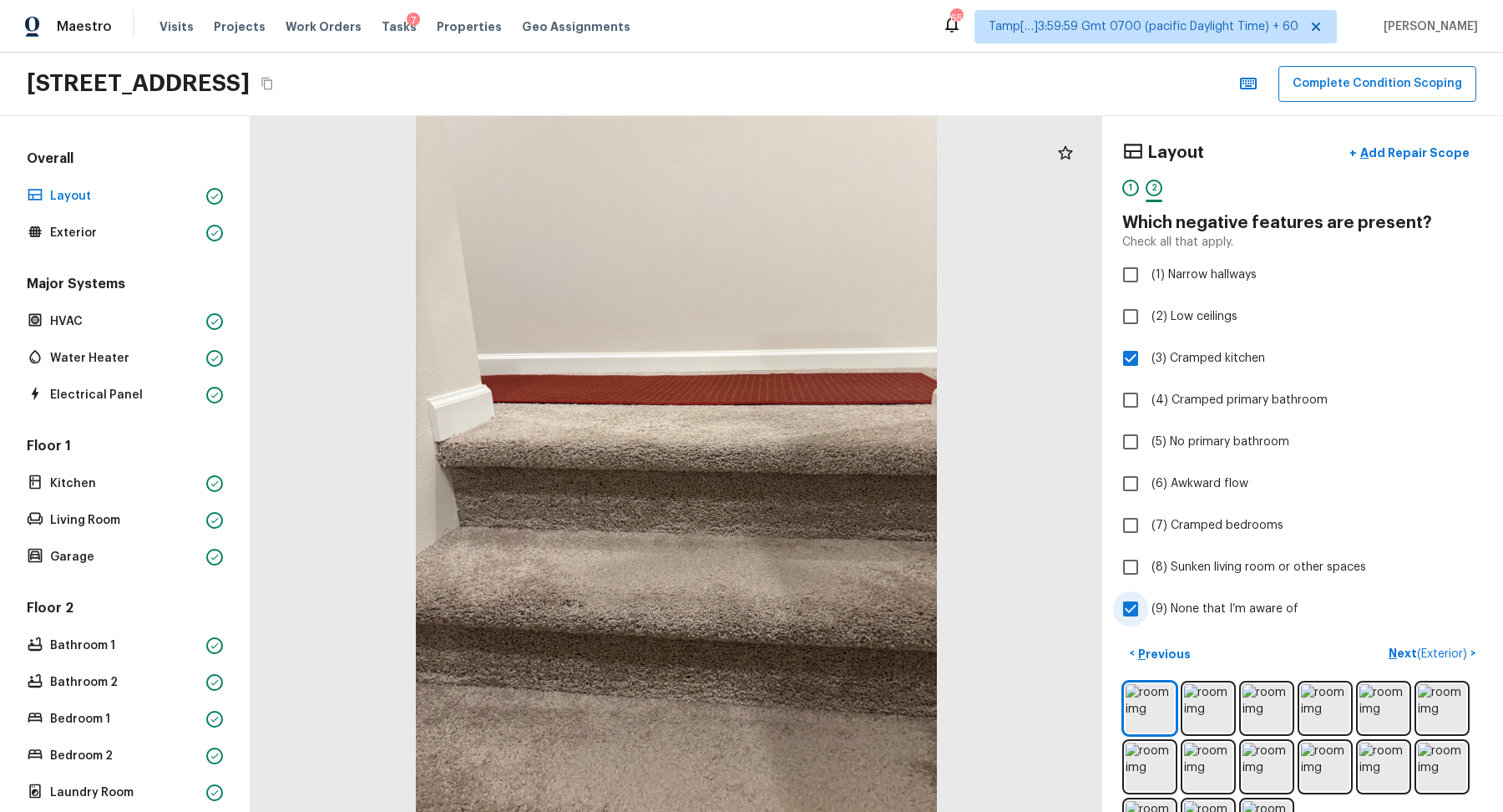
checkbox input "false"
click at [1417, 652] on span "( Exterior )" at bounding box center [1442, 654] width 50 height 12
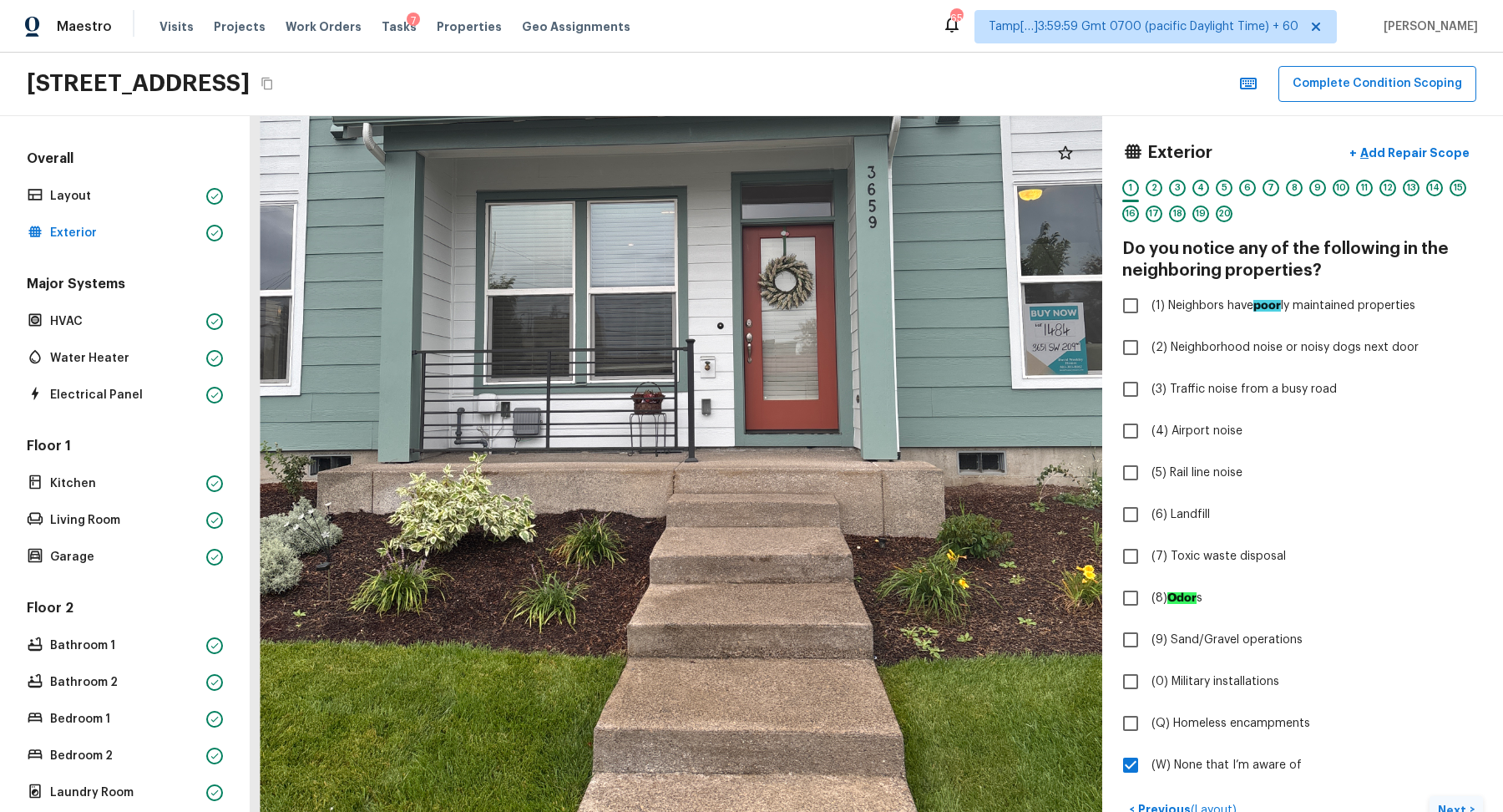
drag, startPoint x: 657, startPoint y: 541, endPoint x: 659, endPoint y: 442, distance: 99.0
click at [659, 442] on div at bounding box center [692, 312] width 1413 height 1153
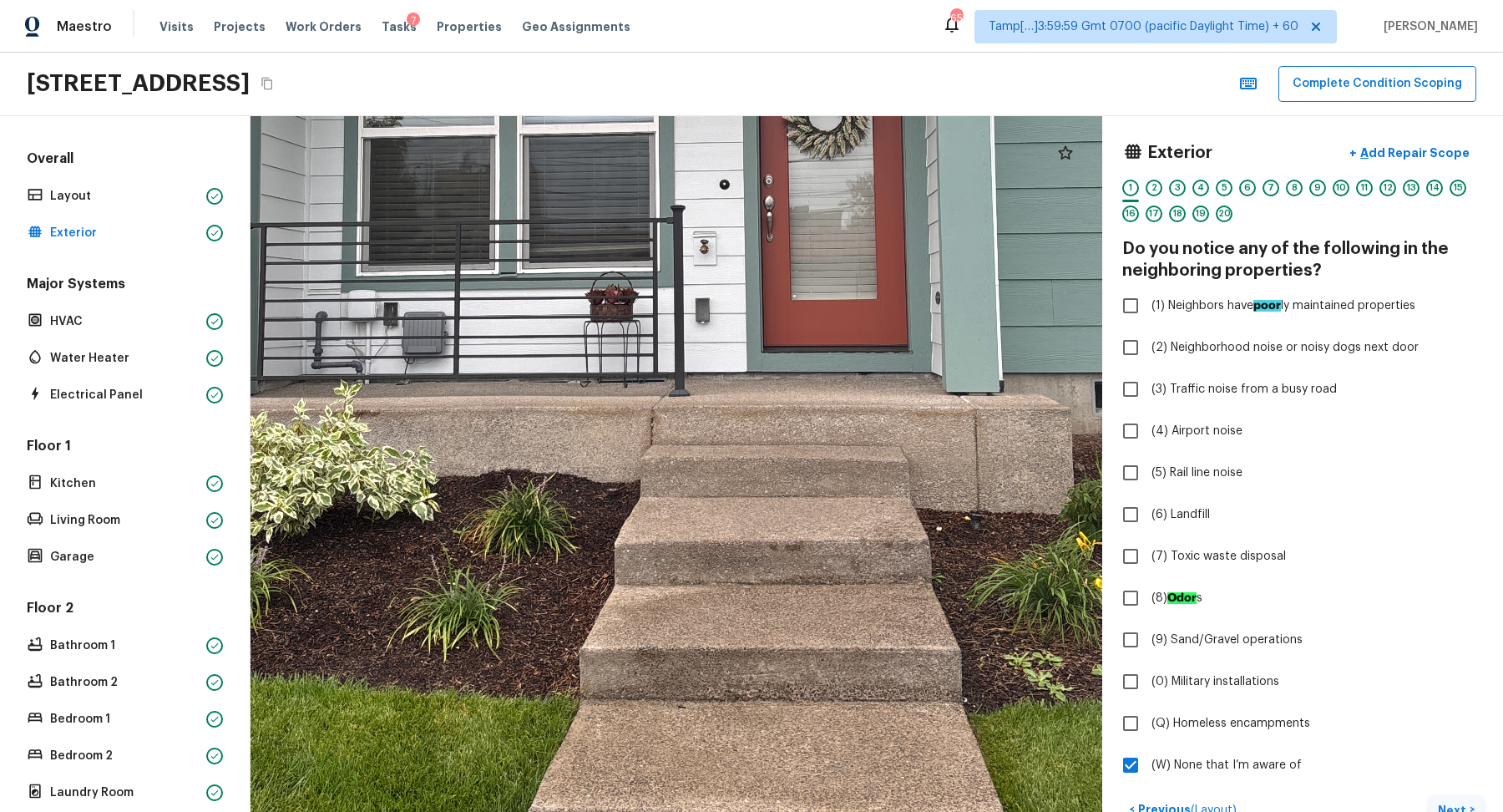
drag, startPoint x: 714, startPoint y: 453, endPoint x: 714, endPoint y: 381, distance: 72.0
click at [714, 381] on div at bounding box center [681, 165] width 2194 height 1791
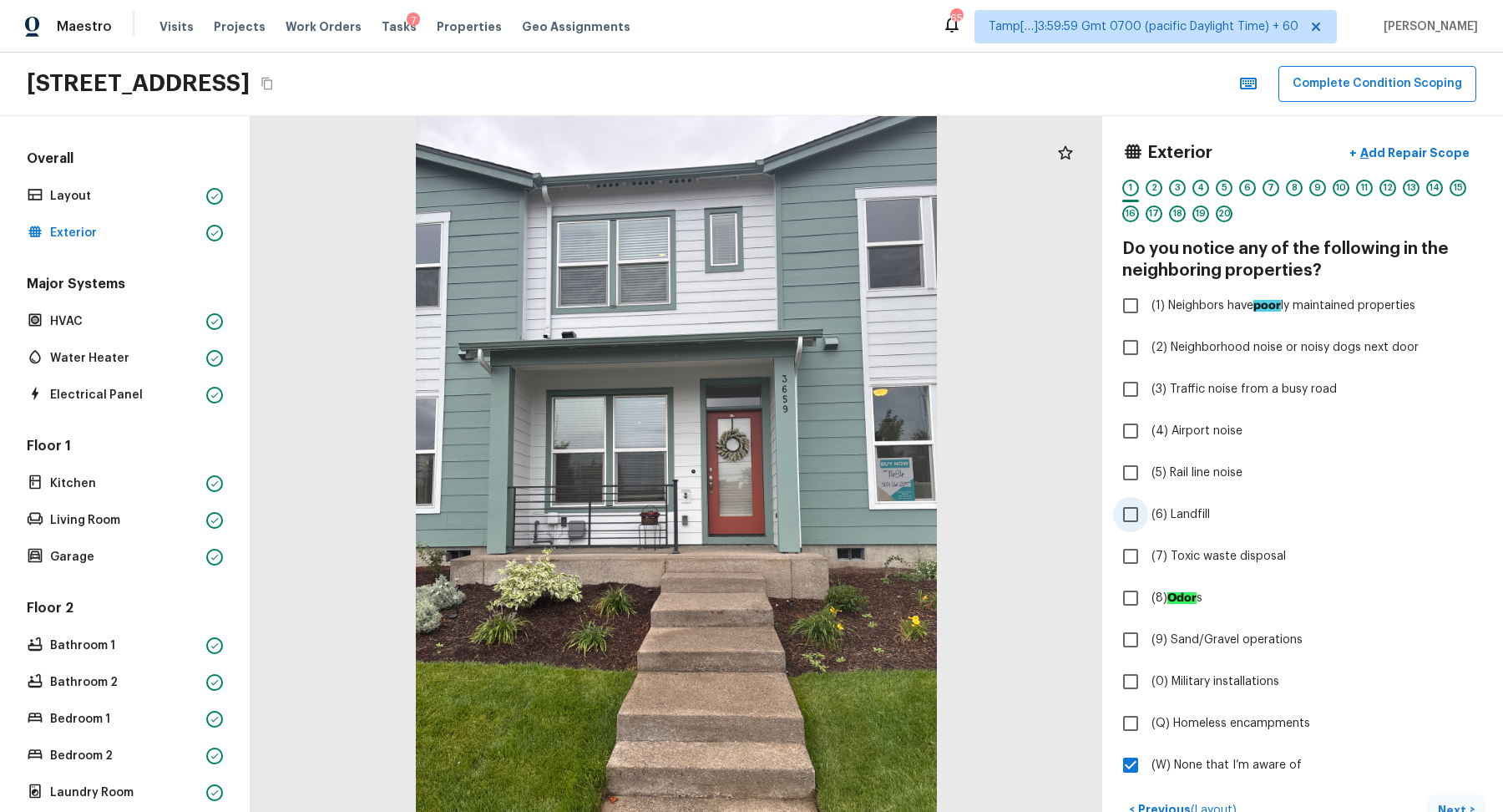
click at [1178, 513] on span "(6) Landfill" at bounding box center [1181, 515] width 59 height 16
click at [1149, 513] on input "(6) Landfill" at bounding box center [1130, 514] width 35 height 35
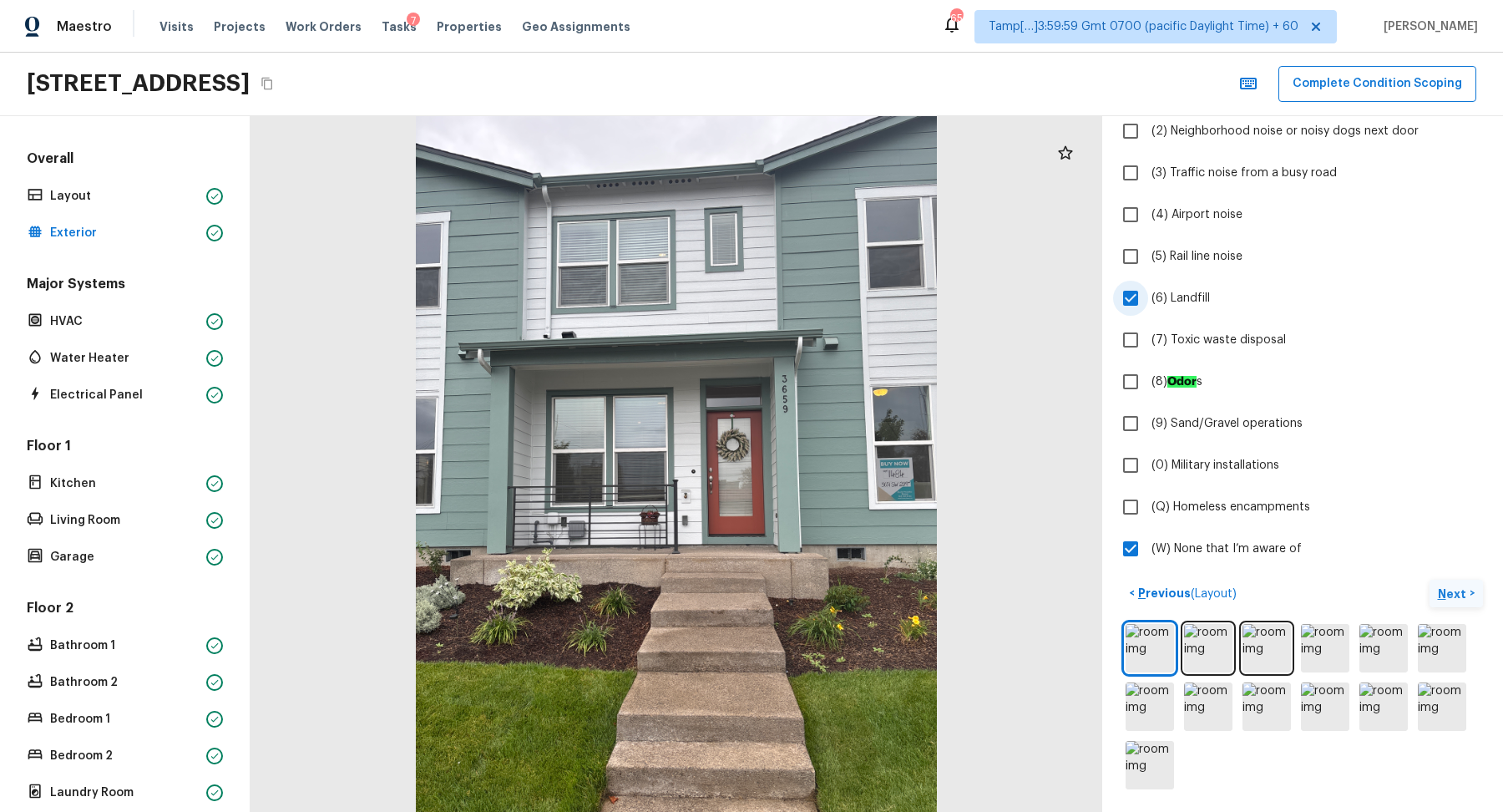
click at [1186, 285] on label "(6) Landfill" at bounding box center [1291, 297] width 356 height 35
click at [1149, 285] on input "(6) Landfill" at bounding box center [1130, 297] width 35 height 35
checkbox input "false"
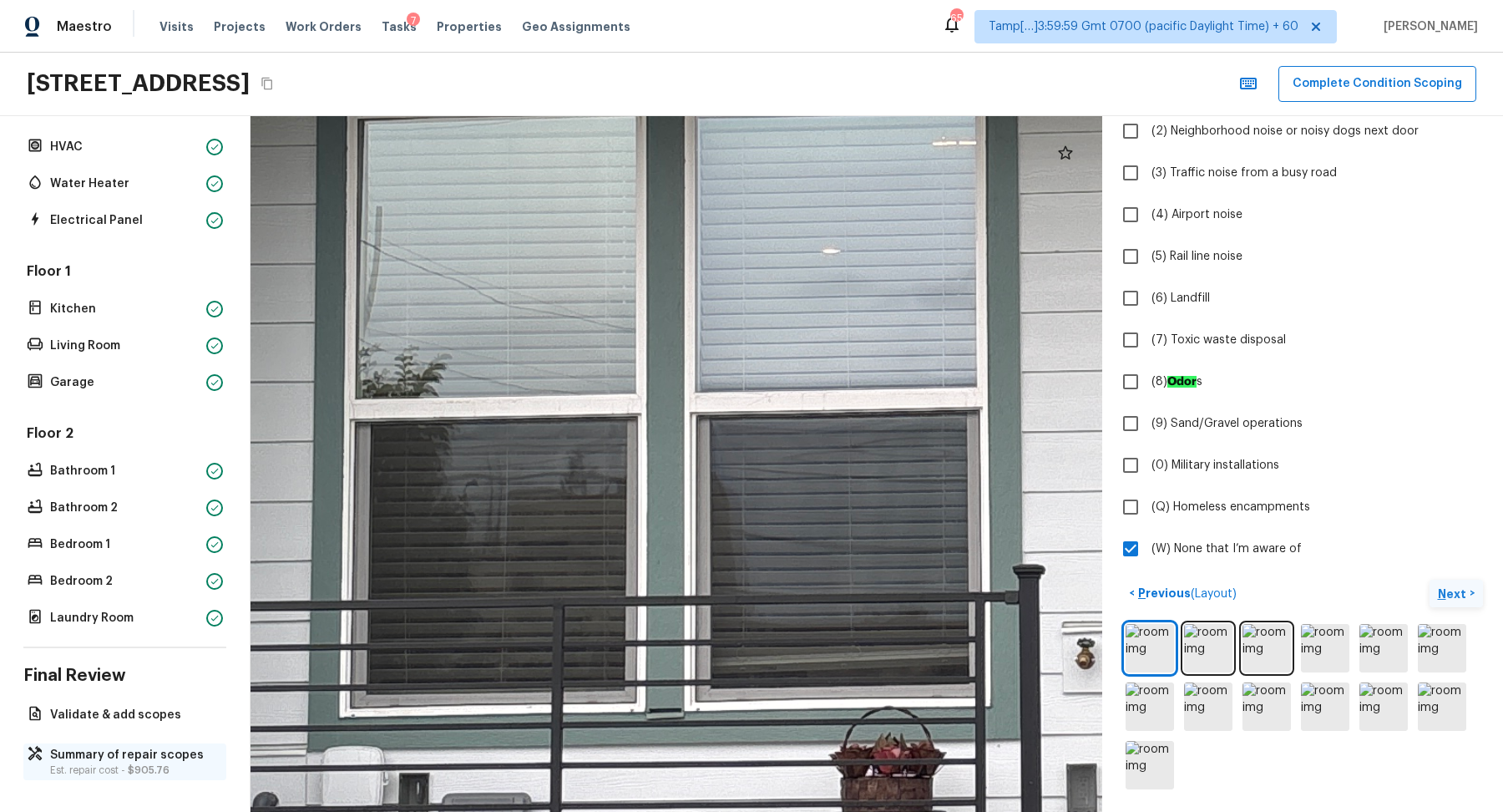
click at [96, 748] on p "Summary of repair scopes" at bounding box center [133, 755] width 166 height 16
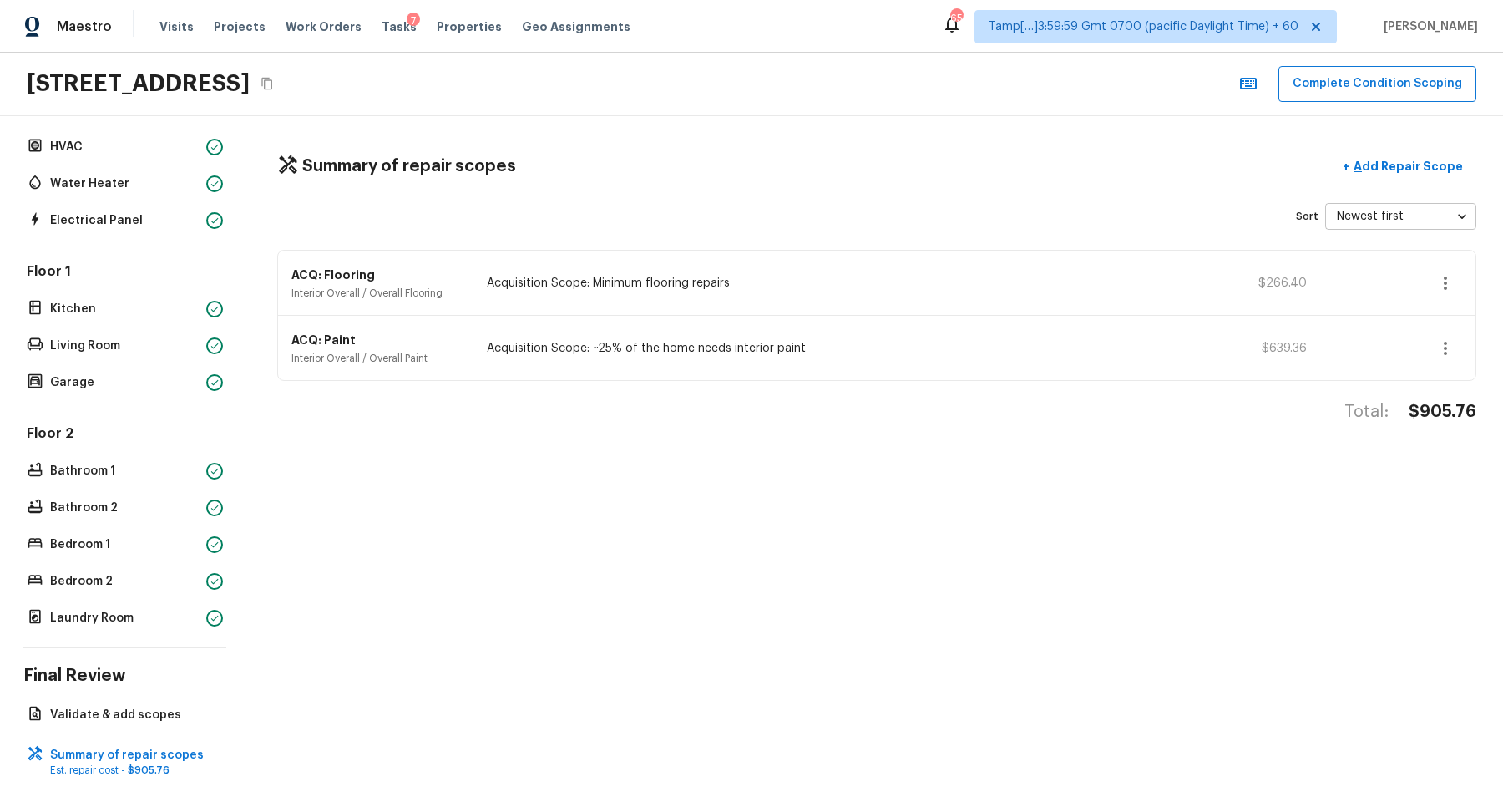
click at [1454, 397] on div "Summary of repair scopes + Add Repair Scope Sort Newest first newestFirst ​ ACQ…" at bounding box center [876, 463] width 1252 height 695
click at [1442, 410] on h4 "$905.76" at bounding box center [1442, 411] width 68 height 22
copy h4 "$905.76"
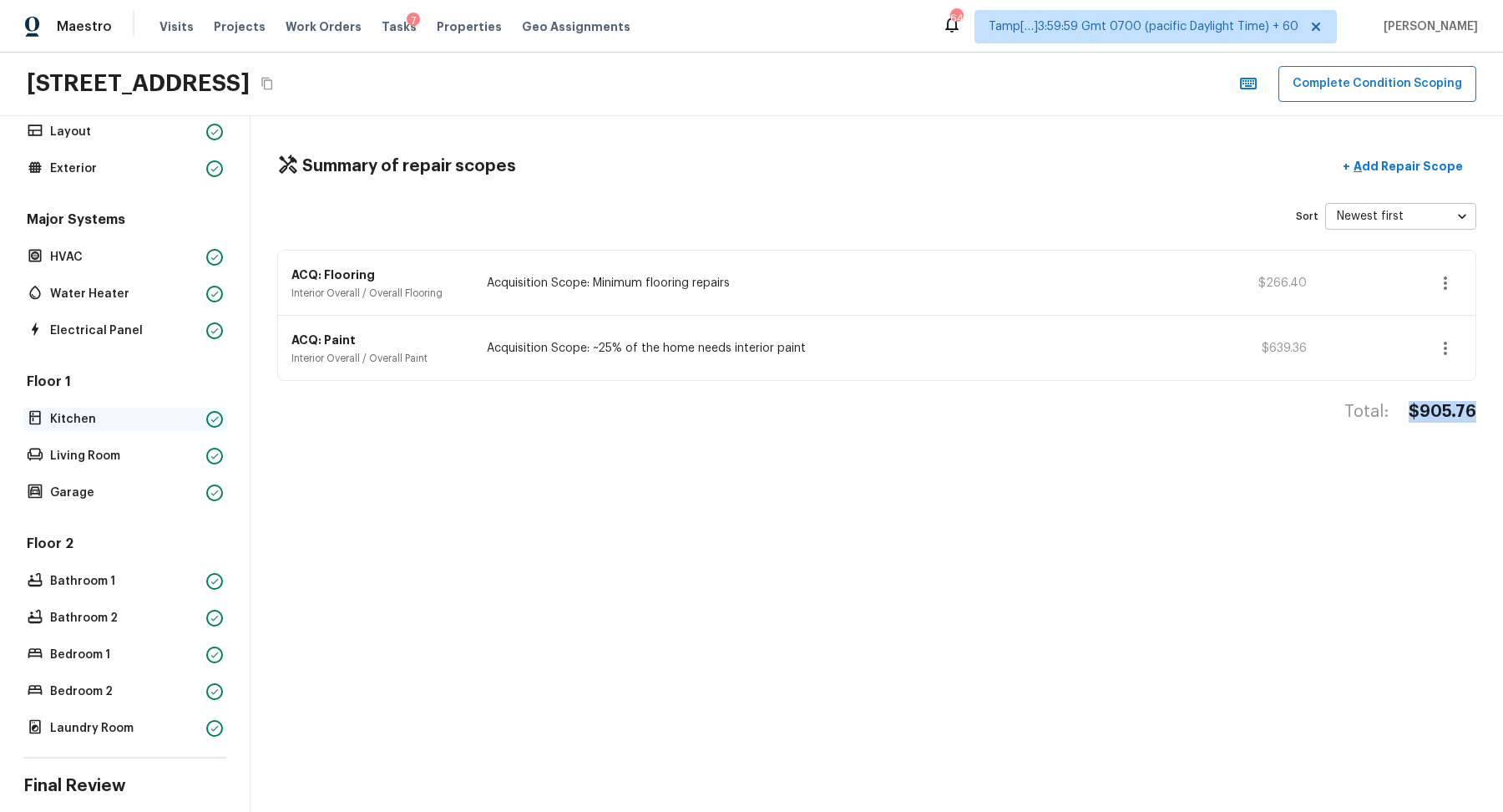
scroll to position [136, 0]
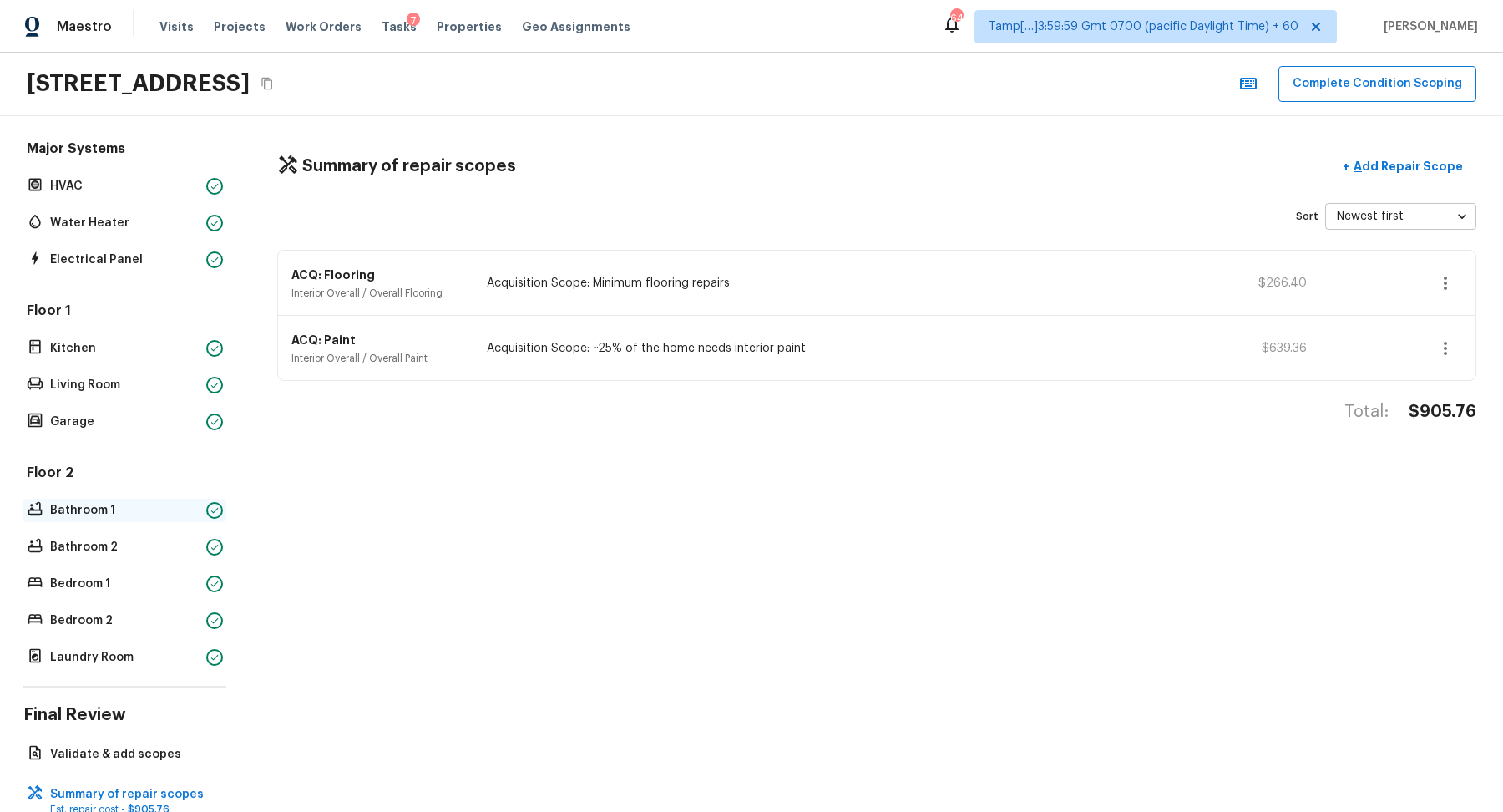
click at [114, 513] on p "Bathroom 1" at bounding box center [124, 510] width 149 height 16
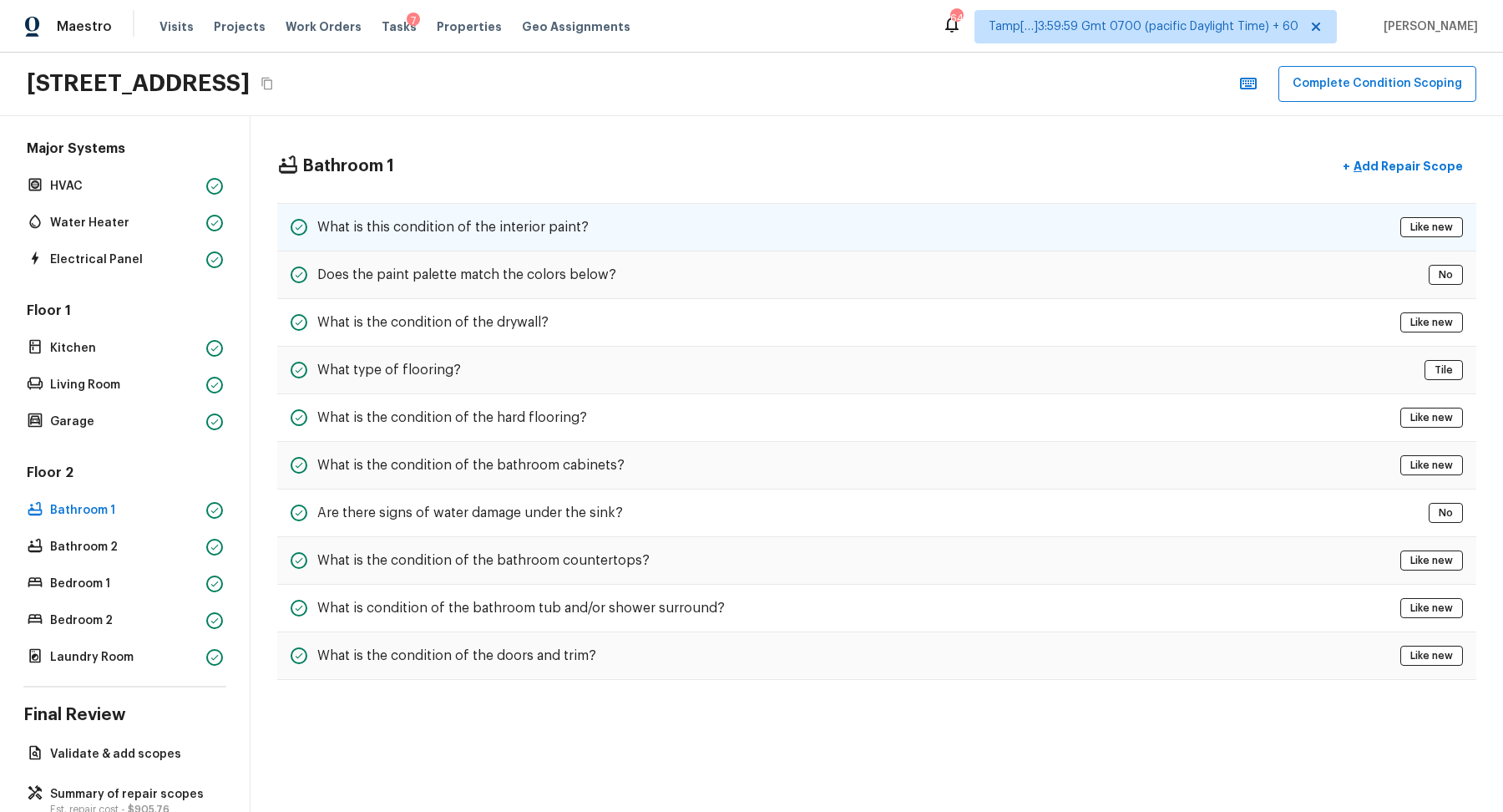
click at [379, 229] on h5 "What is this condition of the interior paint?" at bounding box center [453, 227] width 271 height 18
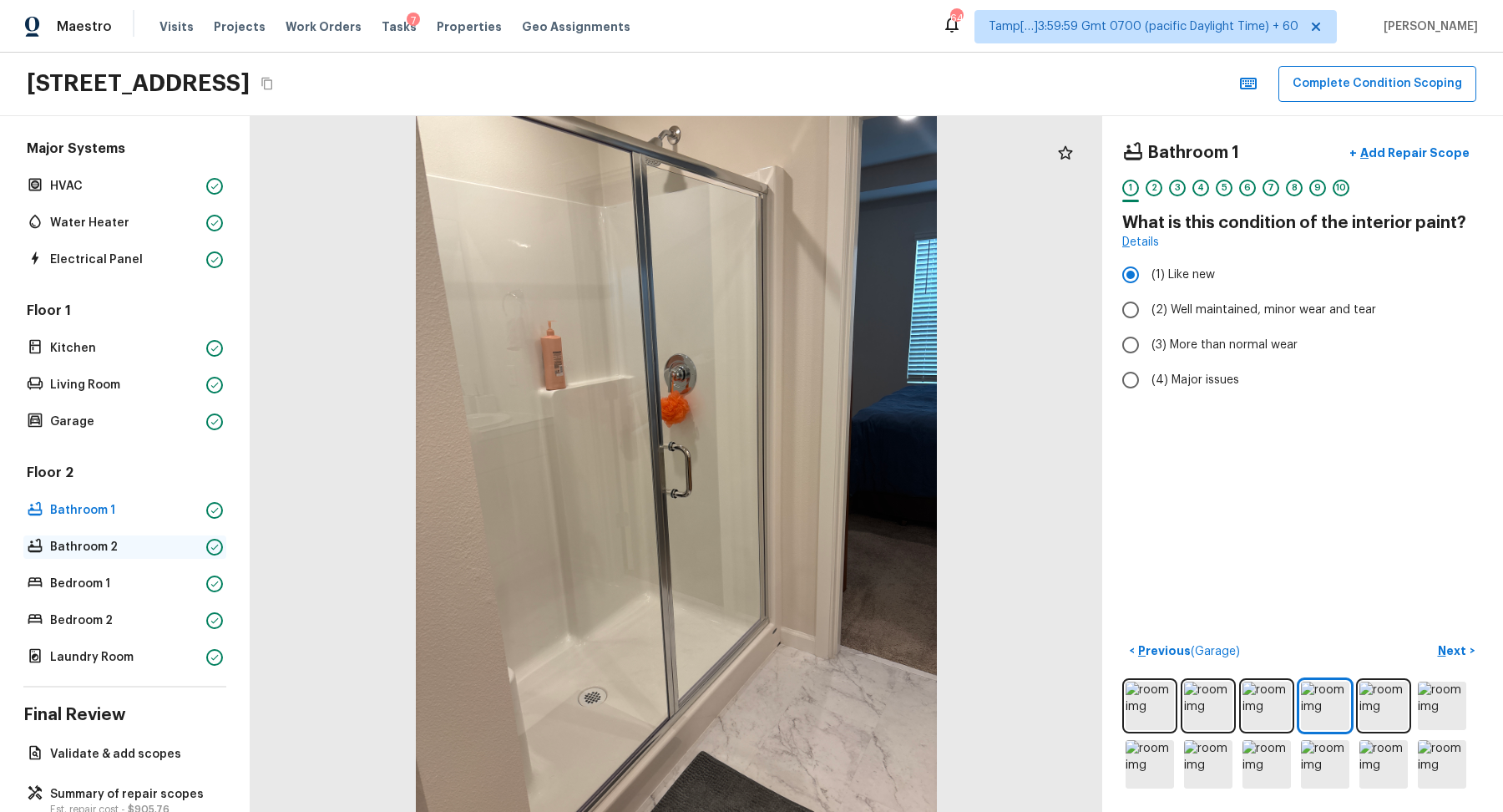
click at [112, 540] on p "Bathroom 2" at bounding box center [124, 547] width 149 height 16
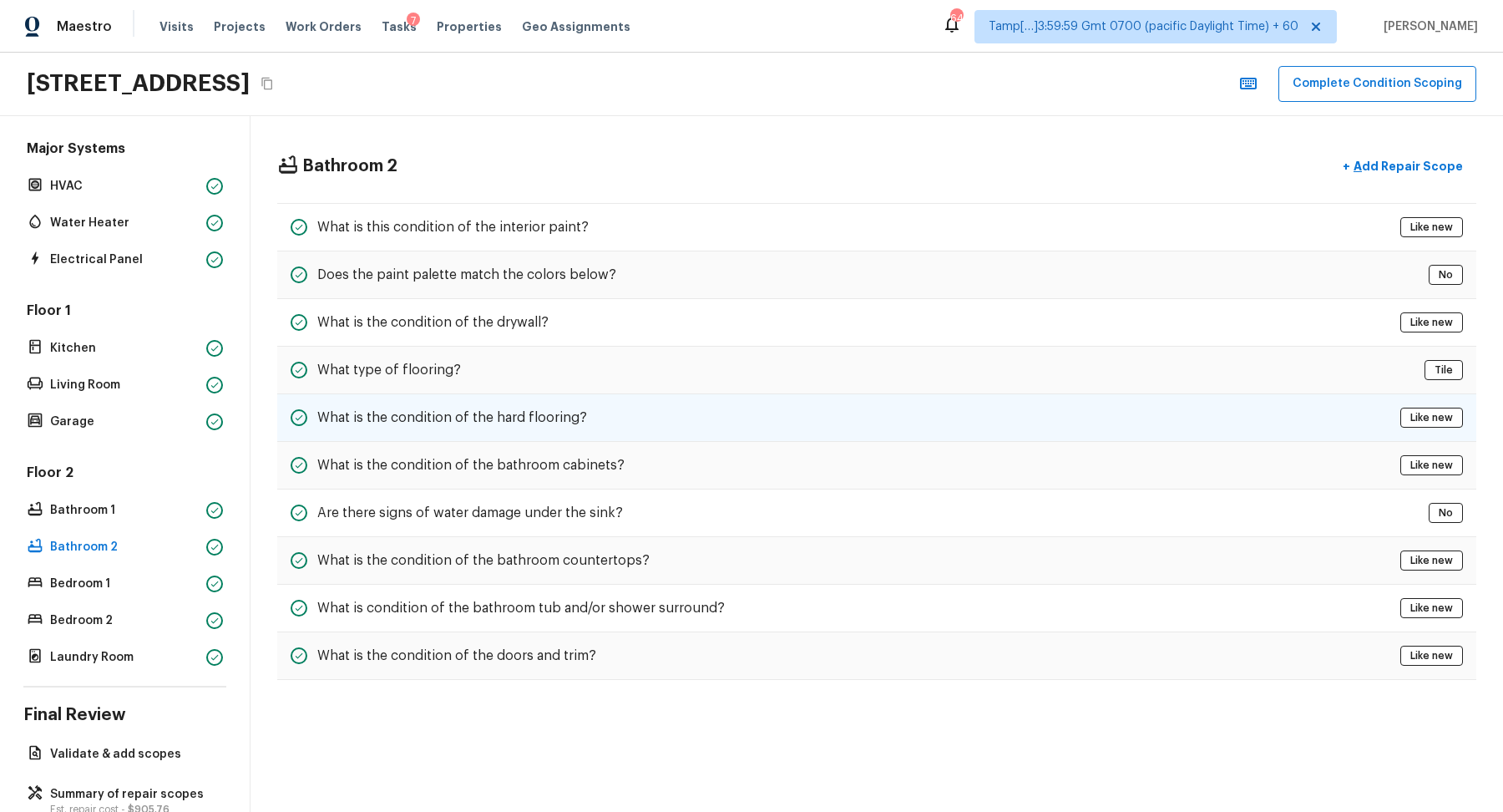
click at [748, 438] on div "What is the condition of the hard flooring? Like new" at bounding box center [877, 418] width 1199 height 48
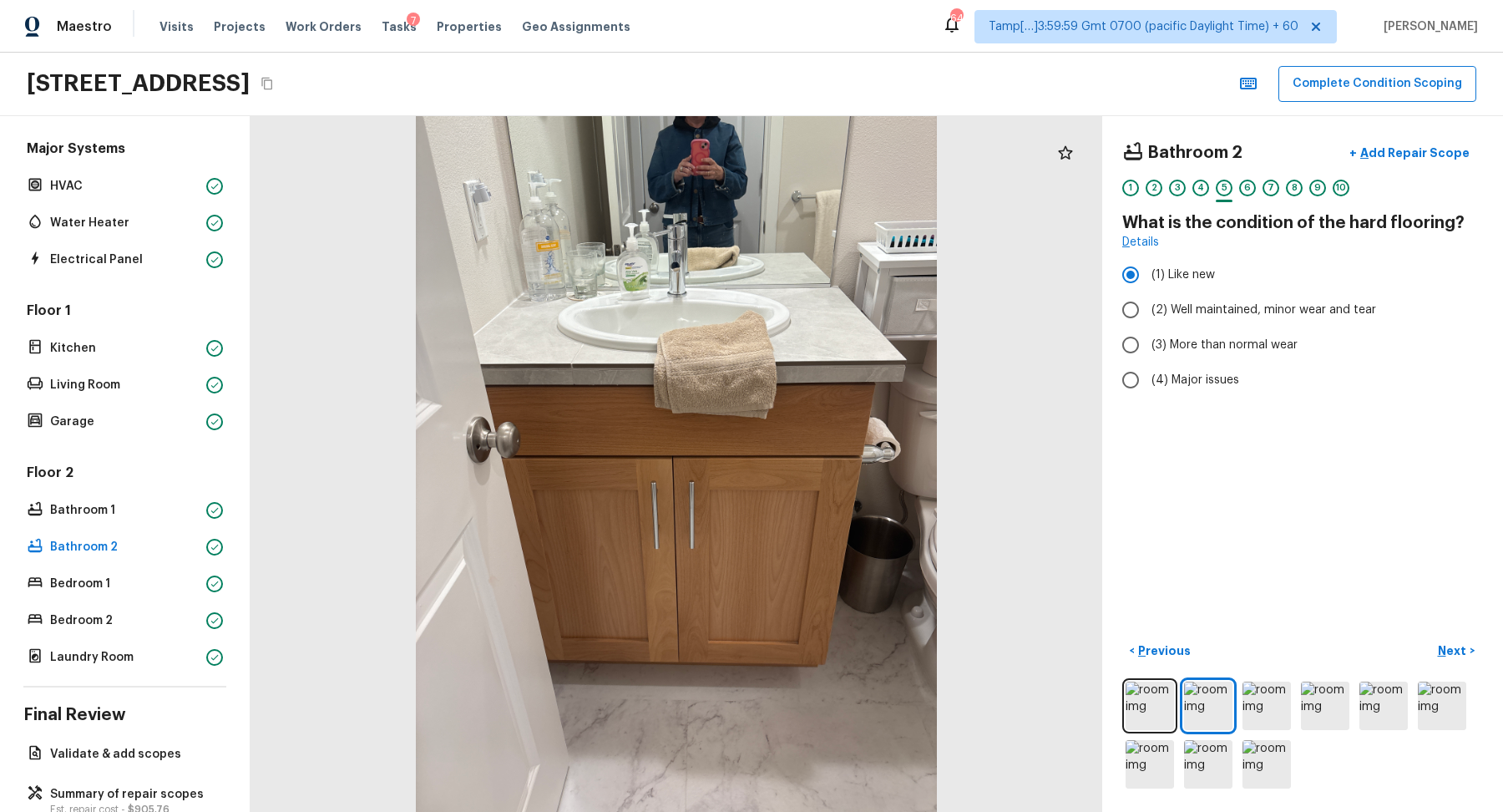
click at [109, 519] on div "Floor 2 Bathroom 1 Bathroom 2 Bedroom 1 Bedroom 2 Laundry Room" at bounding box center [125, 566] width 203 height 205
click at [119, 512] on p "Bathroom 1" at bounding box center [124, 510] width 149 height 16
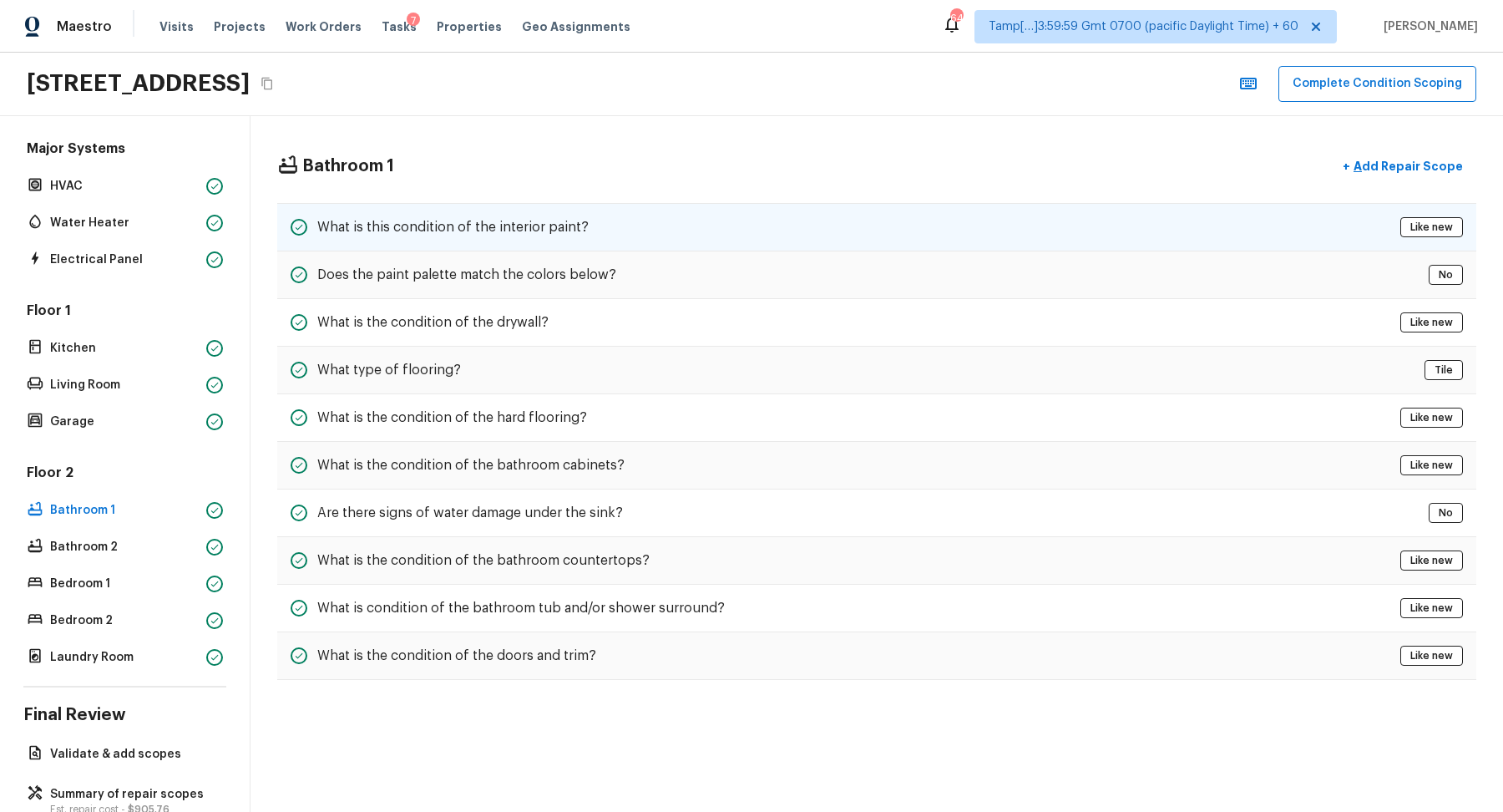
click at [648, 235] on div "What is this condition of the interior paint? Like new" at bounding box center [877, 227] width 1199 height 49
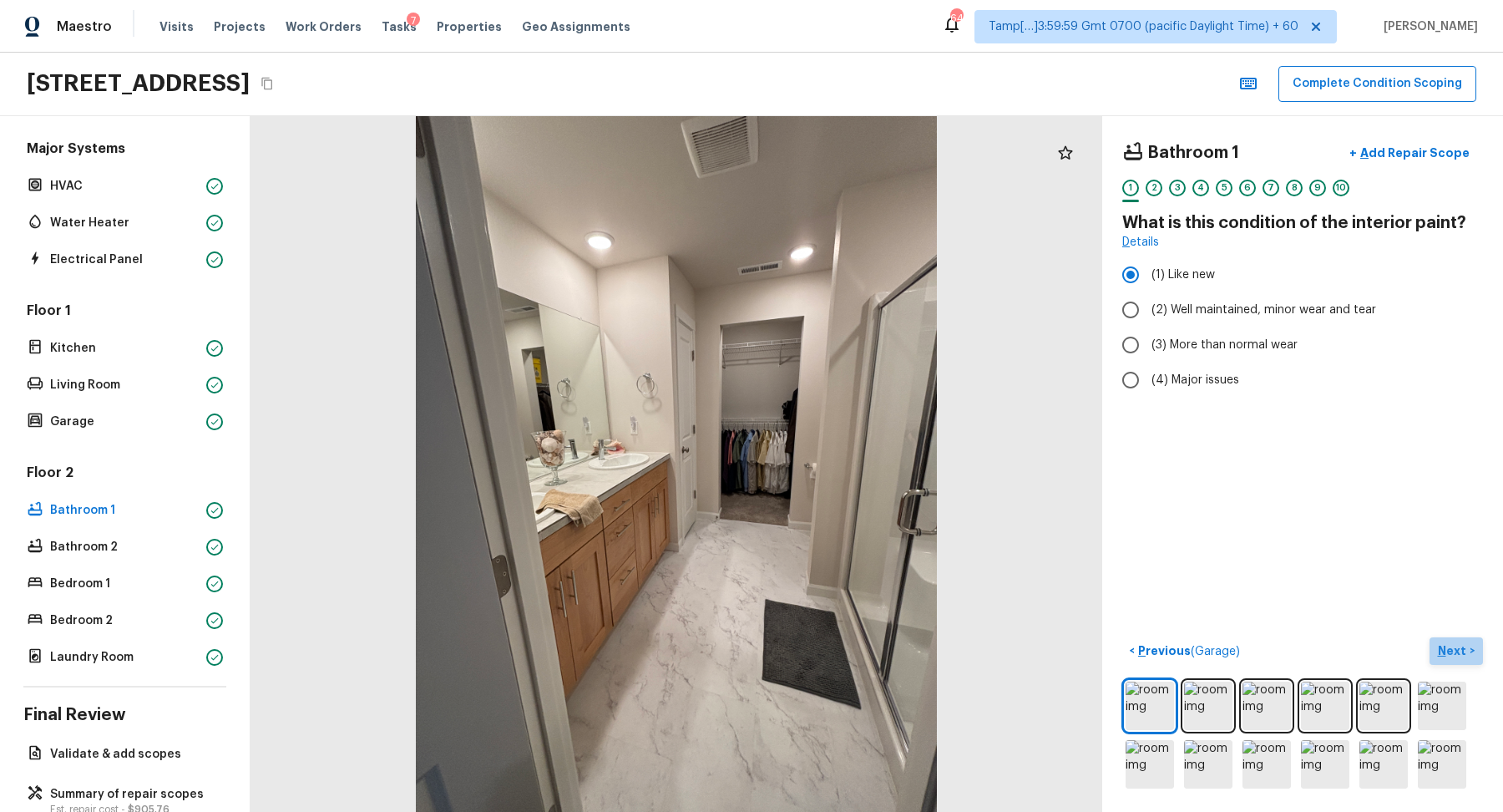
click at [1453, 651] on p "Next" at bounding box center [1453, 650] width 32 height 16
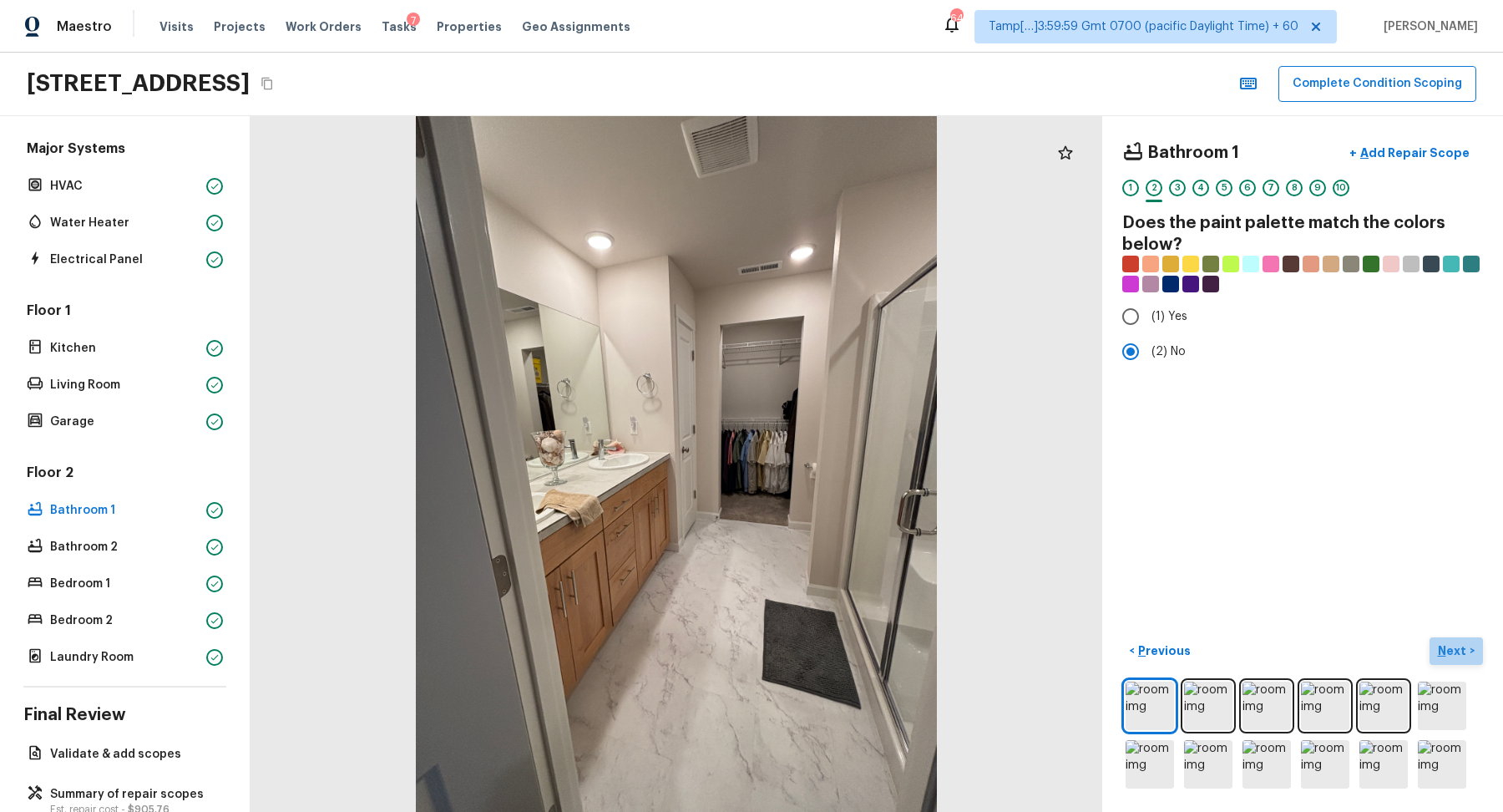
click at [1453, 650] on p "Next" at bounding box center [1453, 650] width 32 height 16
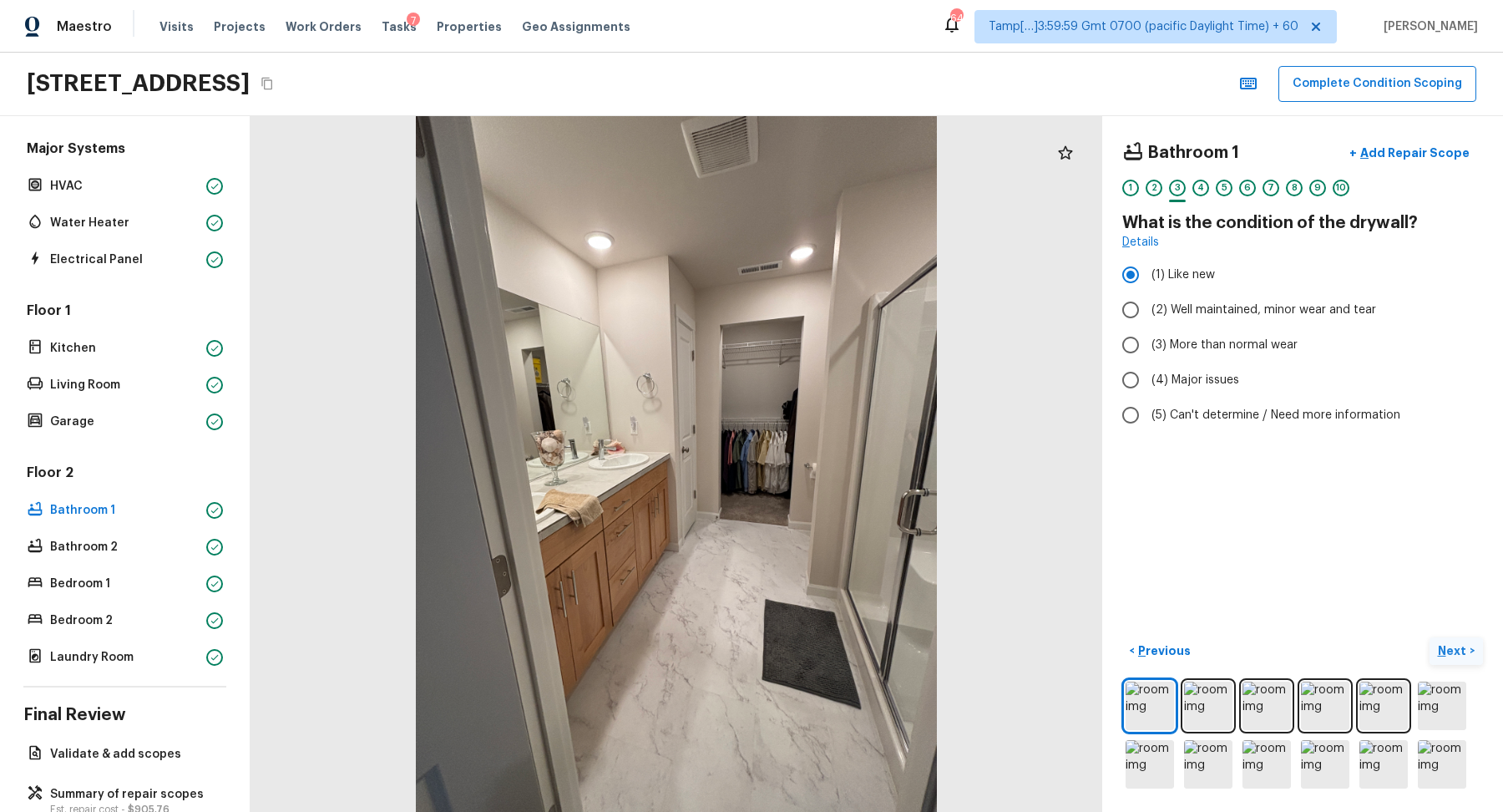
click at [1453, 650] on p "Next" at bounding box center [1453, 650] width 32 height 16
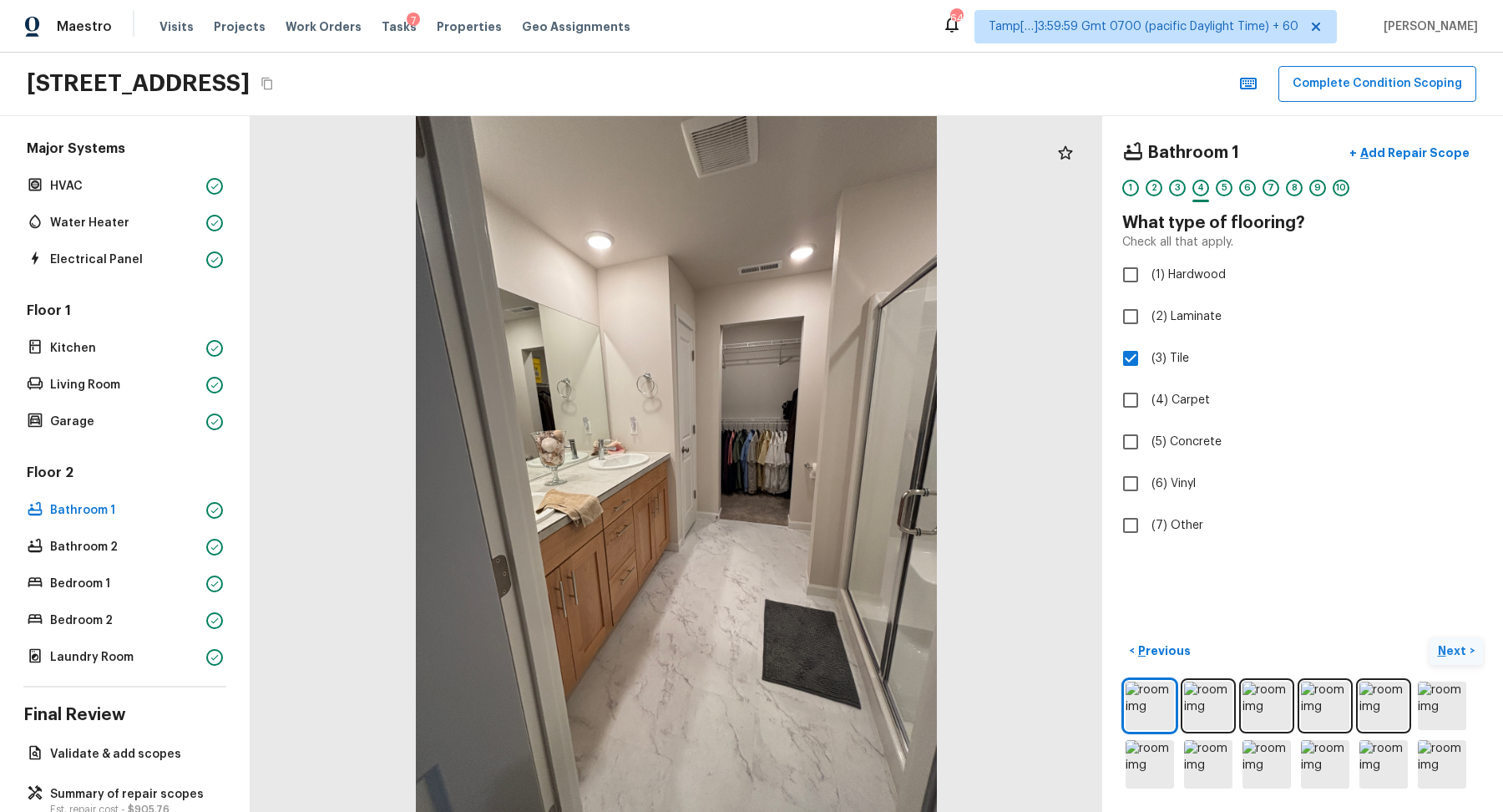
click at [1453, 650] on p "Next" at bounding box center [1453, 650] width 32 height 16
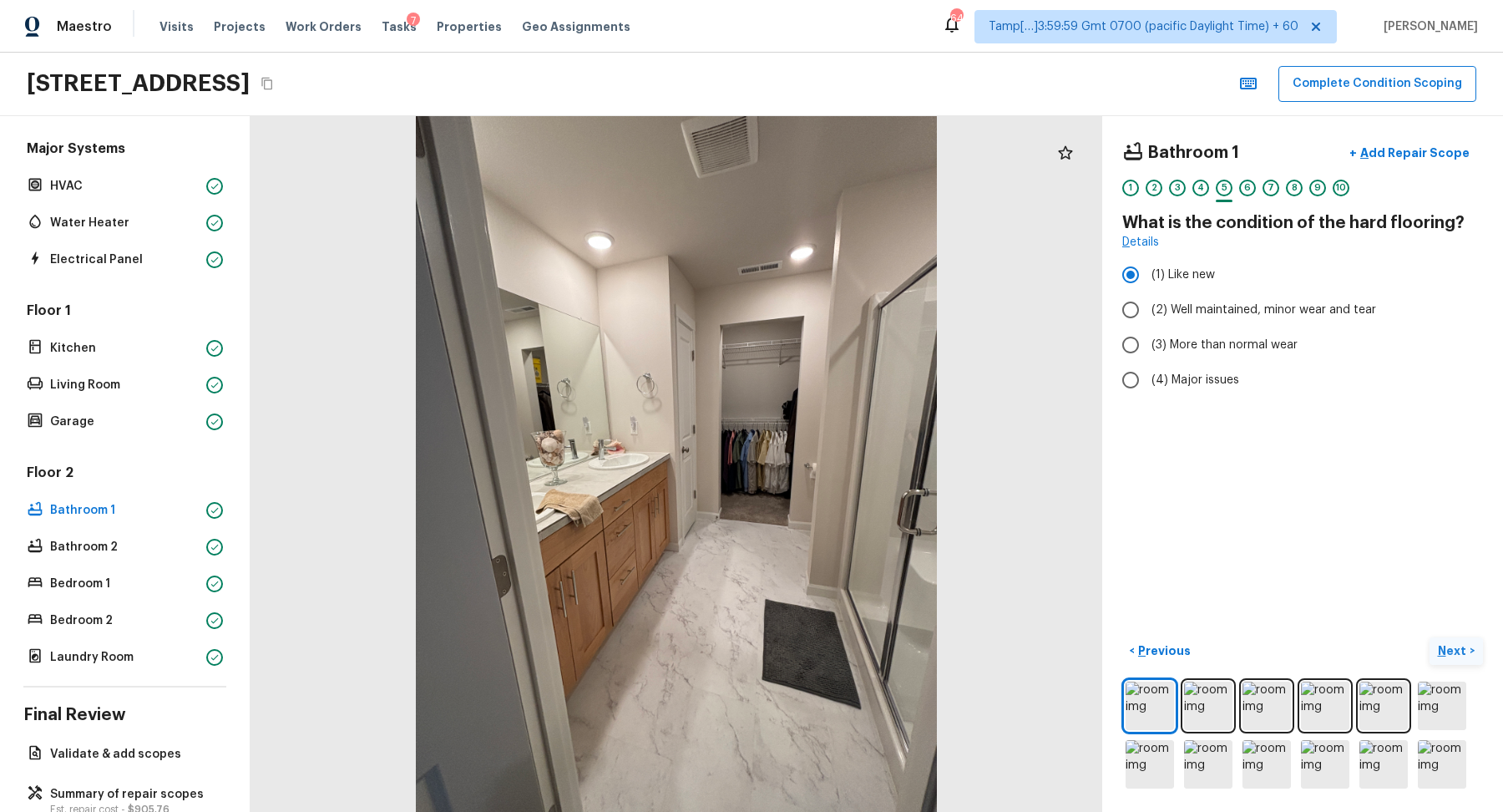
click at [1453, 650] on p "Next" at bounding box center [1453, 650] width 32 height 16
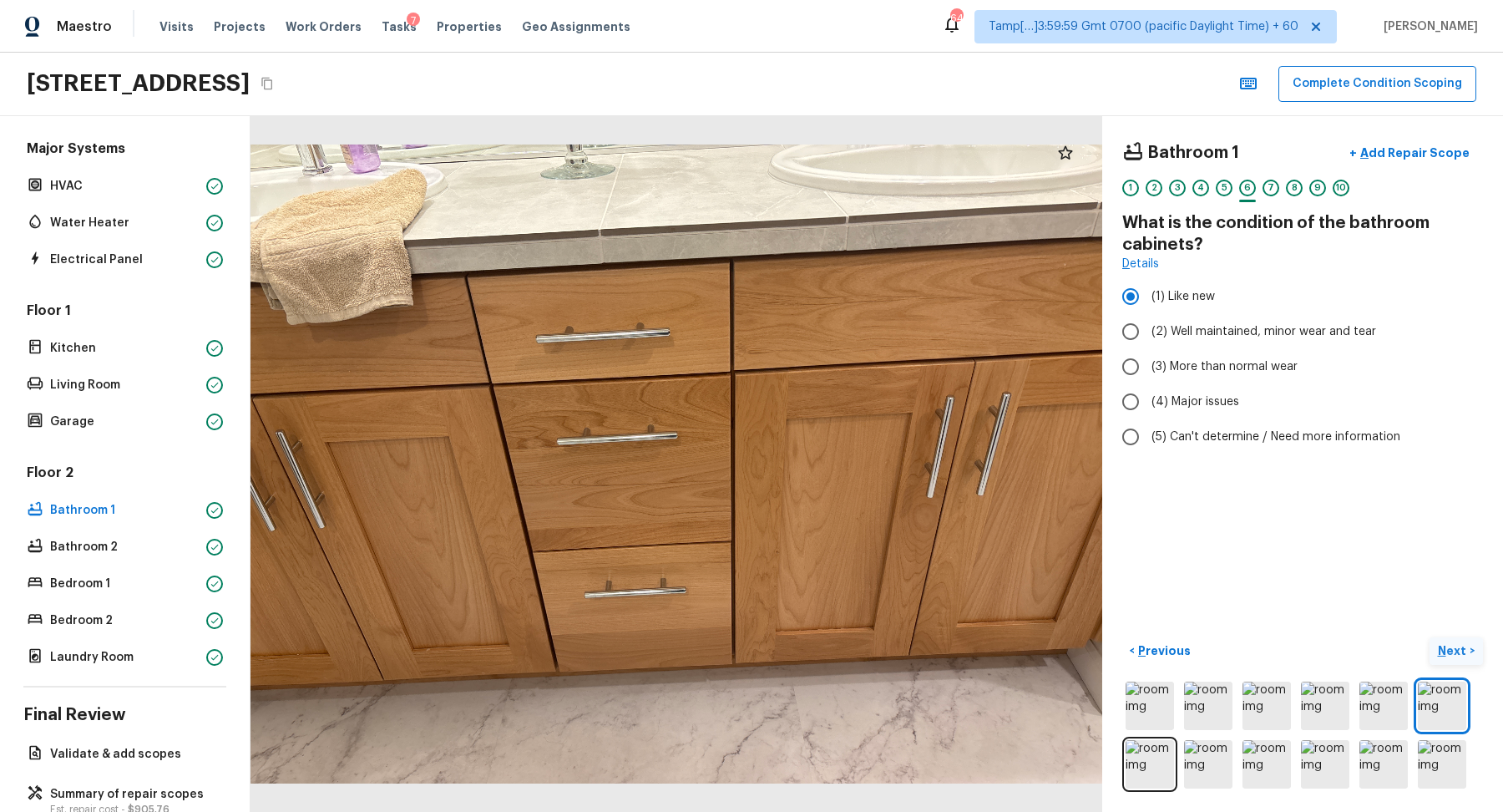
click at [1453, 650] on p "Next" at bounding box center [1453, 650] width 32 height 16
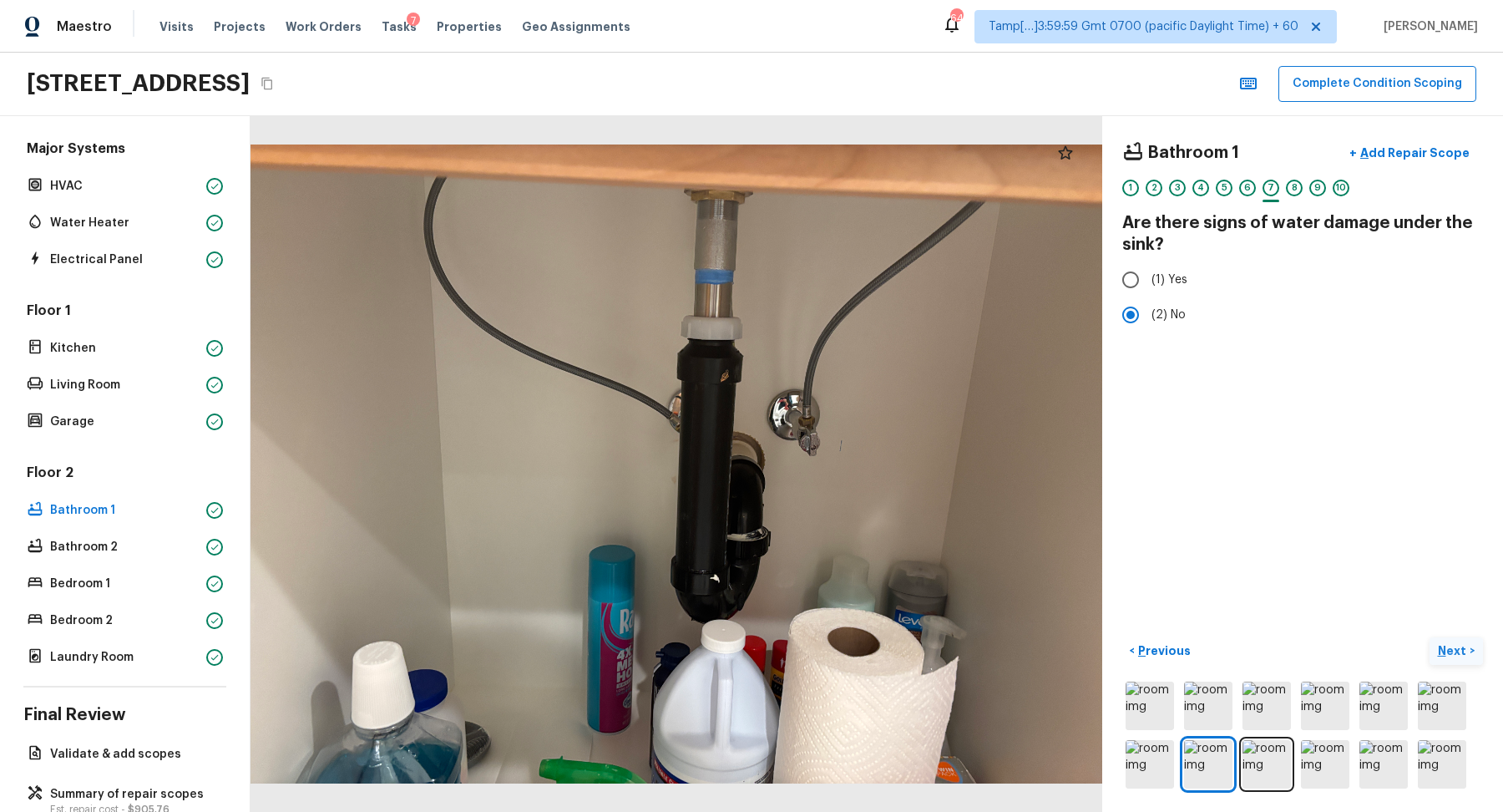
click at [1453, 650] on p "Next" at bounding box center [1453, 650] width 32 height 16
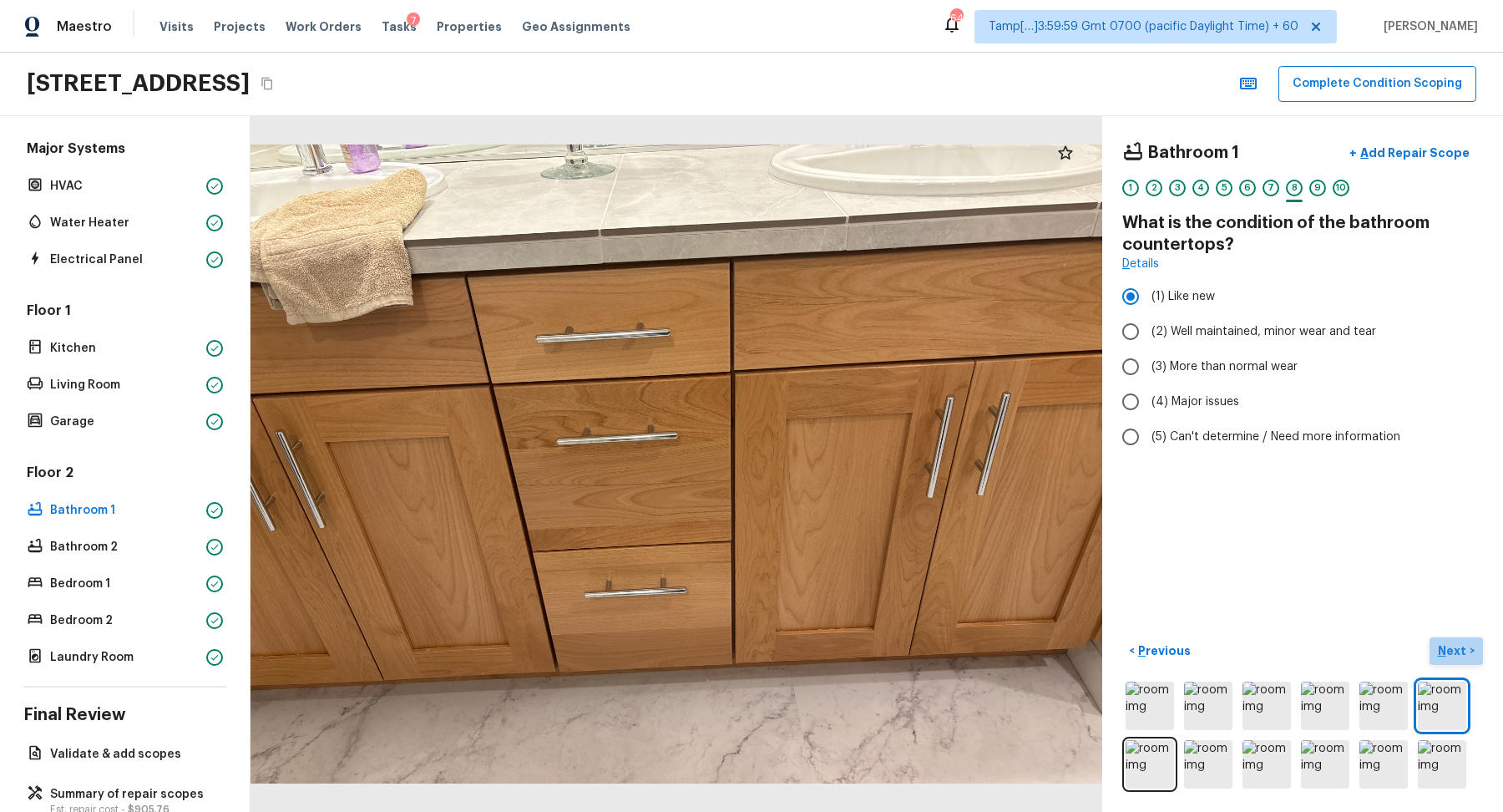
click at [1453, 650] on p "Next" at bounding box center [1453, 650] width 32 height 16
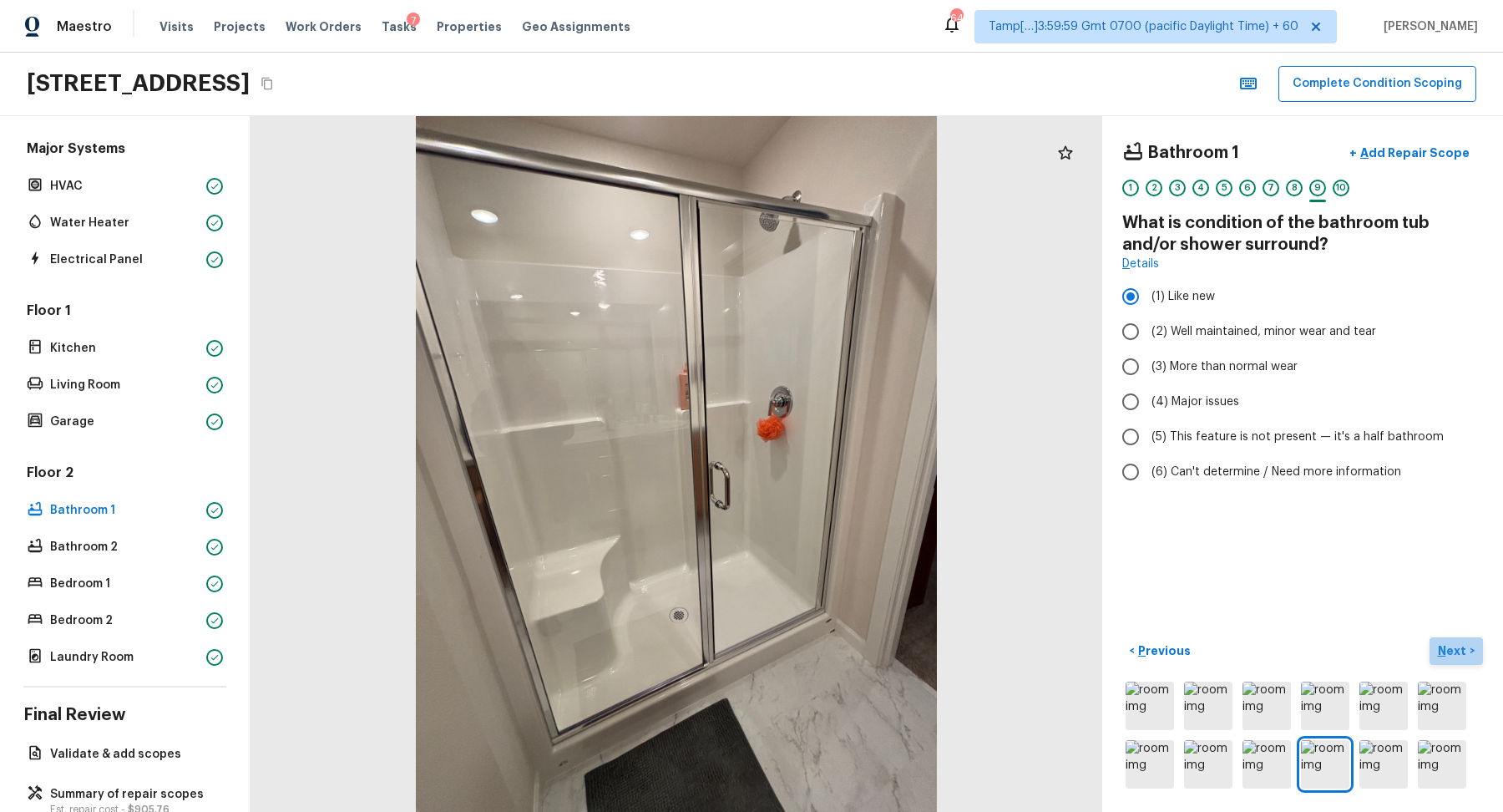
click at [1453, 650] on p "Next" at bounding box center [1453, 650] width 32 height 16
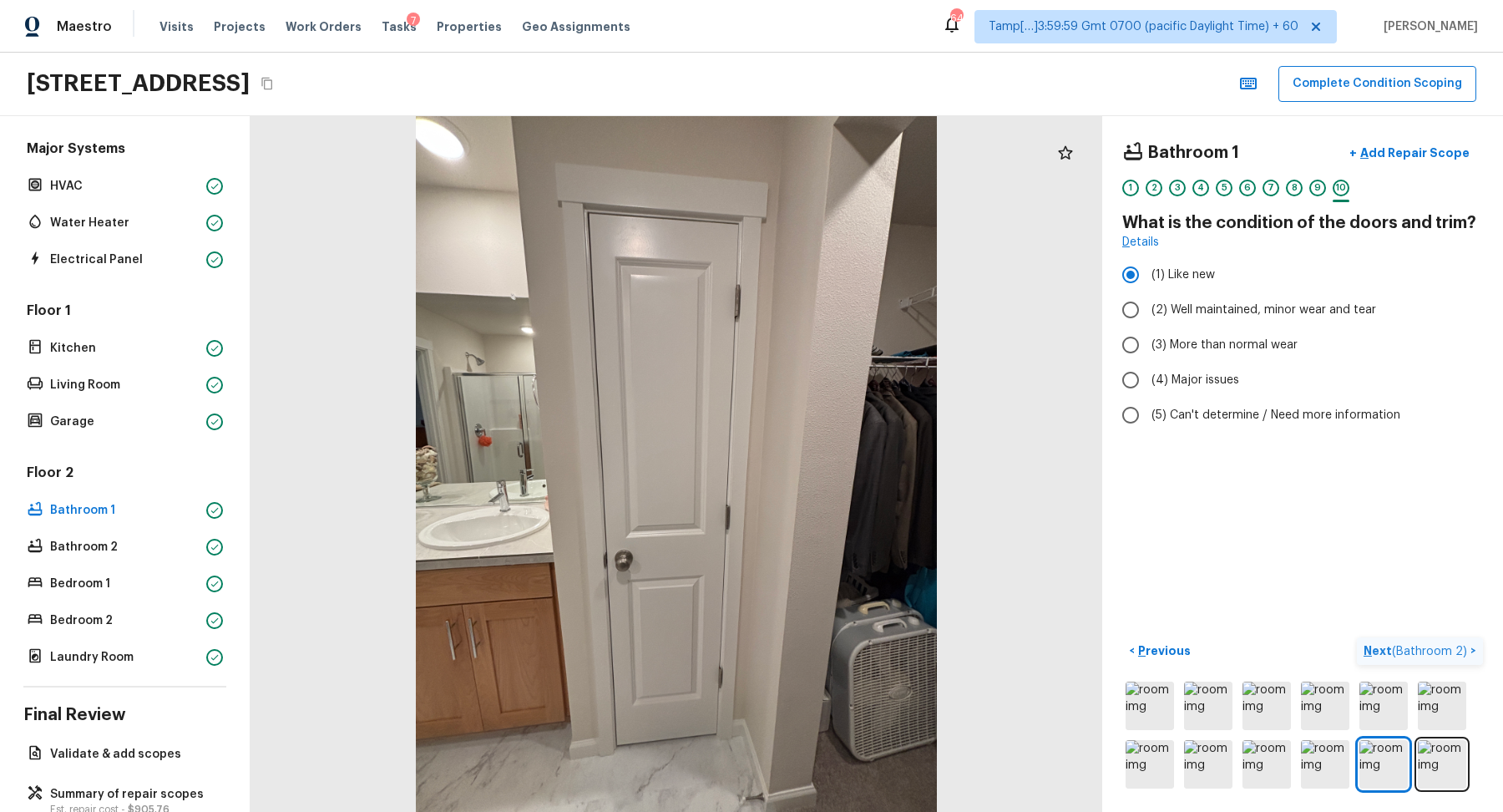
click at [1453, 650] on span "( Bathroom 2 )" at bounding box center [1429, 651] width 75 height 12
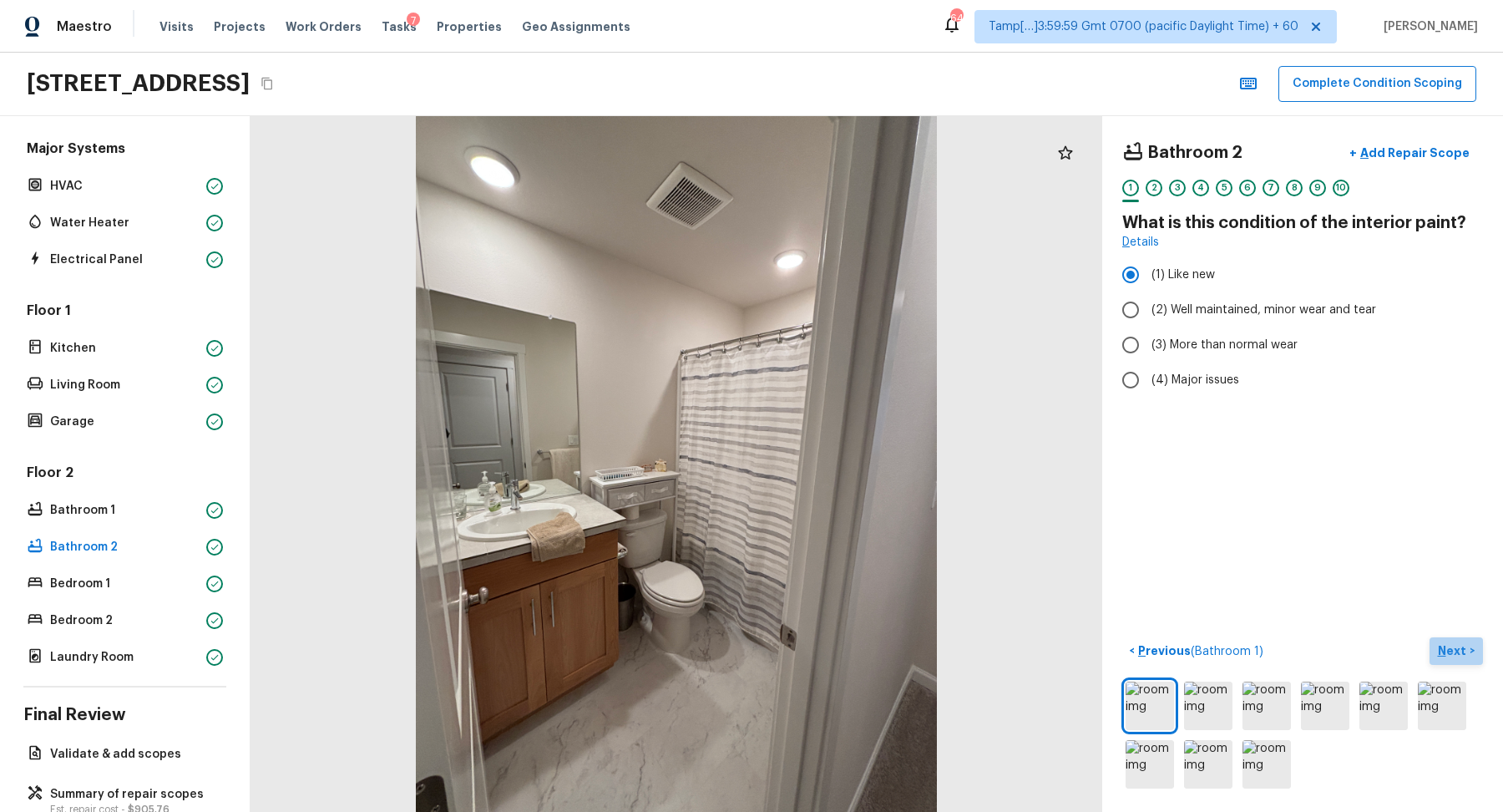
click at [1457, 658] on button "Next >" at bounding box center [1456, 651] width 53 height 27
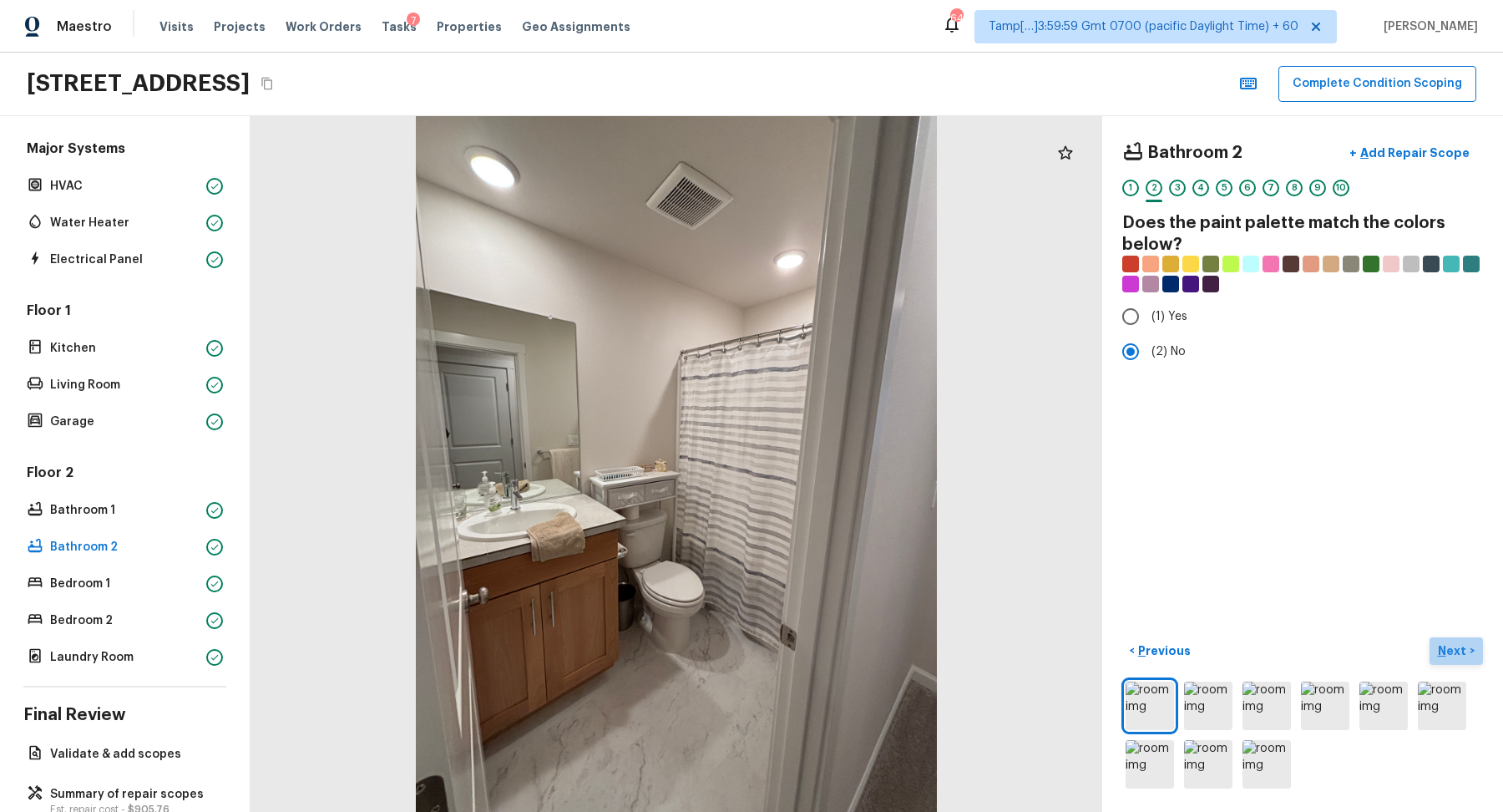
click at [1457, 658] on button "Next >" at bounding box center [1456, 651] width 53 height 27
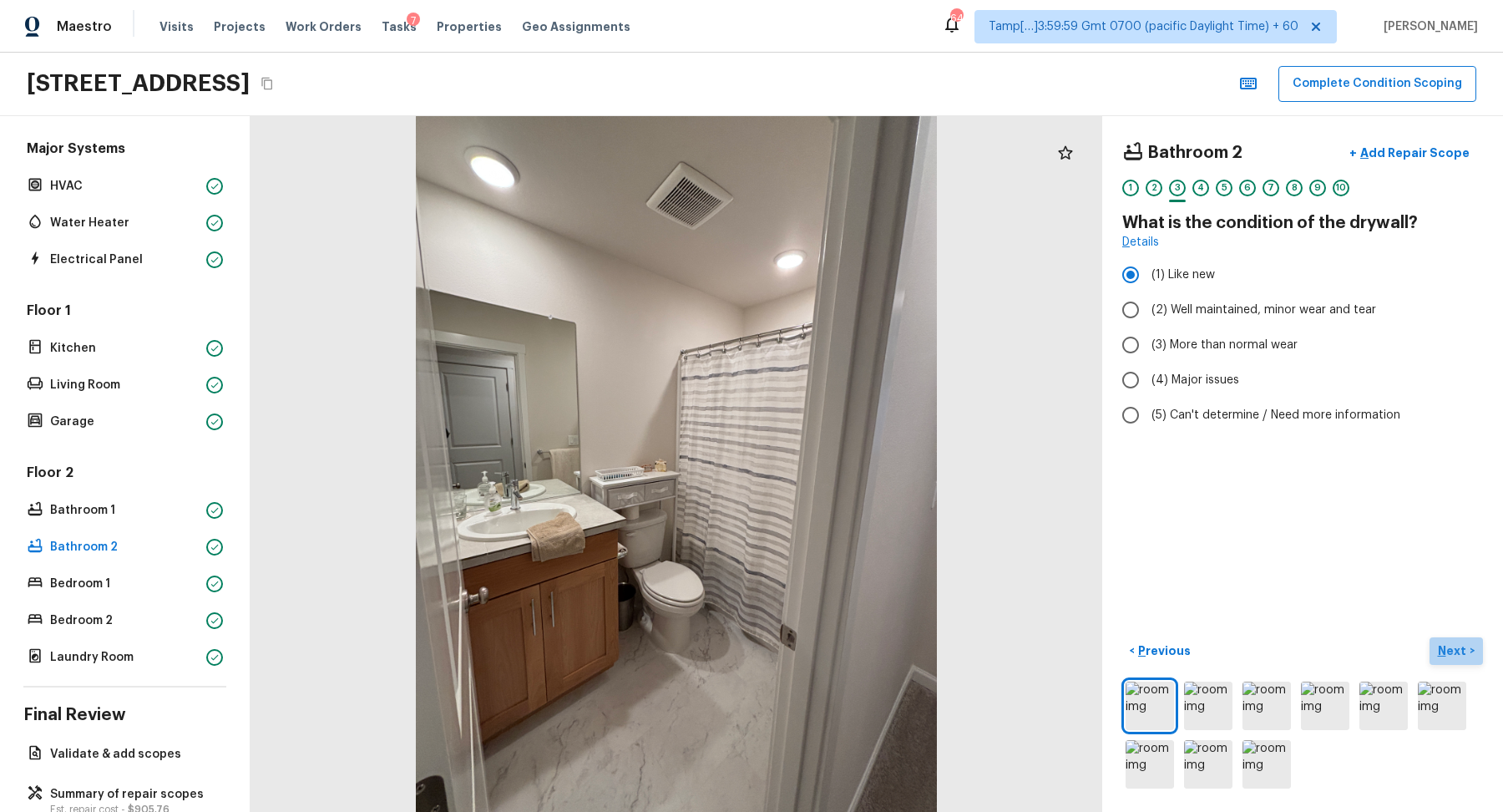
click at [1457, 658] on button "Next >" at bounding box center [1456, 651] width 53 height 27
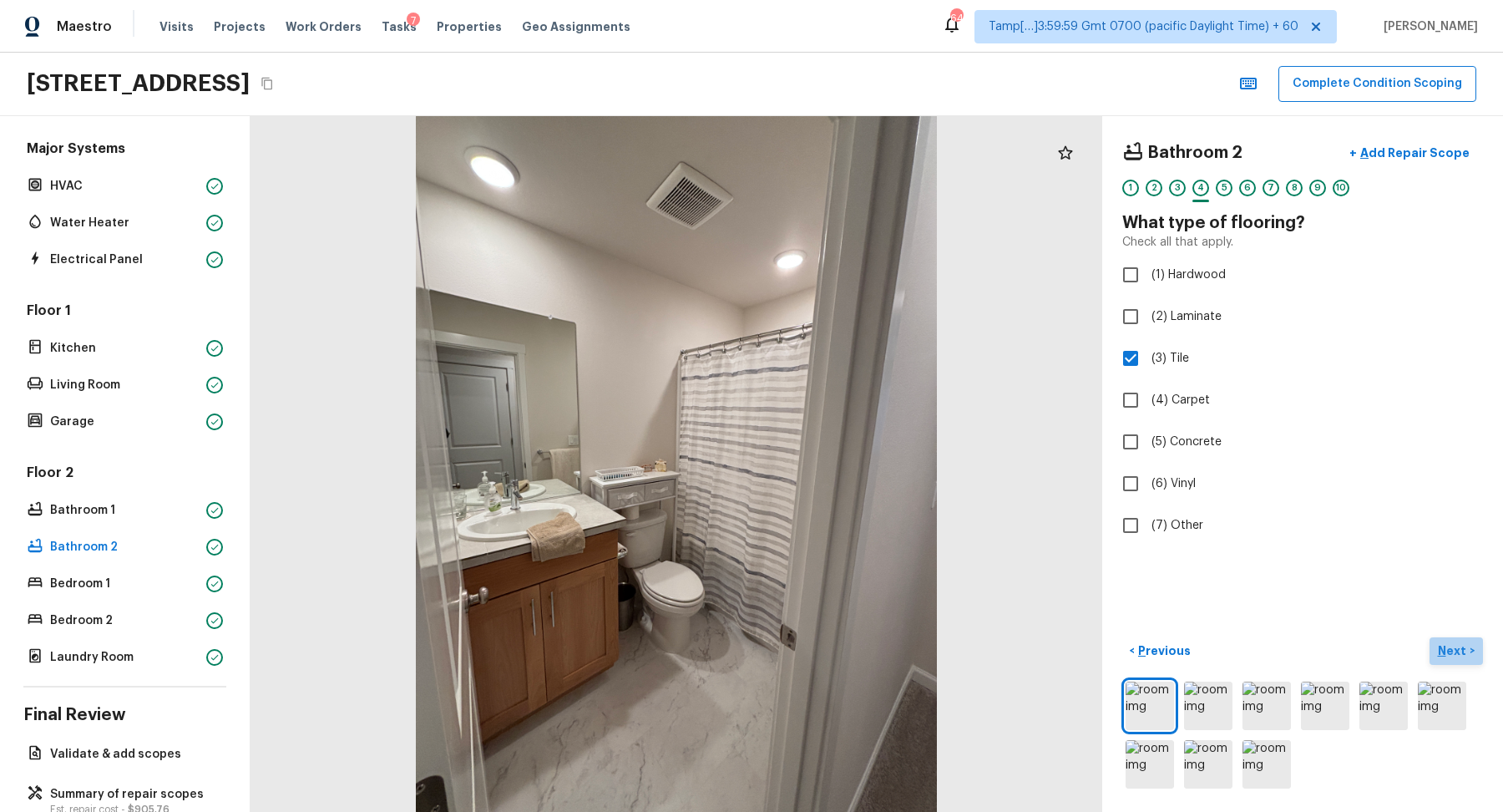
click at [1457, 658] on button "Next >" at bounding box center [1456, 651] width 53 height 27
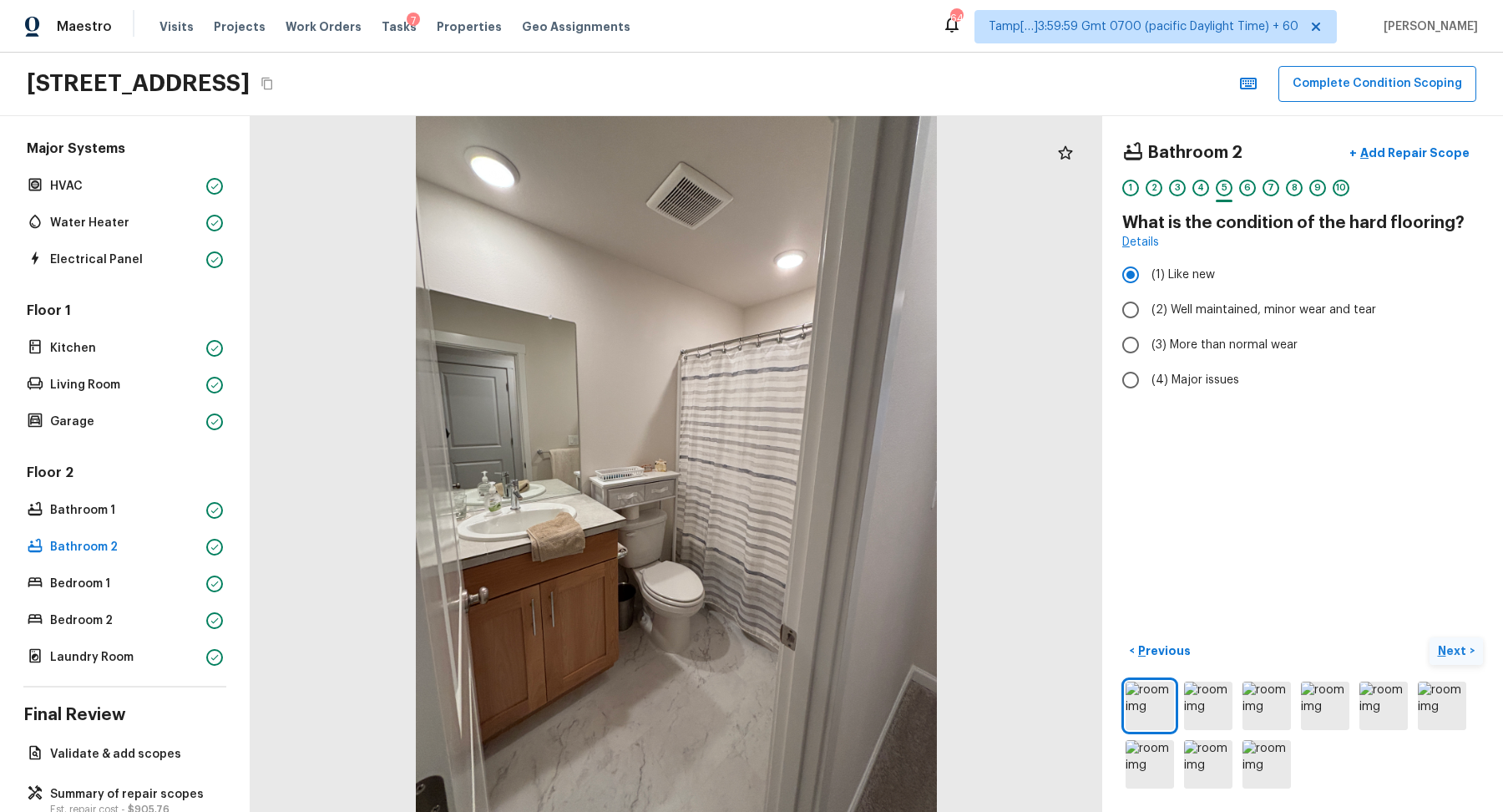
click at [1457, 658] on button "Next >" at bounding box center [1456, 651] width 53 height 27
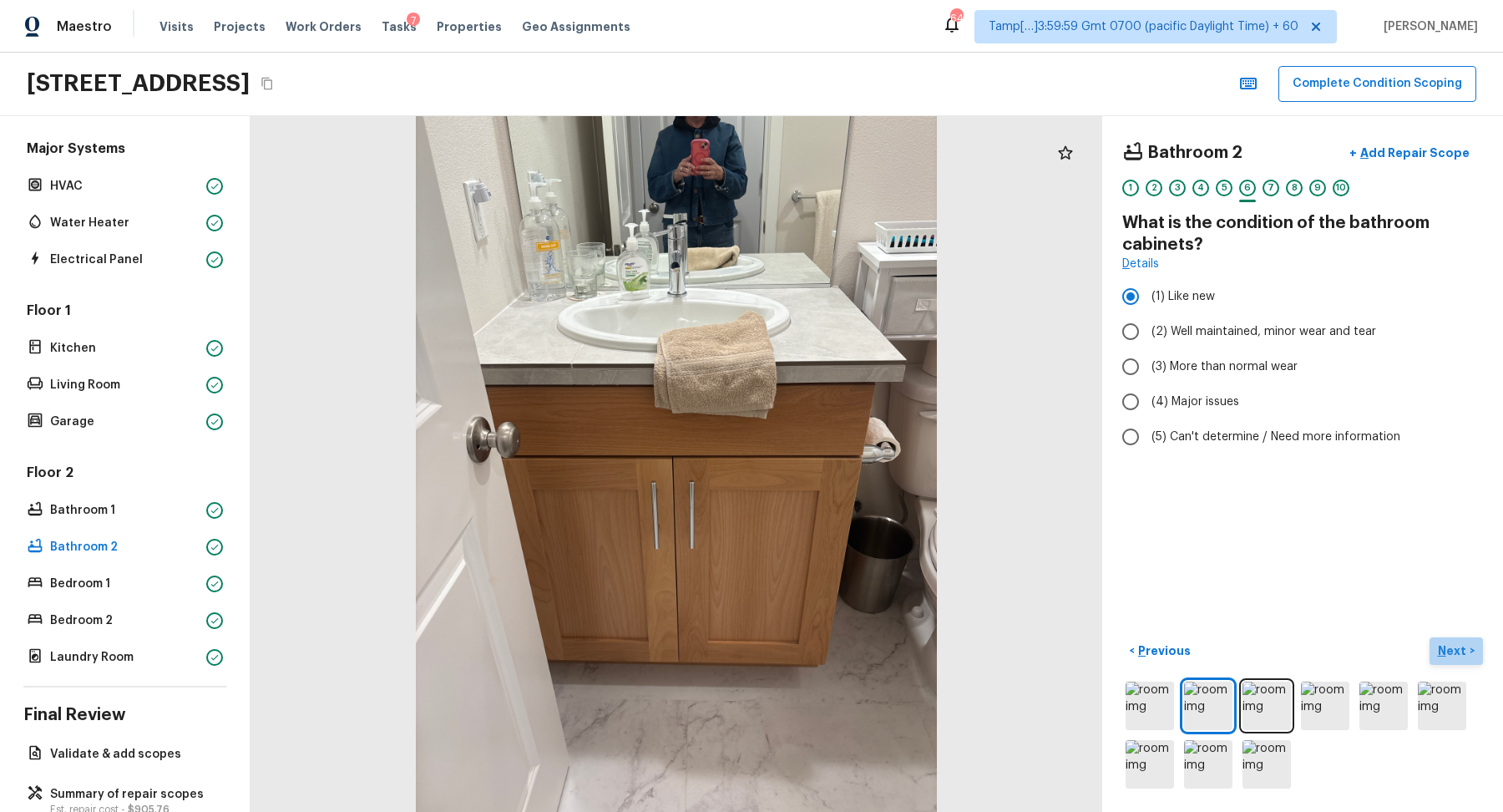
click at [1457, 658] on button "Next >" at bounding box center [1456, 651] width 53 height 27
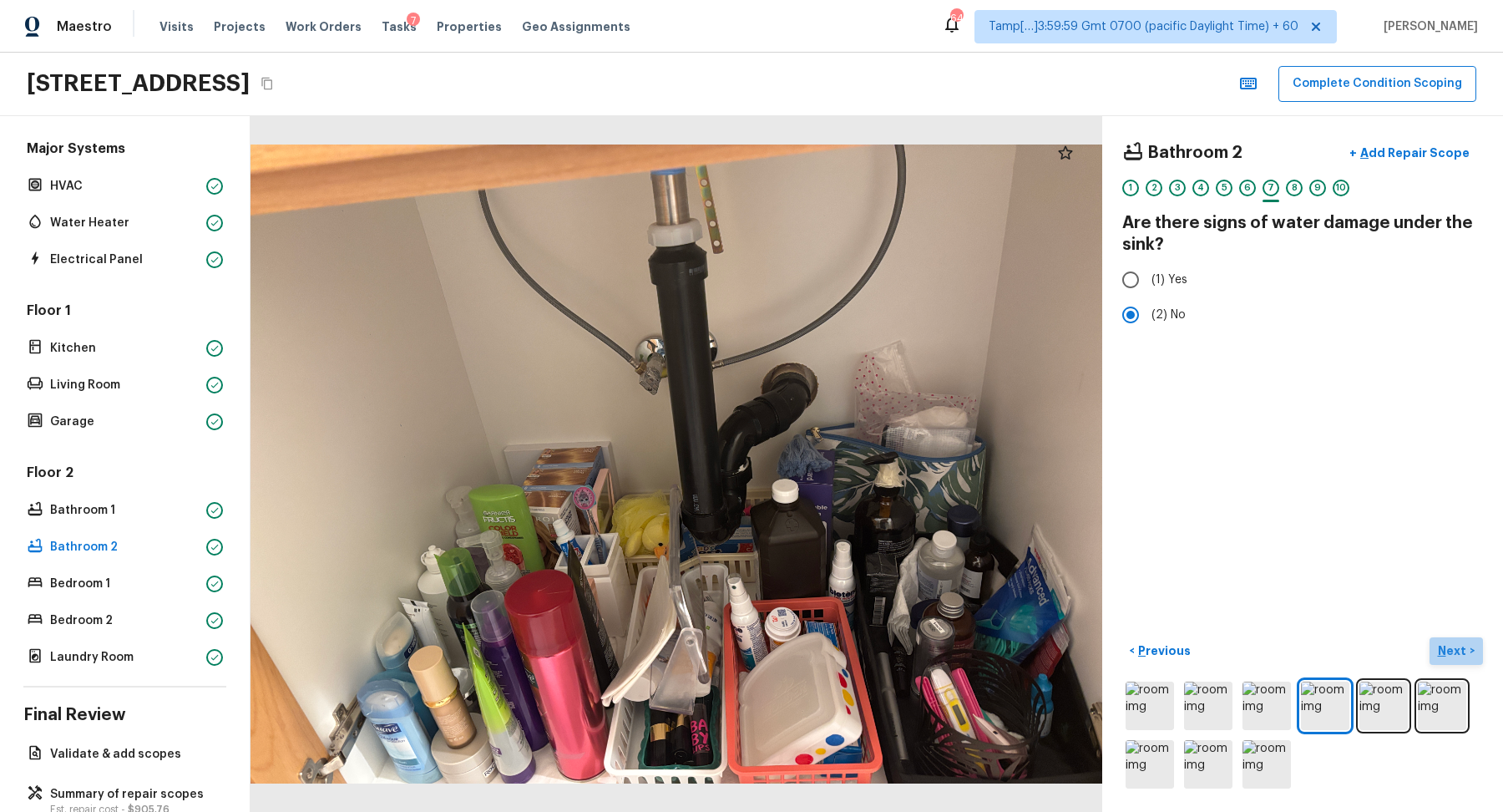
click at [1457, 658] on button "Next >" at bounding box center [1456, 651] width 53 height 27
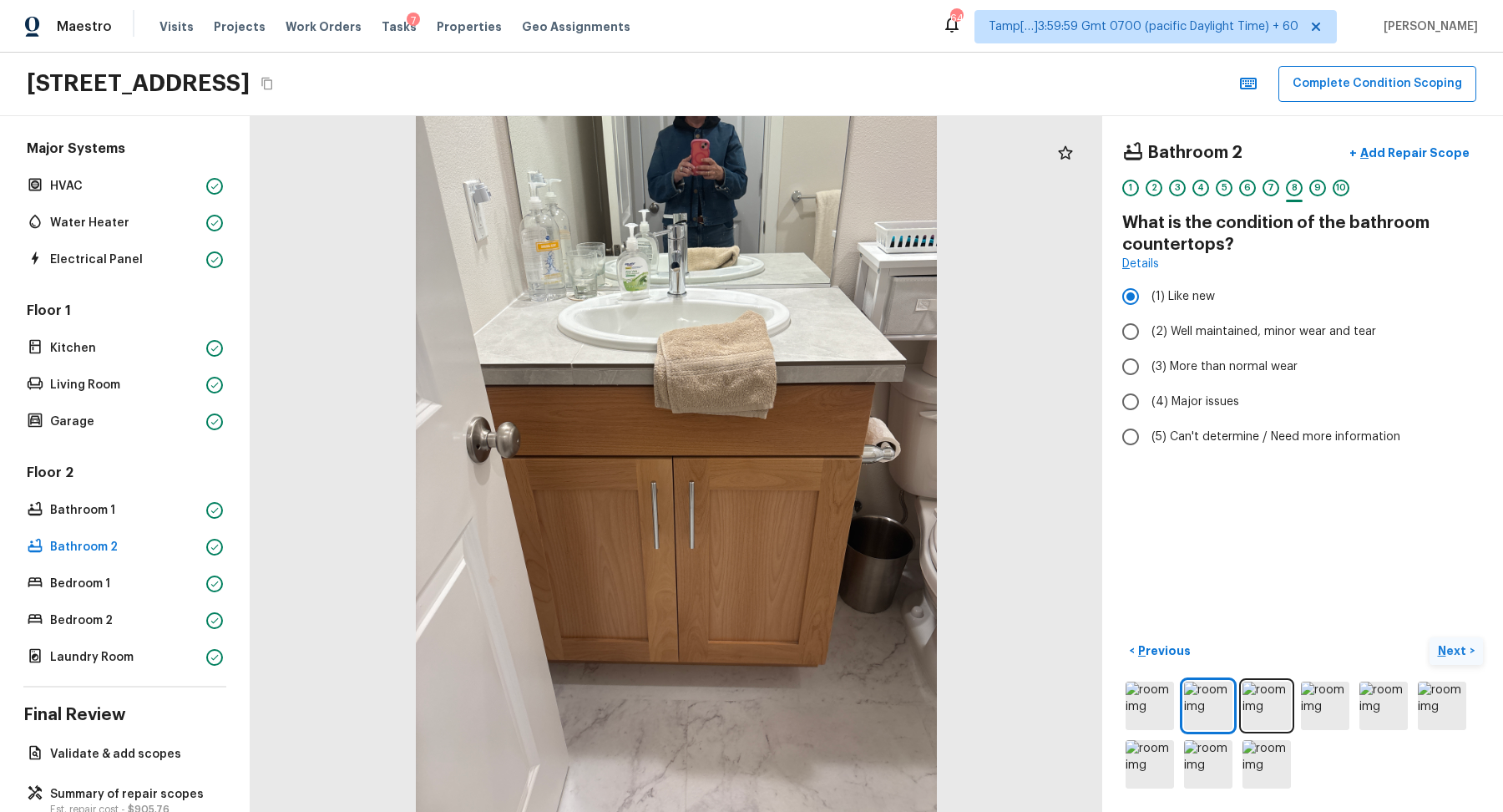
click at [1457, 658] on button "Next >" at bounding box center [1456, 651] width 53 height 27
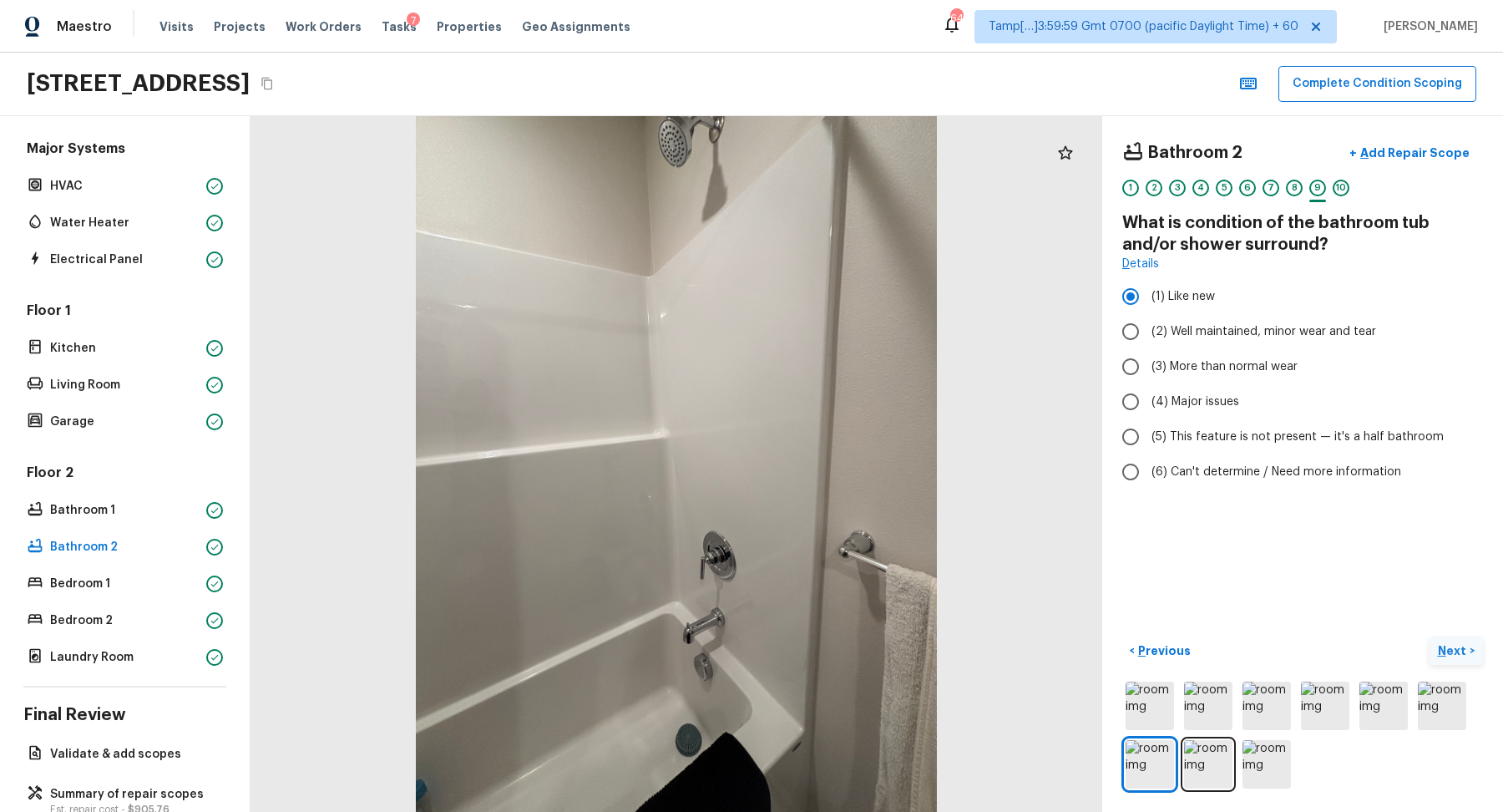
click at [1457, 658] on button "Next >" at bounding box center [1456, 651] width 53 height 27
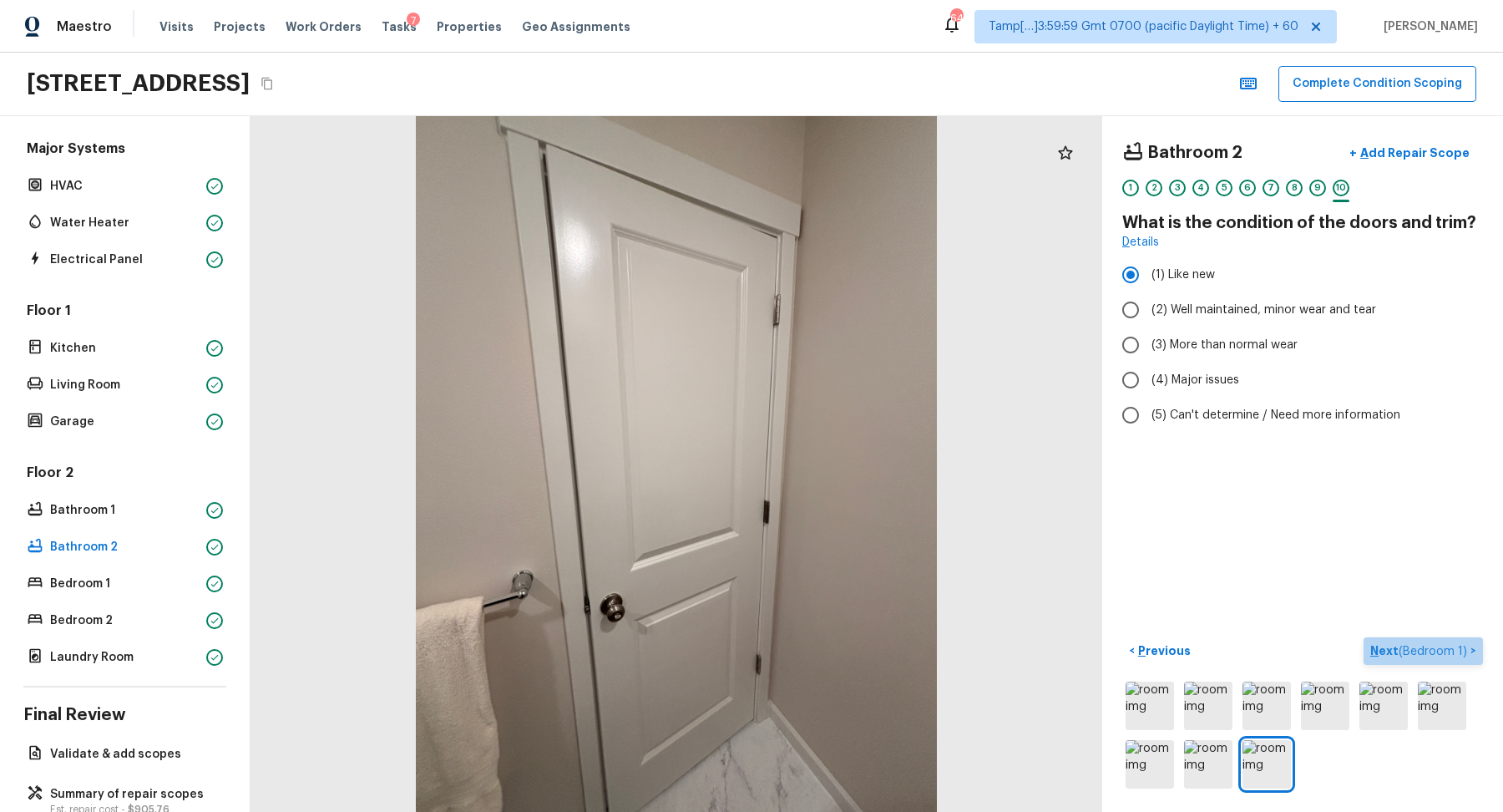
click at [1457, 658] on button "Next ( Bedroom 1 ) >" at bounding box center [1423, 651] width 119 height 27
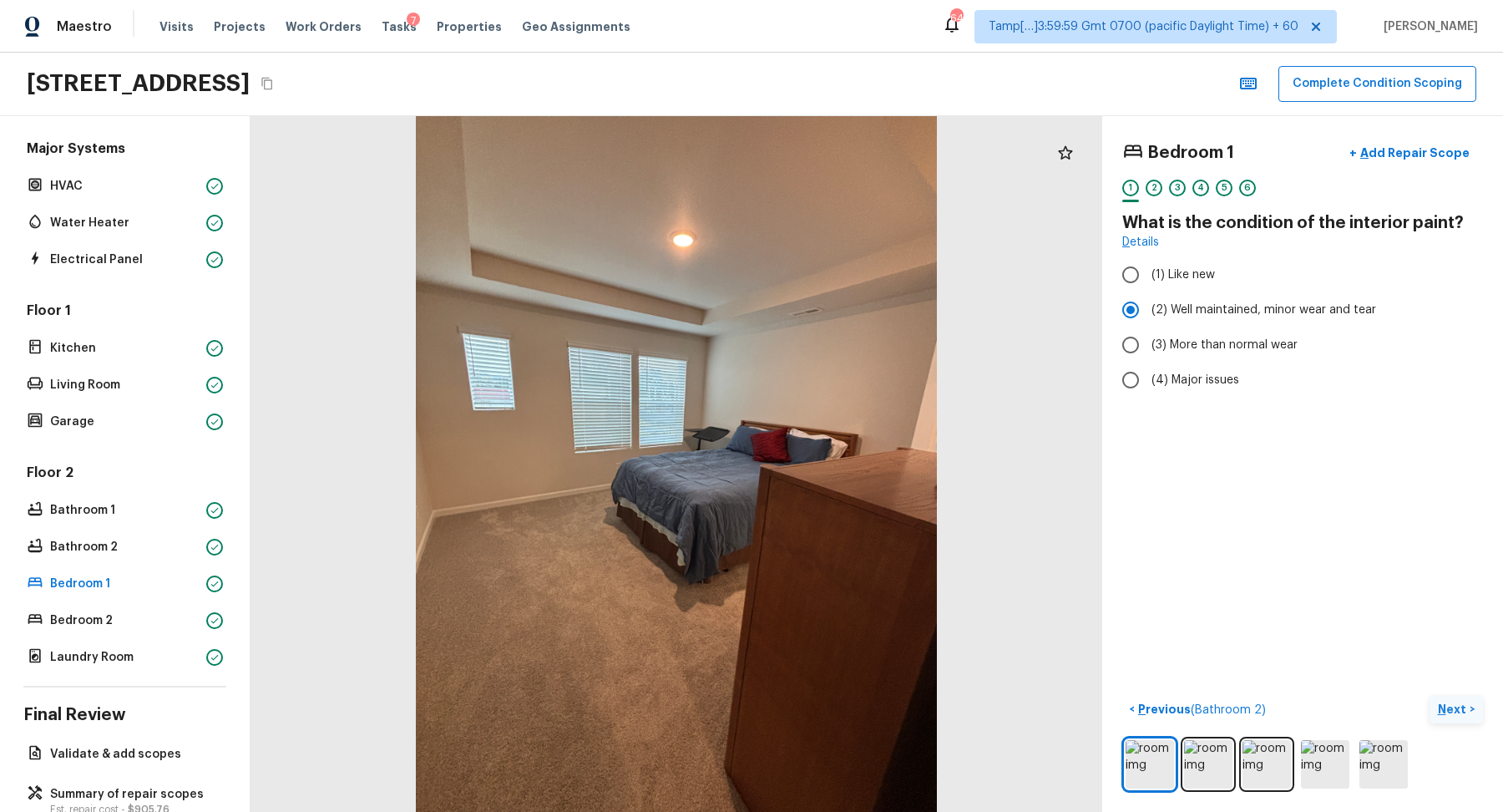
click at [1457, 658] on div "Bedroom 1 + Add Repair Scope 1 2 3 4 5 6 What is the condition of the interior …" at bounding box center [1302, 463] width 401 height 695
click at [1165, 260] on label "(1) Like new" at bounding box center [1291, 274] width 356 height 35
click at [1149, 260] on input "(1) Like new" at bounding box center [1130, 274] width 35 height 35
radio input "true"
click at [1459, 697] on button "Next >" at bounding box center [1456, 709] width 53 height 27
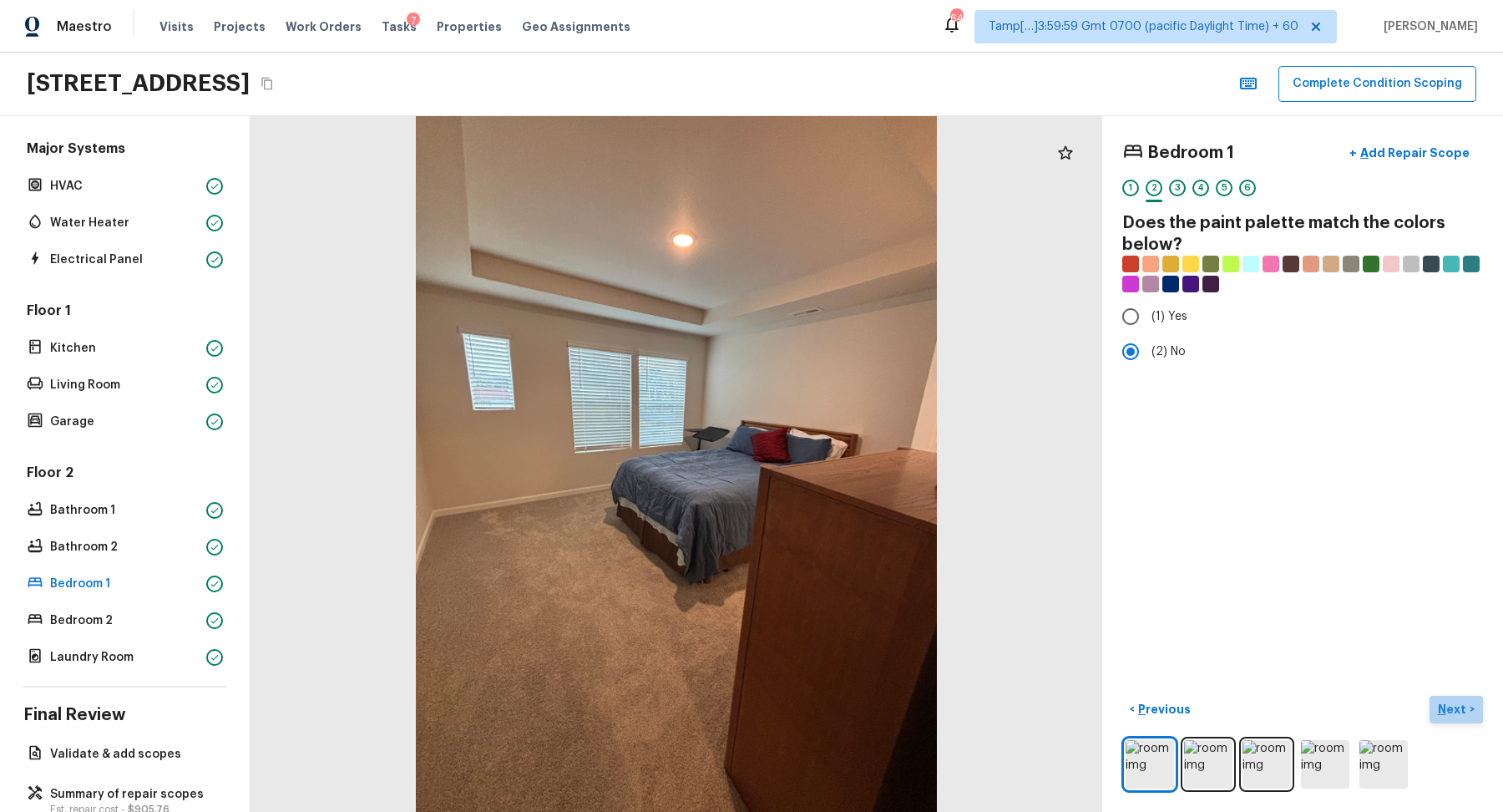
click at [1459, 697] on button "Next >" at bounding box center [1456, 709] width 53 height 27
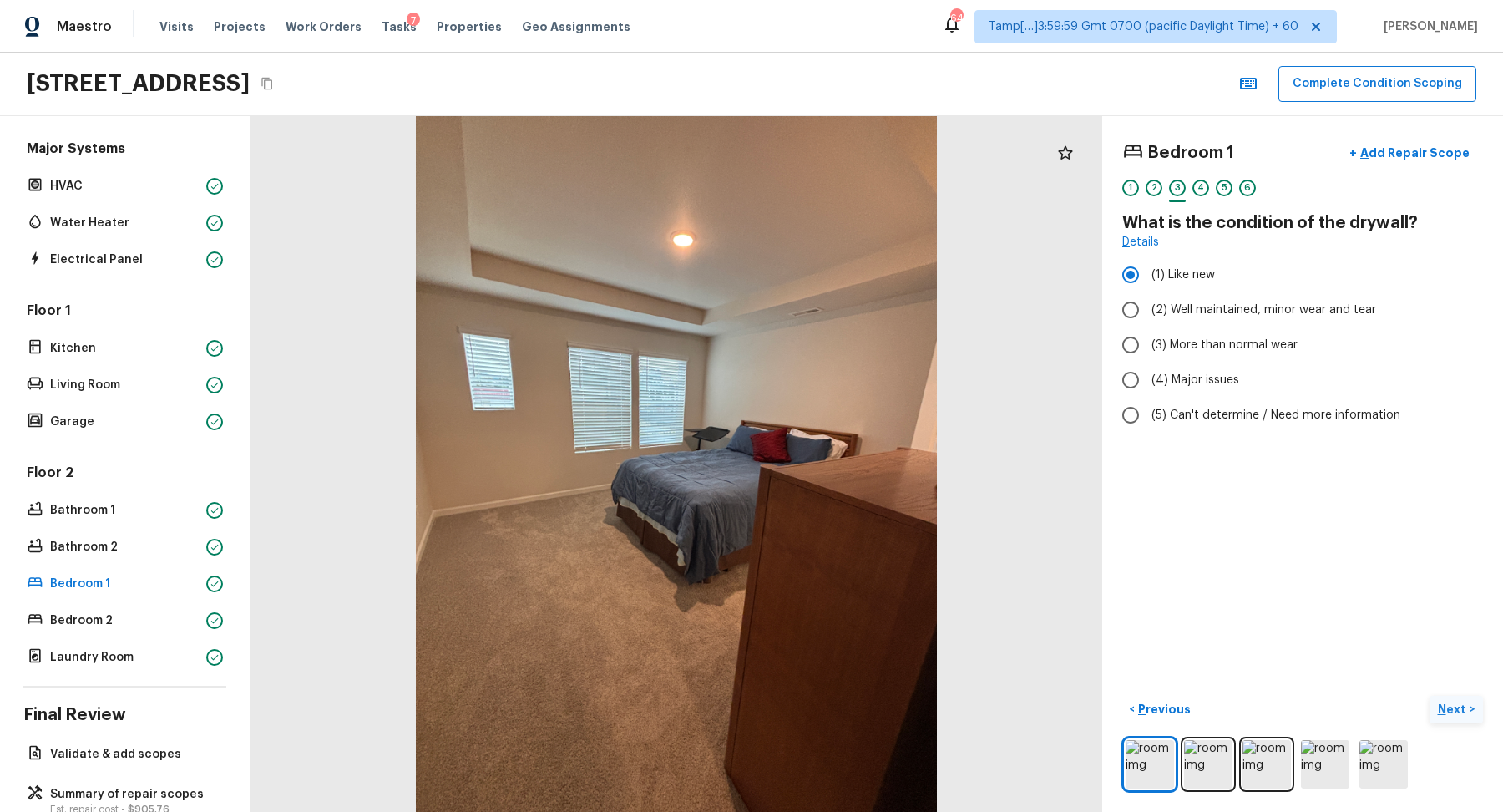
click at [1459, 697] on button "Next >" at bounding box center [1456, 709] width 53 height 27
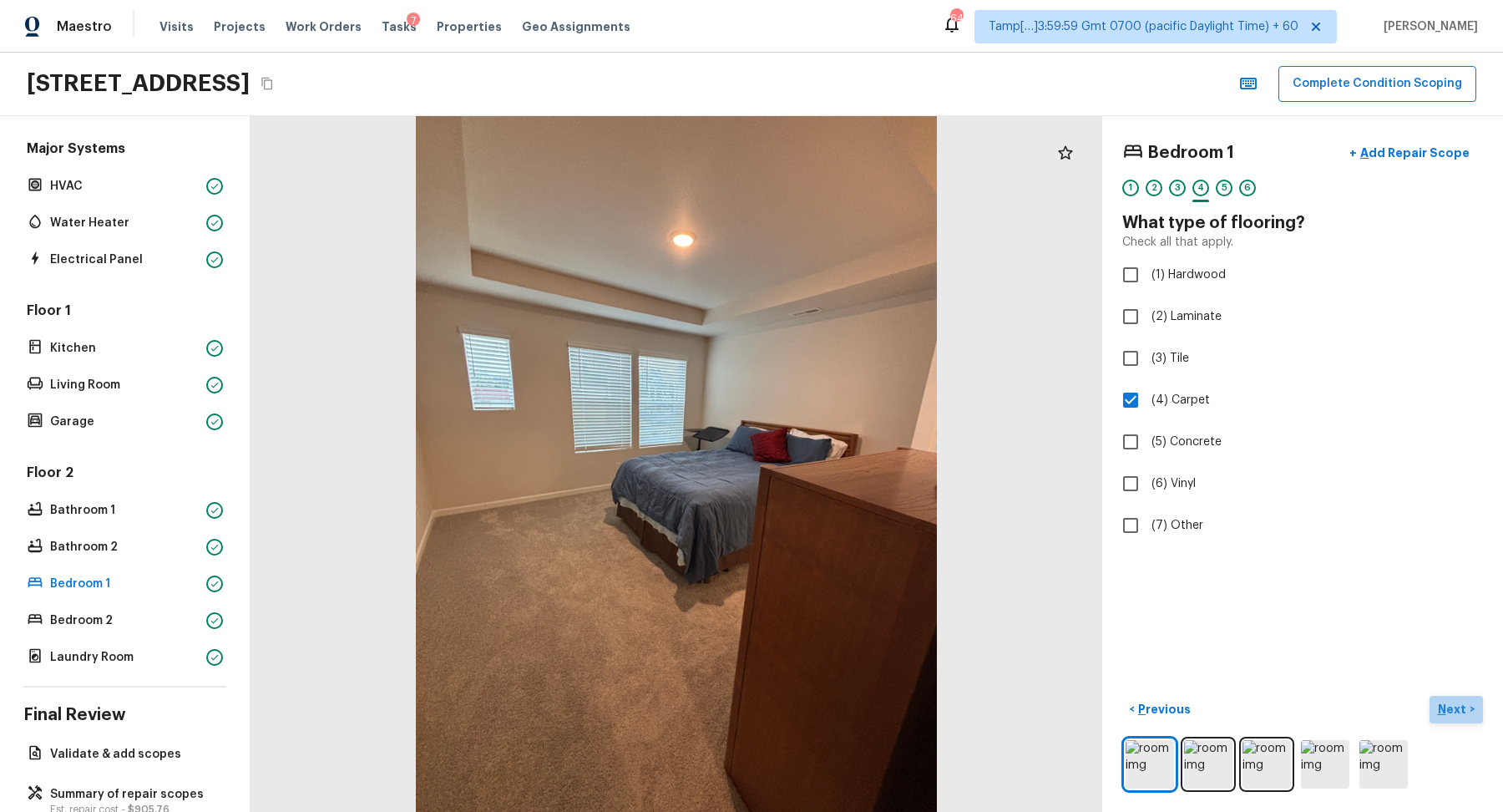
click at [1459, 696] on button "Next >" at bounding box center [1456, 709] width 53 height 27
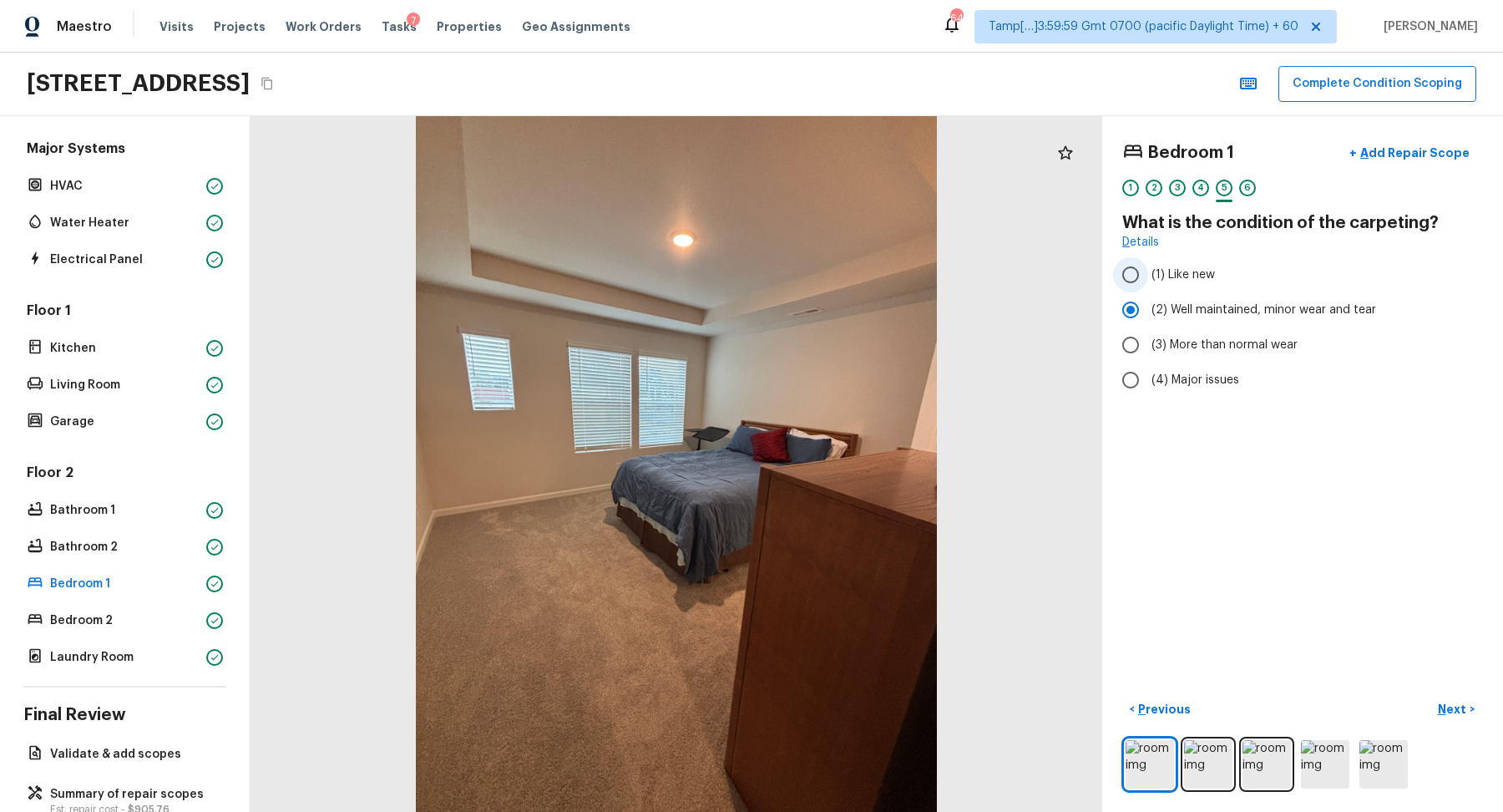
click at [1197, 279] on span "(1) Like new" at bounding box center [1184, 275] width 63 height 16
click at [1149, 279] on input "(1) Like new" at bounding box center [1130, 274] width 35 height 35
radio input "true"
click at [1450, 713] on p "Next" at bounding box center [1453, 709] width 32 height 16
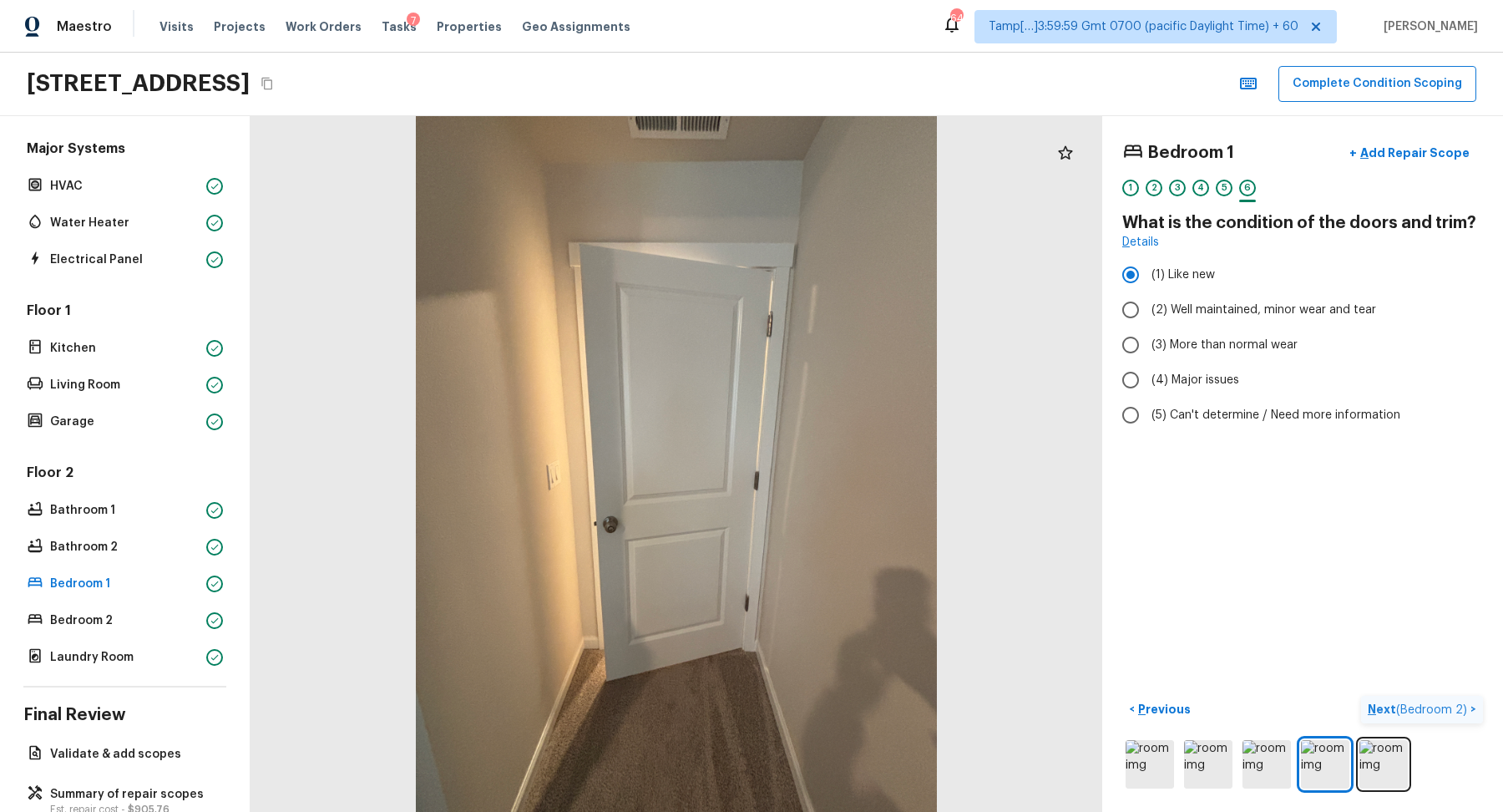
click at [1450, 713] on span "( Bedroom 2 )" at bounding box center [1432, 710] width 71 height 12
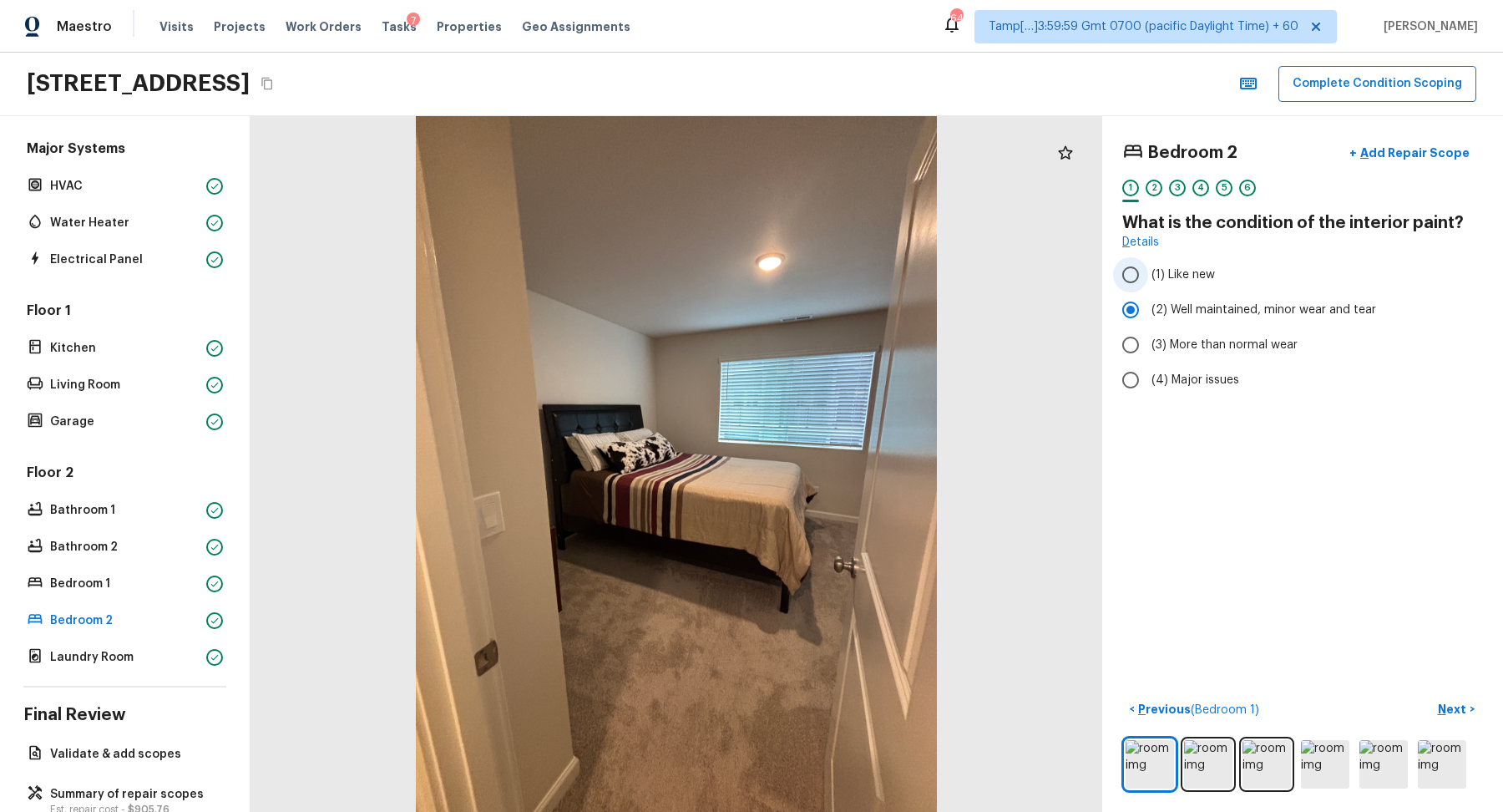
click at [1177, 285] on label "(1) Like new" at bounding box center [1291, 274] width 356 height 35
click at [1149, 285] on input "(1) Like new" at bounding box center [1130, 274] width 35 height 35
radio input "true"
click at [1451, 697] on button "Next >" at bounding box center [1456, 709] width 53 height 27
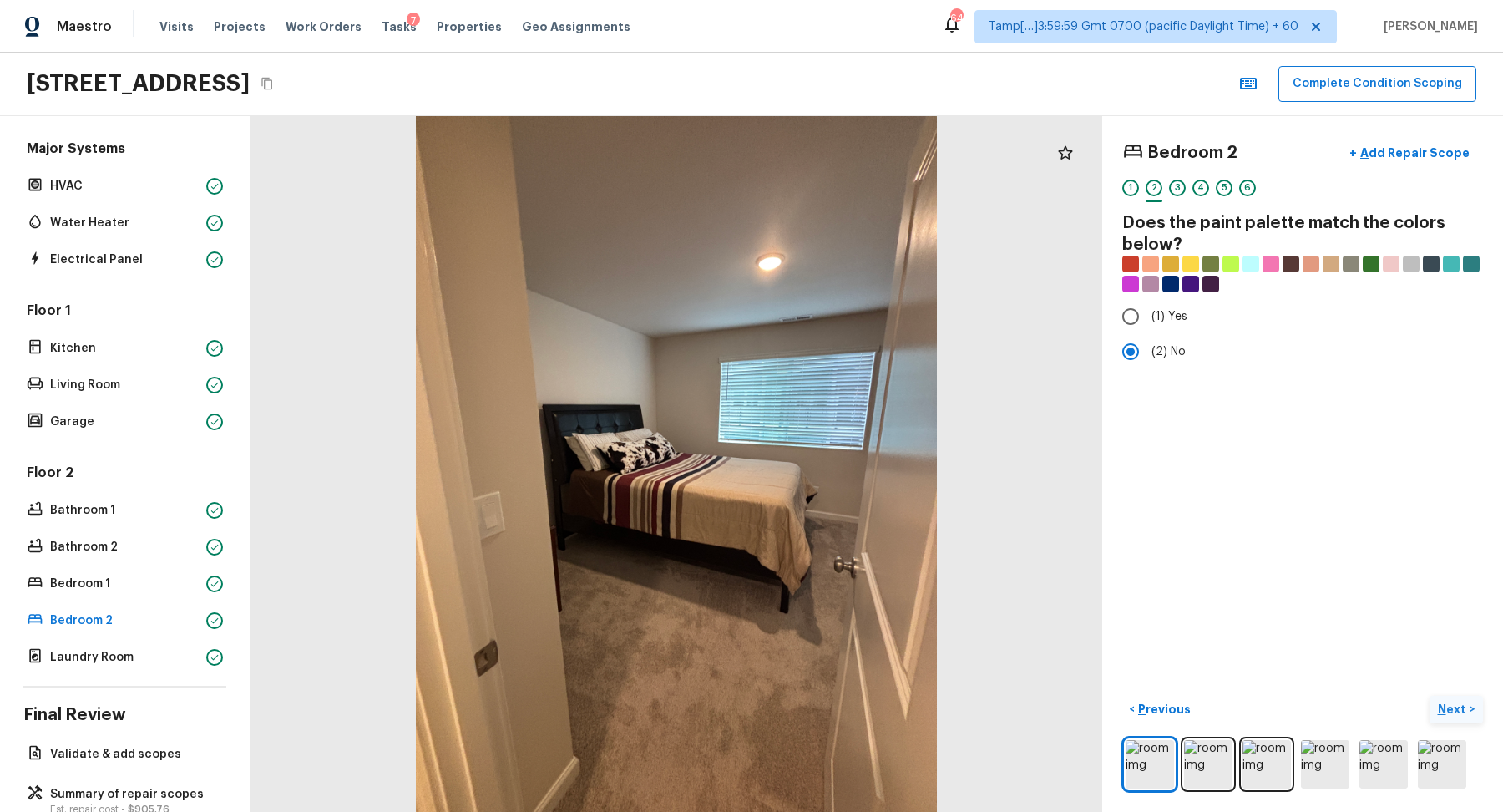
click at [1445, 704] on p "Next" at bounding box center [1453, 709] width 32 height 16
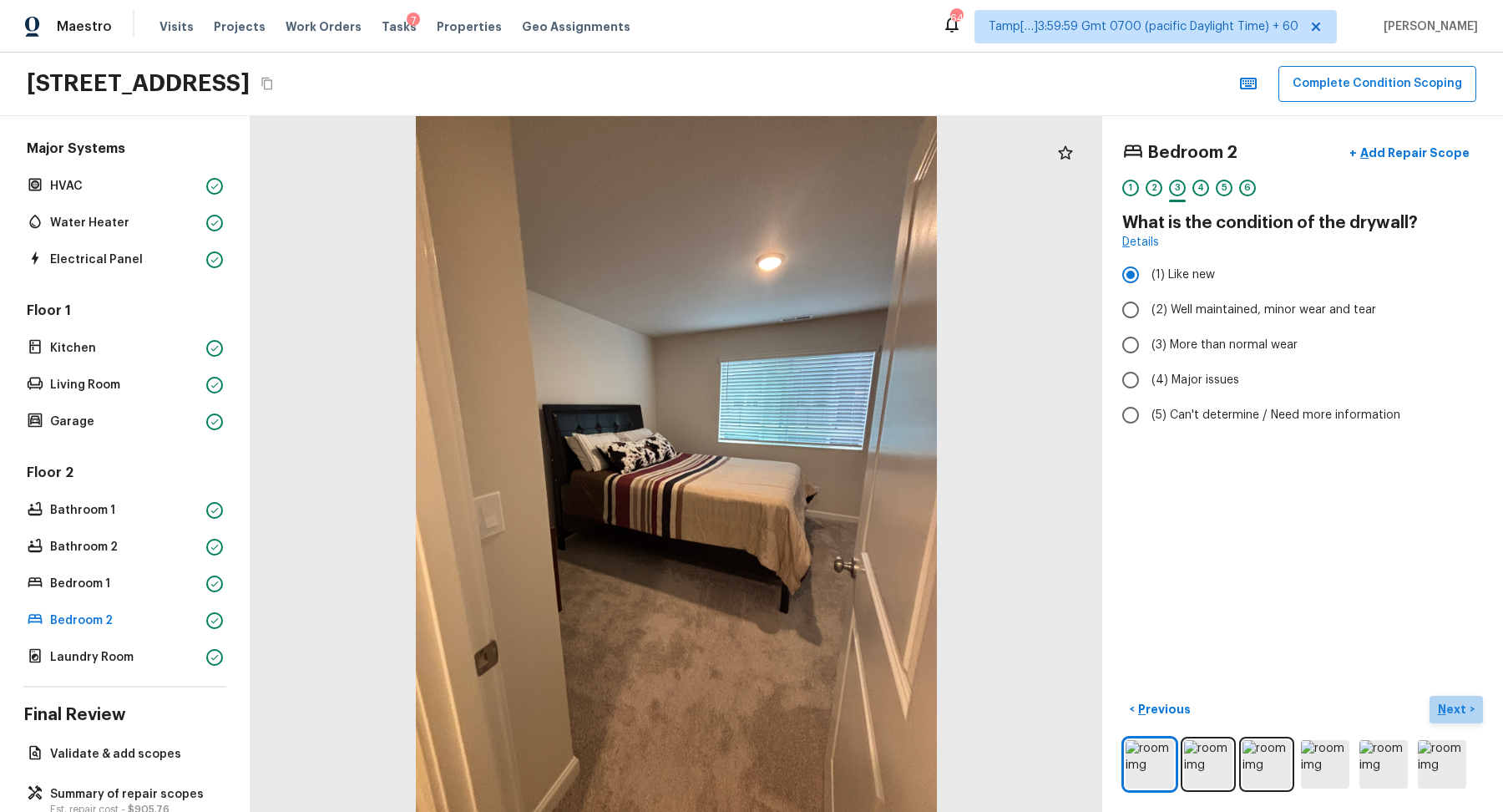
click at [1453, 712] on p "Next" at bounding box center [1453, 709] width 32 height 16
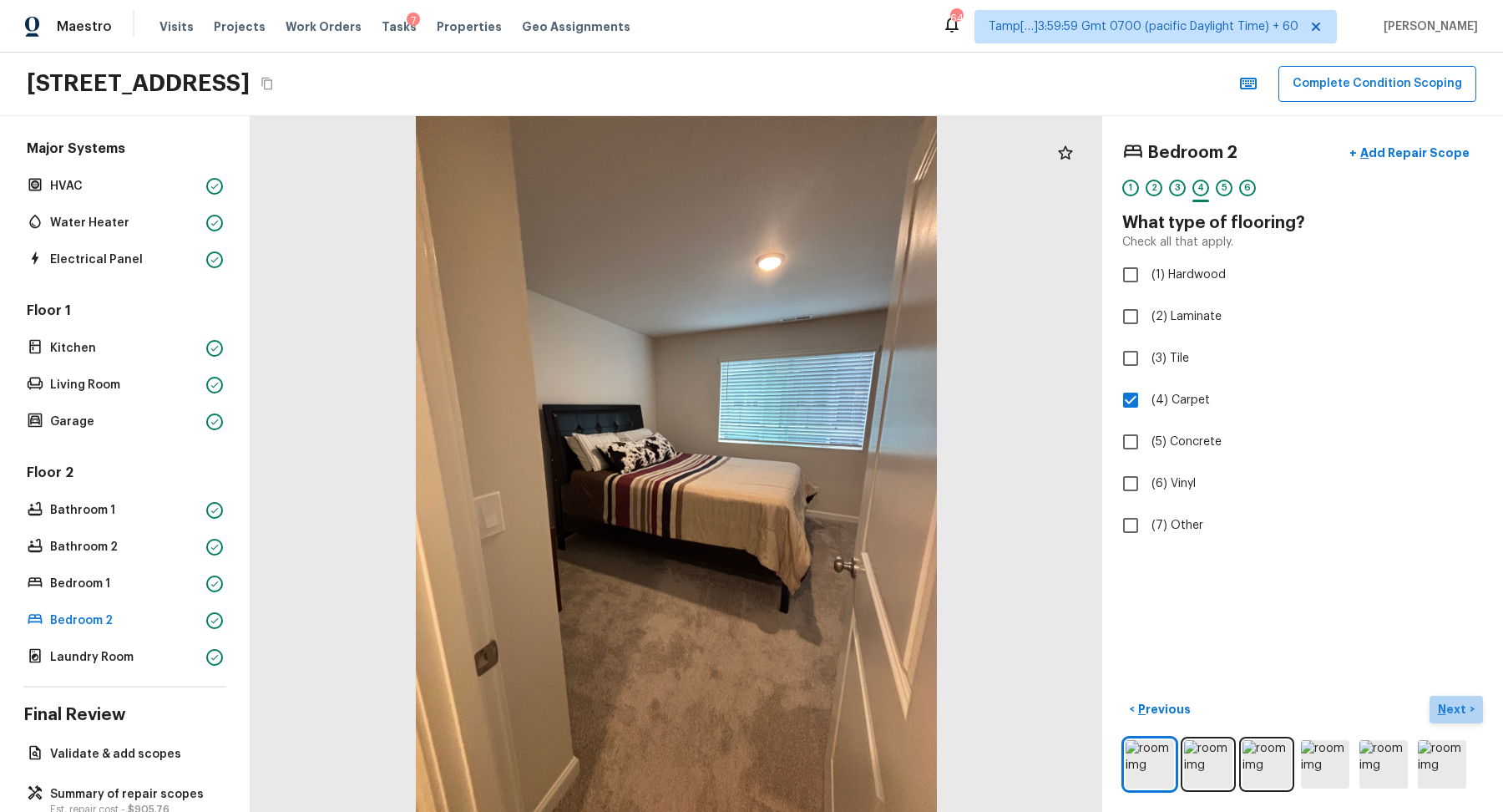
click at [1454, 703] on p "Next" at bounding box center [1453, 709] width 32 height 16
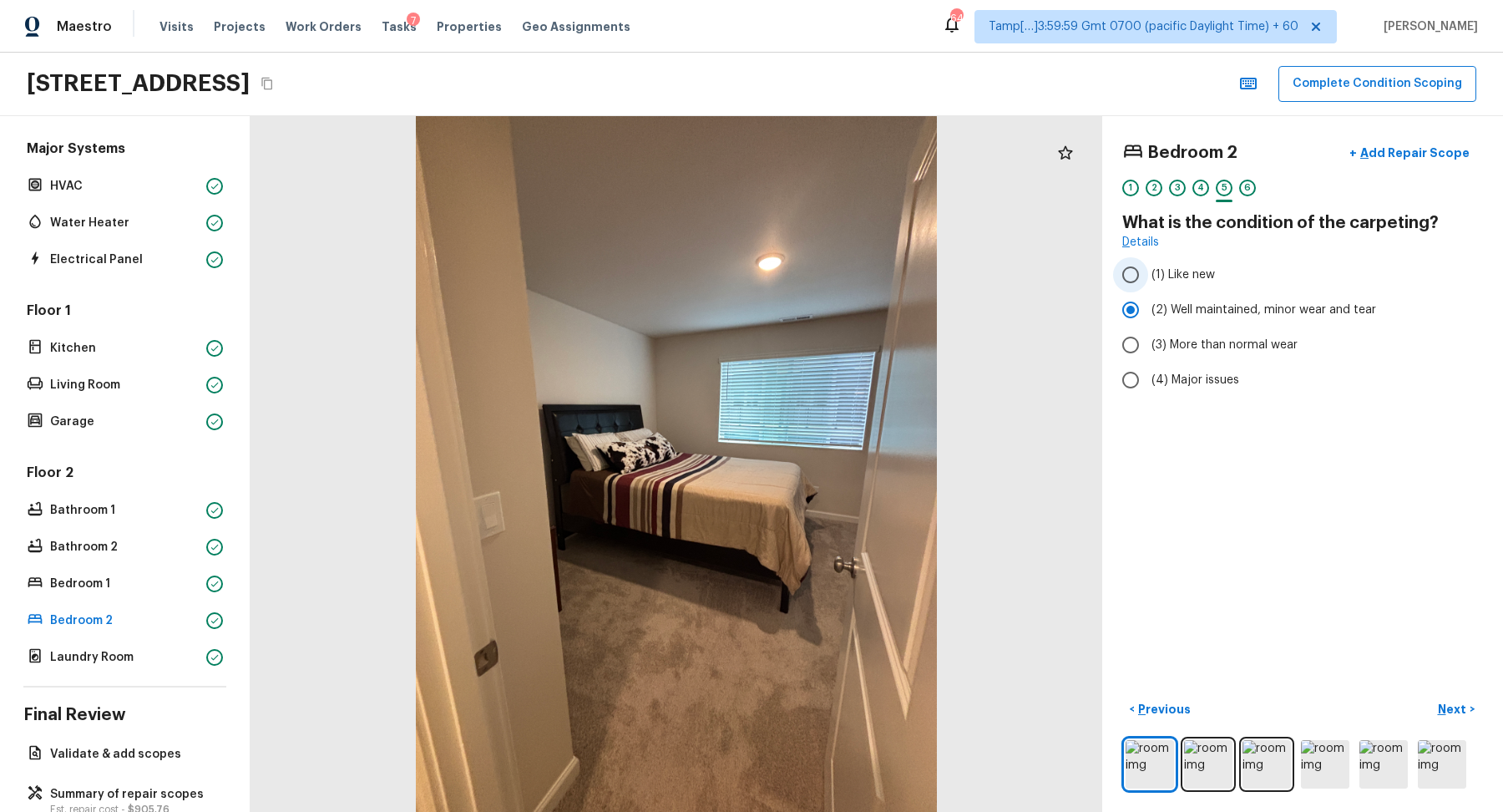
click at [1188, 279] on span "(1) Like new" at bounding box center [1184, 275] width 63 height 16
click at [1149, 279] on input "(1) Like new" at bounding box center [1130, 274] width 35 height 35
radio input "true"
click at [1438, 698] on button "Next >" at bounding box center [1456, 709] width 53 height 27
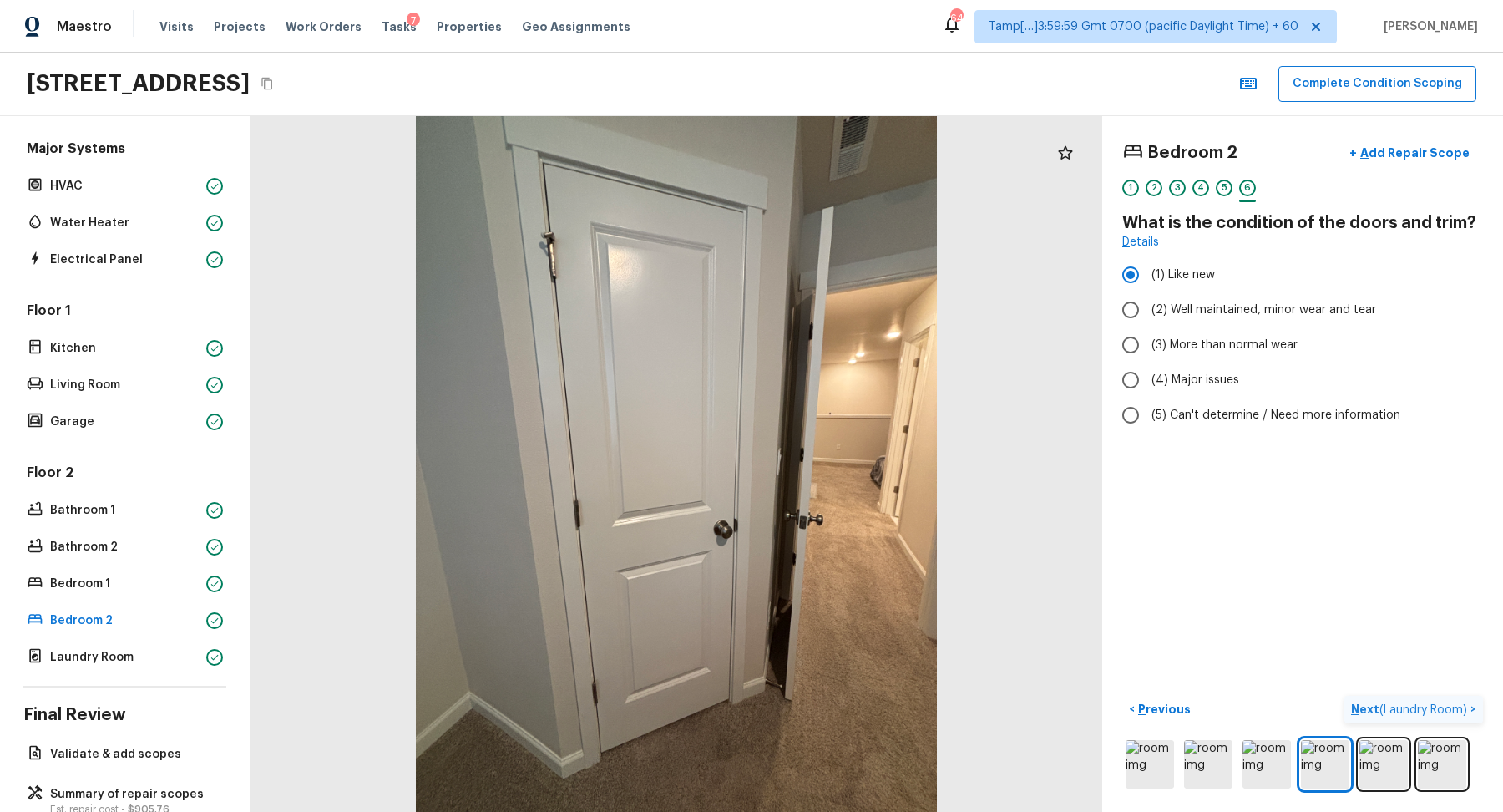
click at [1459, 713] on span "( Laundry Room )" at bounding box center [1423, 710] width 88 height 12
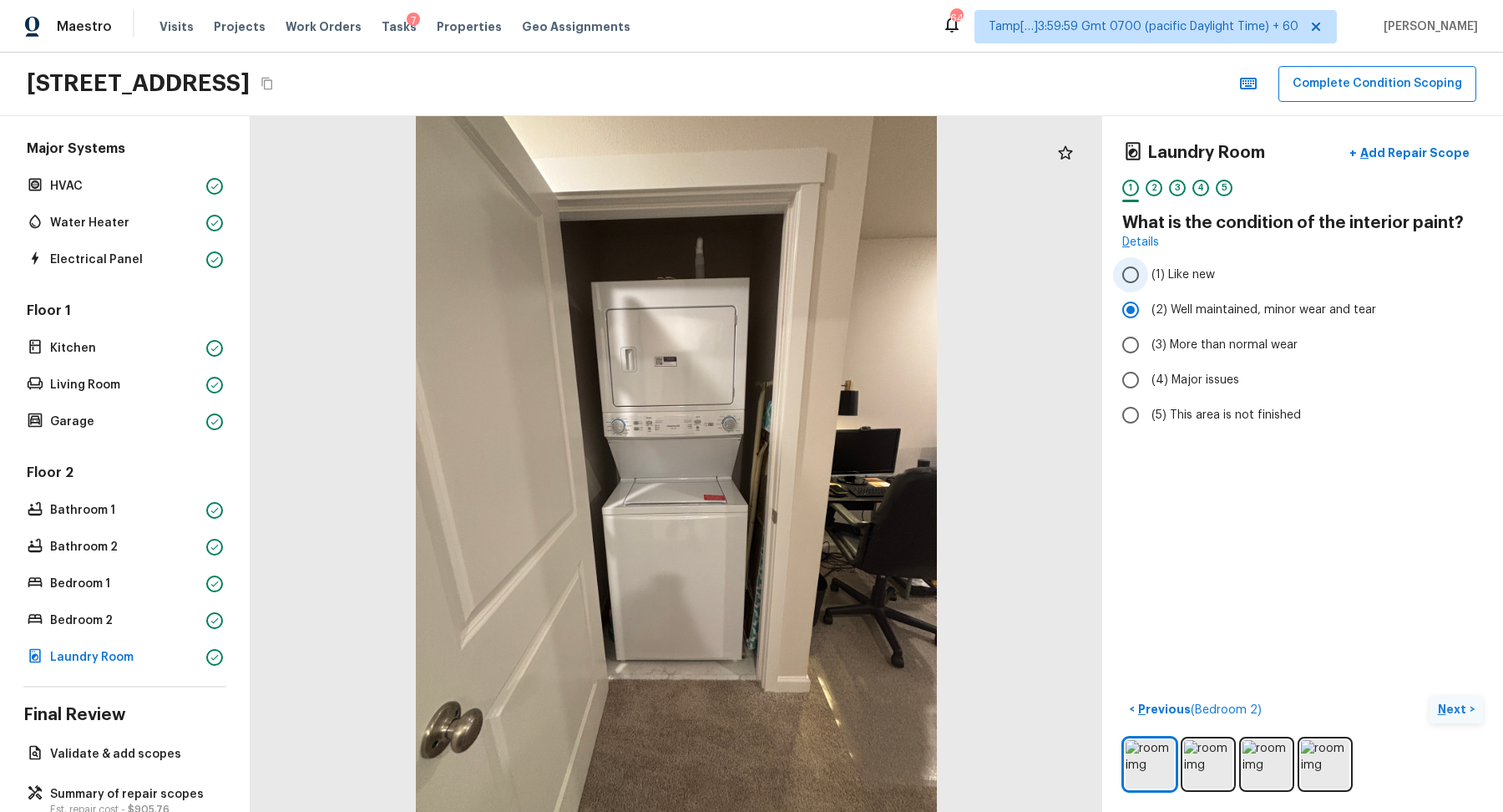
click at [1186, 279] on span "(1) Like new" at bounding box center [1184, 275] width 63 height 16
click at [1149, 279] on input "(1) Like new" at bounding box center [1130, 274] width 35 height 35
radio input "true"
click at [1449, 711] on p "Next" at bounding box center [1453, 709] width 32 height 16
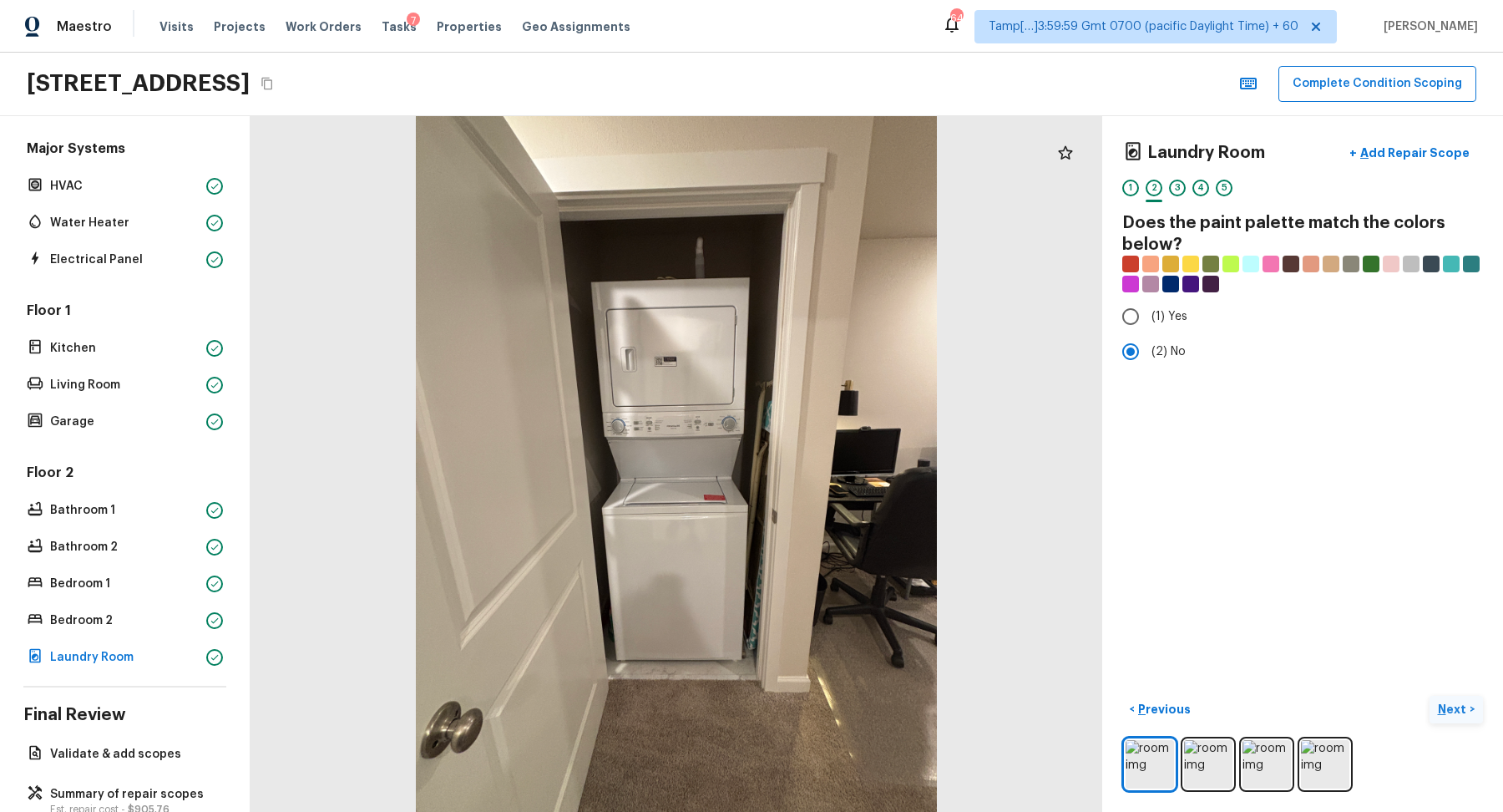
click at [1449, 711] on p "Next" at bounding box center [1453, 709] width 32 height 16
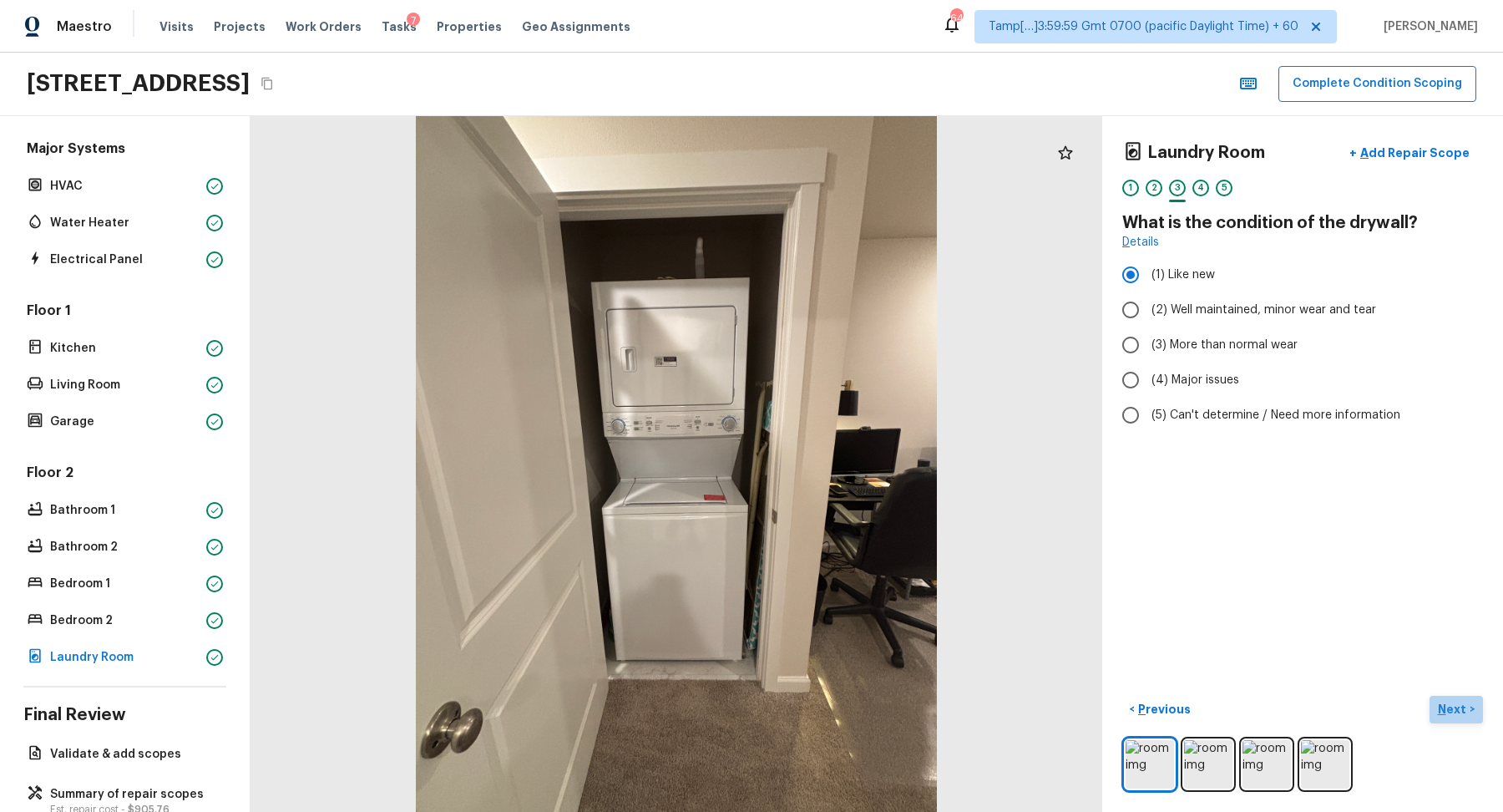
click at [1445, 710] on p "Next" at bounding box center [1453, 709] width 32 height 16
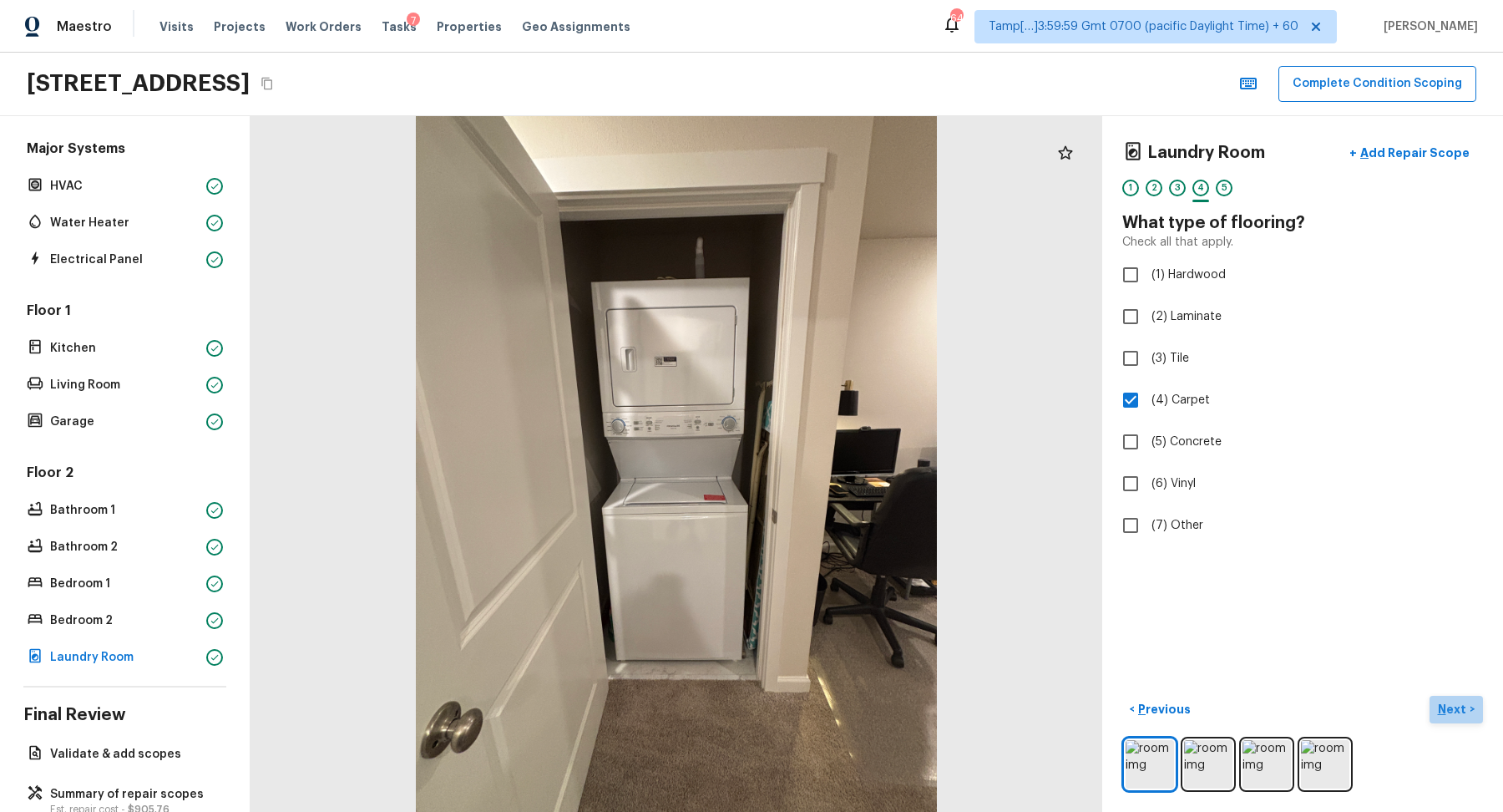
click at [1445, 710] on p "Next" at bounding box center [1453, 709] width 32 height 16
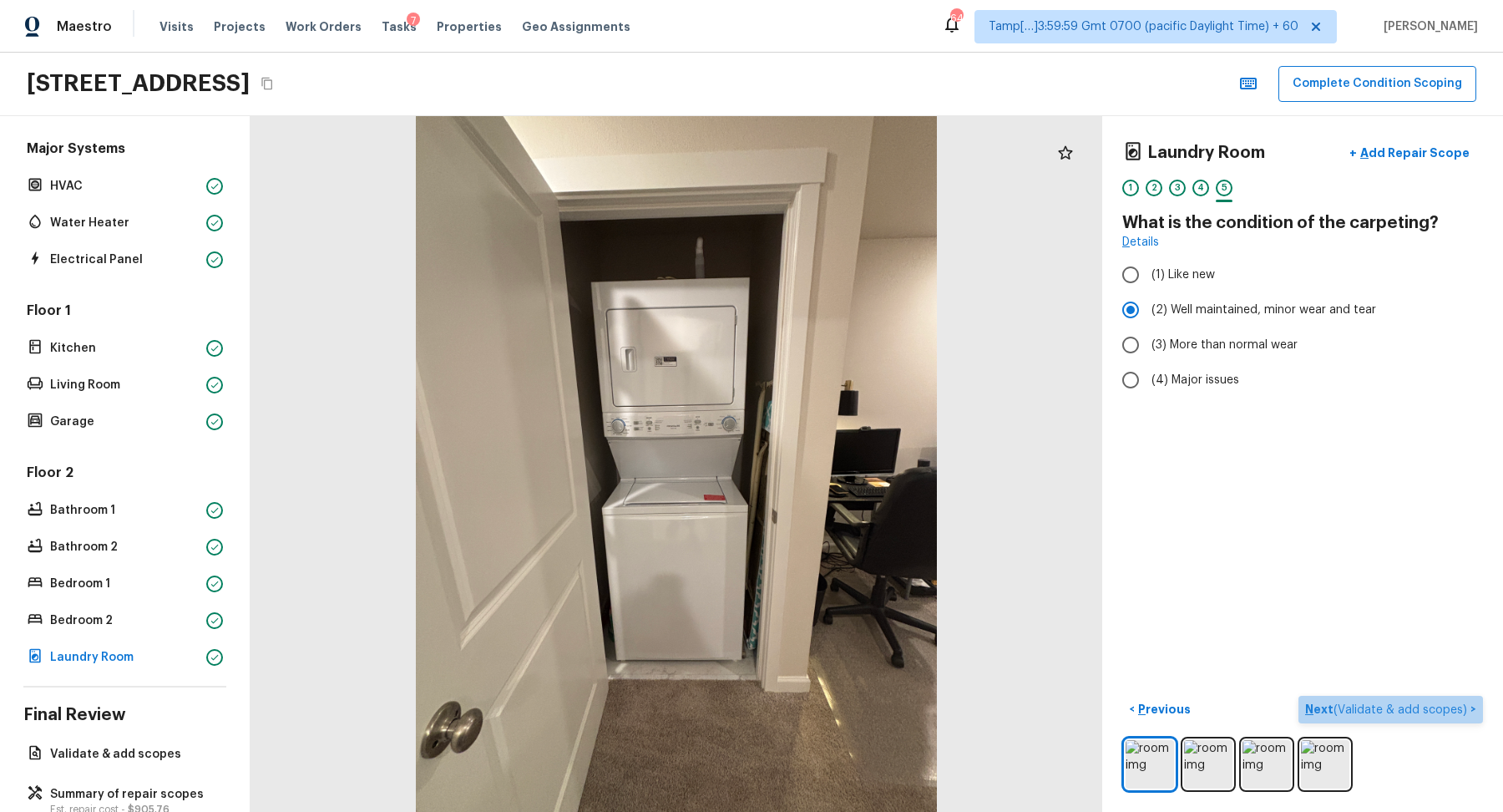
click at [1445, 710] on span "( Validate & add scopes )" at bounding box center [1401, 710] width 134 height 12
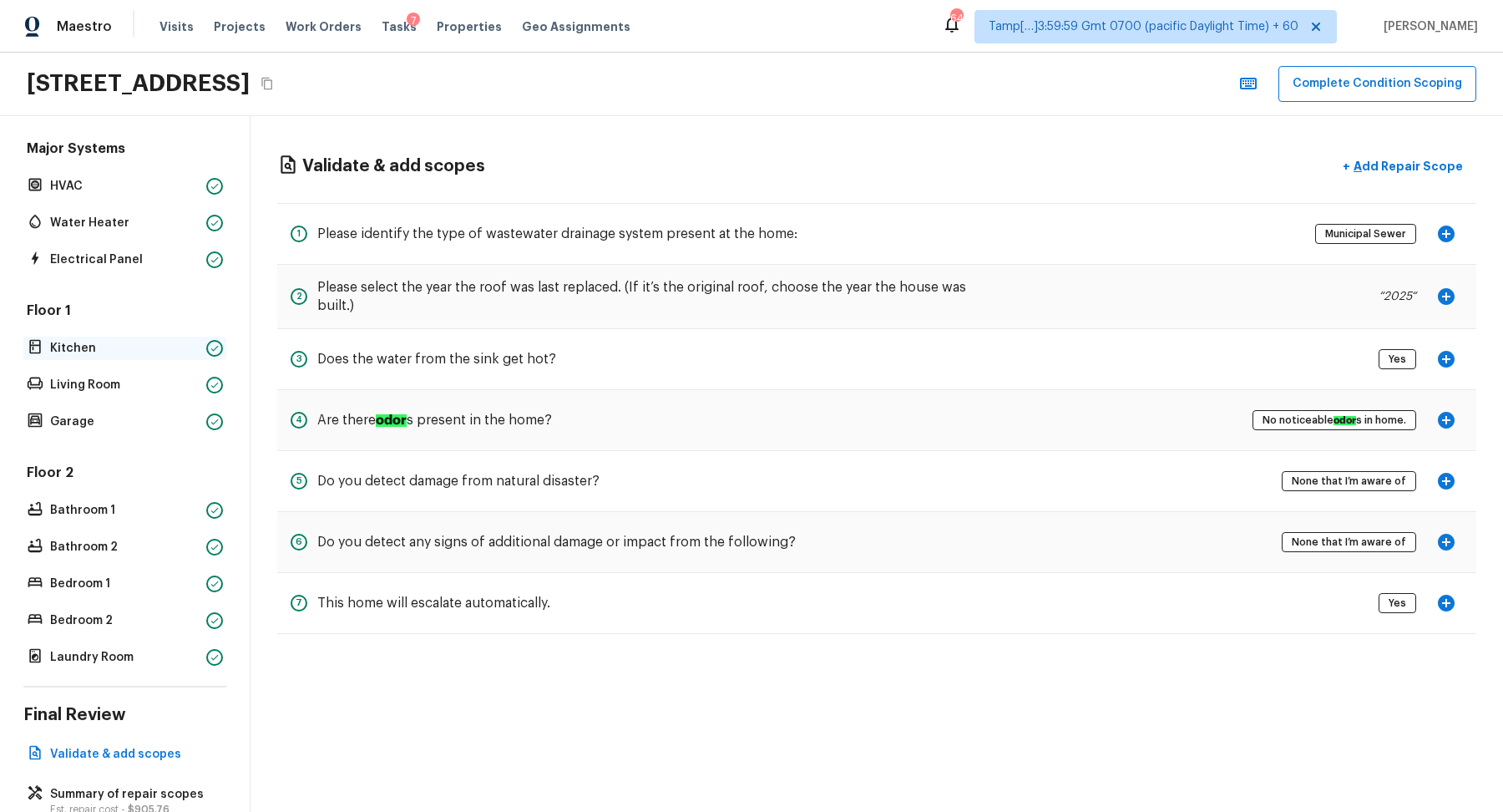
scroll to position [0, 0]
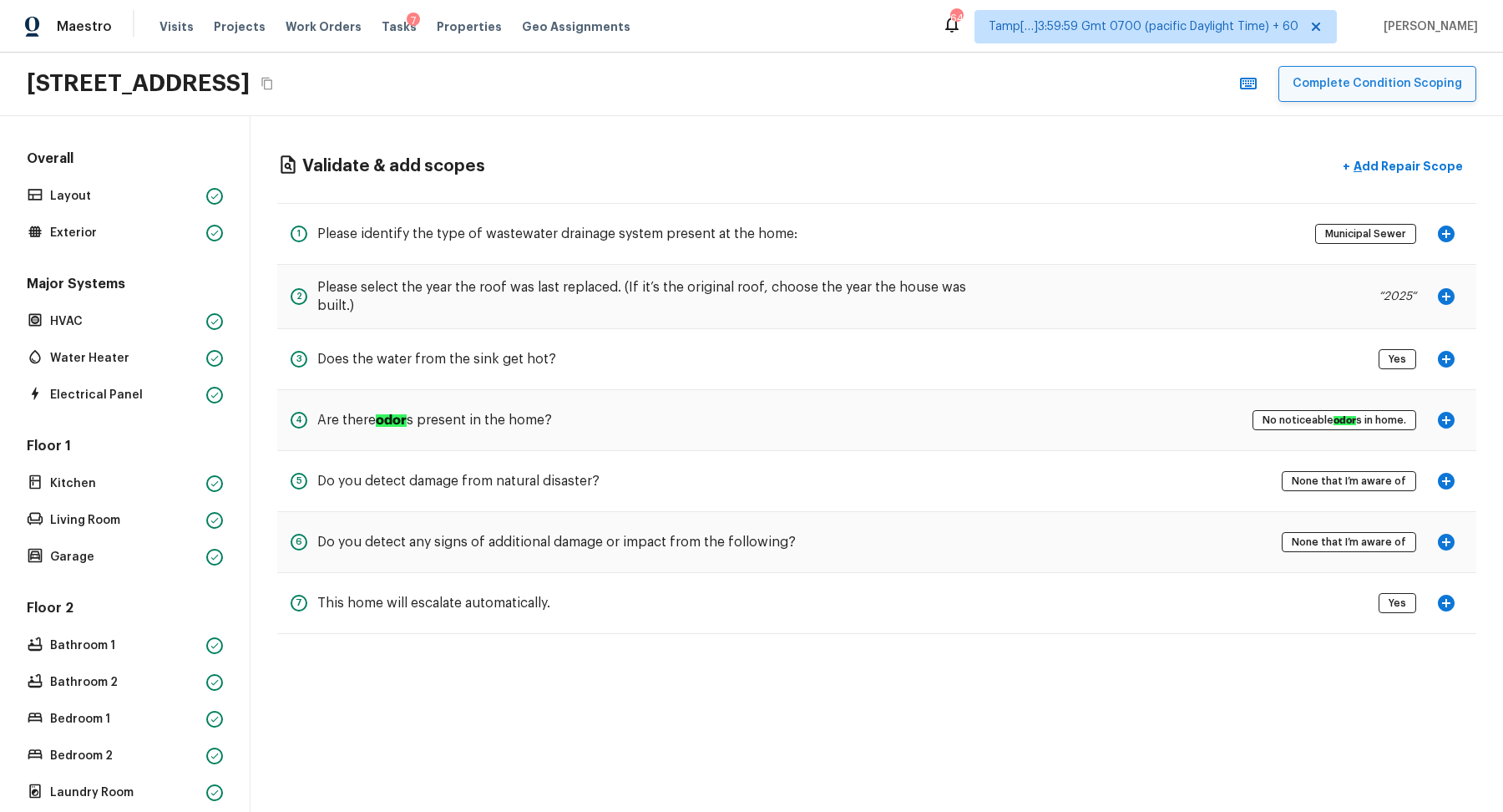
click at [1365, 93] on button "Complete Condition Scoping" at bounding box center [1377, 84] width 198 height 36
